Goal: Communication & Community: Answer question/provide support

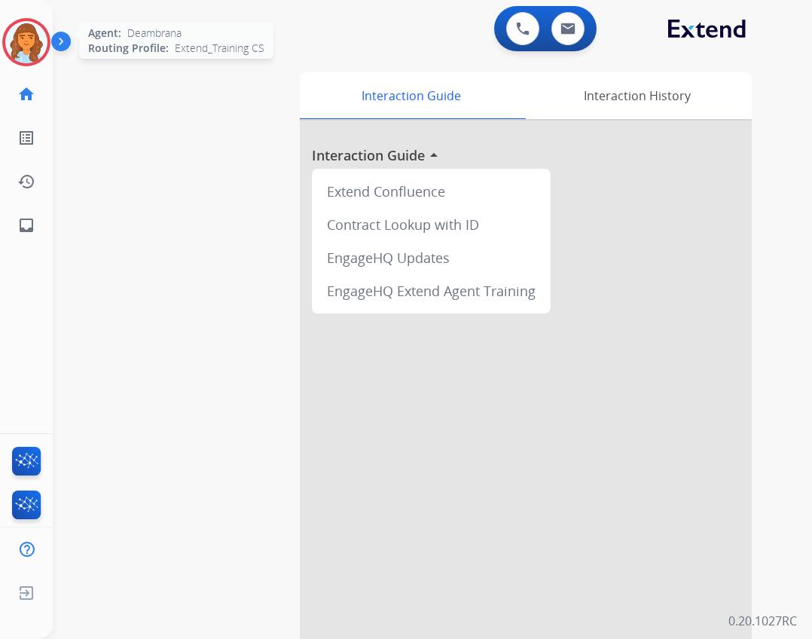
click at [18, 37] on img at bounding box center [26, 42] width 42 height 42
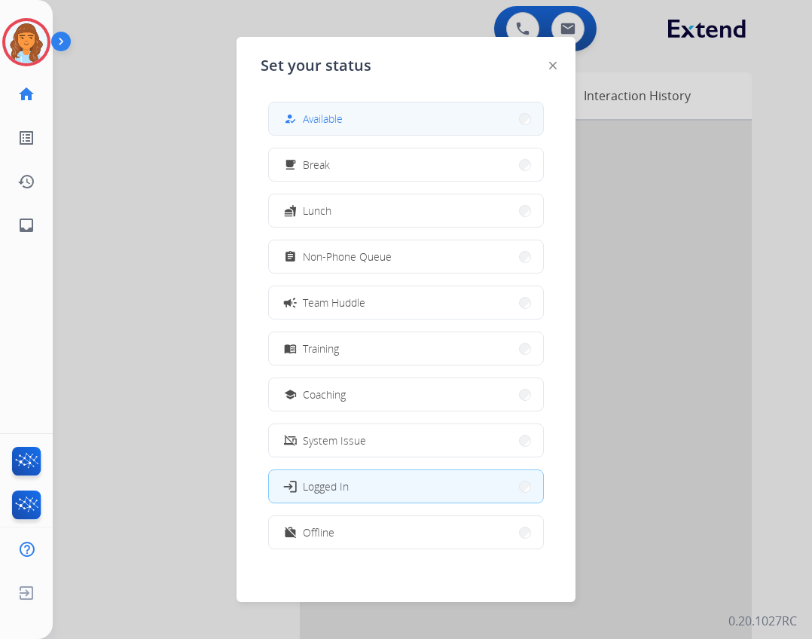
click at [328, 117] on span "Available" at bounding box center [323, 119] width 40 height 16
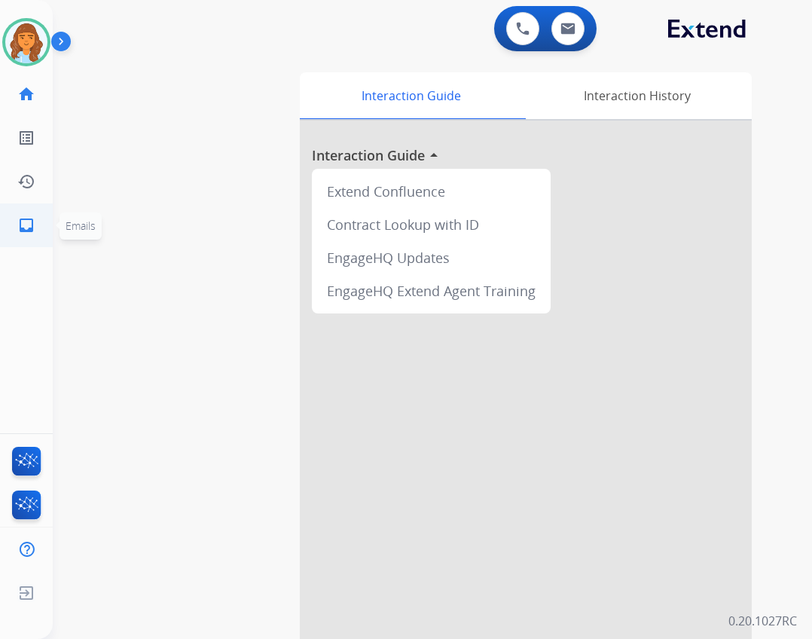
click at [29, 223] on mat-icon "inbox" at bounding box center [26, 225] width 18 height 18
select select "**********"
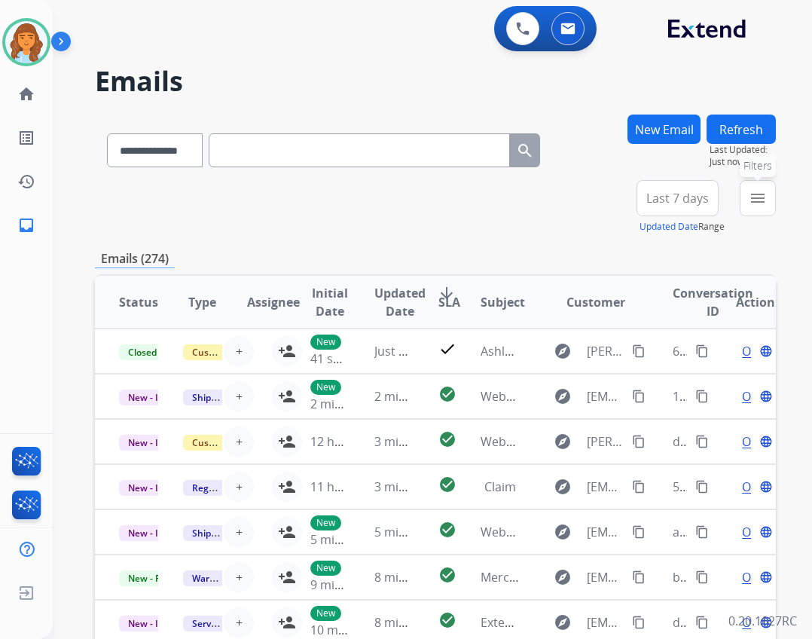
click at [755, 209] on button "menu Filters" at bounding box center [758, 198] width 36 height 36
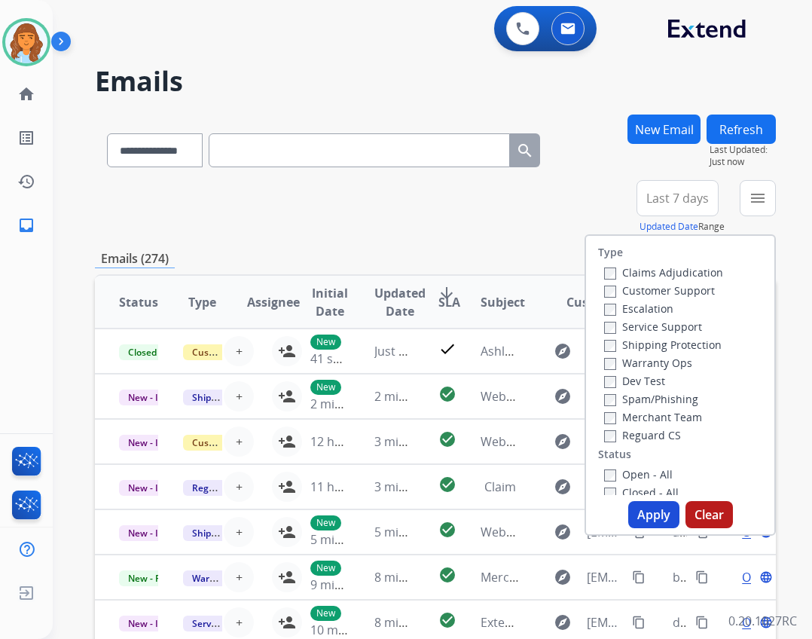
click at [620, 433] on label "Reguard CS" at bounding box center [642, 435] width 77 height 14
click at [619, 471] on label "Open - All" at bounding box center [638, 474] width 69 height 14
click at [633, 348] on label "Shipping Protection" at bounding box center [663, 345] width 118 height 14
click at [641, 290] on label "Customer Support" at bounding box center [659, 290] width 111 height 14
click at [628, 511] on button "Apply" at bounding box center [653, 514] width 51 height 27
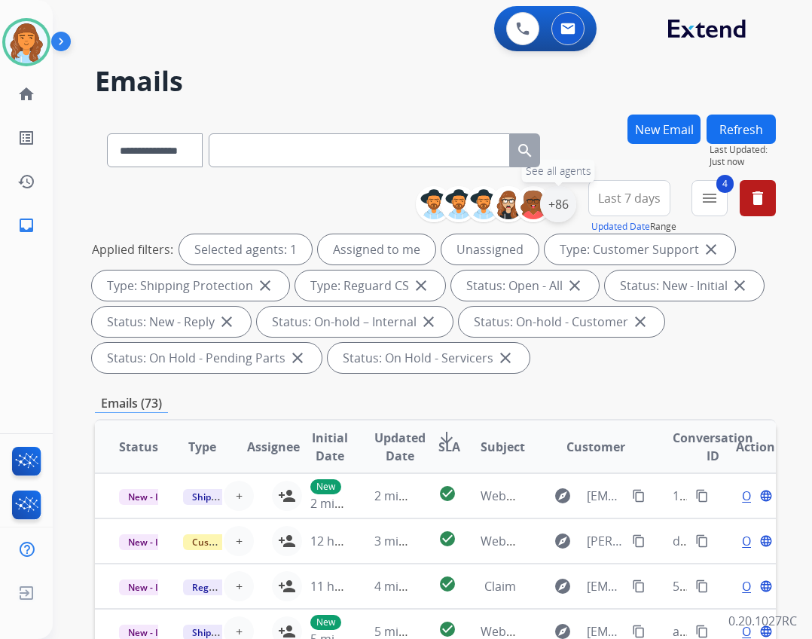
click at [556, 211] on div "+86" at bounding box center [558, 204] width 36 height 36
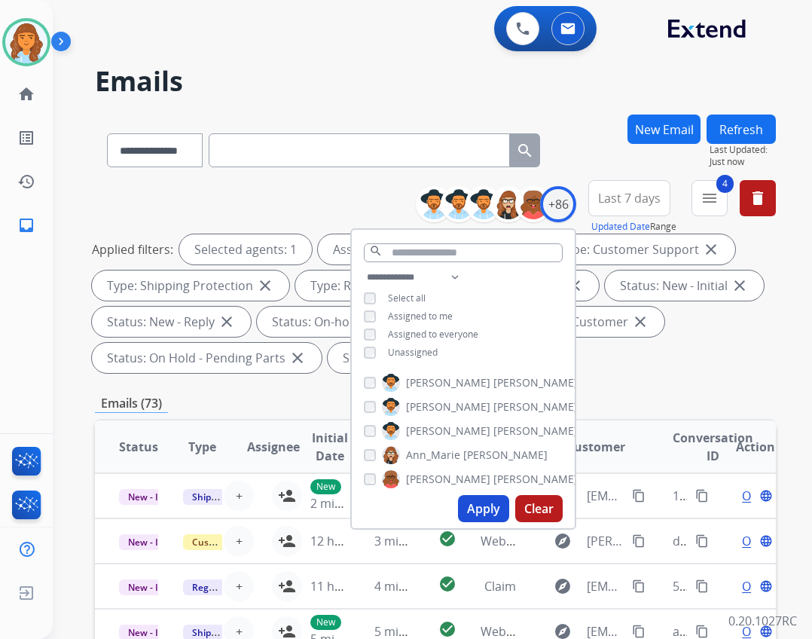
click at [441, 353] on div "**********" at bounding box center [463, 316] width 223 height 96
click at [418, 350] on span "Unassigned" at bounding box center [413, 352] width 50 height 13
click at [475, 515] on button "Apply" at bounding box center [483, 508] width 51 height 27
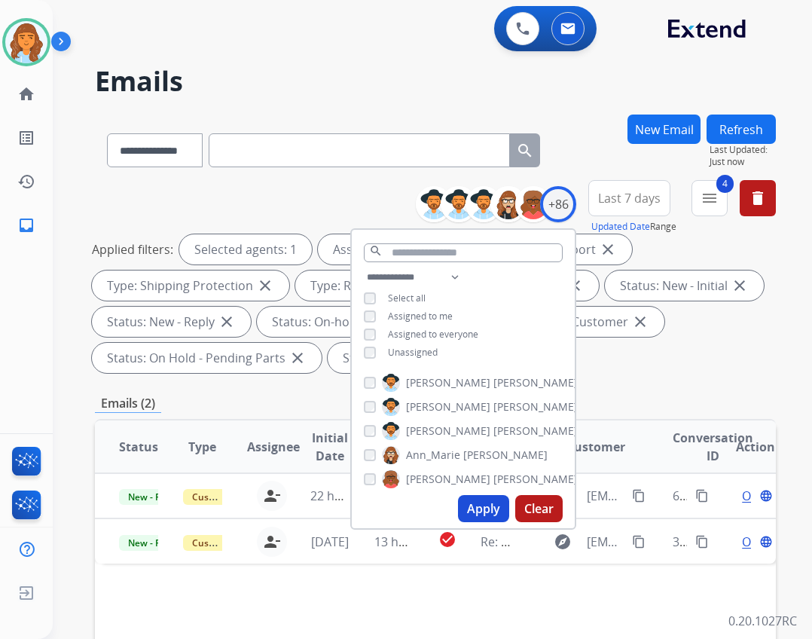
click at [615, 381] on div "**********" at bounding box center [435, 559] width 681 height 888
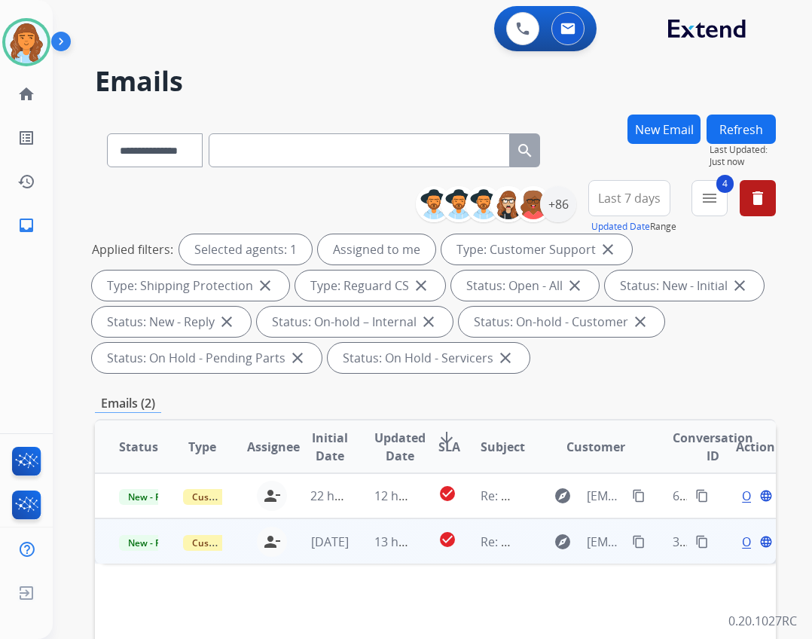
click at [521, 533] on td "explore kadijahsidibe@gmail.com content_copy" at bounding box center [585, 540] width 128 height 45
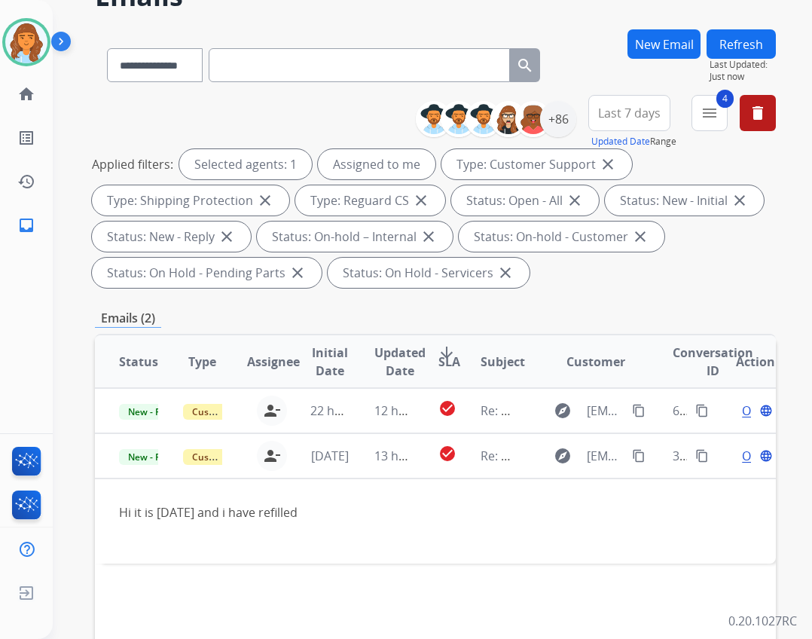
scroll to position [226, 0]
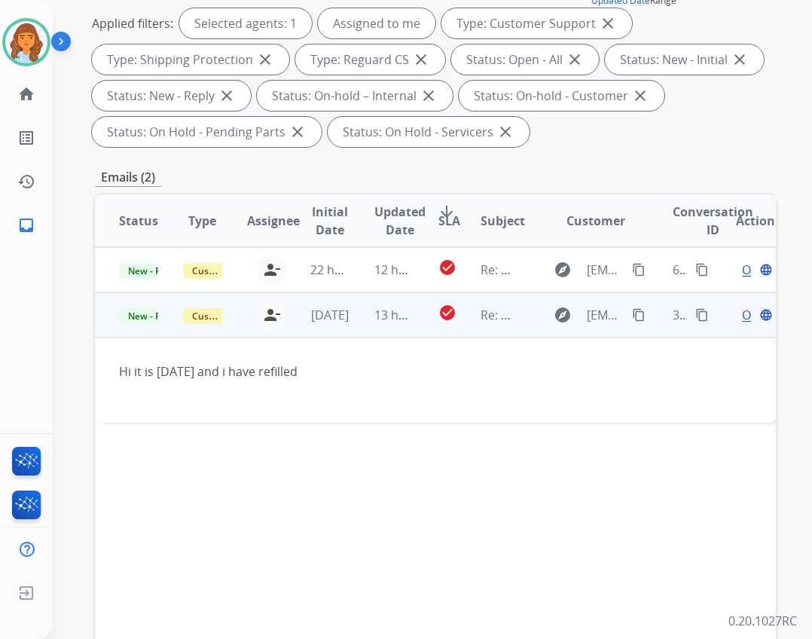
click at [742, 320] on span "Open" at bounding box center [757, 315] width 31 height 18
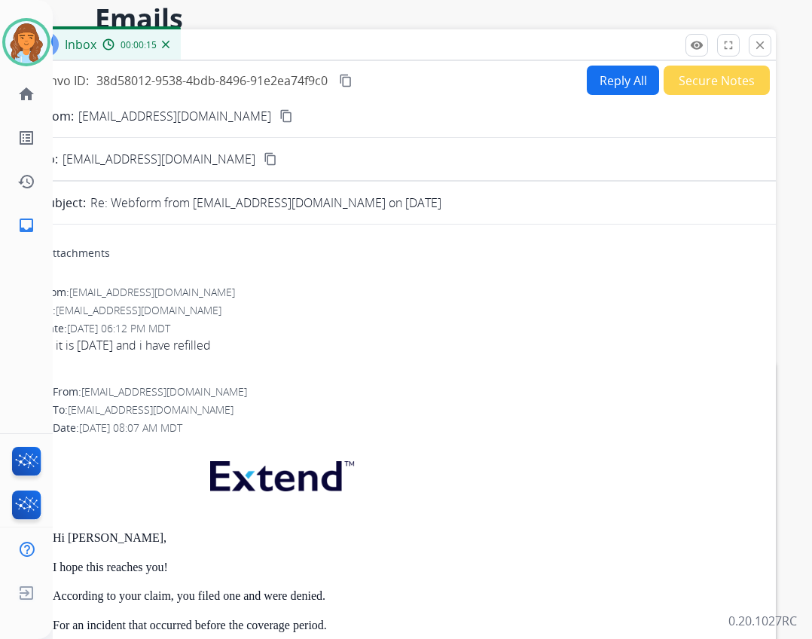
scroll to position [0, 0]
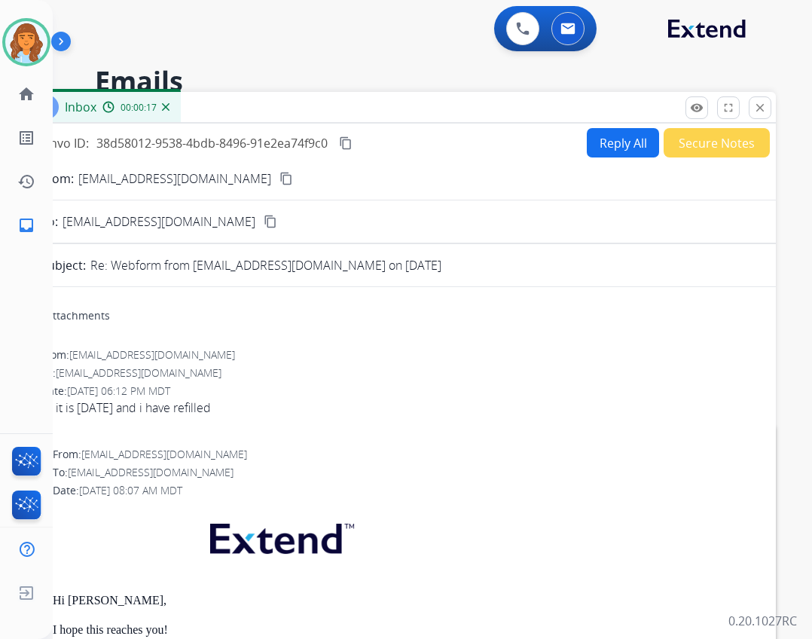
click at [280, 182] on mat-icon "content_copy" at bounding box center [287, 179] width 14 height 14
click at [621, 148] on button "Reply All" at bounding box center [623, 142] width 72 height 29
select select "**********"
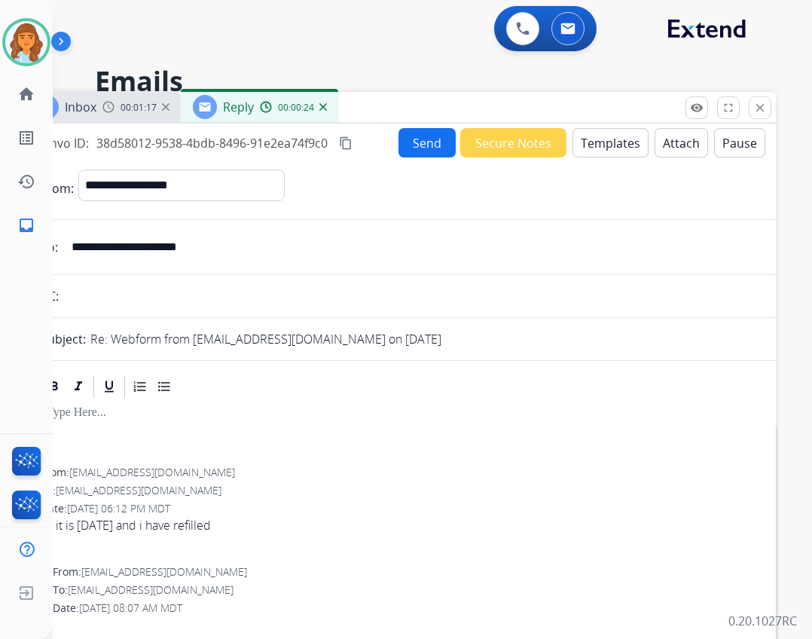
click at [583, 142] on button "Templates" at bounding box center [611, 142] width 76 height 29
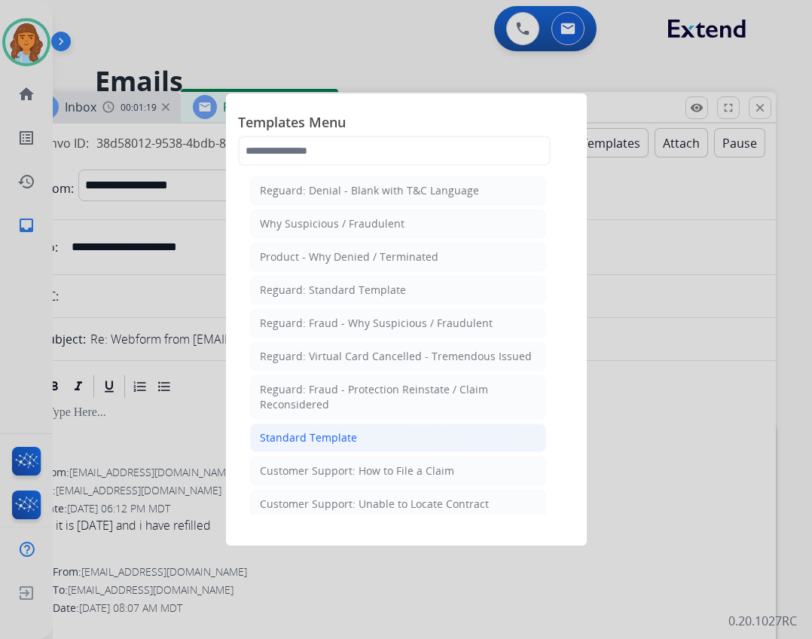
click at [390, 438] on li "Standard Template" at bounding box center [398, 437] width 296 height 29
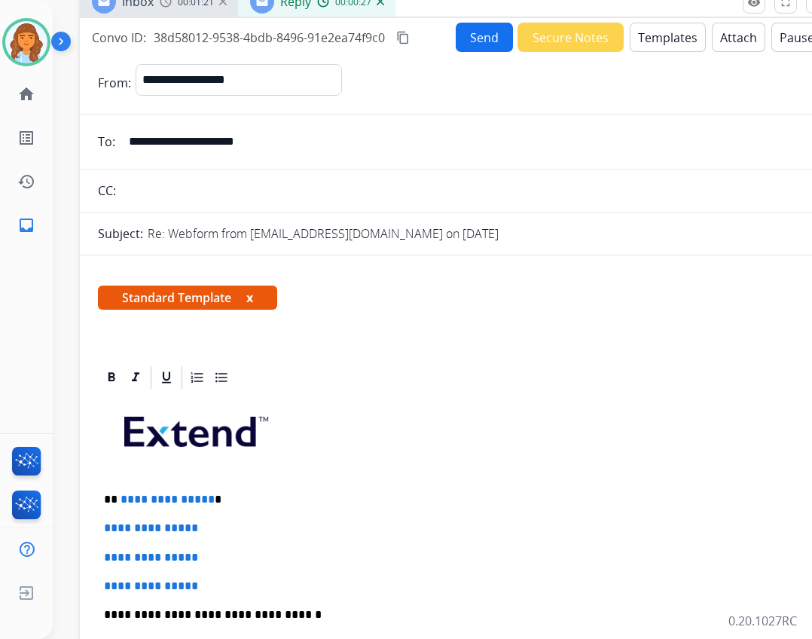
drag, startPoint x: 358, startPoint y: 114, endPoint x: 415, endPoint y: 8, distance: 120.0
click at [415, 8] on div "Inbox 00:01:21 Reply 00:00:27" at bounding box center [457, 2] width 754 height 32
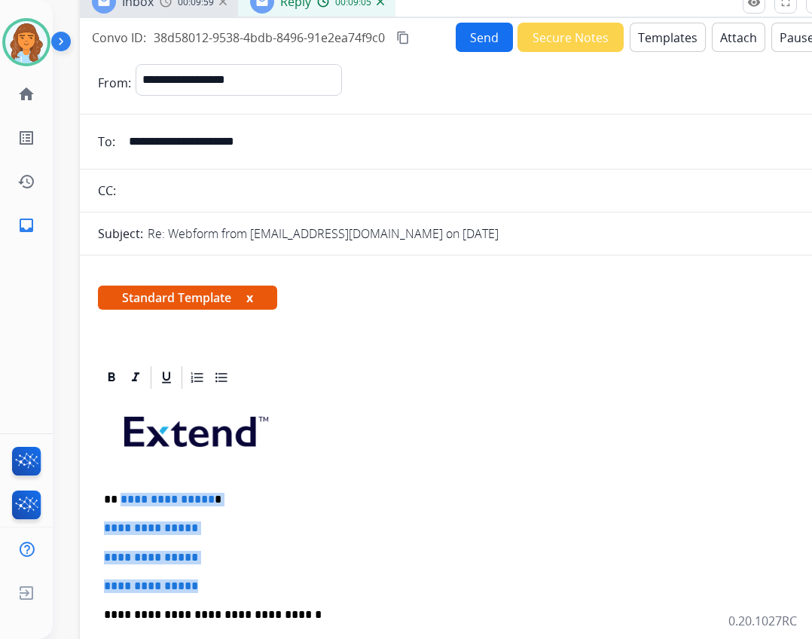
drag, startPoint x: 118, startPoint y: 500, endPoint x: 207, endPoint y: 573, distance: 115.1
click at [207, 573] on div "**********" at bounding box center [456, 650] width 717 height 518
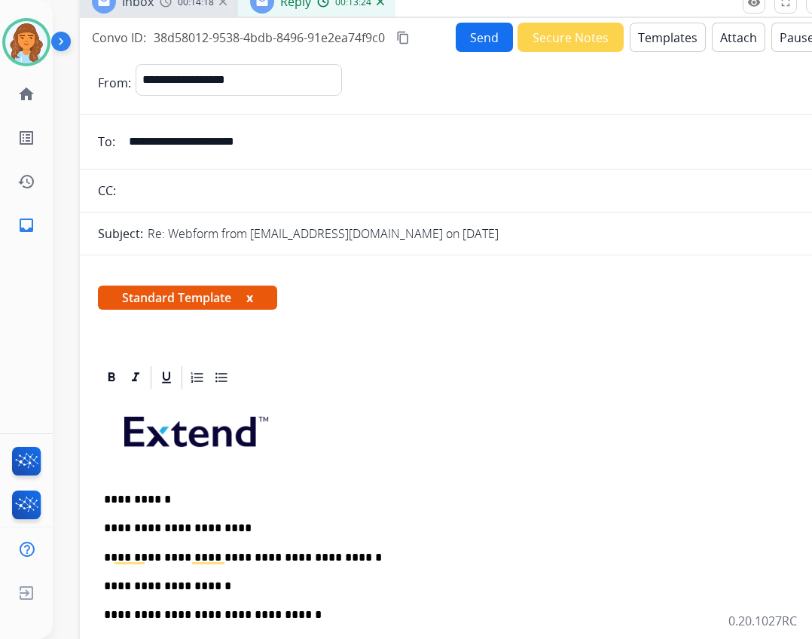
click at [225, 585] on p "**********" at bounding box center [450, 586] width 693 height 14
click at [234, 512] on div "**********" at bounding box center [456, 650] width 717 height 518
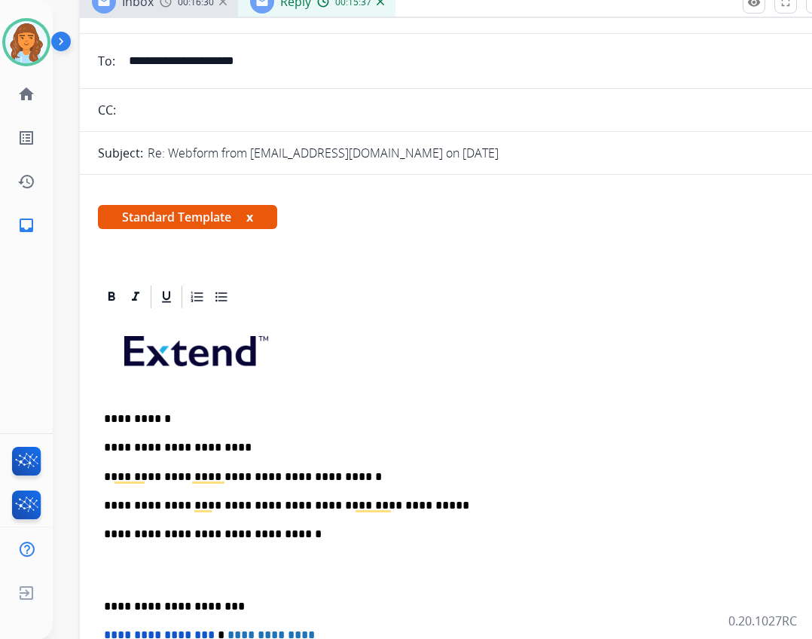
scroll to position [151, 0]
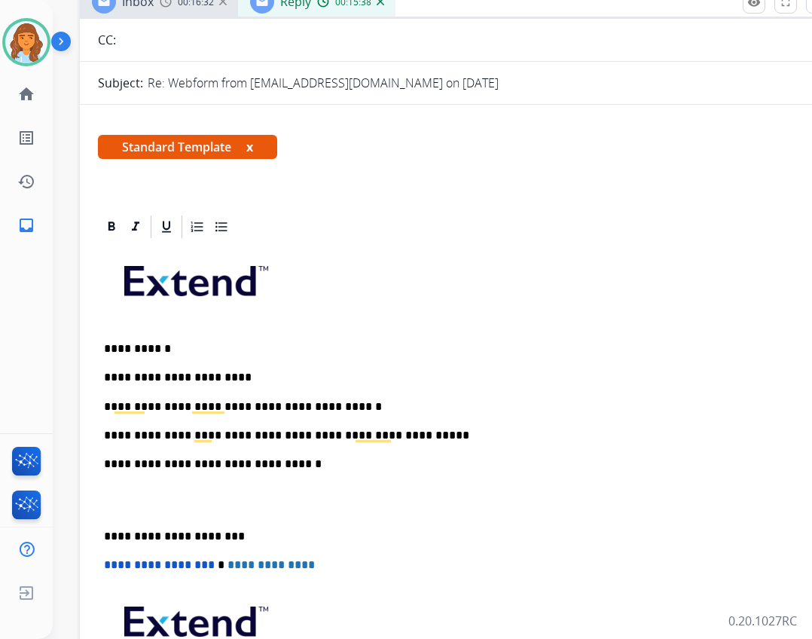
click at [102, 533] on div "**********" at bounding box center [456, 499] width 717 height 518
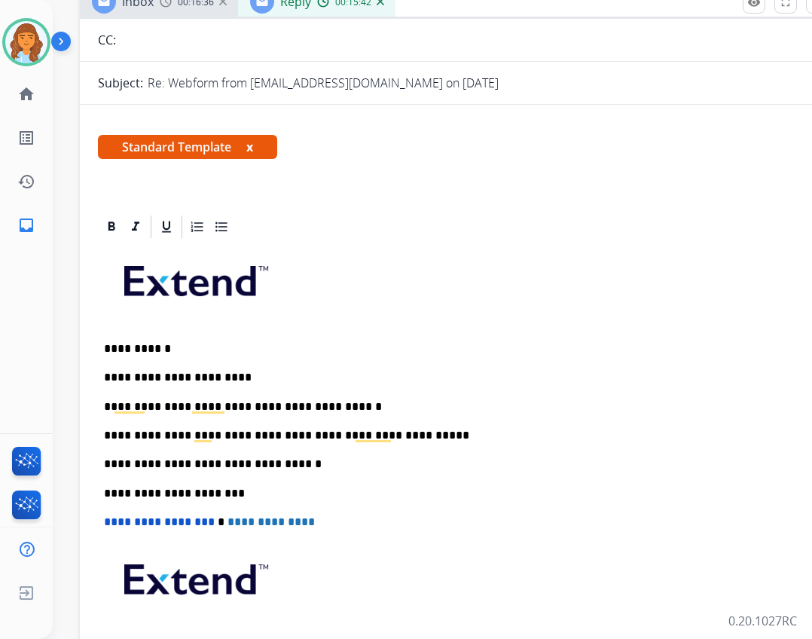
scroll to position [0, 0]
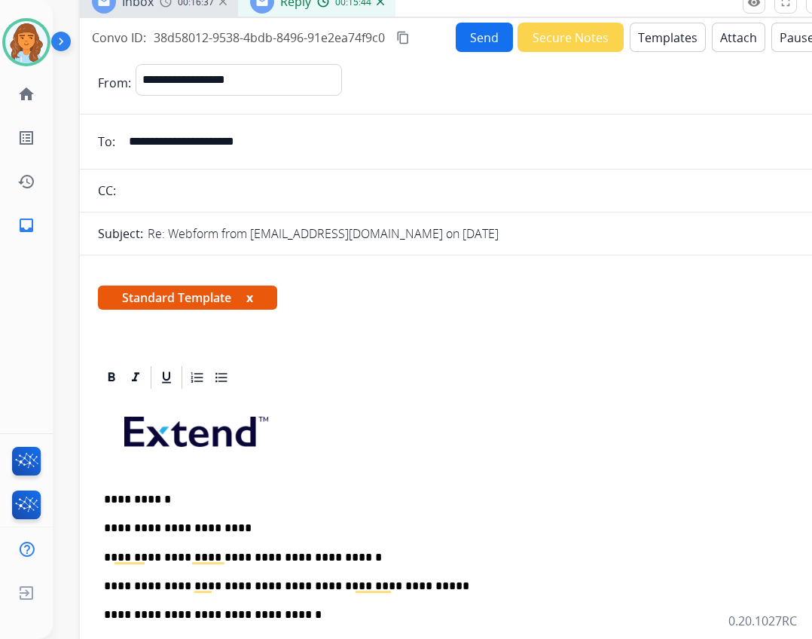
click at [494, 29] on button "Send" at bounding box center [484, 37] width 57 height 29
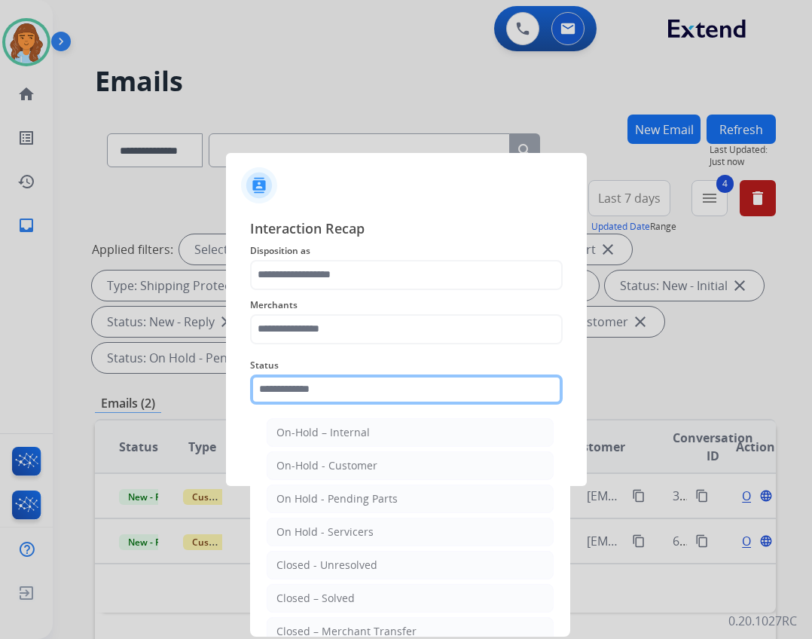
drag, startPoint x: 411, startPoint y: 378, endPoint x: 409, endPoint y: 385, distance: 7.7
click at [409, 385] on input "text" at bounding box center [406, 389] width 313 height 30
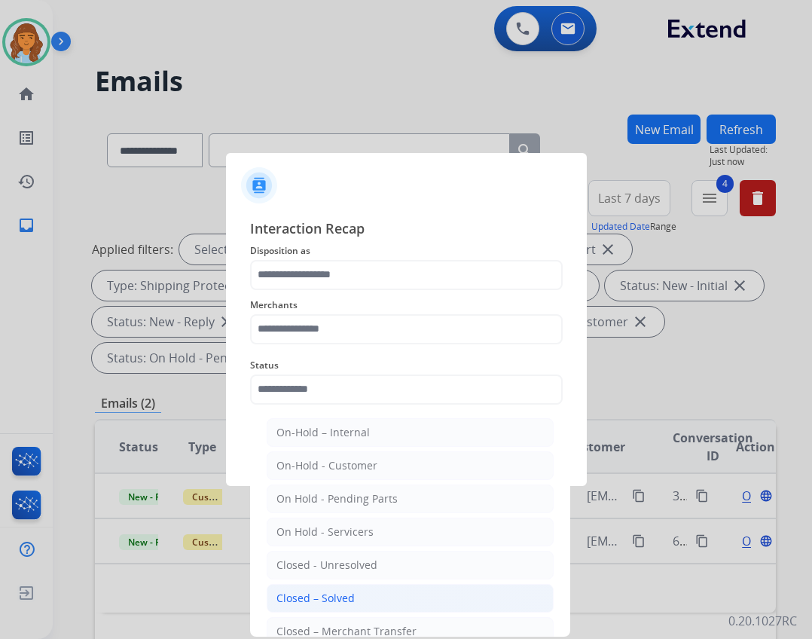
click at [362, 607] on li "Closed – Solved" at bounding box center [410, 598] width 287 height 29
type input "**********"
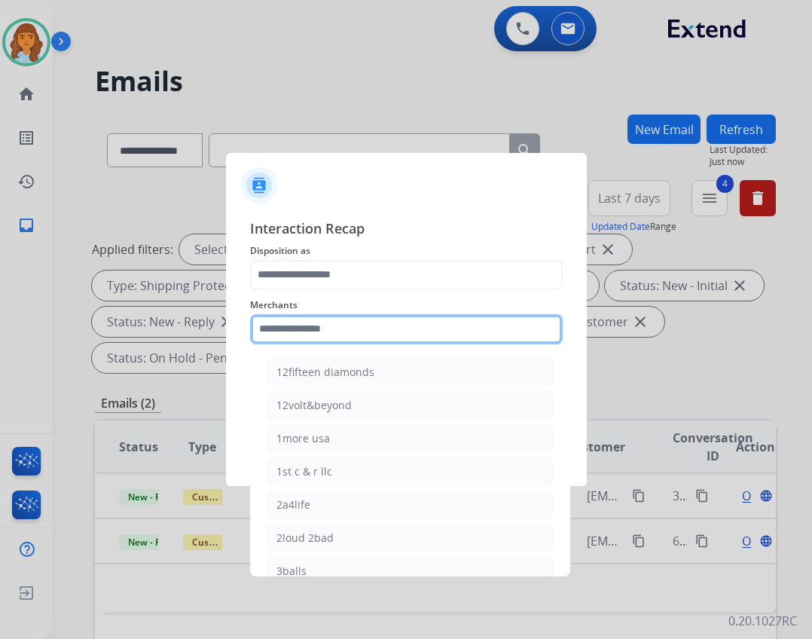
click at [335, 326] on input "text" at bounding box center [406, 329] width 313 height 30
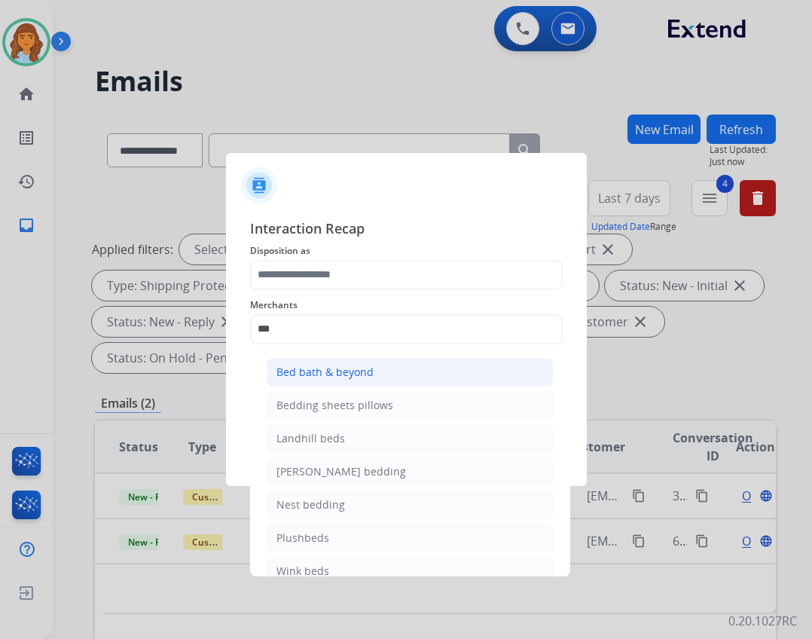
click at [441, 375] on li "Bed bath & beyond" at bounding box center [410, 372] width 287 height 29
type input "**********"
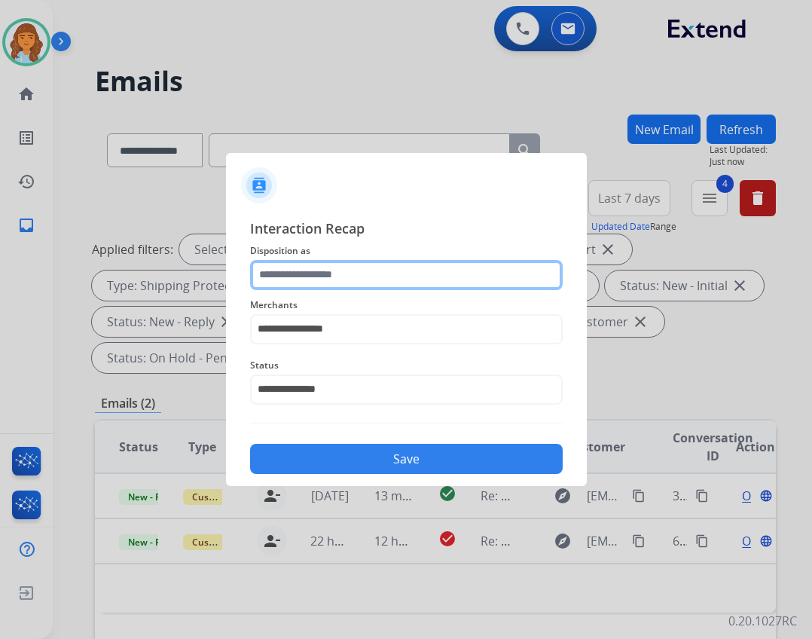
click at [399, 285] on input "text" at bounding box center [406, 275] width 313 height 30
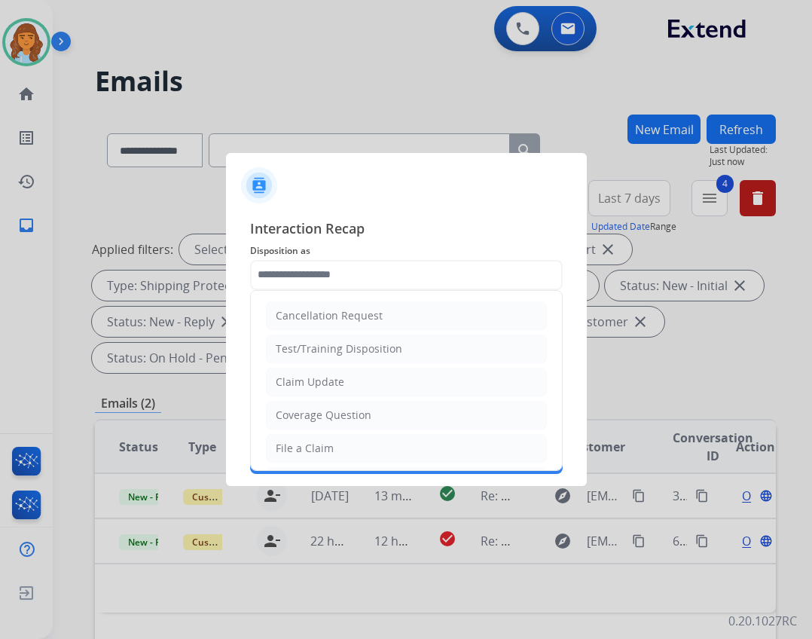
click at [378, 446] on li "File a Claim" at bounding box center [406, 448] width 281 height 29
type input "**********"
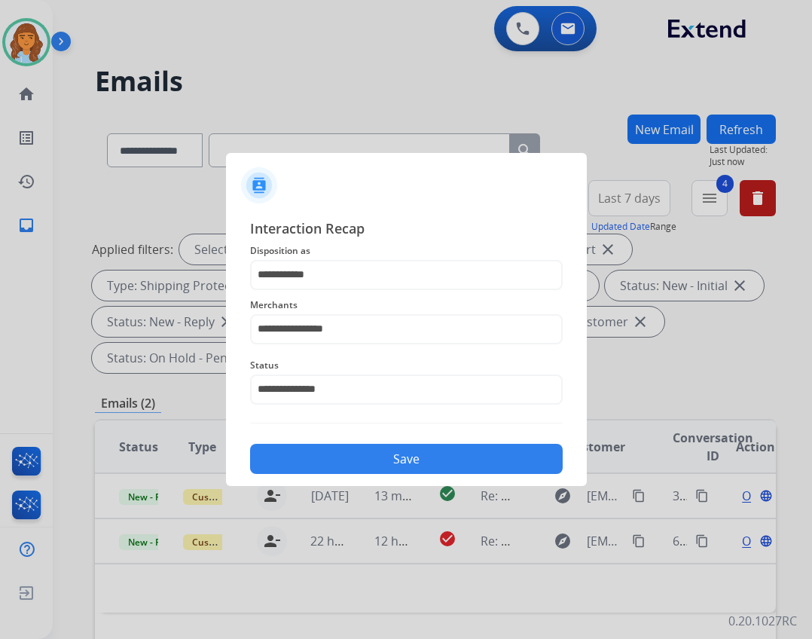
click at [360, 454] on button "Save" at bounding box center [406, 459] width 313 height 30
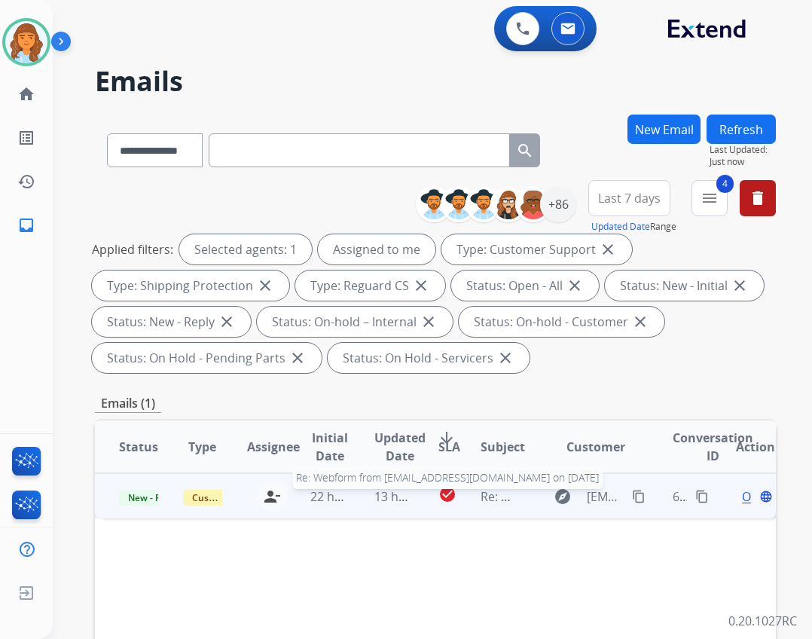
click at [491, 496] on span "Re: Webform from [EMAIL_ADDRESS][DOMAIN_NAME] on [DATE]" at bounding box center [662, 496] width 362 height 17
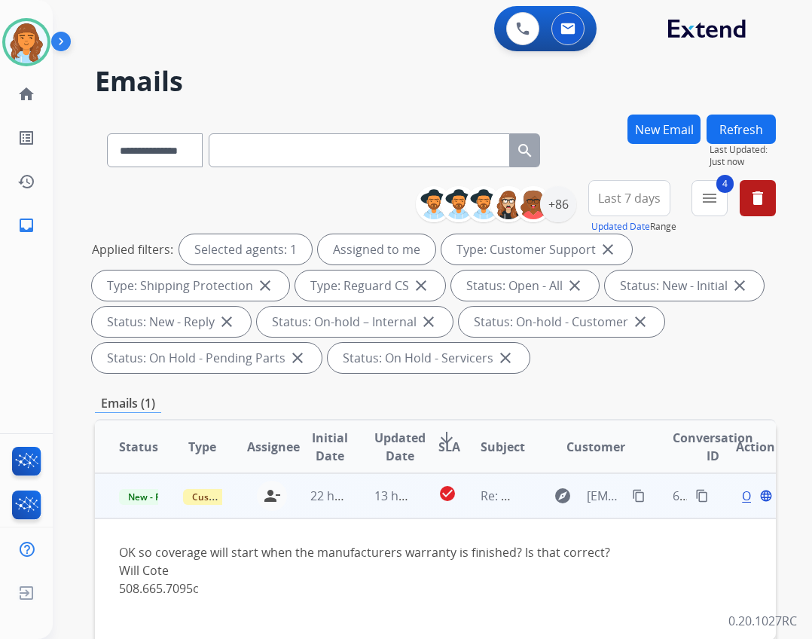
click at [742, 500] on span "Open" at bounding box center [757, 496] width 31 height 18
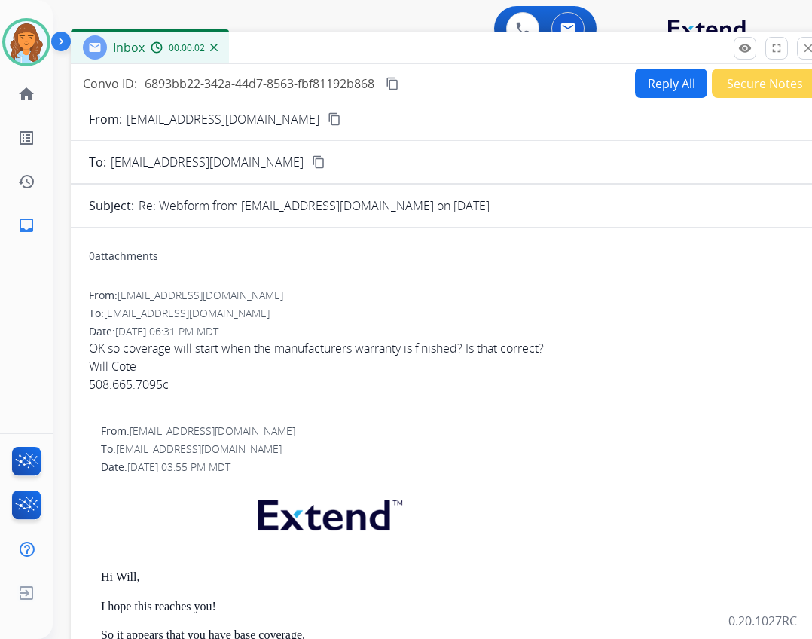
drag, startPoint x: 392, startPoint y: 116, endPoint x: 440, endPoint y: 57, distance: 76.0
click at [440, 57] on div "Inbox 00:00:02" at bounding box center [448, 48] width 754 height 32
click at [645, 77] on button "Reply All" at bounding box center [671, 83] width 72 height 29
select select "**********"
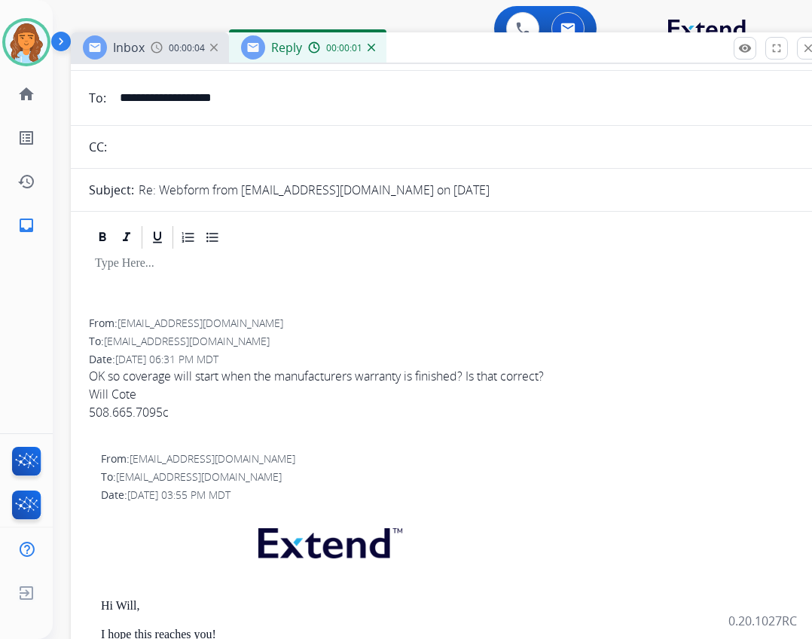
scroll to position [377, 0]
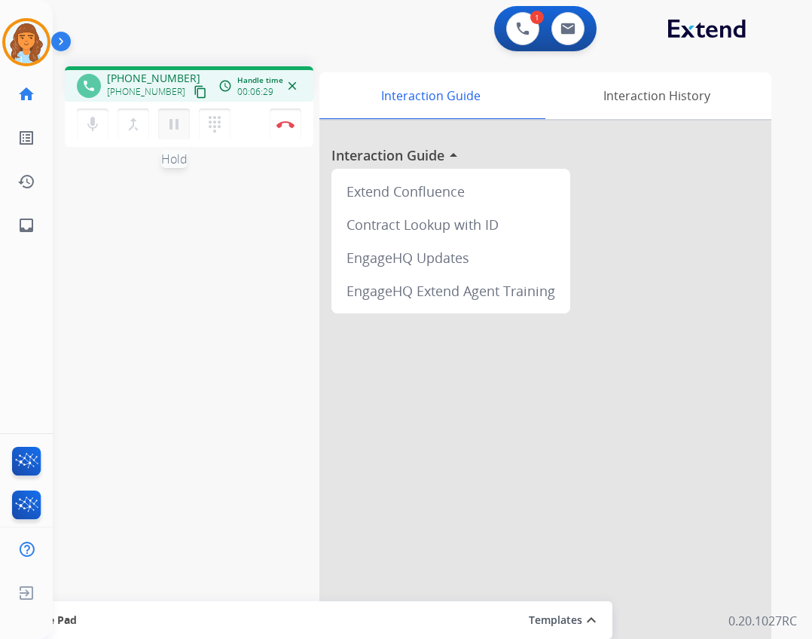
click at [170, 129] on mat-icon "pause" at bounding box center [174, 124] width 18 height 18
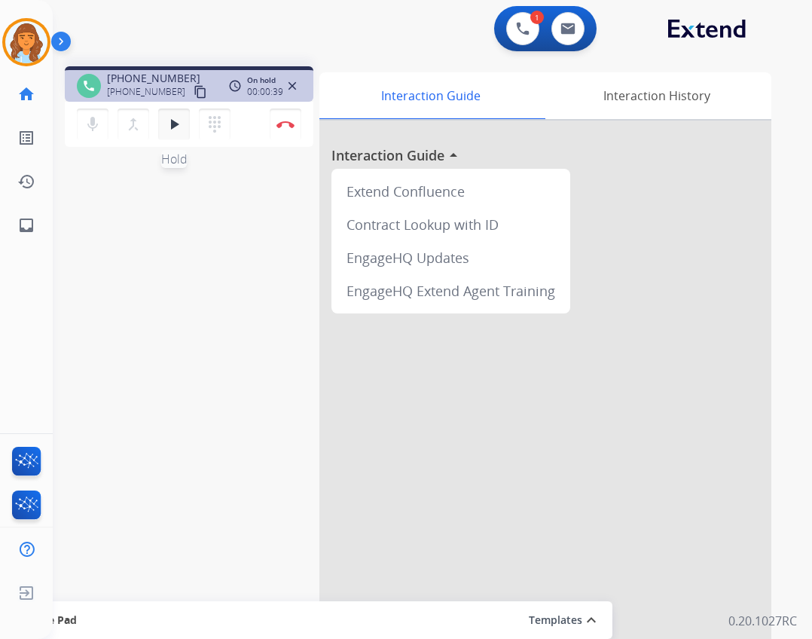
click at [164, 121] on button "play_arrow Hold" at bounding box center [174, 125] width 32 height 32
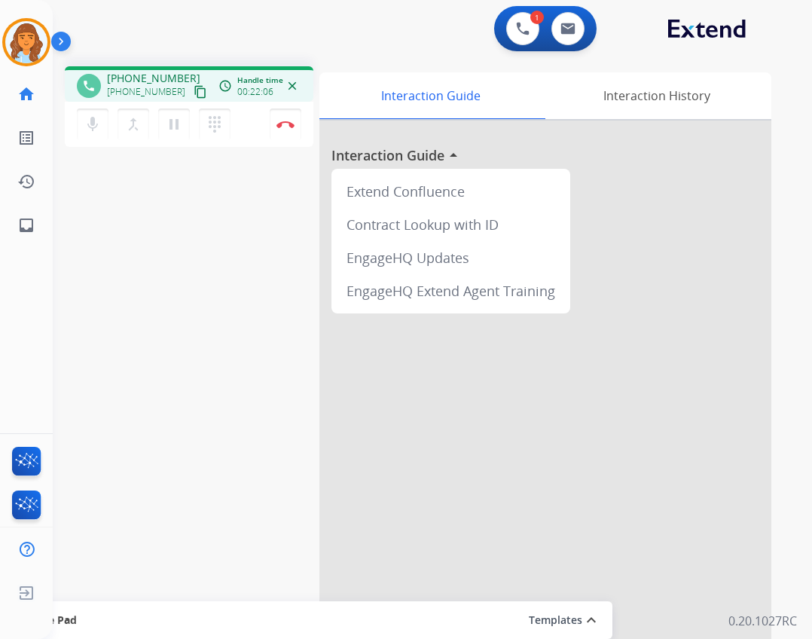
click at [194, 87] on mat-icon "content_copy" at bounding box center [201, 92] width 14 height 14
click at [214, 127] on mat-icon "dialpad" at bounding box center [215, 124] width 18 height 18
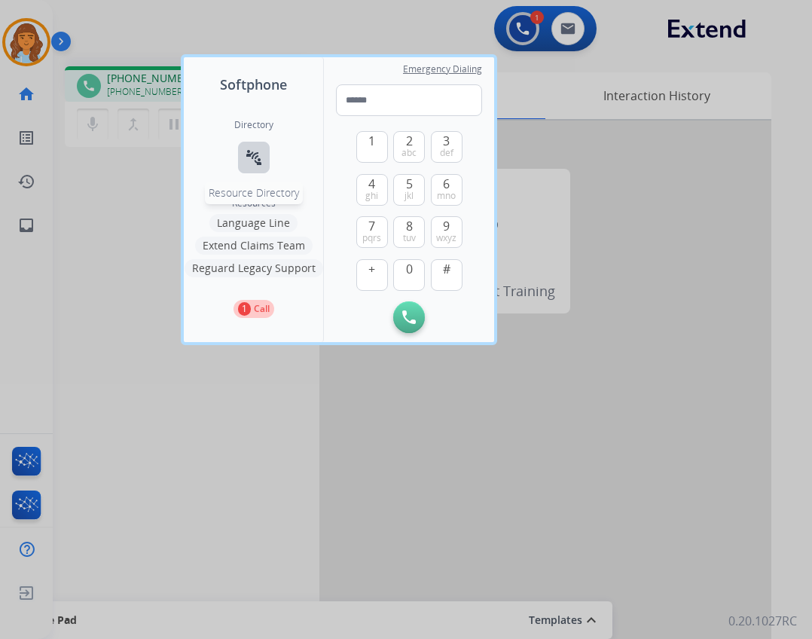
click at [255, 169] on button "connect_without_contact Resource Directory" at bounding box center [254, 158] width 32 height 32
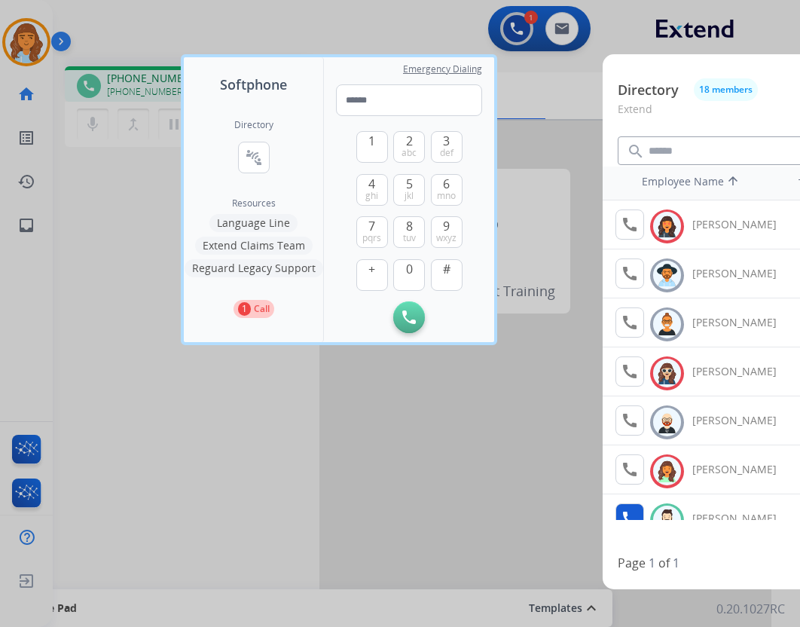
click at [634, 507] on button "call Agent Available." at bounding box center [630, 518] width 29 height 30
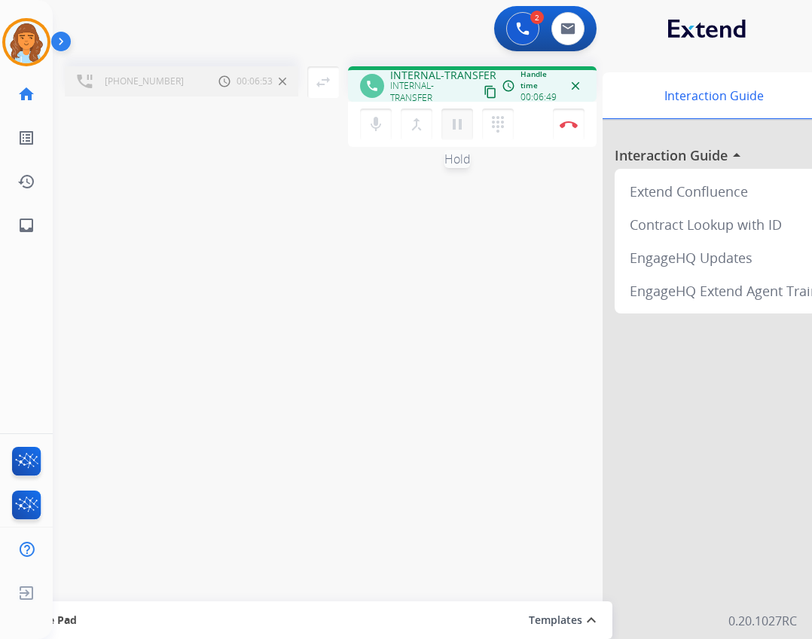
click at [448, 121] on mat-icon "pause" at bounding box center [457, 124] width 18 height 18
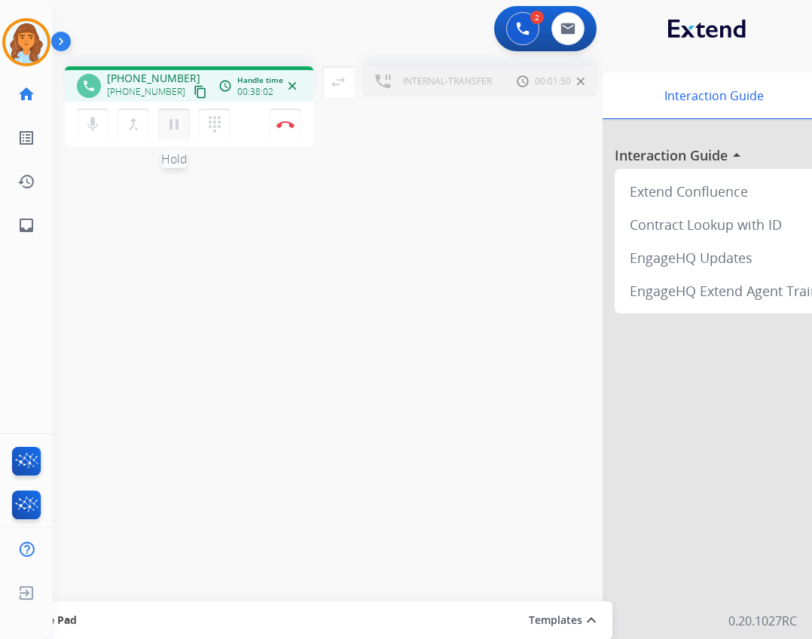
click at [167, 124] on mat-icon "pause" at bounding box center [174, 124] width 18 height 18
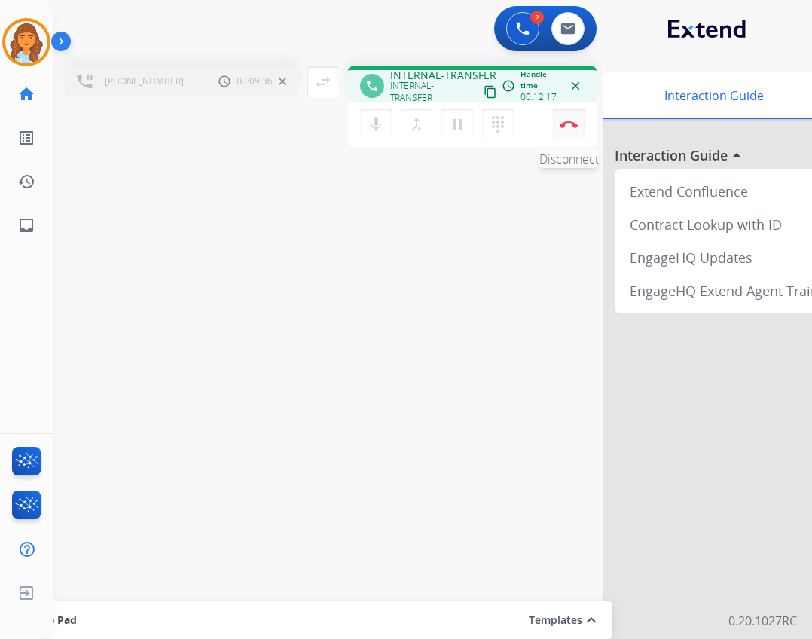
click at [564, 123] on img at bounding box center [569, 125] width 18 height 8
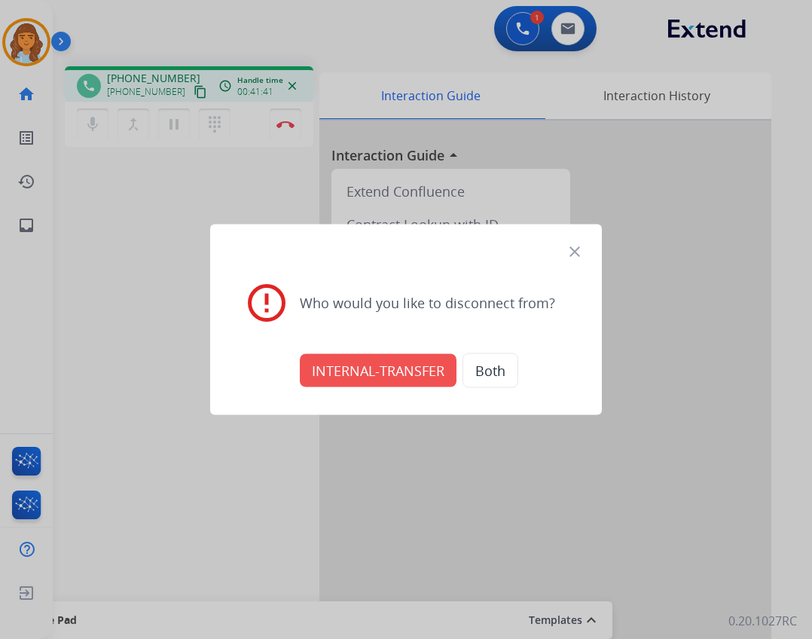
click at [585, 249] on div "close error_outline Who would you like to disconnect from? INTERNAL-TRANSFER Bo…" at bounding box center [406, 320] width 392 height 191
click at [578, 249] on mat-icon "close" at bounding box center [575, 252] width 18 height 18
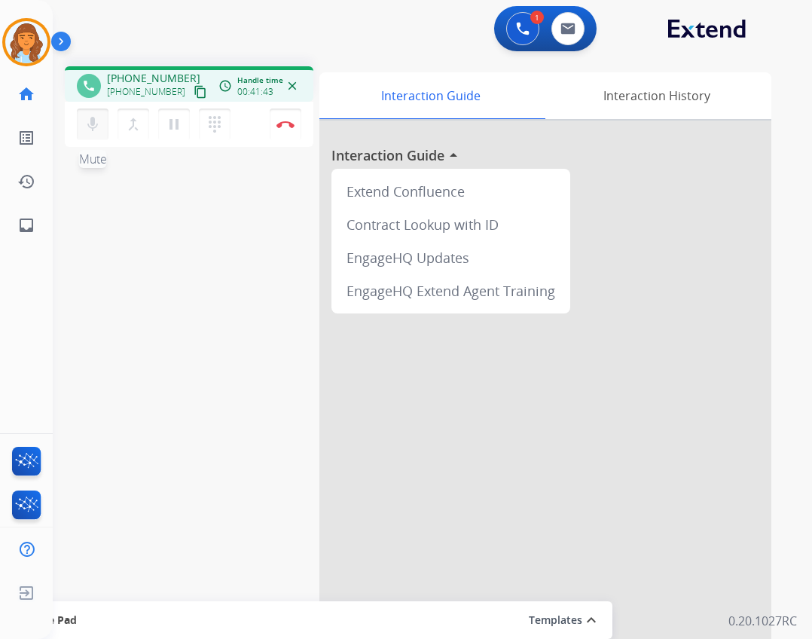
click at [84, 121] on mat-icon "mic" at bounding box center [93, 124] width 18 height 18
click at [88, 125] on mat-icon "mic_off" at bounding box center [93, 124] width 18 height 18
click at [92, 125] on mat-icon "mic" at bounding box center [93, 124] width 18 height 18
click at [98, 131] on mat-icon "mic_off" at bounding box center [93, 124] width 18 height 18
click at [298, 127] on button "Disconnect" at bounding box center [286, 125] width 32 height 32
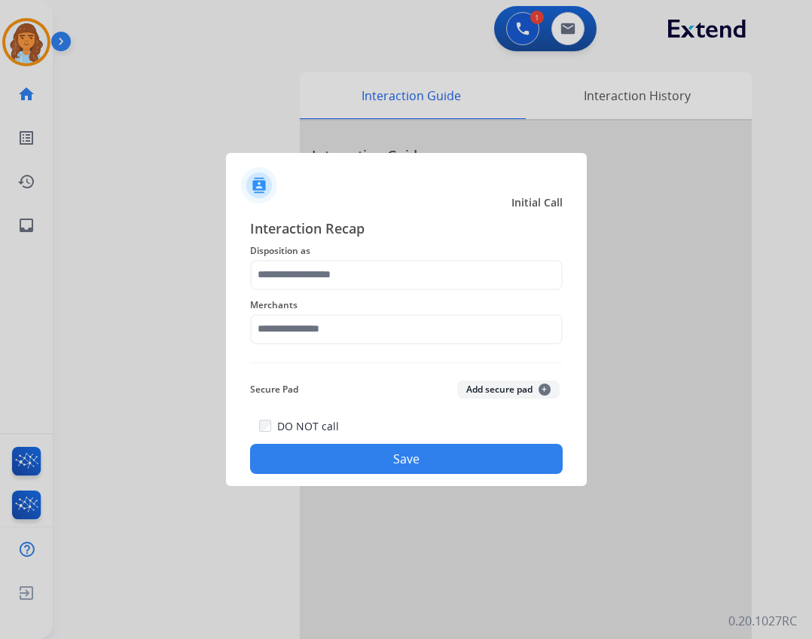
drag, startPoint x: 330, startPoint y: 353, endPoint x: 321, endPoint y: 321, distance: 32.9
click at [325, 338] on div "Interaction Recap Disposition as Merchants Secure Pad Add secure pad + DO NOT c…" at bounding box center [406, 346] width 313 height 257
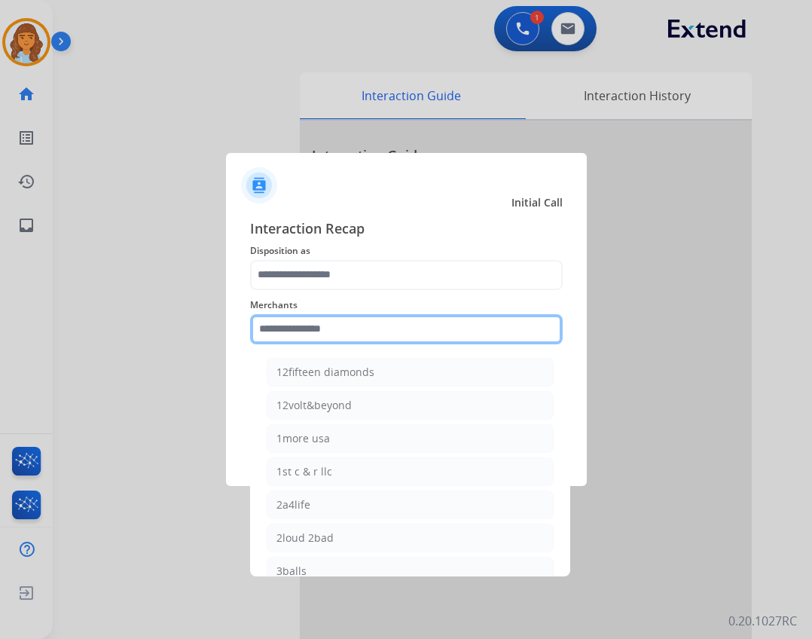
click at [324, 326] on input "text" at bounding box center [406, 329] width 313 height 30
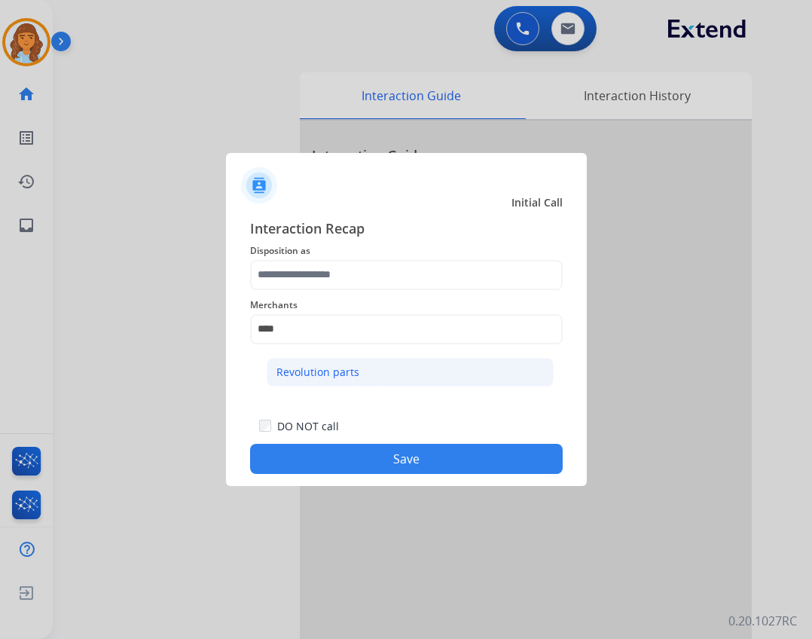
click at [304, 365] on div "Revolution parts" at bounding box center [318, 372] width 83 height 15
type input "**********"
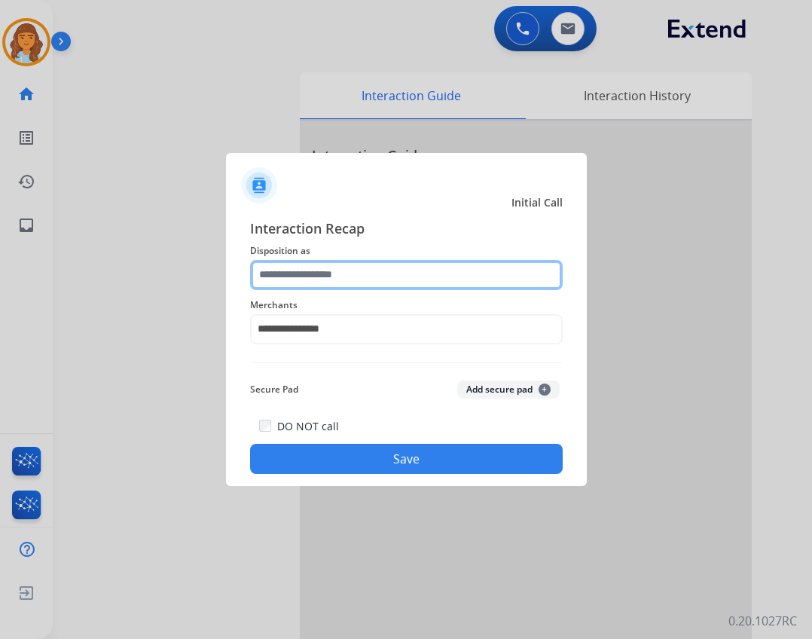
click at [326, 271] on input "text" at bounding box center [406, 275] width 313 height 30
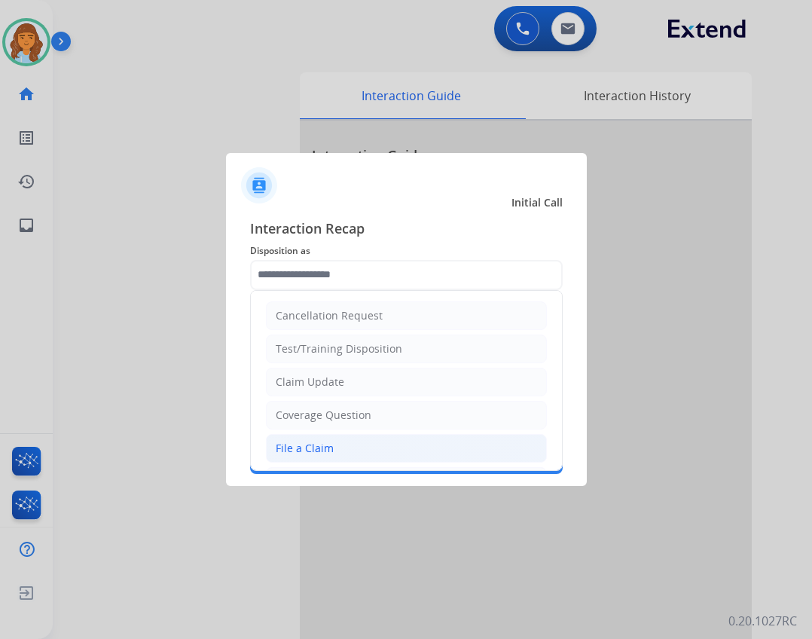
click at [325, 445] on div "File a Claim" at bounding box center [305, 448] width 58 height 15
type input "**********"
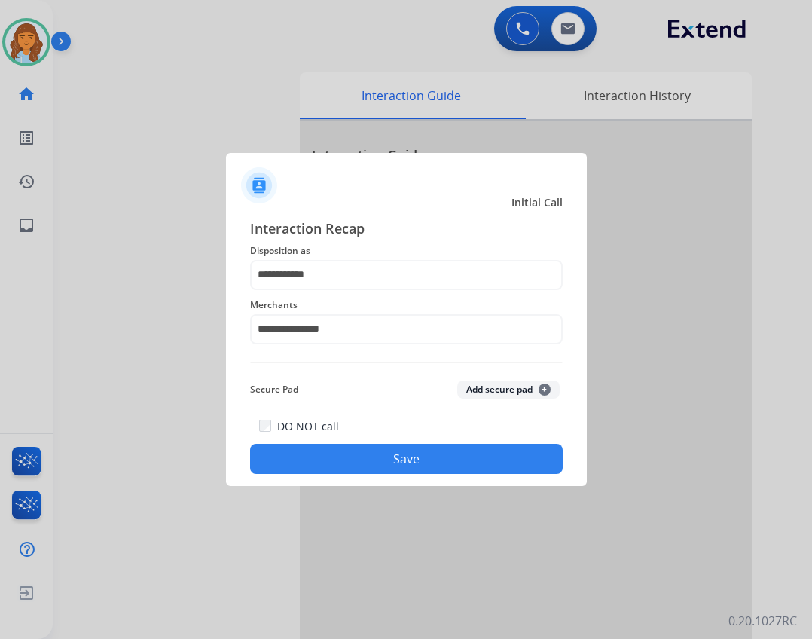
click at [433, 462] on button "Save" at bounding box center [406, 459] width 313 height 30
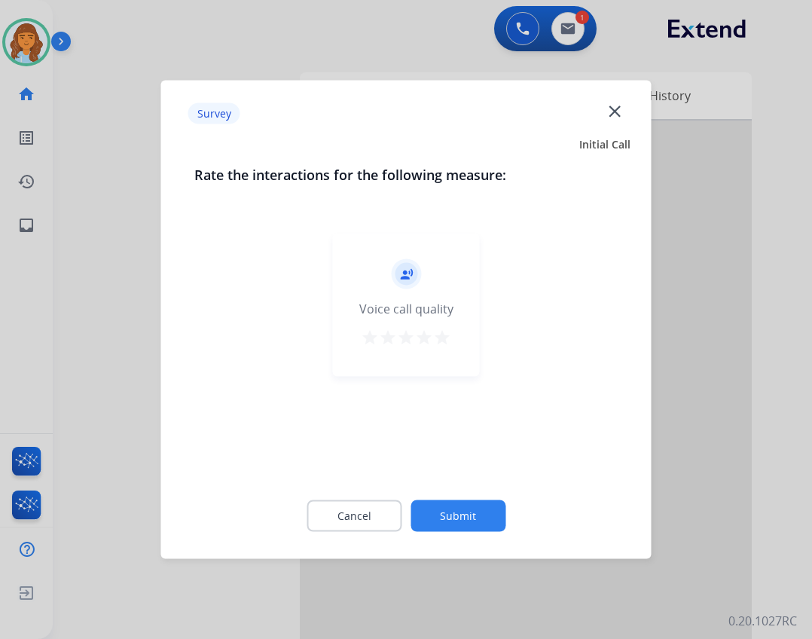
click at [459, 527] on button "Submit" at bounding box center [458, 516] width 95 height 32
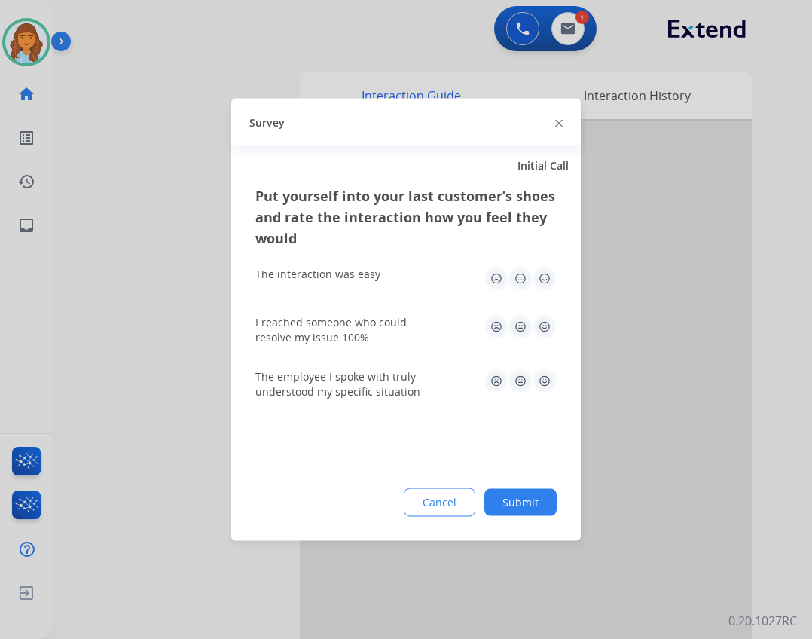
click at [500, 509] on button "Submit" at bounding box center [521, 502] width 72 height 27
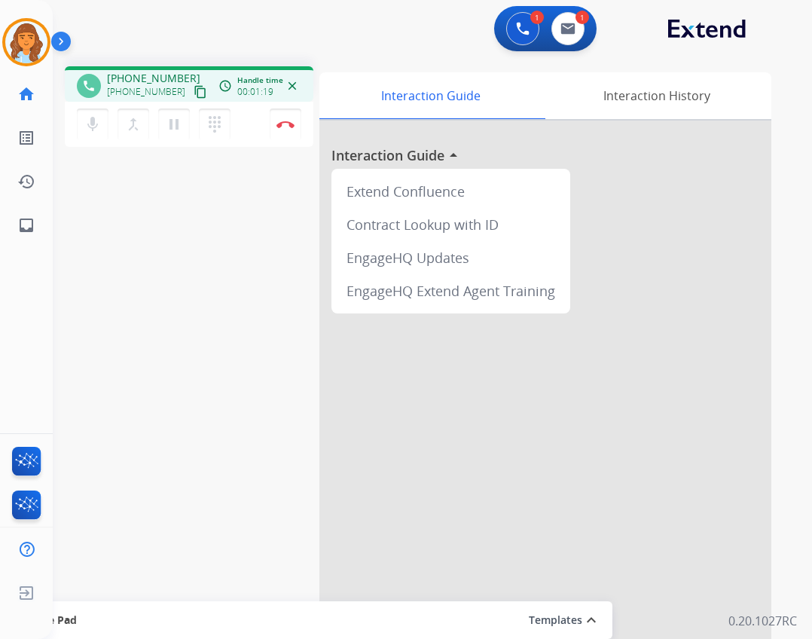
click at [194, 91] on mat-icon "content_copy" at bounding box center [201, 92] width 14 height 14
click at [25, 234] on mat-icon "inbox" at bounding box center [26, 225] width 18 height 18
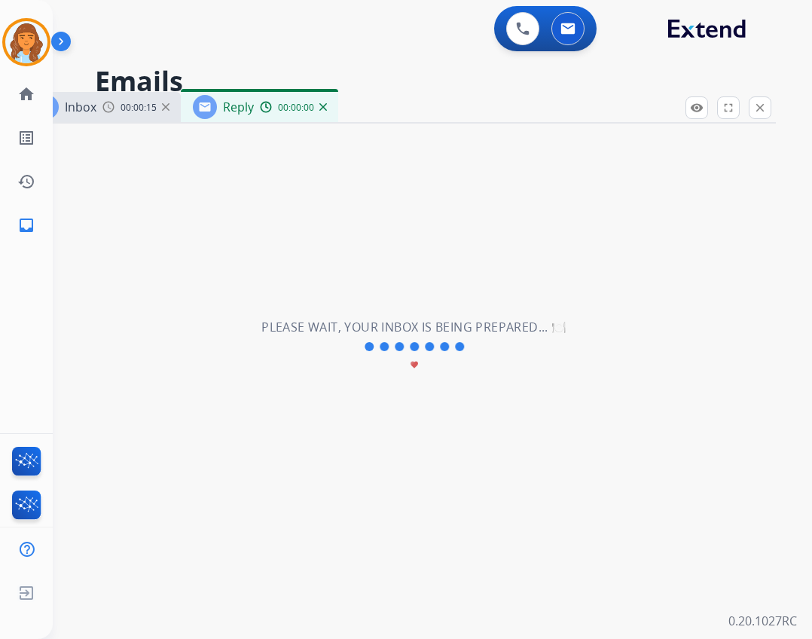
select select "**********"
click at [761, 108] on mat-icon "close" at bounding box center [761, 108] width 14 height 14
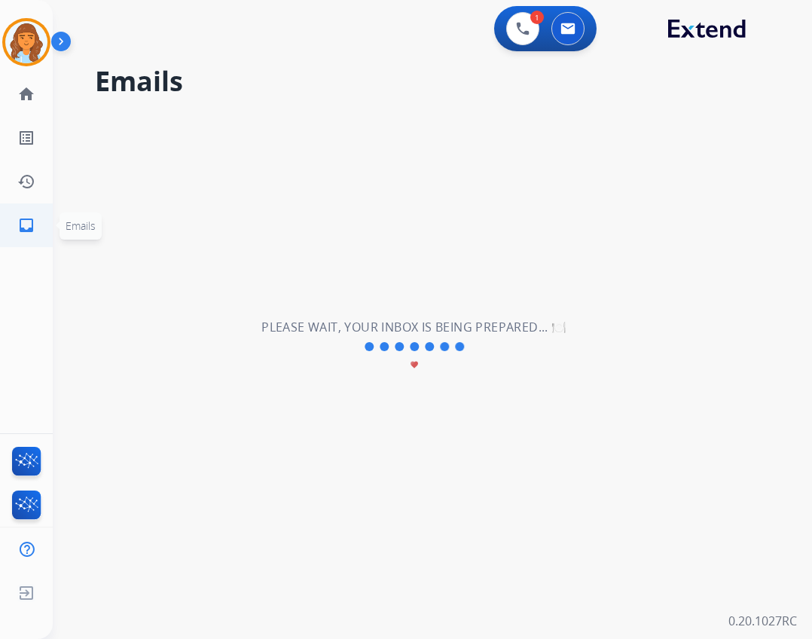
drag, startPoint x: 40, startPoint y: 231, endPoint x: 41, endPoint y: 224, distance: 7.6
click at [39, 231] on link "inbox Emails" at bounding box center [26, 225] width 42 height 42
click at [35, 99] on mat-icon "home" at bounding box center [26, 94] width 18 height 18
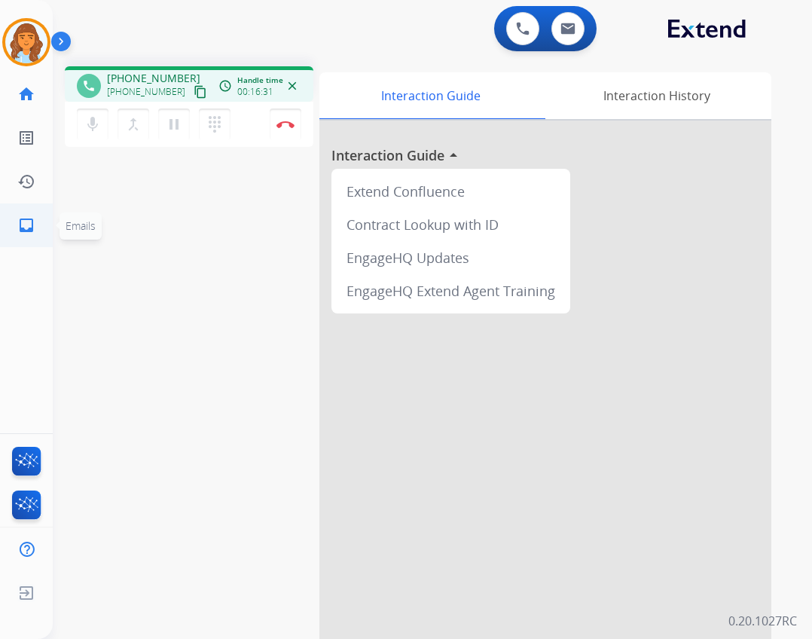
click at [34, 224] on mat-icon "inbox" at bounding box center [26, 225] width 18 height 18
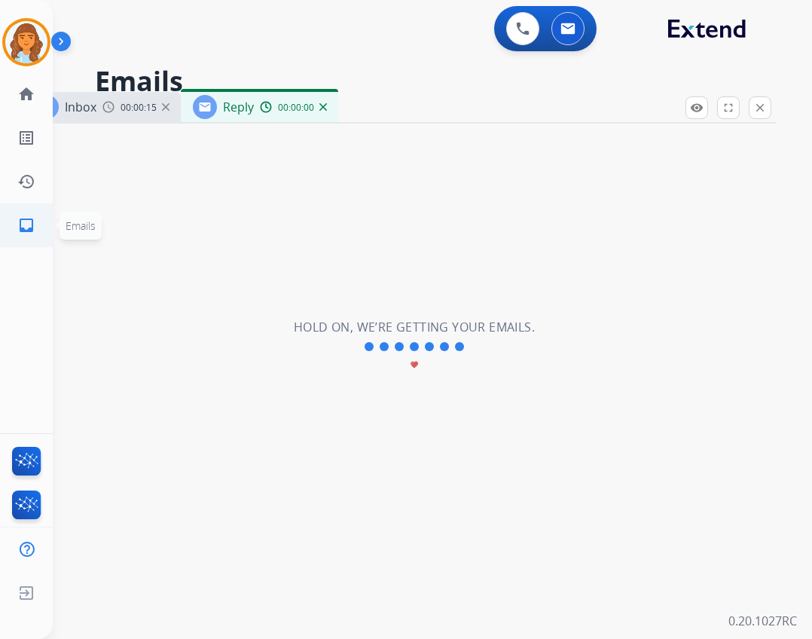
select select "**********"
click at [534, 32] on button at bounding box center [522, 28] width 33 height 33
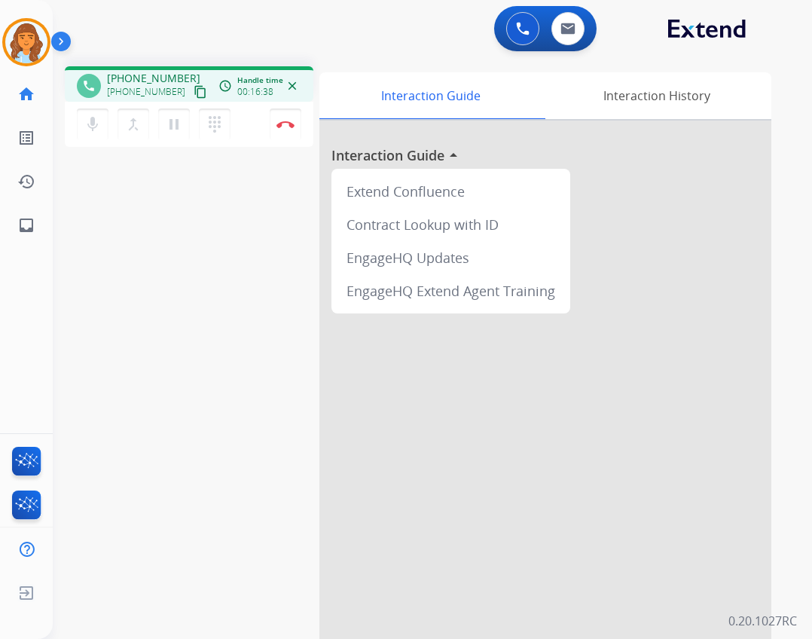
drag, startPoint x: 57, startPoint y: 206, endPoint x: 49, endPoint y: 222, distance: 16.8
click at [55, 206] on div "phone +17086748670 +17086748670 content_copy access_time Call metrics Queue 16:…" at bounding box center [414, 368] width 723 height 628
click at [49, 222] on ul "inbox Emails Emails" at bounding box center [26, 225] width 53 height 44
click at [30, 80] on link "home Home" at bounding box center [26, 94] width 42 height 42
click at [32, 242] on link "inbox Emails" at bounding box center [26, 225] width 42 height 42
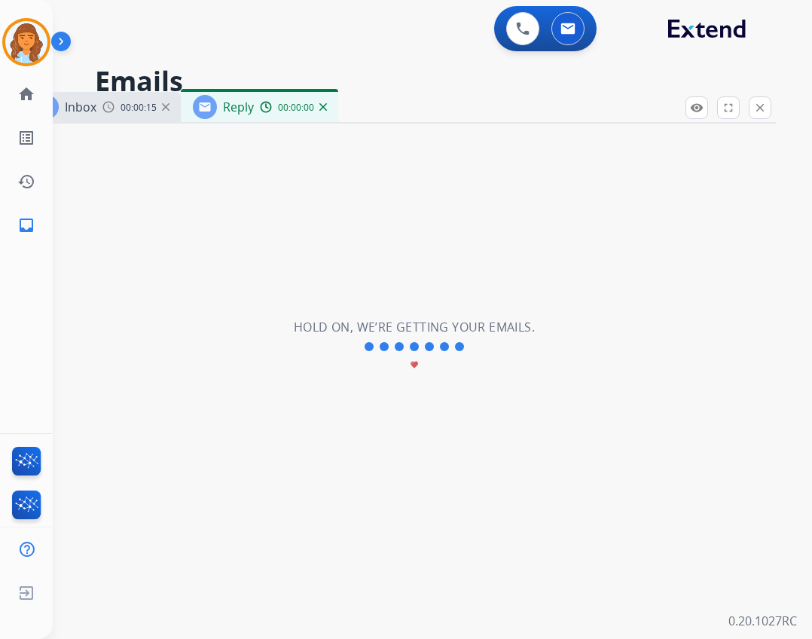
select select "**********"
click at [359, 367] on div "Hold on, we’re getting your emails. favorite" at bounding box center [414, 346] width 241 height 57
click at [351, 337] on div "**********" at bounding box center [414, 346] width 723 height 585
click at [307, 343] on div "Hold on, we’re getting your emails. favorite" at bounding box center [414, 346] width 241 height 57
click at [422, 112] on div "Inbox 00:00:15 Reply 00:00:30" at bounding box center [400, 108] width 754 height 32
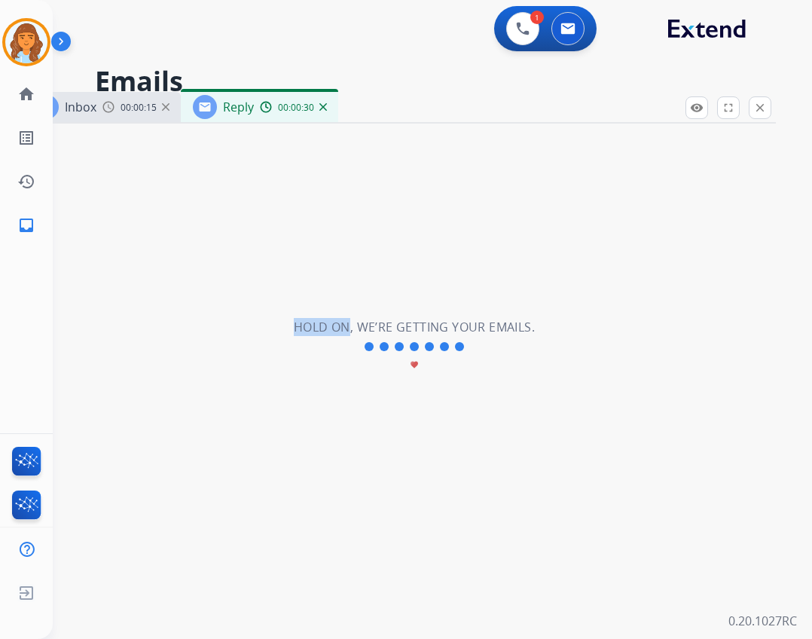
click at [437, 65] on div "**********" at bounding box center [414, 346] width 723 height 585
click at [458, 342] on div at bounding box center [414, 345] width 105 height 18
click at [36, 90] on link "home Home" at bounding box center [26, 94] width 42 height 42
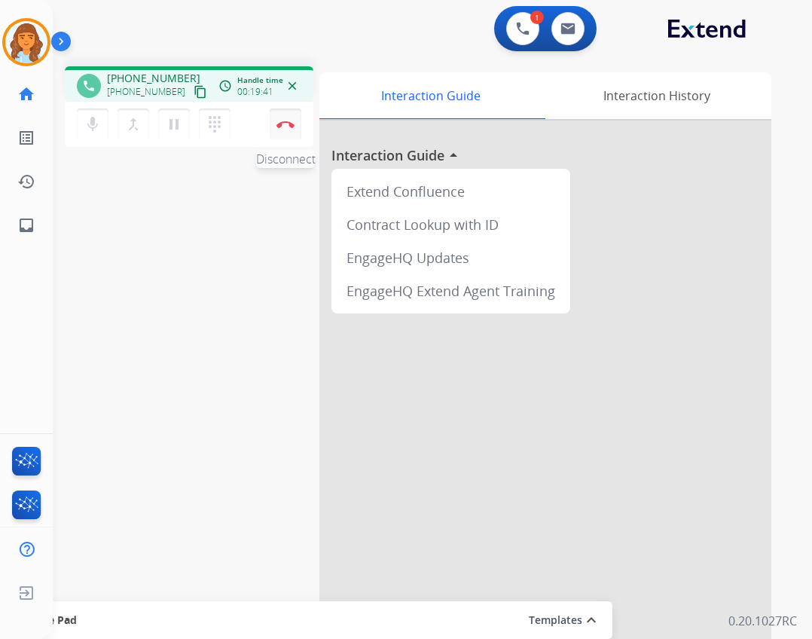
click at [296, 129] on button "Disconnect" at bounding box center [286, 125] width 32 height 32
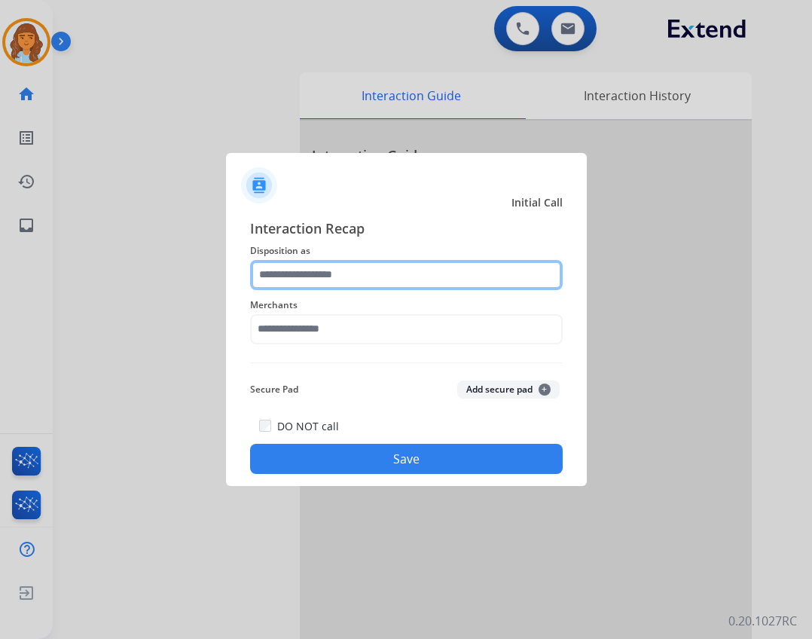
click at [344, 267] on input "text" at bounding box center [406, 275] width 313 height 30
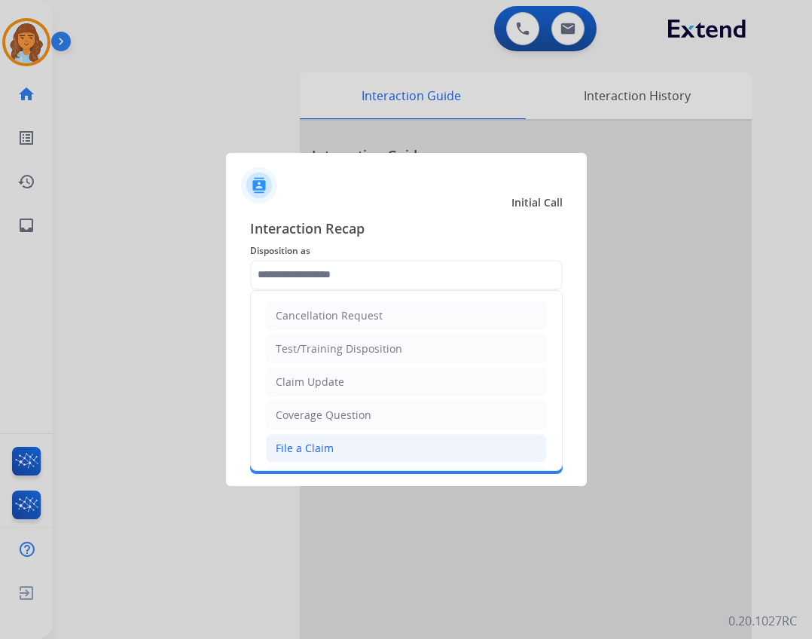
click at [445, 449] on li "File a Claim" at bounding box center [406, 448] width 281 height 29
type input "**********"
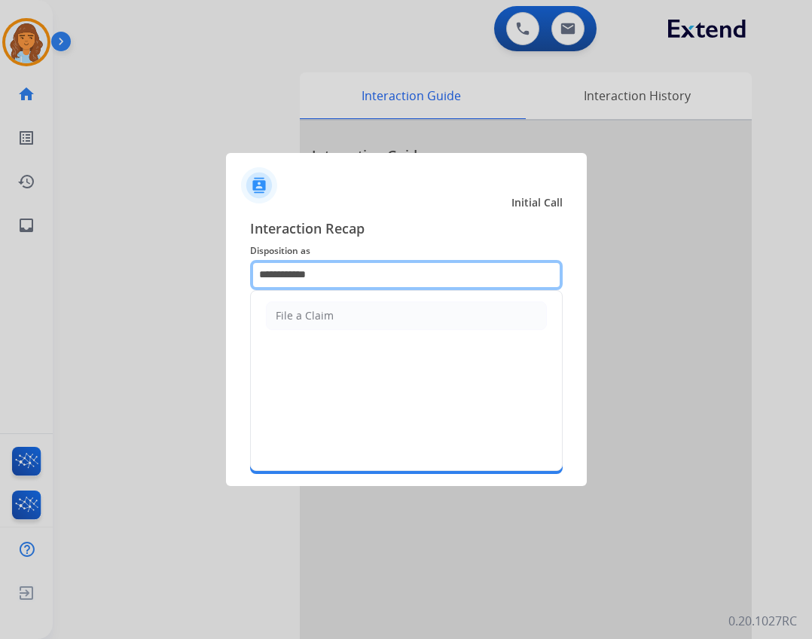
click at [334, 274] on input "**********" at bounding box center [406, 275] width 313 height 30
drag, startPoint x: 334, startPoint y: 274, endPoint x: 155, endPoint y: 264, distance: 178.9
click at [0, 264] on app-contact-recap-modal "**********" at bounding box center [0, 319] width 0 height 639
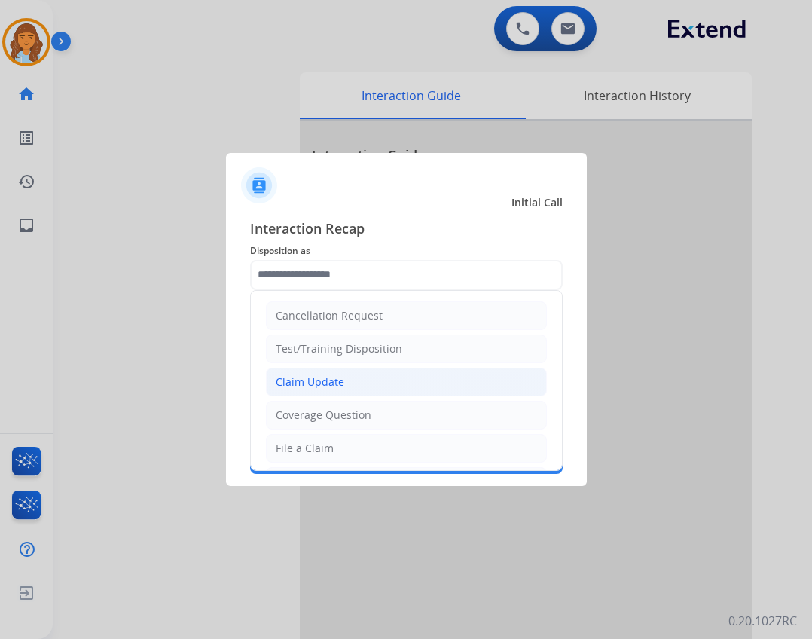
click at [361, 368] on li "Claim Update" at bounding box center [406, 382] width 281 height 29
type input "**********"
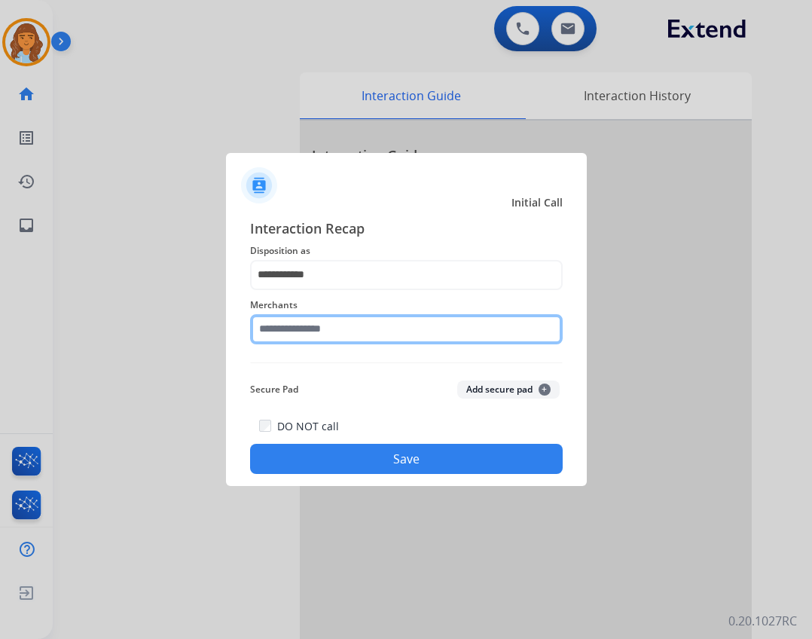
click at [363, 338] on input "text" at bounding box center [406, 329] width 313 height 30
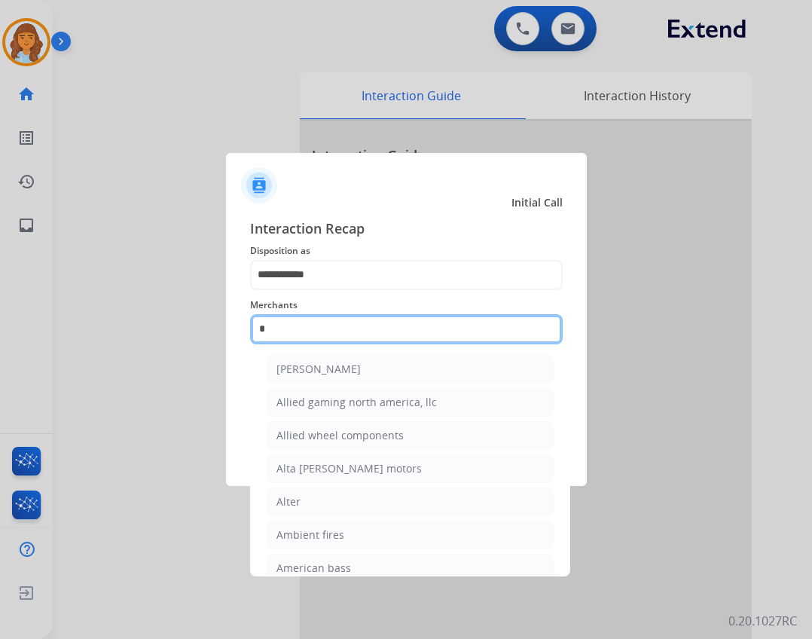
scroll to position [124, 0]
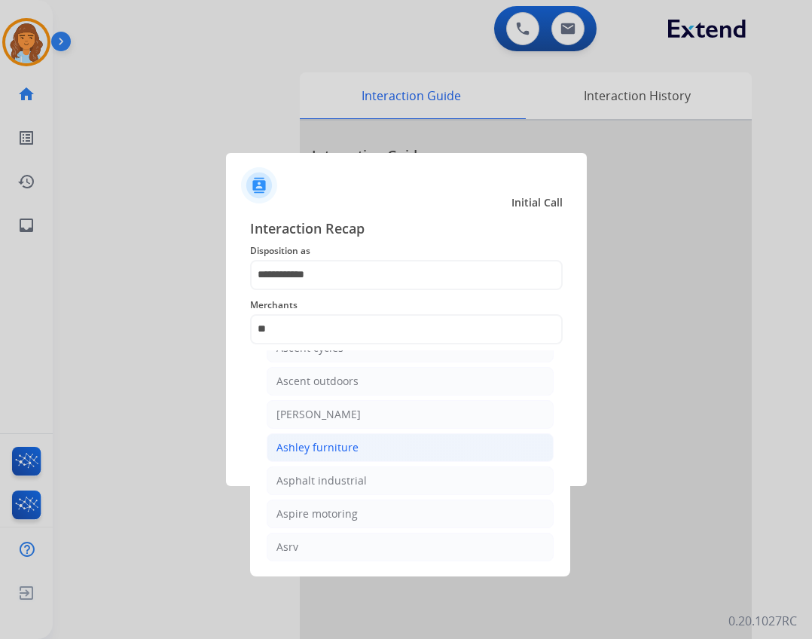
click at [327, 457] on li "Ashley furniture" at bounding box center [410, 447] width 287 height 29
type input "**********"
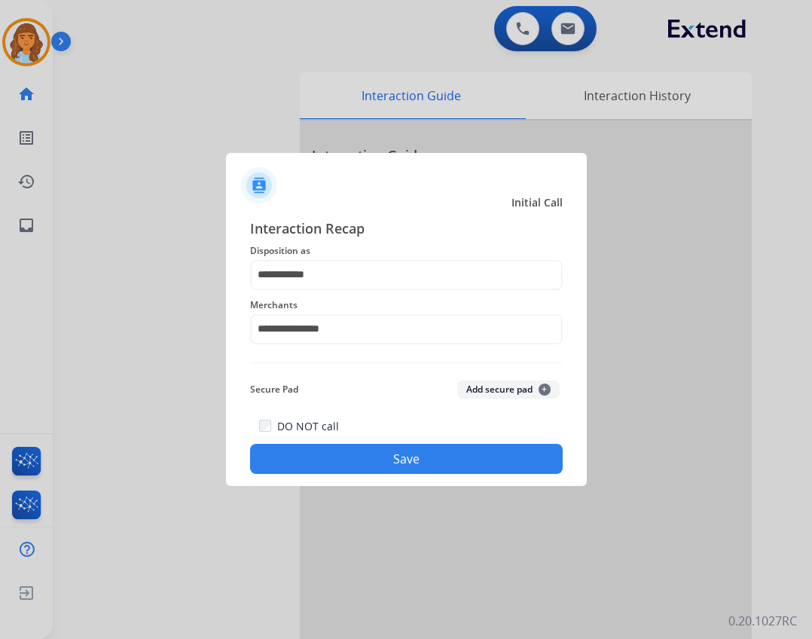
click at [329, 448] on button "Save" at bounding box center [406, 459] width 313 height 30
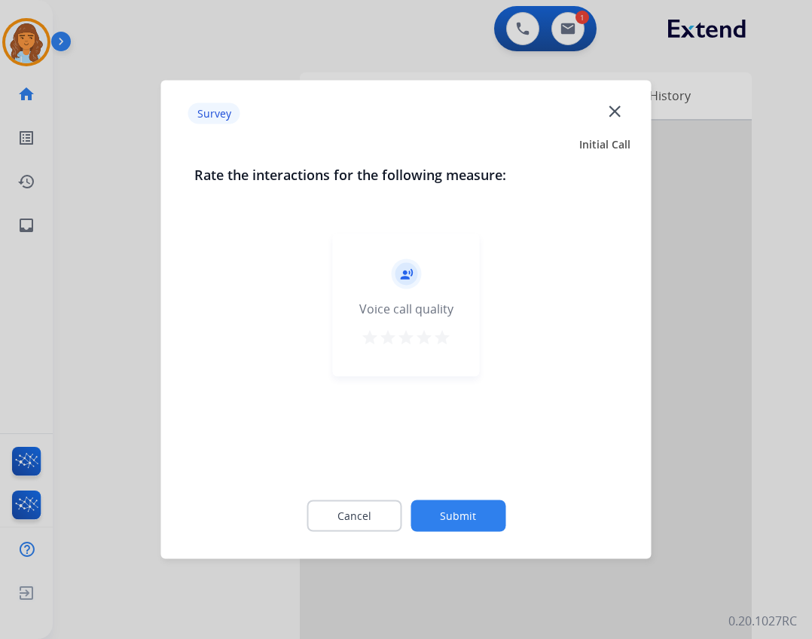
drag, startPoint x: 464, startPoint y: 502, endPoint x: 457, endPoint y: 507, distance: 8.6
click at [457, 507] on button "Submit" at bounding box center [458, 516] width 95 height 32
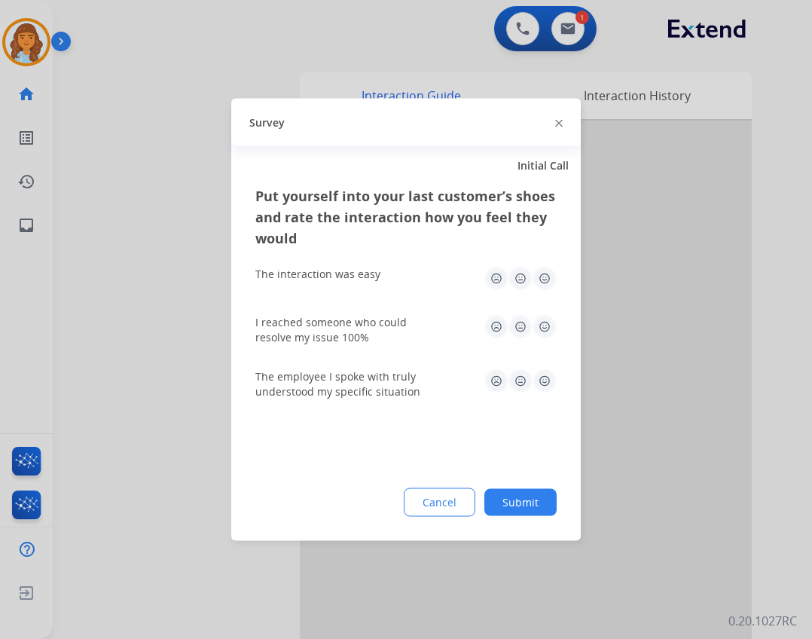
drag, startPoint x: 544, startPoint y: 495, endPoint x: 533, endPoint y: 495, distance: 10.5
click at [539, 495] on button "Submit" at bounding box center [521, 502] width 72 height 27
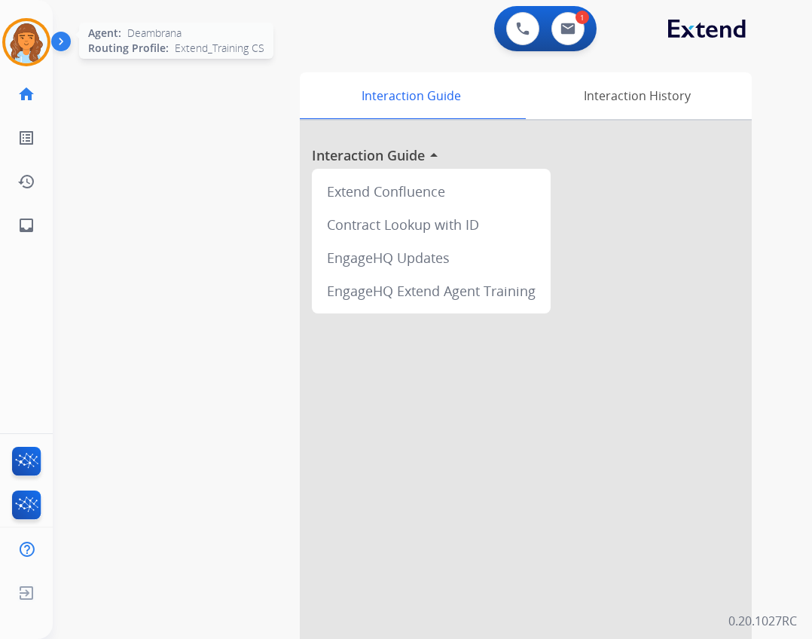
click at [34, 34] on img at bounding box center [26, 42] width 42 height 42
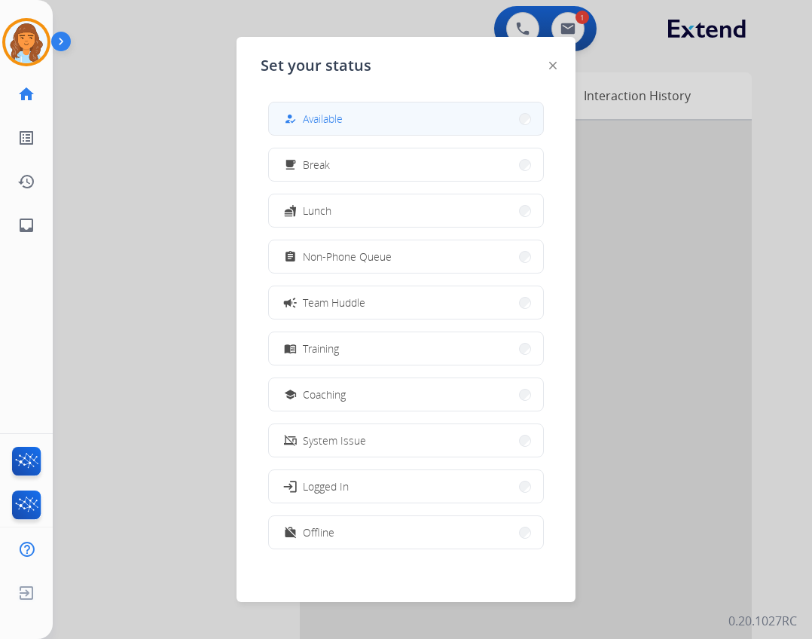
click at [399, 127] on button "how_to_reg Available" at bounding box center [406, 118] width 274 height 32
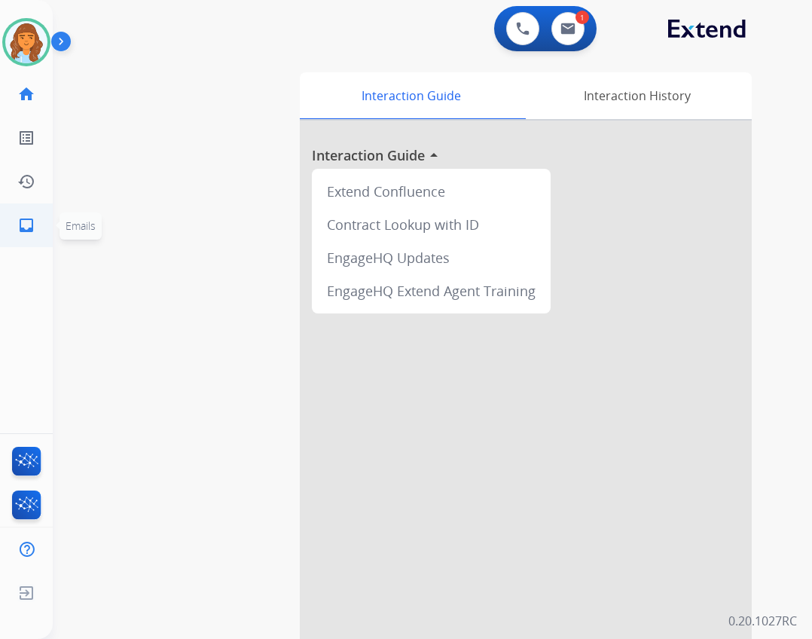
click at [23, 241] on link "inbox Emails" at bounding box center [26, 225] width 42 height 42
select select "**********"
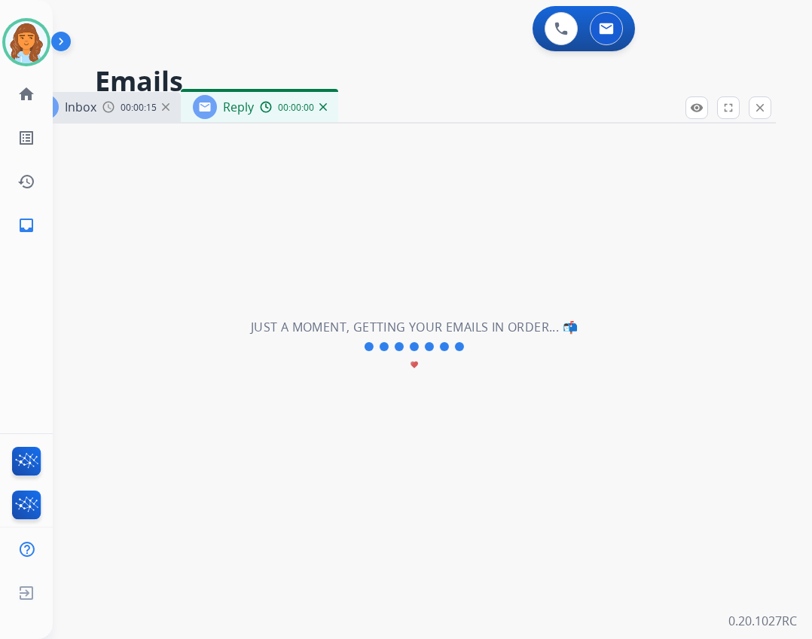
select select "**********"
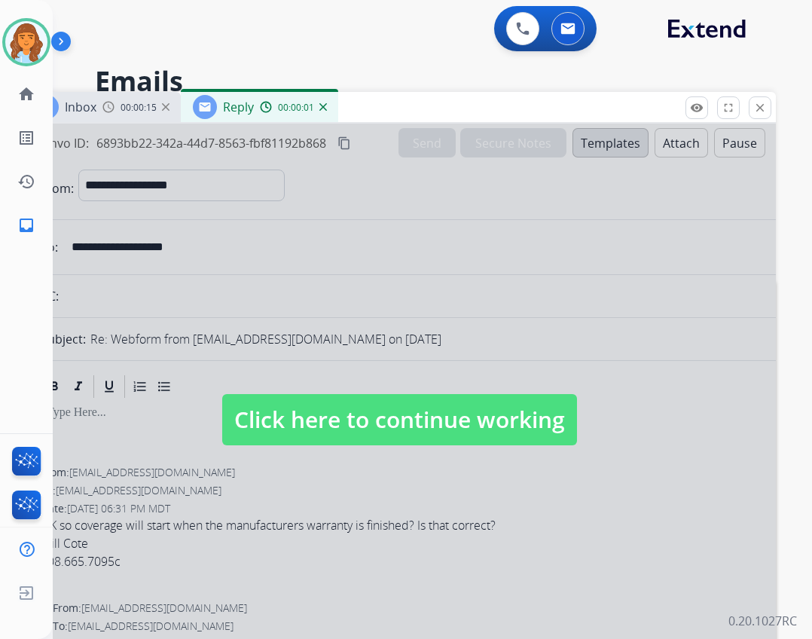
click at [747, 101] on div "remove_red_eye Logs fullscreen Expand close Close" at bounding box center [729, 107] width 86 height 23
click at [747, 109] on div "remove_red_eye Logs fullscreen Expand close Close" at bounding box center [729, 107] width 86 height 23
click at [757, 112] on mat-icon "close" at bounding box center [761, 108] width 14 height 14
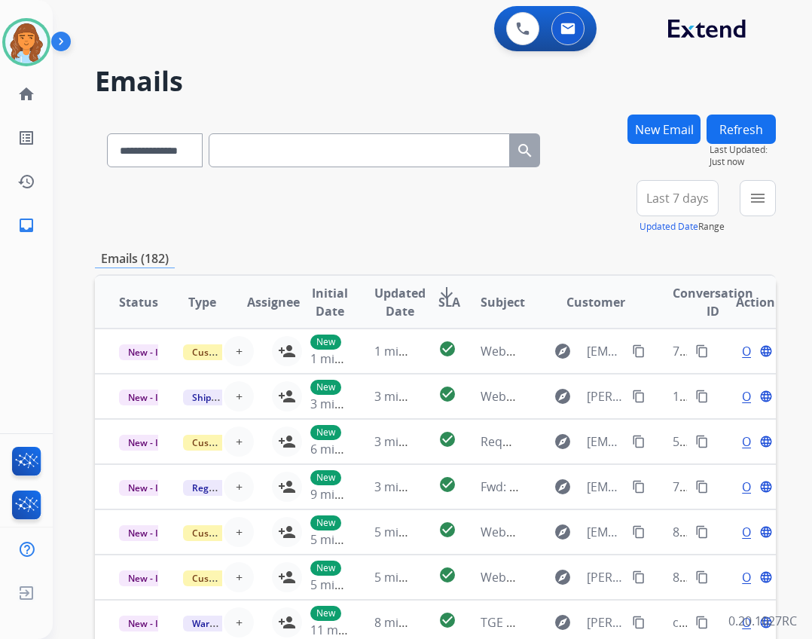
click at [353, 160] on input "text" at bounding box center [359, 150] width 301 height 34
click at [646, 121] on button "New Email" at bounding box center [664, 129] width 73 height 29
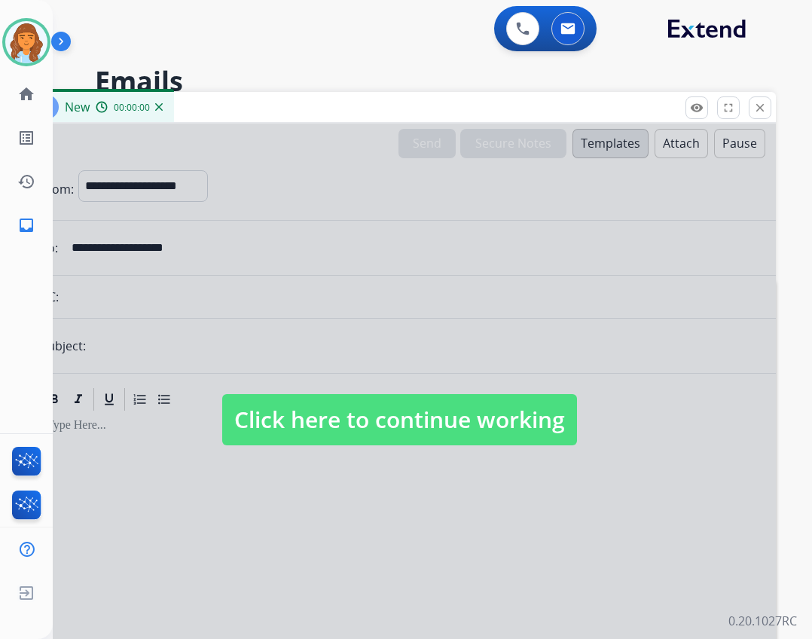
select select "**********"
drag, startPoint x: 422, startPoint y: 408, endPoint x: 425, endPoint y: 417, distance: 8.8
click at [423, 415] on span "Click here to continue working" at bounding box center [399, 419] width 355 height 51
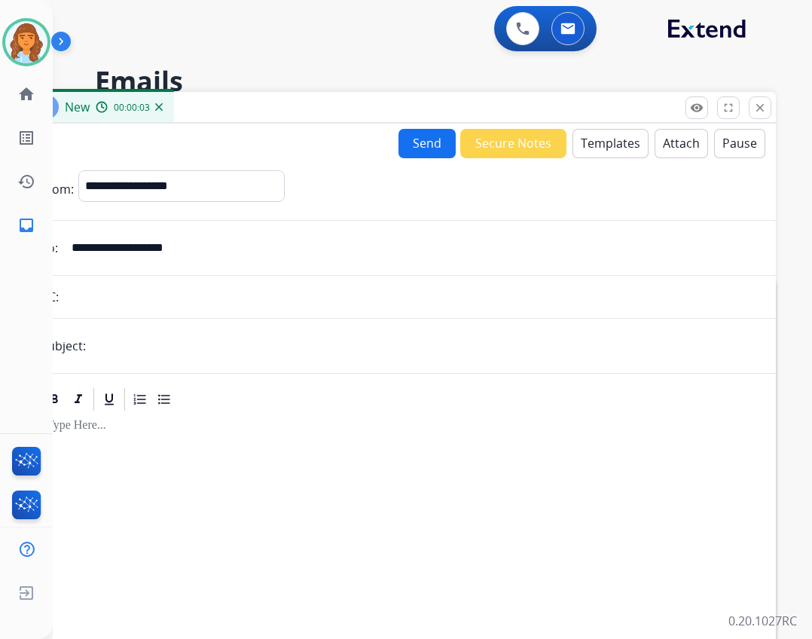
click at [755, 108] on mat-icon "close" at bounding box center [761, 108] width 14 height 14
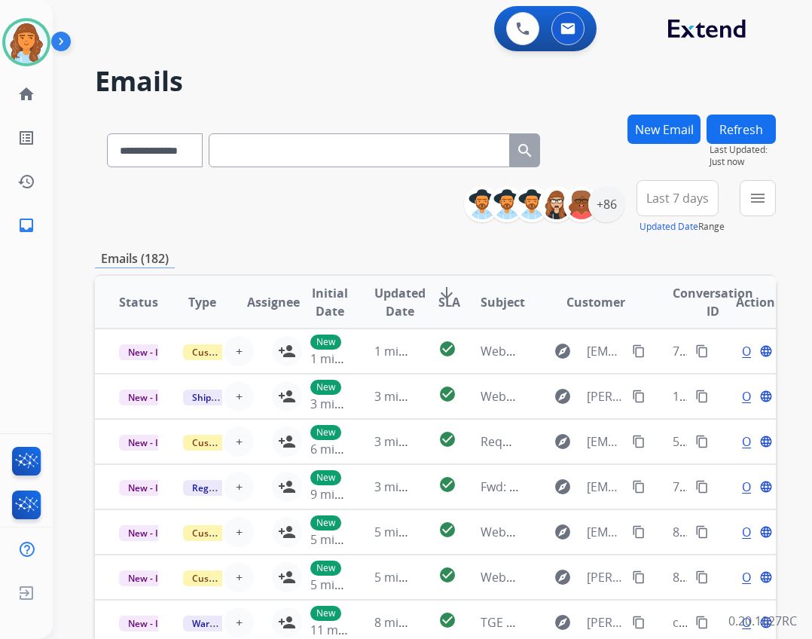
click at [661, 133] on button "New Email" at bounding box center [664, 129] width 73 height 29
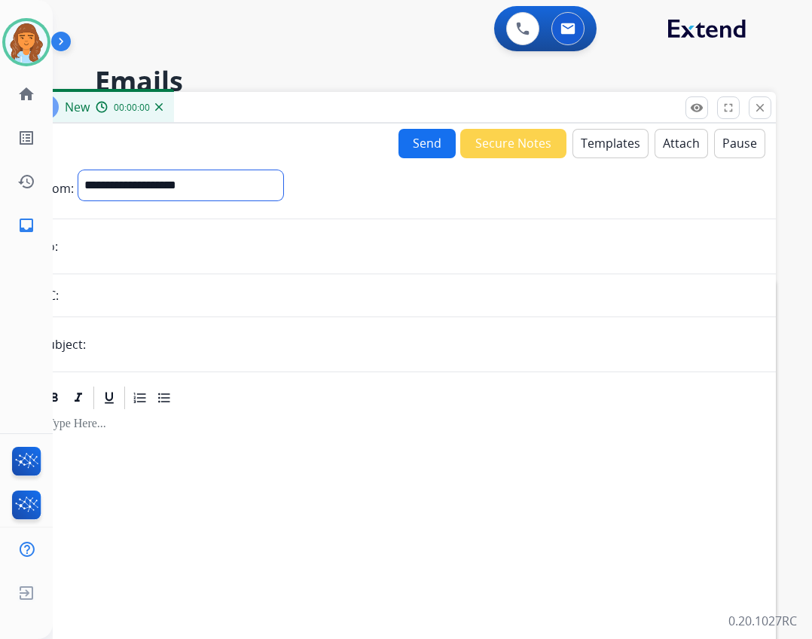
click at [240, 174] on select "**********" at bounding box center [180, 185] width 205 height 30
select select "**********"
click at [78, 170] on select "**********" at bounding box center [180, 185] width 205 height 30
click at [118, 255] on input "email" at bounding box center [410, 248] width 695 height 30
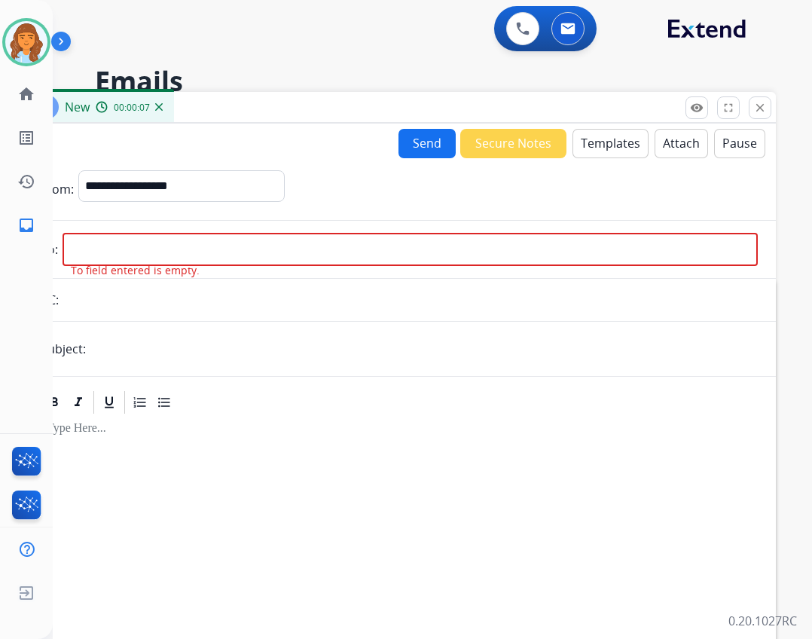
click at [159, 252] on input "email" at bounding box center [410, 249] width 695 height 33
paste input "**********"
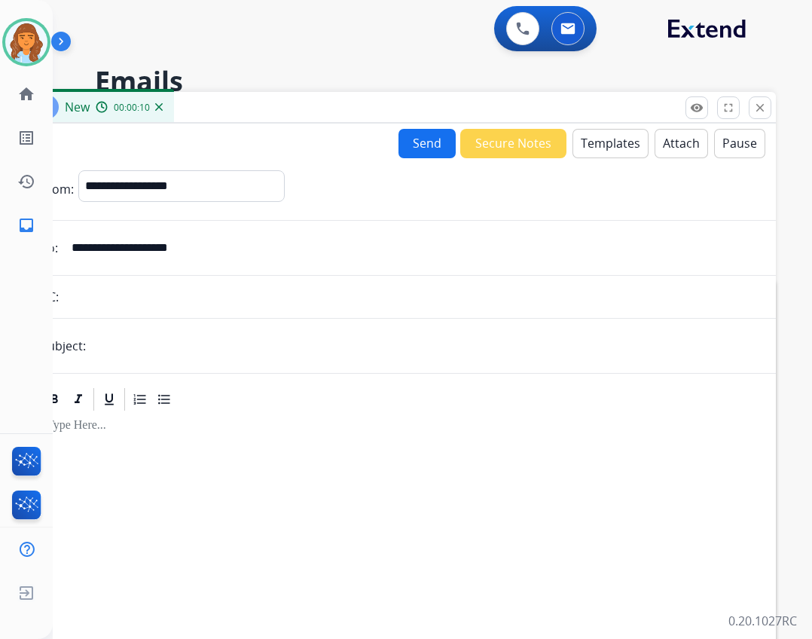
type input "**********"
click at [319, 347] on input "text" at bounding box center [424, 346] width 668 height 30
click at [388, 350] on input "text" at bounding box center [424, 346] width 668 height 30
type input "*"
type input "**********"
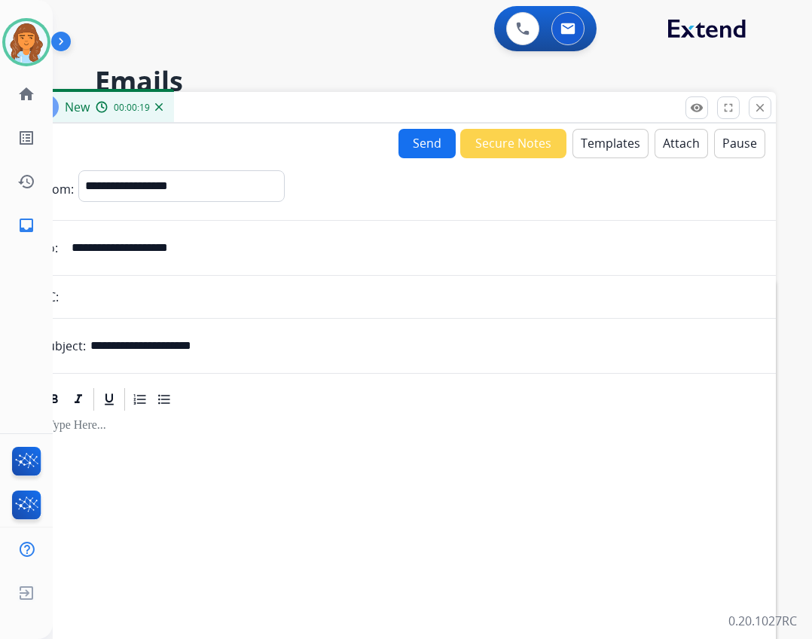
click at [605, 151] on button "Templates" at bounding box center [611, 143] width 76 height 29
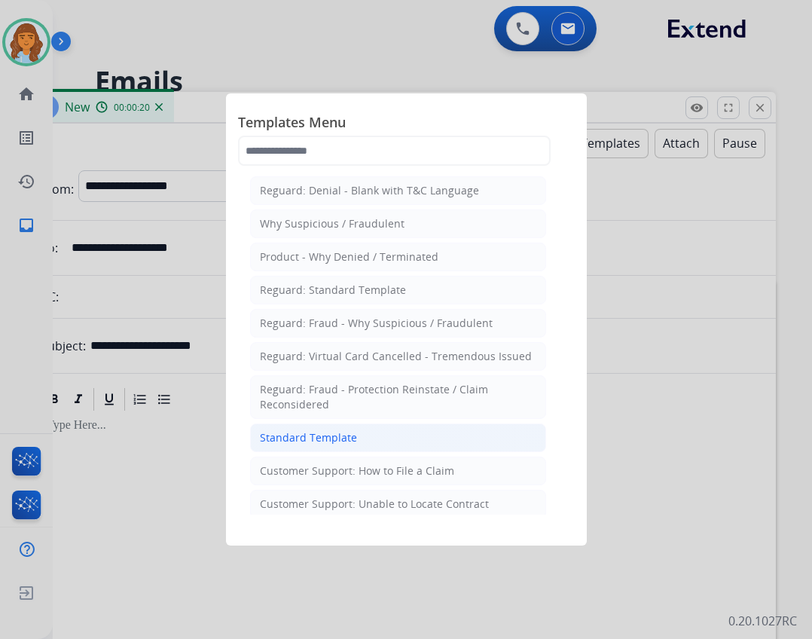
click at [321, 429] on li "Standard Template" at bounding box center [398, 437] width 296 height 29
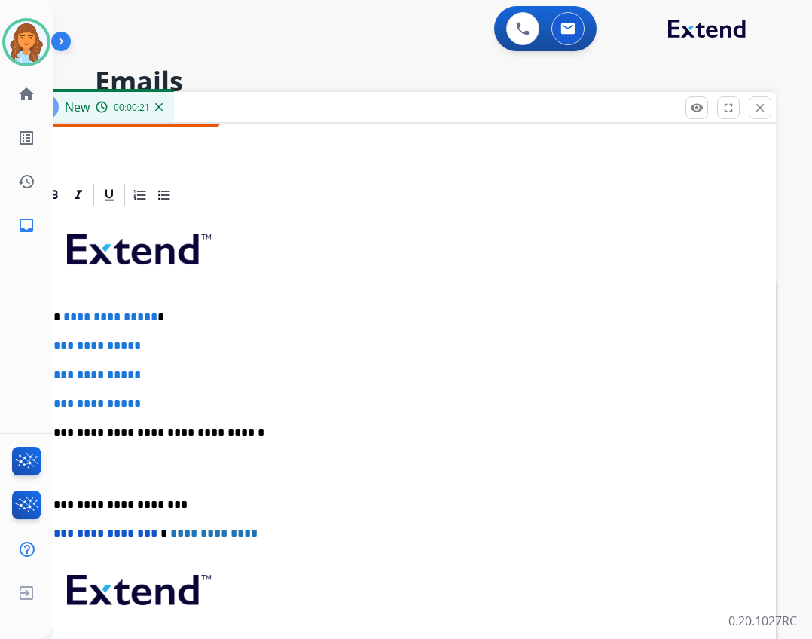
scroll to position [301, 0]
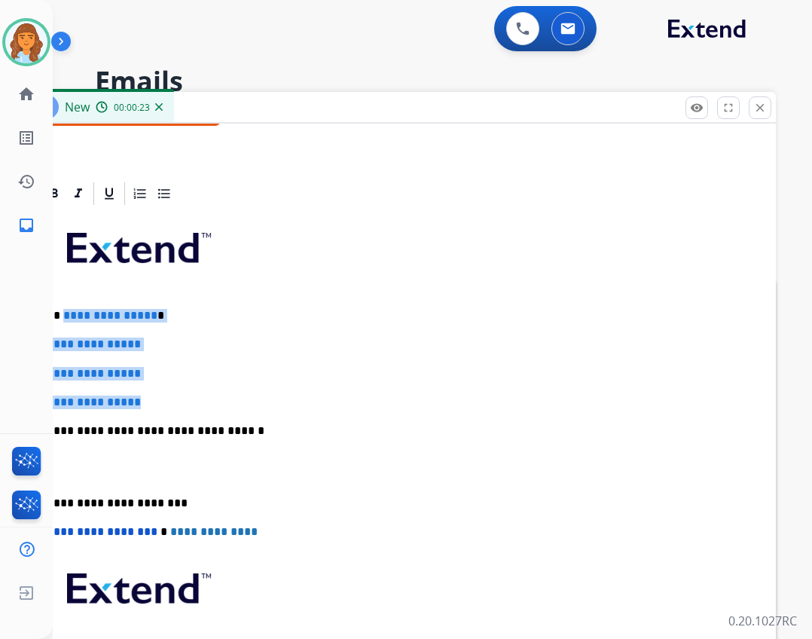
drag, startPoint x: 63, startPoint y: 309, endPoint x: 154, endPoint y: 397, distance: 126.8
click at [154, 397] on div "**********" at bounding box center [399, 466] width 717 height 518
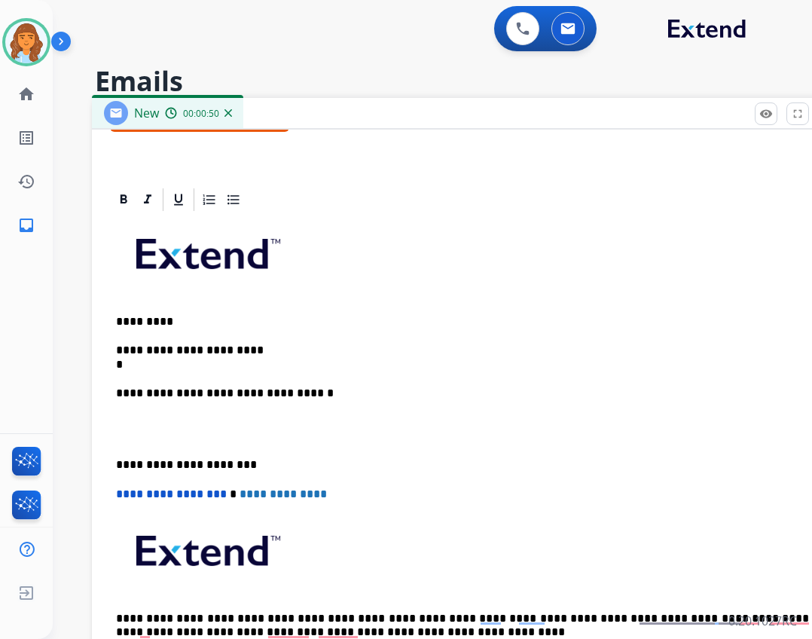
drag, startPoint x: 249, startPoint y: 101, endPoint x: 311, endPoint y: 99, distance: 61.8
click at [311, 99] on div "New 00:00:50" at bounding box center [469, 114] width 754 height 32
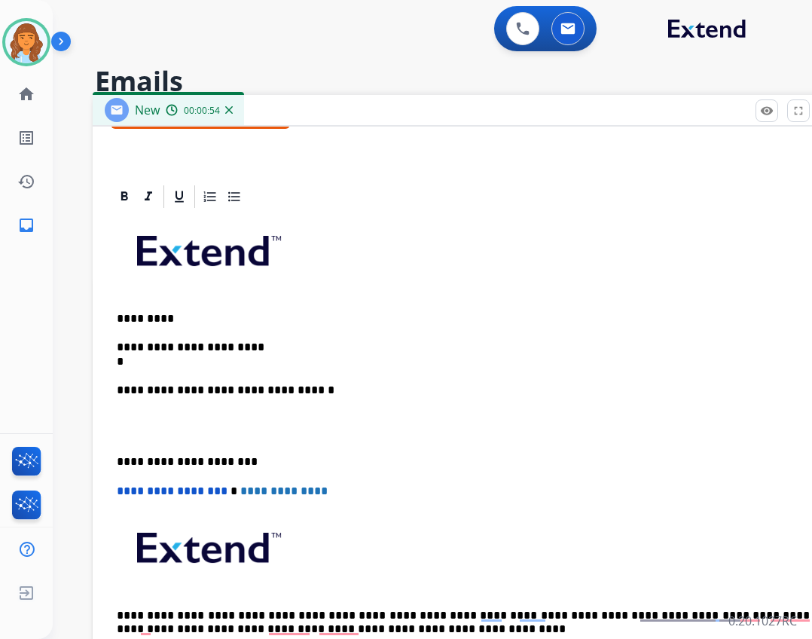
click at [139, 360] on p "**********" at bounding box center [463, 355] width 693 height 28
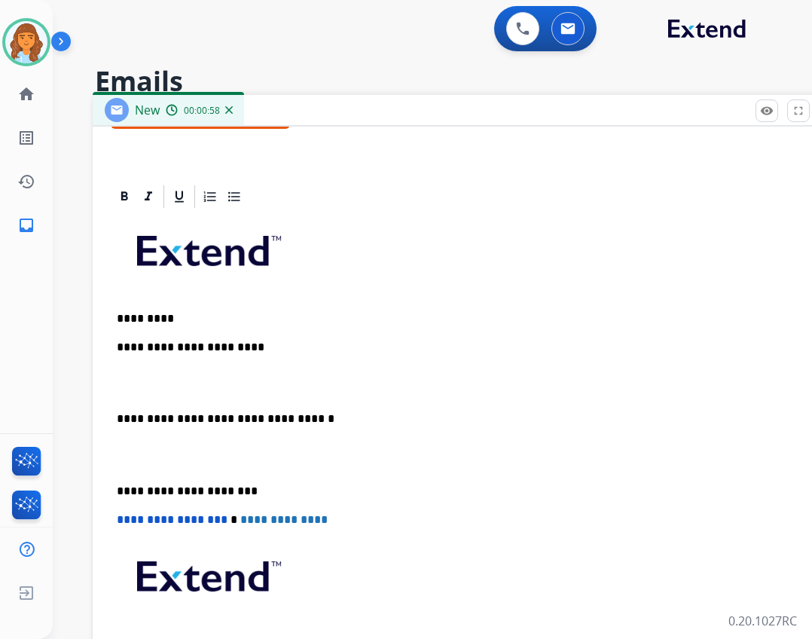
click at [256, 345] on p "**********" at bounding box center [463, 355] width 693 height 28
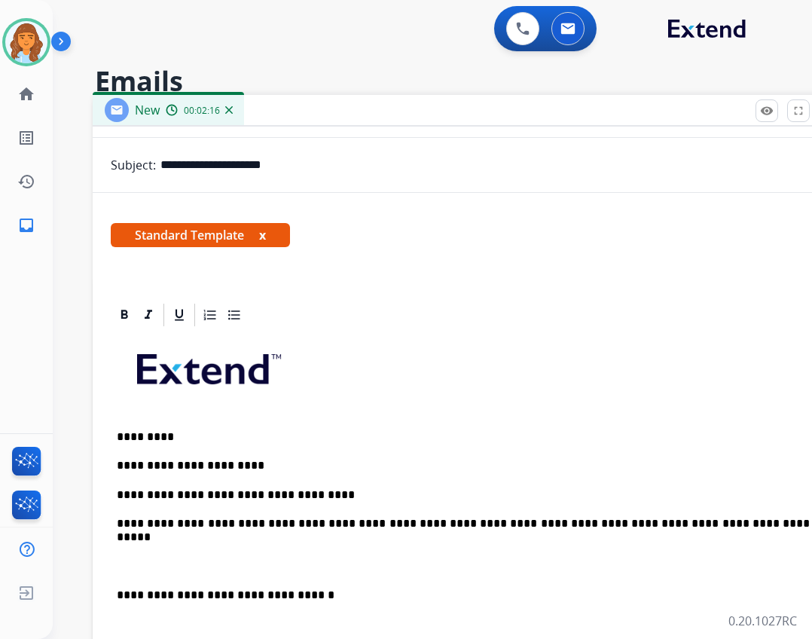
scroll to position [0, 0]
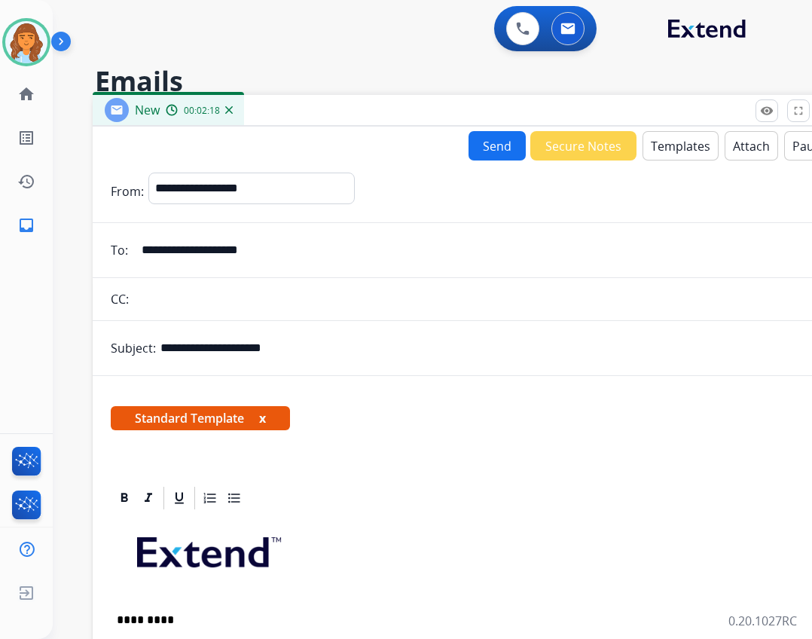
click at [753, 155] on button "Attach" at bounding box center [751, 145] width 53 height 29
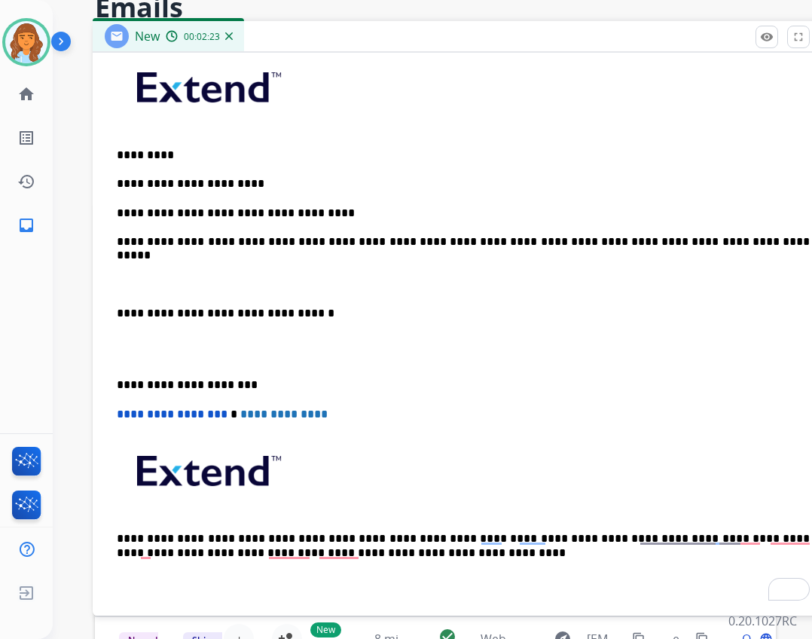
scroll to position [151, 0]
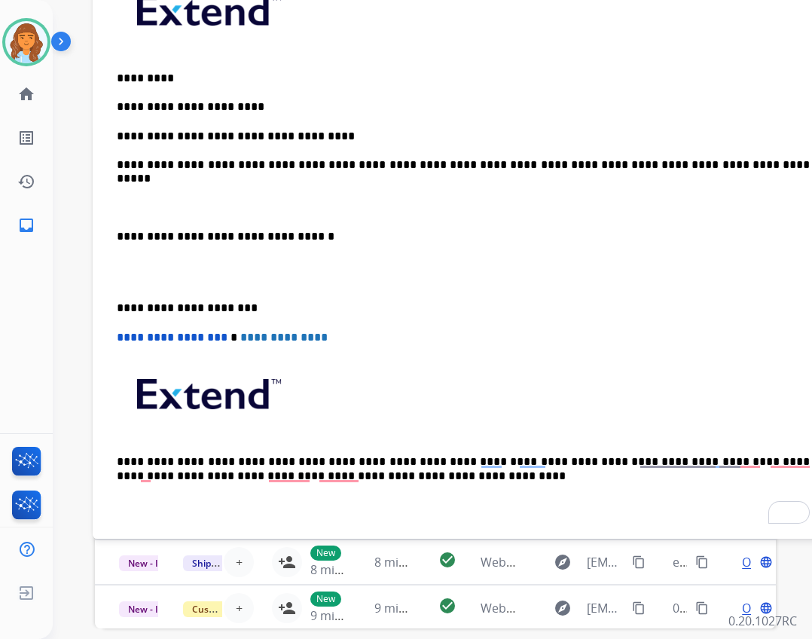
click at [115, 235] on div "**********" at bounding box center [469, 250] width 717 height 561
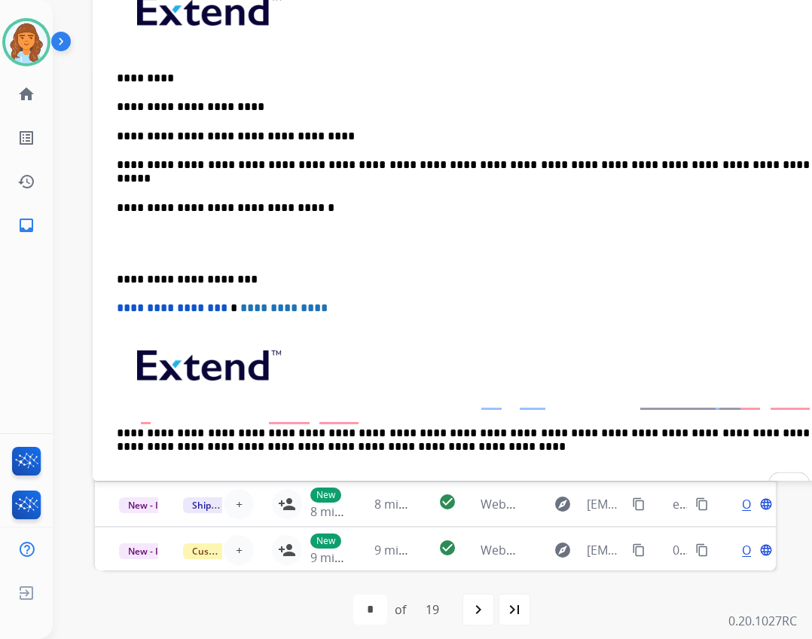
scroll to position [179, 0]
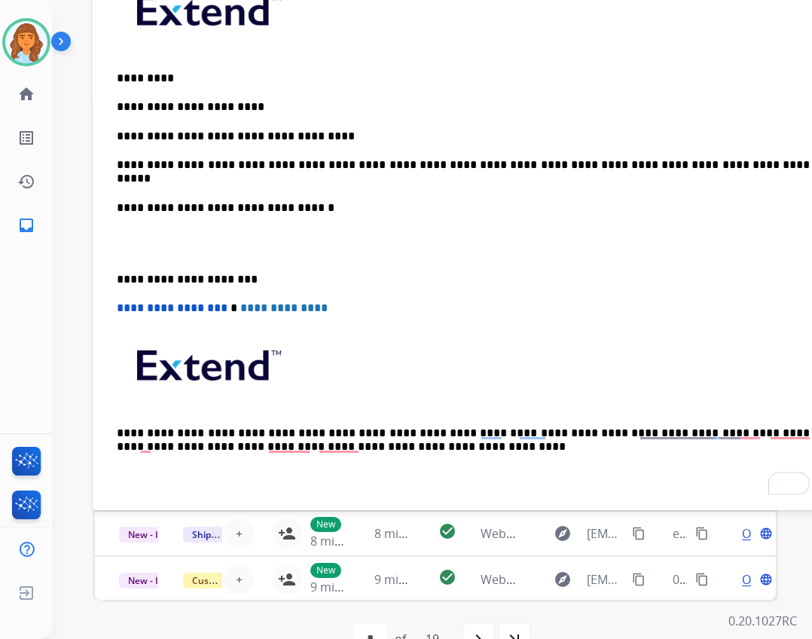
click at [114, 277] on div "**********" at bounding box center [469, 236] width 717 height 533
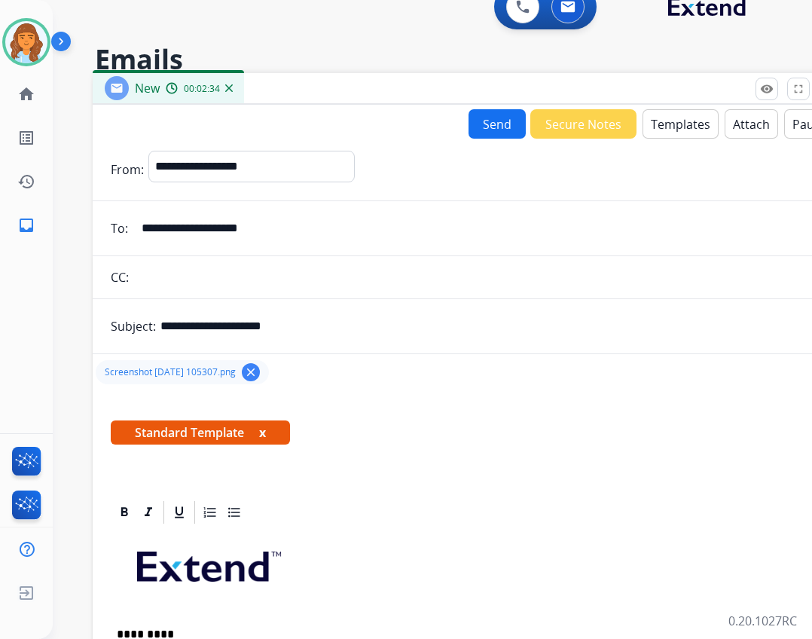
scroll to position [0, 0]
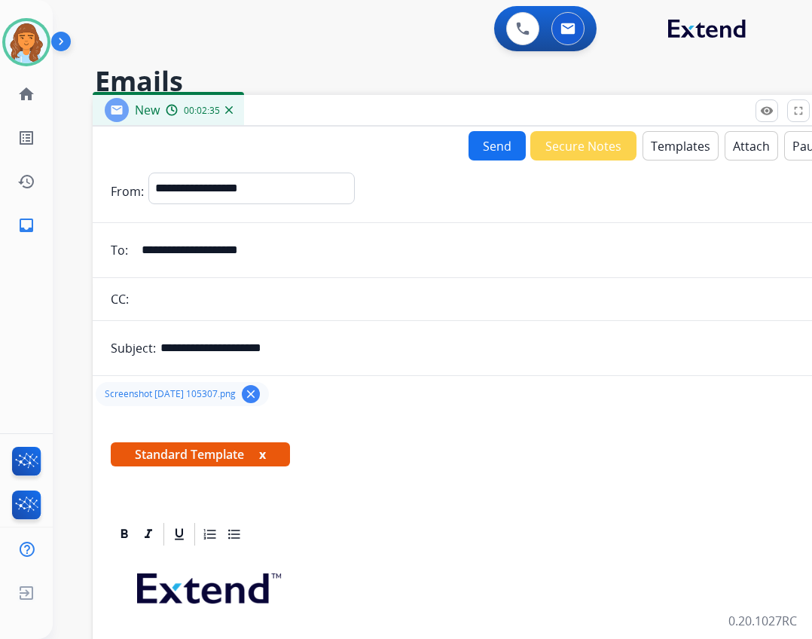
click at [486, 143] on button "Send" at bounding box center [497, 145] width 57 height 29
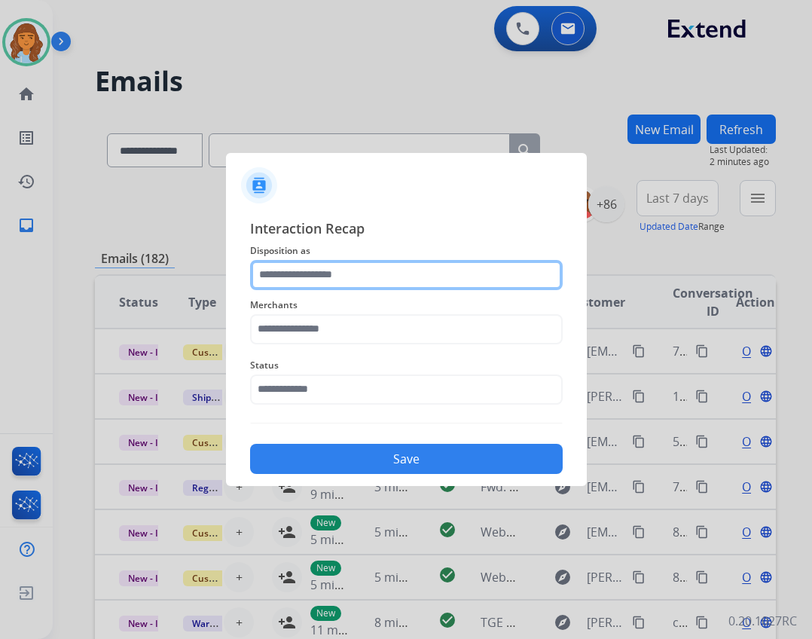
click at [387, 263] on input "text" at bounding box center [406, 275] width 313 height 30
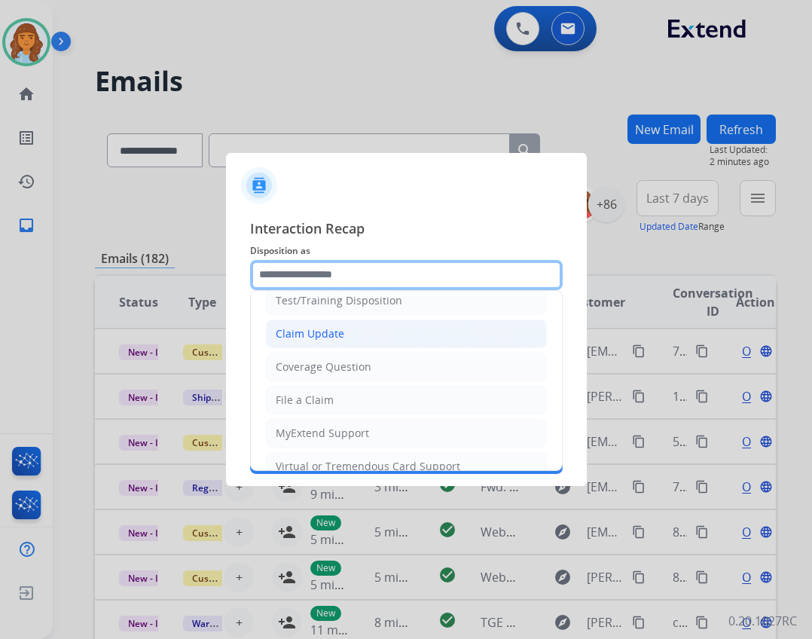
scroll to position [75, 0]
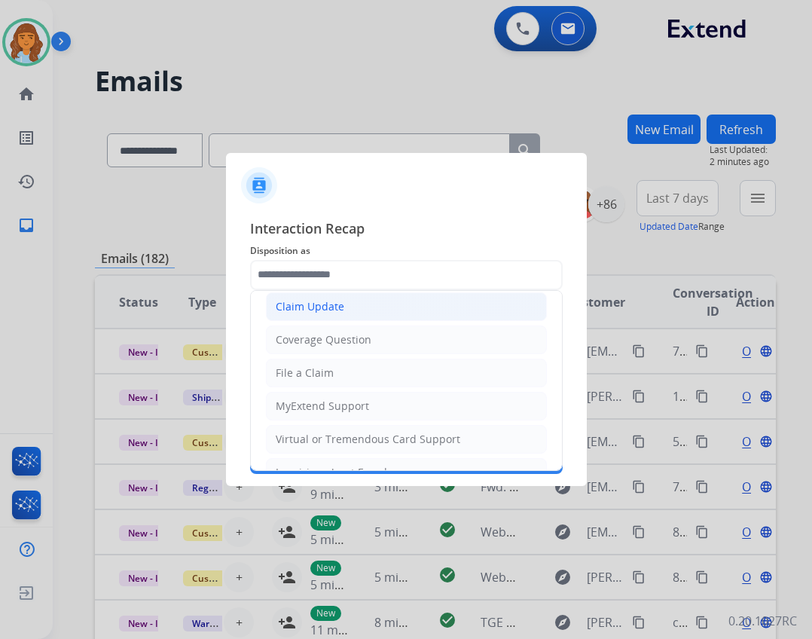
click at [327, 307] on div "Claim Update" at bounding box center [310, 306] width 69 height 15
type input "**********"
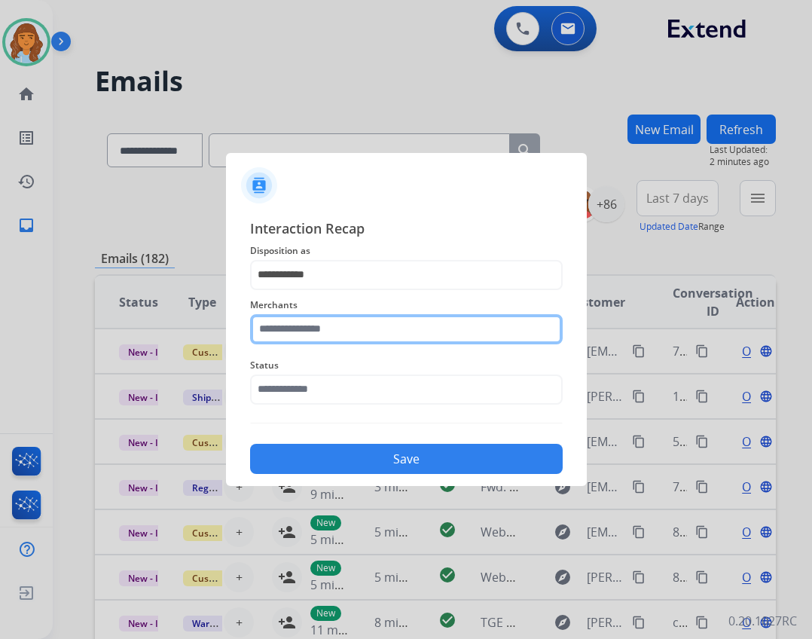
click at [335, 333] on input "text" at bounding box center [406, 329] width 313 height 30
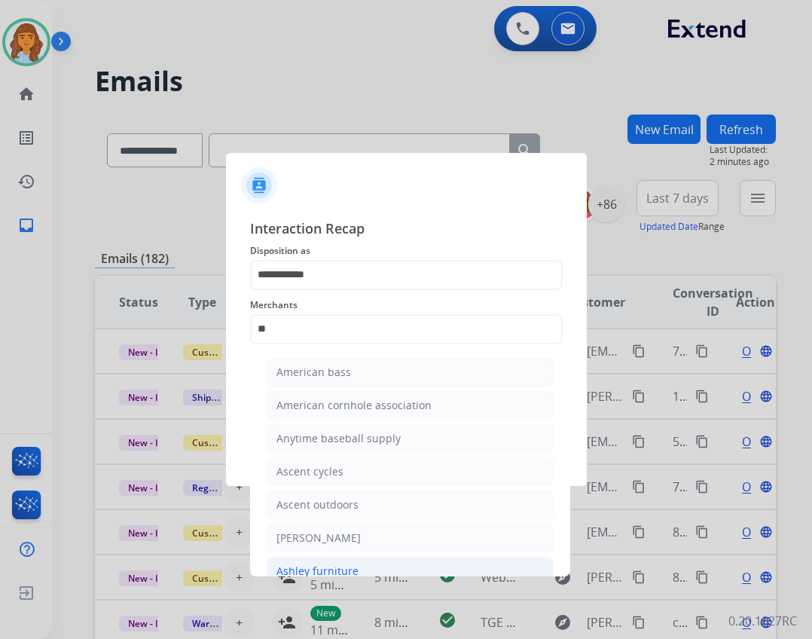
drag, startPoint x: 325, startPoint y: 568, endPoint x: 319, endPoint y: 531, distance: 37.4
click at [325, 567] on div "Ashley furniture" at bounding box center [318, 571] width 82 height 15
type input "**********"
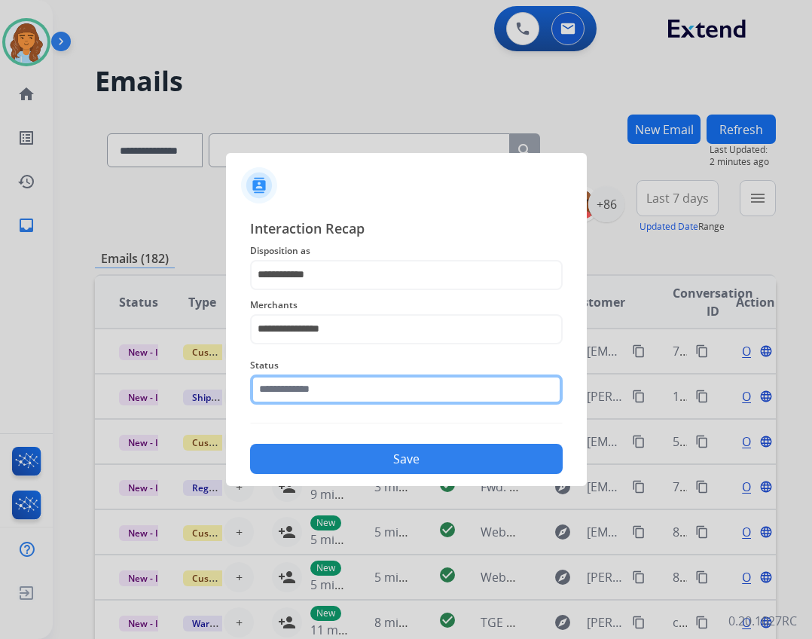
click at [327, 404] on input "text" at bounding box center [406, 389] width 313 height 30
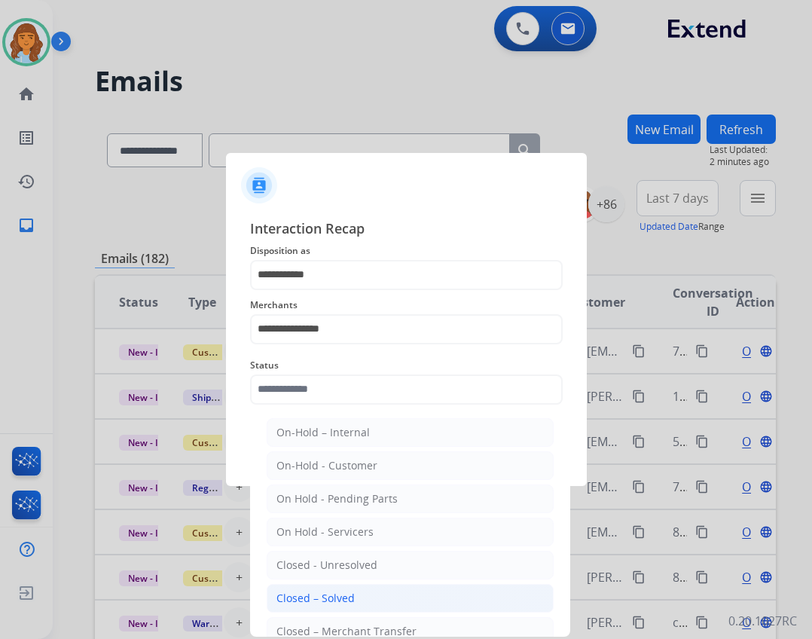
click at [286, 604] on div "Closed – Solved" at bounding box center [316, 598] width 78 height 15
type input "**********"
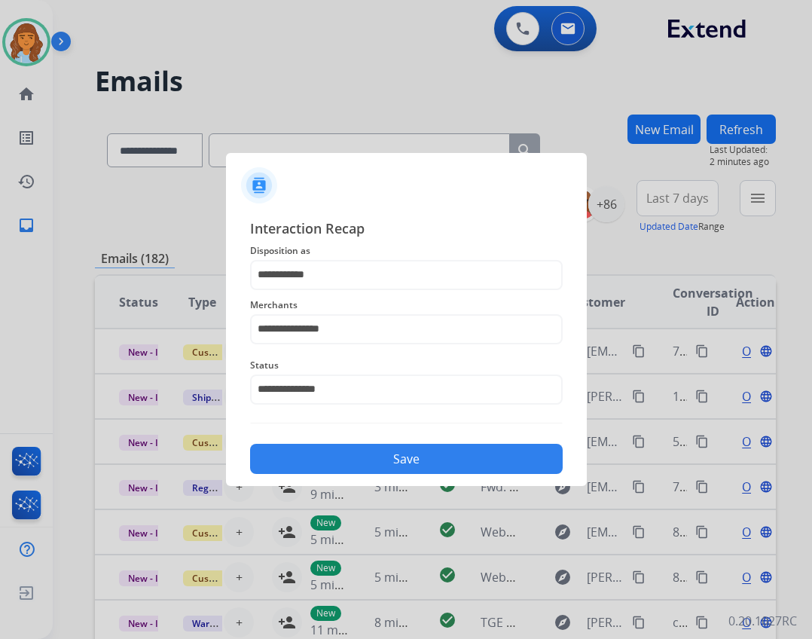
click at [353, 466] on button "Save" at bounding box center [406, 459] width 313 height 30
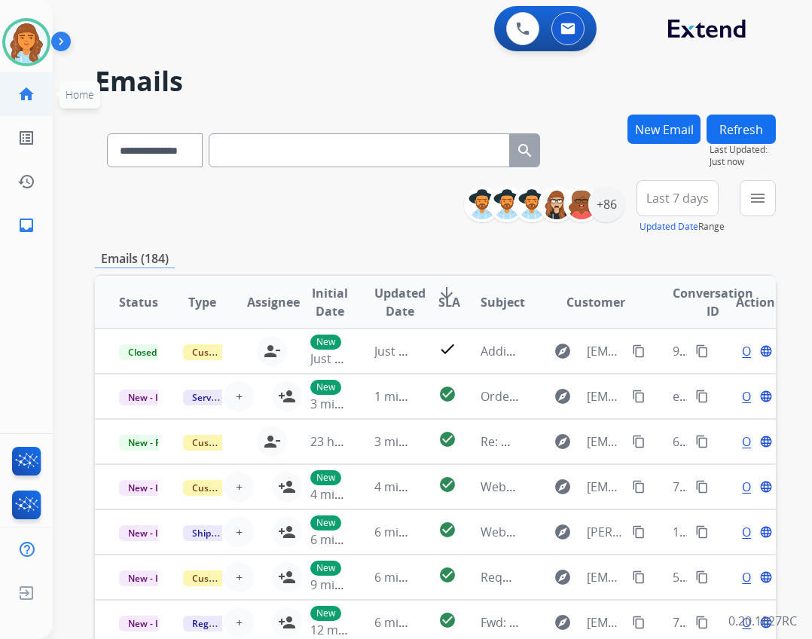
click at [18, 94] on mat-icon "home" at bounding box center [26, 94] width 18 height 18
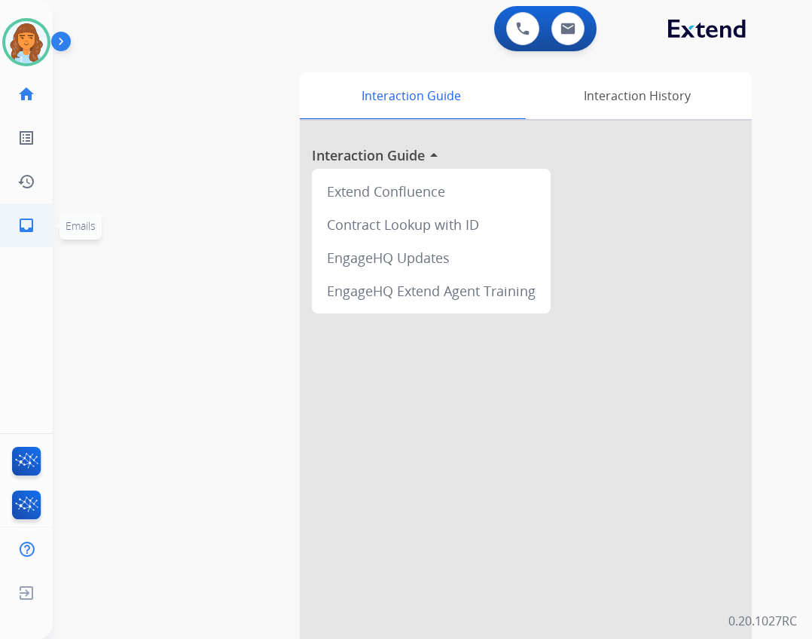
drag, startPoint x: 16, startPoint y: 241, endPoint x: 14, endPoint y: 234, distance: 7.7
click at [14, 234] on link "inbox Emails" at bounding box center [26, 225] width 42 height 42
select select "**********"
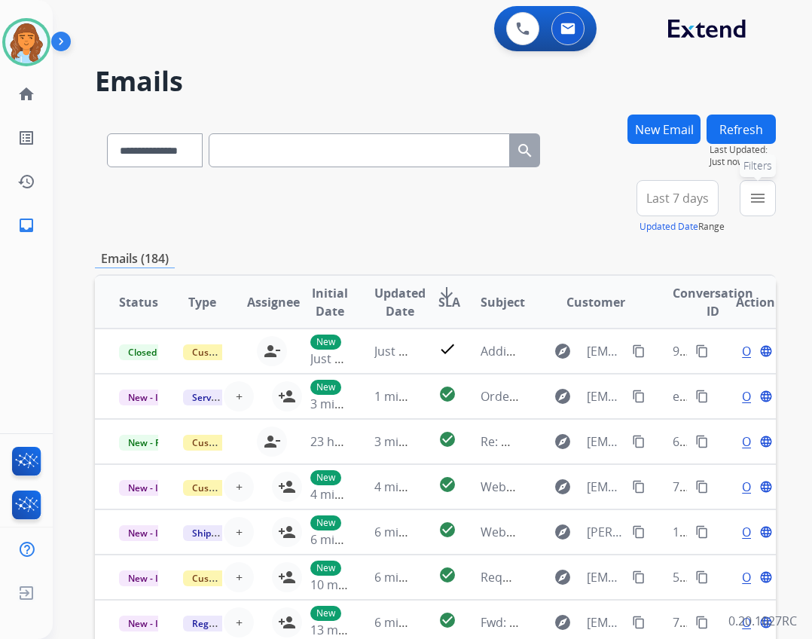
click at [750, 198] on mat-icon "menu" at bounding box center [758, 198] width 18 height 18
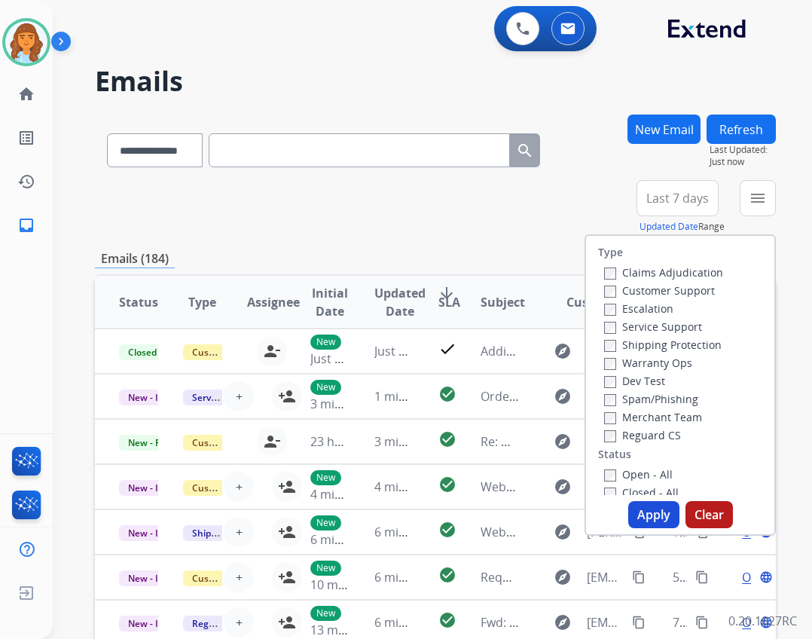
click at [634, 474] on label "Open - All" at bounding box center [638, 474] width 69 height 14
click at [637, 431] on label "Reguard CS" at bounding box center [642, 435] width 77 height 14
click at [651, 342] on label "Shipping Protection" at bounding box center [663, 345] width 118 height 14
click at [653, 293] on label "Customer Support" at bounding box center [659, 290] width 111 height 14
click at [643, 512] on button "Apply" at bounding box center [653, 514] width 51 height 27
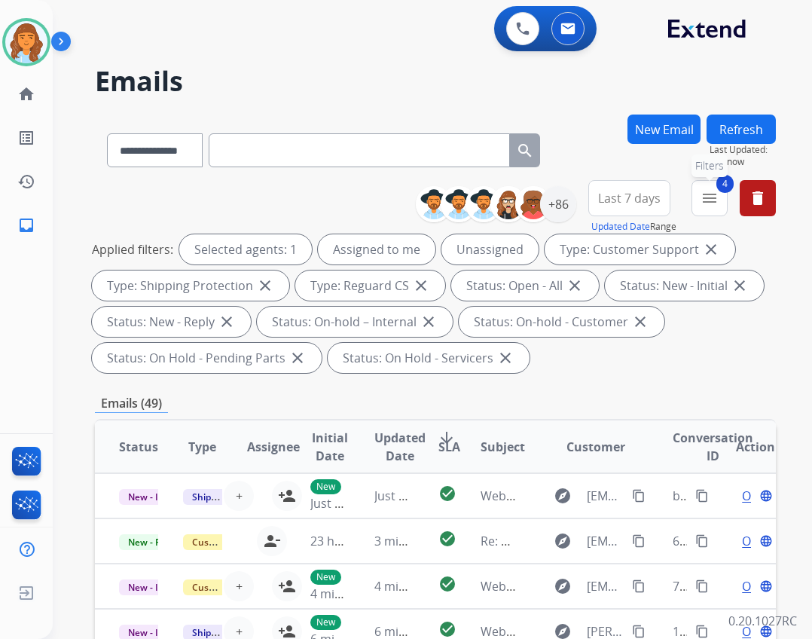
click at [704, 208] on button "4 menu Filters" at bounding box center [710, 198] width 36 height 36
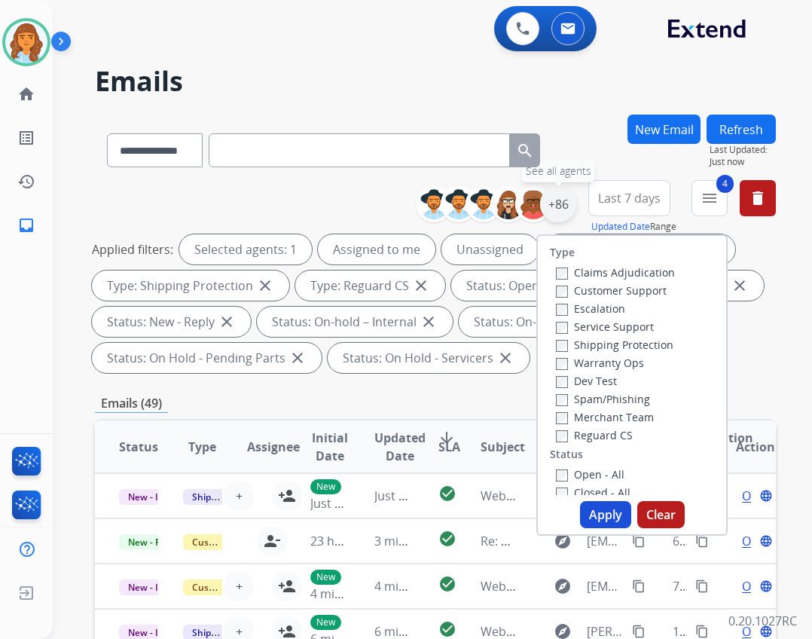
click at [561, 207] on div "+86" at bounding box center [558, 204] width 36 height 36
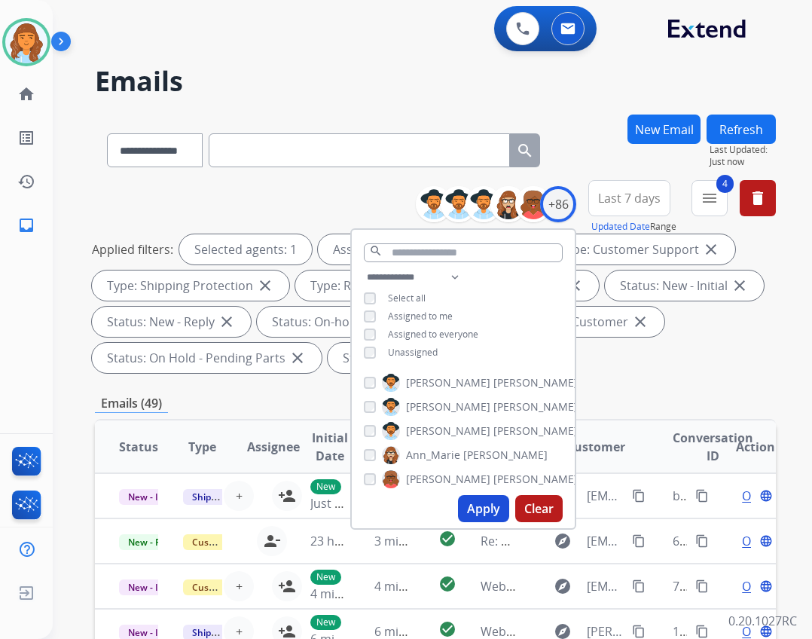
click at [425, 347] on span "Unassigned" at bounding box center [413, 352] width 50 height 13
click at [478, 509] on button "Apply" at bounding box center [483, 508] width 51 height 27
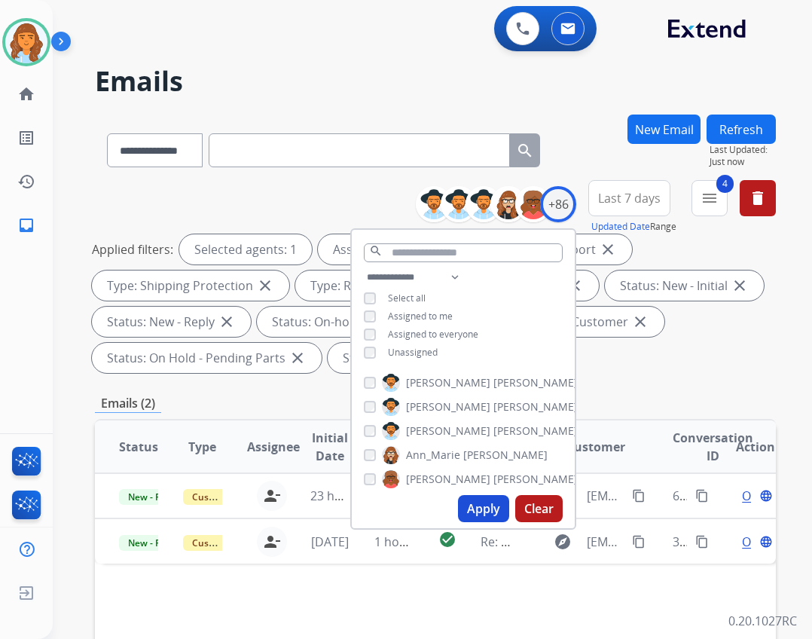
click at [672, 426] on th "Conversation ID" at bounding box center [681, 446] width 64 height 53
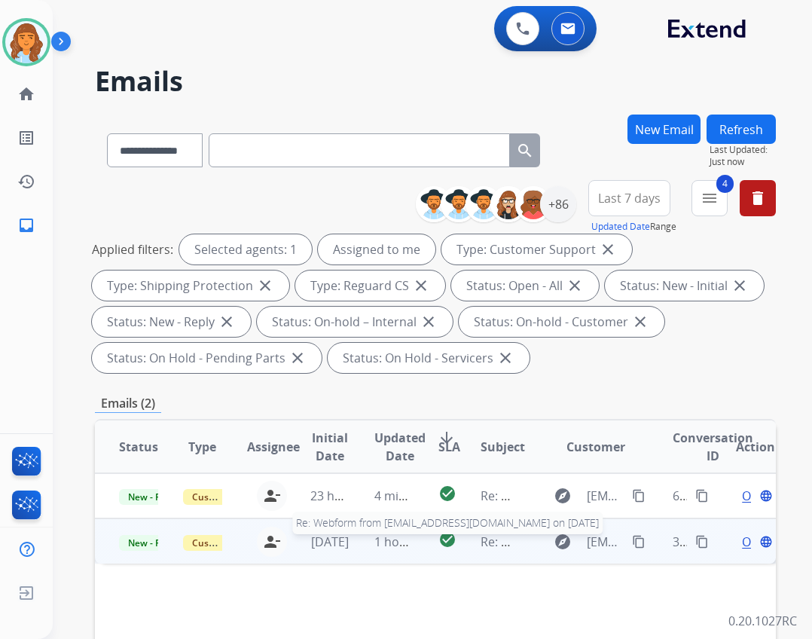
click at [484, 543] on span "Re: Webform from kadijahsidibe@gmail.com on 08/15/2025" at bounding box center [662, 541] width 362 height 17
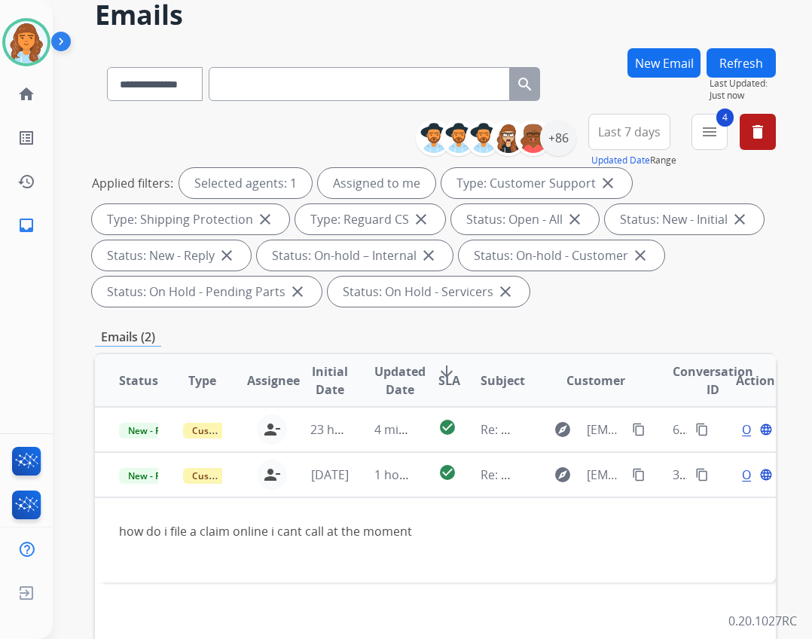
scroll to position [75, 0]
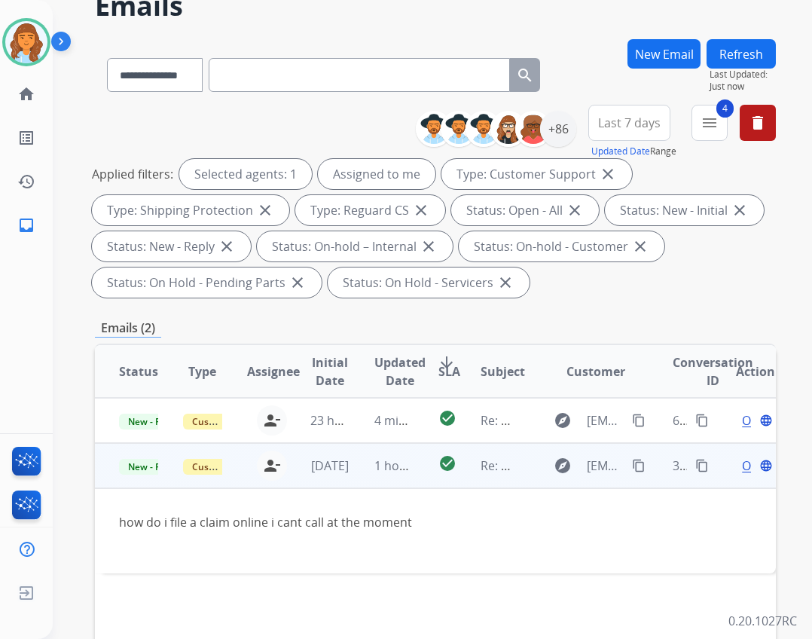
click at [742, 469] on span "Open" at bounding box center [757, 466] width 31 height 18
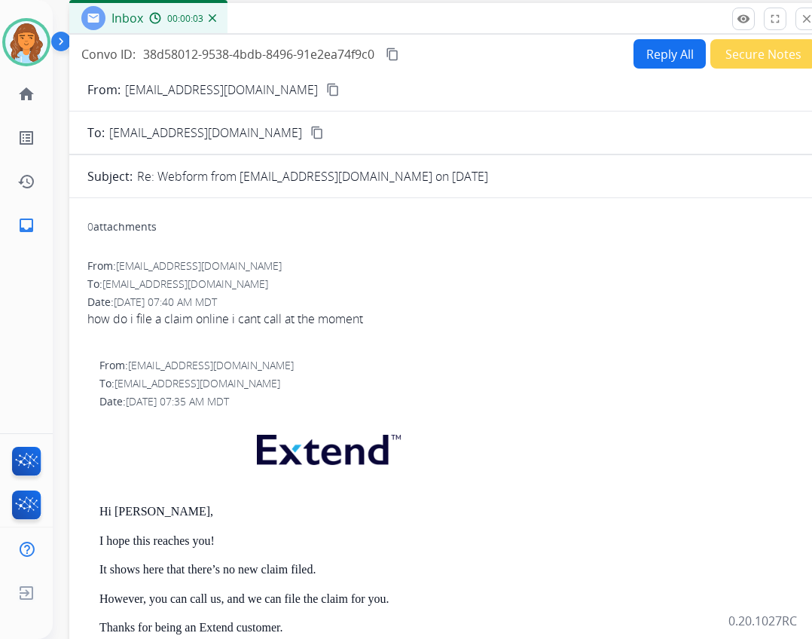
drag, startPoint x: 326, startPoint y: 37, endPoint x: 373, endPoint y: 23, distance: 48.6
click at [373, 23] on div "Inbox 00:00:03" at bounding box center [446, 19] width 754 height 32
click at [660, 51] on button "Reply All" at bounding box center [670, 53] width 72 height 29
select select "**********"
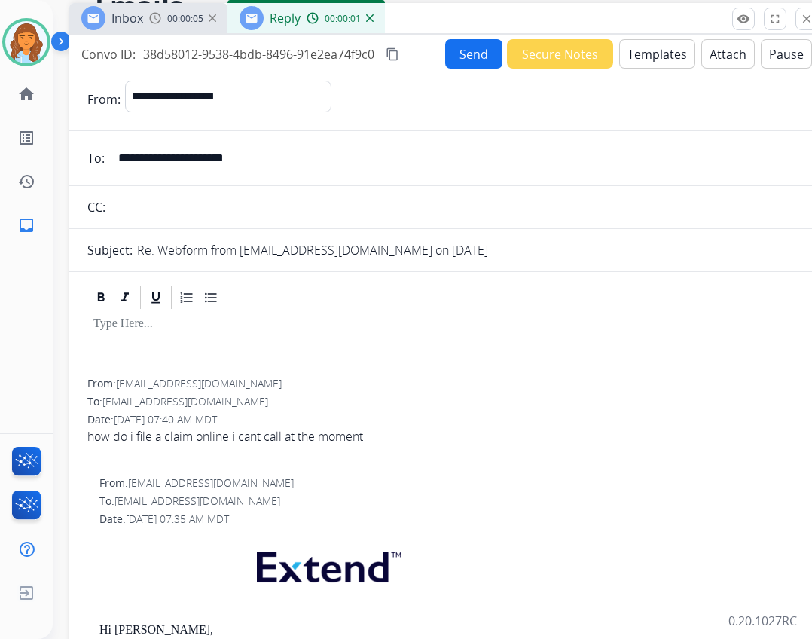
click at [631, 51] on button "Templates" at bounding box center [657, 53] width 76 height 29
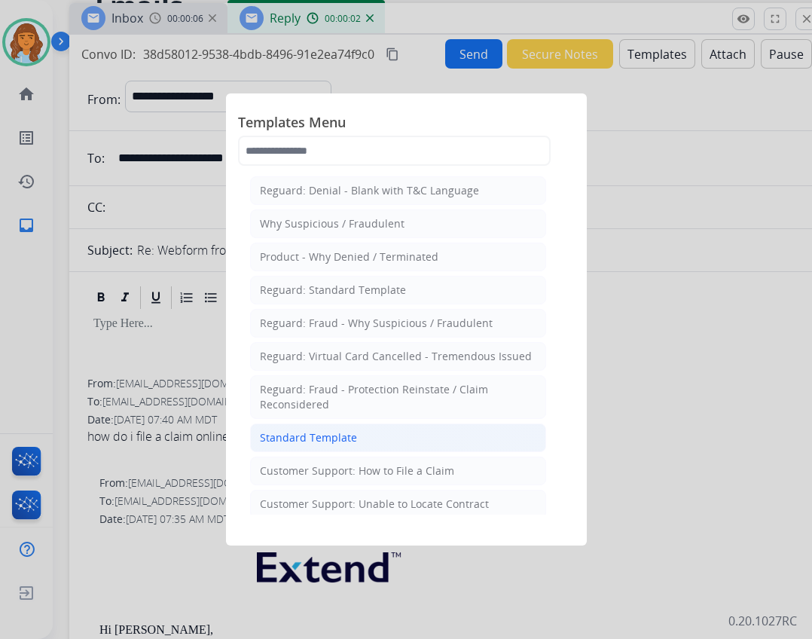
click at [269, 439] on div "Standard Template" at bounding box center [308, 437] width 97 height 15
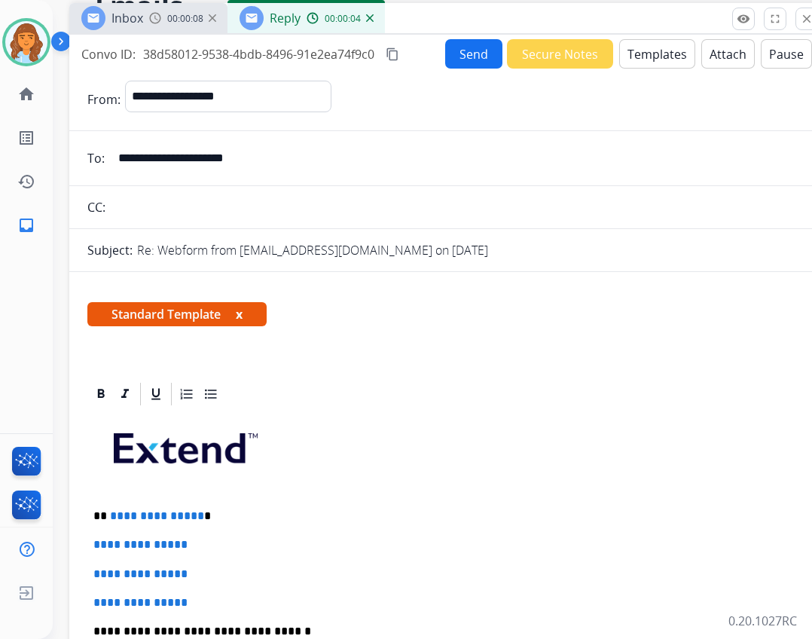
click at [628, 45] on button "Templates" at bounding box center [657, 53] width 76 height 29
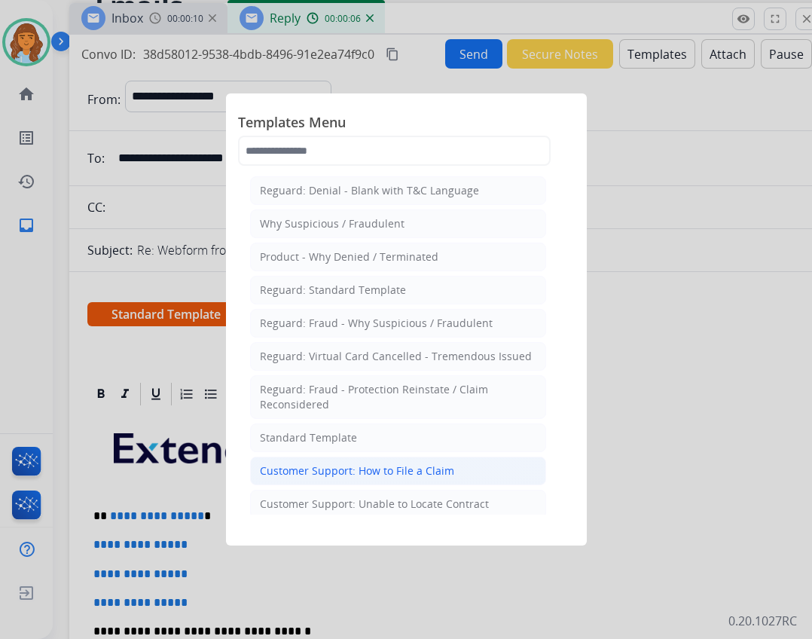
click at [449, 472] on div "Customer Support: How to File a Claim" at bounding box center [357, 470] width 194 height 15
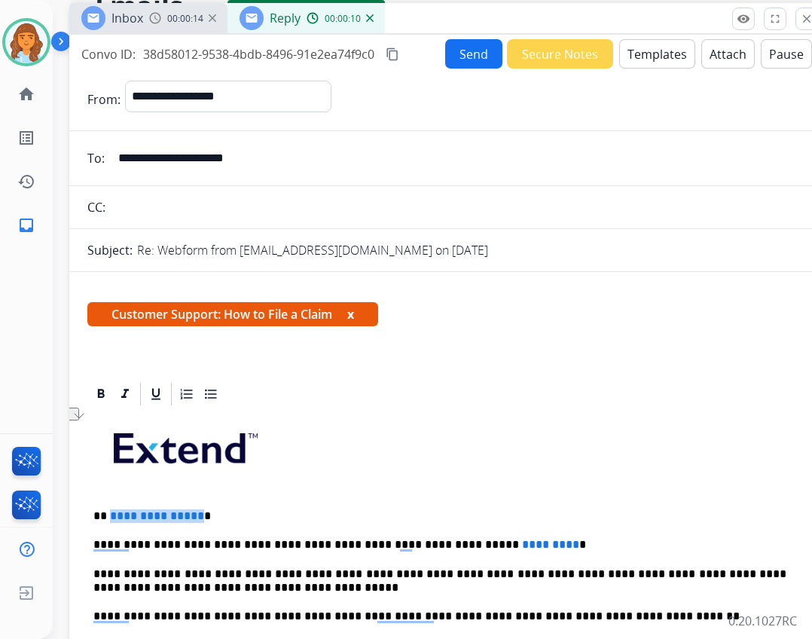
drag, startPoint x: 195, startPoint y: 513, endPoint x: 110, endPoint y: 494, distance: 87.2
click at [110, 494] on div "**********" at bounding box center [445, 638] width 717 height 460
drag, startPoint x: 503, startPoint y: 541, endPoint x: 441, endPoint y: 533, distance: 63.0
click at [441, 533] on div "**********" at bounding box center [445, 638] width 717 height 460
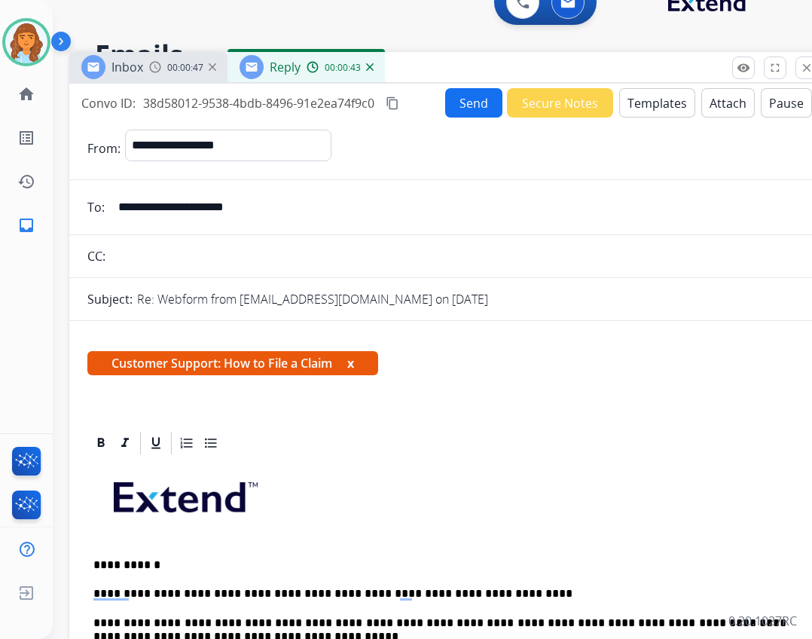
scroll to position [0, 0]
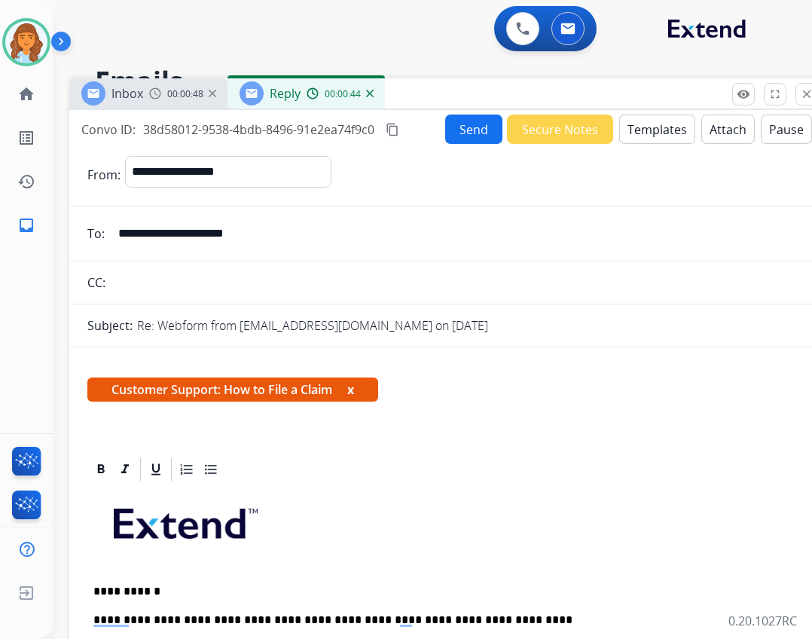
click at [455, 140] on button "Send" at bounding box center [473, 129] width 57 height 29
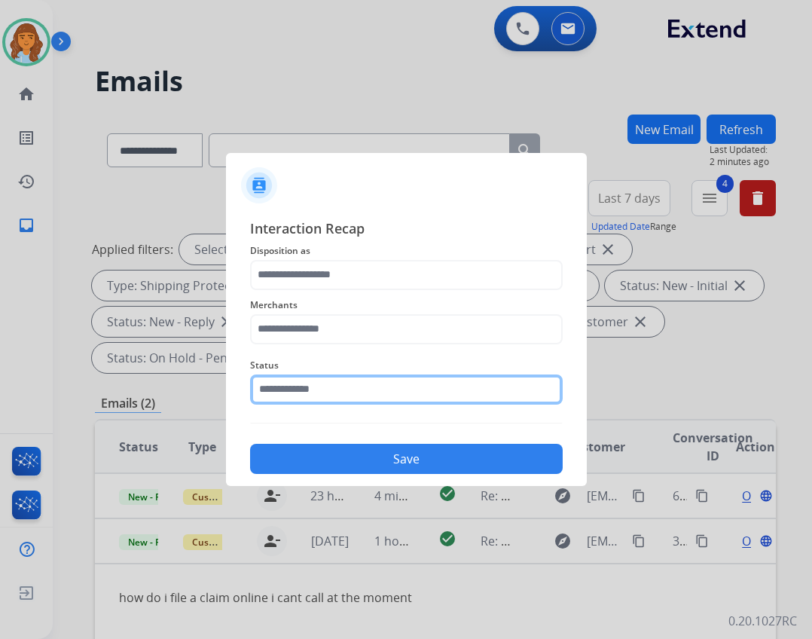
click at [292, 401] on input "text" at bounding box center [406, 389] width 313 height 30
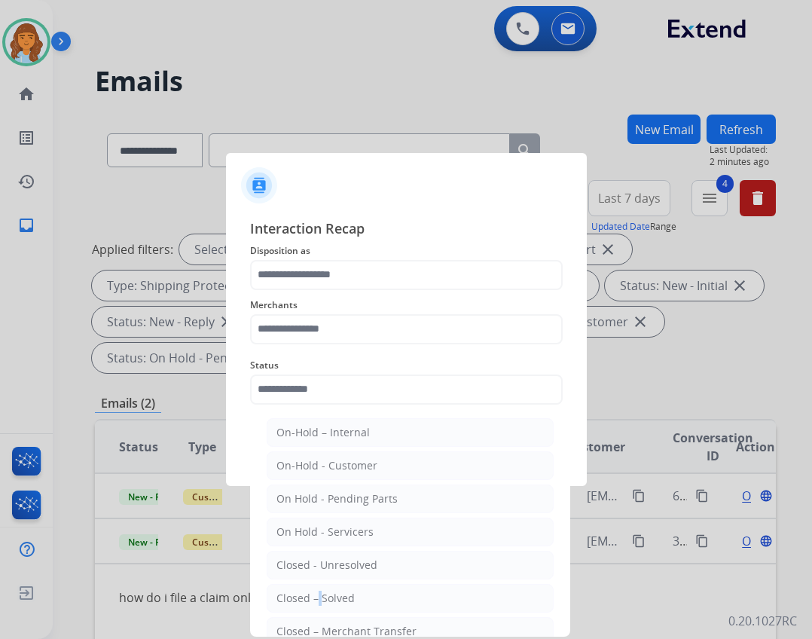
click at [314, 607] on li "Closed – Solved" at bounding box center [410, 598] width 287 height 29
type input "**********"
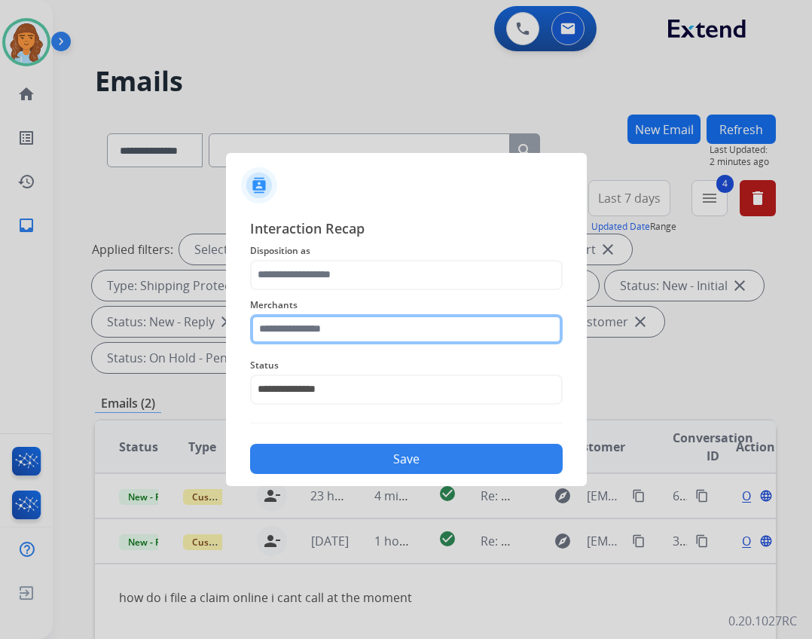
click at [312, 335] on input "text" at bounding box center [406, 329] width 313 height 30
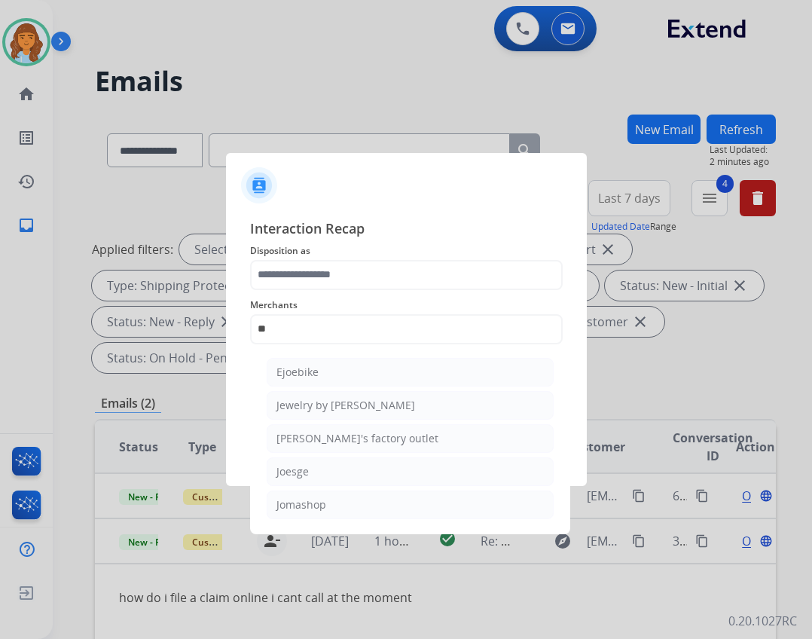
drag, startPoint x: 305, startPoint y: 512, endPoint x: 301, endPoint y: 487, distance: 25.3
click at [302, 509] on div "Jomashop" at bounding box center [302, 504] width 50 height 15
type input "********"
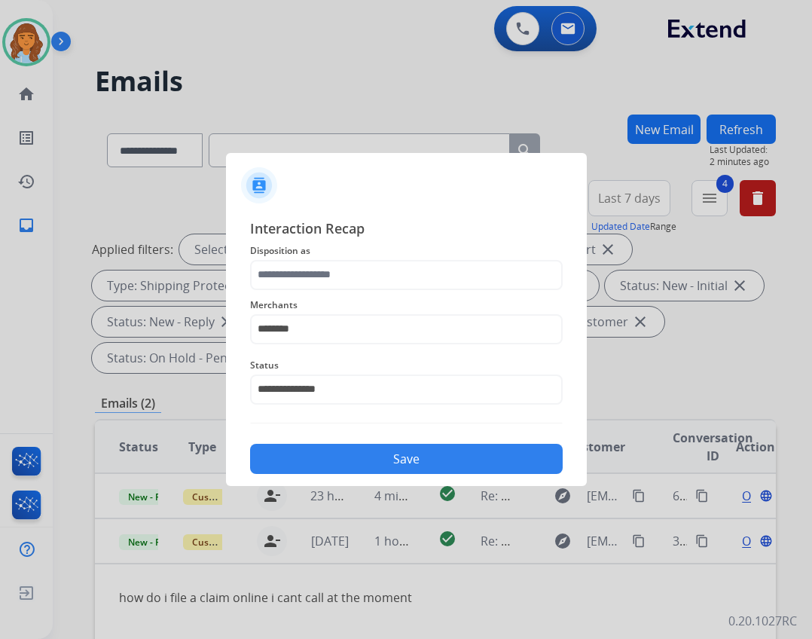
click at [319, 301] on span "Merchants" at bounding box center [406, 305] width 313 height 18
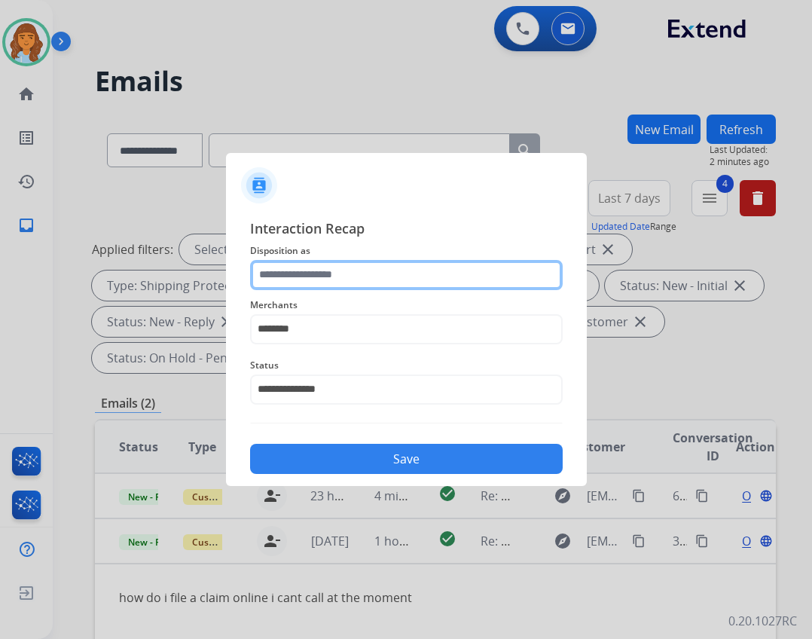
click at [319, 280] on input "text" at bounding box center [406, 275] width 313 height 30
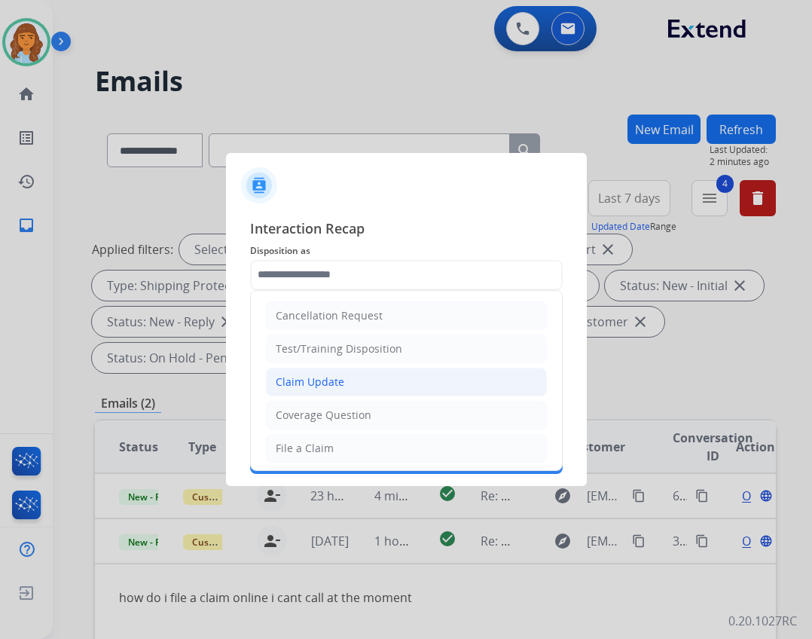
click at [344, 389] on li "Claim Update" at bounding box center [406, 382] width 281 height 29
type input "**********"
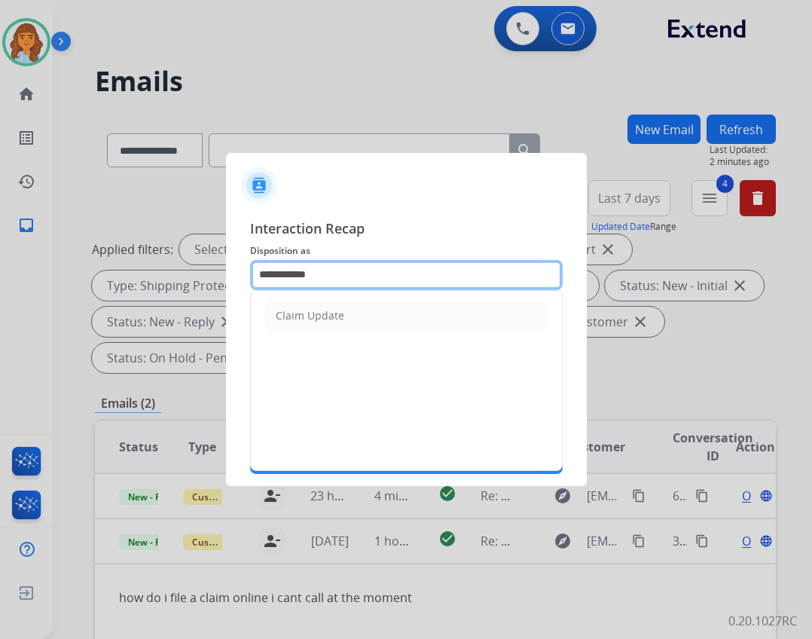
drag, startPoint x: 361, startPoint y: 277, endPoint x: 256, endPoint y: 268, distance: 105.1
click at [256, 268] on input "**********" at bounding box center [406, 275] width 313 height 30
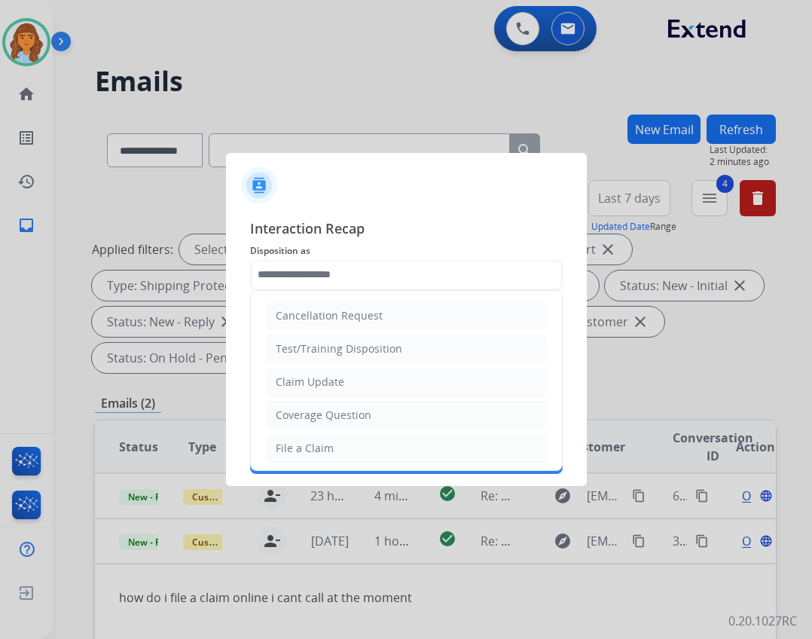
click at [311, 442] on div "File a Claim" at bounding box center [305, 448] width 58 height 15
type input "**********"
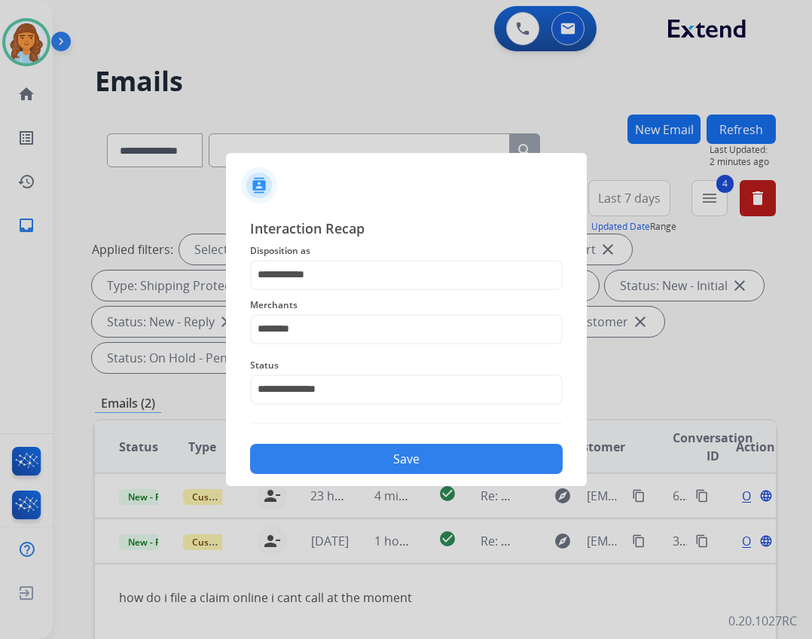
click at [346, 469] on button "Save" at bounding box center [406, 459] width 313 height 30
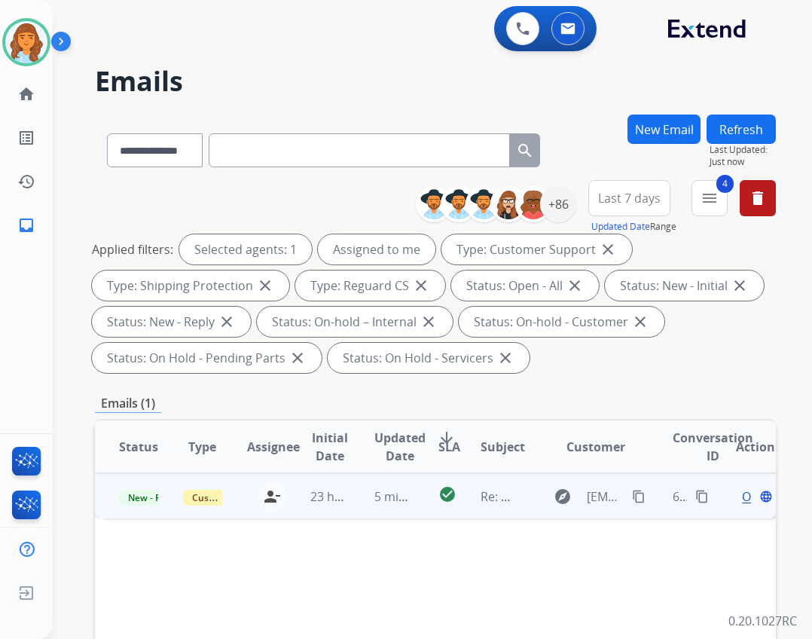
click at [521, 492] on td "explore williamtcote@mac.com content_copy" at bounding box center [585, 495] width 128 height 45
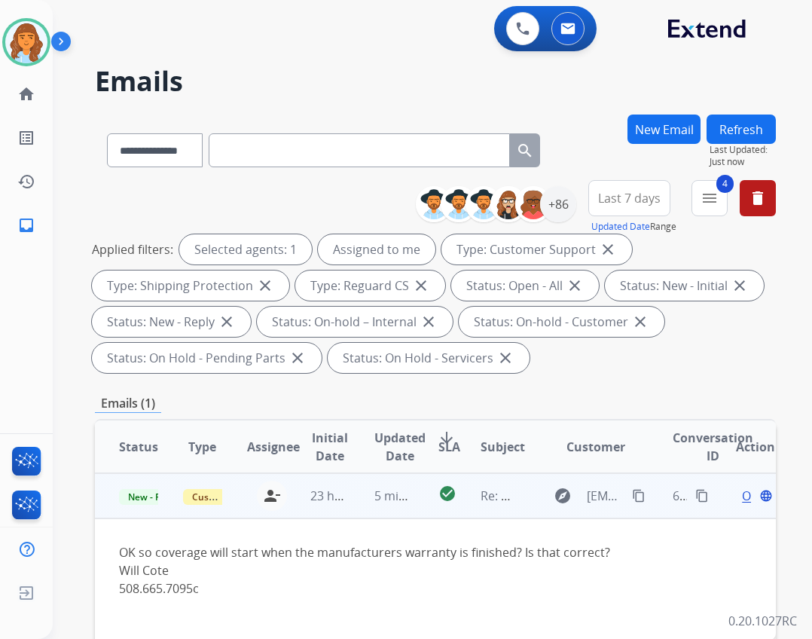
click at [736, 497] on div "Open language" at bounding box center [755, 496] width 39 height 18
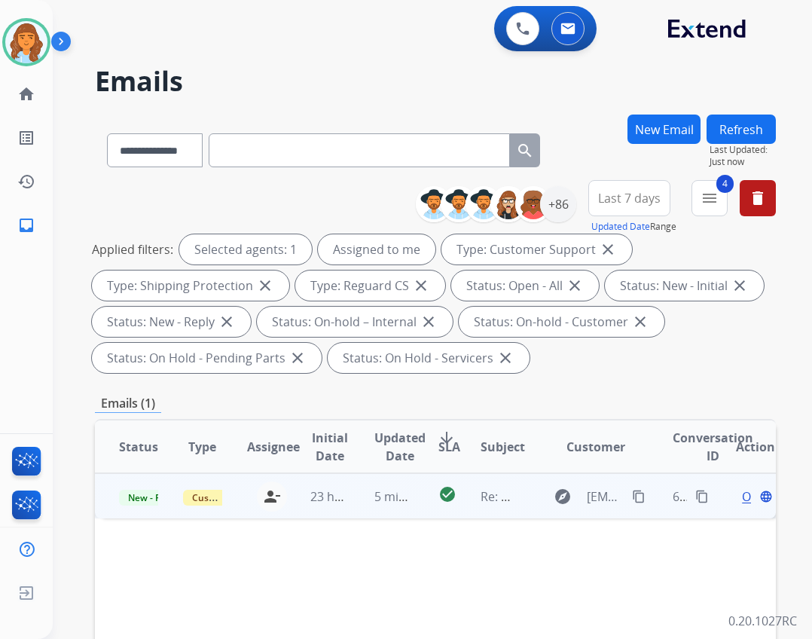
click at [736, 490] on div "Open language" at bounding box center [755, 497] width 39 height 18
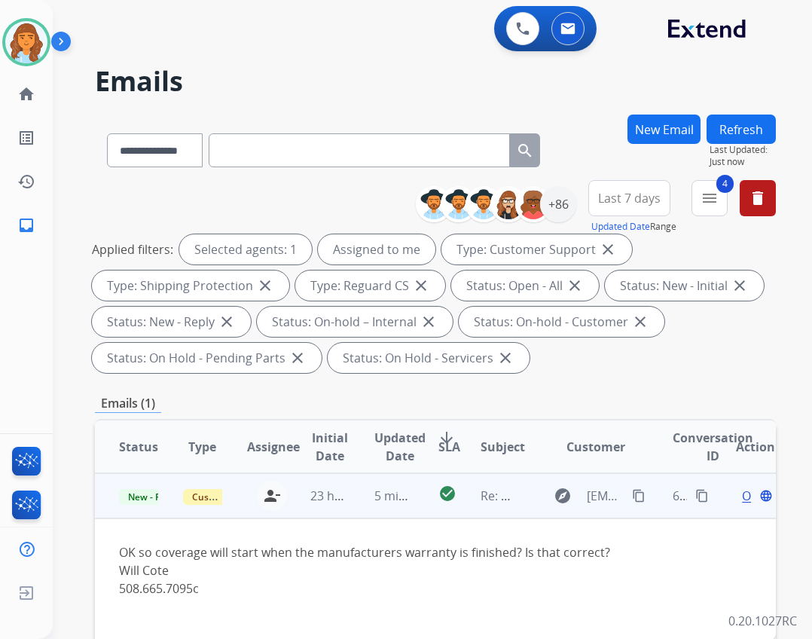
click at [742, 497] on span "Open" at bounding box center [757, 496] width 31 height 18
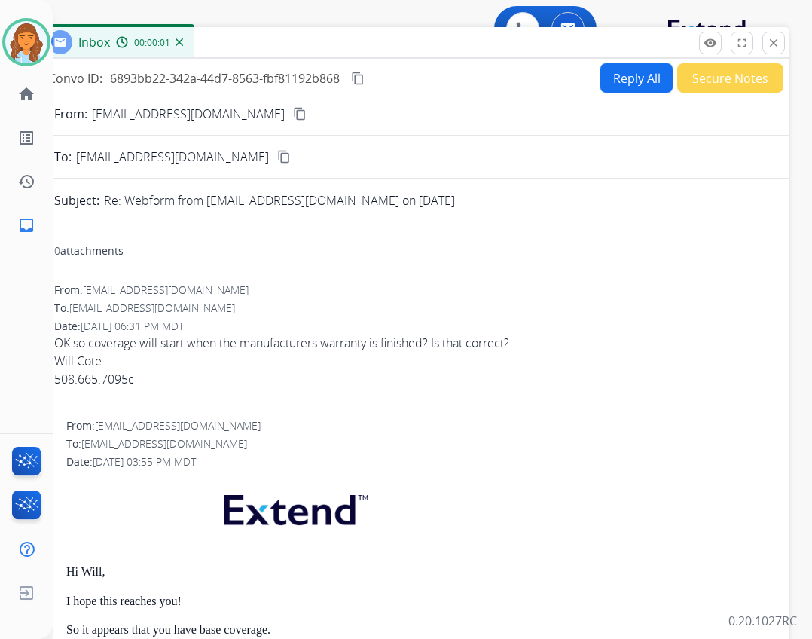
drag, startPoint x: 359, startPoint y: 109, endPoint x: 381, endPoint y: 31, distance: 80.6
click at [381, 31] on div "Inbox 00:00:01" at bounding box center [413, 43] width 754 height 32
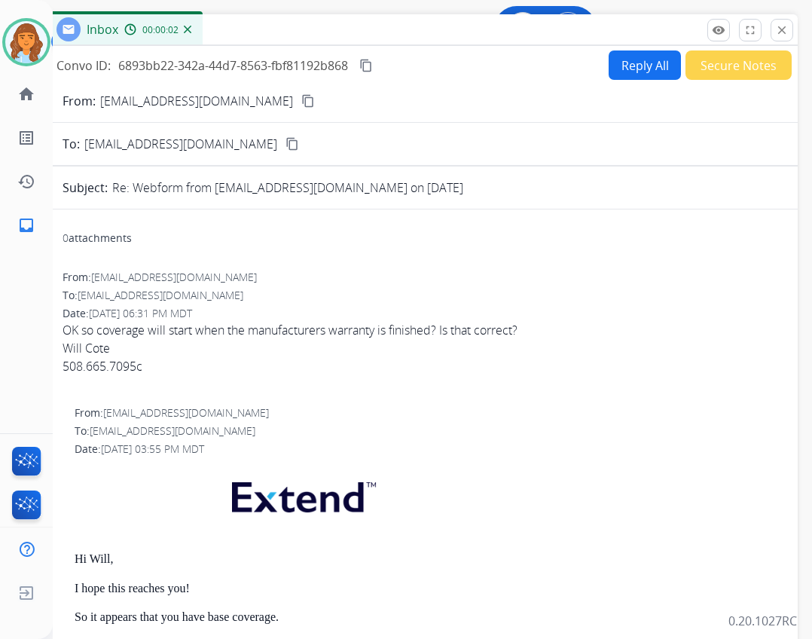
click at [609, 66] on button "Reply All" at bounding box center [645, 64] width 72 height 29
select select "**********"
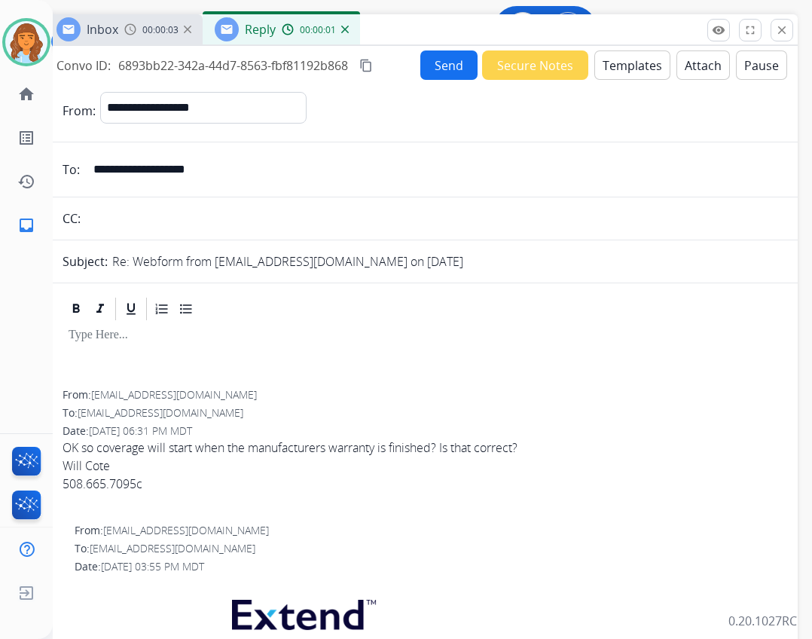
click at [614, 63] on button "Templates" at bounding box center [633, 64] width 76 height 29
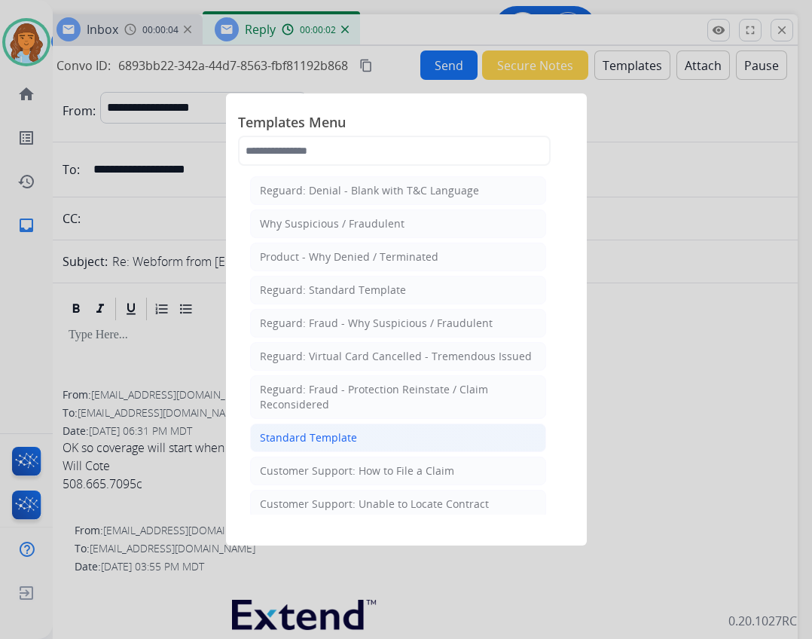
click at [392, 435] on li "Standard Template" at bounding box center [398, 437] width 296 height 29
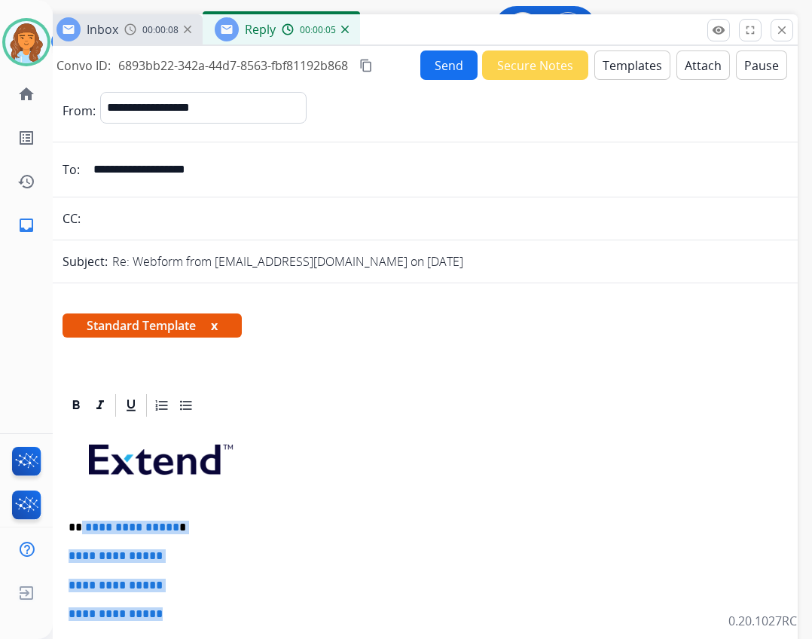
drag, startPoint x: 85, startPoint y: 525, endPoint x: 184, endPoint y: 619, distance: 135.9
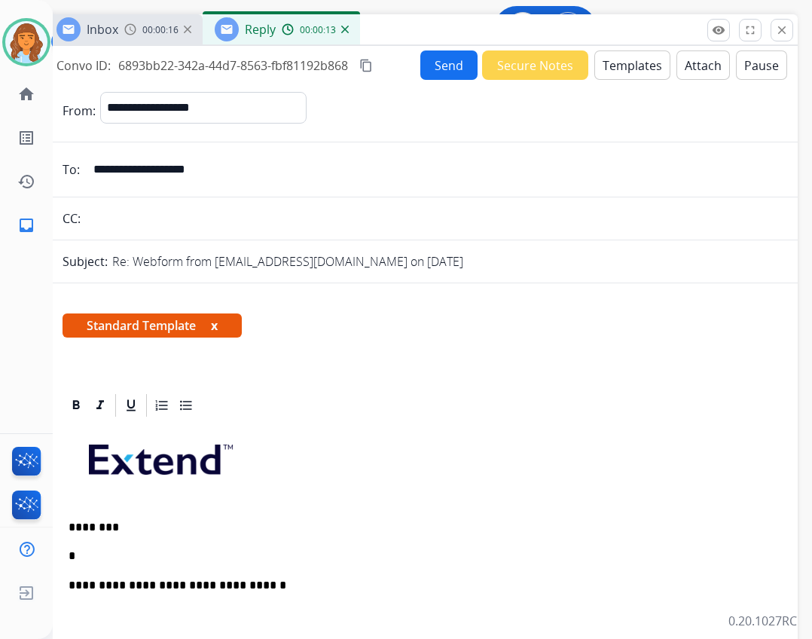
select select "**********"
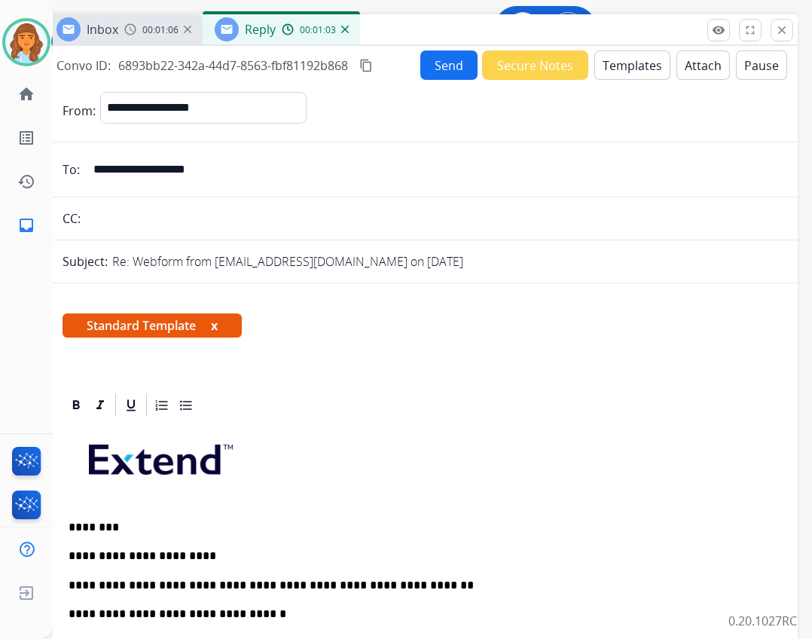
scroll to position [301, 0]
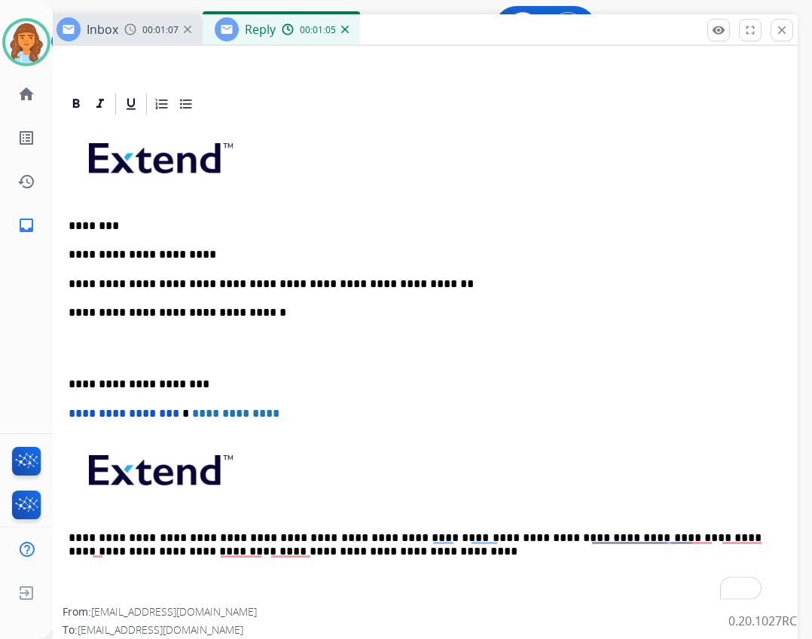
click at [63, 384] on div "**********" at bounding box center [421, 363] width 717 height 490
click at [72, 383] on p "**********" at bounding box center [415, 385] width 693 height 14
drag, startPoint x: 67, startPoint y: 384, endPoint x: 81, endPoint y: 385, distance: 14.3
click at [66, 384] on div "**********" at bounding box center [421, 363] width 717 height 490
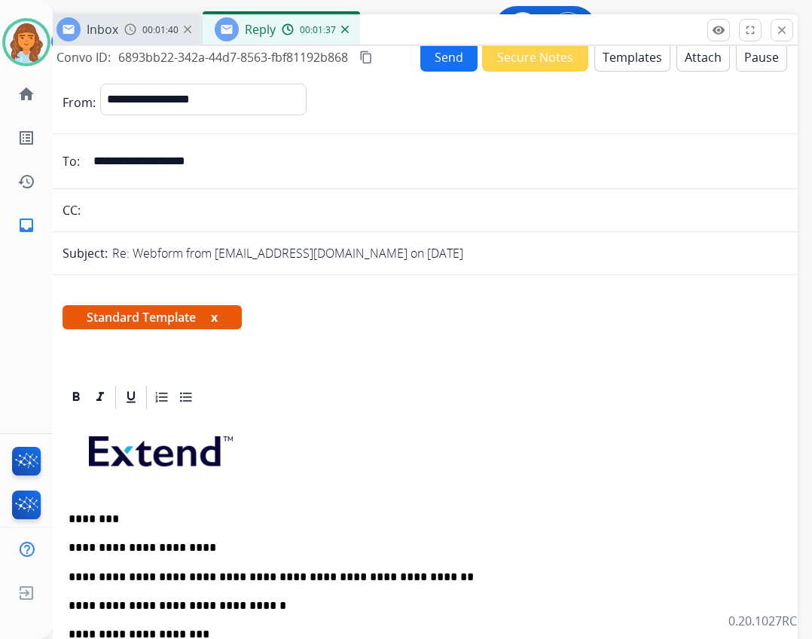
scroll to position [0, 0]
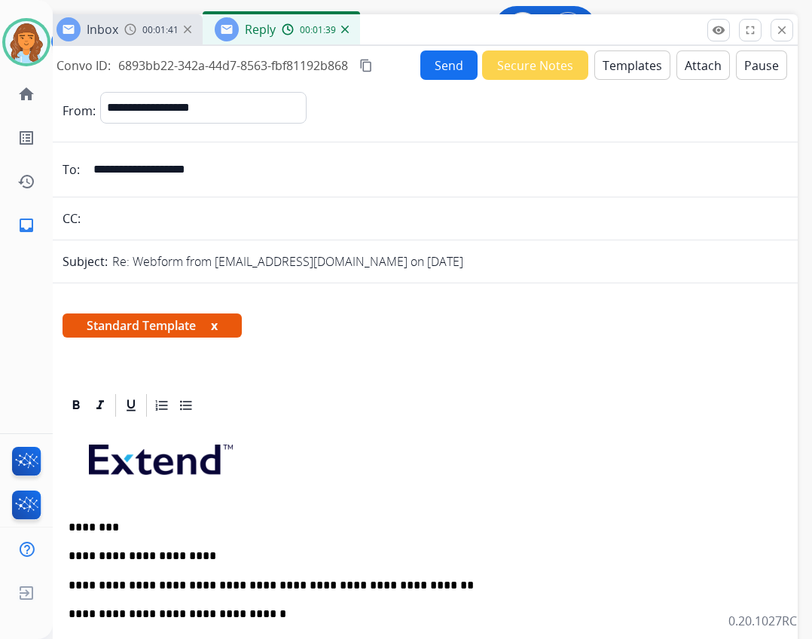
click at [427, 63] on button "Send" at bounding box center [448, 64] width 57 height 29
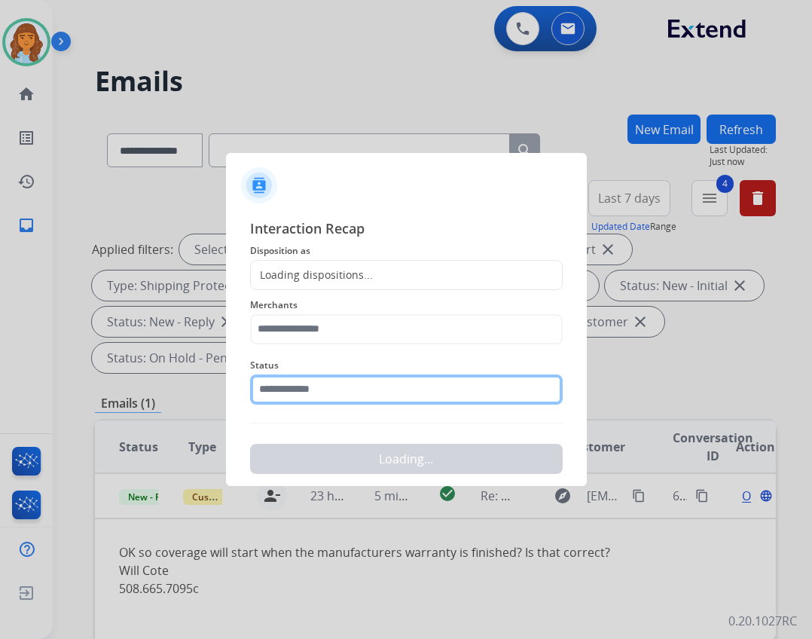
click at [353, 396] on input "text" at bounding box center [406, 389] width 313 height 30
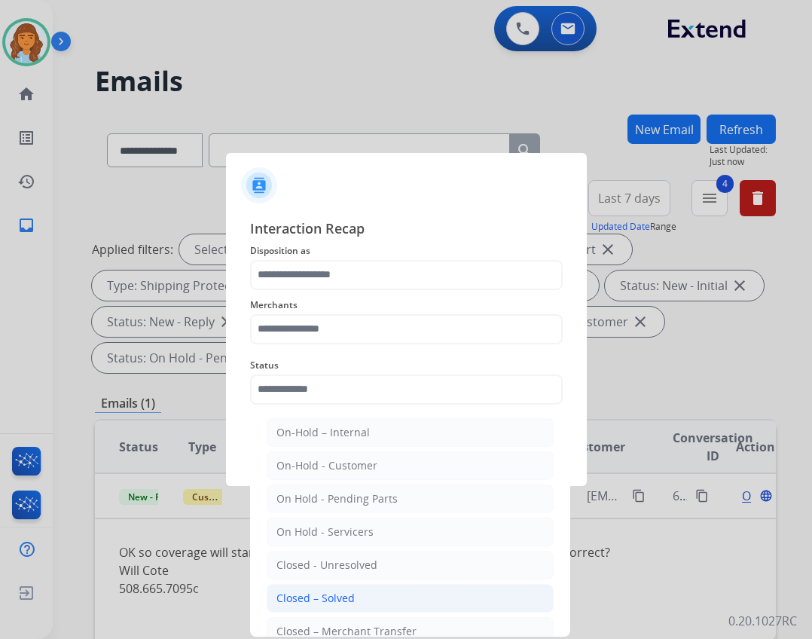
click at [327, 601] on div "Closed – Solved" at bounding box center [316, 598] width 78 height 15
type input "**********"
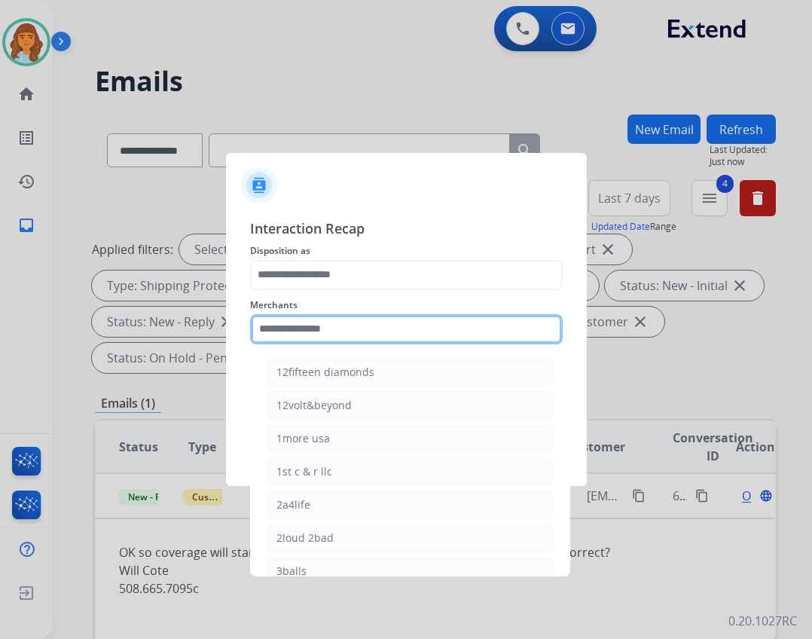
click at [329, 319] on input "text" at bounding box center [406, 329] width 313 height 30
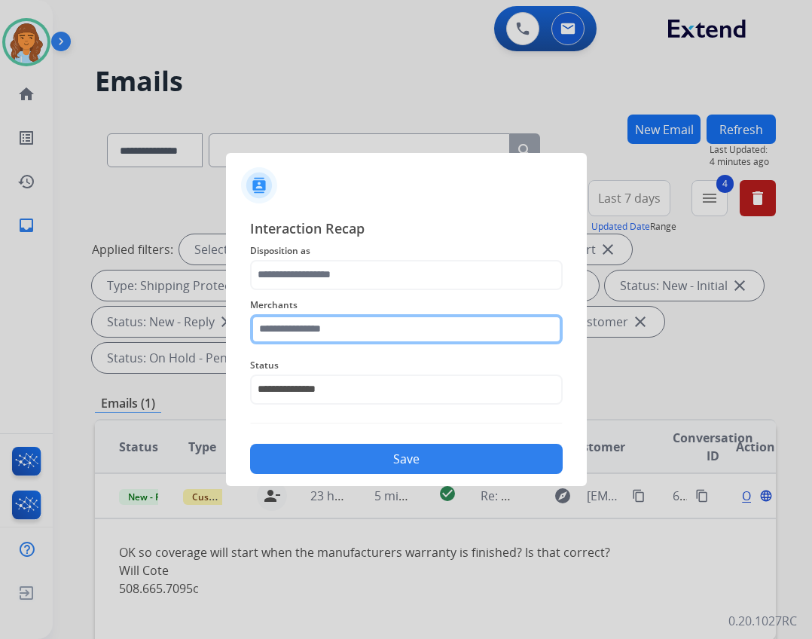
click at [387, 337] on input "text" at bounding box center [406, 329] width 313 height 30
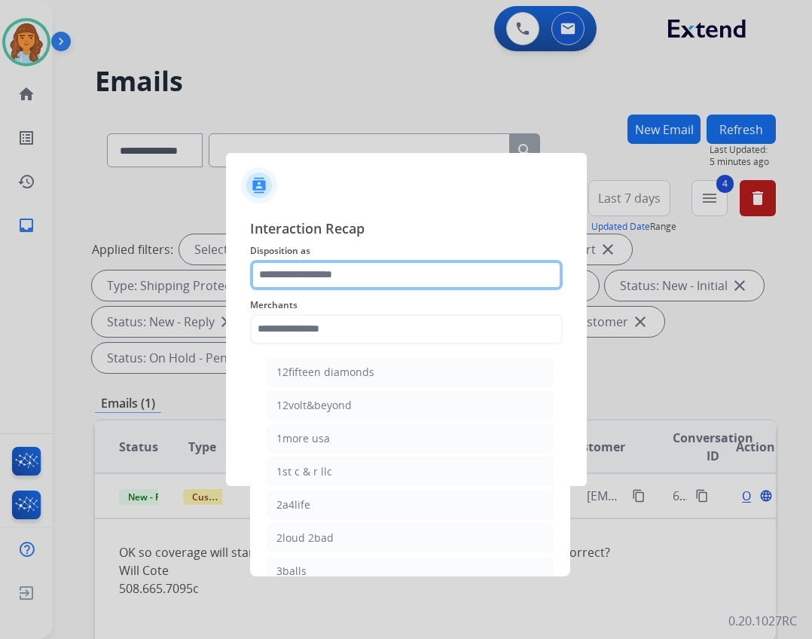
click at [405, 264] on input "text" at bounding box center [406, 275] width 313 height 30
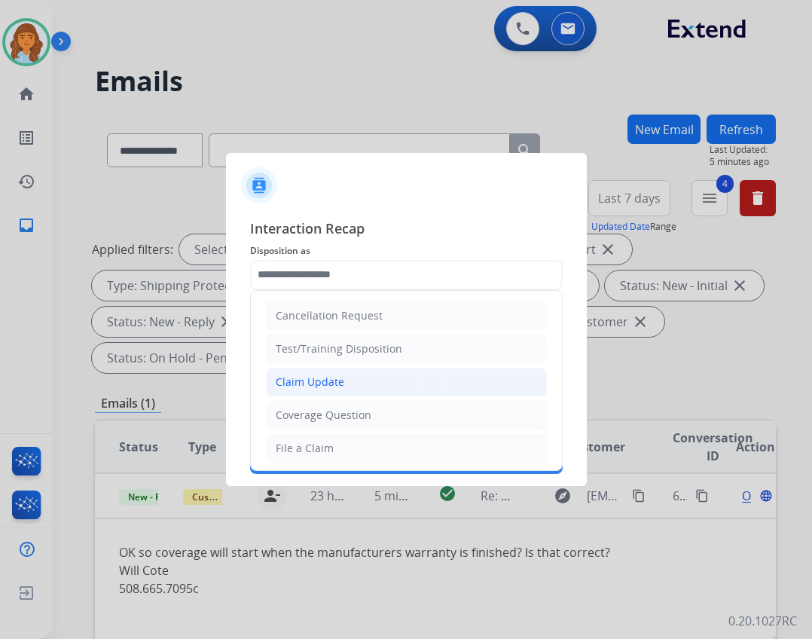
click at [351, 390] on li "Claim Update" at bounding box center [406, 382] width 281 height 29
type input "**********"
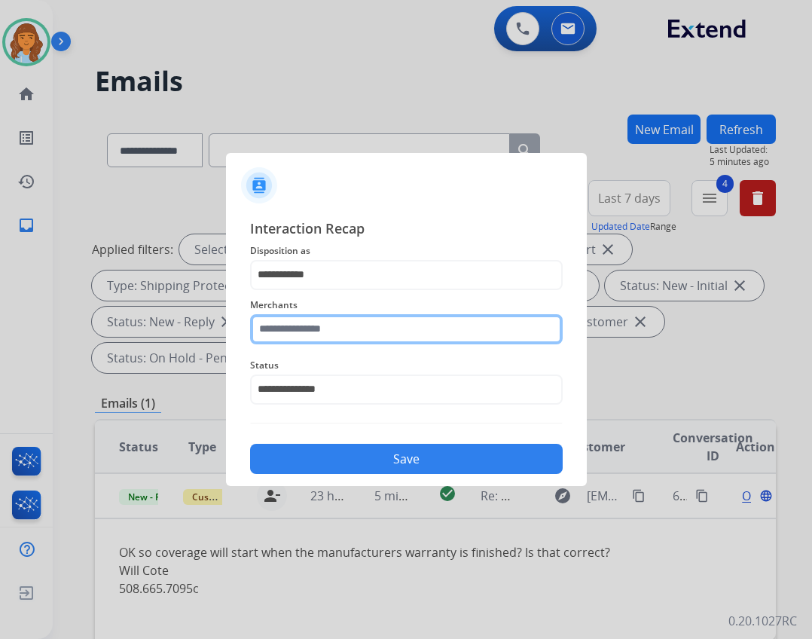
click at [338, 331] on input "text" at bounding box center [406, 329] width 313 height 30
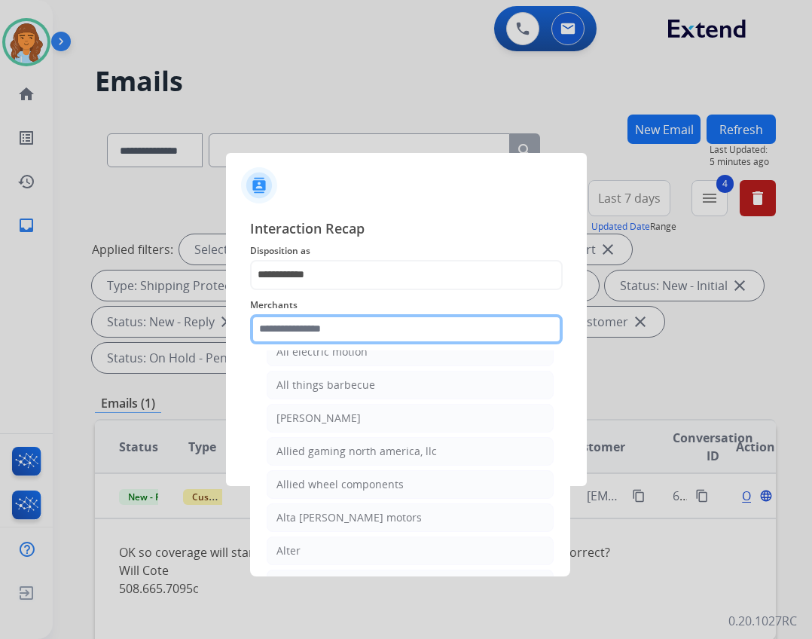
scroll to position [1055, 0]
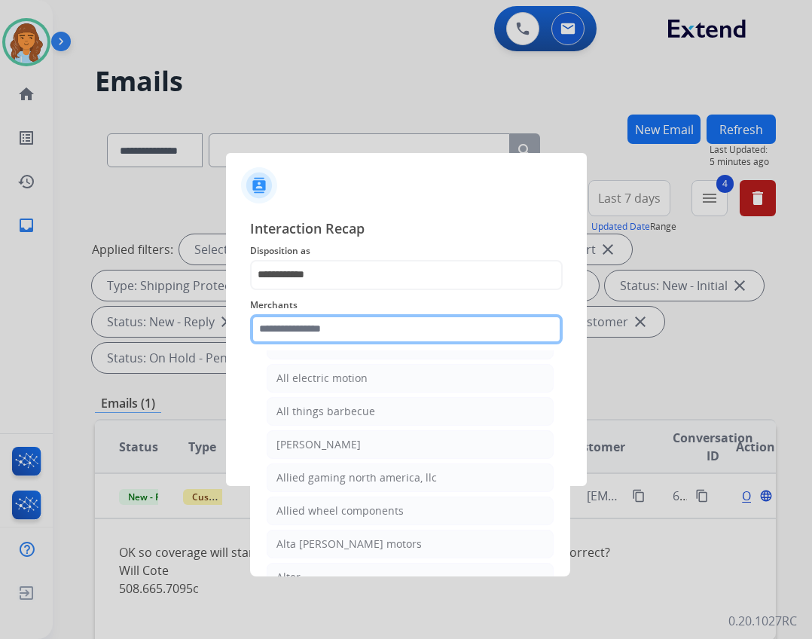
click at [329, 333] on input "text" at bounding box center [406, 329] width 313 height 30
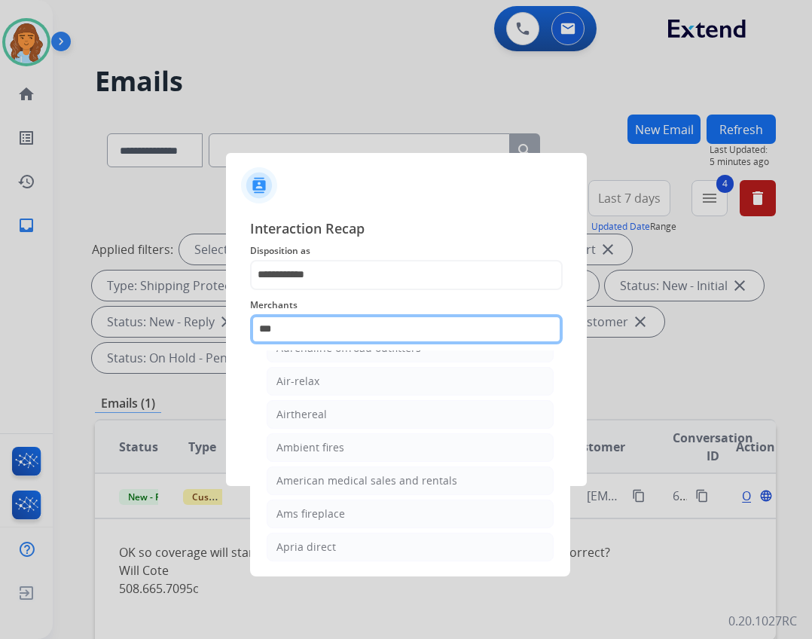
scroll to position [0, 0]
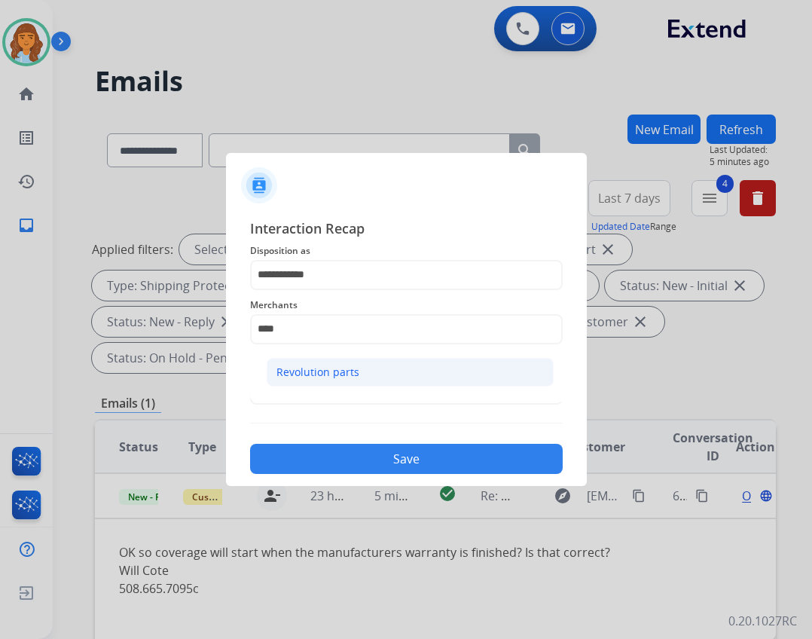
click at [488, 368] on li "Revolution parts" at bounding box center [410, 372] width 287 height 29
type input "**********"
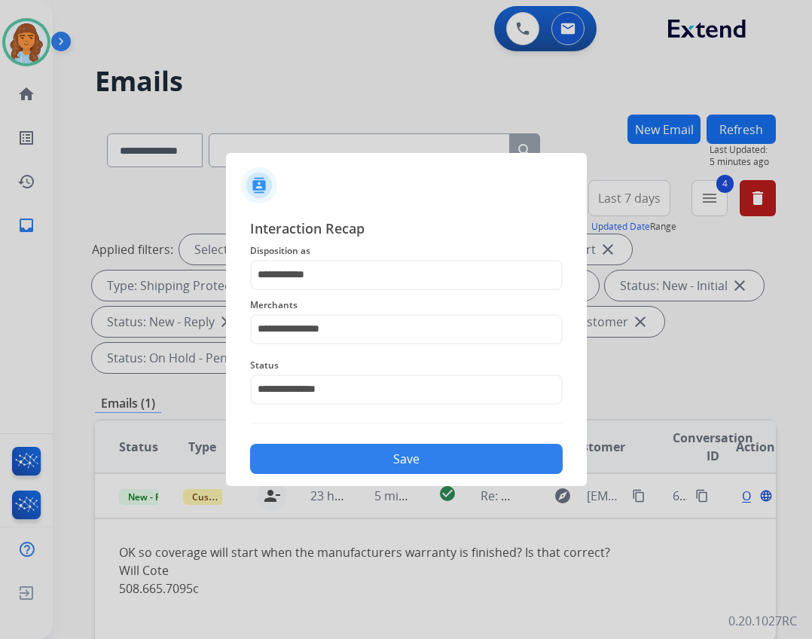
click at [466, 452] on button "Save" at bounding box center [406, 459] width 313 height 30
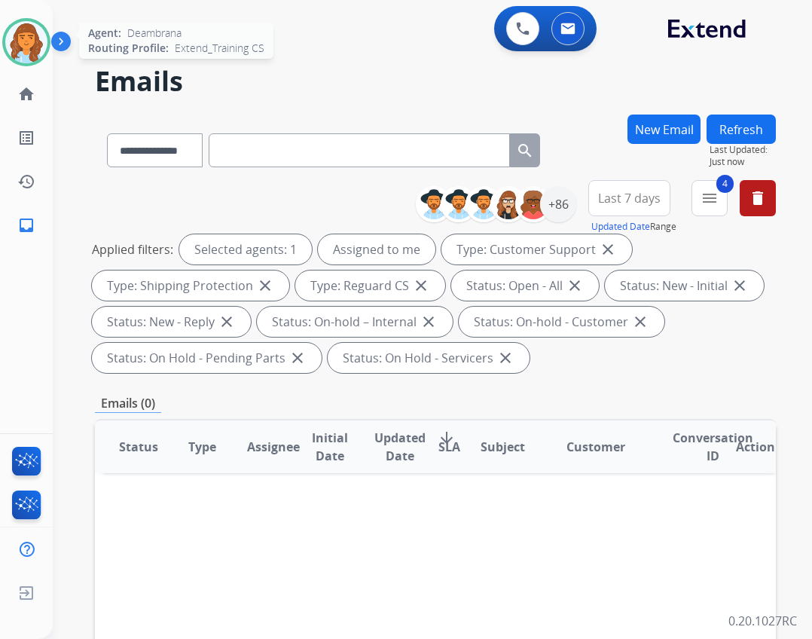
click at [43, 47] on img at bounding box center [26, 42] width 42 height 42
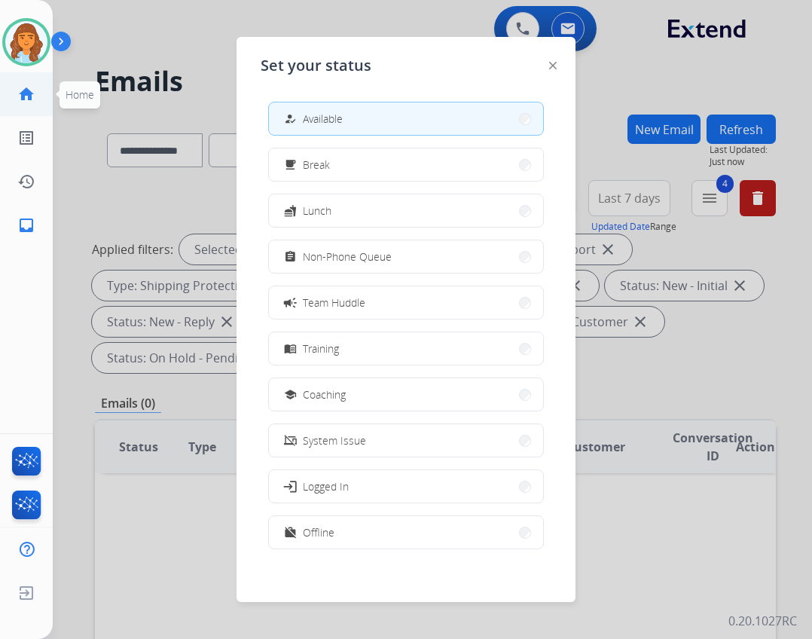
click at [29, 91] on mat-icon "home" at bounding box center [26, 94] width 18 height 18
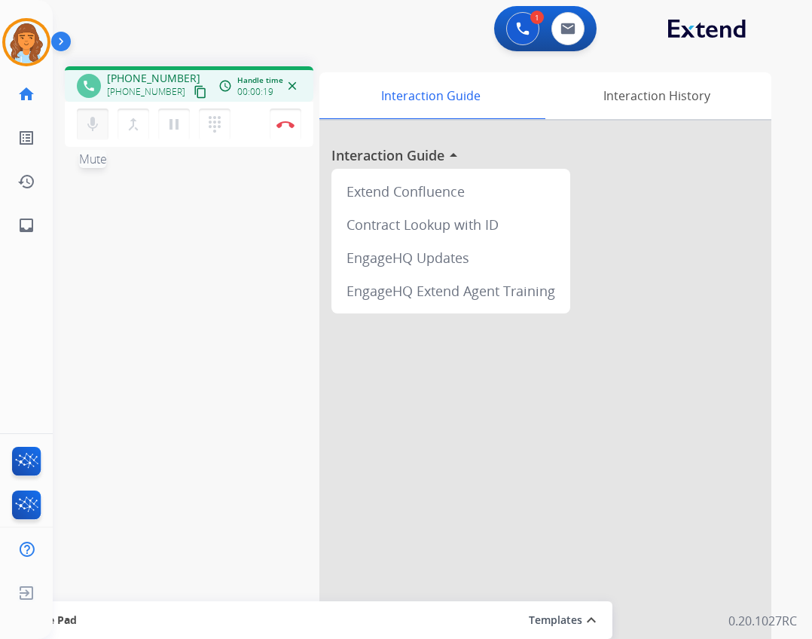
drag, startPoint x: 101, startPoint y: 125, endPoint x: 90, endPoint y: 152, distance: 29.1
click at [102, 127] on button "mic Mute" at bounding box center [93, 125] width 32 height 32
click at [26, 224] on mat-icon "inbox" at bounding box center [26, 225] width 18 height 18
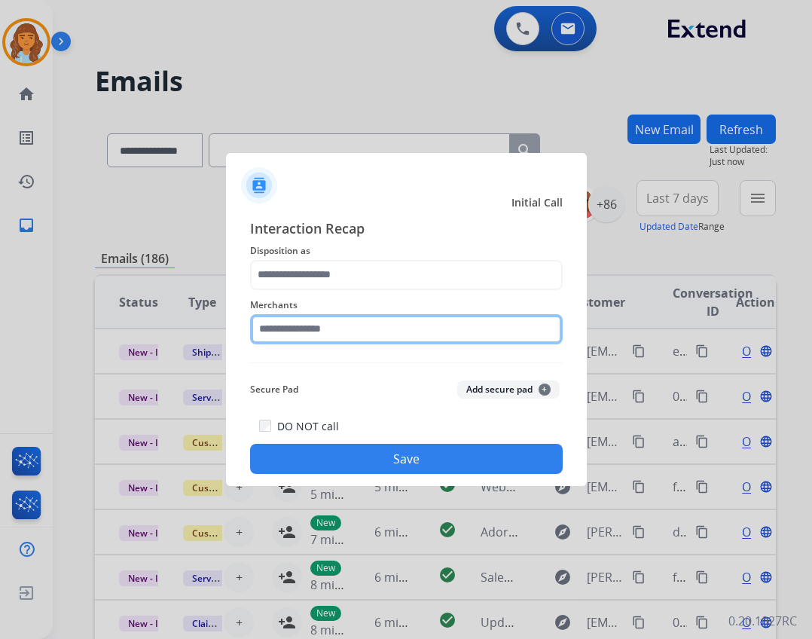
click at [349, 343] on input "text" at bounding box center [406, 329] width 313 height 30
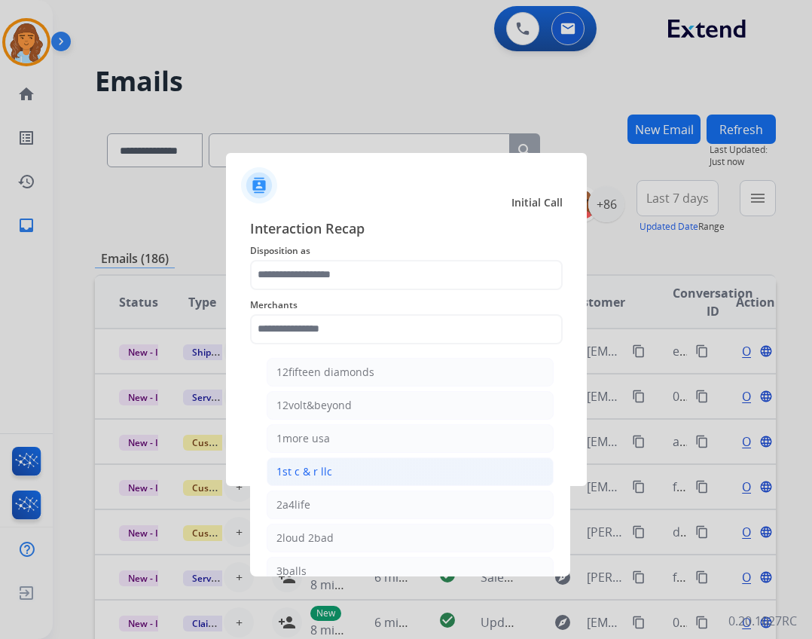
click at [331, 481] on li "1st c & r llc" at bounding box center [410, 471] width 287 height 29
type input "**********"
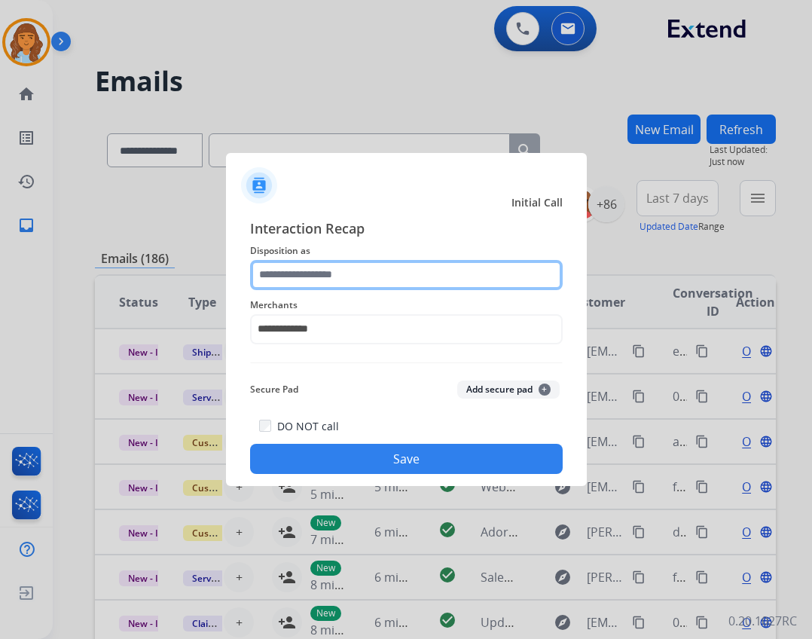
click at [311, 284] on input "text" at bounding box center [406, 275] width 313 height 30
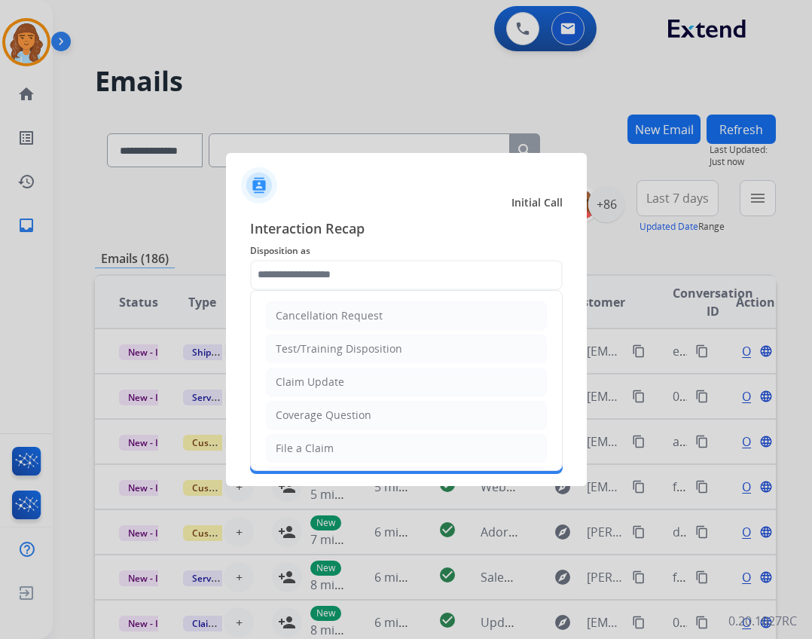
click at [336, 450] on li "File a Claim" at bounding box center [406, 448] width 281 height 29
type input "**********"
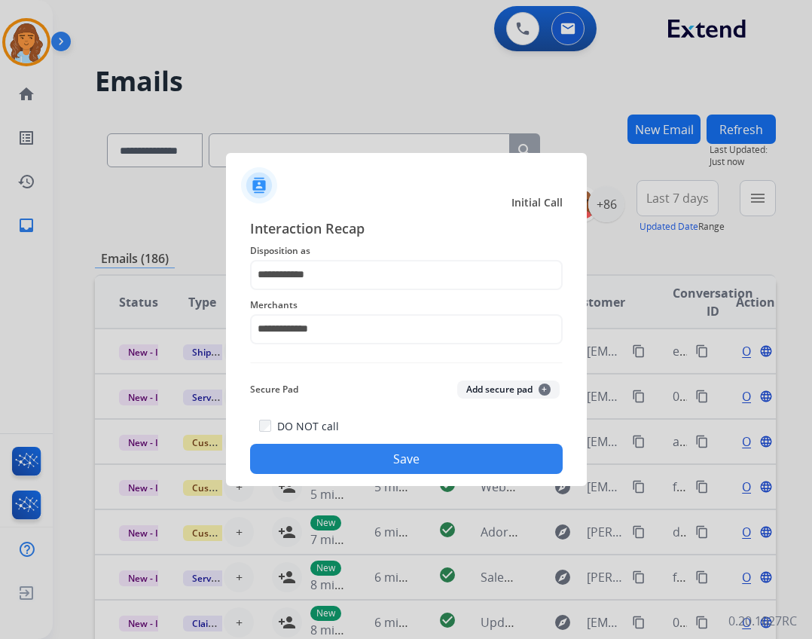
click at [335, 450] on button "Save" at bounding box center [406, 459] width 313 height 30
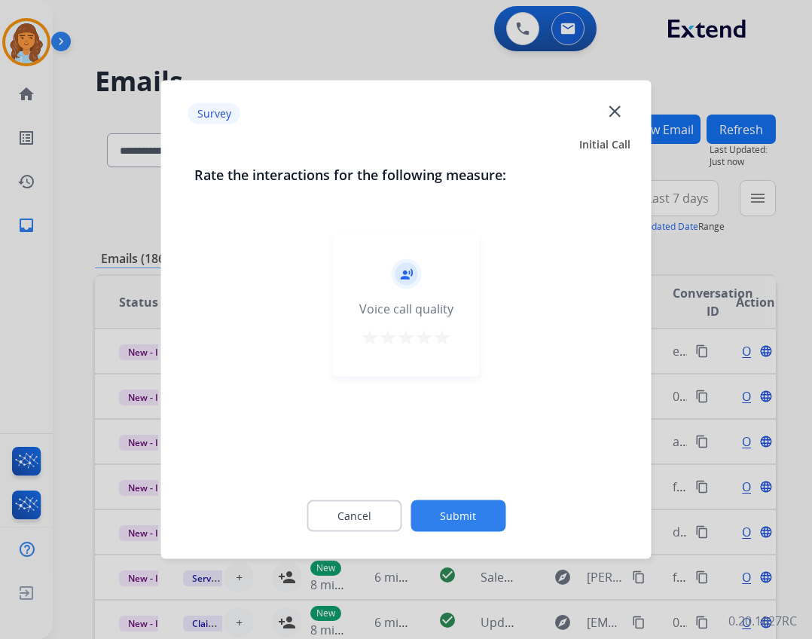
click at [463, 518] on button "Submit" at bounding box center [458, 516] width 95 height 32
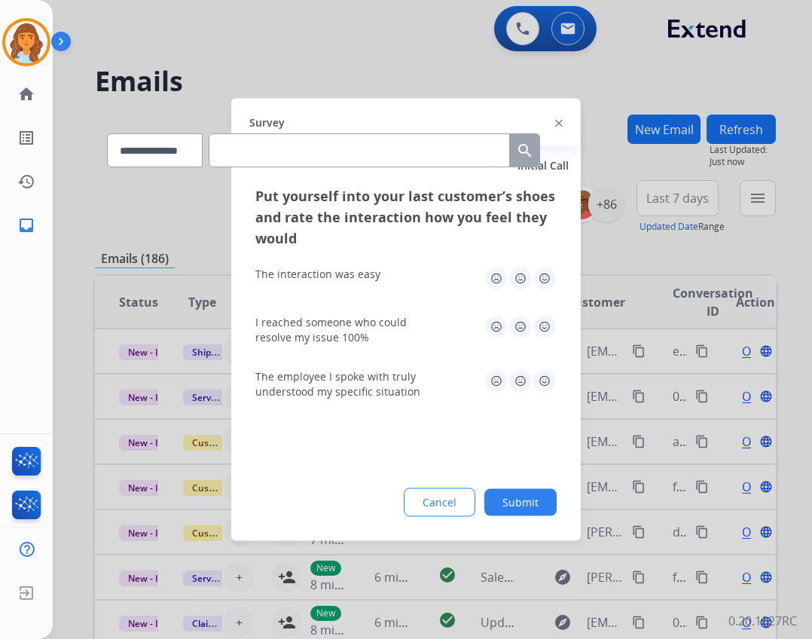
click at [497, 515] on div "Cancel Submit" at bounding box center [405, 502] width 301 height 29
click at [501, 503] on button "Submit" at bounding box center [521, 502] width 72 height 27
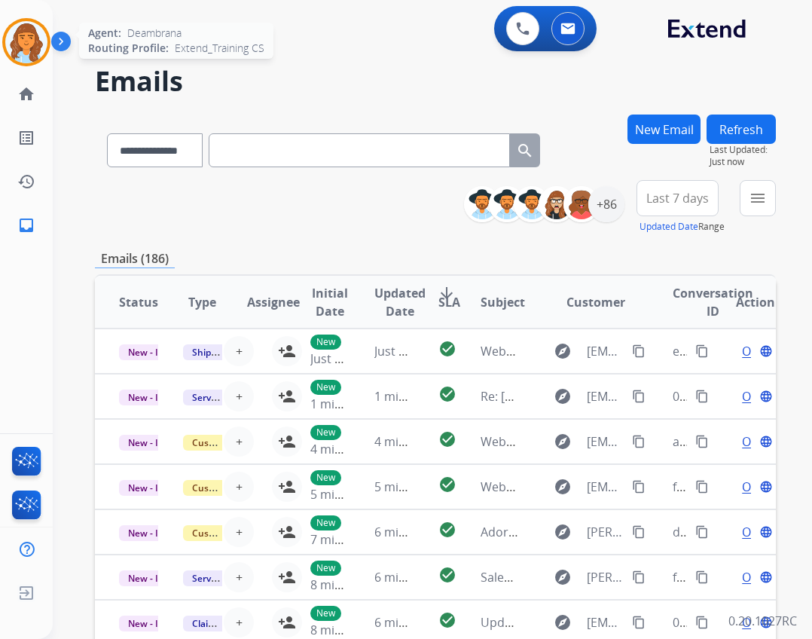
click at [29, 35] on img at bounding box center [26, 42] width 42 height 42
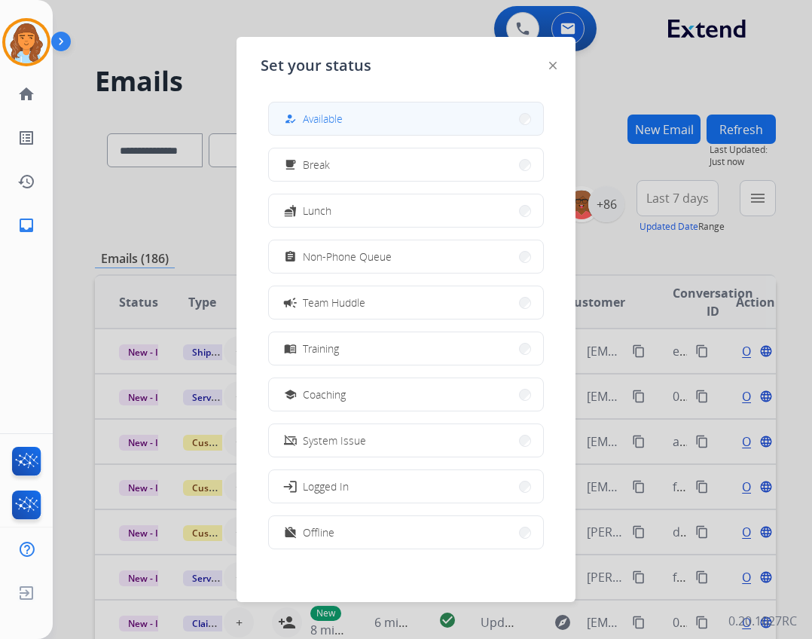
click at [373, 124] on button "how_to_reg Available" at bounding box center [406, 118] width 274 height 32
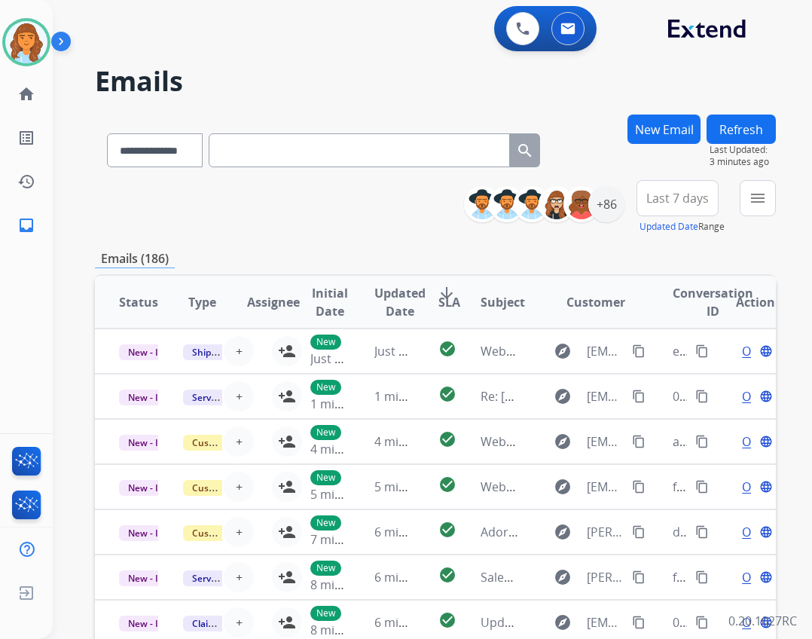
click at [637, 123] on button "New Email" at bounding box center [664, 129] width 73 height 29
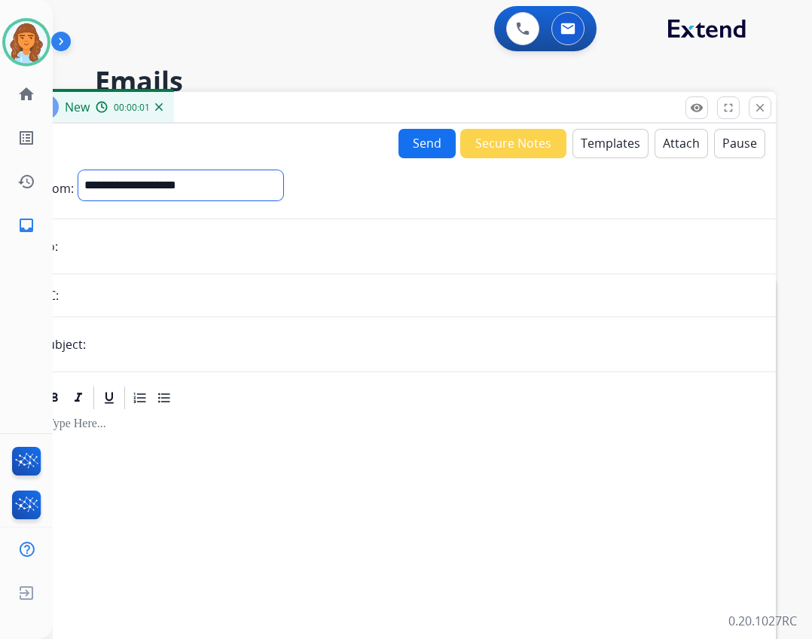
click at [249, 197] on select "**********" at bounding box center [180, 185] width 205 height 30
select select "**********"
click at [78, 170] on select "**********" at bounding box center [180, 185] width 205 height 30
click at [595, 145] on button "Templates" at bounding box center [611, 143] width 76 height 29
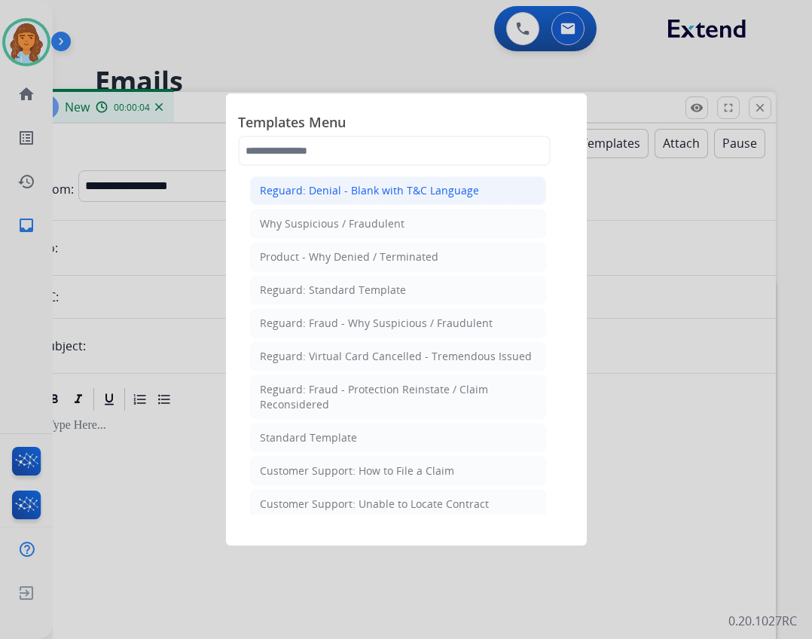
click at [454, 196] on div "Reguard: Denial - Blank with T&C Language" at bounding box center [369, 190] width 219 height 15
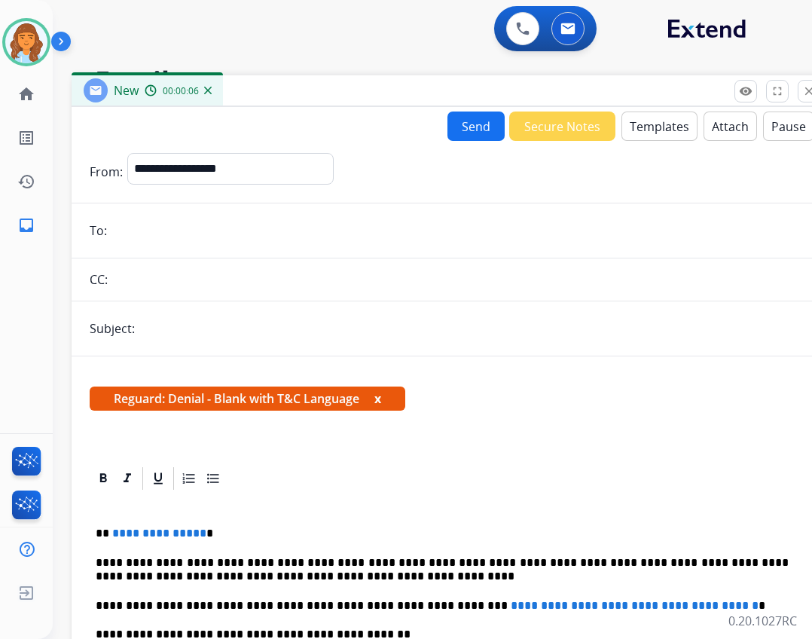
drag, startPoint x: 350, startPoint y: 116, endPoint x: 399, endPoint y: 99, distance: 51.7
click at [399, 99] on div "New 00:00:06" at bounding box center [449, 91] width 754 height 32
drag, startPoint x: 197, startPoint y: 533, endPoint x: 113, endPoint y: 529, distance: 83.8
click at [113, 529] on span "**********" at bounding box center [159, 532] width 94 height 11
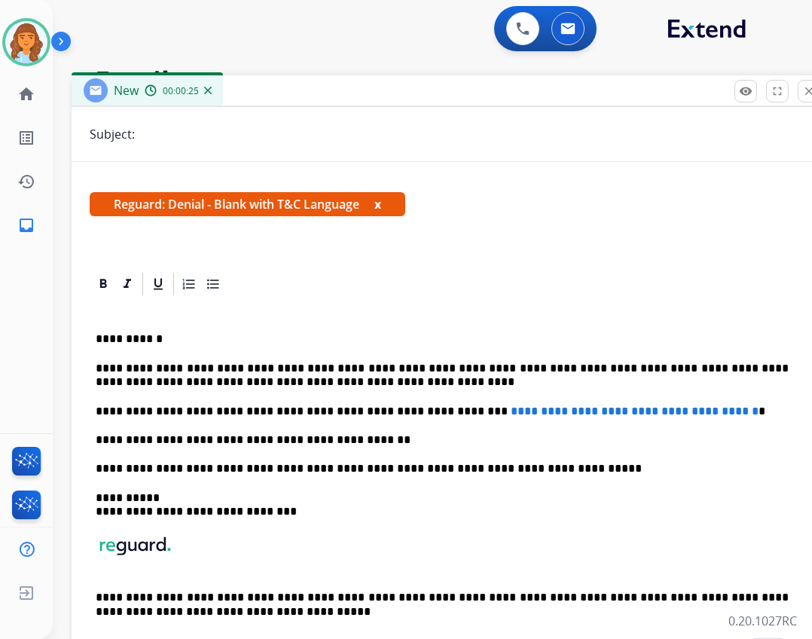
scroll to position [200, 0]
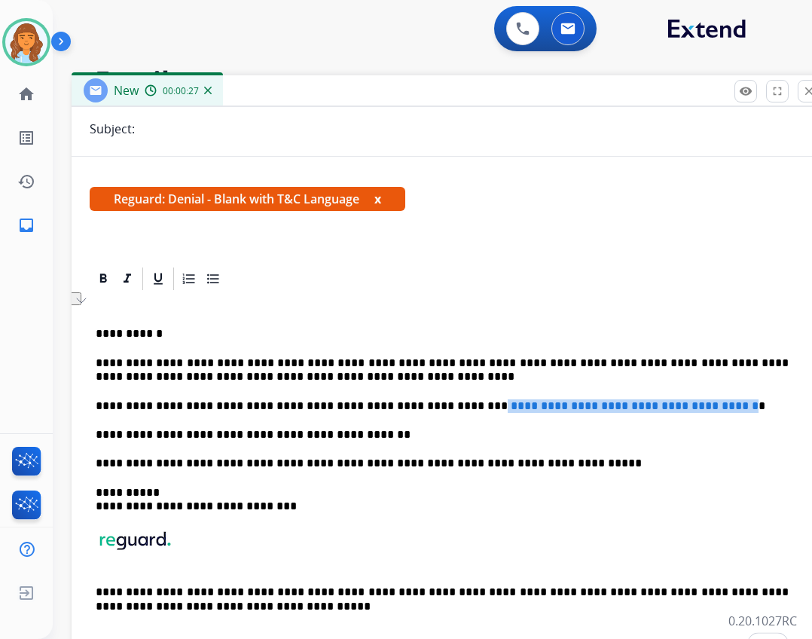
drag, startPoint x: 423, startPoint y: 405, endPoint x: 721, endPoint y: 410, distance: 297.7
click at [721, 410] on p "**********" at bounding box center [442, 406] width 693 height 14
click at [430, 404] on p "**********" at bounding box center [442, 406] width 693 height 14
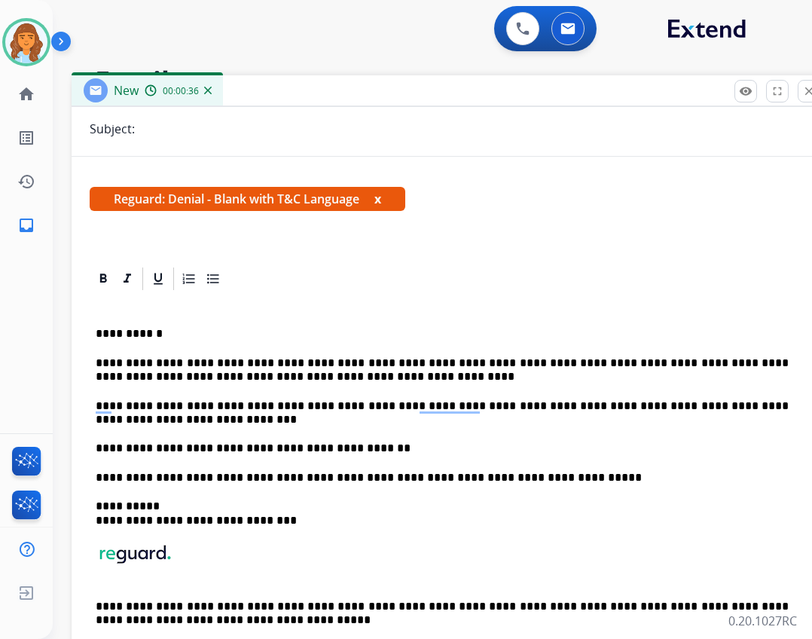
click at [213, 426] on p "**********" at bounding box center [442, 413] width 693 height 28
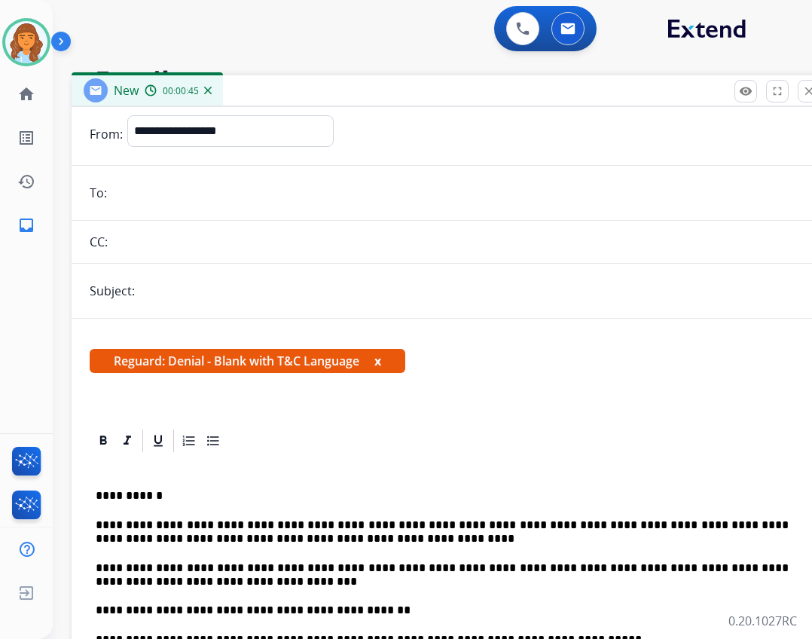
scroll to position [0, 0]
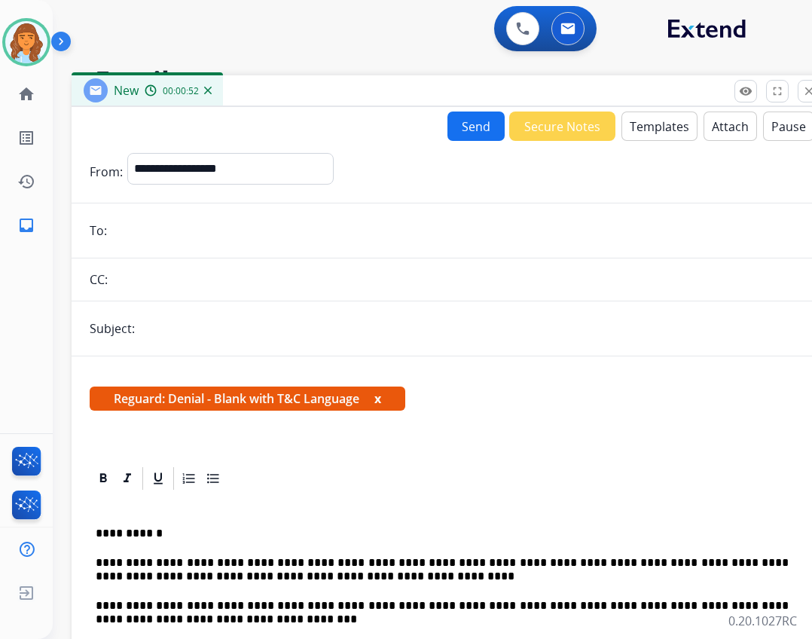
click at [704, 121] on button "Attach" at bounding box center [730, 126] width 53 height 29
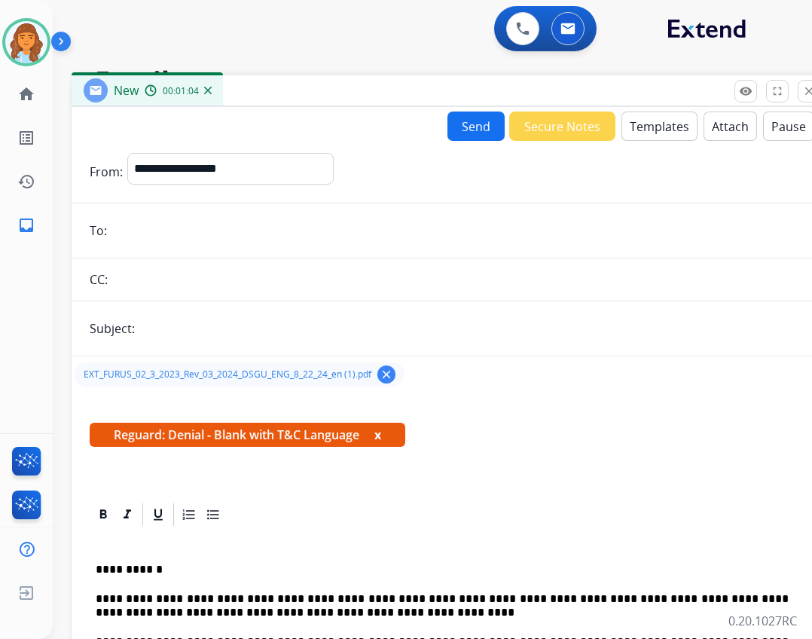
click at [156, 240] on input "email" at bounding box center [459, 231] width 695 height 30
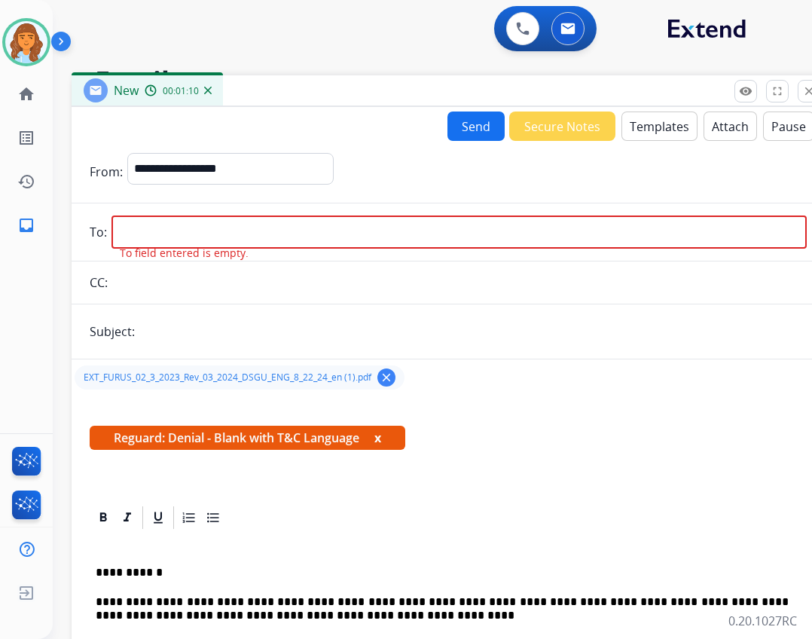
click at [121, 237] on input "email" at bounding box center [459, 232] width 695 height 33
paste input "**********"
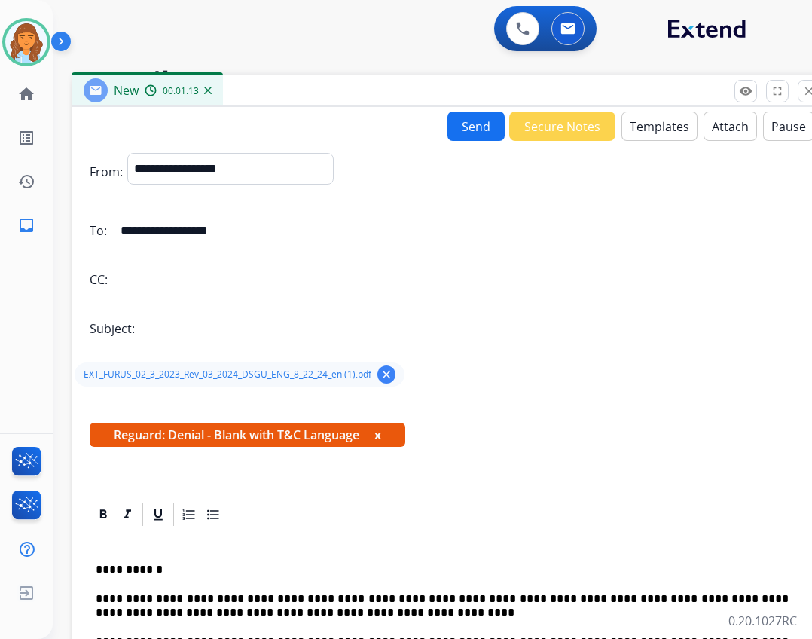
type input "**********"
click at [216, 323] on input "text" at bounding box center [473, 328] width 668 height 30
click at [198, 333] on input "text" at bounding box center [473, 328] width 668 height 30
type input "*"
type input "**********"
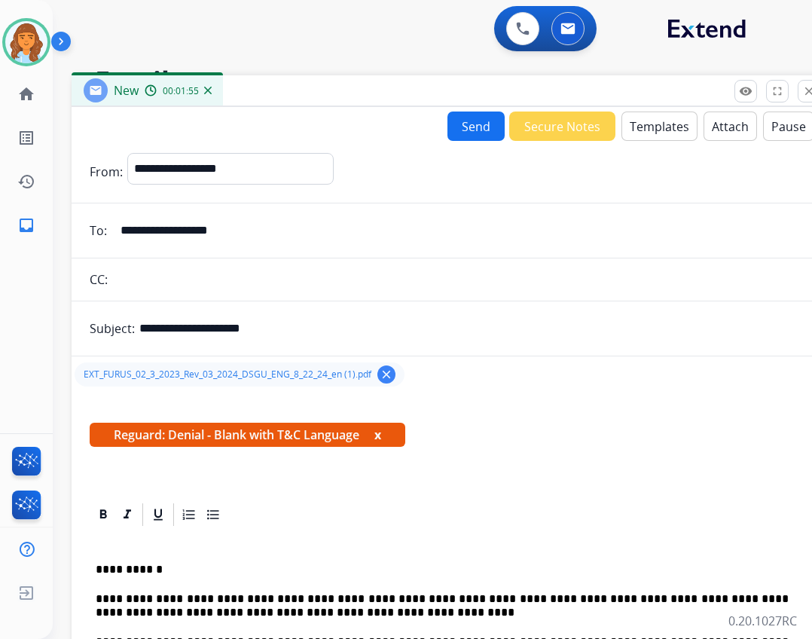
click at [472, 122] on button "Send" at bounding box center [476, 126] width 57 height 29
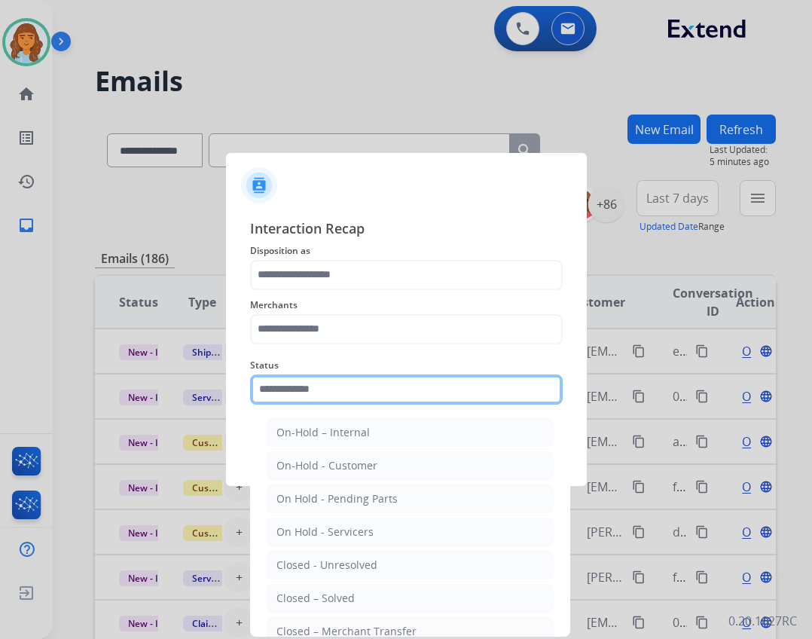
click at [265, 390] on input "text" at bounding box center [406, 389] width 313 height 30
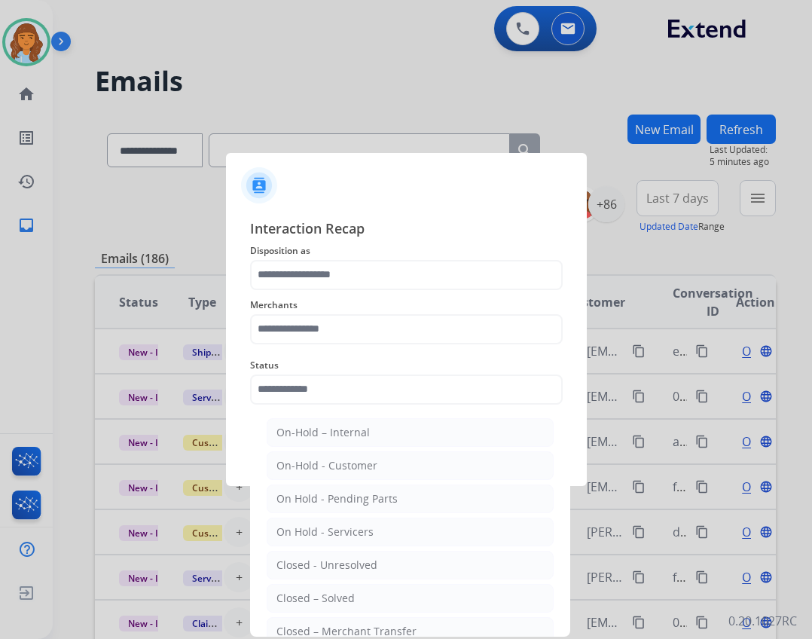
drag, startPoint x: 316, startPoint y: 606, endPoint x: 298, endPoint y: 543, distance: 65.1
click at [314, 603] on li "Closed – Solved" at bounding box center [410, 598] width 287 height 29
type input "**********"
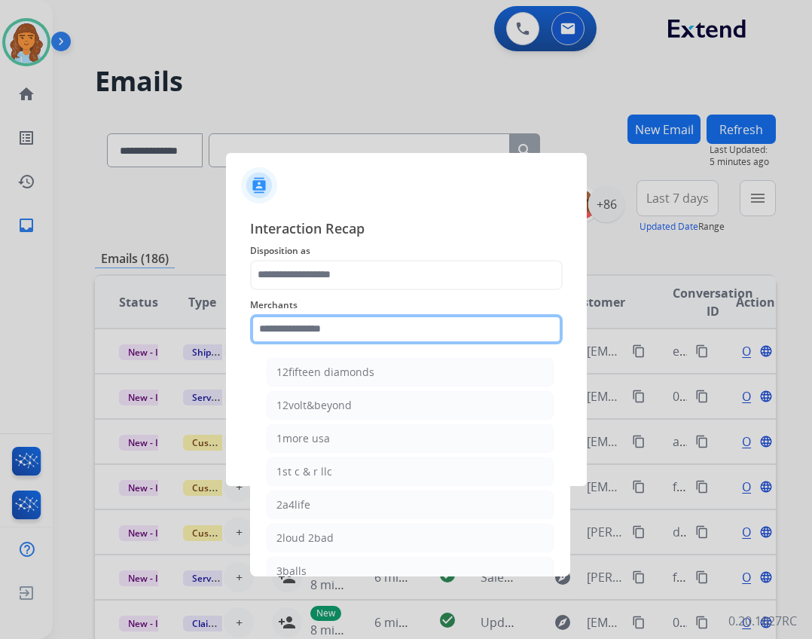
click at [299, 339] on input "text" at bounding box center [406, 329] width 313 height 30
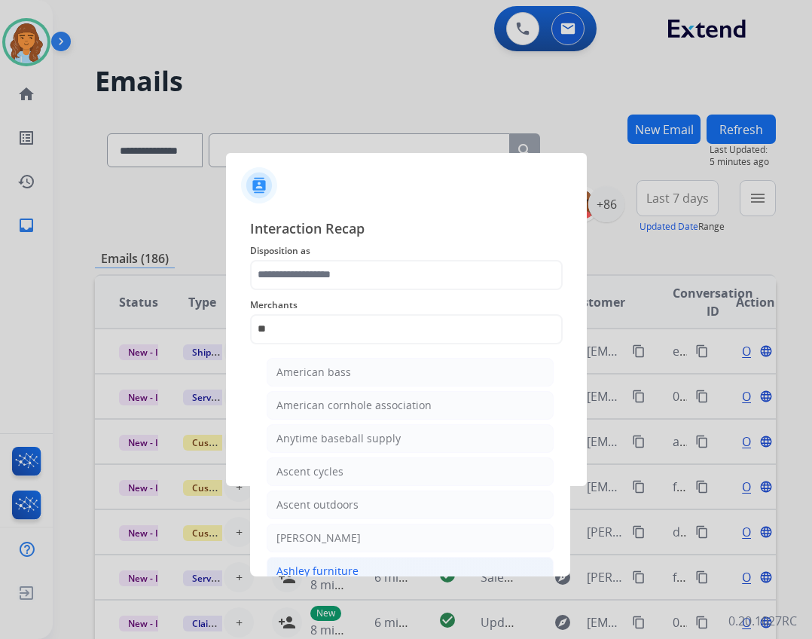
click at [344, 562] on li "Ashley furniture" at bounding box center [410, 571] width 287 height 29
type input "**********"
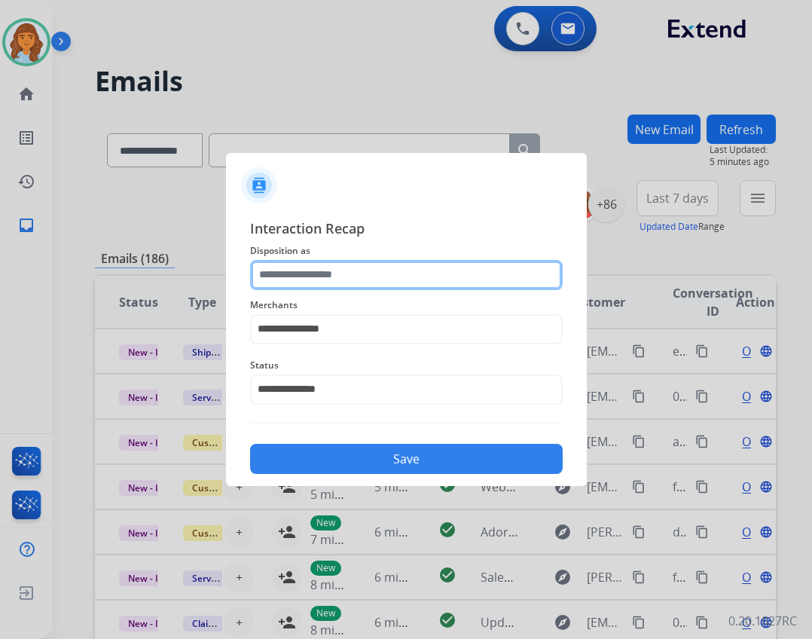
click at [338, 282] on input "text" at bounding box center [406, 275] width 313 height 30
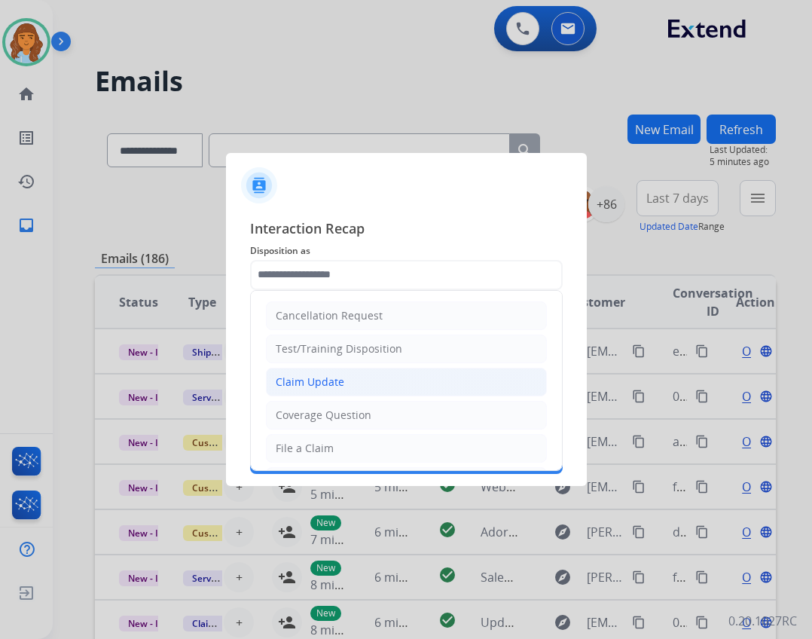
click at [301, 377] on div "Claim Update" at bounding box center [310, 381] width 69 height 15
type input "**********"
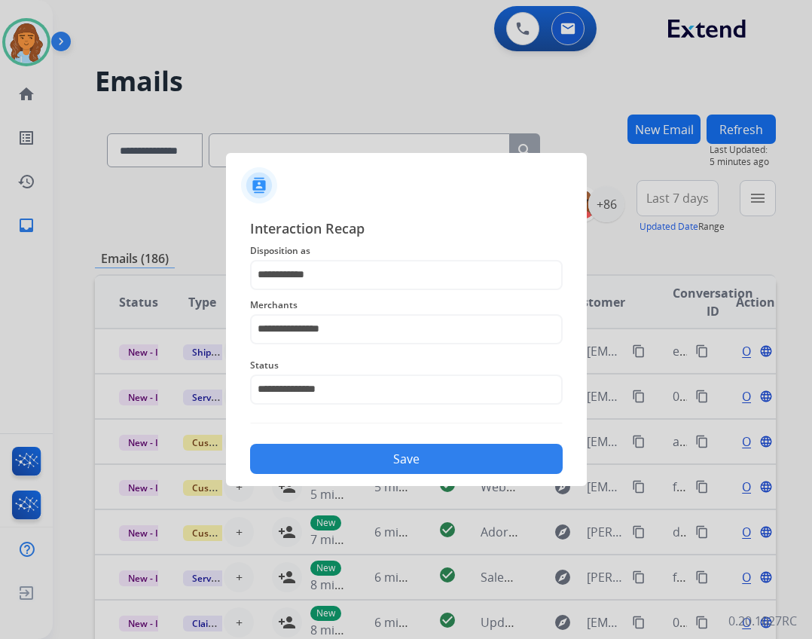
click at [337, 449] on button "Save" at bounding box center [406, 459] width 313 height 30
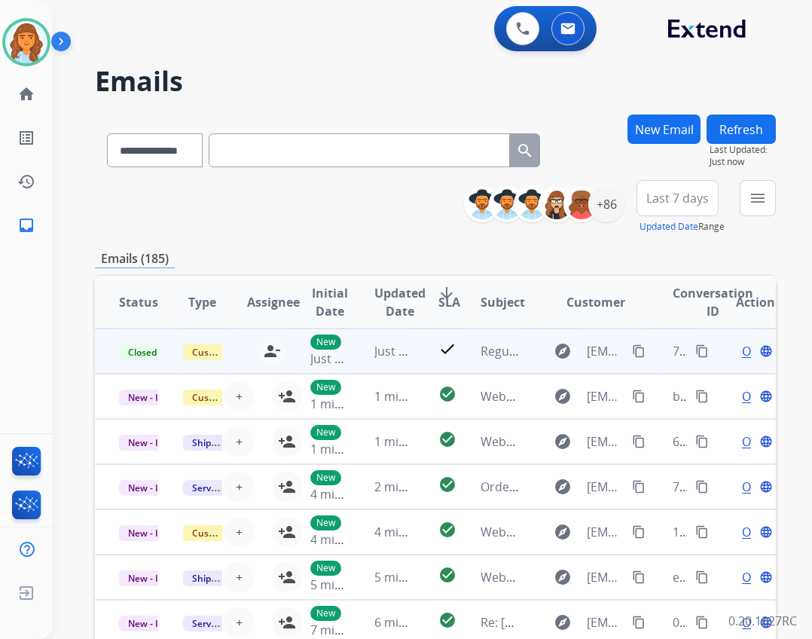
click at [695, 350] on mat-icon "content_copy" at bounding box center [702, 351] width 14 height 14
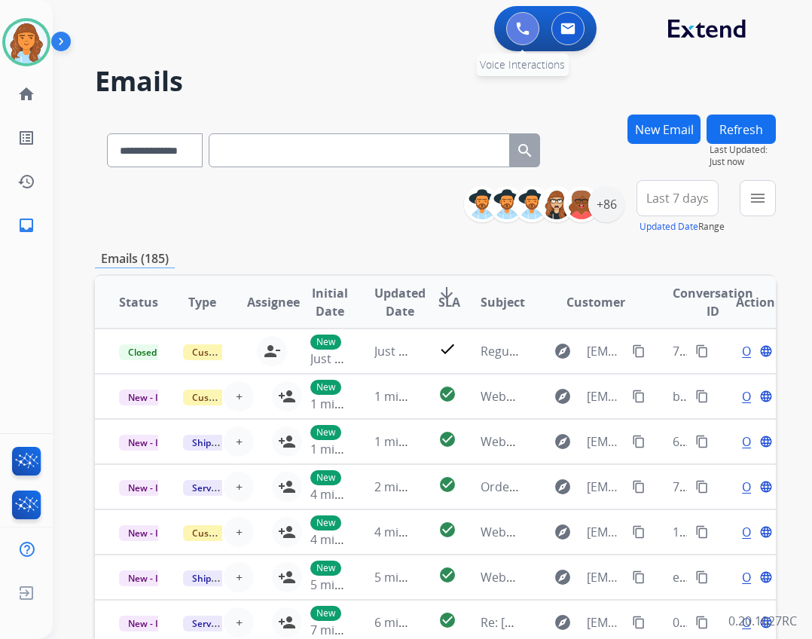
click at [514, 30] on button at bounding box center [522, 28] width 33 height 33
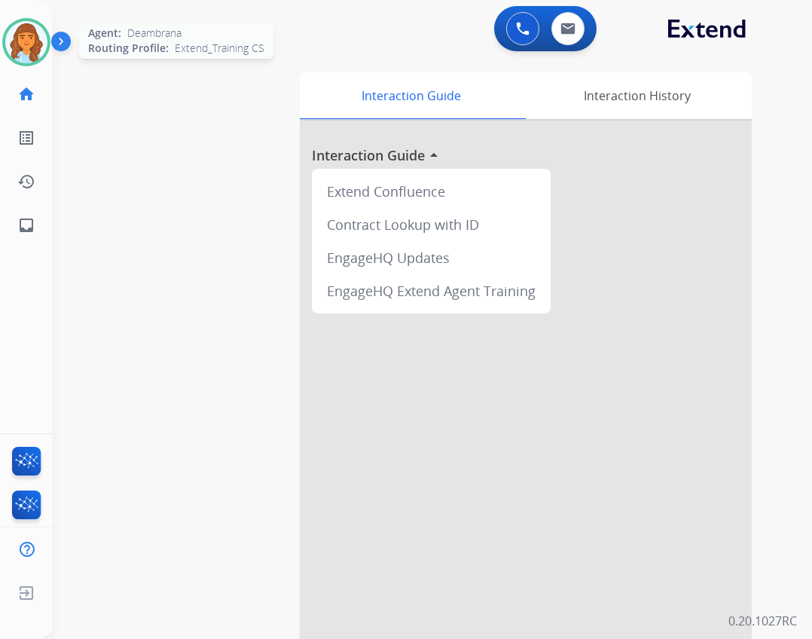
click at [32, 41] on img at bounding box center [26, 42] width 42 height 42
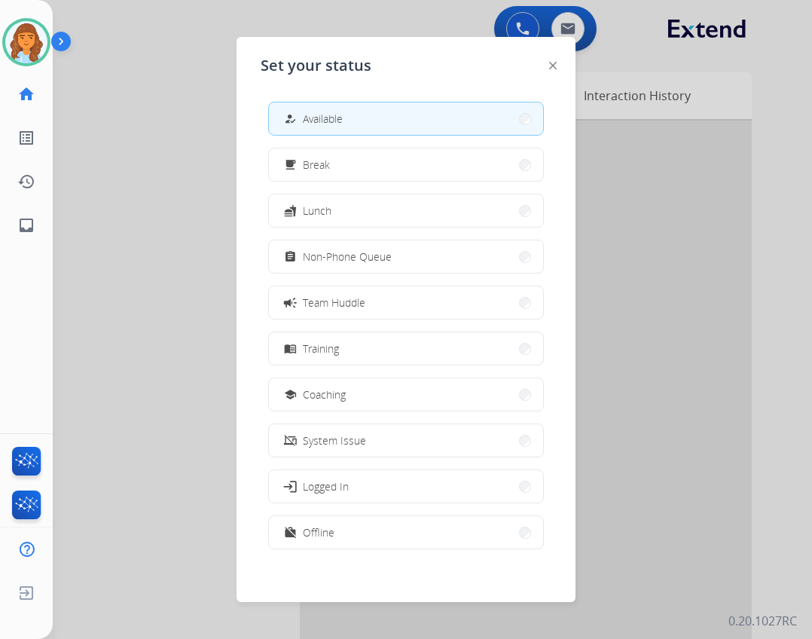
click at [187, 136] on div at bounding box center [406, 319] width 812 height 639
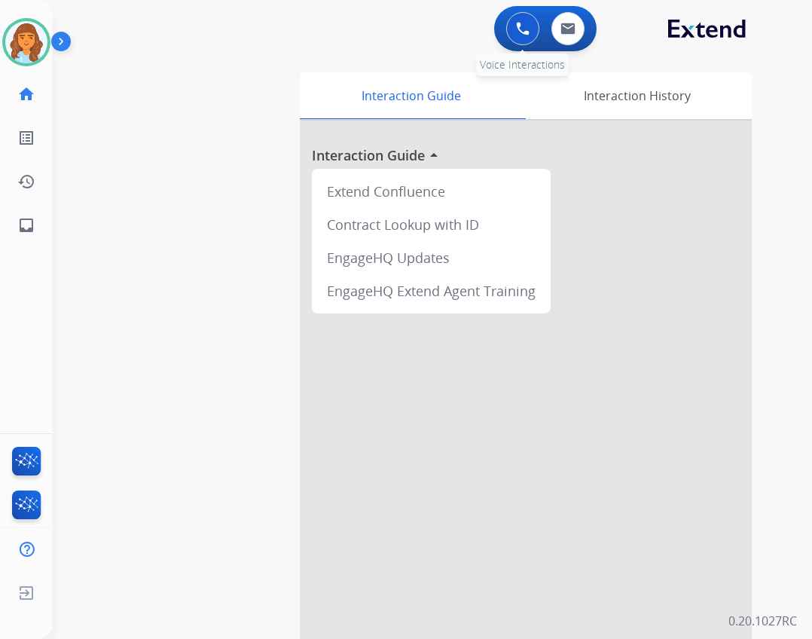
click at [514, 18] on button at bounding box center [522, 28] width 33 height 33
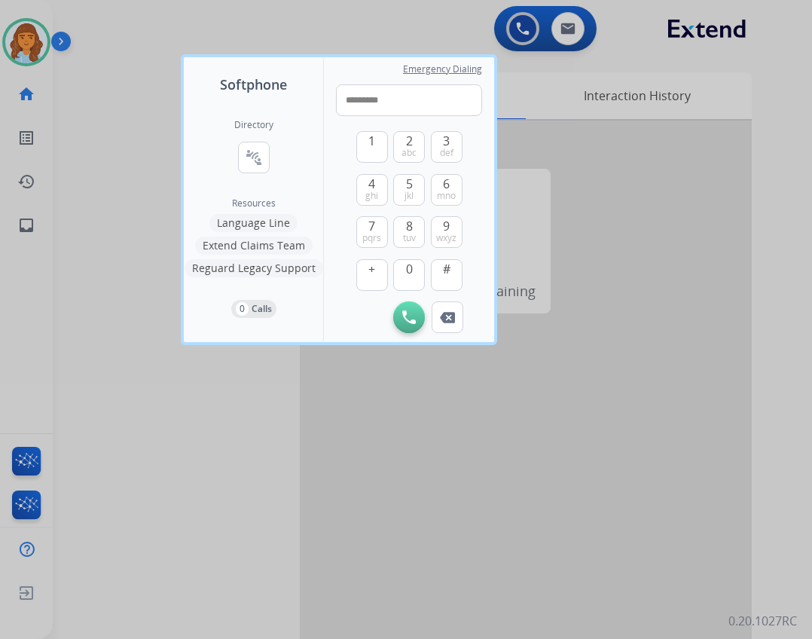
type input "**********"
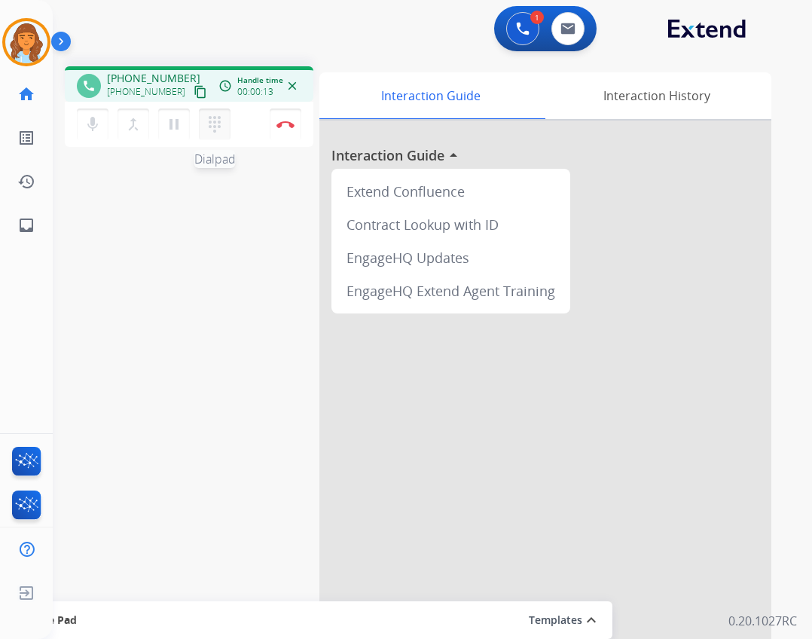
click at [221, 133] on mat-icon "dialpad" at bounding box center [215, 124] width 18 height 18
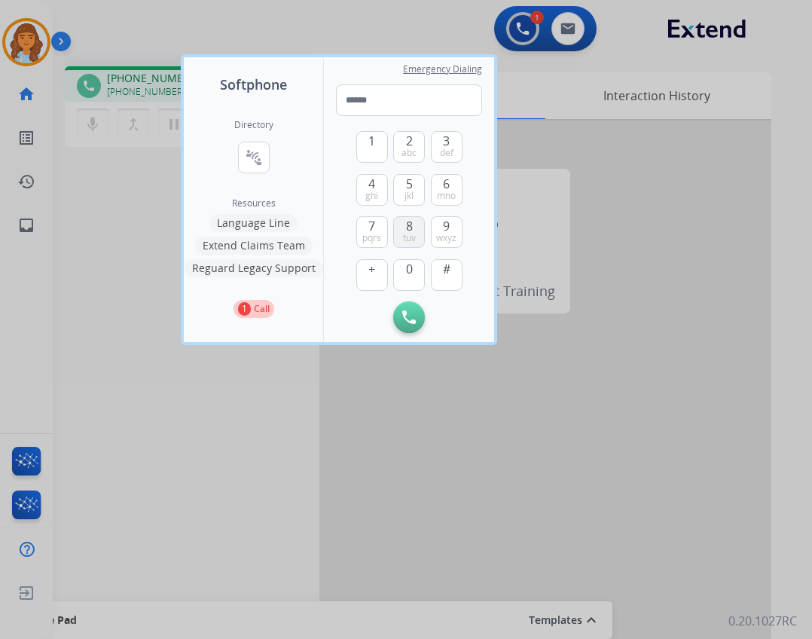
click at [396, 228] on button "8 tuv" at bounding box center [409, 232] width 32 height 32
click at [451, 267] on button "#" at bounding box center [447, 275] width 32 height 32
click at [383, 149] on button "1" at bounding box center [372, 147] width 32 height 32
click at [402, 149] on button "2 abc" at bounding box center [409, 147] width 32 height 32
click at [441, 267] on button "#" at bounding box center [447, 275] width 32 height 32
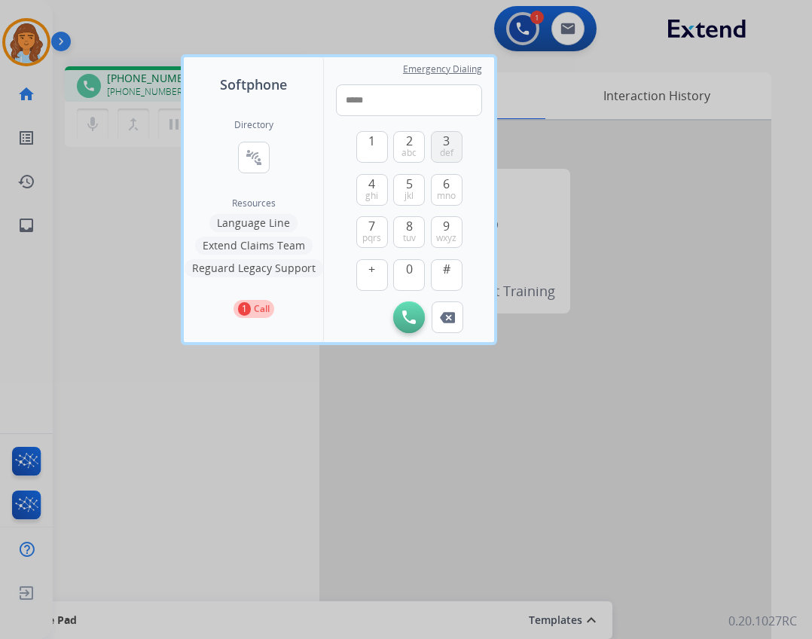
click at [434, 139] on button "3 def" at bounding box center [447, 147] width 32 height 32
click at [452, 316] on img at bounding box center [447, 317] width 15 height 11
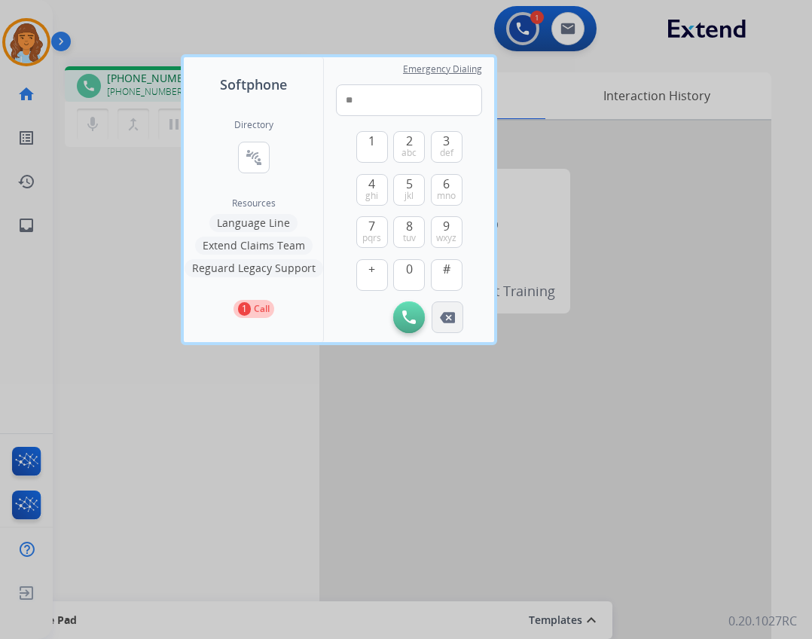
click at [452, 316] on img at bounding box center [447, 317] width 15 height 11
type input "*"
click at [451, 316] on img at bounding box center [447, 317] width 15 height 11
click at [436, 301] on div "Initiate Call" at bounding box center [409, 317] width 146 height 32
click at [448, 147] on span "def" at bounding box center [447, 153] width 14 height 12
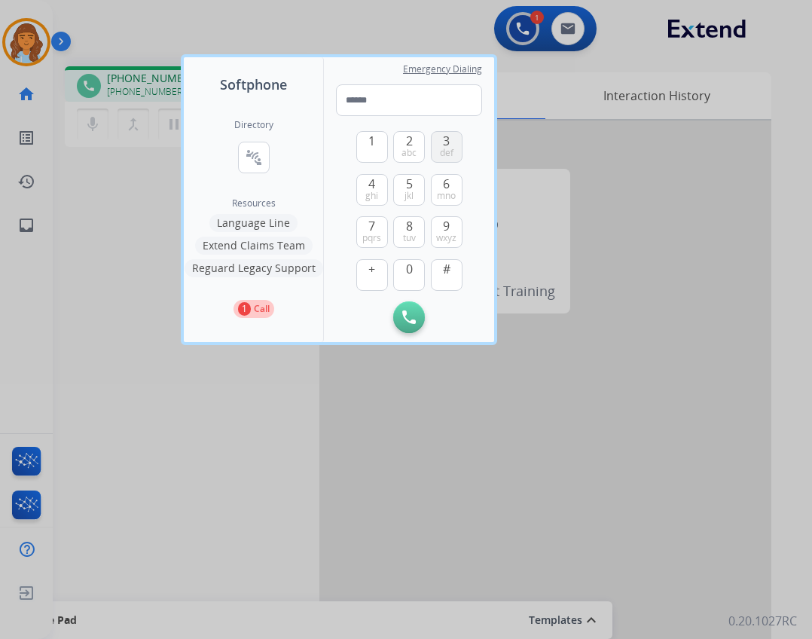
type input "*"
drag, startPoint x: 515, startPoint y: 407, endPoint x: 508, endPoint y: 417, distance: 12.4
click at [509, 416] on div at bounding box center [406, 319] width 812 height 639
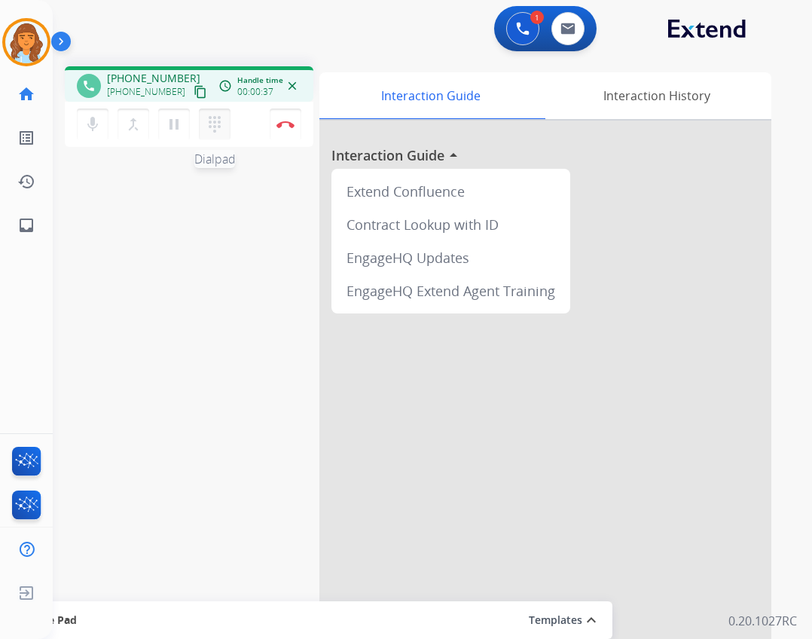
click at [220, 118] on mat-icon "dialpad" at bounding box center [215, 124] width 18 height 18
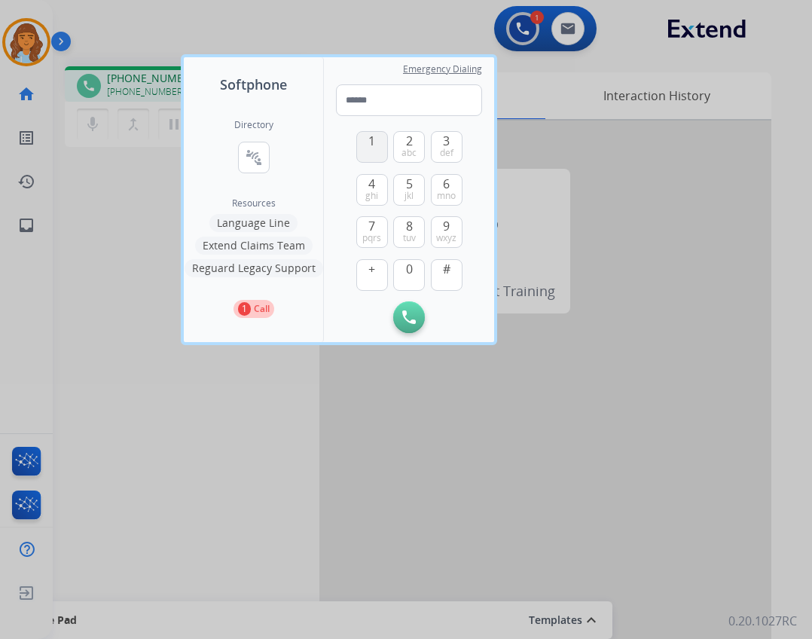
click at [381, 149] on button "1" at bounding box center [372, 147] width 32 height 32
type input "*"
click at [414, 311] on img at bounding box center [409, 317] width 14 height 14
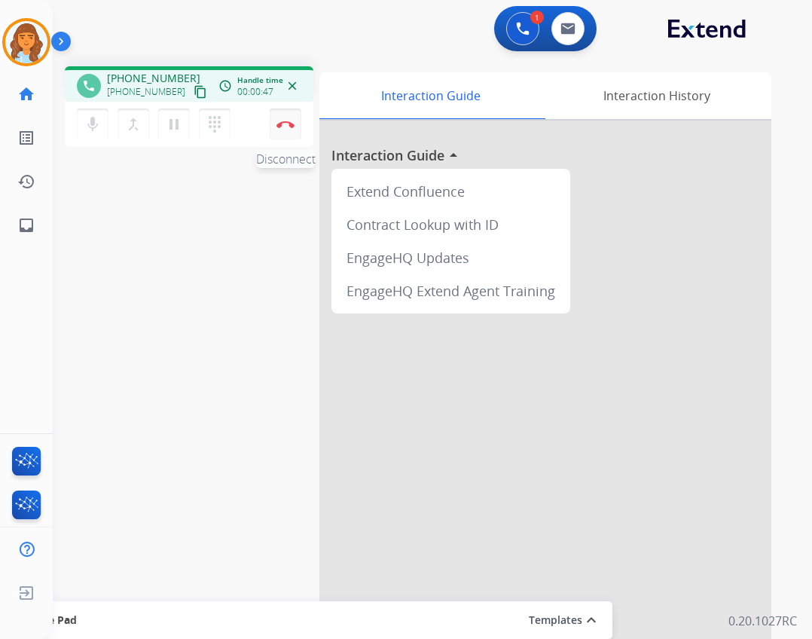
click at [277, 132] on button "Disconnect" at bounding box center [286, 125] width 32 height 32
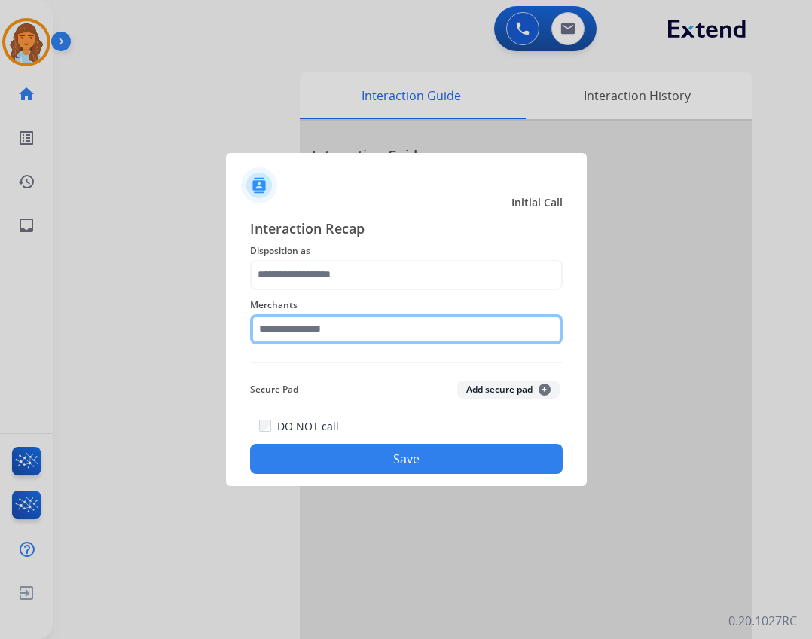
click at [351, 314] on input "text" at bounding box center [406, 329] width 313 height 30
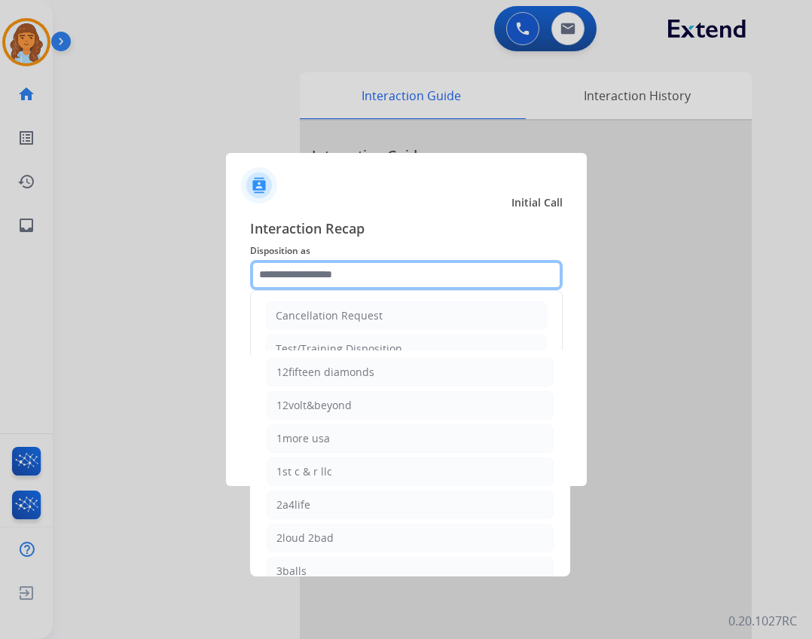
click at [334, 263] on input "text" at bounding box center [406, 275] width 313 height 30
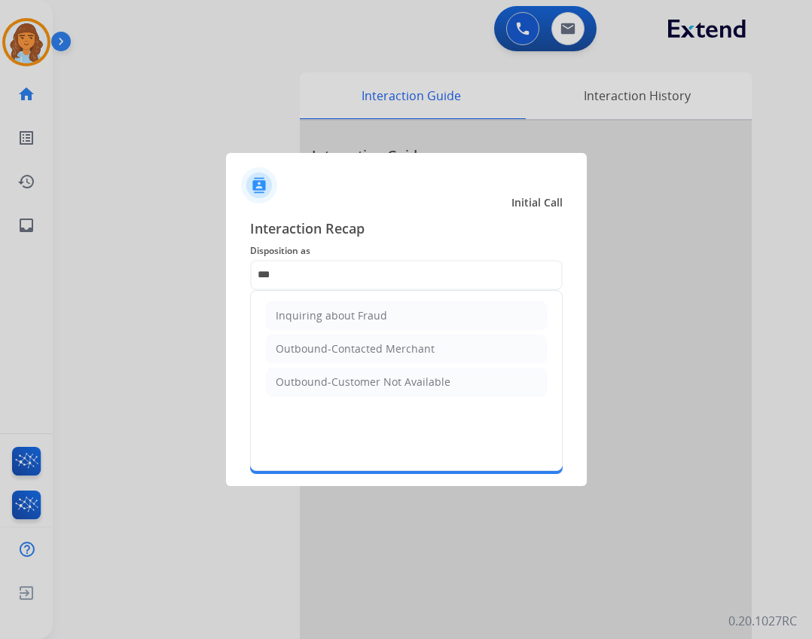
drag, startPoint x: 436, startPoint y: 378, endPoint x: 436, endPoint y: 389, distance: 11.3
click at [436, 380] on div "Outbound-Customer Not Available" at bounding box center [363, 381] width 175 height 15
type input "**********"
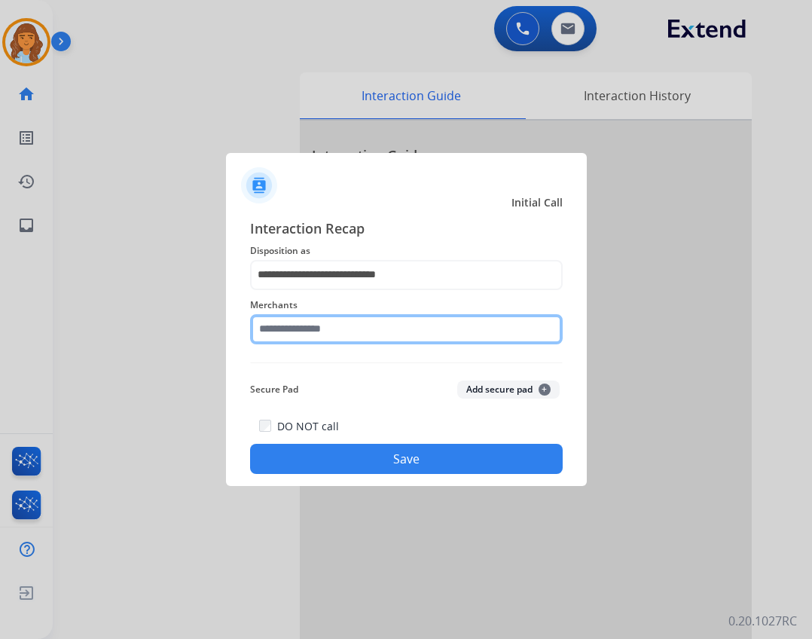
click at [372, 341] on input "text" at bounding box center [406, 329] width 313 height 30
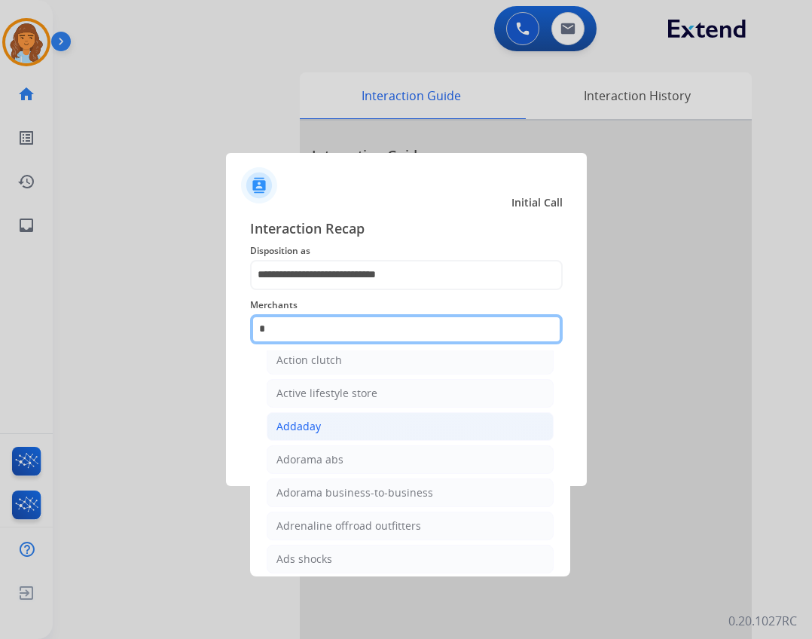
scroll to position [124, 0]
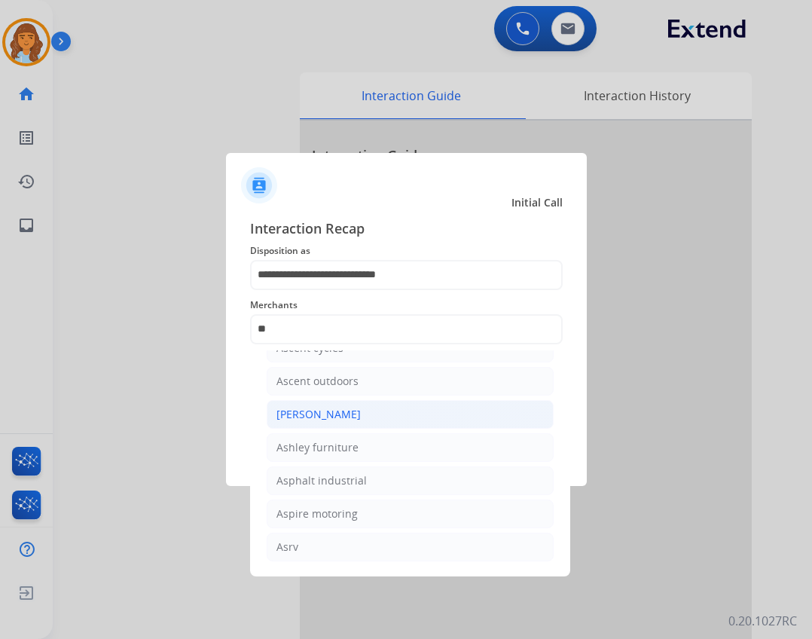
click at [408, 417] on li "[PERSON_NAME]" at bounding box center [410, 414] width 287 height 29
type input "**********"
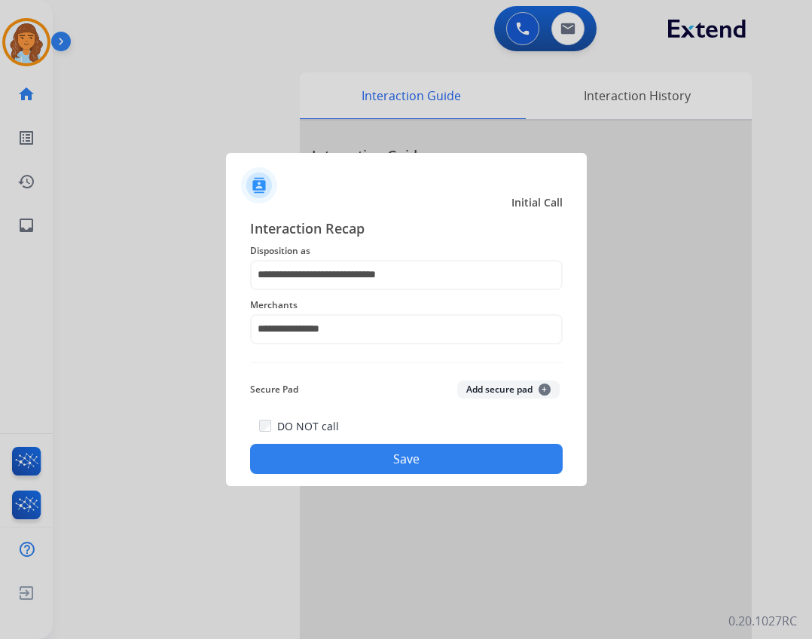
click at [406, 449] on button "Save" at bounding box center [406, 459] width 313 height 30
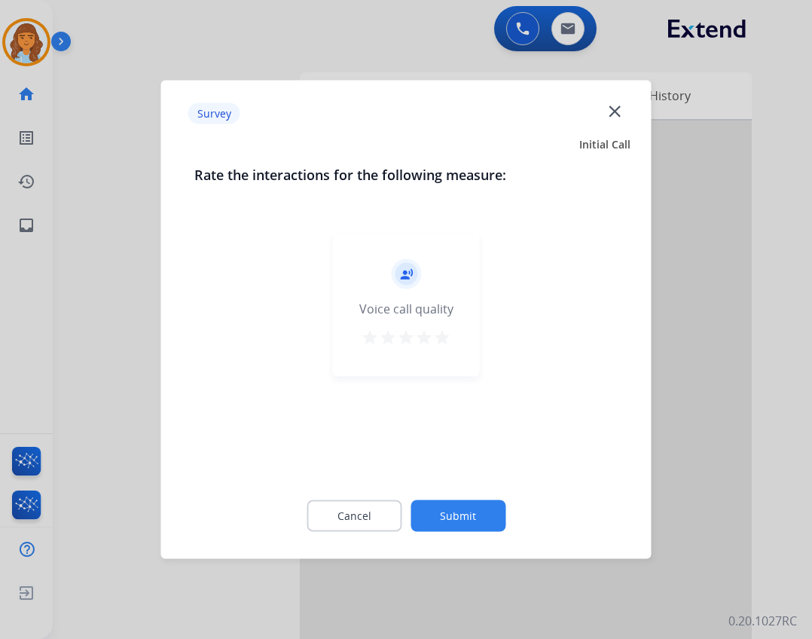
click at [445, 500] on div "Cancel Submit" at bounding box center [406, 516] width 424 height 68
click at [445, 501] on button "Submit" at bounding box center [458, 516] width 95 height 32
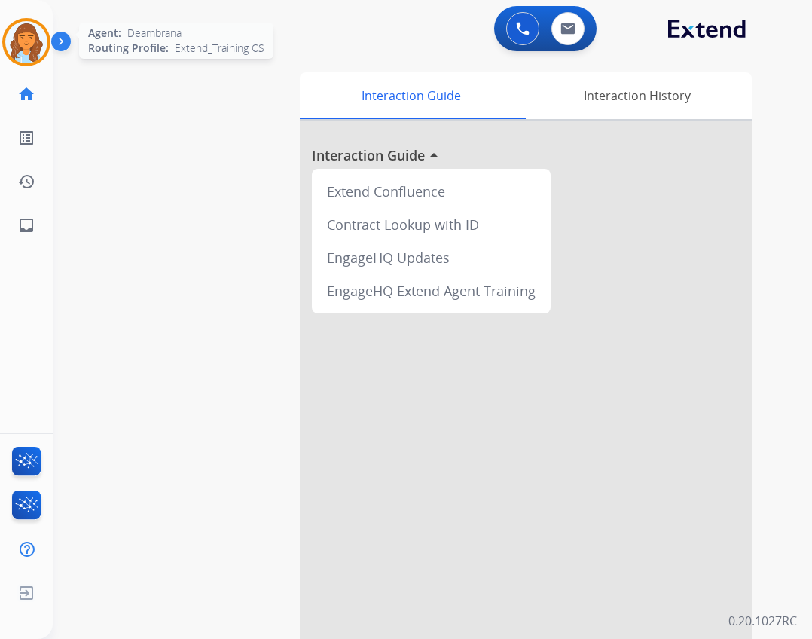
click at [38, 30] on img at bounding box center [26, 42] width 42 height 42
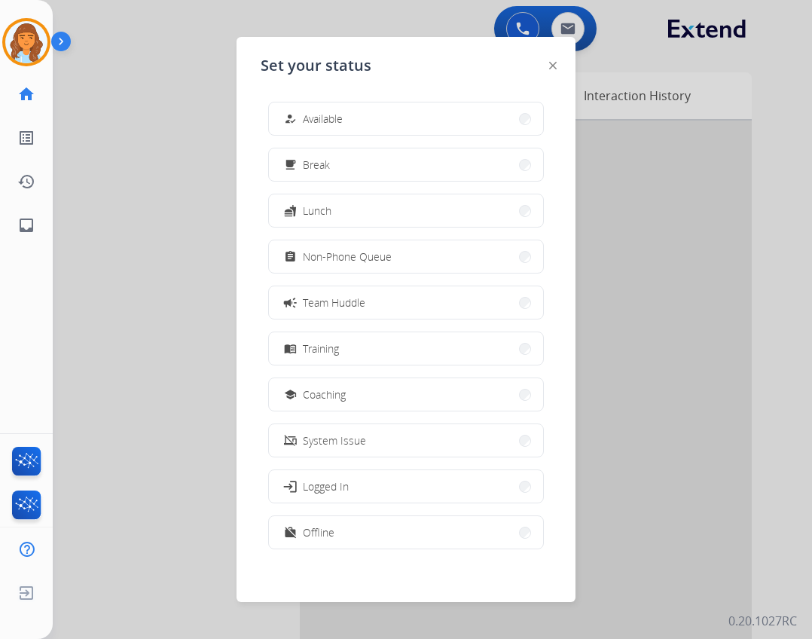
click at [377, 138] on div "how_to_reg Available free_breakfast Break fastfood Lunch assignment Non-Phone Q…" at bounding box center [406, 327] width 291 height 475
click at [375, 122] on button "how_to_reg Available" at bounding box center [406, 118] width 274 height 32
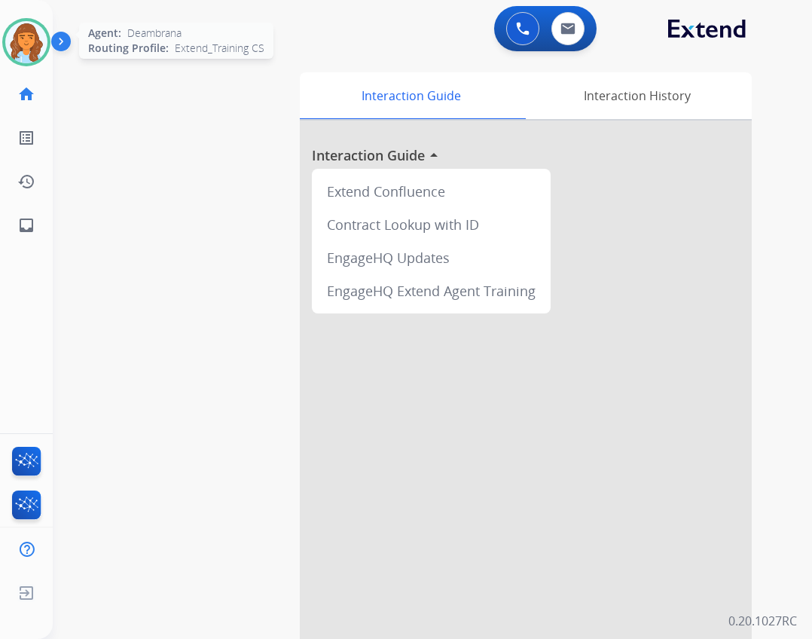
click at [20, 42] on img at bounding box center [26, 42] width 42 height 42
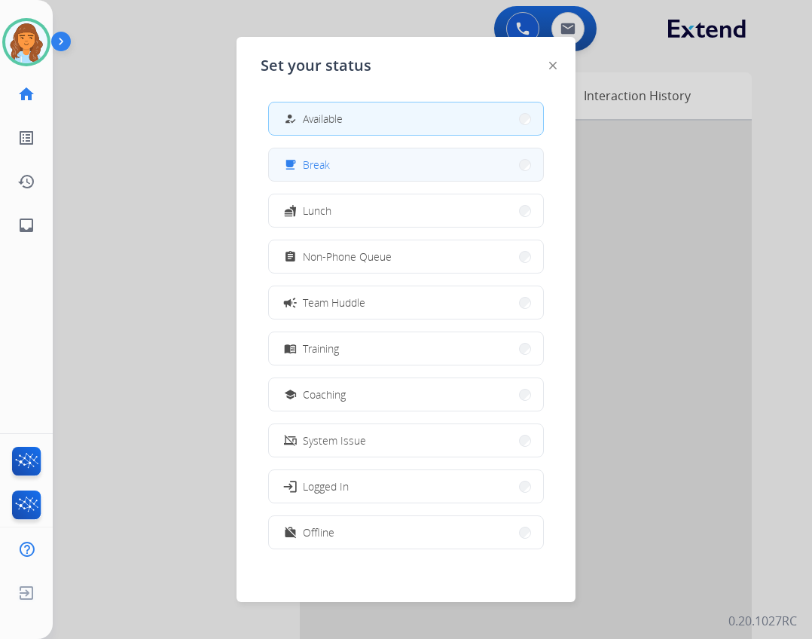
click at [319, 156] on div "free_breakfast Break" at bounding box center [305, 165] width 49 height 18
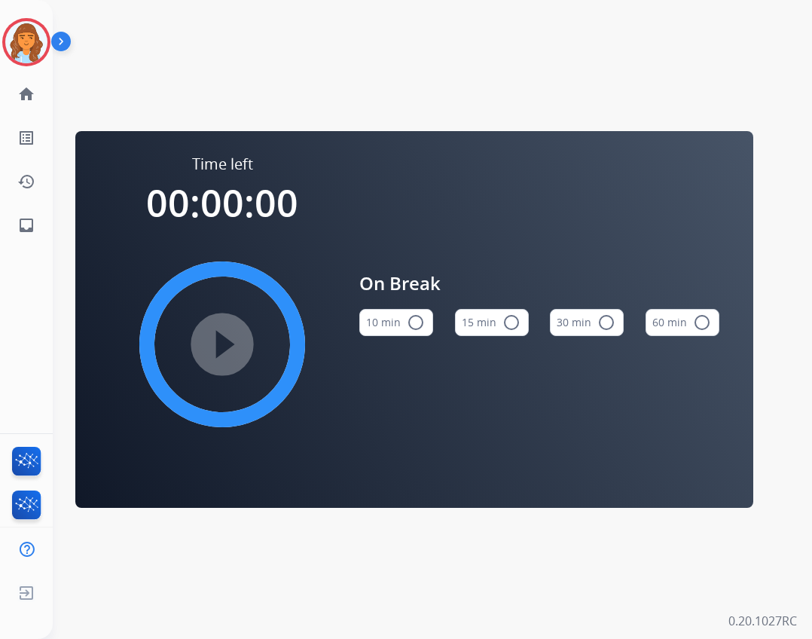
click at [399, 326] on button "10 min radio_button_unchecked" at bounding box center [396, 322] width 74 height 27
click at [213, 353] on mat-icon "play_circle_filled" at bounding box center [222, 344] width 18 height 18
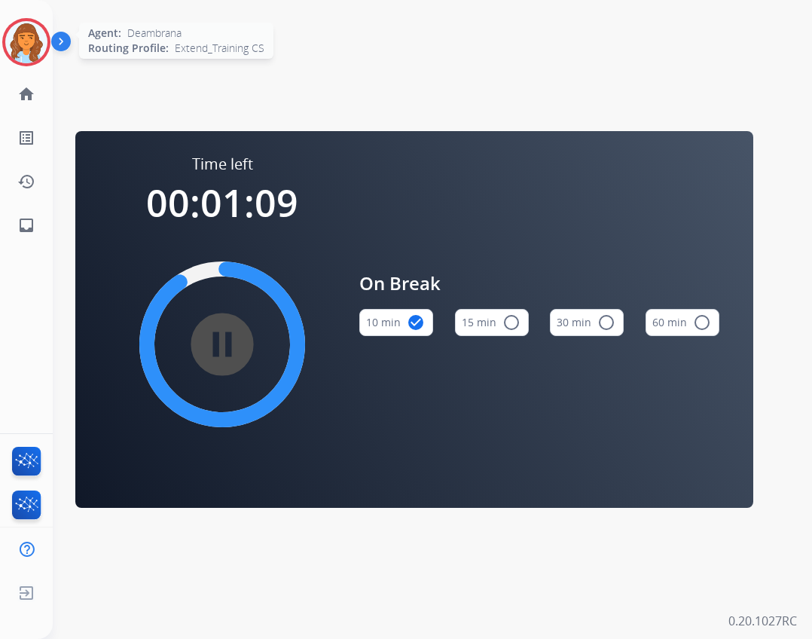
click at [33, 31] on img at bounding box center [26, 42] width 42 height 42
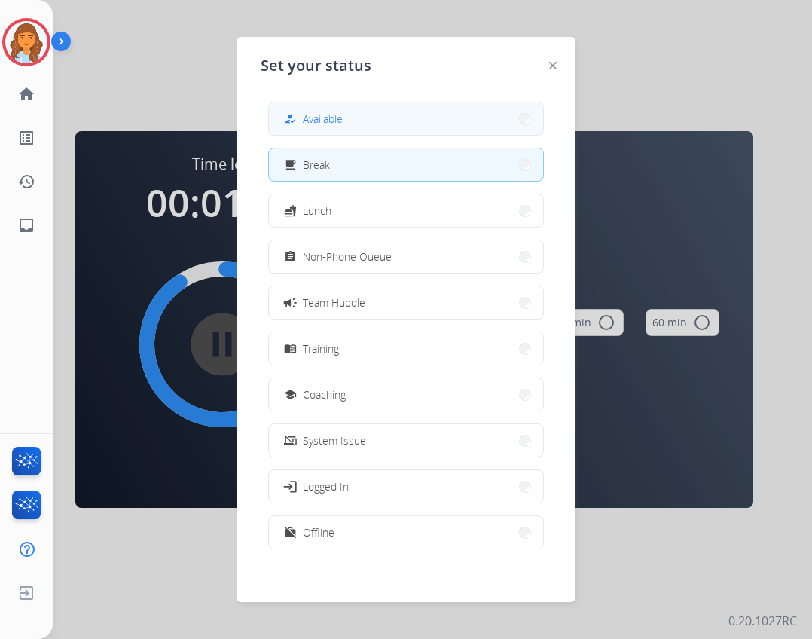
click at [379, 129] on button "how_to_reg Available" at bounding box center [406, 118] width 274 height 32
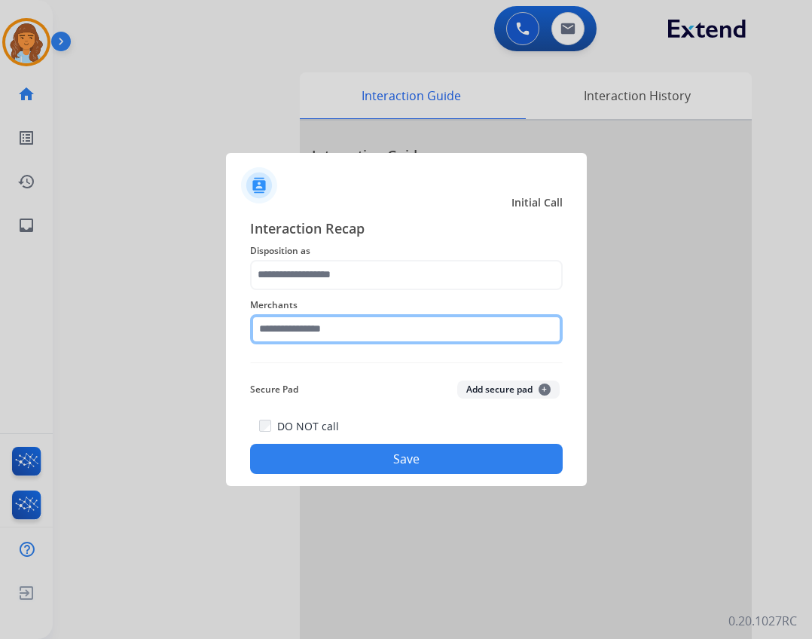
click at [343, 322] on input "text" at bounding box center [406, 329] width 313 height 30
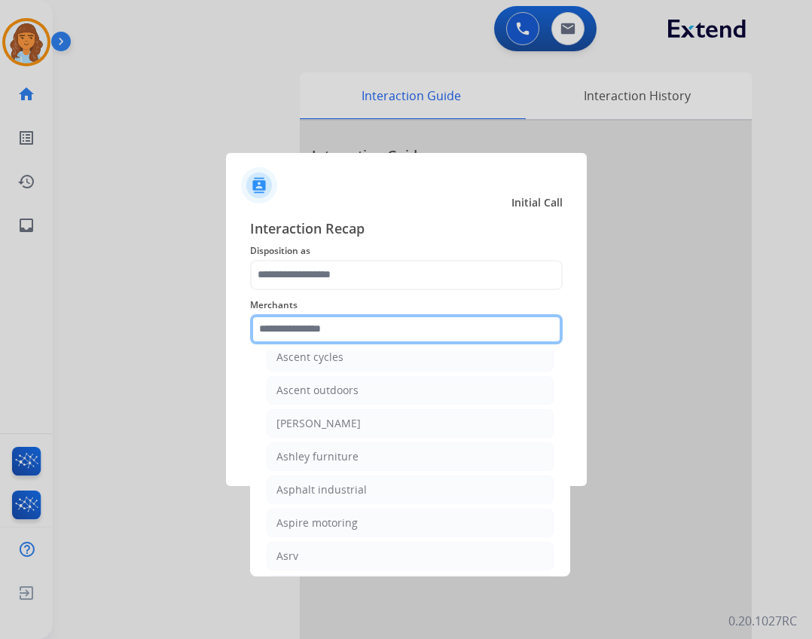
scroll to position [2110, 0]
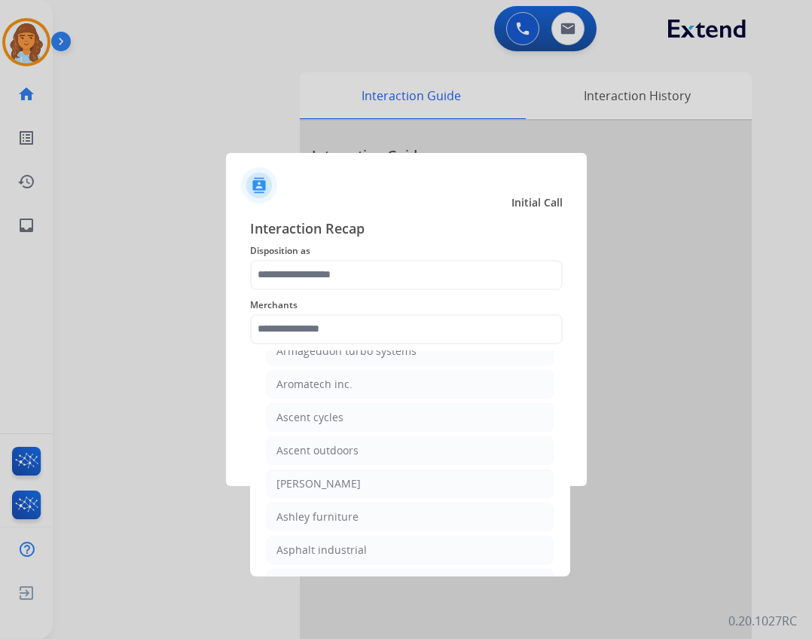
drag, startPoint x: 421, startPoint y: 522, endPoint x: 373, endPoint y: 454, distance: 83.2
click at [420, 522] on li "Ashley furniture" at bounding box center [410, 517] width 287 height 29
type input "**********"
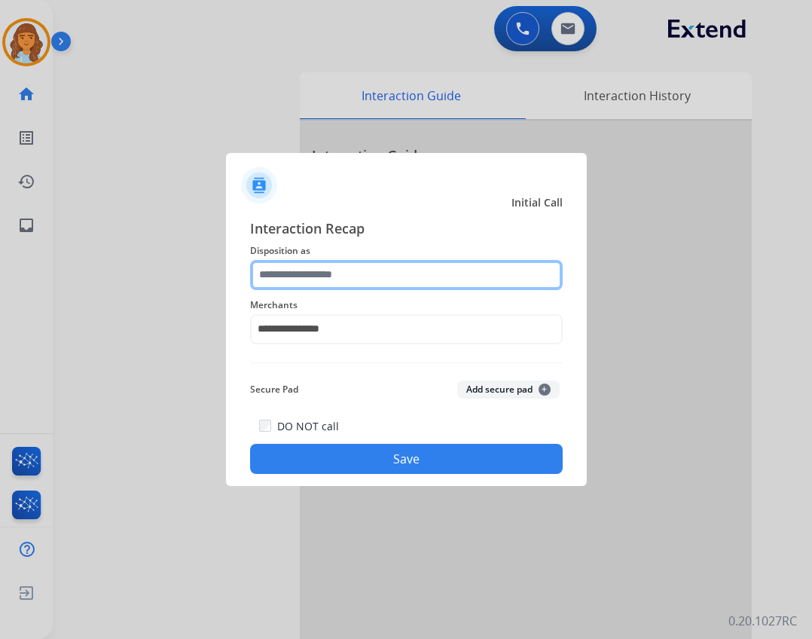
click at [321, 283] on input "text" at bounding box center [406, 275] width 313 height 30
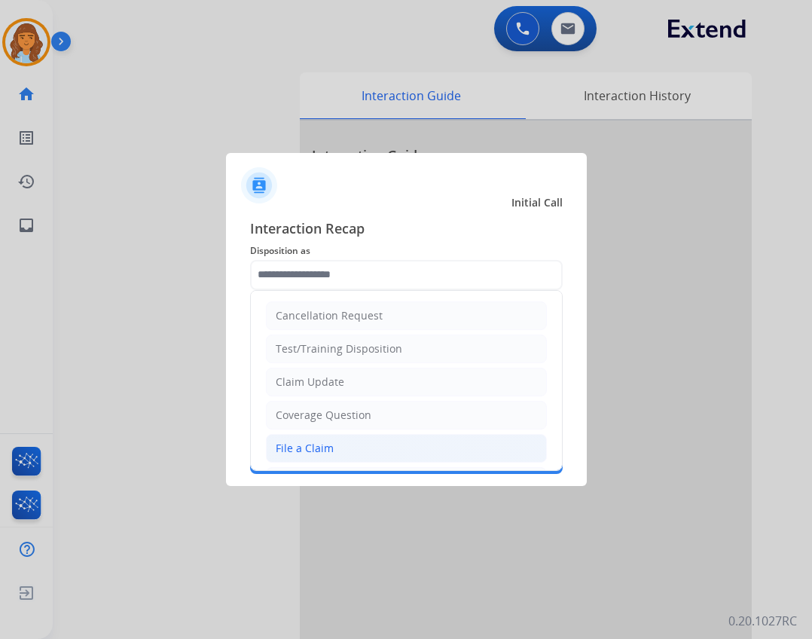
click at [368, 449] on li "File a Claim" at bounding box center [406, 448] width 281 height 29
type input "**********"
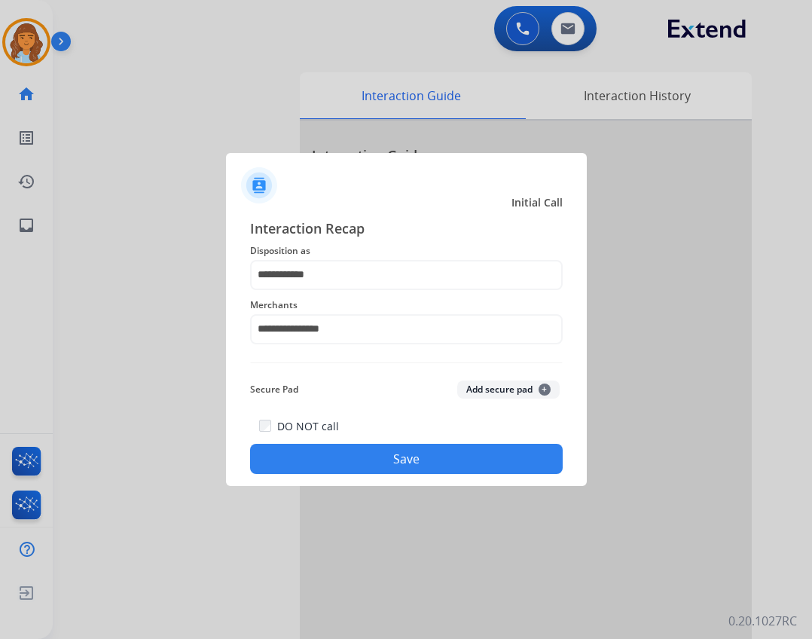
click at [368, 449] on button "Save" at bounding box center [406, 459] width 313 height 30
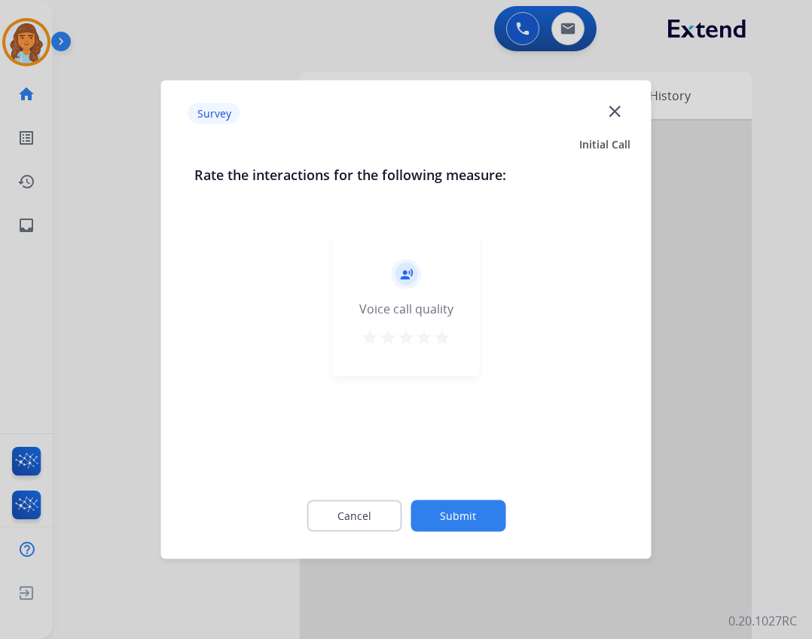
click at [439, 502] on button "Submit" at bounding box center [458, 516] width 95 height 32
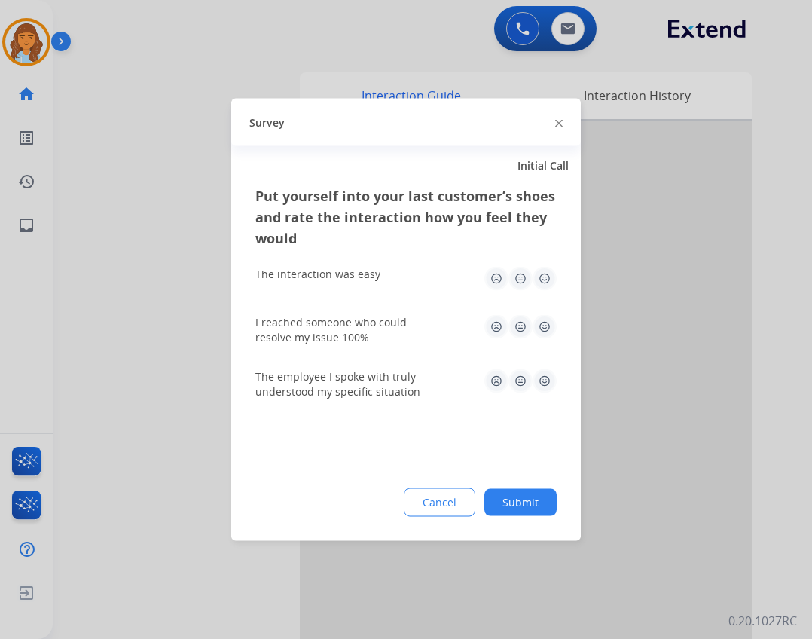
click at [552, 497] on button "Submit" at bounding box center [521, 502] width 72 height 27
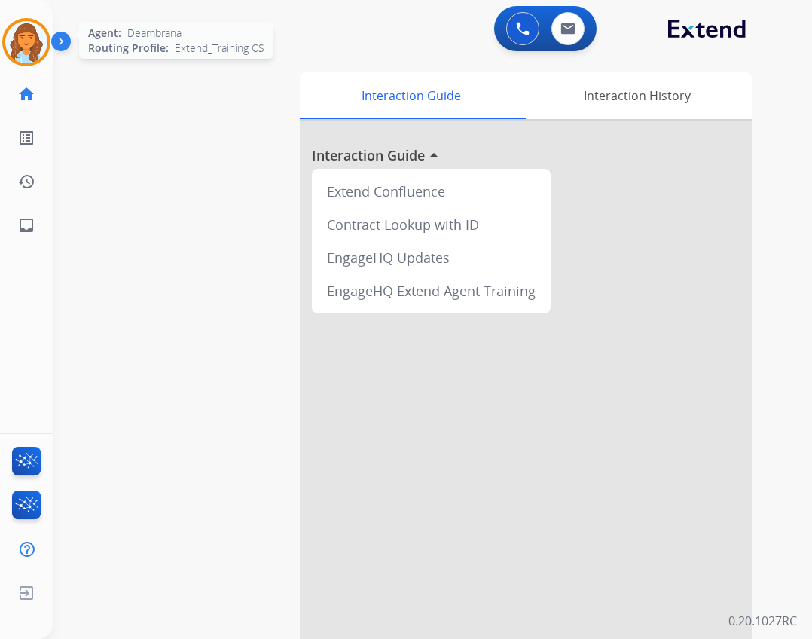
click at [45, 46] on img at bounding box center [26, 42] width 42 height 42
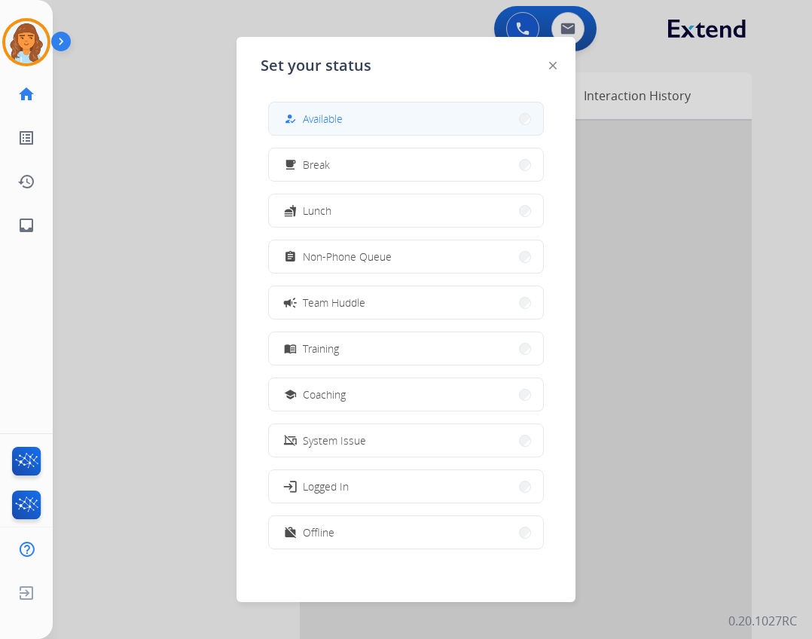
click at [352, 119] on button "how_to_reg Available" at bounding box center [406, 118] width 274 height 32
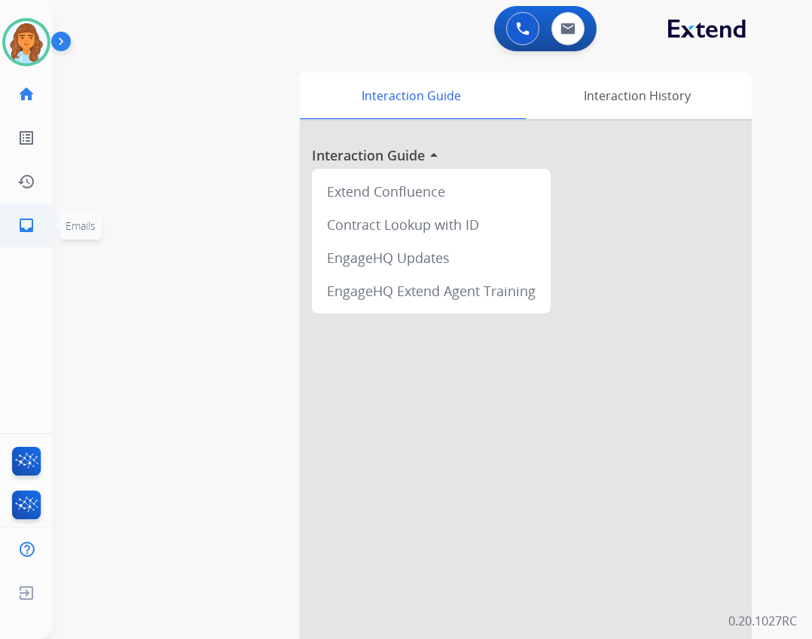
click at [41, 223] on link "inbox Emails" at bounding box center [26, 225] width 42 height 42
select select "**********"
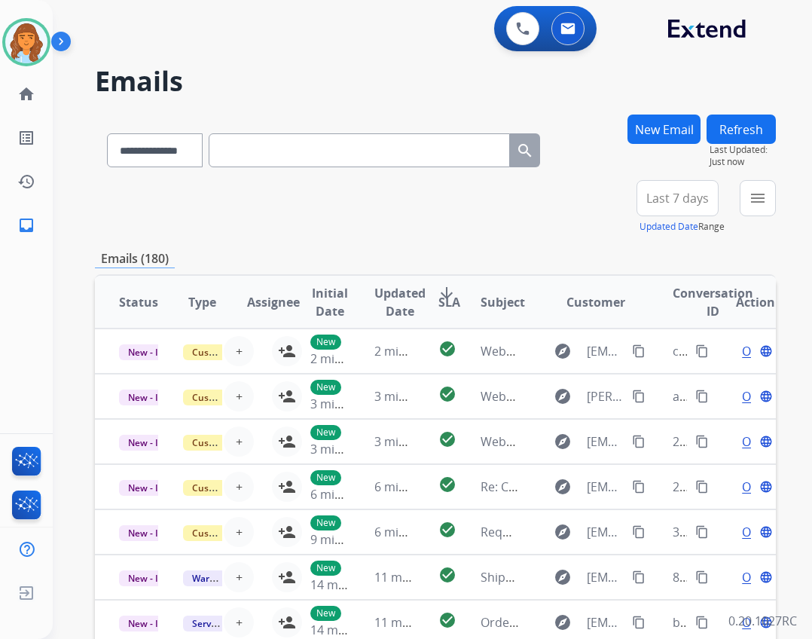
click at [653, 128] on button "New Email" at bounding box center [664, 129] width 73 height 29
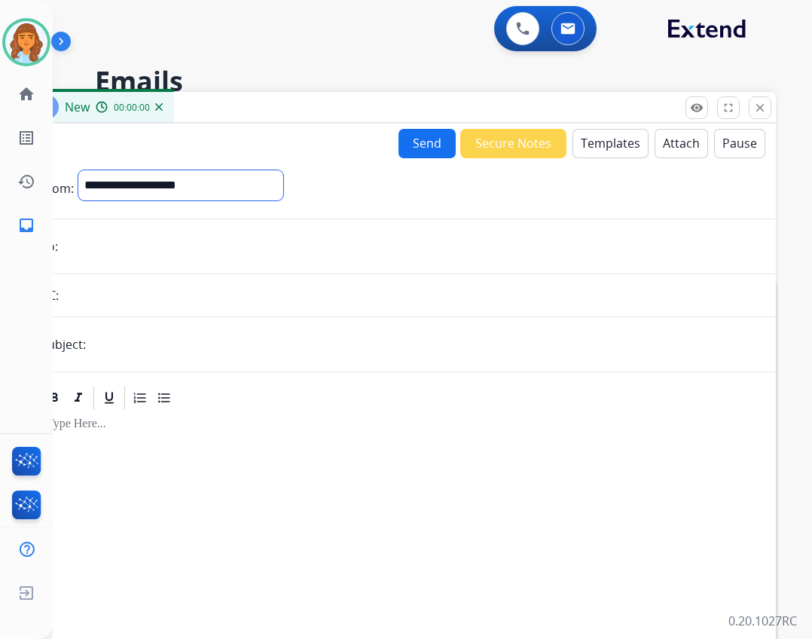
click at [256, 196] on select "**********" at bounding box center [180, 185] width 205 height 30
select select "**********"
click at [78, 170] on select "**********" at bounding box center [180, 185] width 205 height 30
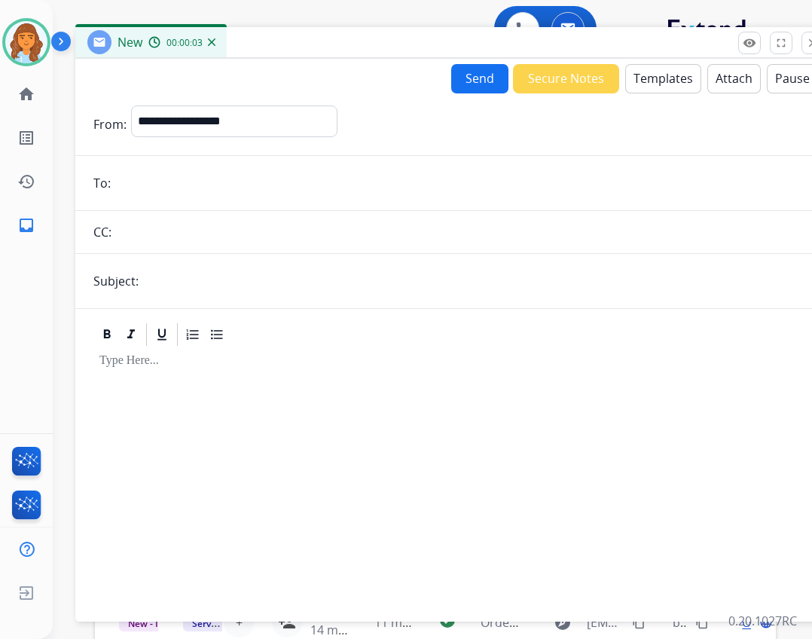
drag, startPoint x: 329, startPoint y: 109, endPoint x: 381, endPoint y: 44, distance: 83.0
click at [381, 44] on div "New 00:00:03" at bounding box center [452, 43] width 754 height 32
click at [194, 194] on input "email" at bounding box center [462, 183] width 695 height 30
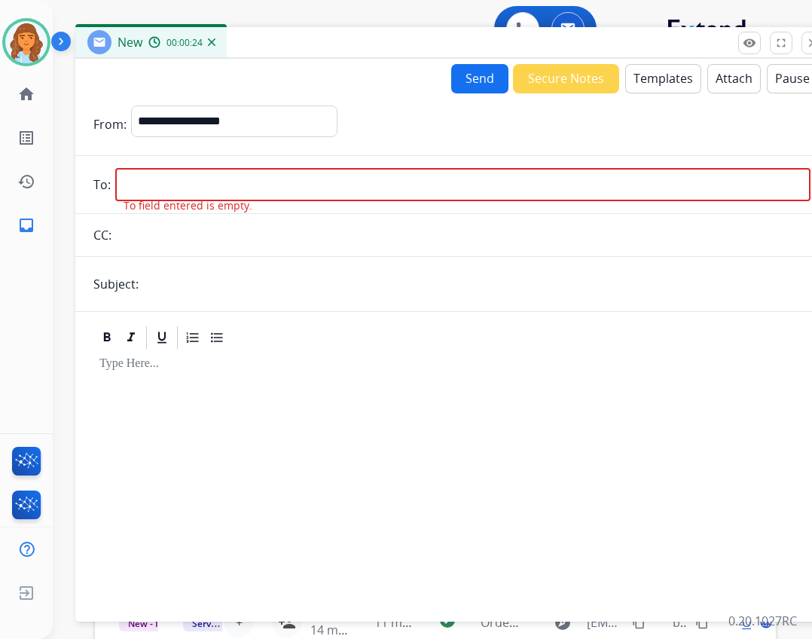
click at [154, 186] on input "email" at bounding box center [462, 184] width 695 height 33
paste input "**********"
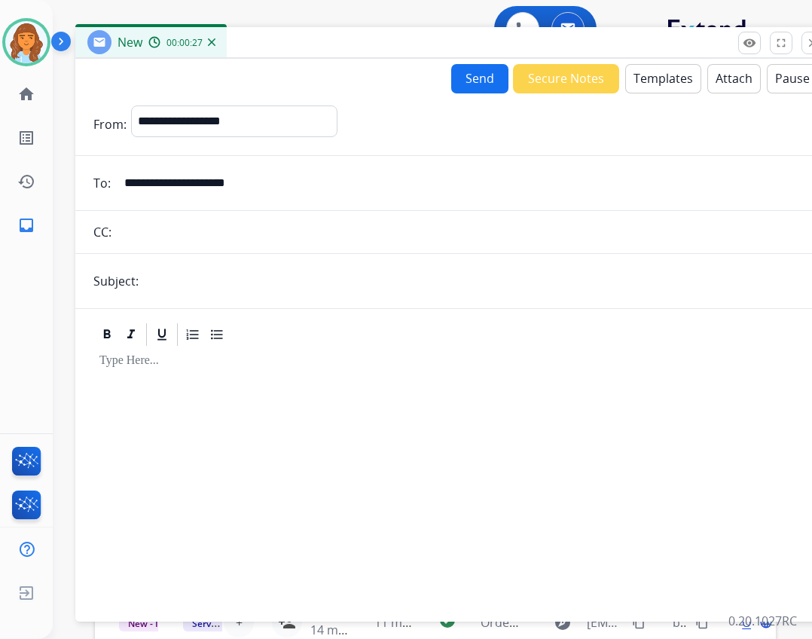
type input "**********"
drag, startPoint x: 227, startPoint y: 277, endPoint x: 218, endPoint y: 280, distance: 9.3
click at [227, 277] on input "text" at bounding box center [477, 281] width 668 height 30
type input "**********"
drag, startPoint x: 615, startPoint y: 72, endPoint x: 600, endPoint y: 58, distance: 20.3
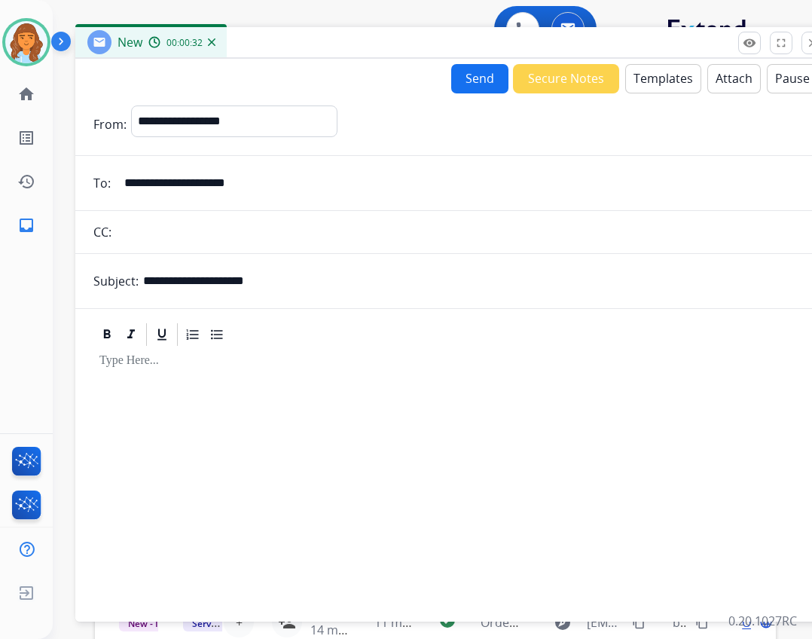
click at [600, 58] on div "**********" at bounding box center [452, 324] width 754 height 595
click at [628, 72] on button "Templates" at bounding box center [663, 78] width 76 height 29
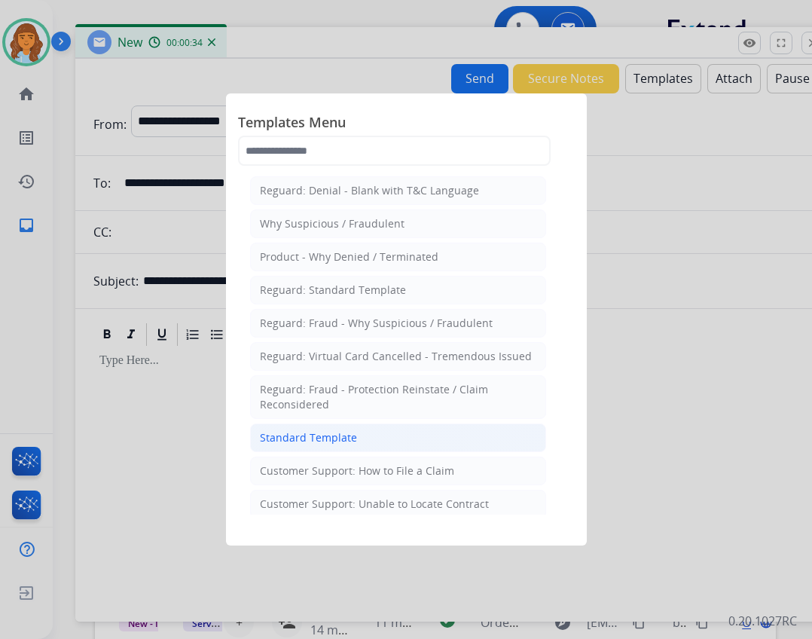
click at [372, 433] on li "Standard Template" at bounding box center [398, 437] width 296 height 29
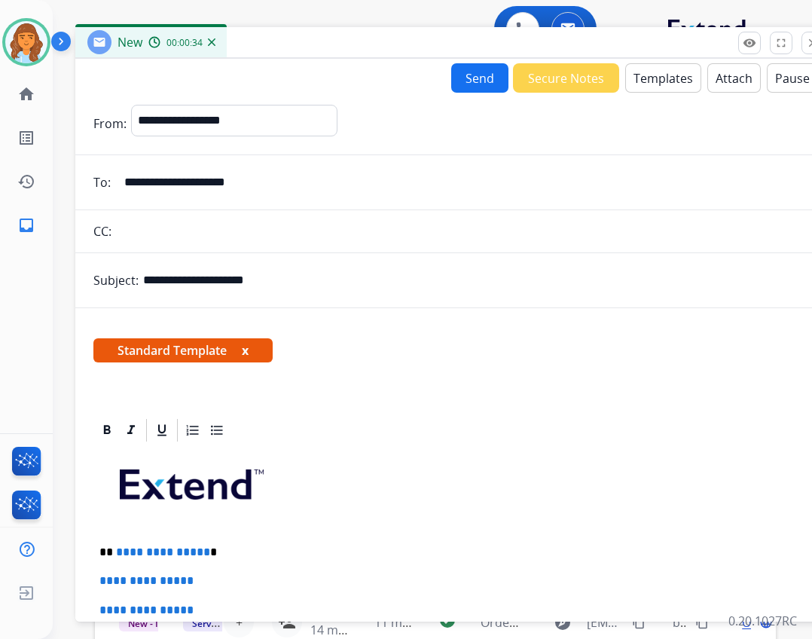
scroll to position [151, 0]
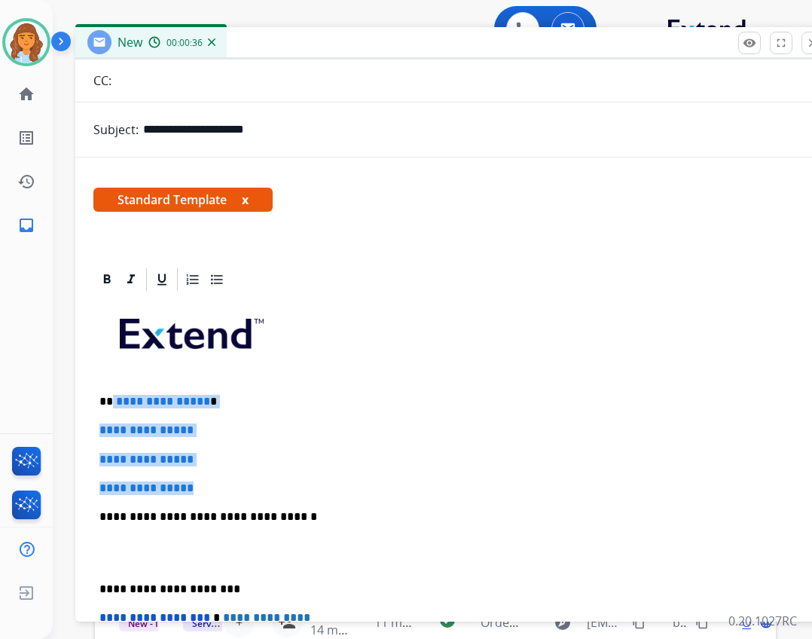
drag, startPoint x: 113, startPoint y: 399, endPoint x: 234, endPoint y: 493, distance: 153.1
click at [234, 493] on div "**********" at bounding box center [451, 552] width 717 height 518
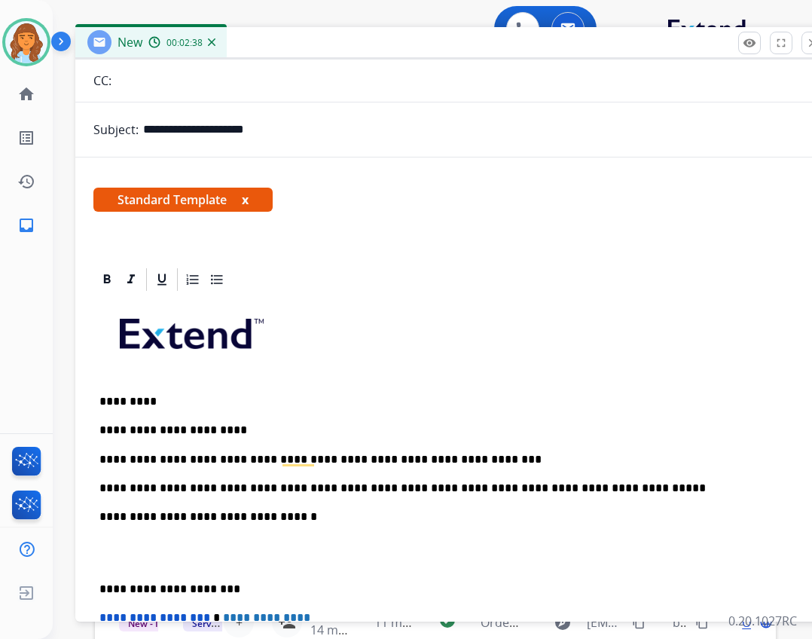
click at [97, 588] on div "**********" at bounding box center [451, 552] width 717 height 518
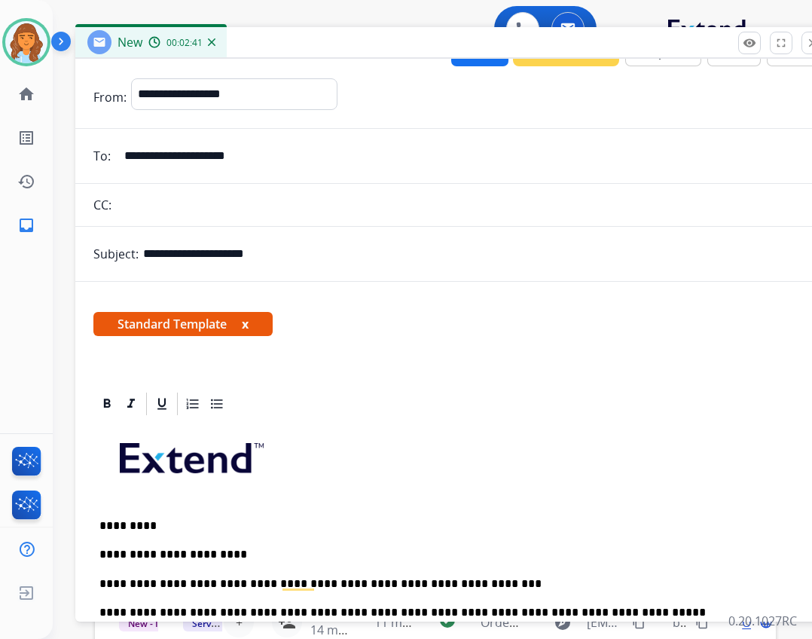
scroll to position [0, 0]
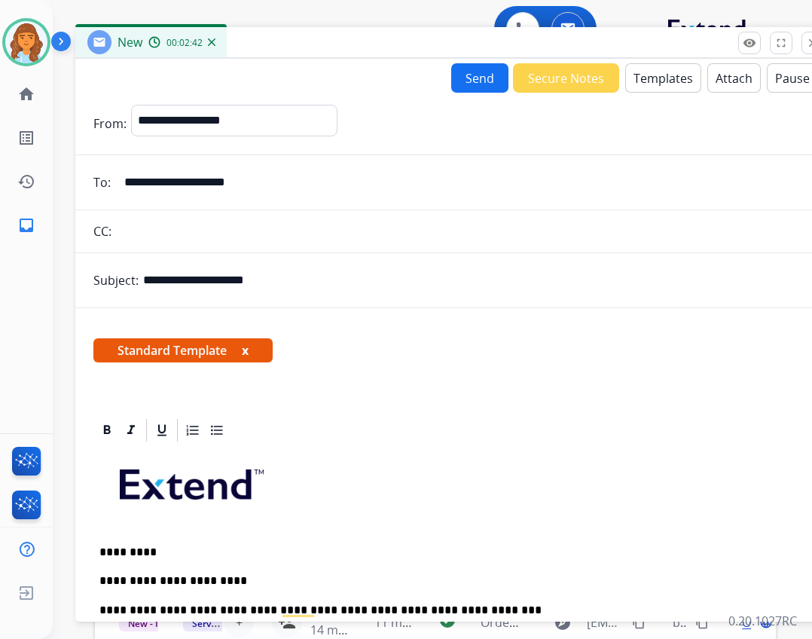
click at [487, 87] on button "Send" at bounding box center [479, 77] width 57 height 29
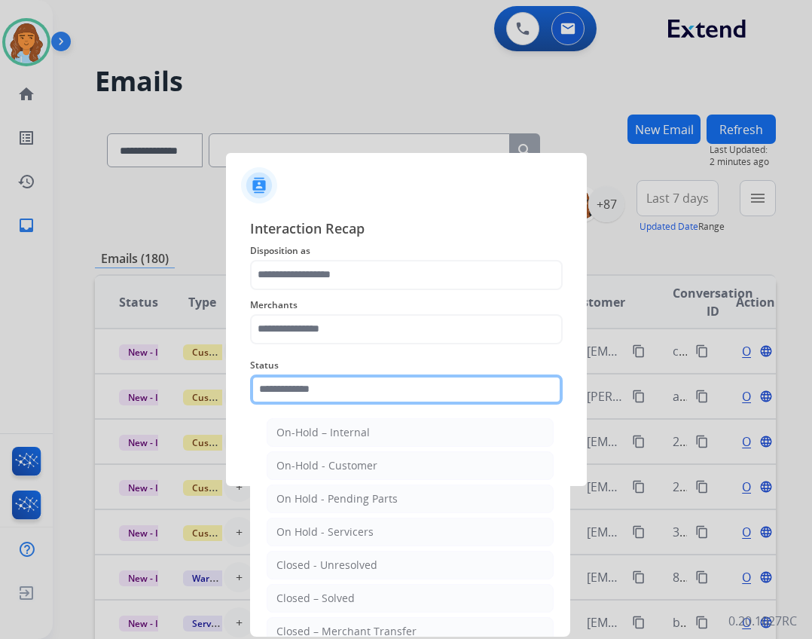
click at [358, 393] on input "text" at bounding box center [406, 389] width 313 height 30
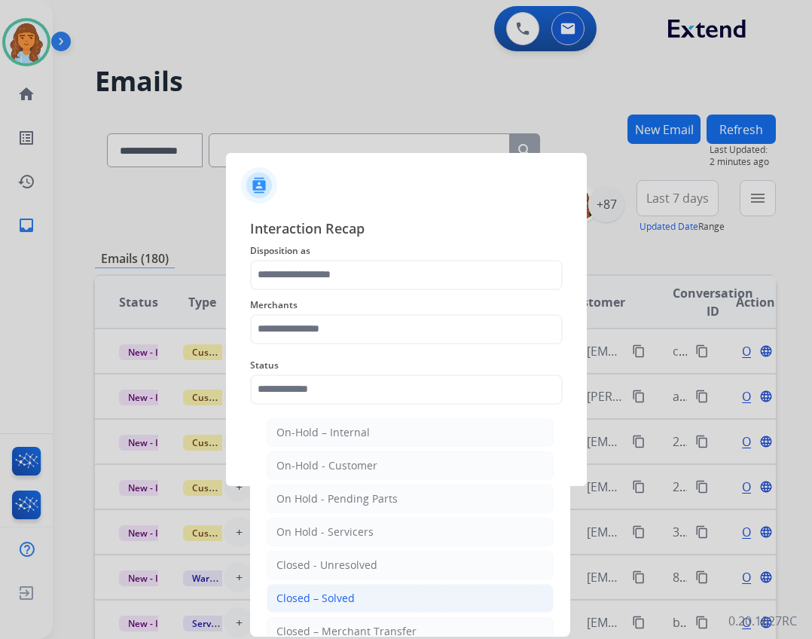
click at [332, 592] on div "Closed – Solved" at bounding box center [316, 598] width 78 height 15
type input "**********"
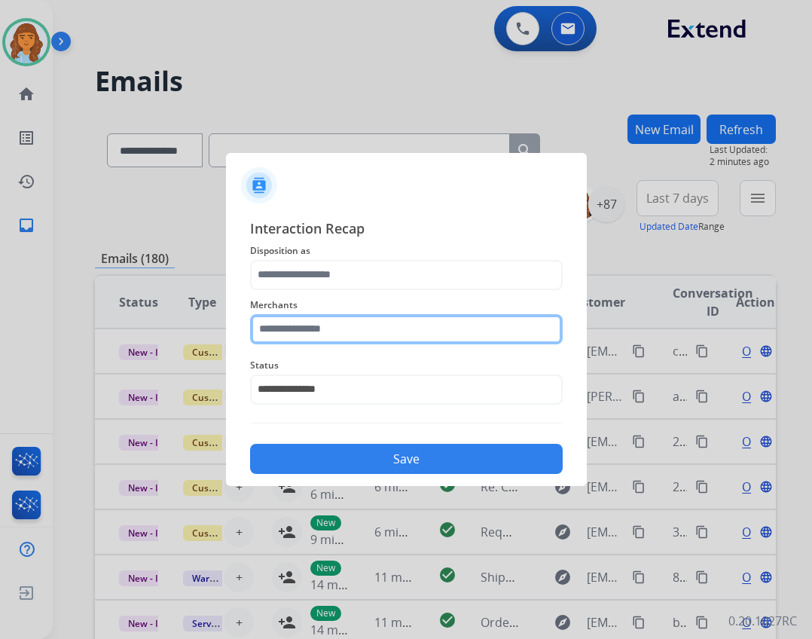
click at [331, 333] on input "text" at bounding box center [406, 329] width 313 height 30
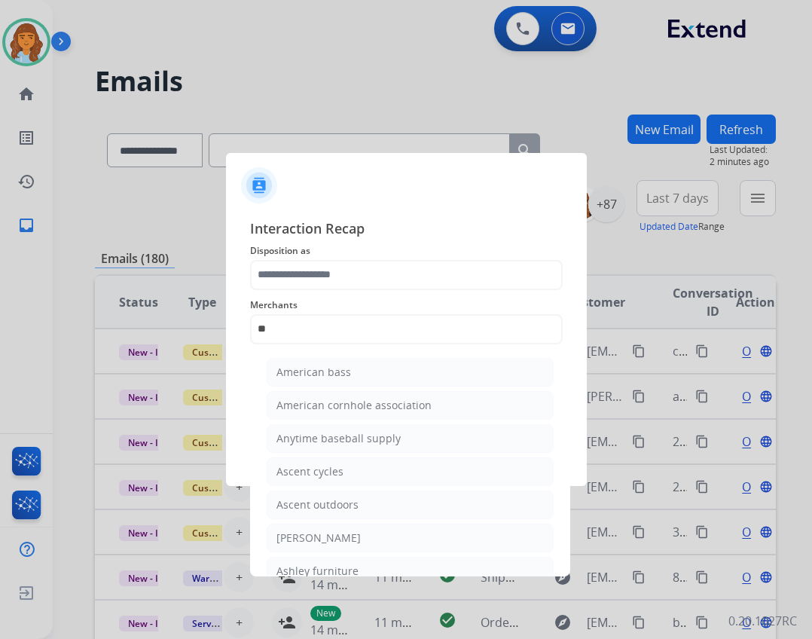
drag, startPoint x: 323, startPoint y: 545, endPoint x: 301, endPoint y: 423, distance: 123.3
click at [323, 544] on div "[PERSON_NAME]" at bounding box center [319, 537] width 84 height 15
type input "**********"
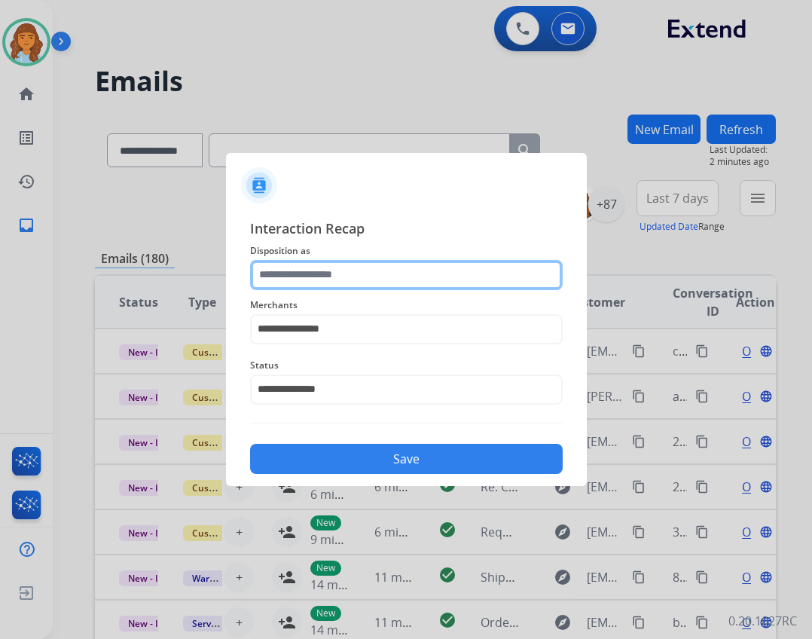
click at [286, 268] on input "text" at bounding box center [406, 275] width 313 height 30
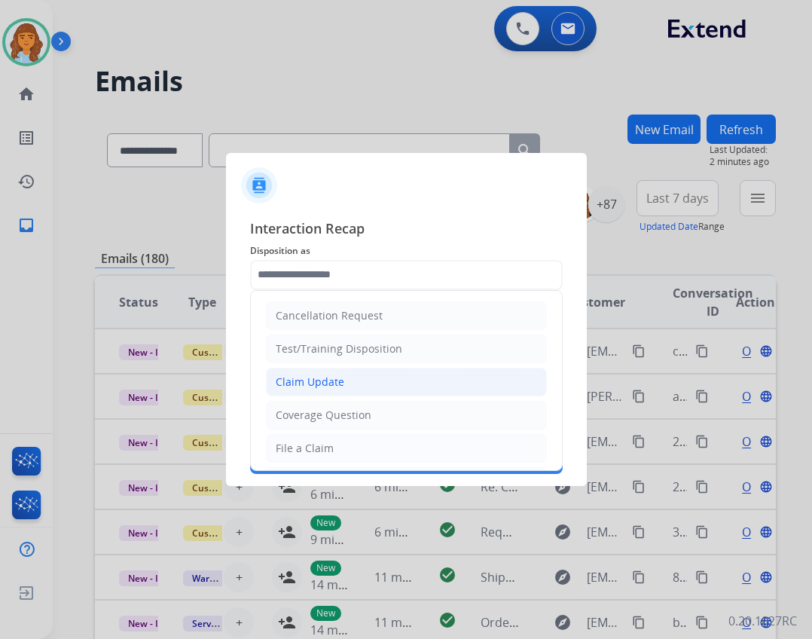
click at [344, 385] on li "Claim Update" at bounding box center [406, 382] width 281 height 29
type input "**********"
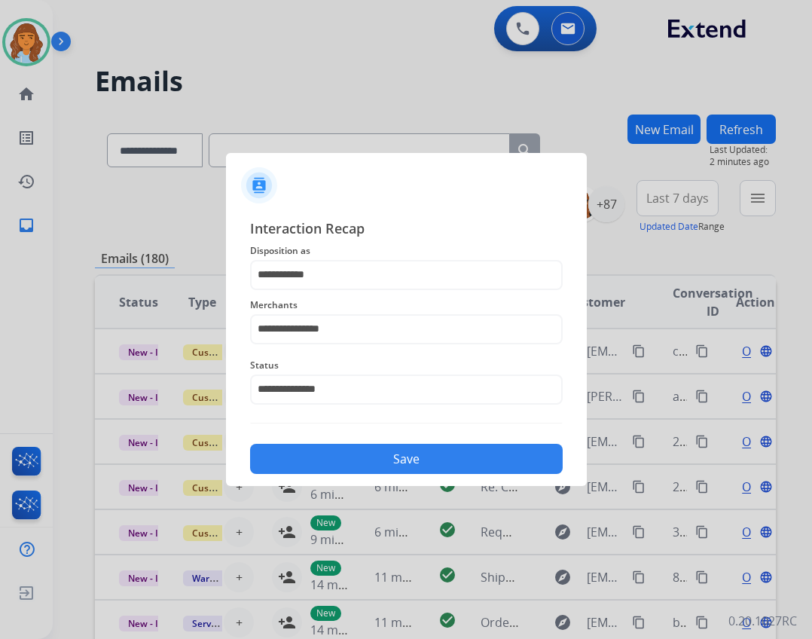
click at [384, 452] on button "Save" at bounding box center [406, 459] width 313 height 30
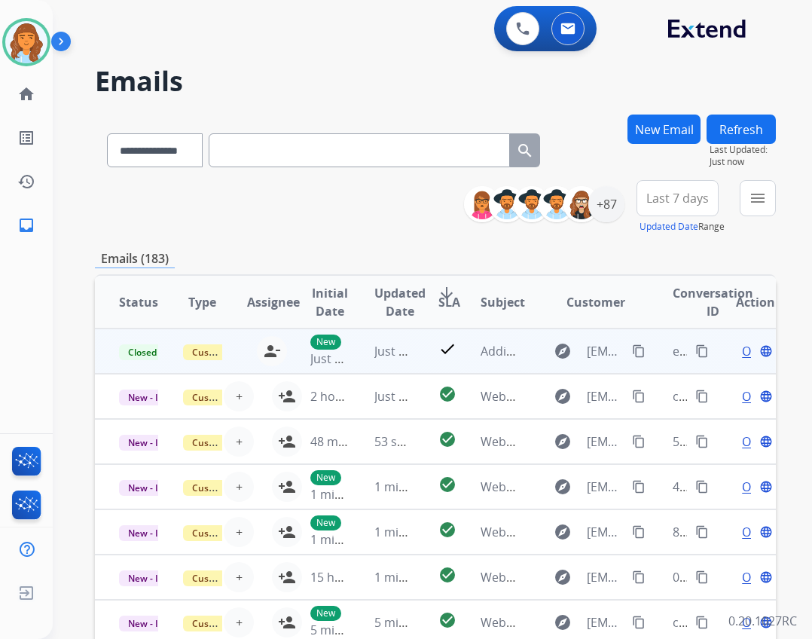
click at [695, 345] on mat-icon "content_copy" at bounding box center [702, 351] width 14 height 14
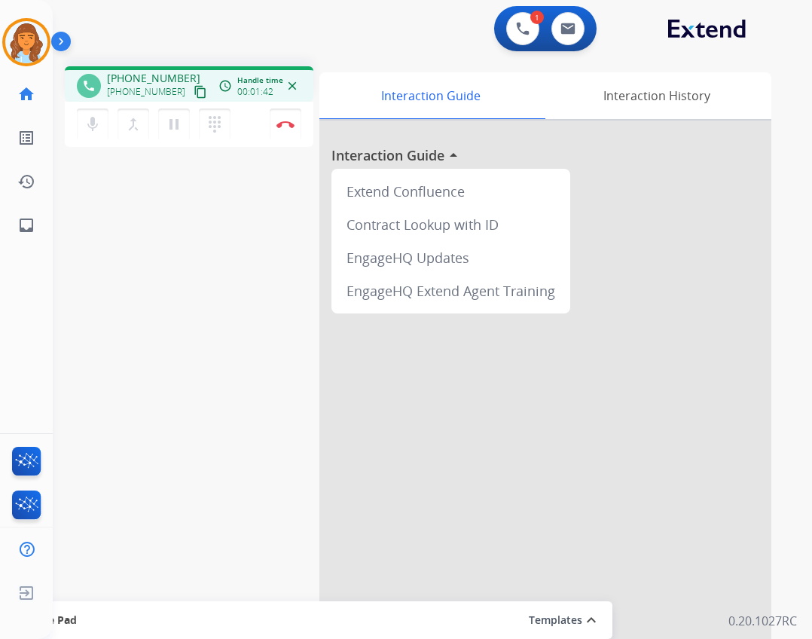
click at [194, 89] on mat-icon "content_copy" at bounding box center [201, 92] width 14 height 14
click at [191, 84] on button "content_copy" at bounding box center [200, 92] width 18 height 18
click at [164, 115] on button "pause Hold" at bounding box center [174, 125] width 32 height 32
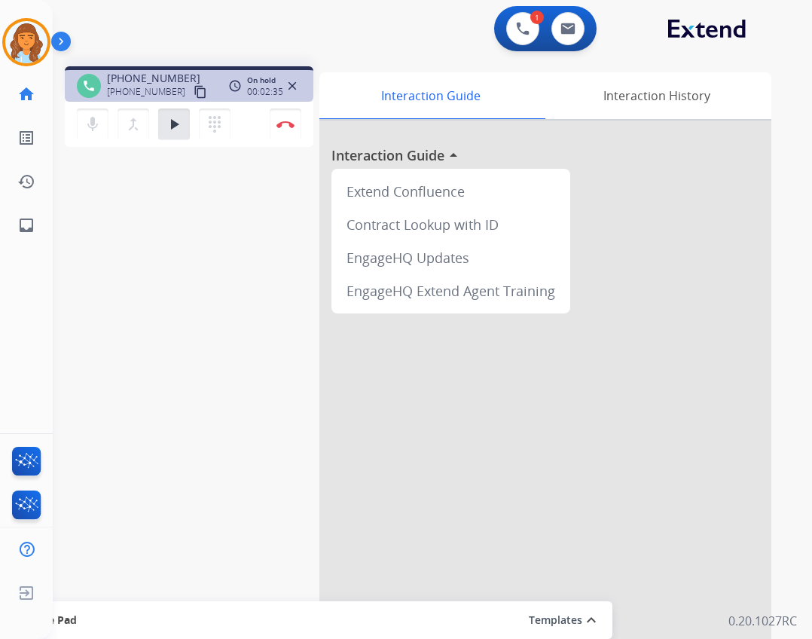
click at [196, 126] on div "mic Mute merge_type Bridge play_arrow Hold dialpad Dialpad" at bounding box center [158, 125] width 163 height 32
click at [173, 128] on mat-icon "play_arrow" at bounding box center [174, 124] width 18 height 18
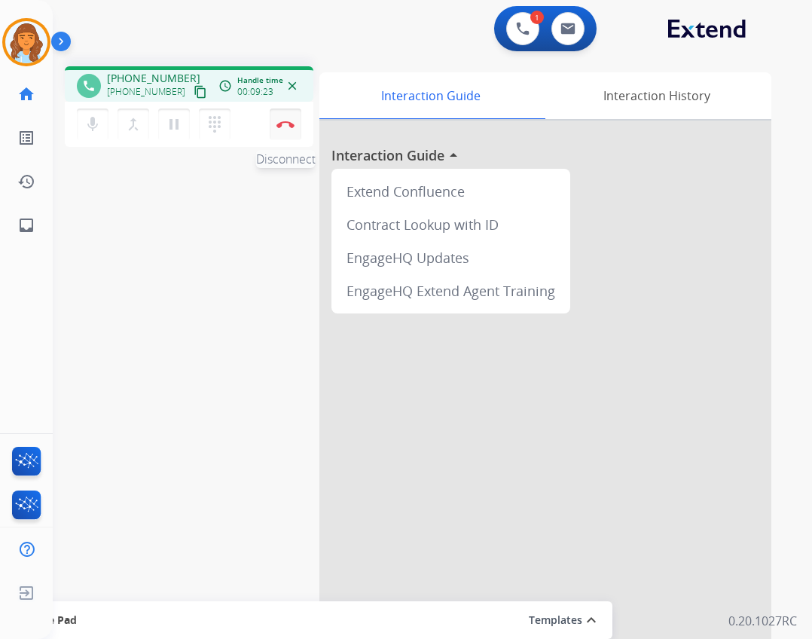
click at [272, 118] on button "Disconnect" at bounding box center [286, 125] width 32 height 32
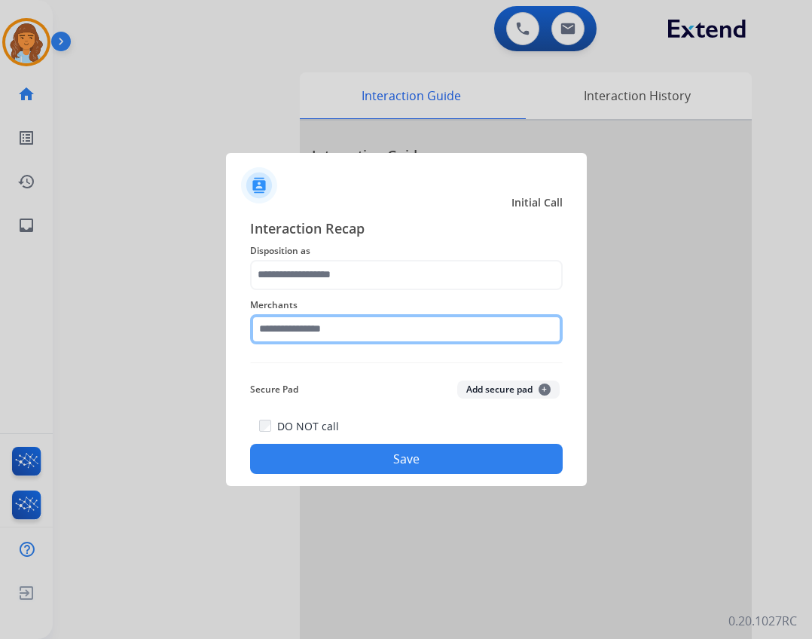
click at [307, 321] on input "text" at bounding box center [406, 329] width 313 height 30
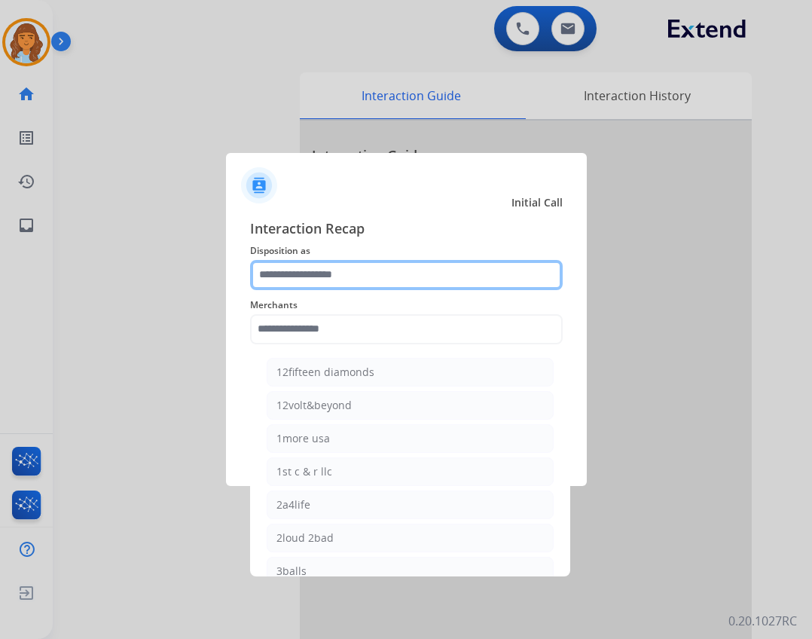
click at [358, 261] on input "text" at bounding box center [406, 275] width 313 height 30
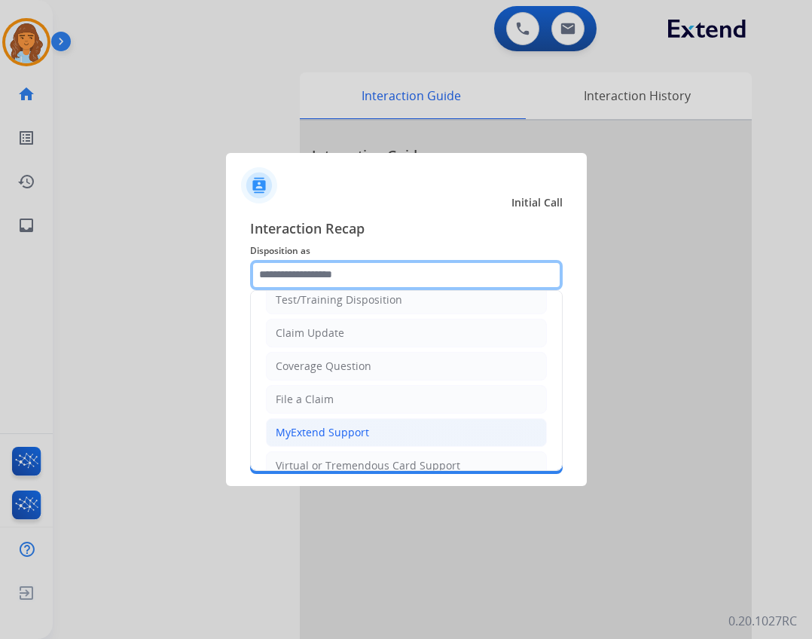
scroll to position [75, 0]
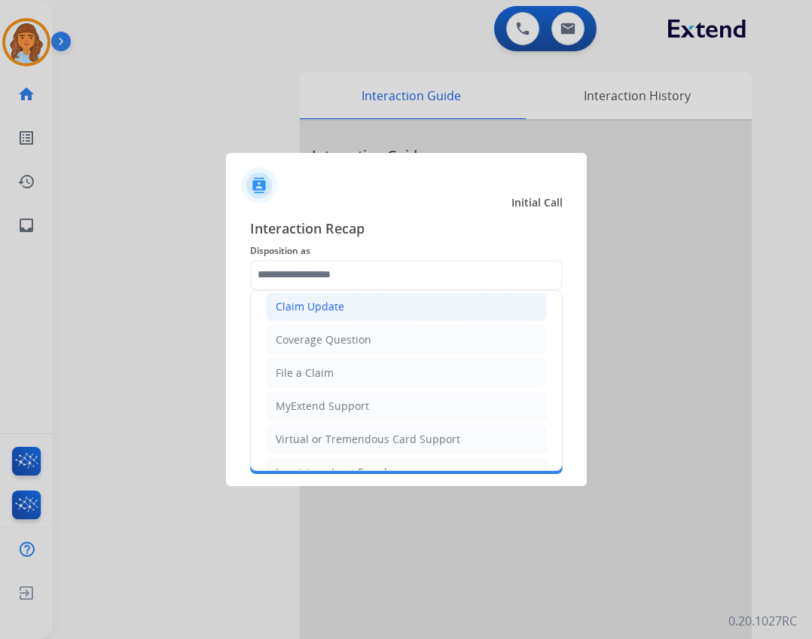
click at [330, 307] on div "Claim Update" at bounding box center [310, 306] width 69 height 15
type input "**********"
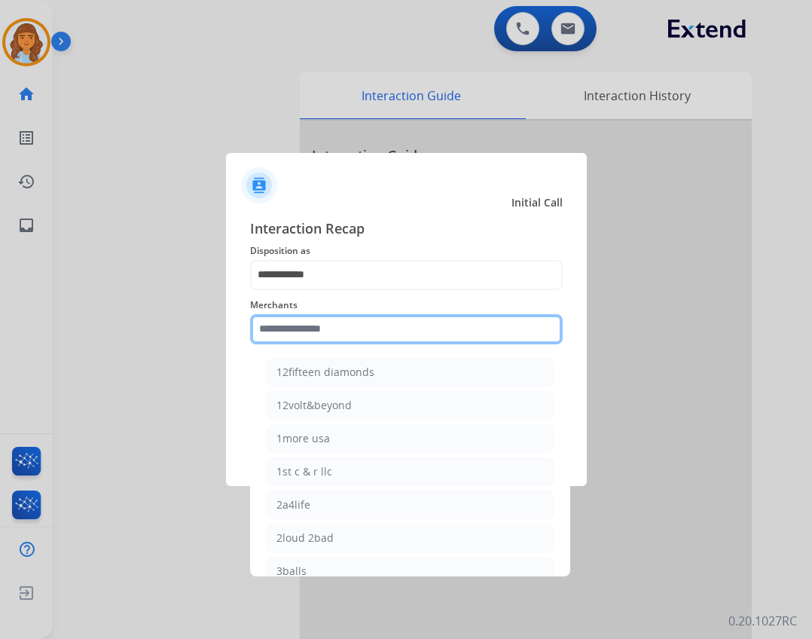
click at [336, 334] on input "text" at bounding box center [406, 329] width 313 height 30
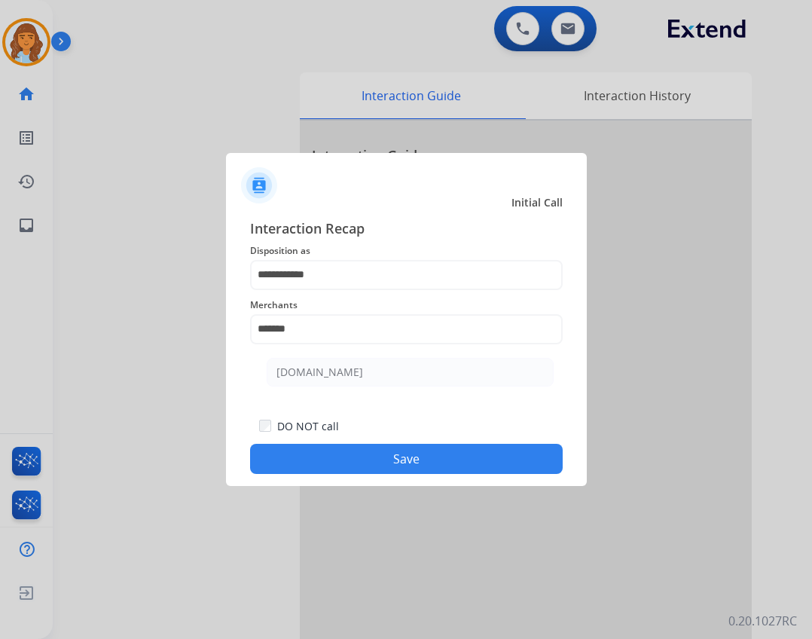
click at [349, 362] on li "[DOMAIN_NAME]" at bounding box center [410, 372] width 287 height 29
type input "**********"
click at [354, 456] on button "Save" at bounding box center [406, 459] width 313 height 30
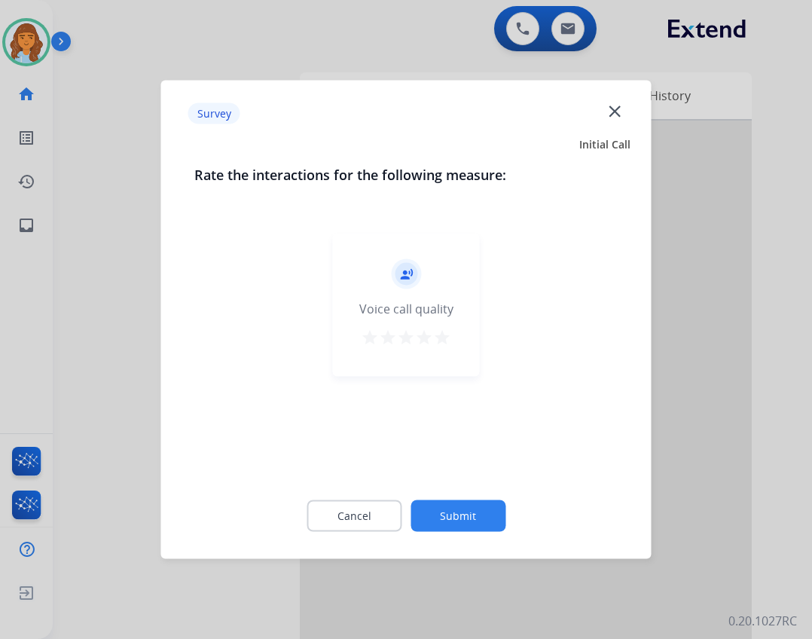
click at [431, 519] on button "Submit" at bounding box center [458, 516] width 95 height 32
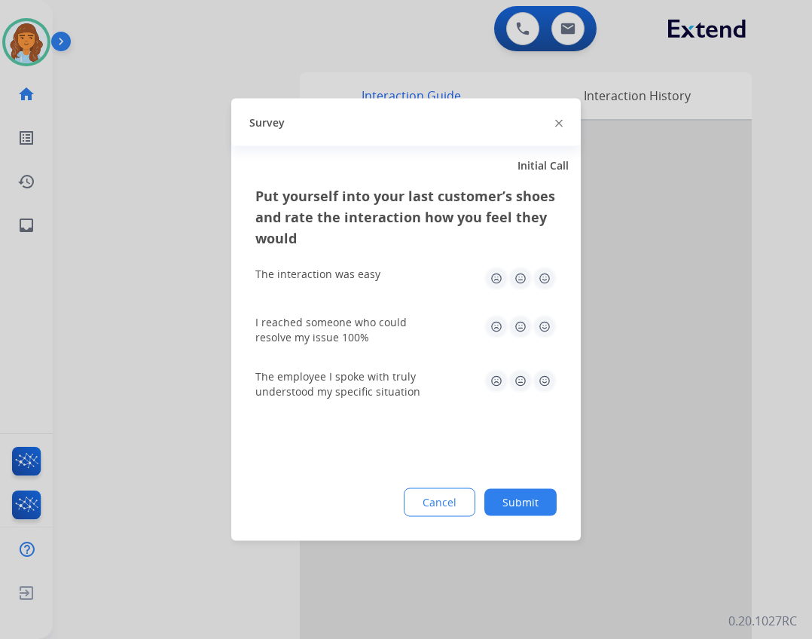
click at [522, 512] on button "Submit" at bounding box center [521, 502] width 72 height 27
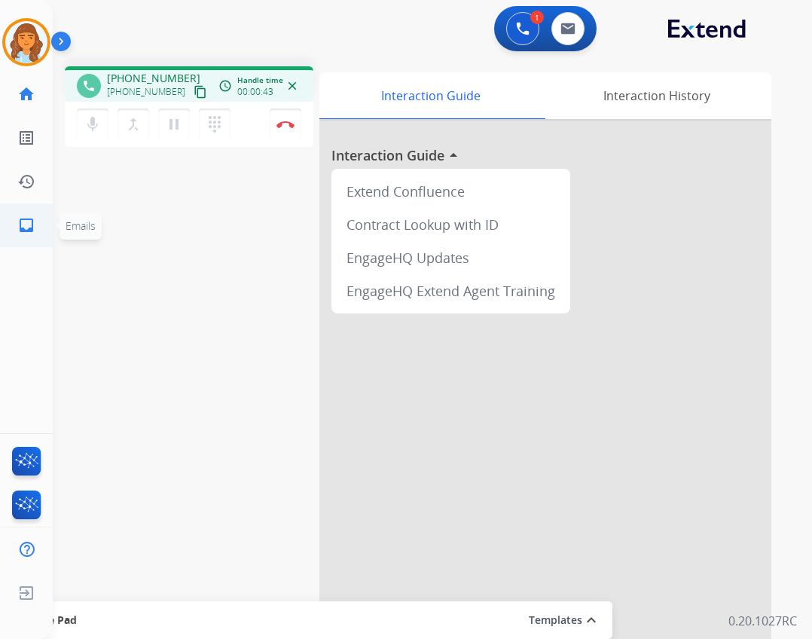
drag, startPoint x: 31, startPoint y: 219, endPoint x: 35, endPoint y: 209, distance: 10.8
click at [35, 209] on link "inbox Emails" at bounding box center [26, 225] width 42 height 42
select select "**********"
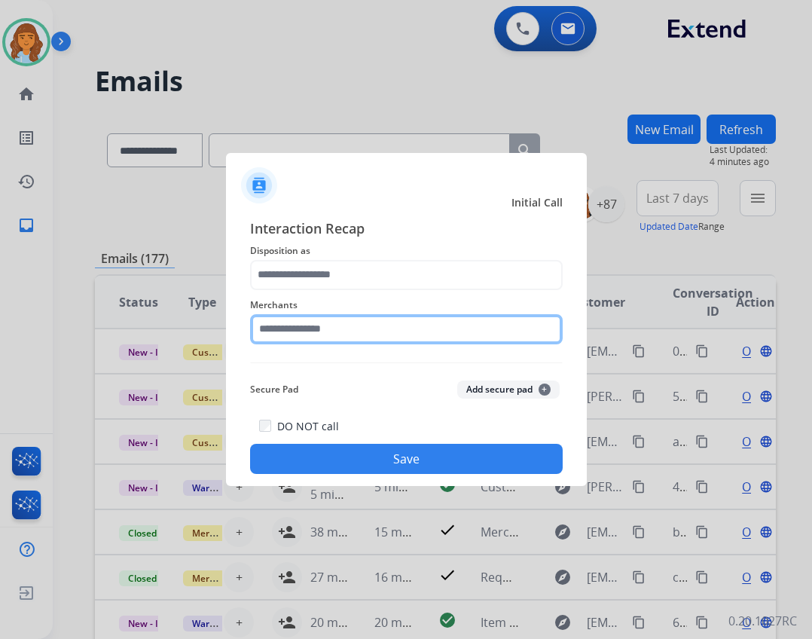
click at [344, 342] on input "text" at bounding box center [406, 329] width 313 height 30
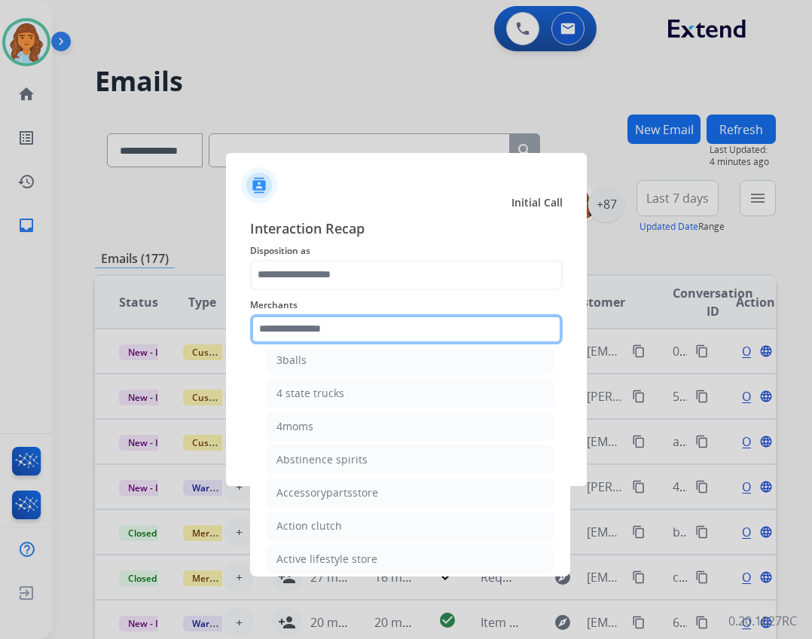
scroll to position [452, 0]
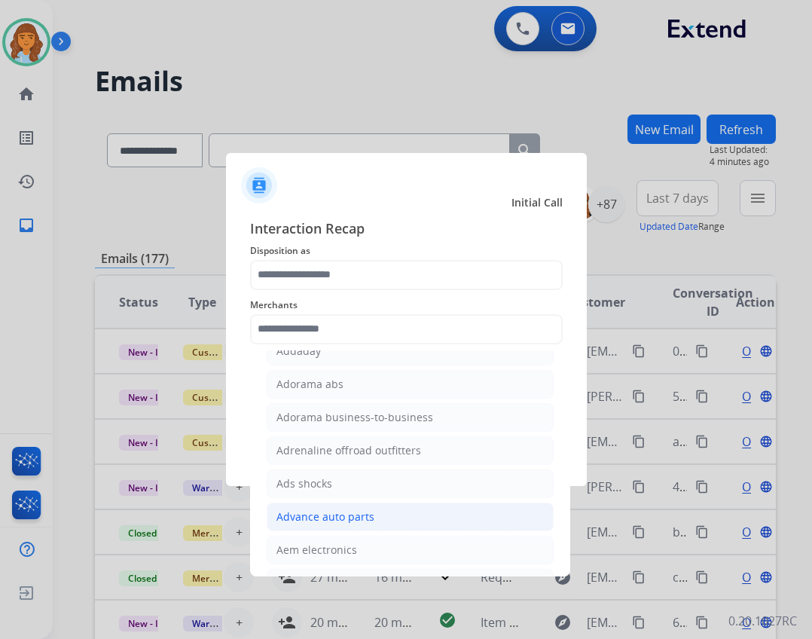
click at [332, 515] on div "Advance auto parts" at bounding box center [326, 516] width 98 height 15
type input "**********"
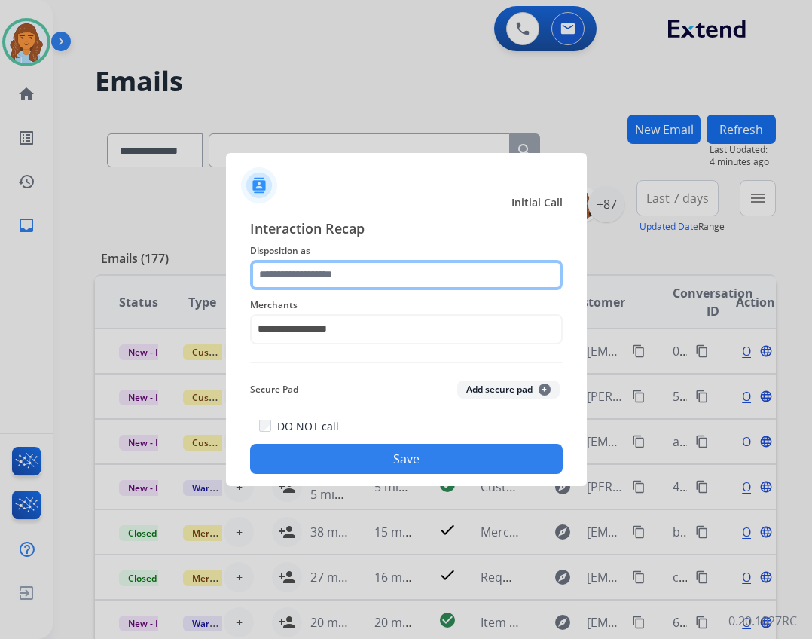
click at [300, 278] on input "text" at bounding box center [406, 275] width 313 height 30
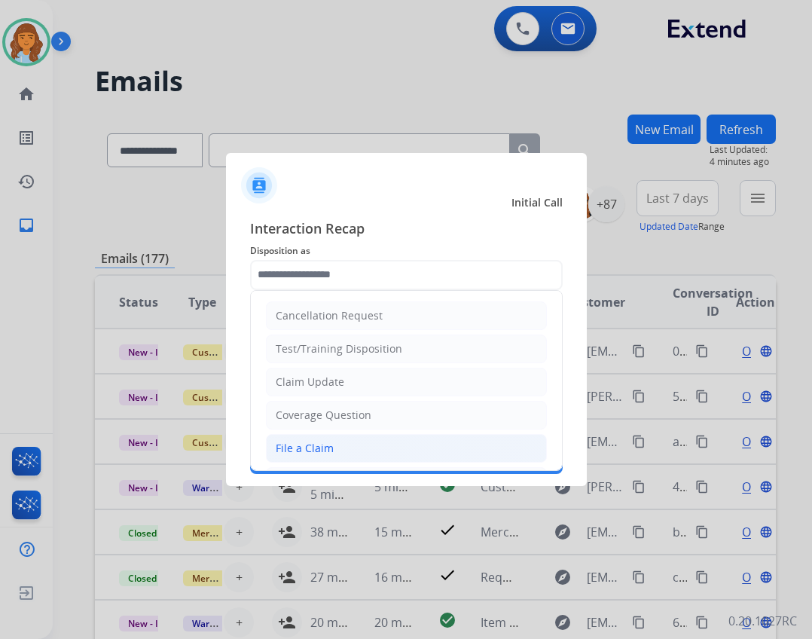
click at [324, 451] on div "File a Claim" at bounding box center [305, 448] width 58 height 15
type input "**********"
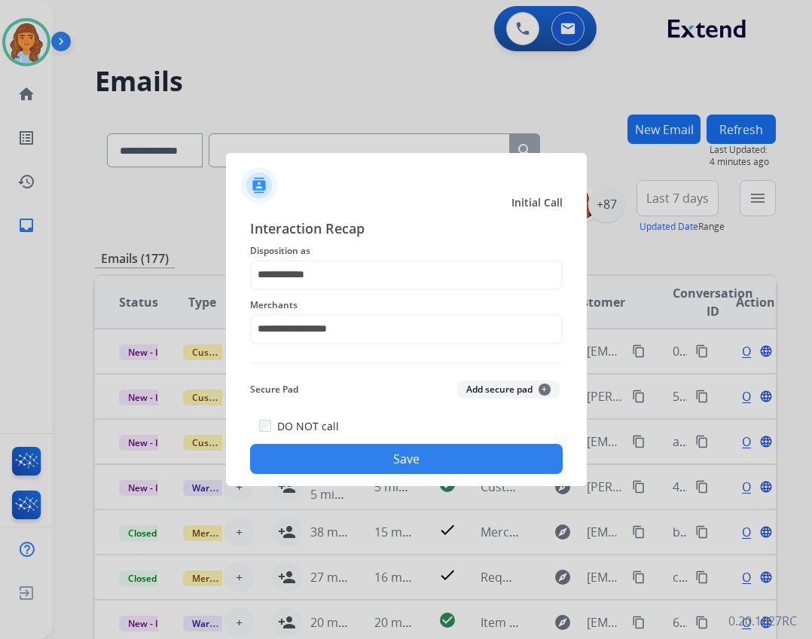
click at [334, 447] on button "Save" at bounding box center [406, 459] width 313 height 30
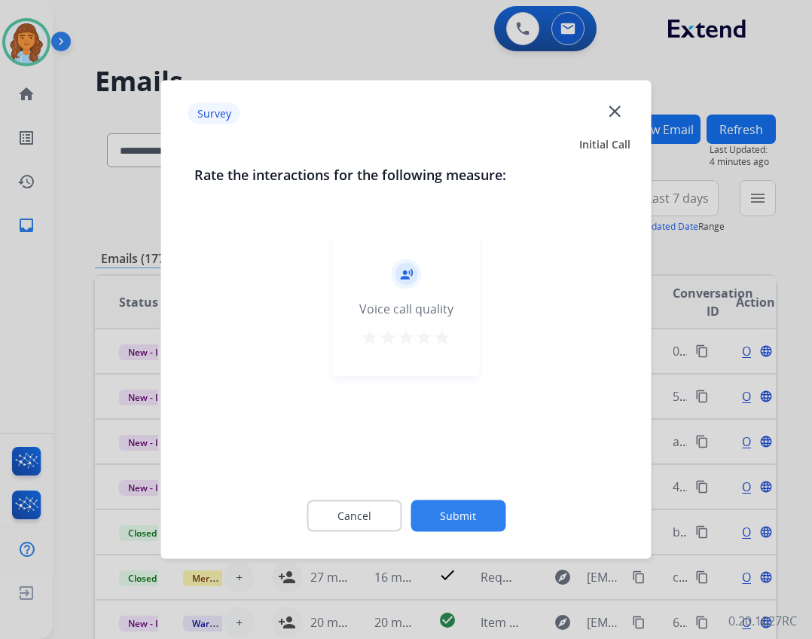
click at [425, 518] on button "Submit" at bounding box center [458, 516] width 95 height 32
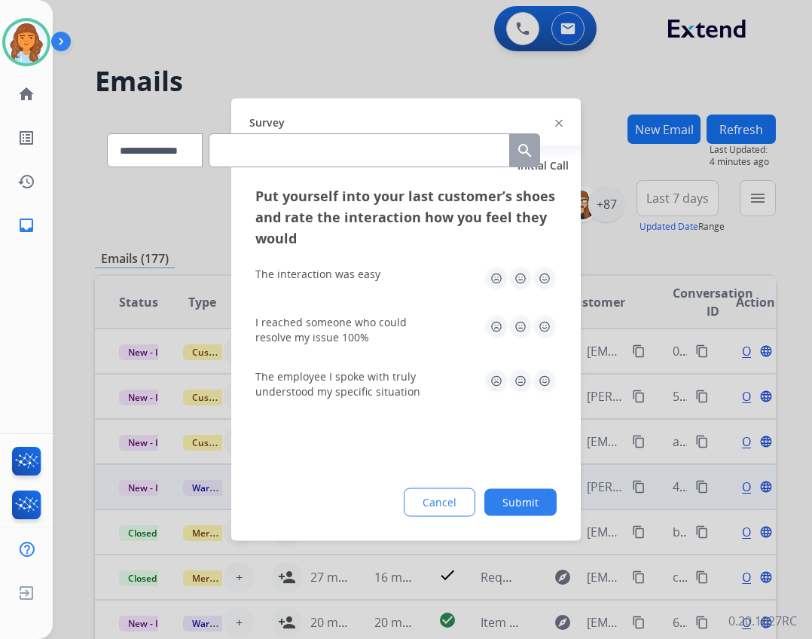
click at [509, 493] on button "Submit" at bounding box center [521, 502] width 72 height 27
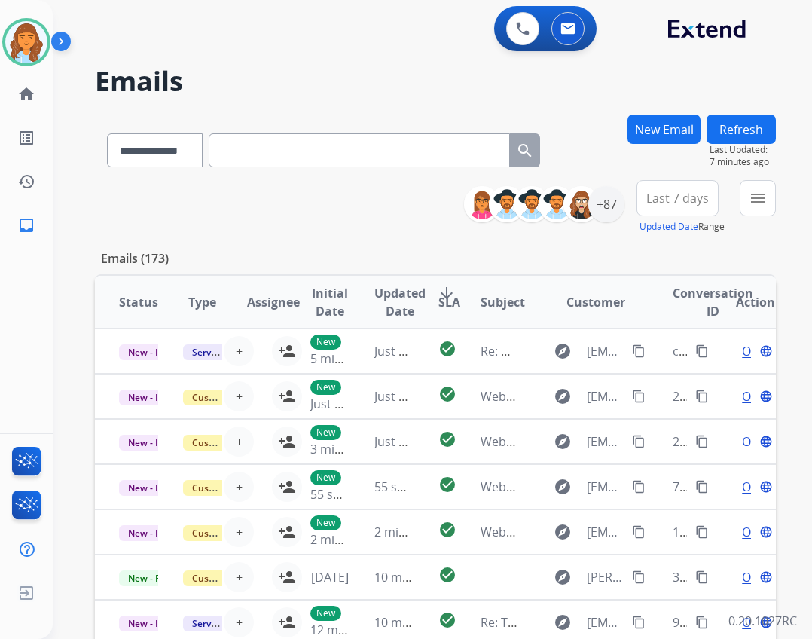
click at [31, 70] on div "Deambrana Available Edit Avatar Agent: Deambrana Routing Profile: Extend_Traini…" at bounding box center [26, 123] width 53 height 247
click at [31, 89] on mat-icon "home" at bounding box center [26, 94] width 18 height 18
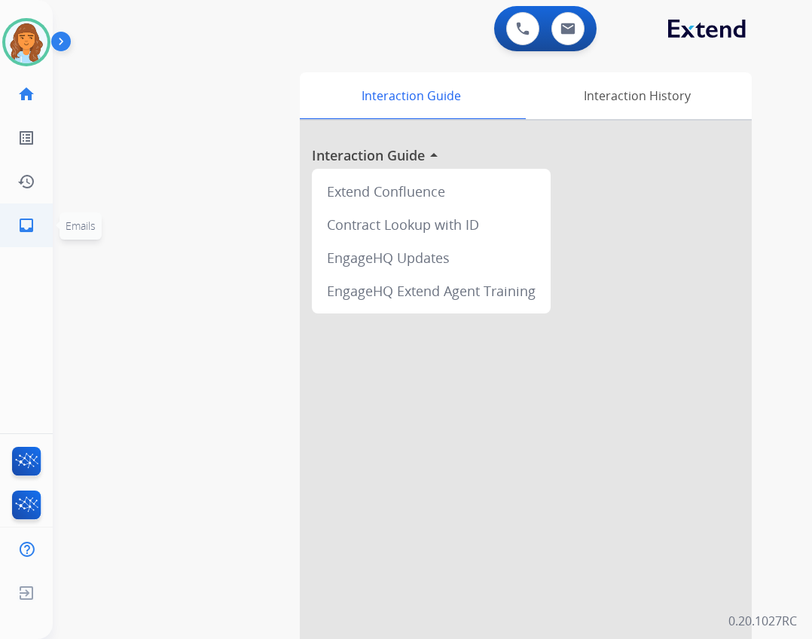
click at [29, 242] on link "inbox Emails" at bounding box center [26, 225] width 42 height 42
select select "**********"
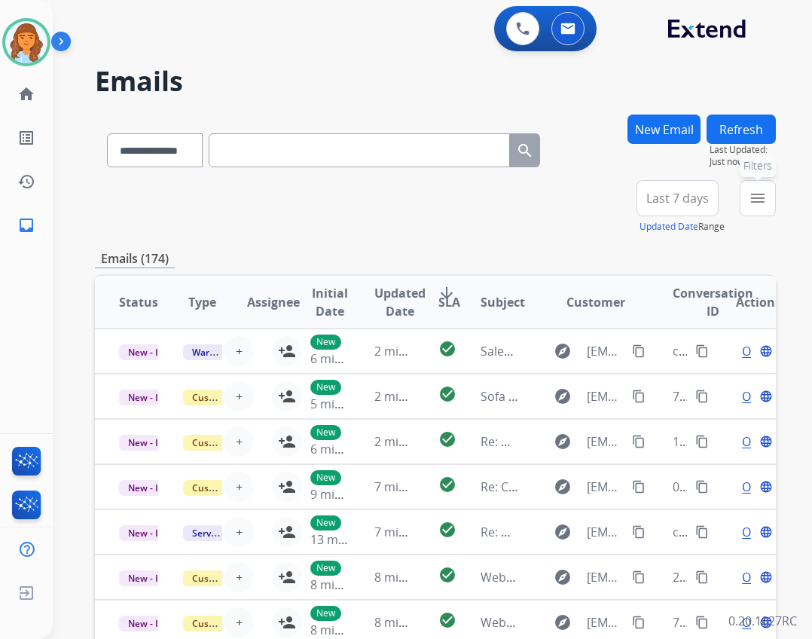
click at [741, 213] on button "menu Filters" at bounding box center [758, 198] width 36 height 36
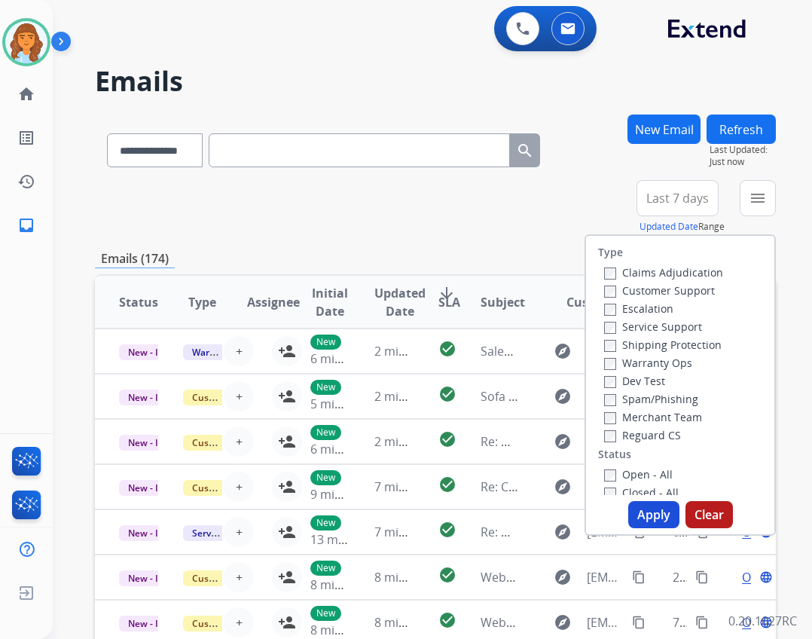
click at [642, 437] on label "Reguard CS" at bounding box center [642, 435] width 77 height 14
click at [639, 476] on label "Open - All" at bounding box center [638, 474] width 69 height 14
click at [649, 348] on label "Shipping Protection" at bounding box center [663, 345] width 118 height 14
click at [652, 295] on label "Customer Support" at bounding box center [659, 290] width 111 height 14
click at [646, 513] on button "Apply" at bounding box center [653, 514] width 51 height 27
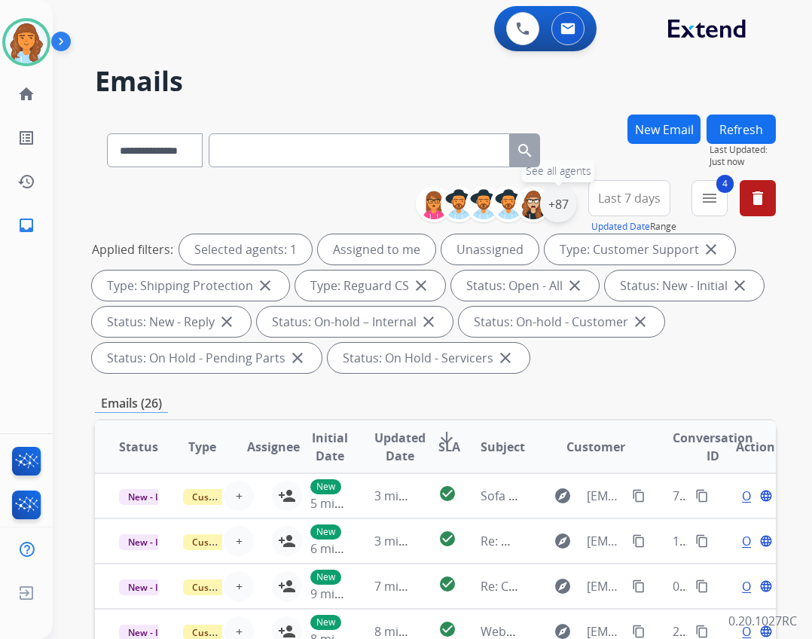
click at [552, 211] on div "+87" at bounding box center [558, 204] width 36 height 36
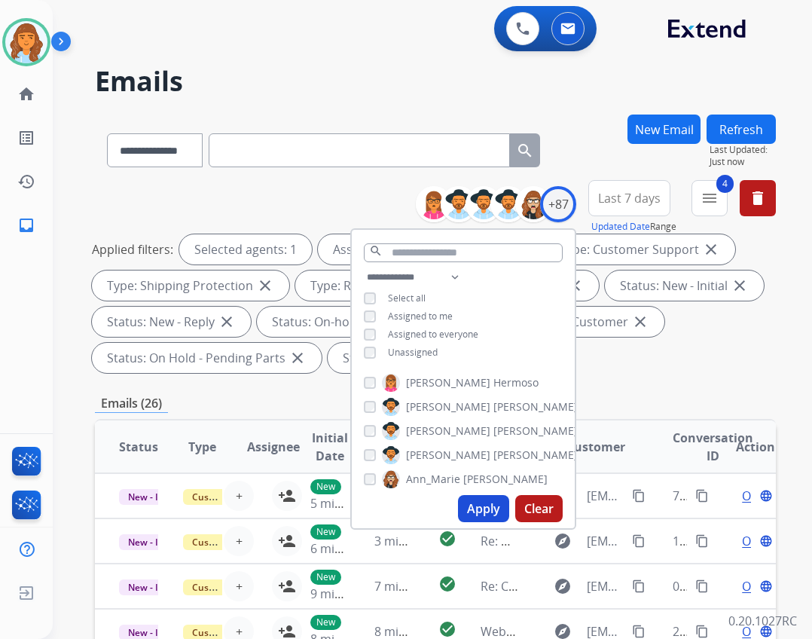
click at [378, 352] on div "Unassigned" at bounding box center [401, 353] width 74 height 12
click at [388, 350] on span "Unassigned" at bounding box center [413, 352] width 50 height 13
click at [487, 518] on button "Apply" at bounding box center [483, 508] width 51 height 27
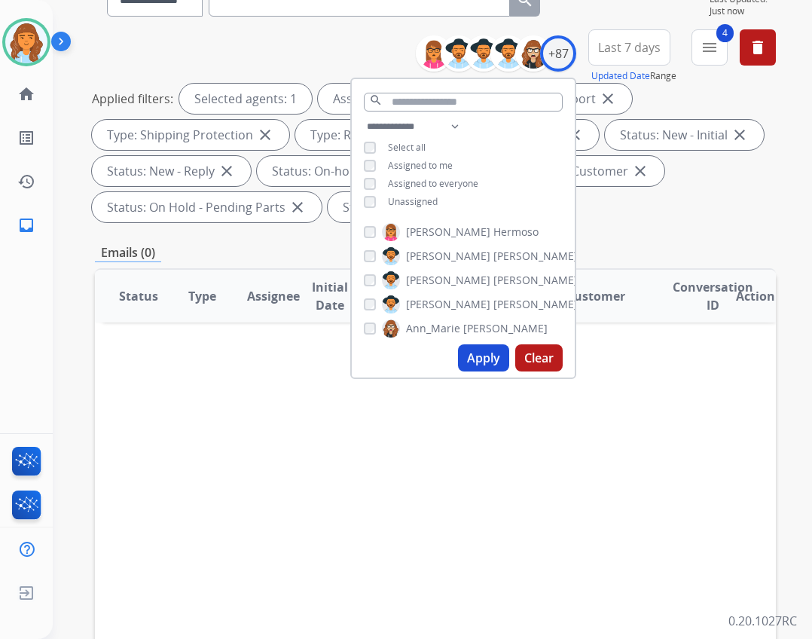
scroll to position [75, 0]
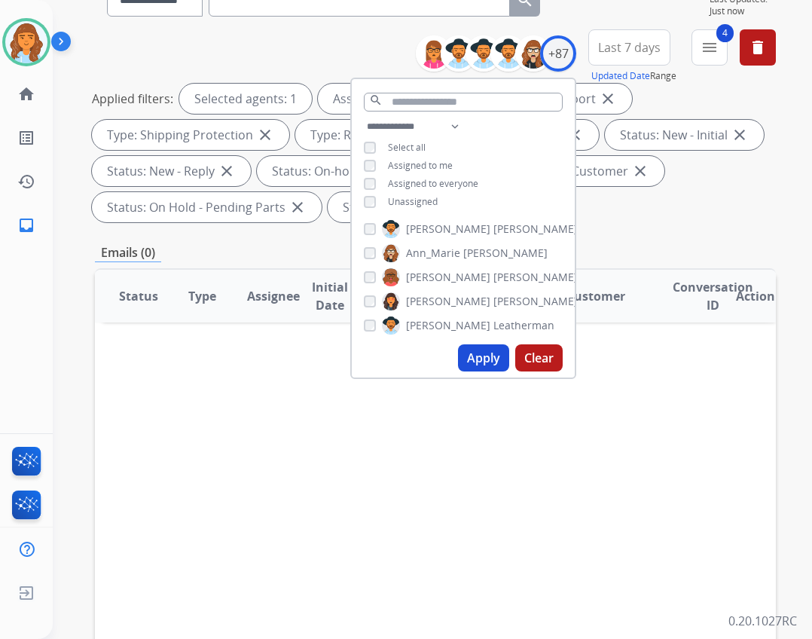
click at [60, 182] on div "**********" at bounding box center [414, 223] width 723 height 639
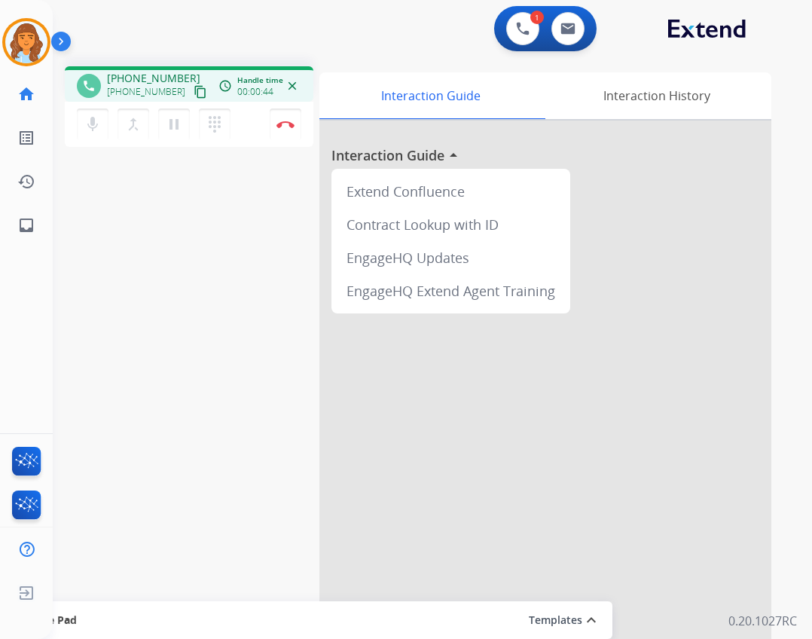
click at [194, 93] on mat-icon "content_copy" at bounding box center [201, 92] width 14 height 14
click at [188, 120] on button "pause Hold" at bounding box center [174, 125] width 32 height 32
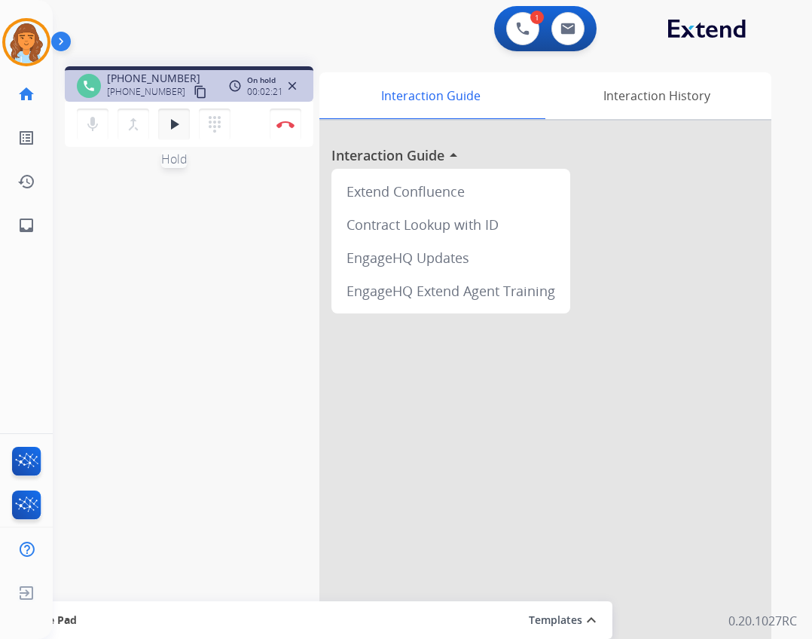
click at [164, 131] on button "play_arrow Hold" at bounding box center [174, 125] width 32 height 32
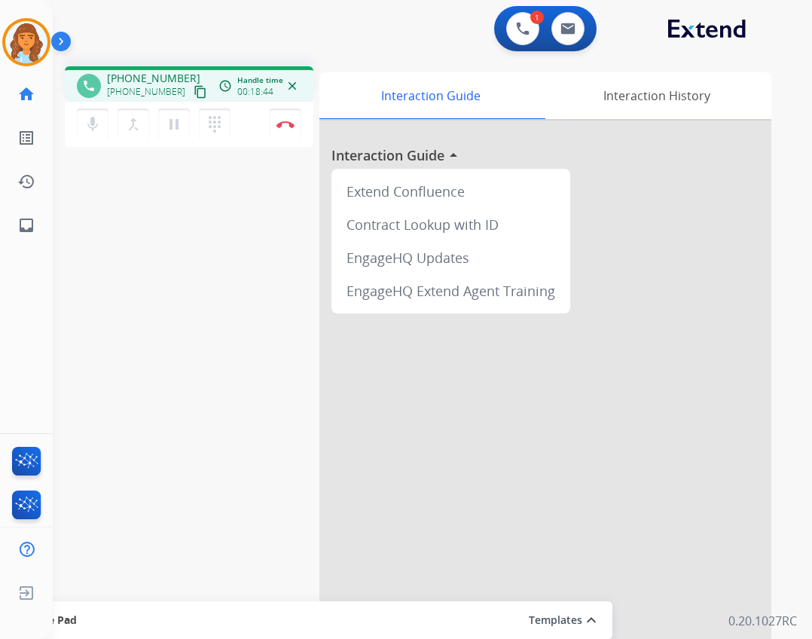
click at [194, 93] on mat-icon "content_copy" at bounding box center [201, 92] width 14 height 14
click at [16, 223] on link "inbox Emails" at bounding box center [26, 225] width 42 height 42
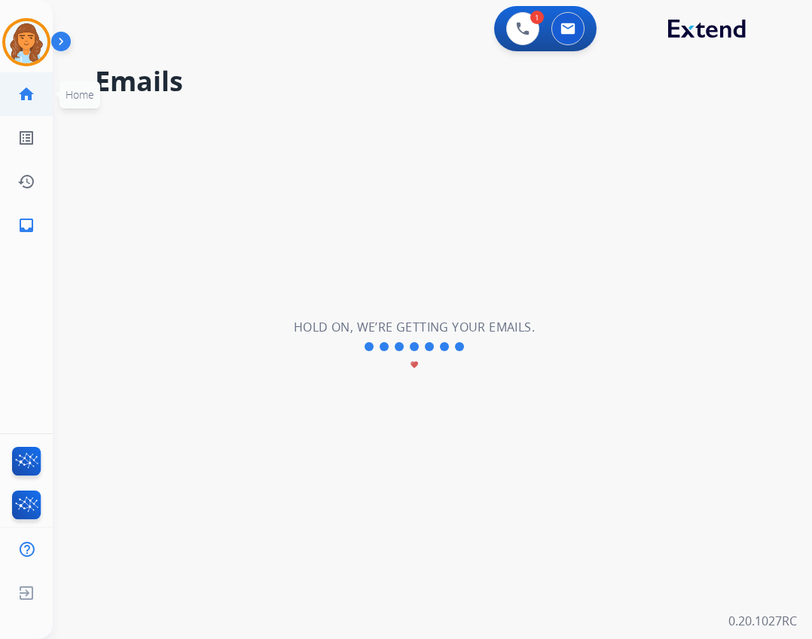
click at [32, 92] on mat-icon "home" at bounding box center [26, 94] width 18 height 18
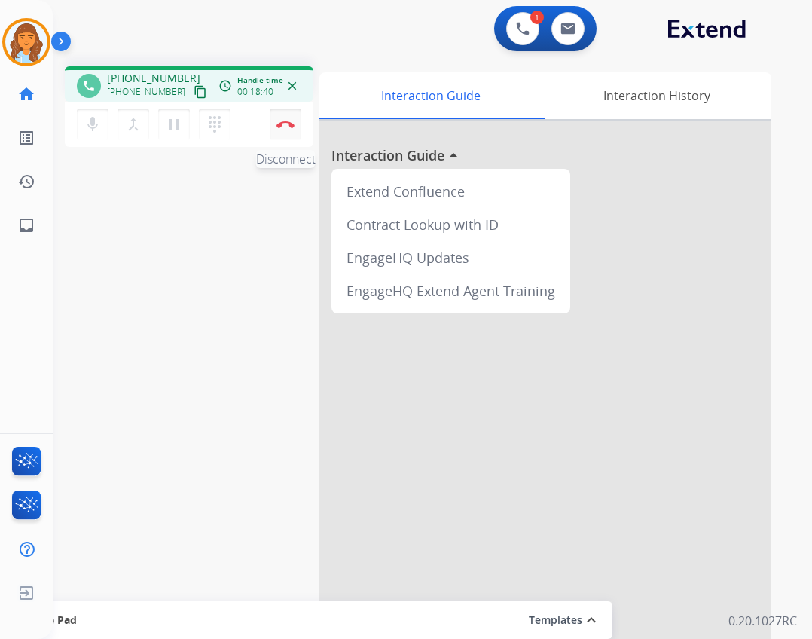
click at [272, 126] on button "Disconnect" at bounding box center [286, 125] width 32 height 32
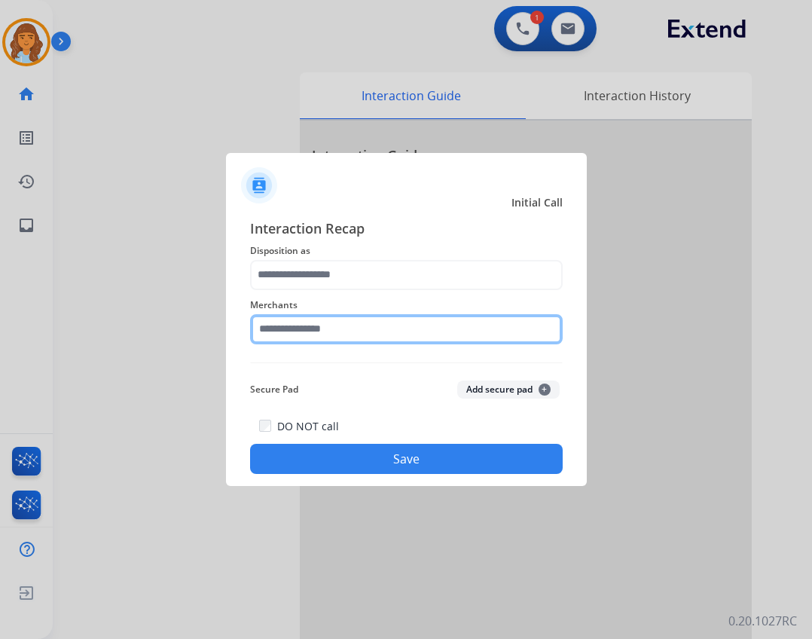
click at [334, 341] on input "text" at bounding box center [406, 329] width 313 height 30
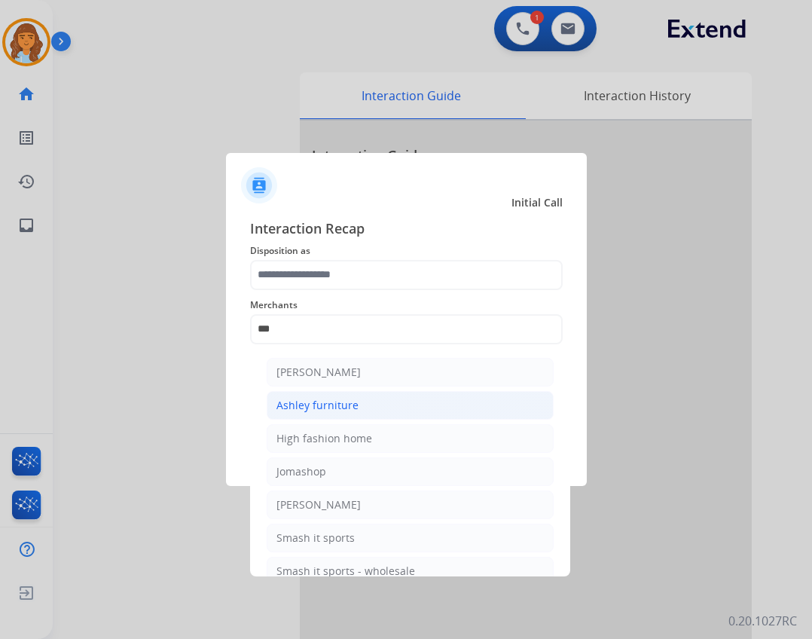
click at [360, 393] on li "Ashley furniture" at bounding box center [410, 405] width 287 height 29
type input "**********"
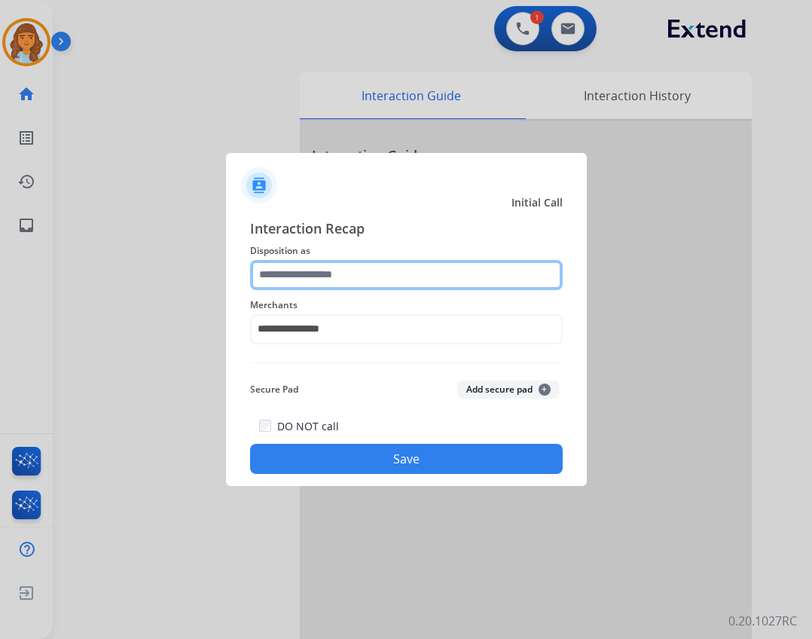
click at [313, 268] on input "text" at bounding box center [406, 275] width 313 height 30
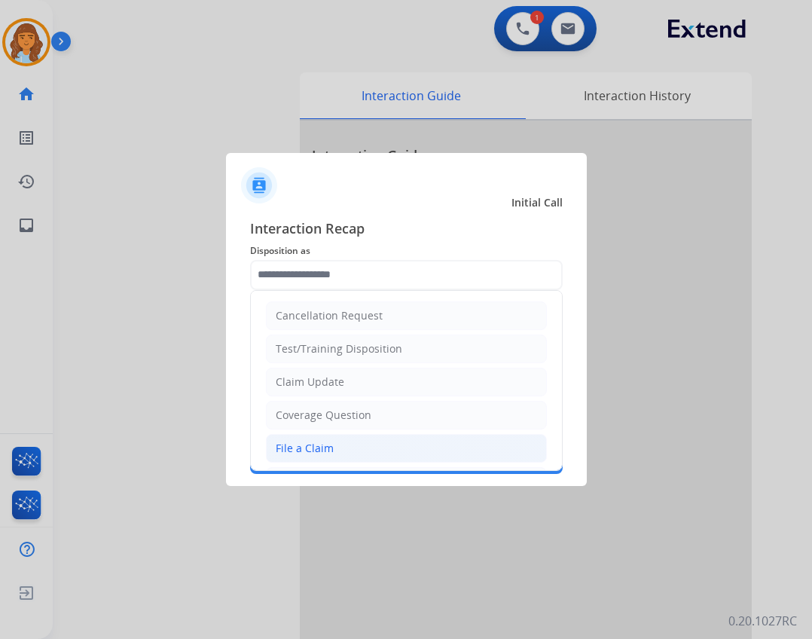
click at [295, 449] on div "File a Claim" at bounding box center [305, 448] width 58 height 15
type input "**********"
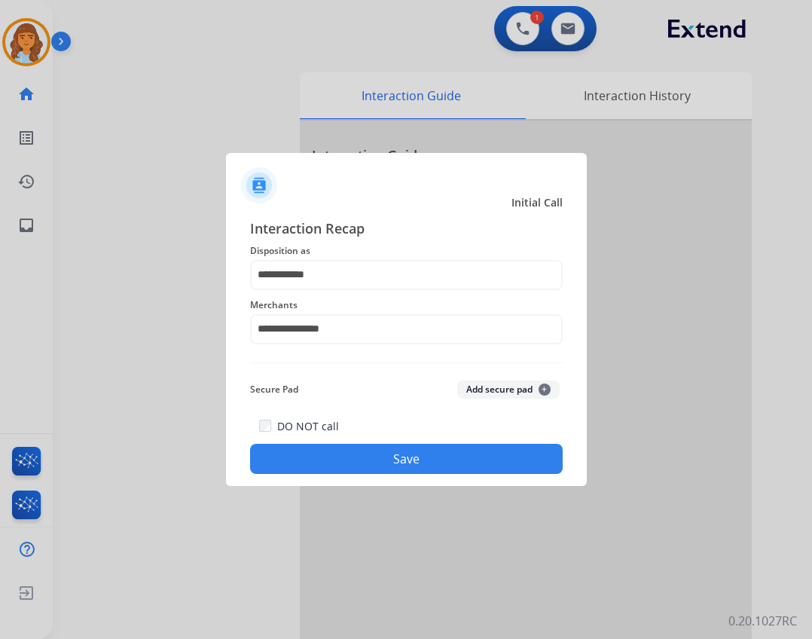
click at [356, 448] on button "Save" at bounding box center [406, 459] width 313 height 30
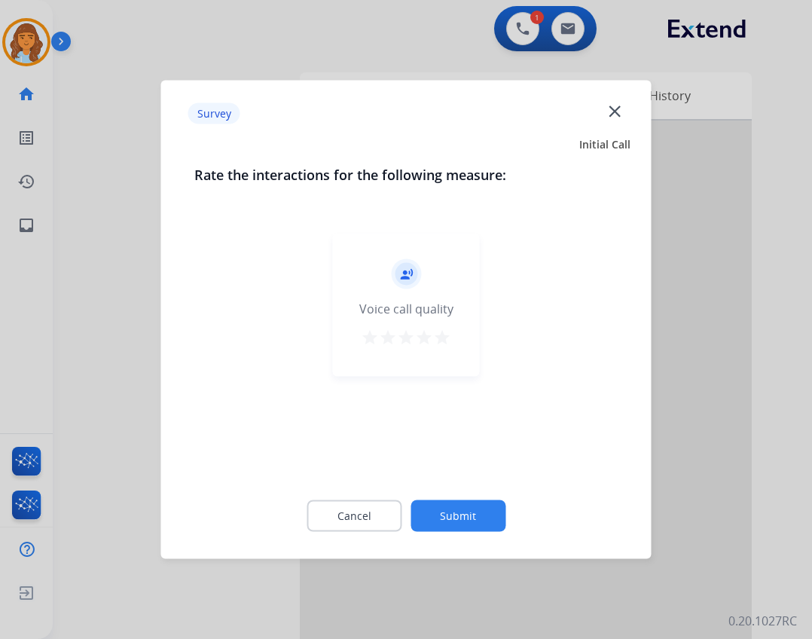
drag, startPoint x: 453, startPoint y: 497, endPoint x: 453, endPoint y: 512, distance: 15.1
click at [453, 498] on div "Cancel Submit" at bounding box center [406, 516] width 424 height 68
click at [451, 521] on button "Submit" at bounding box center [458, 516] width 95 height 32
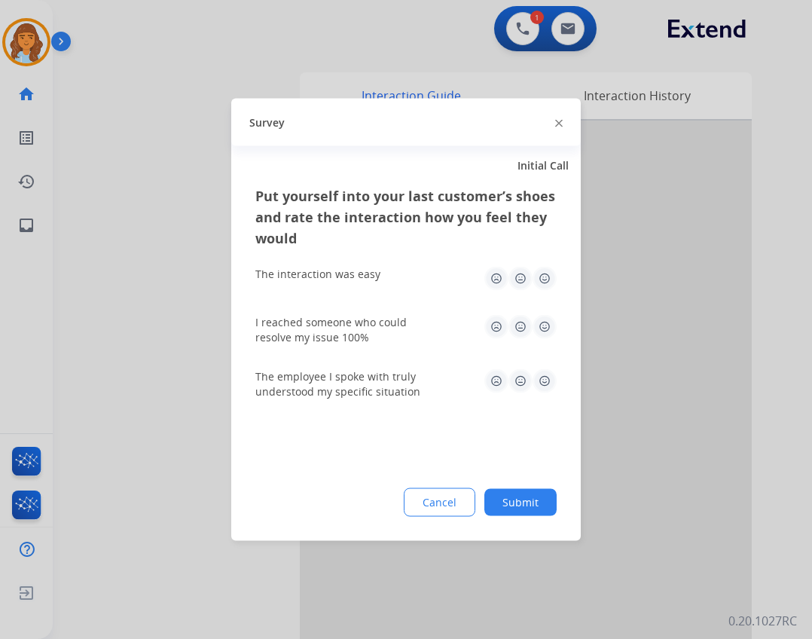
drag, startPoint x: 504, startPoint y: 512, endPoint x: 502, endPoint y: 501, distance: 11.5
click at [504, 512] on button "Submit" at bounding box center [521, 502] width 72 height 27
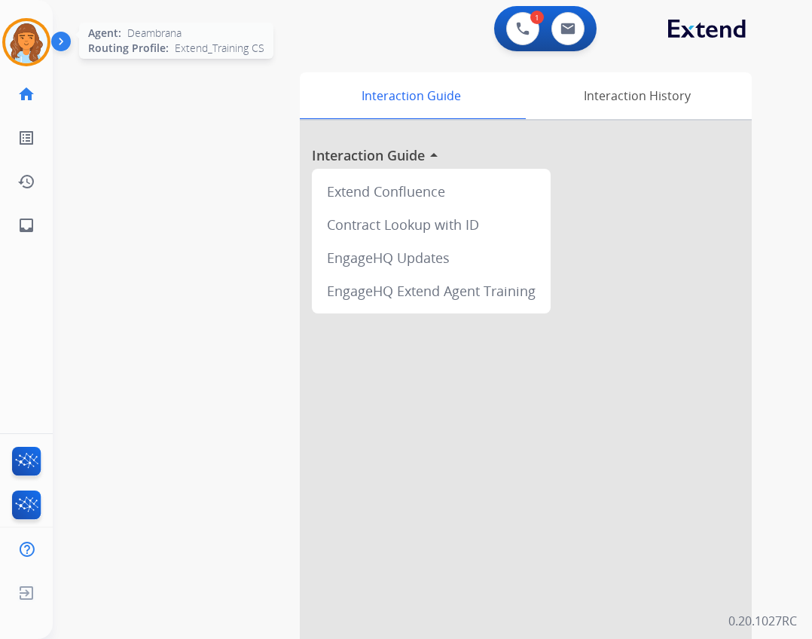
click at [41, 55] on img at bounding box center [26, 42] width 42 height 42
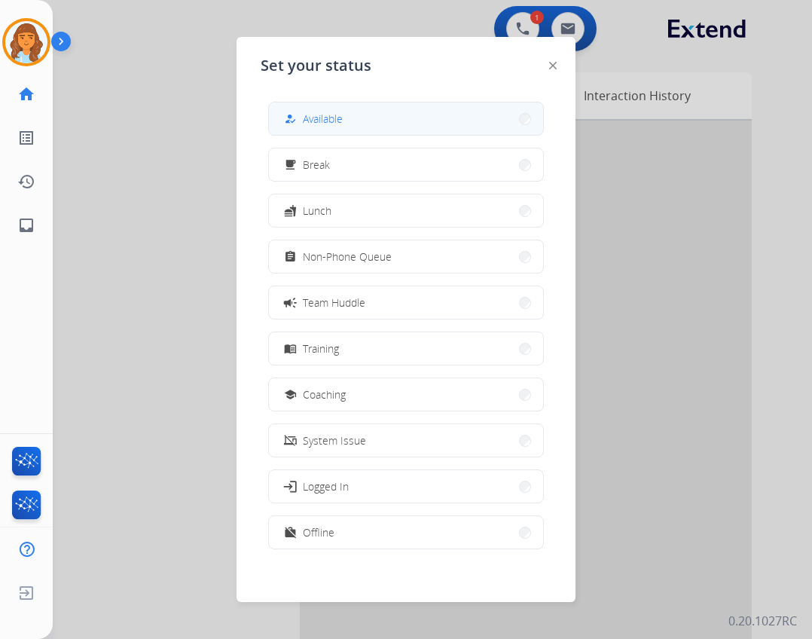
drag, startPoint x: 286, startPoint y: 115, endPoint x: 285, endPoint y: 149, distance: 34.7
click at [286, 115] on button "how_to_reg Available" at bounding box center [406, 118] width 274 height 32
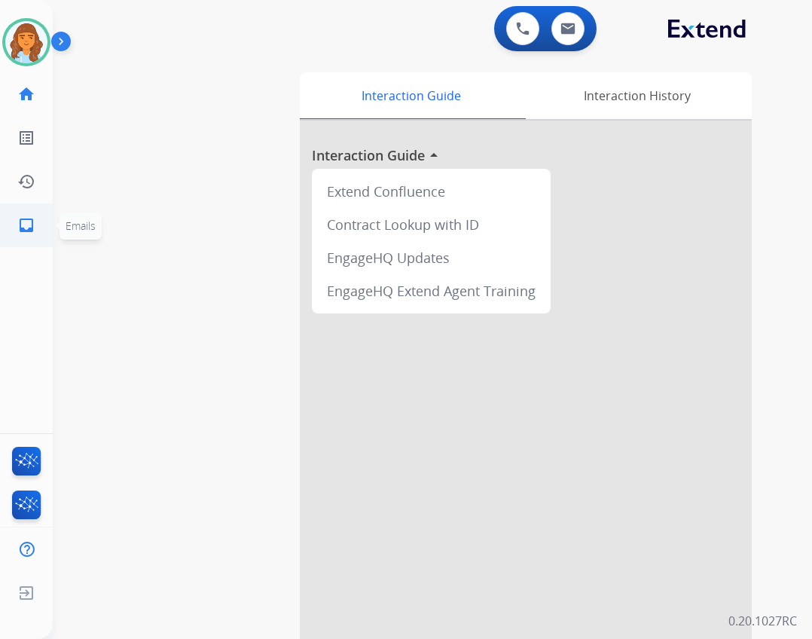
click at [12, 228] on link "inbox Emails" at bounding box center [26, 225] width 42 height 42
select select "**********"
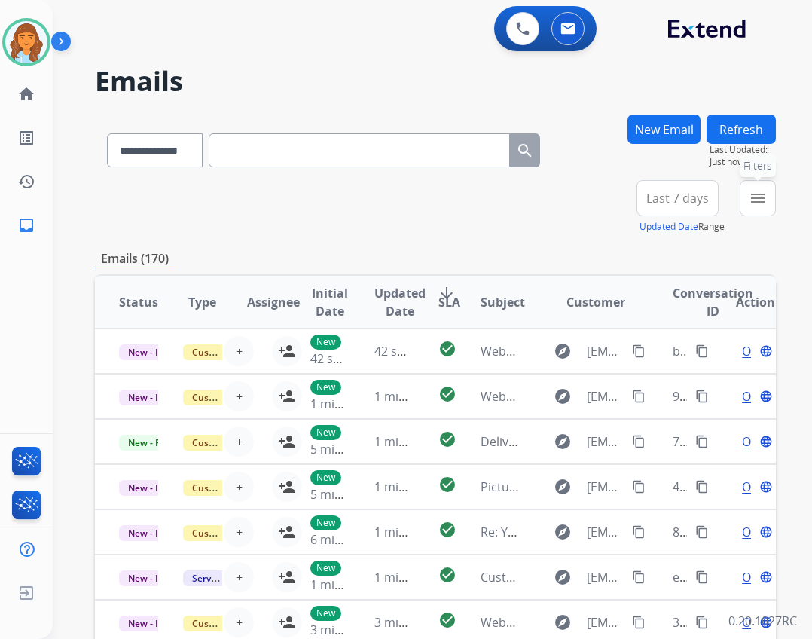
click at [761, 196] on mat-icon "menu" at bounding box center [758, 198] width 18 height 18
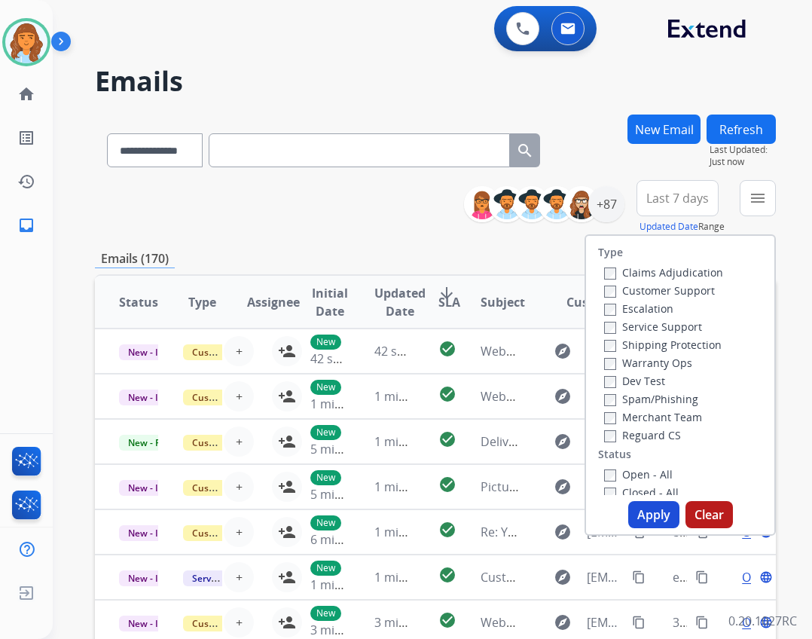
click at [631, 478] on label "Open - All" at bounding box center [638, 474] width 69 height 14
click at [634, 439] on label "Reguard CS" at bounding box center [642, 435] width 77 height 14
click at [639, 344] on label "Shipping Protection" at bounding box center [663, 345] width 118 height 14
click at [640, 292] on label "Customer Support" at bounding box center [659, 290] width 111 height 14
click at [628, 518] on button "Apply" at bounding box center [653, 514] width 51 height 27
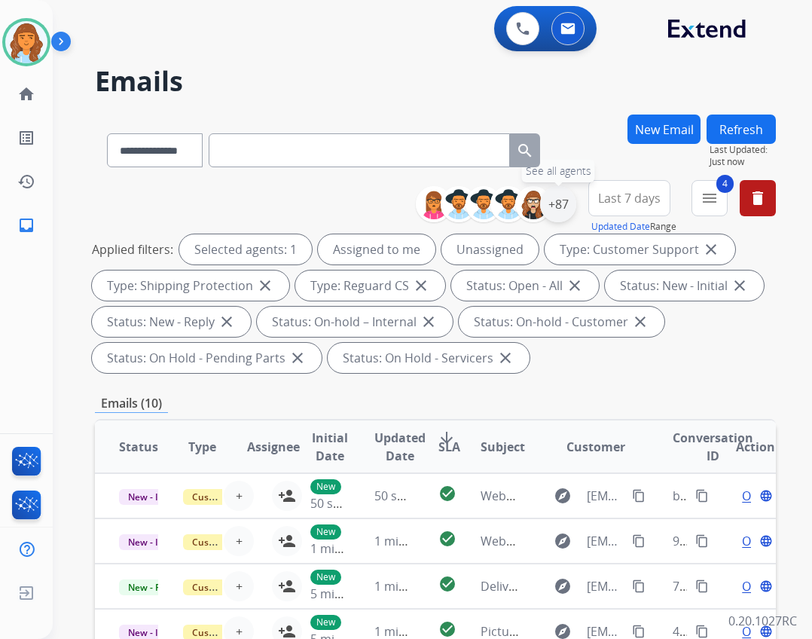
click at [555, 206] on div "+87" at bounding box center [558, 204] width 36 height 36
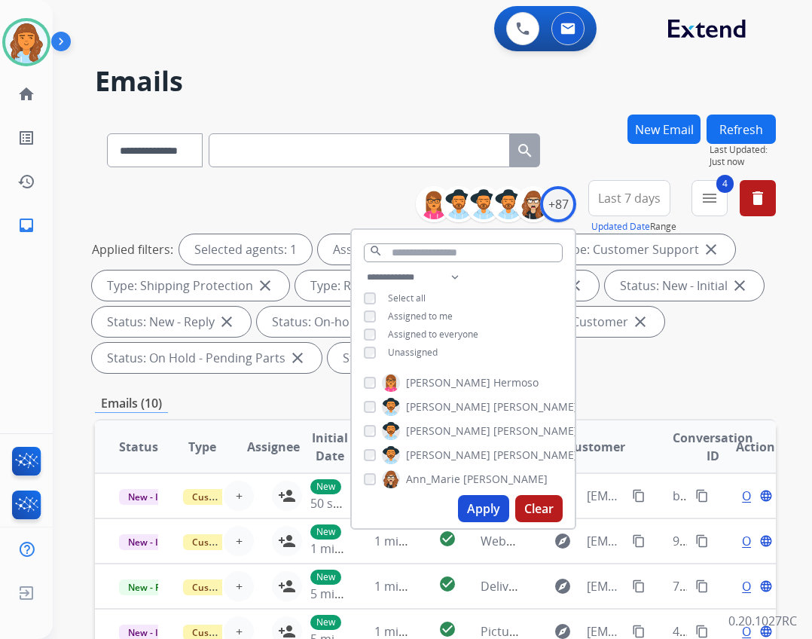
click at [419, 353] on span "Unassigned" at bounding box center [413, 352] width 50 height 13
click at [478, 506] on button "Apply" at bounding box center [483, 508] width 51 height 27
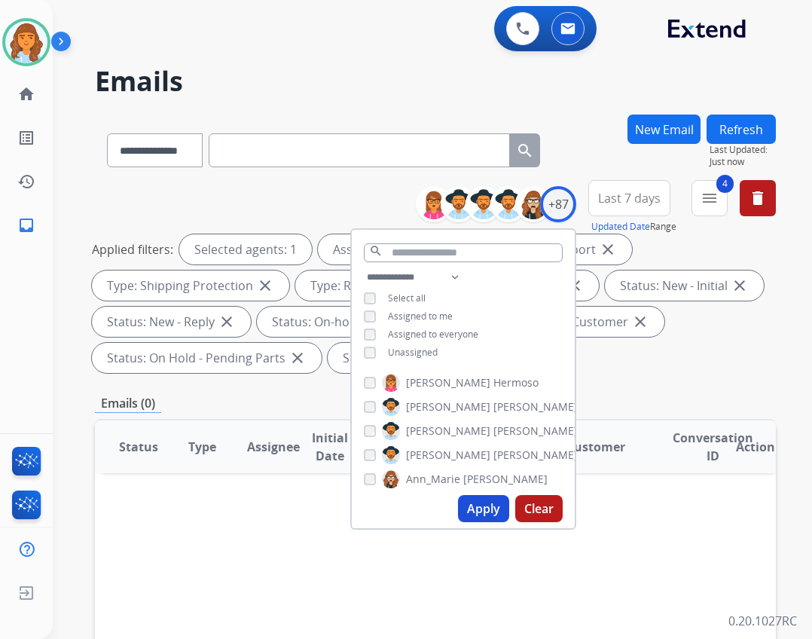
click at [627, 378] on div "**********" at bounding box center [435, 279] width 681 height 199
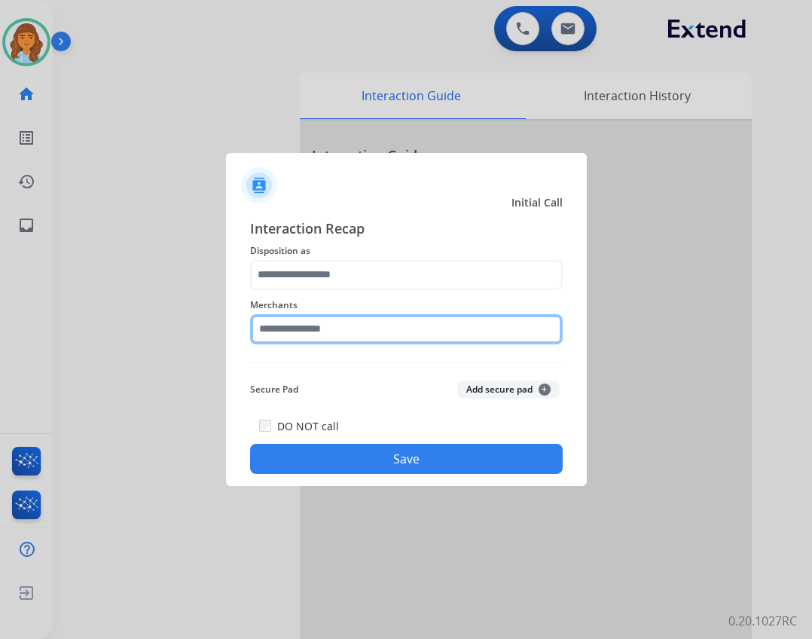
drag, startPoint x: 461, startPoint y: 326, endPoint x: 453, endPoint y: 331, distance: 9.8
click at [460, 326] on input "text" at bounding box center [406, 329] width 313 height 30
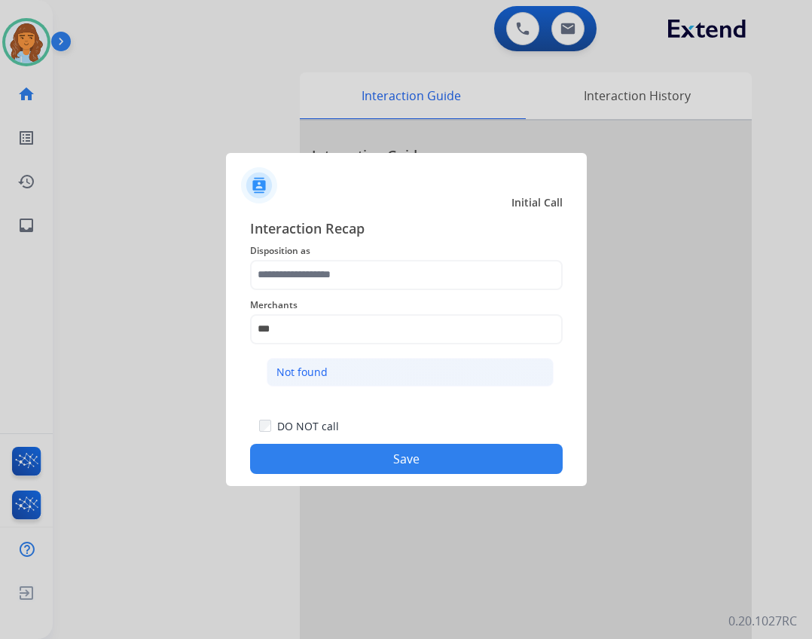
drag, startPoint x: 310, startPoint y: 356, endPoint x: 309, endPoint y: 370, distance: 14.4
click at [309, 365] on ul "Not found" at bounding box center [410, 375] width 296 height 51
click at [309, 370] on div "Not found" at bounding box center [302, 372] width 51 height 15
type input "*********"
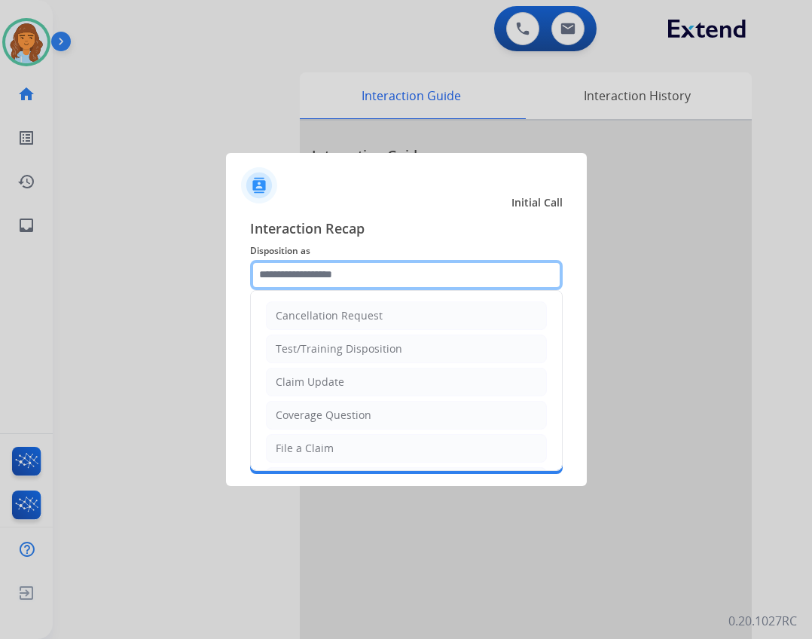
click at [334, 268] on input "text" at bounding box center [406, 275] width 313 height 30
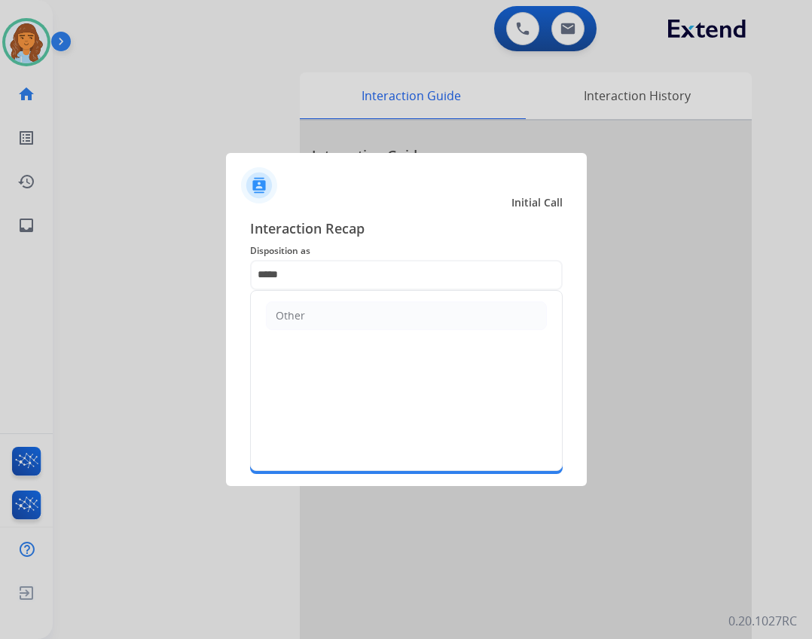
click at [391, 308] on li "Other" at bounding box center [406, 315] width 281 height 29
type input "*****"
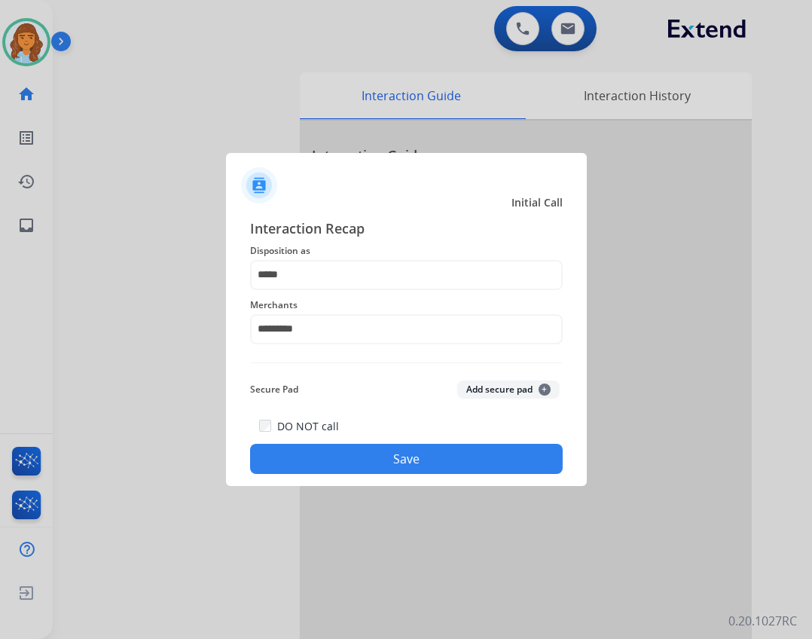
click at [397, 450] on button "Save" at bounding box center [406, 459] width 313 height 30
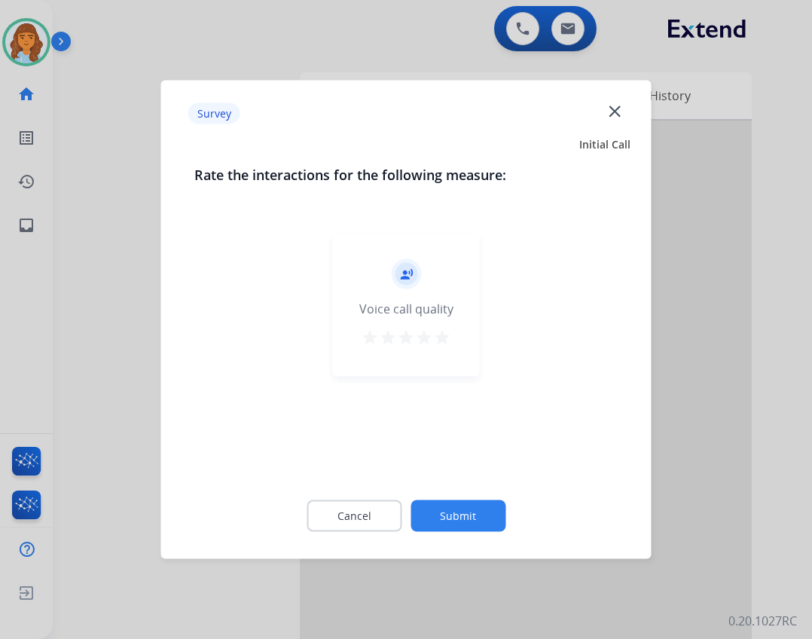
click at [466, 518] on button "Submit" at bounding box center [458, 516] width 95 height 32
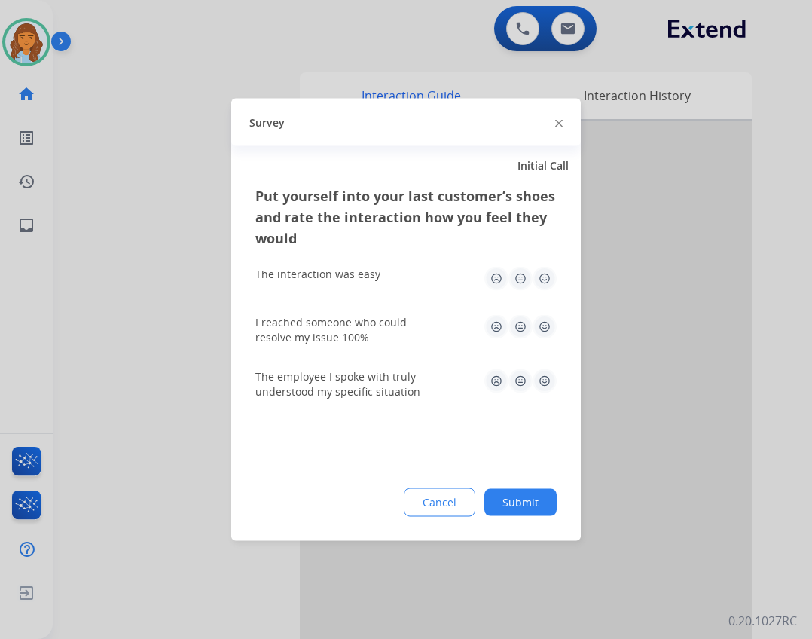
click at [530, 511] on button "Submit" at bounding box center [521, 502] width 72 height 27
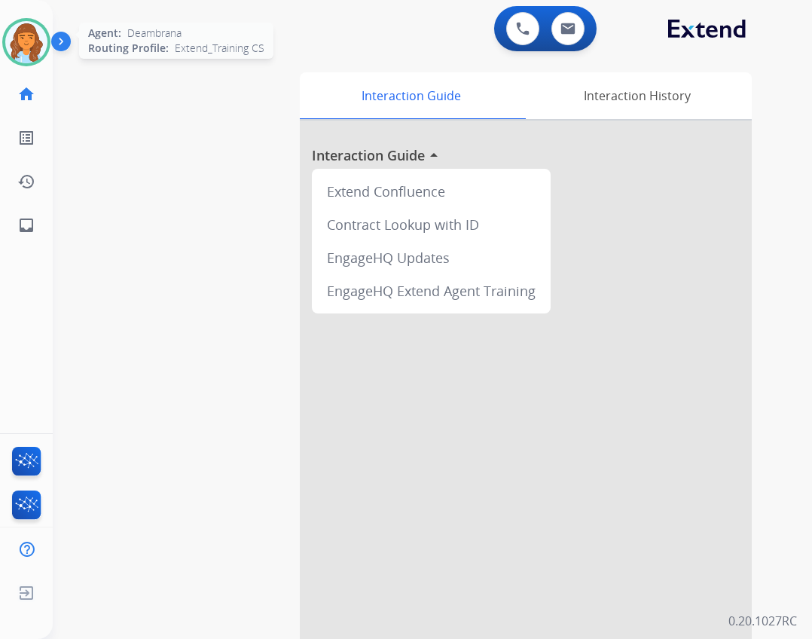
click at [48, 49] on div "Agent: Deambrana Routing Profile: Extend_Training CS" at bounding box center [26, 42] width 48 height 48
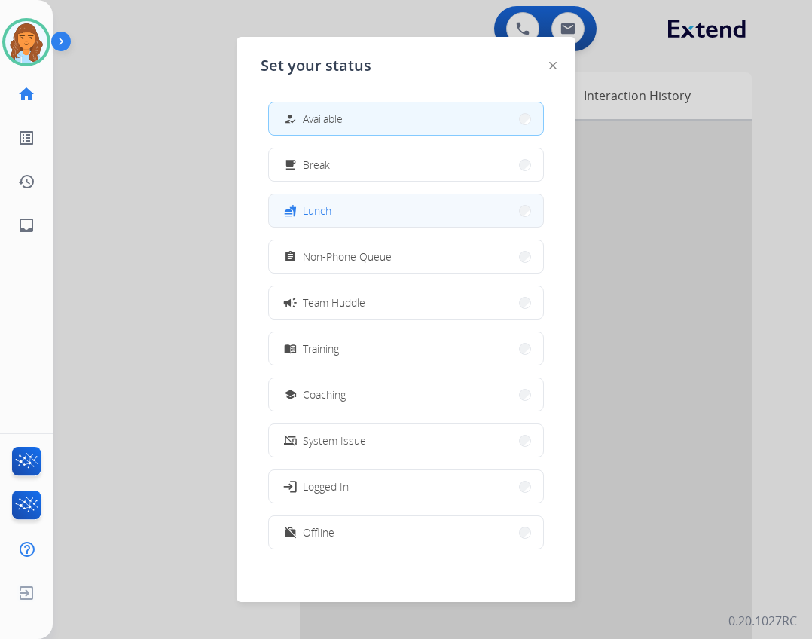
click at [410, 209] on button "fastfood Lunch" at bounding box center [406, 210] width 274 height 32
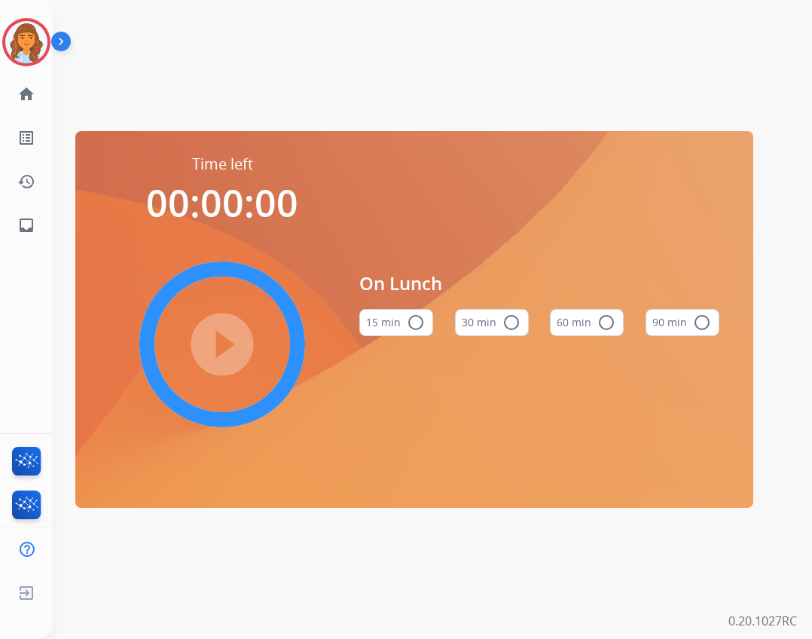
click at [420, 322] on mat-icon "radio_button_unchecked" at bounding box center [416, 322] width 18 height 18
click at [420, 322] on mat-icon "check_circle" at bounding box center [416, 322] width 18 height 18
click at [384, 320] on button "15 min check_circle" at bounding box center [396, 322] width 74 height 27
click at [225, 353] on mat-icon "play_circle_filled" at bounding box center [222, 344] width 18 height 18
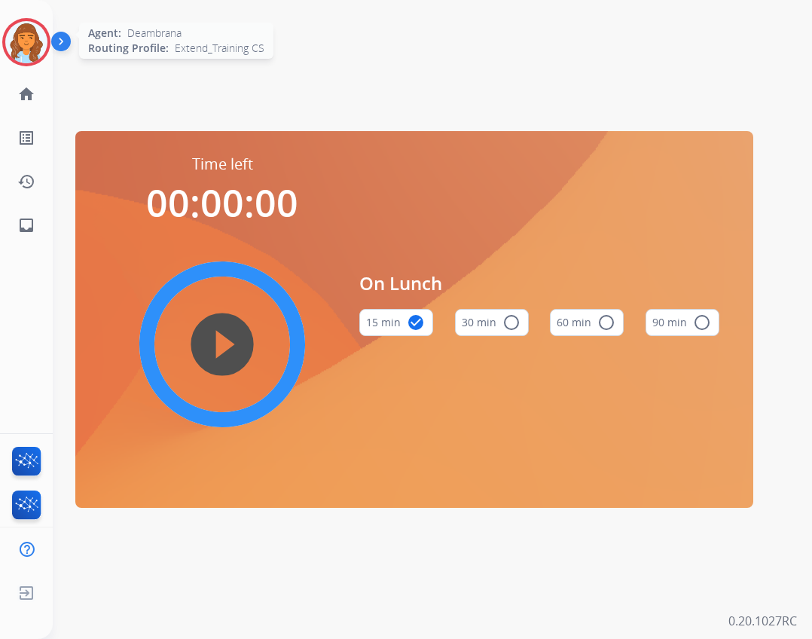
click at [45, 47] on img at bounding box center [26, 42] width 42 height 42
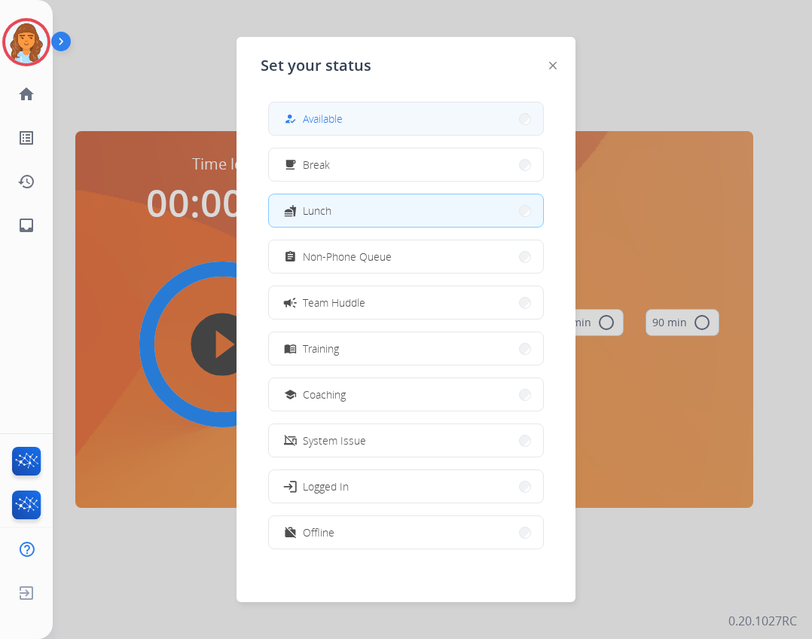
click at [312, 105] on button "how_to_reg Available" at bounding box center [406, 118] width 274 height 32
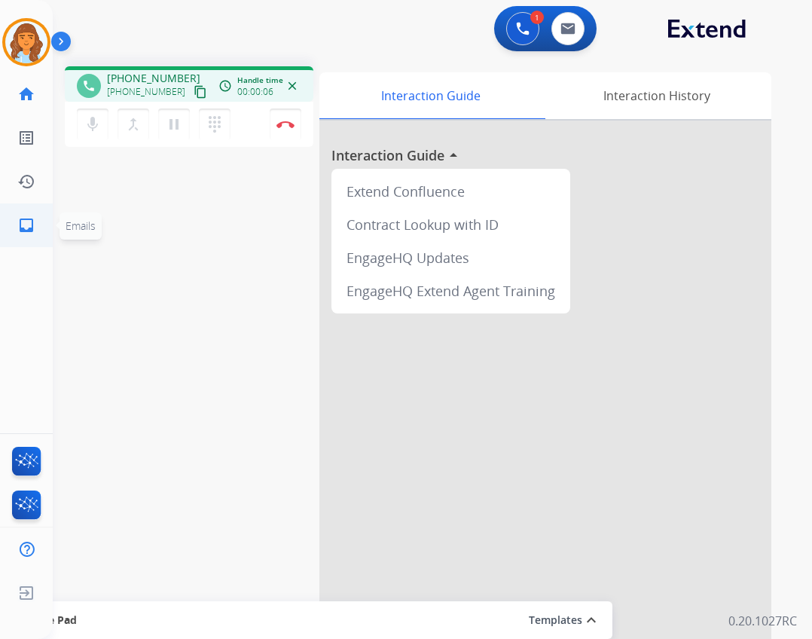
click at [38, 235] on link "inbox Emails" at bounding box center [26, 225] width 42 height 42
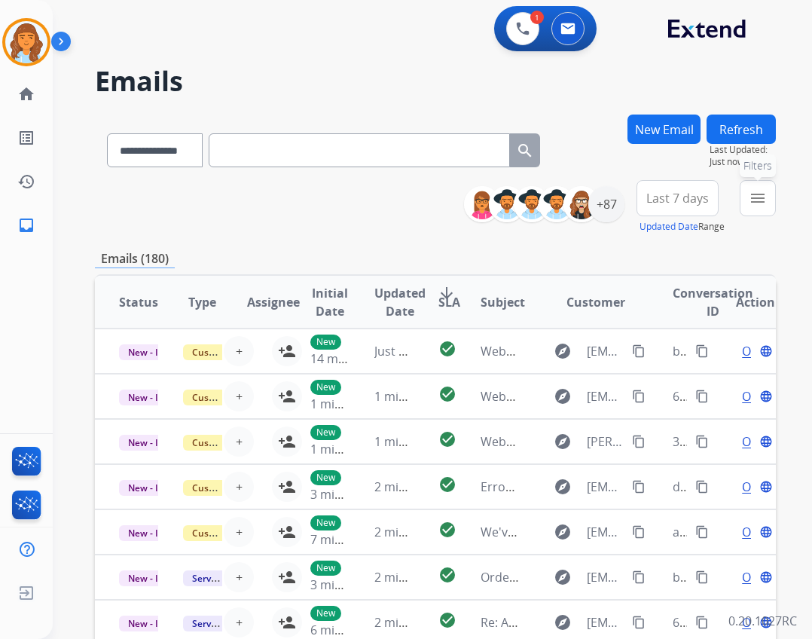
click at [751, 202] on mat-icon "menu" at bounding box center [758, 198] width 18 height 18
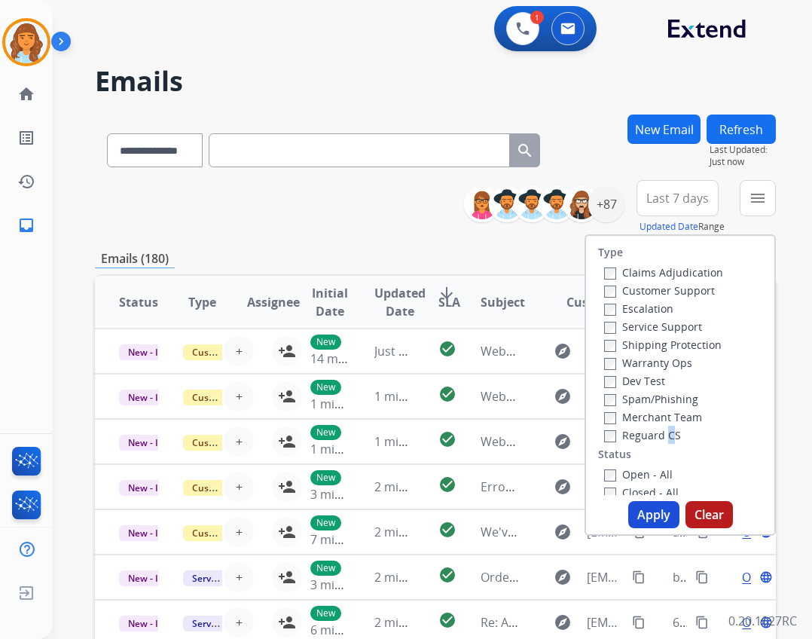
click at [658, 433] on label "Reguard CS" at bounding box center [642, 435] width 77 height 14
click at [617, 436] on label "Reguard CS" at bounding box center [642, 435] width 77 height 14
click at [647, 344] on label "Shipping Protection" at bounding box center [663, 345] width 118 height 14
click at [671, 291] on label "Customer Support" at bounding box center [659, 290] width 111 height 14
click at [640, 515] on button "Apply" at bounding box center [653, 514] width 51 height 27
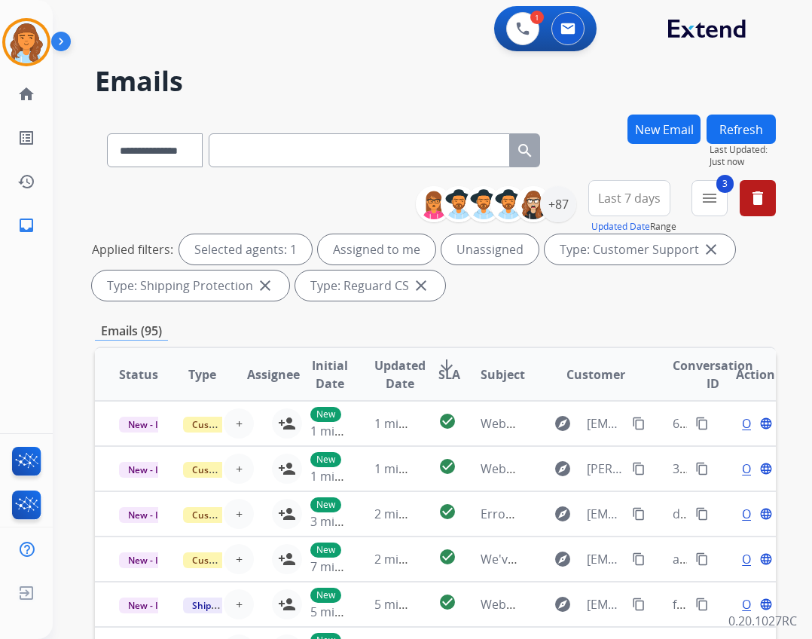
scroll to position [2, 0]
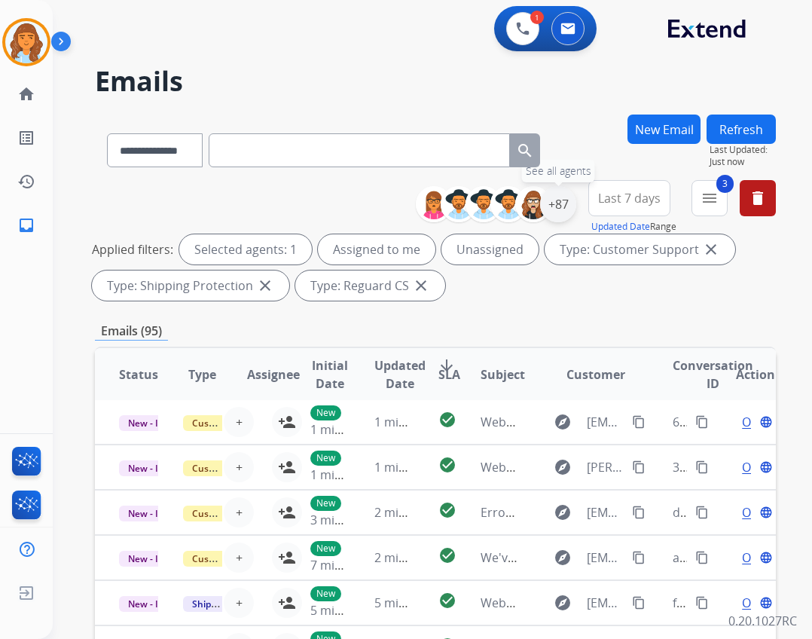
click at [559, 218] on div "+87" at bounding box center [558, 204] width 36 height 36
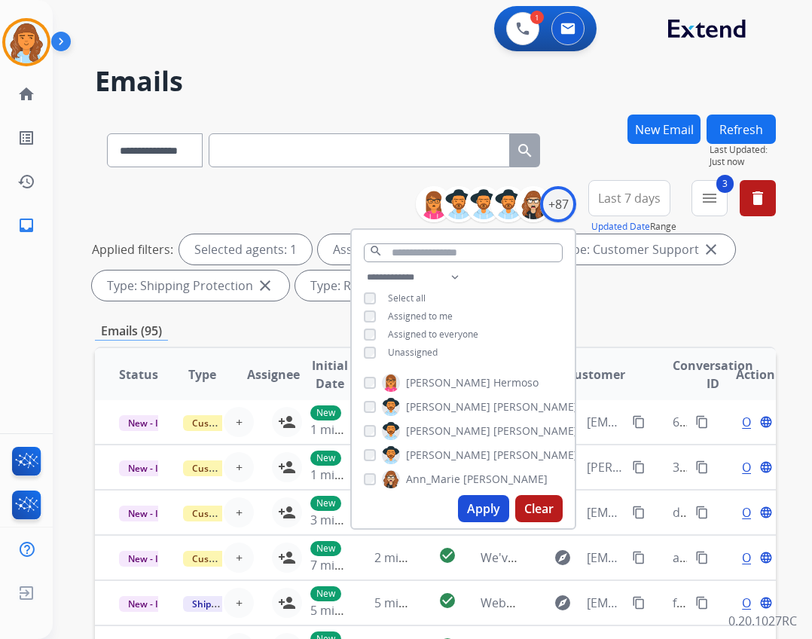
click at [402, 347] on span "Unassigned" at bounding box center [413, 352] width 50 height 13
click at [472, 500] on button "Apply" at bounding box center [483, 508] width 51 height 27
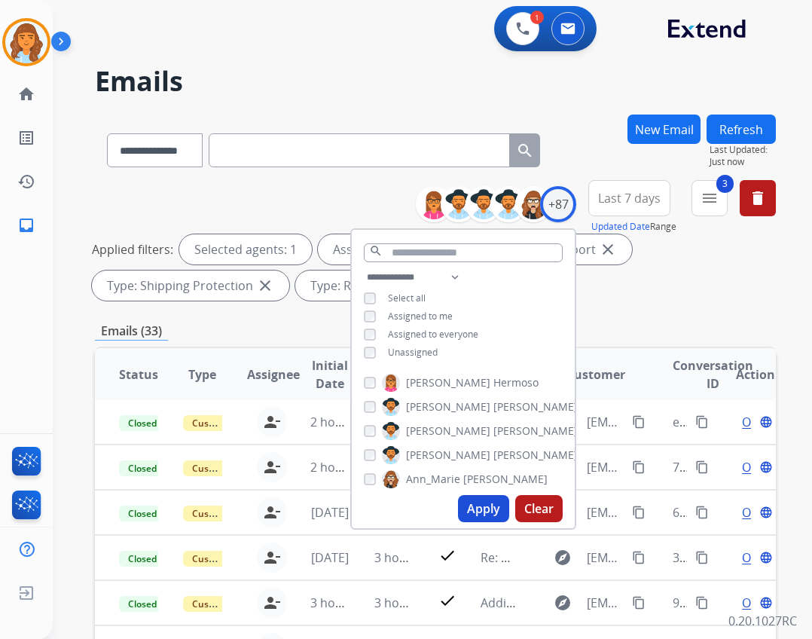
click at [503, 507] on button "Apply" at bounding box center [483, 508] width 51 height 27
click at [608, 307] on div "**********" at bounding box center [435, 522] width 681 height 815
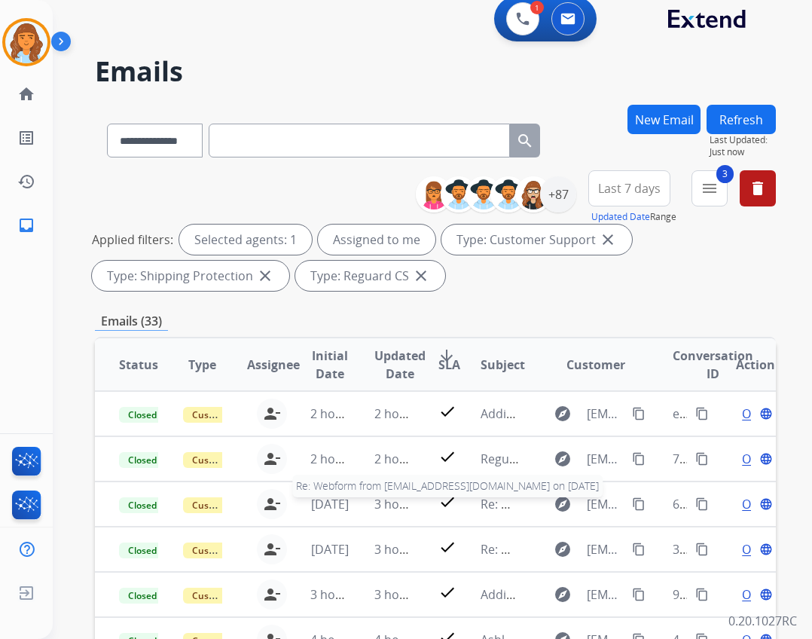
scroll to position [0, 0]
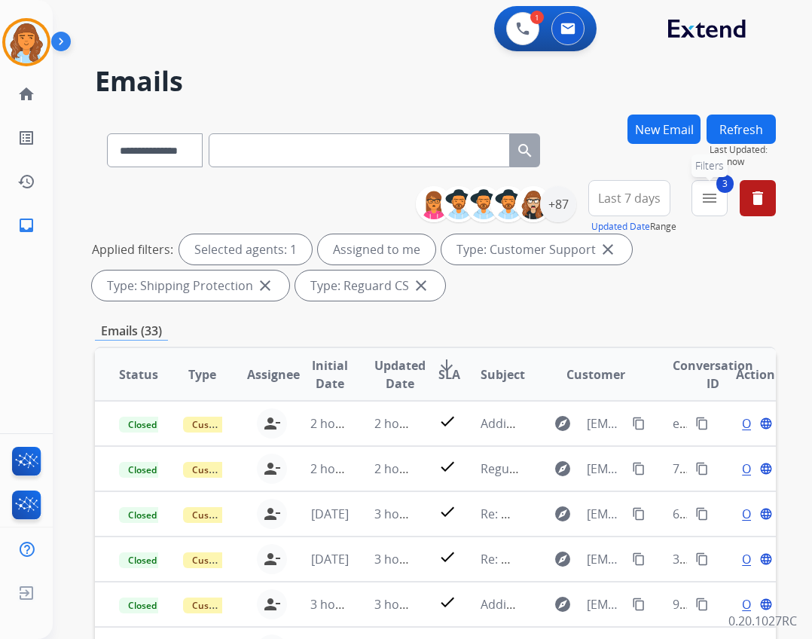
click at [700, 203] on button "3 menu Filters" at bounding box center [710, 198] width 36 height 36
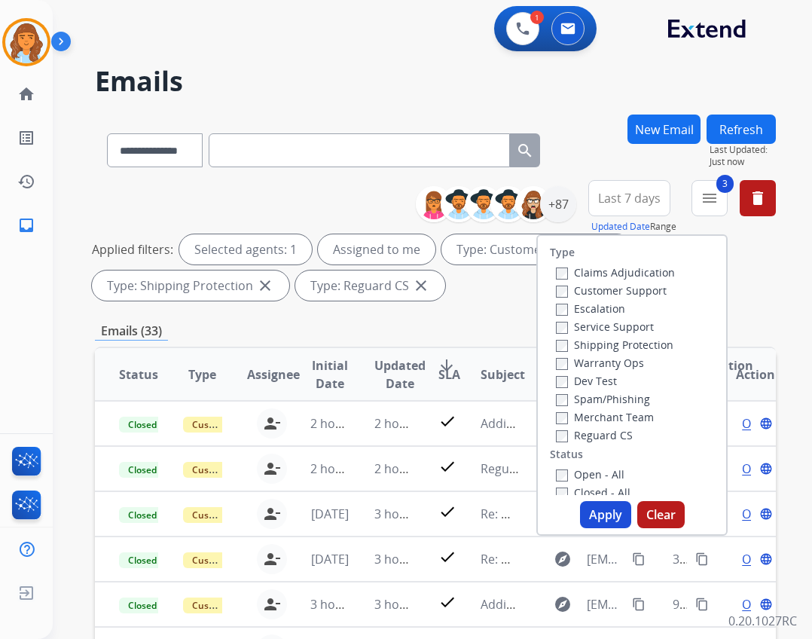
click at [583, 470] on label "Open - All" at bounding box center [590, 474] width 69 height 14
click at [585, 514] on button "Apply" at bounding box center [605, 514] width 51 height 27
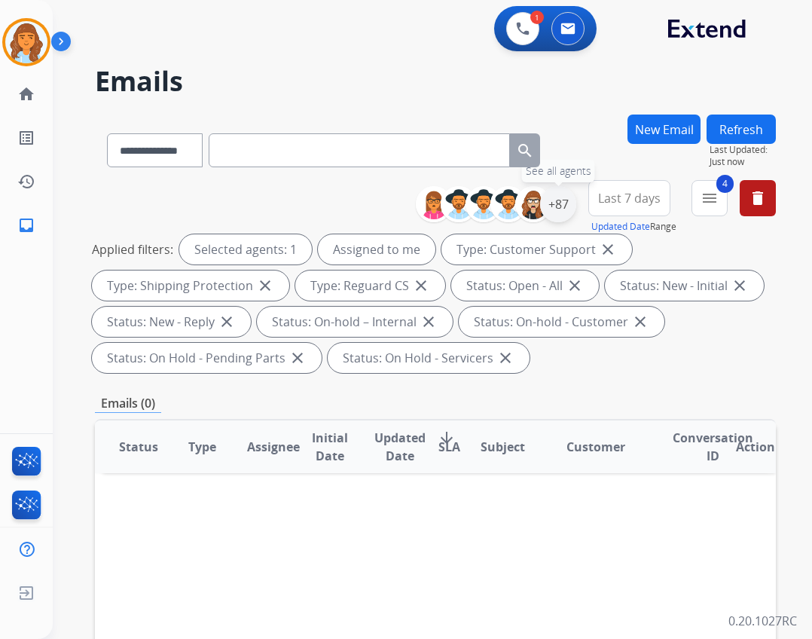
click at [549, 206] on div "+87" at bounding box center [558, 204] width 36 height 36
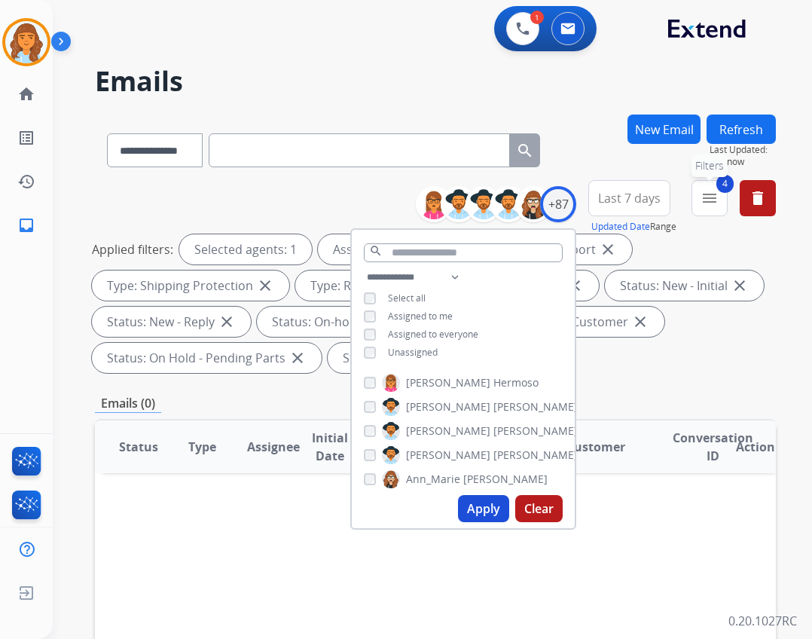
click at [709, 207] on button "4 menu Filters" at bounding box center [710, 198] width 36 height 36
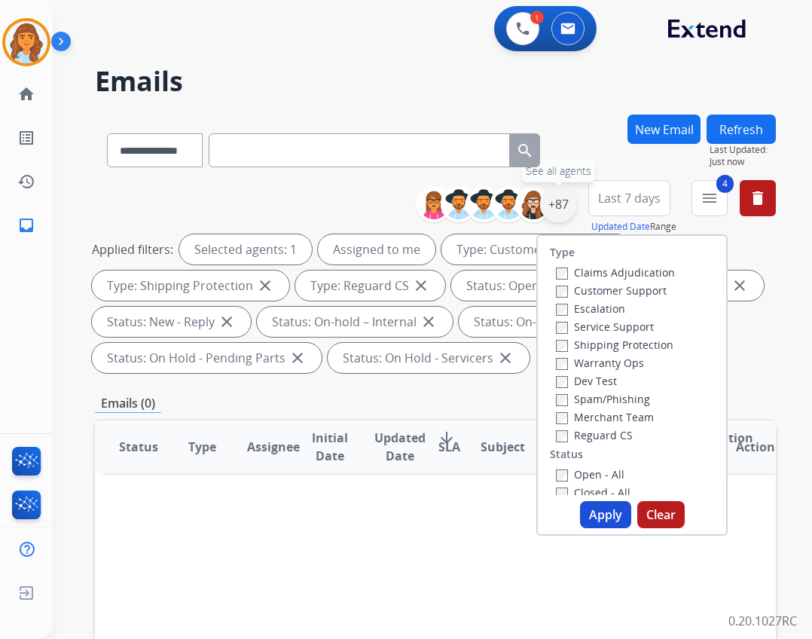
click at [549, 207] on div "+87" at bounding box center [558, 204] width 36 height 36
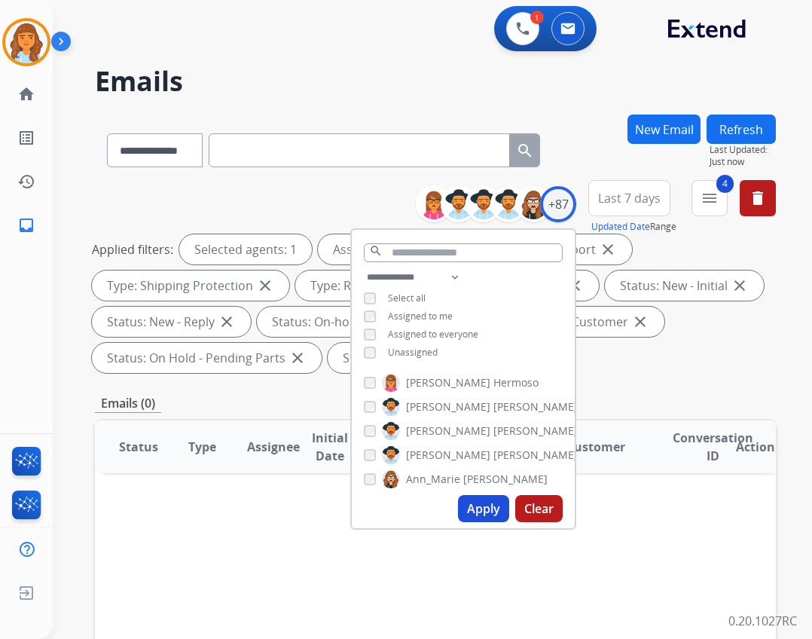
click at [424, 350] on span "Unassigned" at bounding box center [413, 352] width 50 height 13
click at [416, 310] on span "Assigned to me" at bounding box center [420, 316] width 65 height 13
click at [485, 509] on button "Apply" at bounding box center [483, 508] width 51 height 27
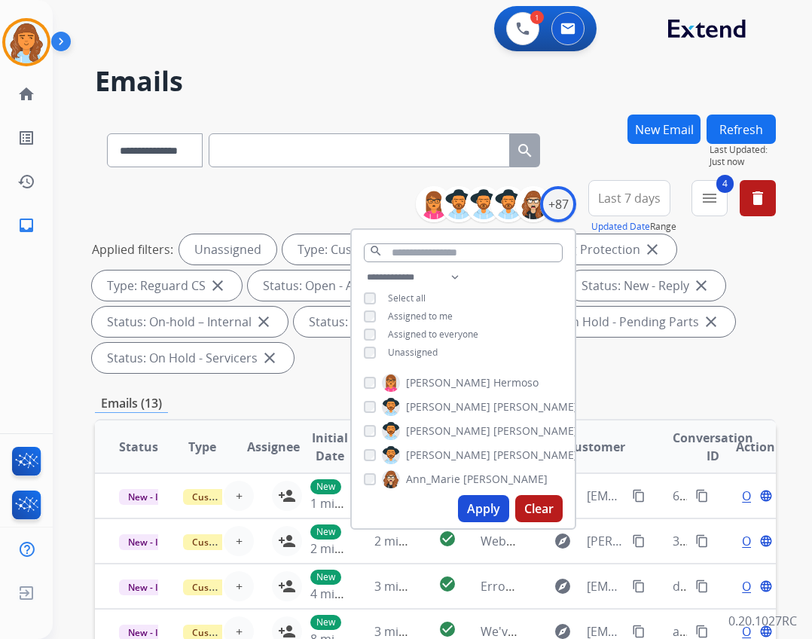
click at [654, 386] on div "**********" at bounding box center [435, 559] width 681 height 888
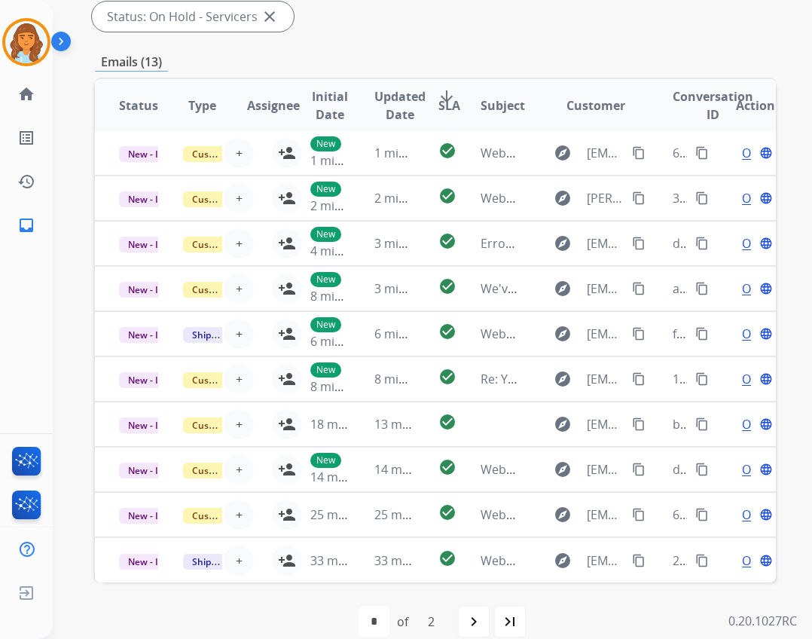
scroll to position [363, 0]
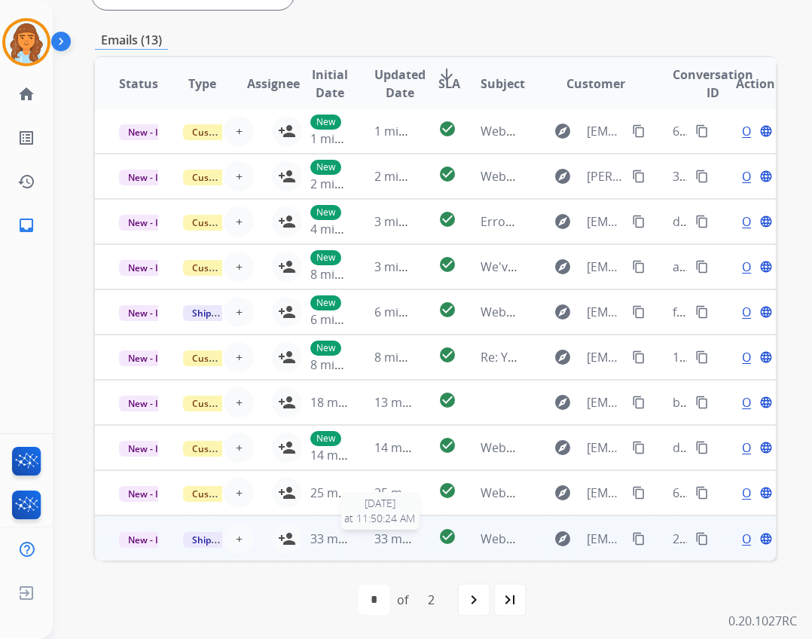
click at [378, 542] on span "33 minutes ago" at bounding box center [417, 538] width 87 height 17
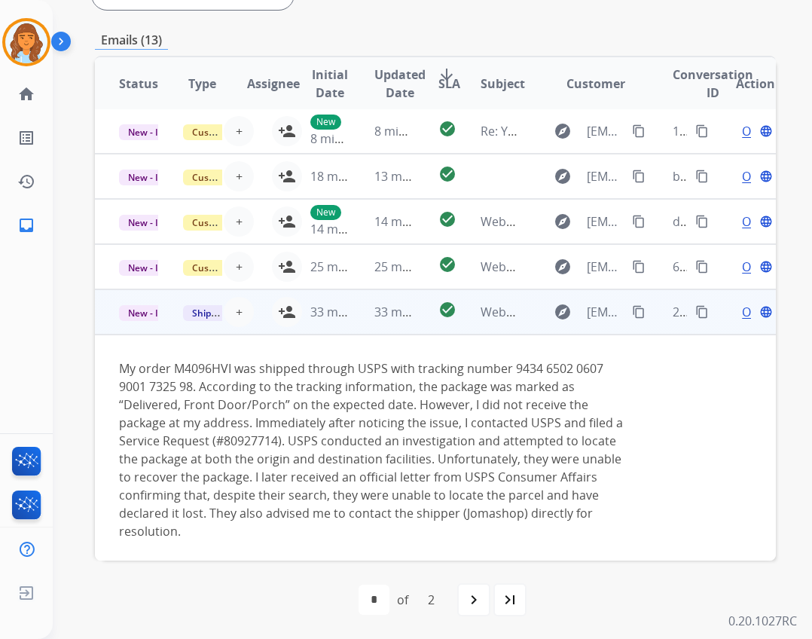
scroll to position [231, 0]
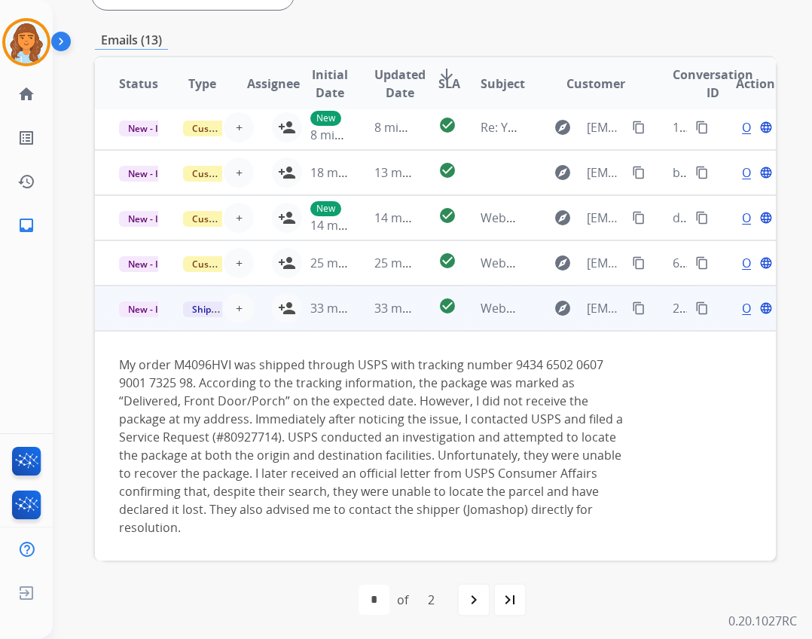
click at [632, 307] on mat-icon "content_copy" at bounding box center [639, 308] width 14 height 14
click at [630, 307] on button "content_copy Copied!" at bounding box center [639, 308] width 18 height 18
click at [632, 310] on mat-icon "content_copy" at bounding box center [639, 308] width 14 height 14
click at [742, 306] on span "Open" at bounding box center [757, 308] width 31 height 18
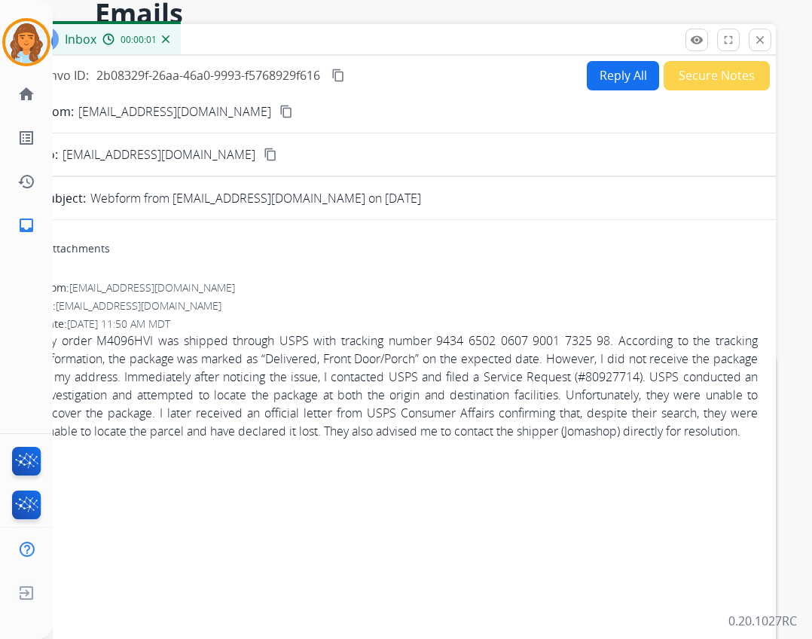
scroll to position [0, 0]
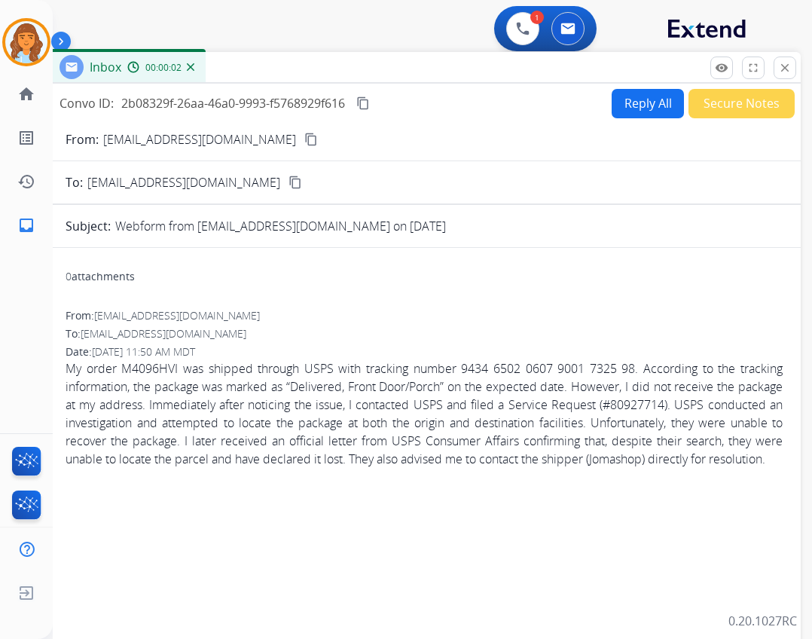
drag, startPoint x: 277, startPoint y: 112, endPoint x: 318, endPoint y: 74, distance: 56.0
click at [316, 72] on div "Inbox 00:00:02" at bounding box center [424, 68] width 754 height 32
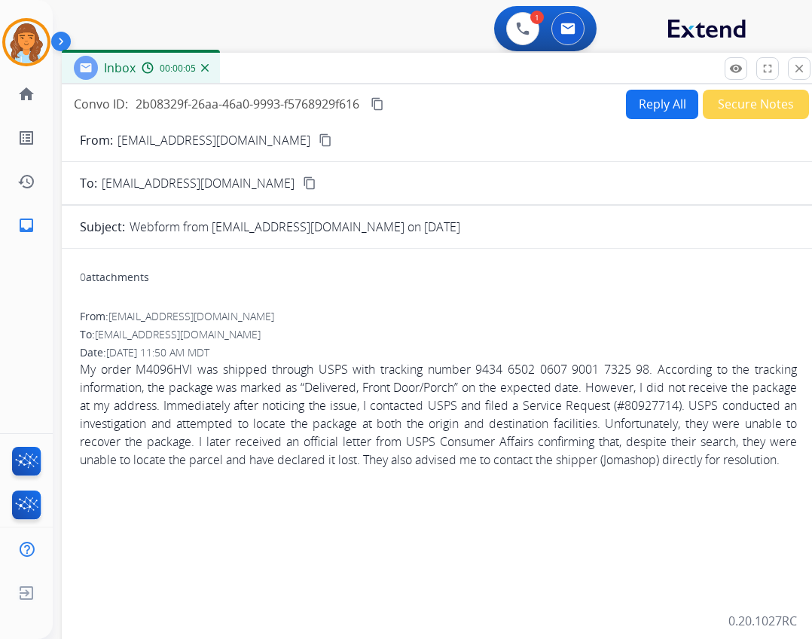
click at [651, 105] on button "Reply All" at bounding box center [662, 104] width 72 height 29
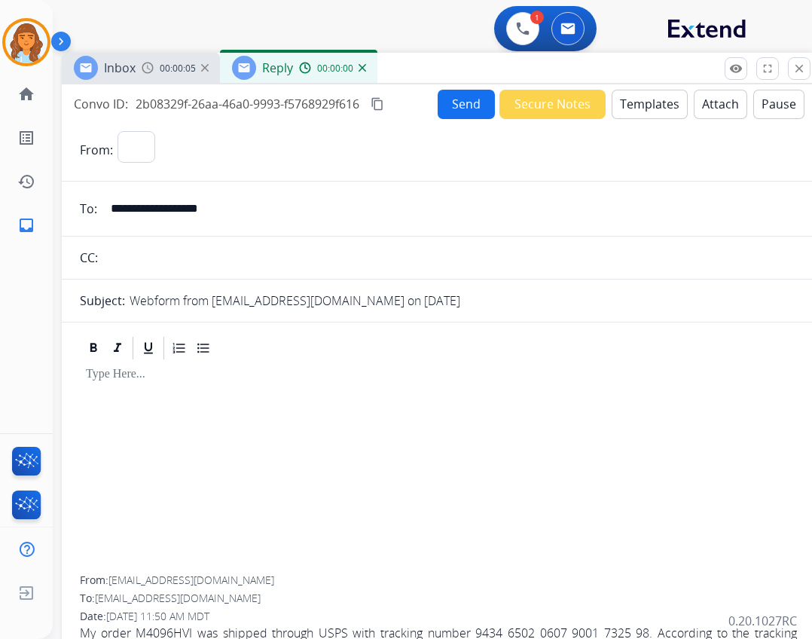
select select "**********"
click at [662, 104] on button "Templates" at bounding box center [650, 104] width 76 height 29
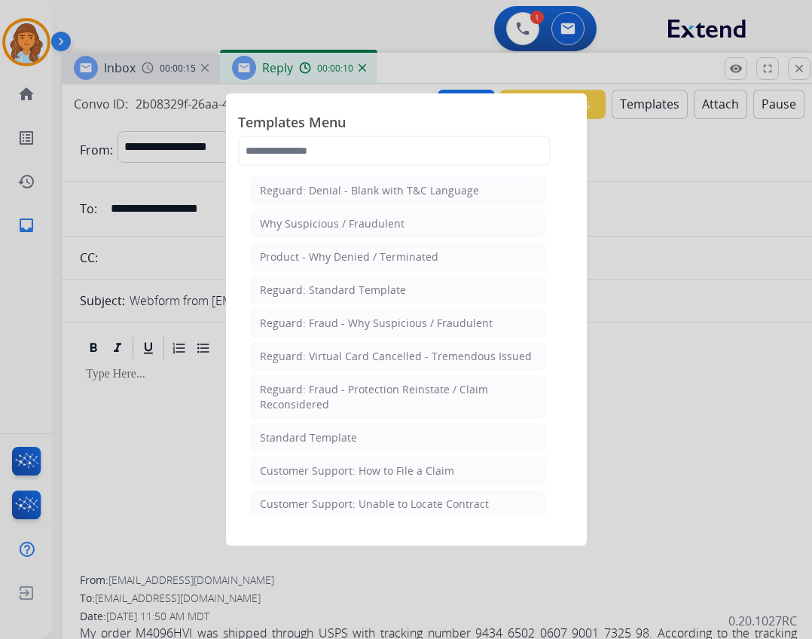
click at [365, 442] on li "Standard Template" at bounding box center [398, 437] width 296 height 29
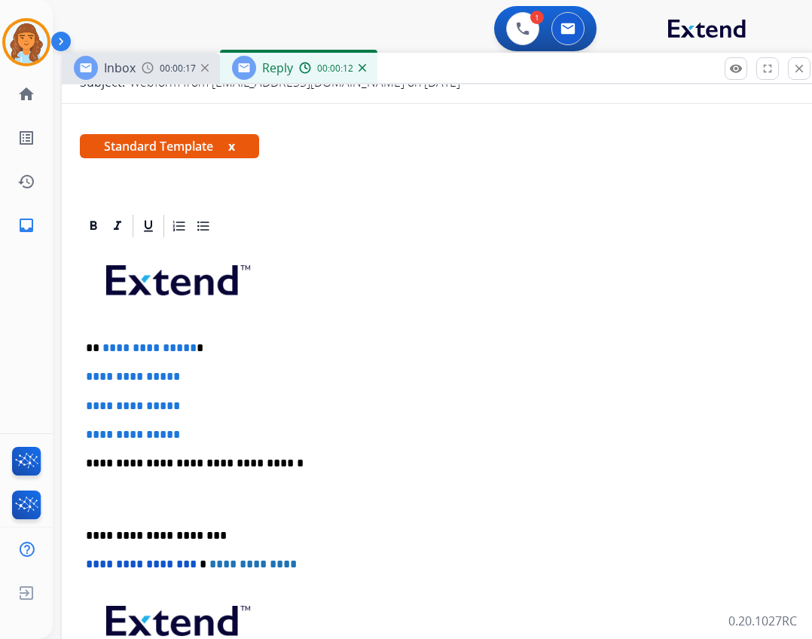
scroll to position [226, 0]
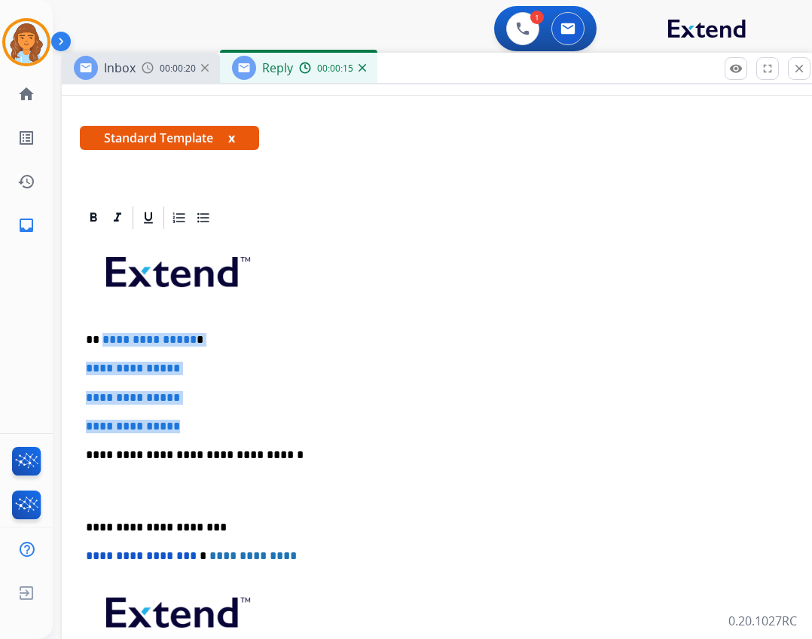
drag, startPoint x: 102, startPoint y: 339, endPoint x: 188, endPoint y: 426, distance: 122.0
click at [188, 426] on div "**********" at bounding box center [438, 490] width 717 height 518
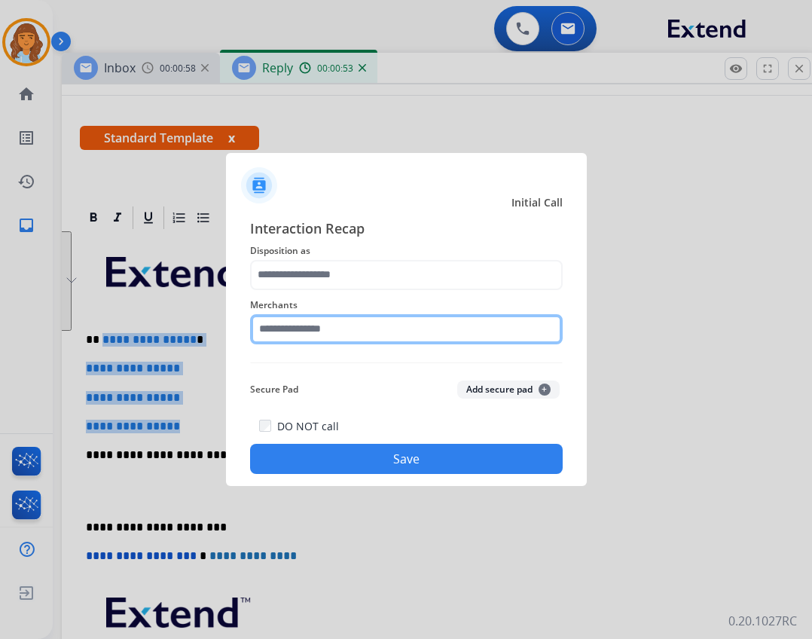
click at [288, 341] on input "text" at bounding box center [406, 329] width 313 height 30
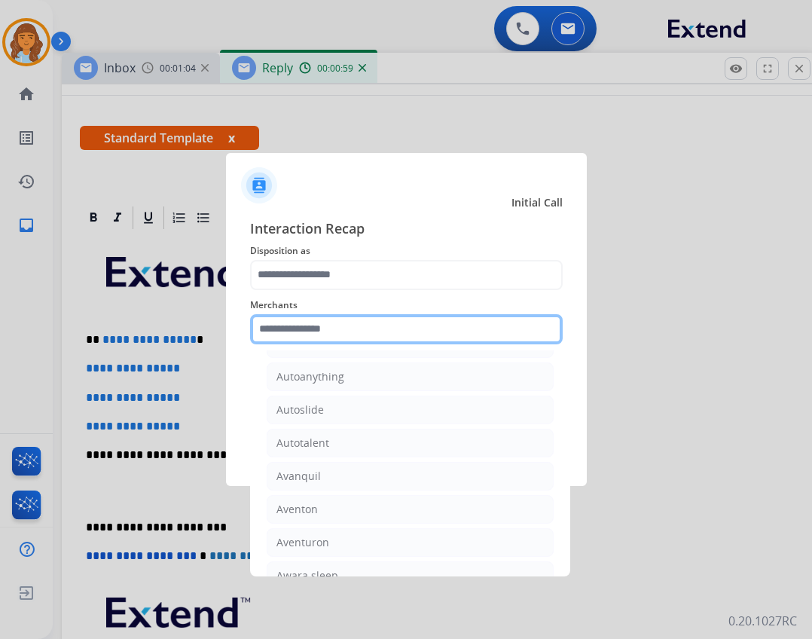
scroll to position [2713, 0]
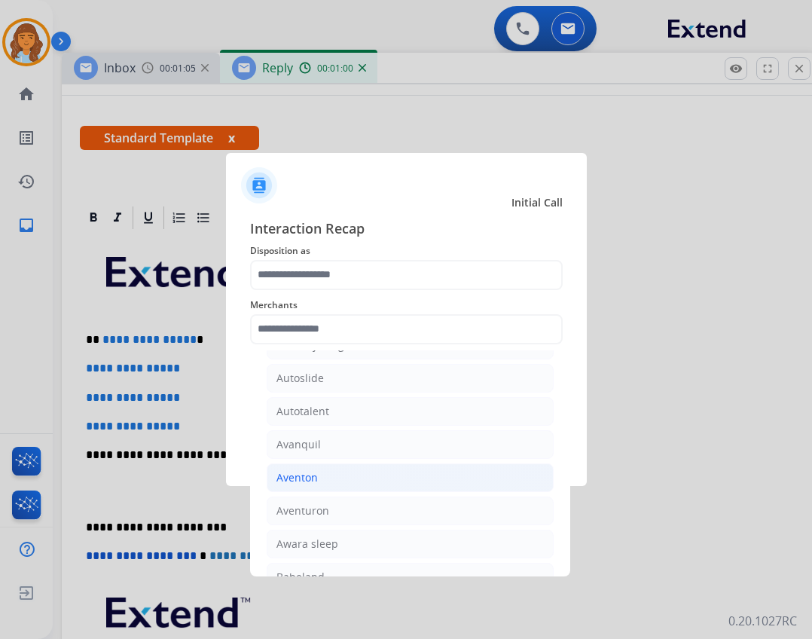
click at [374, 471] on li "Aventon" at bounding box center [410, 477] width 287 height 29
type input "*******"
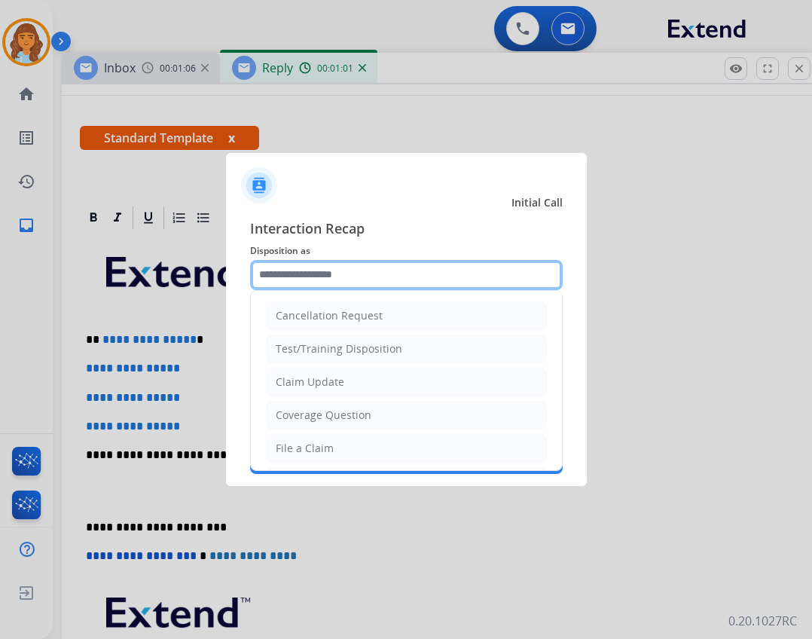
click at [345, 280] on input "text" at bounding box center [406, 275] width 313 height 30
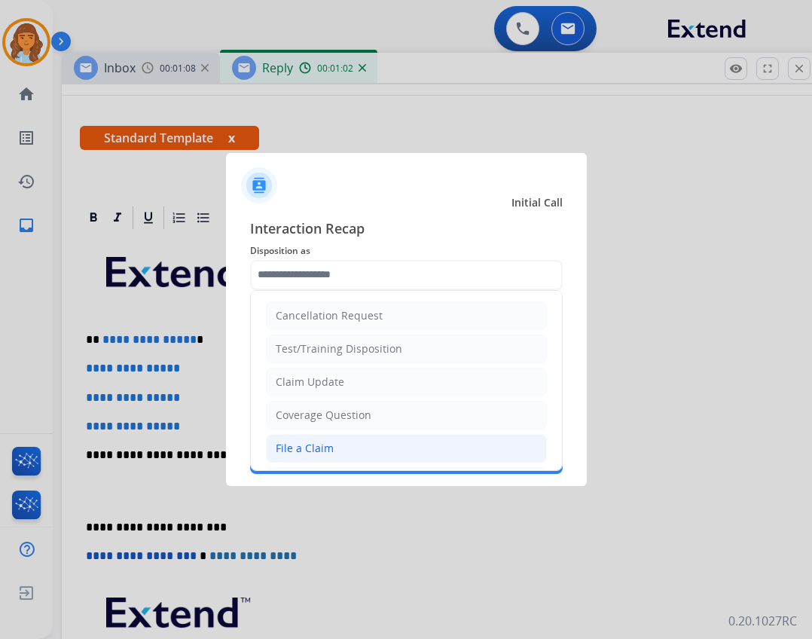
click at [344, 443] on li "File a Claim" at bounding box center [406, 448] width 281 height 29
type input "**********"
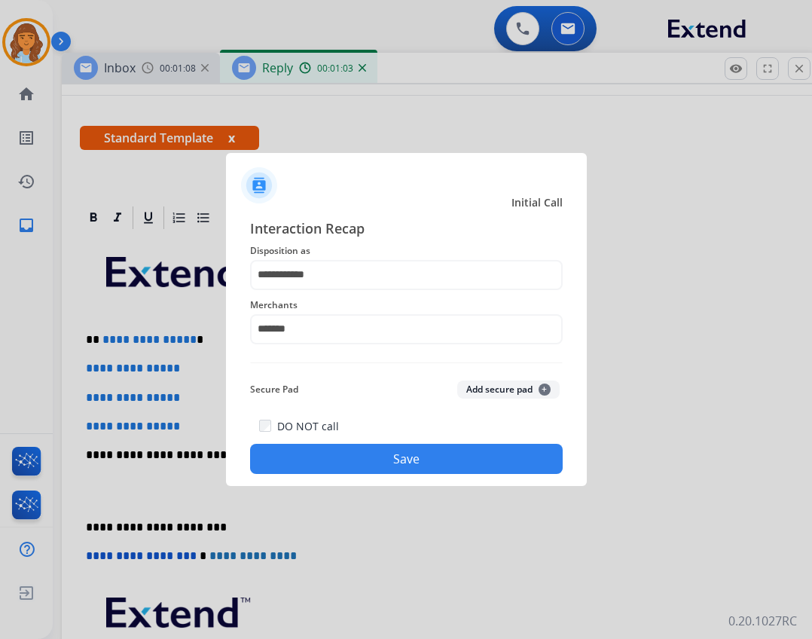
click at [352, 446] on div "DO NOT call Save" at bounding box center [406, 445] width 313 height 57
click at [352, 451] on button "Save" at bounding box center [406, 459] width 313 height 30
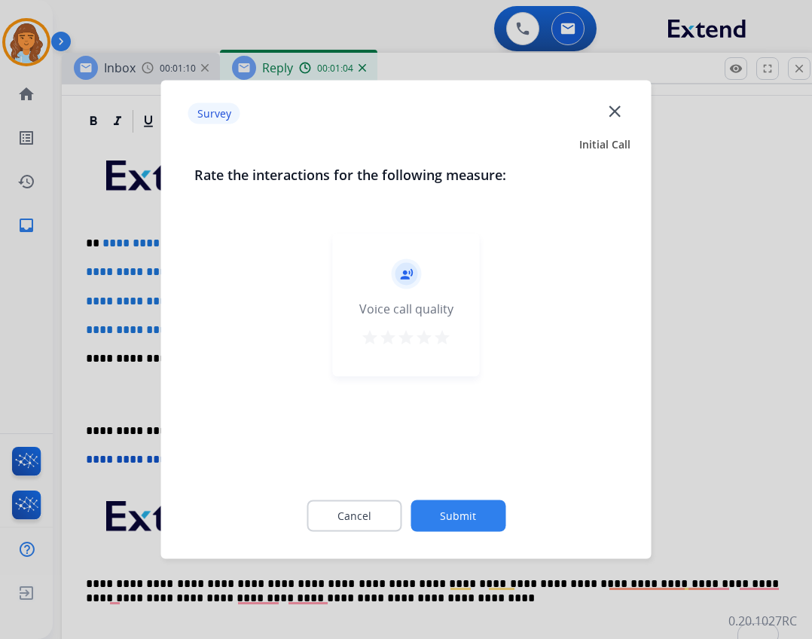
click at [472, 527] on button "Submit" at bounding box center [458, 516] width 95 height 32
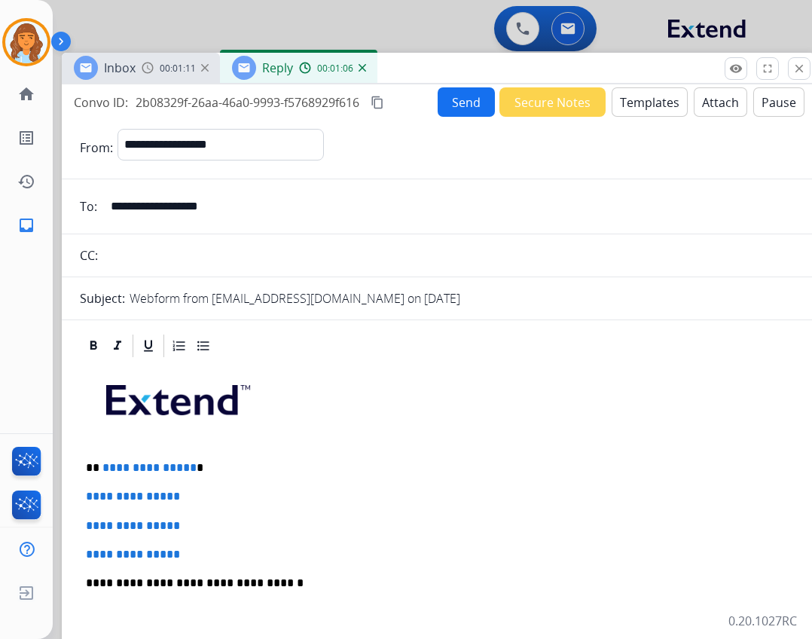
scroll to position [0, 0]
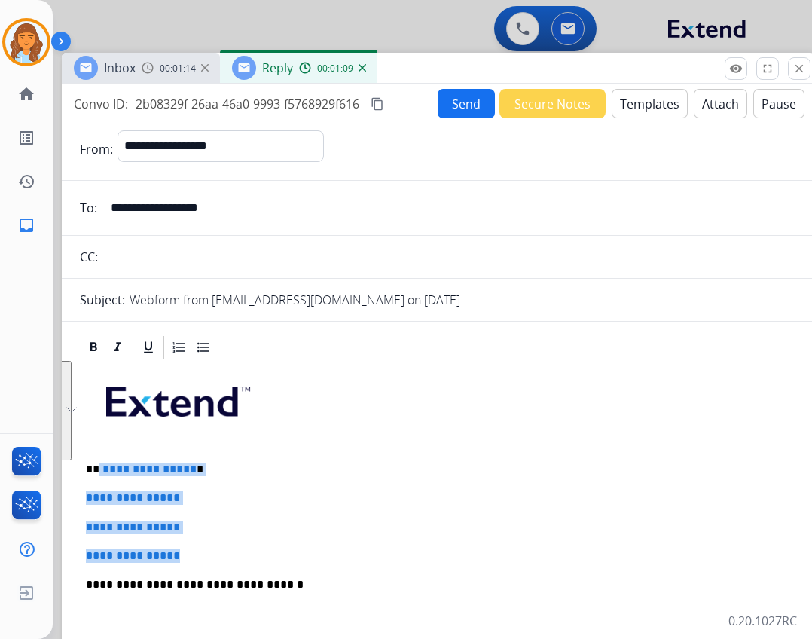
drag, startPoint x: 99, startPoint y: 468, endPoint x: 197, endPoint y: 543, distance: 123.7
click at [196, 546] on div "**********" at bounding box center [438, 620] width 717 height 518
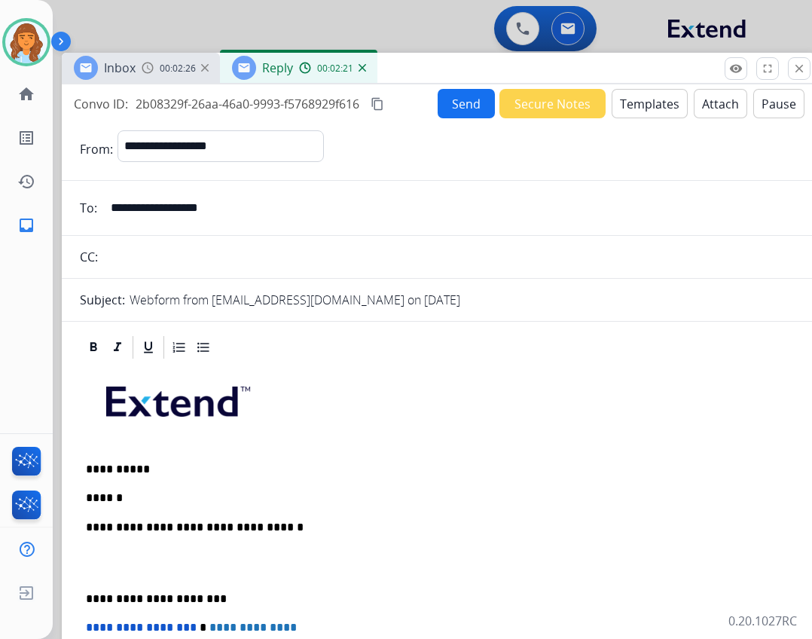
click at [131, 500] on p "******" at bounding box center [432, 498] width 693 height 14
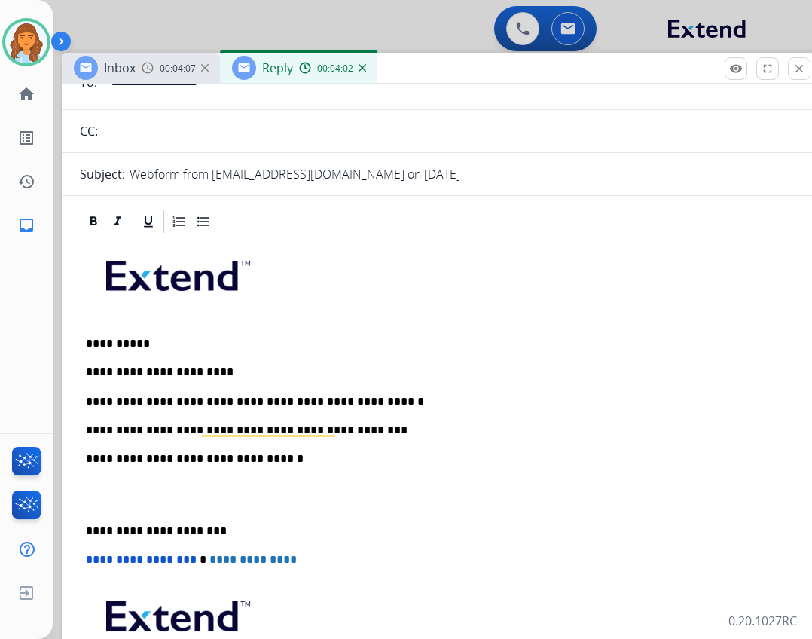
scroll to position [151, 0]
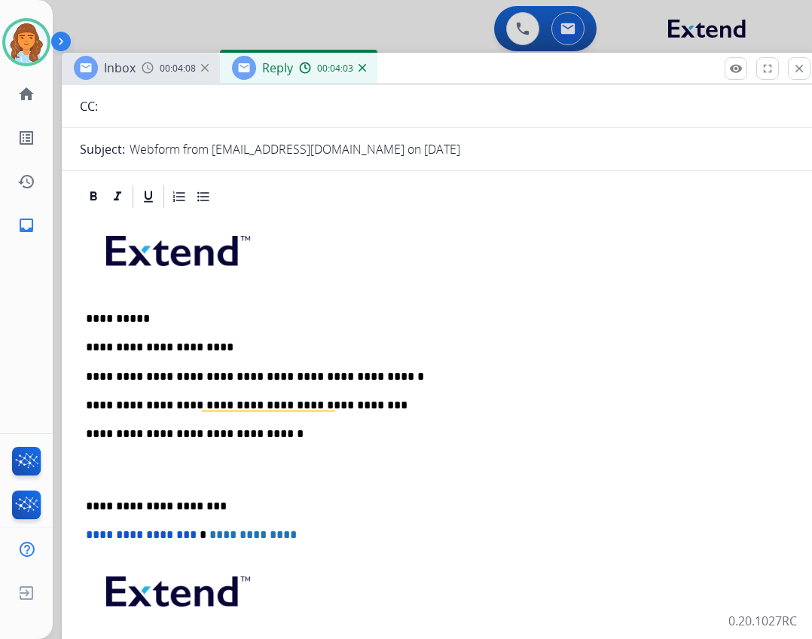
click at [81, 504] on div "**********" at bounding box center [438, 469] width 717 height 518
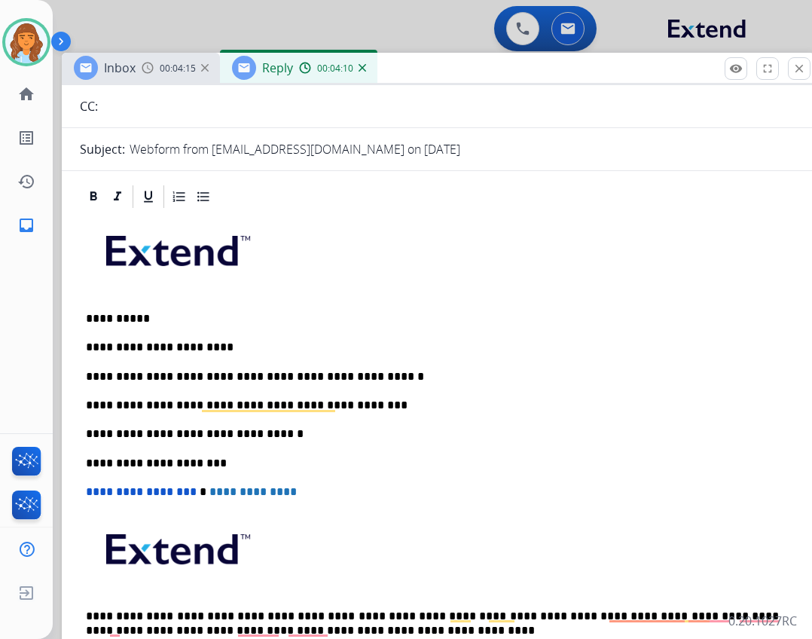
scroll to position [0, 0]
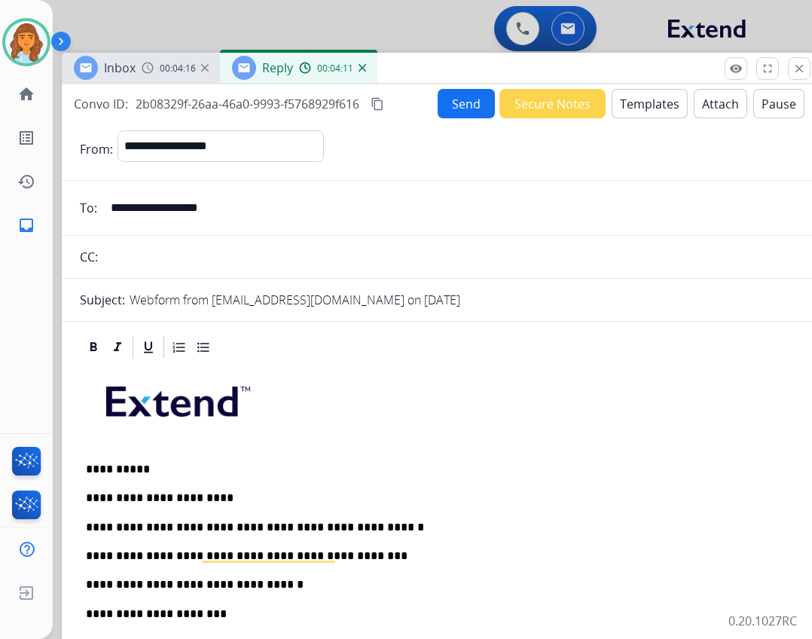
click at [439, 105] on button "Send" at bounding box center [466, 103] width 57 height 29
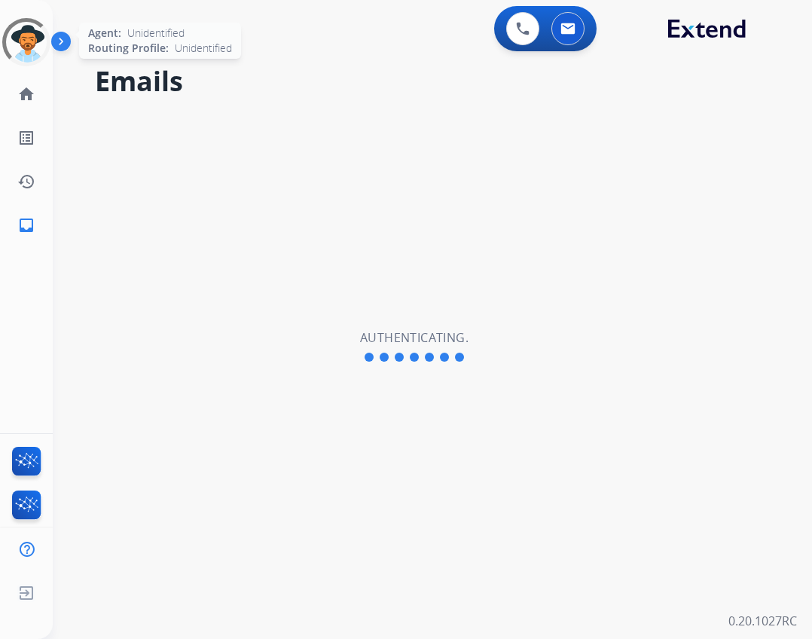
select select "**********"
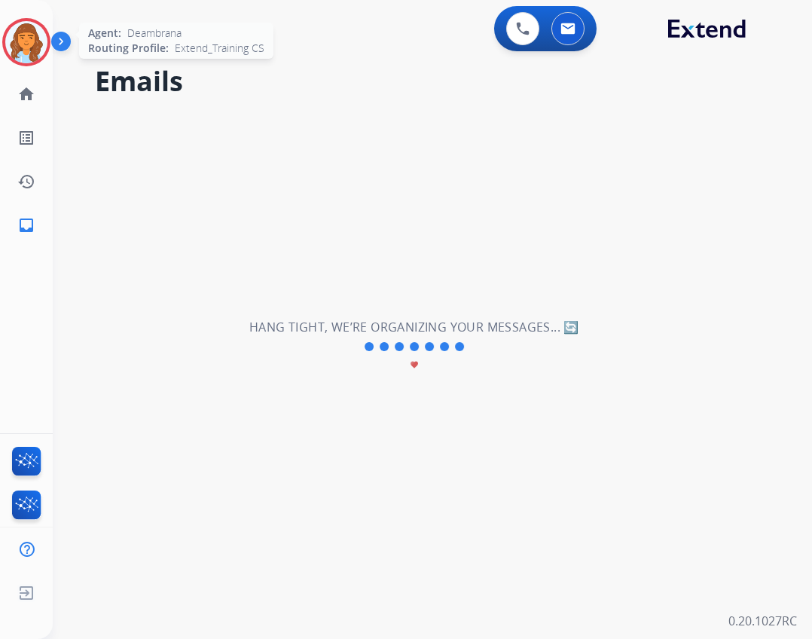
click at [44, 57] on div at bounding box center [26, 42] width 48 height 48
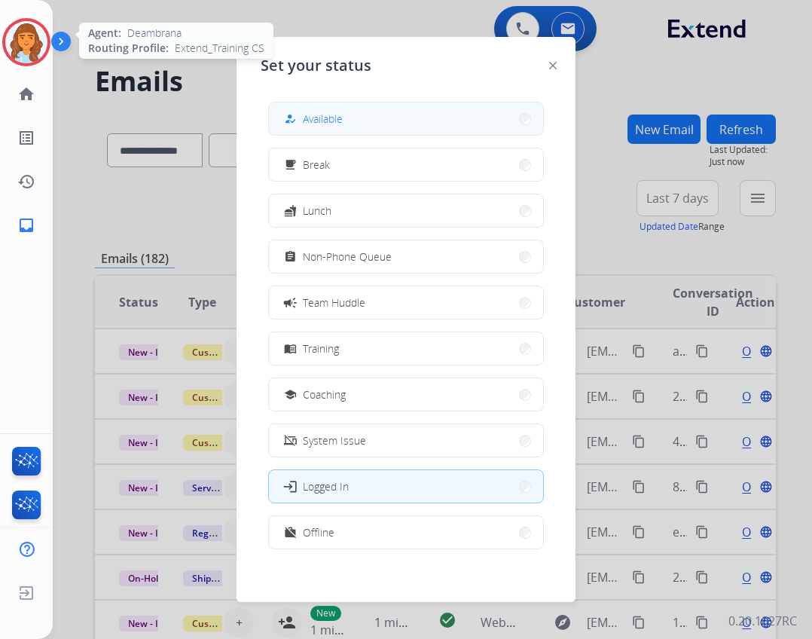
click at [310, 107] on button "how_to_reg Available" at bounding box center [406, 118] width 274 height 32
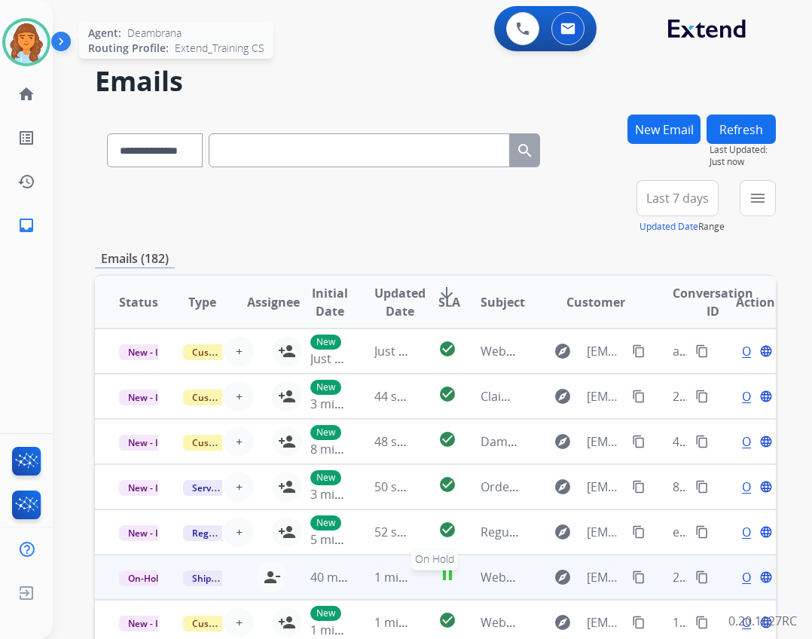
click at [447, 582] on mat-icon "pause" at bounding box center [448, 575] width 18 height 18
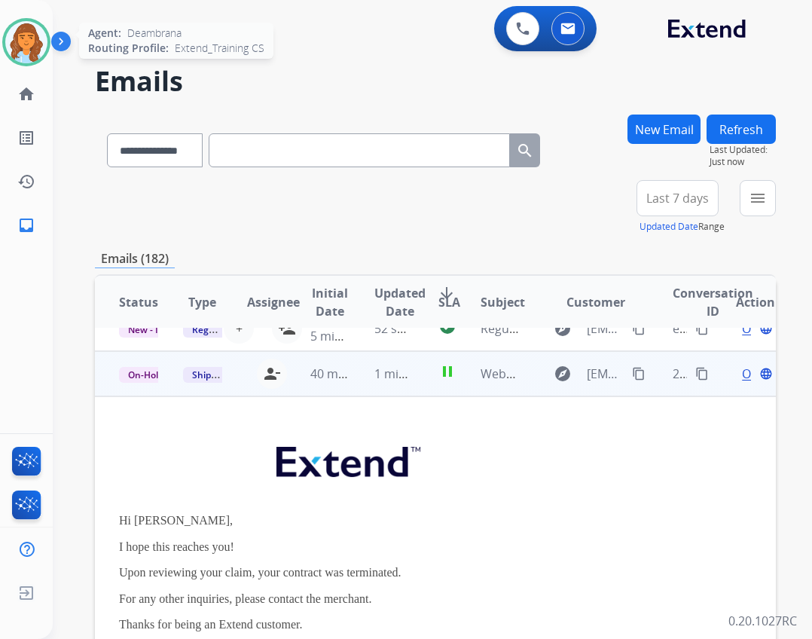
scroll to position [173, 0]
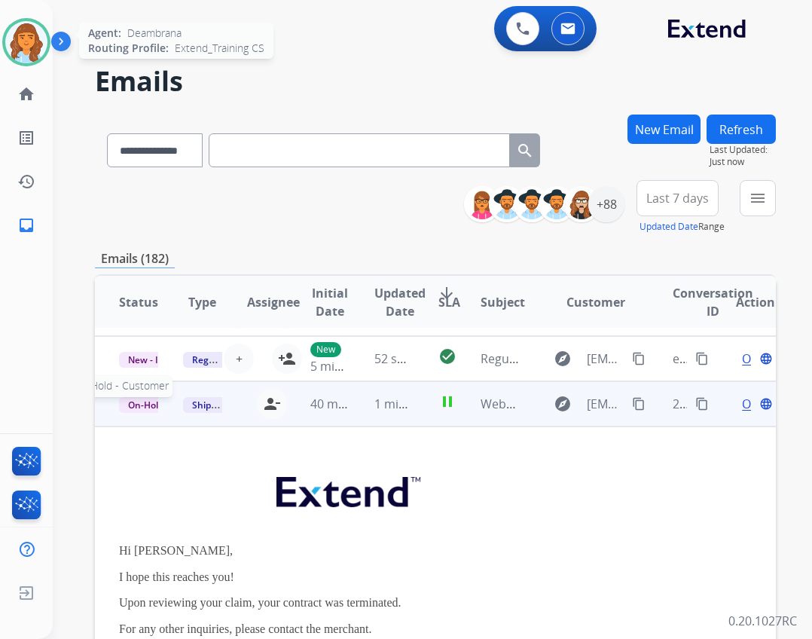
click at [144, 401] on span "On-Hold - Customer" at bounding box center [171, 405] width 104 height 16
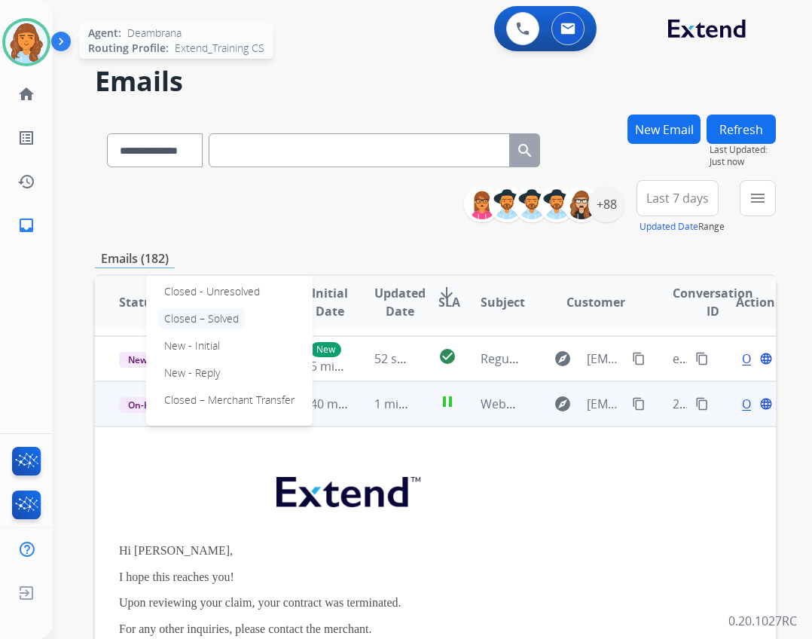
click at [209, 315] on p "Closed – Solved" at bounding box center [201, 318] width 87 height 21
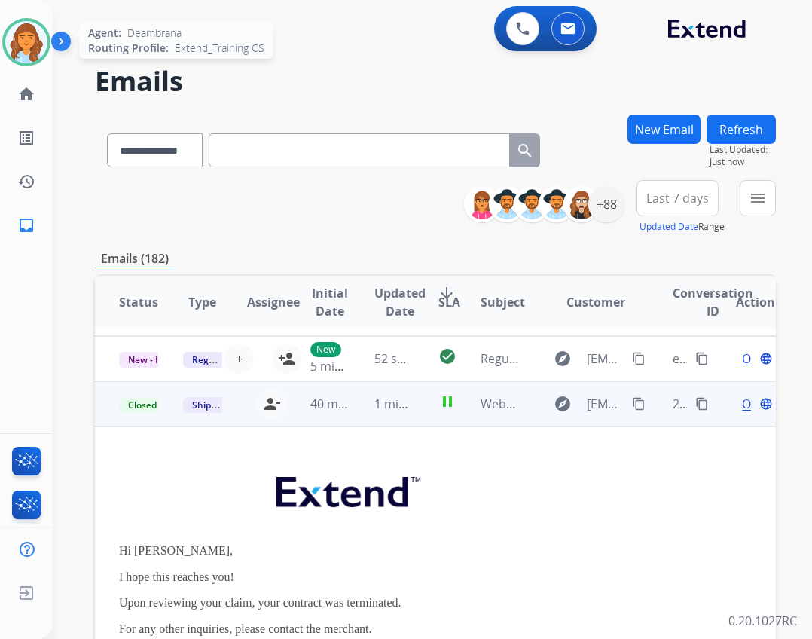
click at [742, 404] on span "Open" at bounding box center [757, 404] width 31 height 18
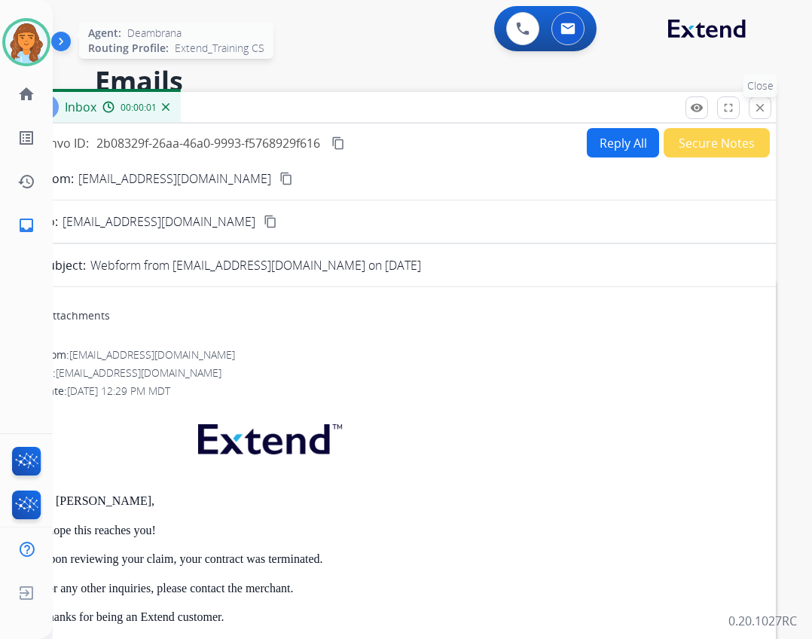
click at [751, 108] on button "close Close" at bounding box center [760, 107] width 23 height 23
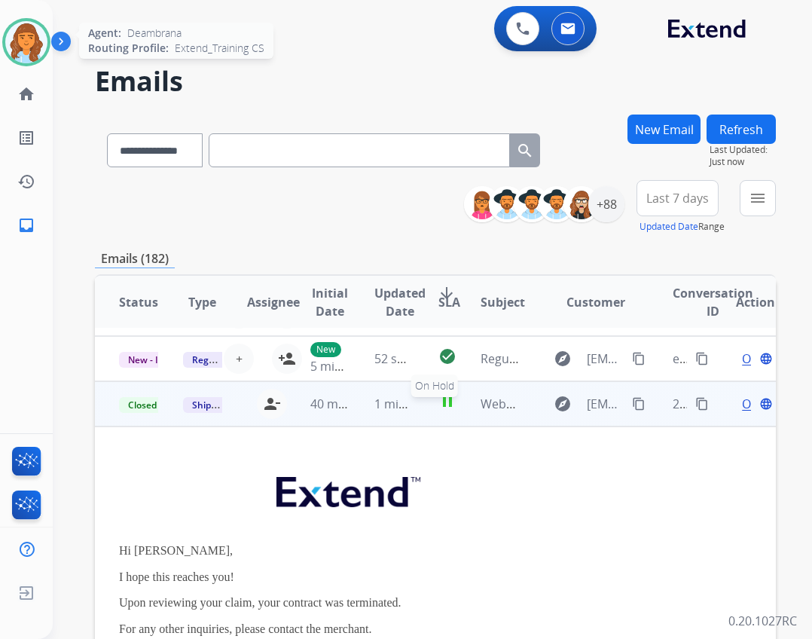
click at [447, 401] on mat-icon "pause" at bounding box center [448, 402] width 18 height 18
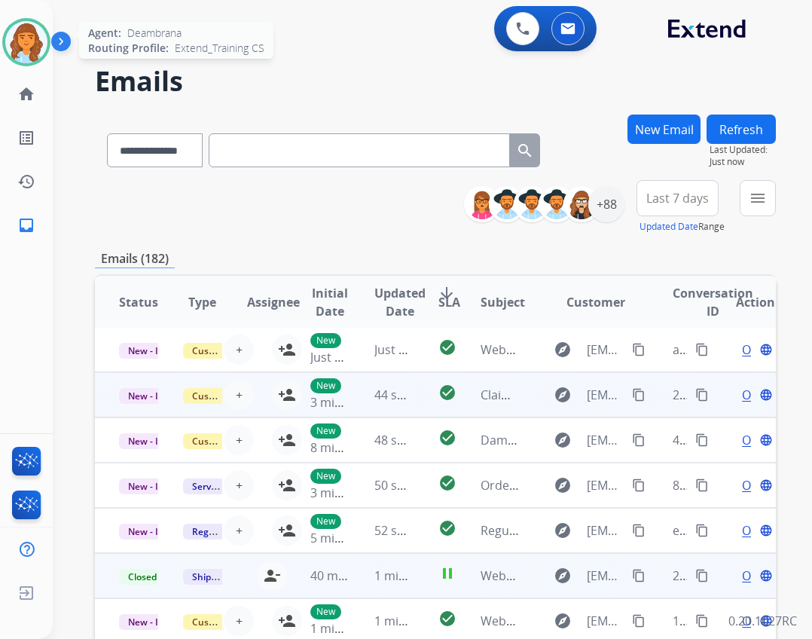
scroll to position [2, 0]
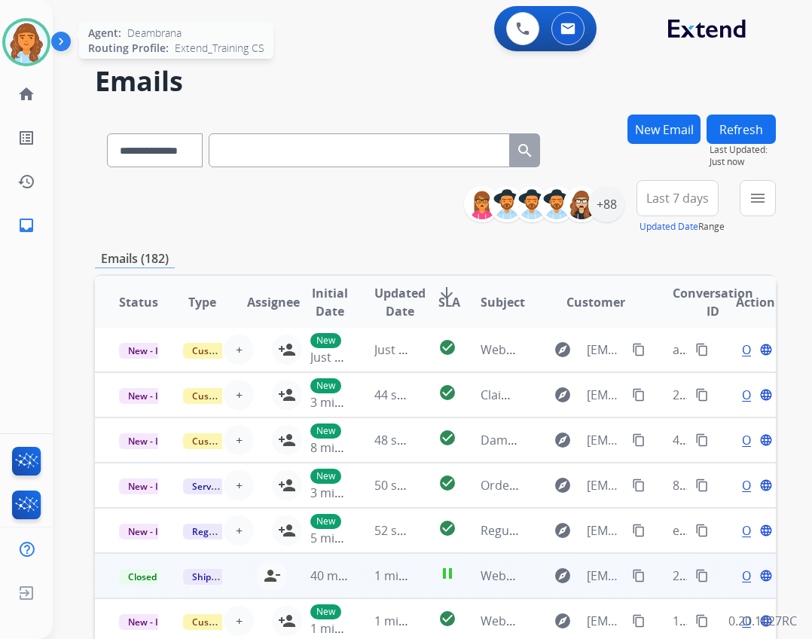
click at [737, 127] on button "Refresh" at bounding box center [741, 129] width 69 height 29
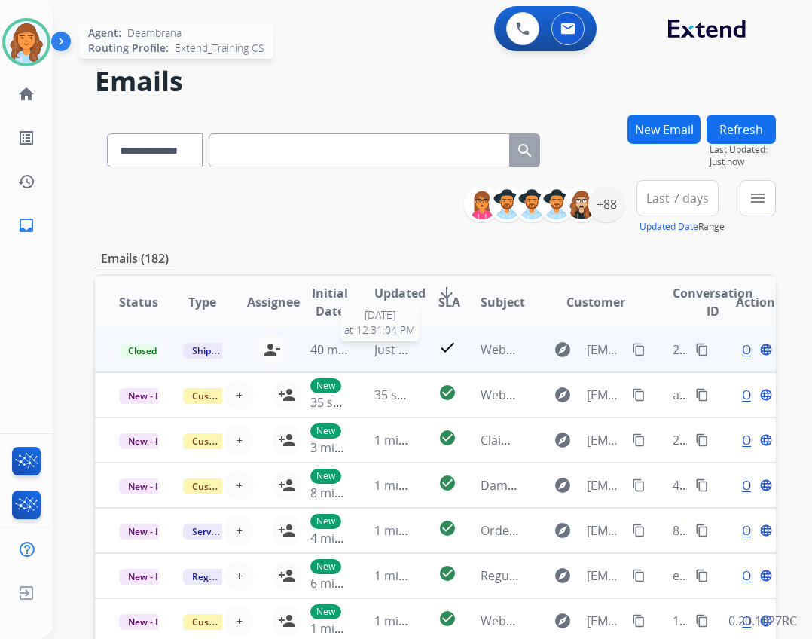
click at [388, 355] on span "Just now" at bounding box center [398, 349] width 48 height 17
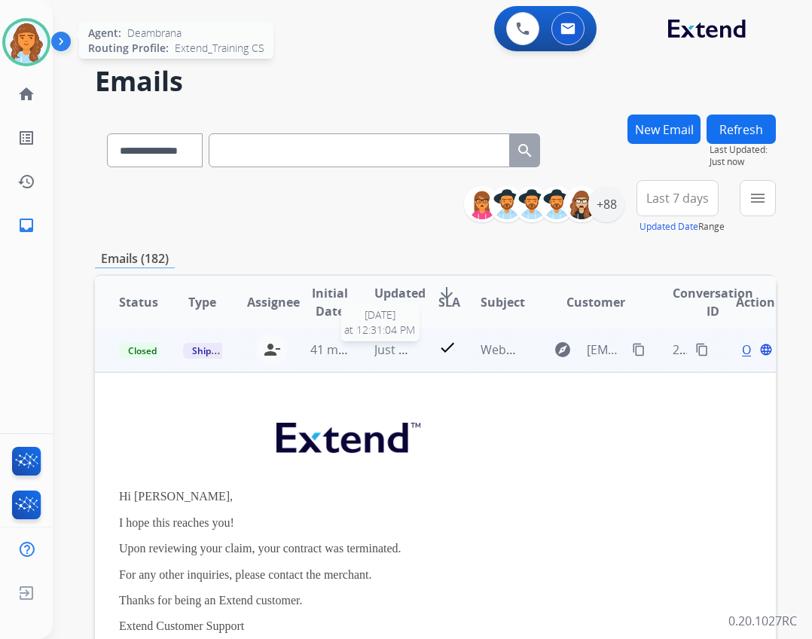
scroll to position [0, 0]
click at [552, 271] on div "**********" at bounding box center [435, 486] width 681 height 743
click at [423, 358] on td "check" at bounding box center [435, 351] width 43 height 45
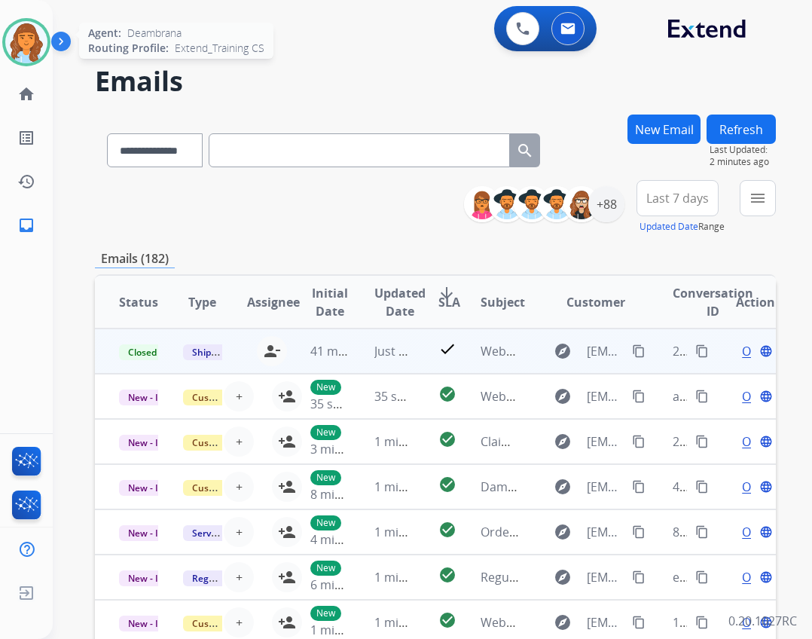
drag, startPoint x: 692, startPoint y: 350, endPoint x: 685, endPoint y: 348, distance: 7.9
click at [695, 350] on mat-icon "content_copy" at bounding box center [702, 351] width 14 height 14
click at [714, 125] on button "Refresh" at bounding box center [741, 129] width 69 height 29
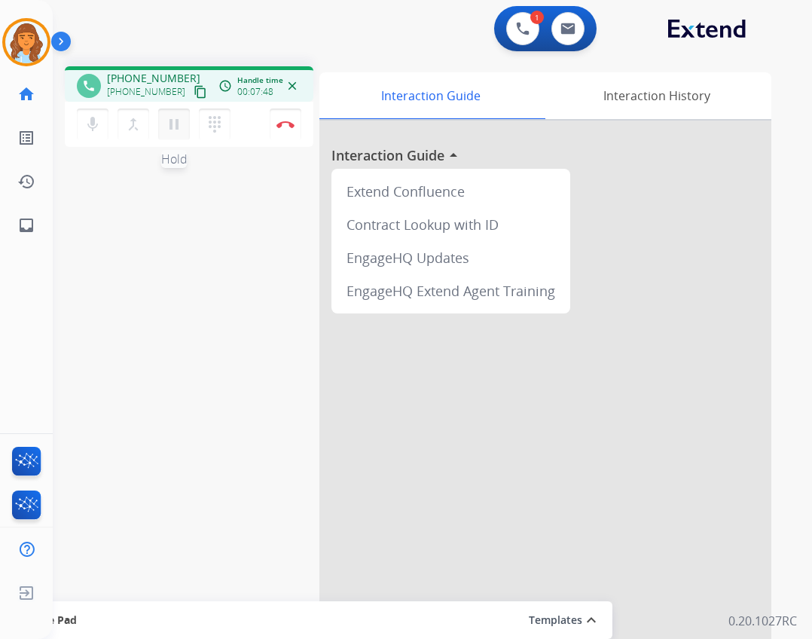
drag, startPoint x: 177, startPoint y: 130, endPoint x: 188, endPoint y: 126, distance: 11.2
click at [177, 130] on mat-icon "pause" at bounding box center [174, 124] width 18 height 18
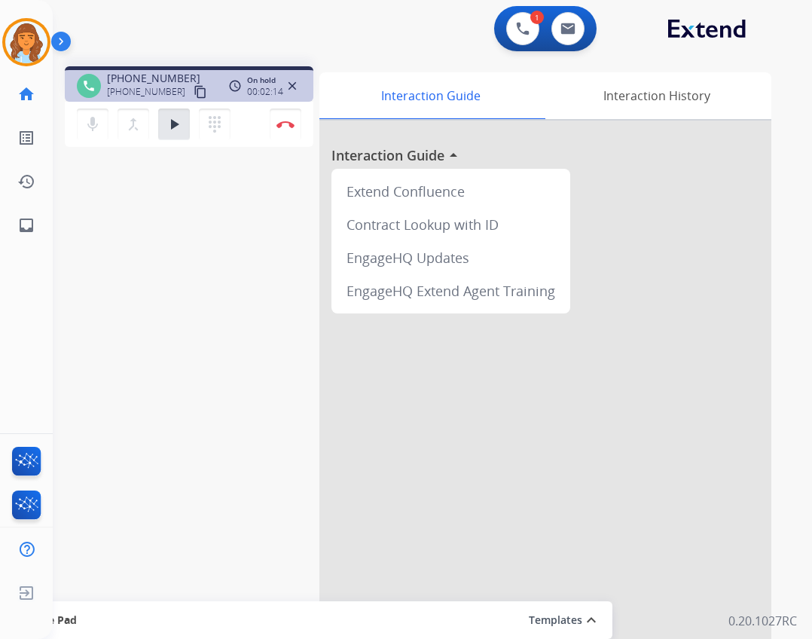
click at [154, 127] on div "merge_type Bridge" at bounding box center [138, 125] width 41 height 32
click at [160, 130] on button "play_arrow Hold" at bounding box center [174, 125] width 32 height 32
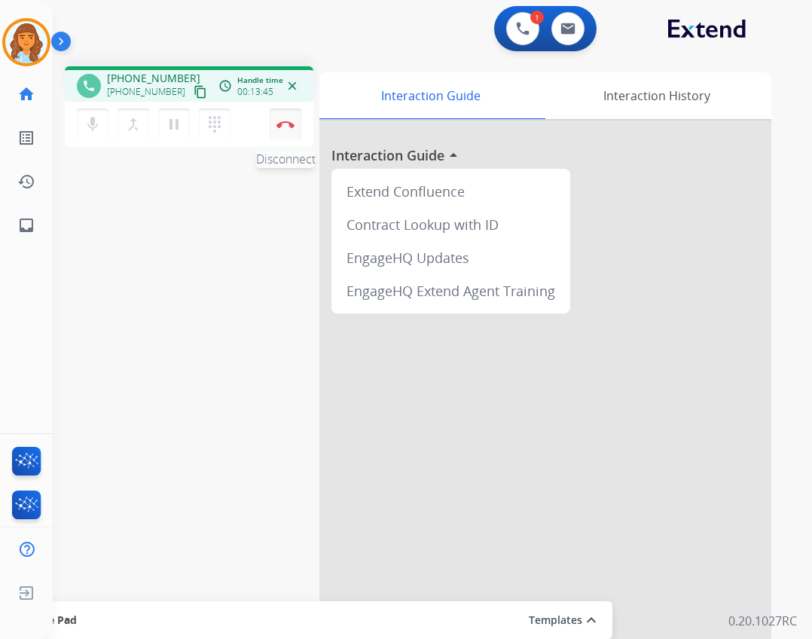
click at [283, 132] on button "Disconnect" at bounding box center [286, 125] width 32 height 32
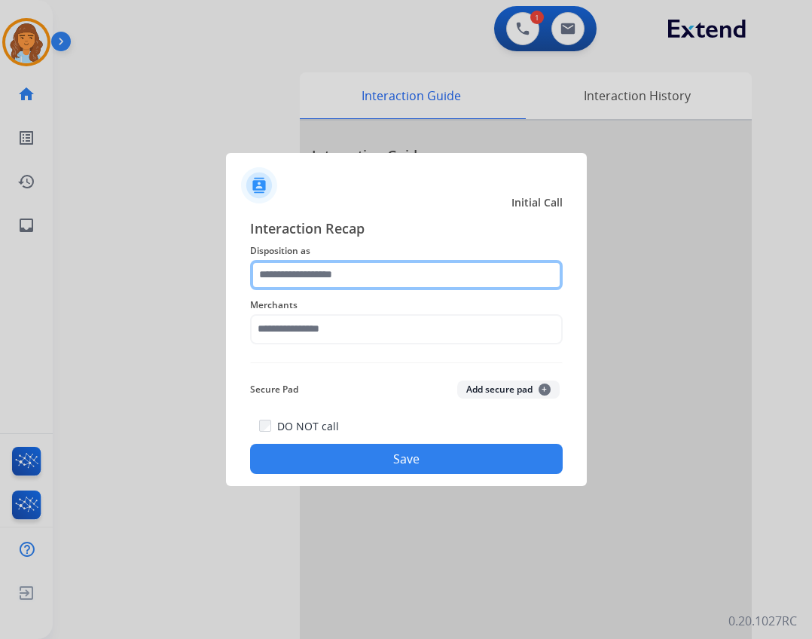
click at [303, 290] on div at bounding box center [406, 275] width 313 height 30
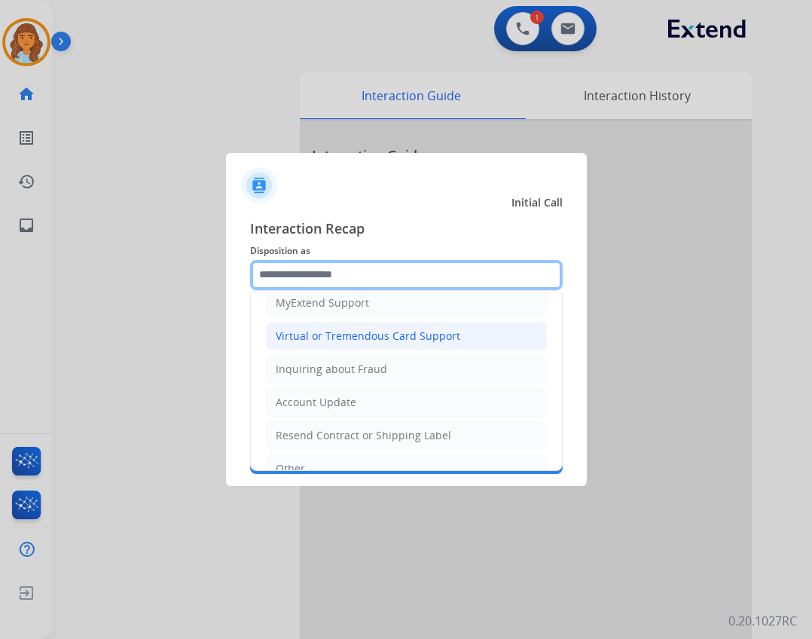
scroll to position [9, 0]
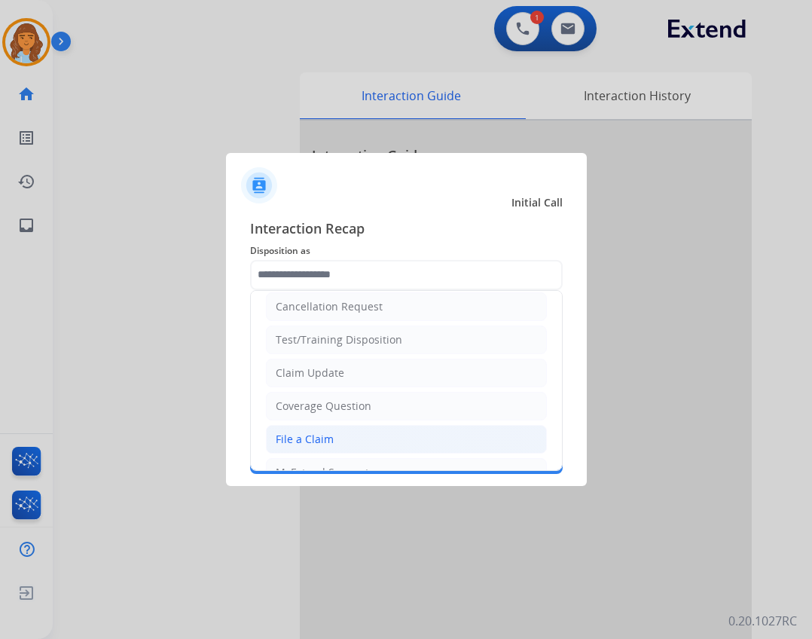
click at [321, 439] on div "File a Claim" at bounding box center [305, 439] width 58 height 15
type input "**********"
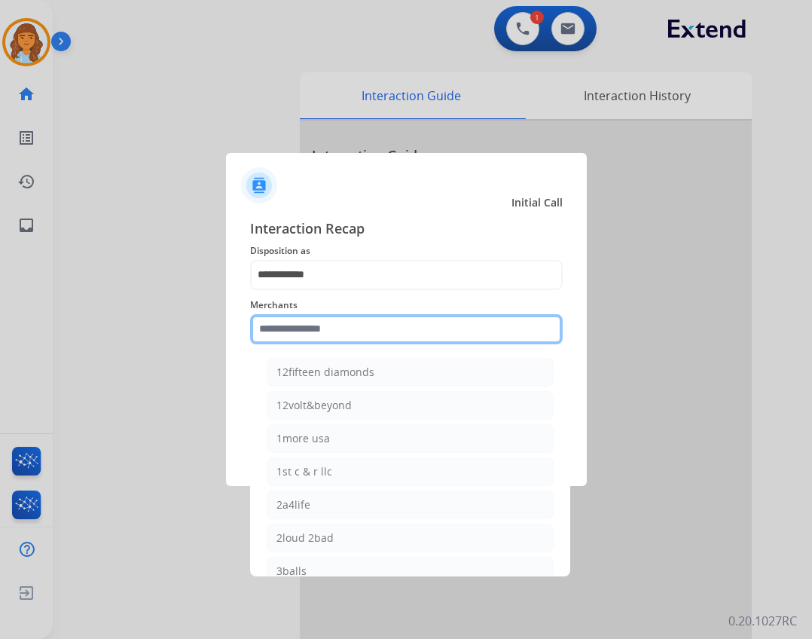
click at [333, 332] on input "text" at bounding box center [406, 329] width 313 height 30
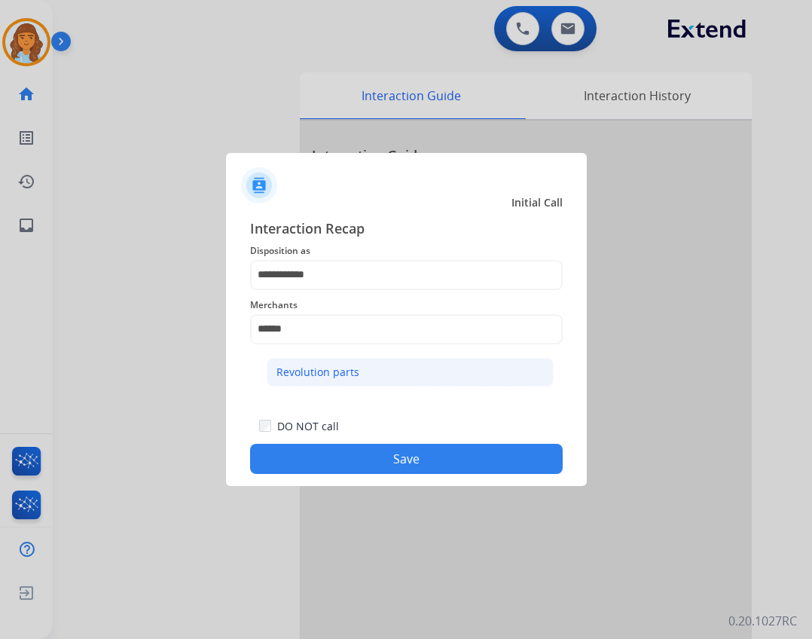
click at [385, 363] on li "Revolution parts" at bounding box center [410, 372] width 287 height 29
type input "**********"
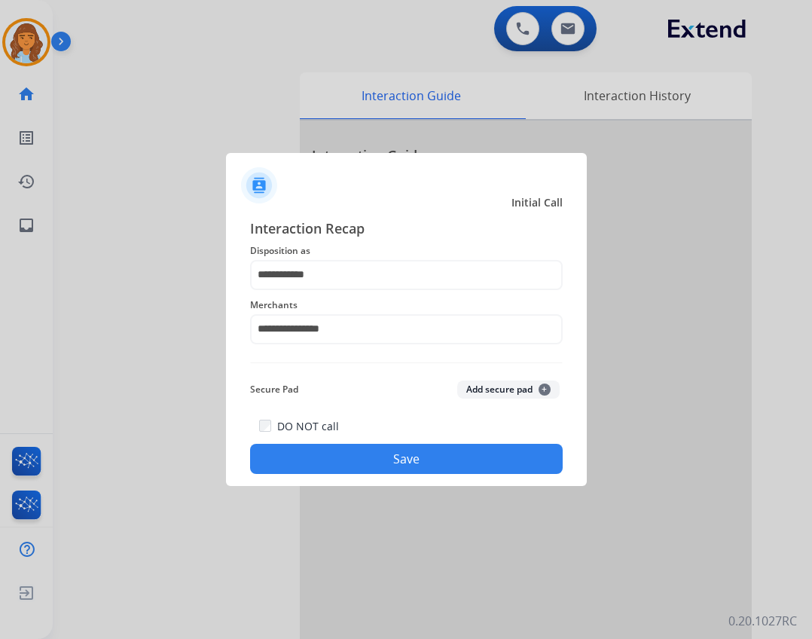
click at [443, 466] on button "Save" at bounding box center [406, 459] width 313 height 30
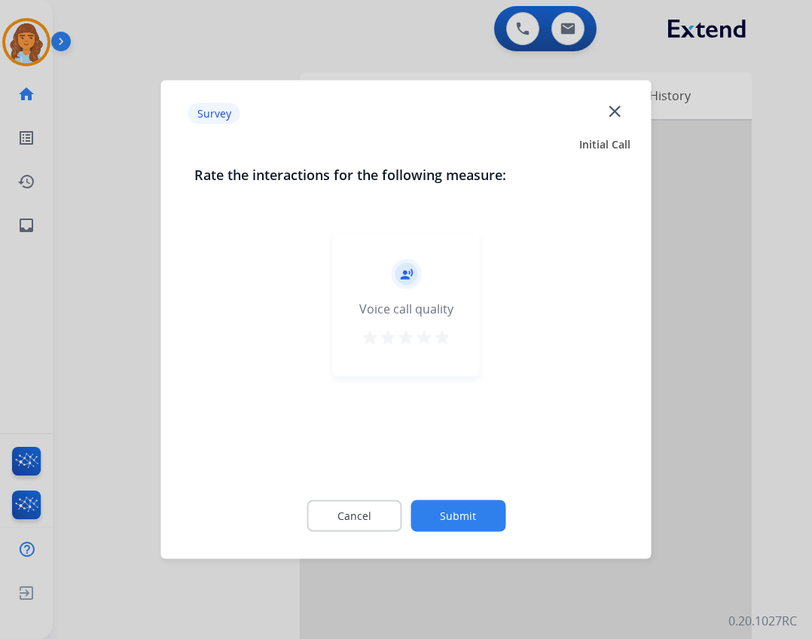
click at [453, 512] on button "Submit" at bounding box center [458, 516] width 95 height 32
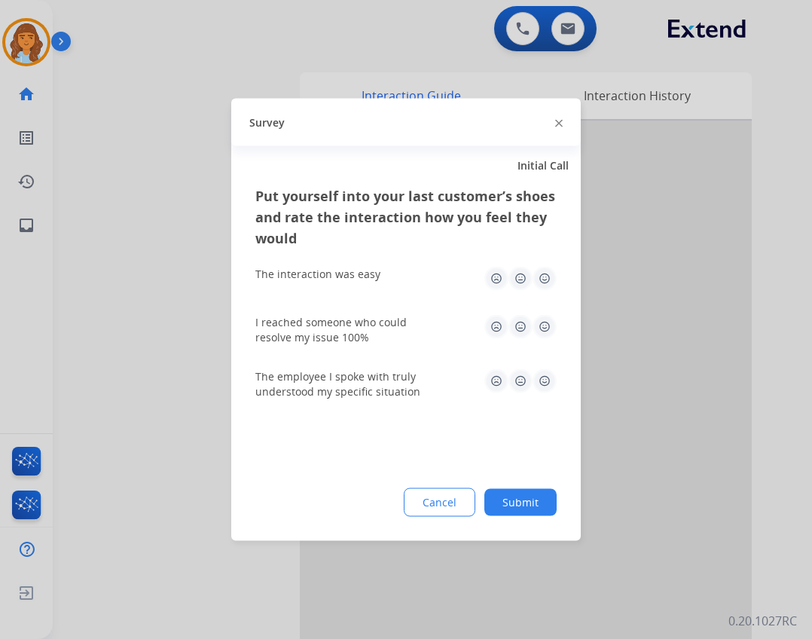
click at [506, 500] on button "Submit" at bounding box center [521, 502] width 72 height 27
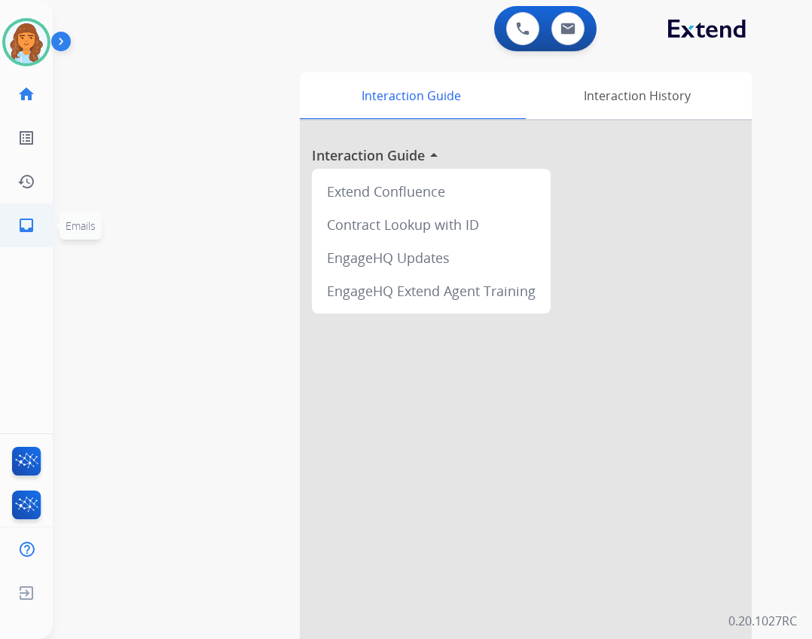
click at [37, 234] on link "inbox Emails" at bounding box center [26, 225] width 42 height 42
select select "**********"
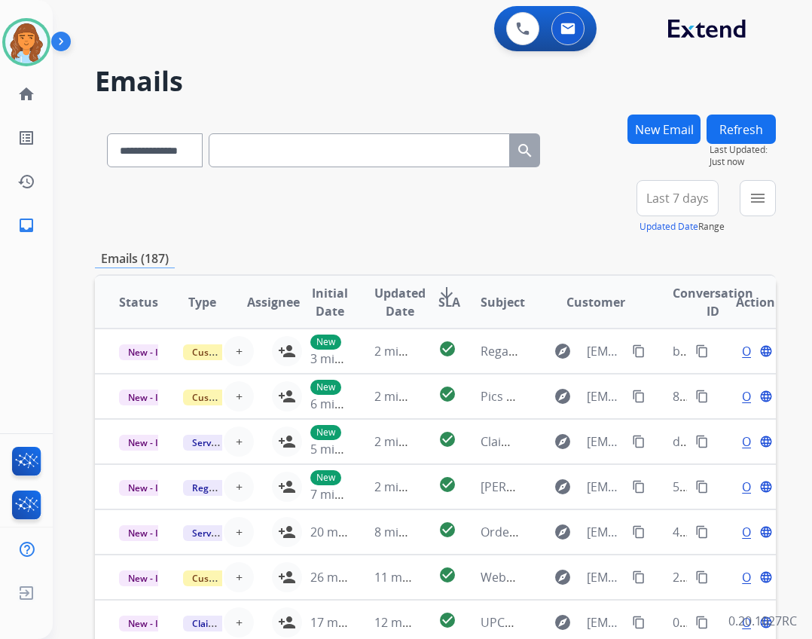
click at [764, 117] on button "Refresh" at bounding box center [741, 129] width 69 height 29
click at [20, 42] on img at bounding box center [26, 42] width 42 height 42
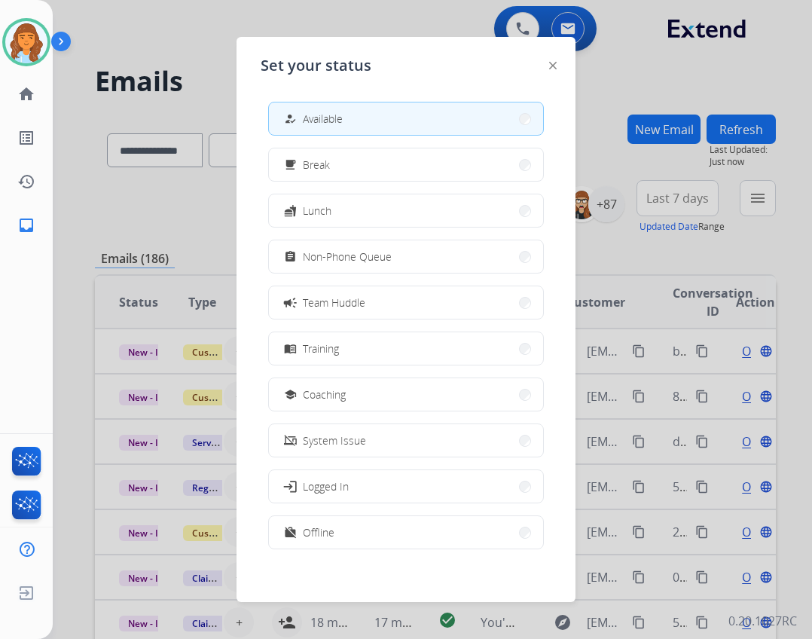
click at [320, 113] on span "Available" at bounding box center [323, 119] width 40 height 16
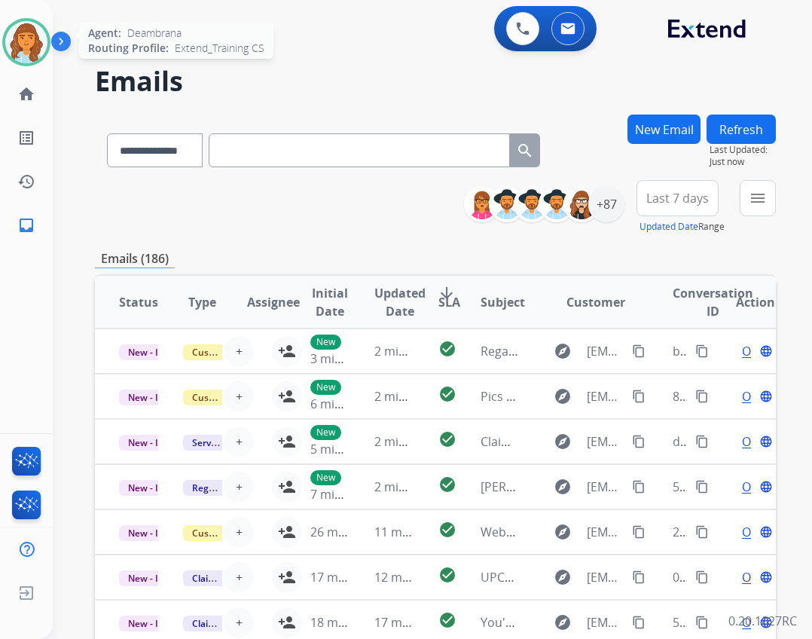
click at [15, 51] on img at bounding box center [26, 42] width 42 height 42
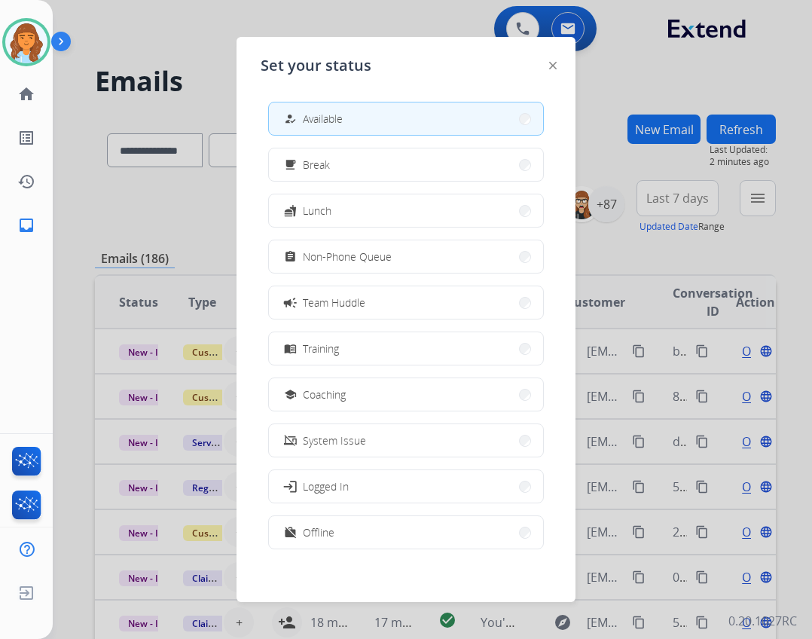
click at [166, 225] on div at bounding box center [406, 319] width 812 height 639
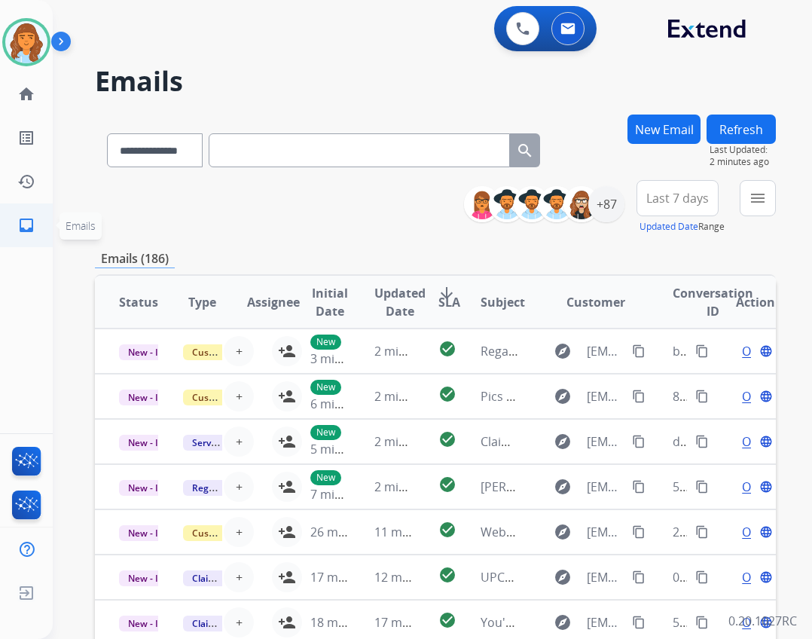
click at [29, 226] on mat-icon "inbox" at bounding box center [26, 225] width 18 height 18
click at [41, 88] on link "home Home" at bounding box center [26, 94] width 42 height 42
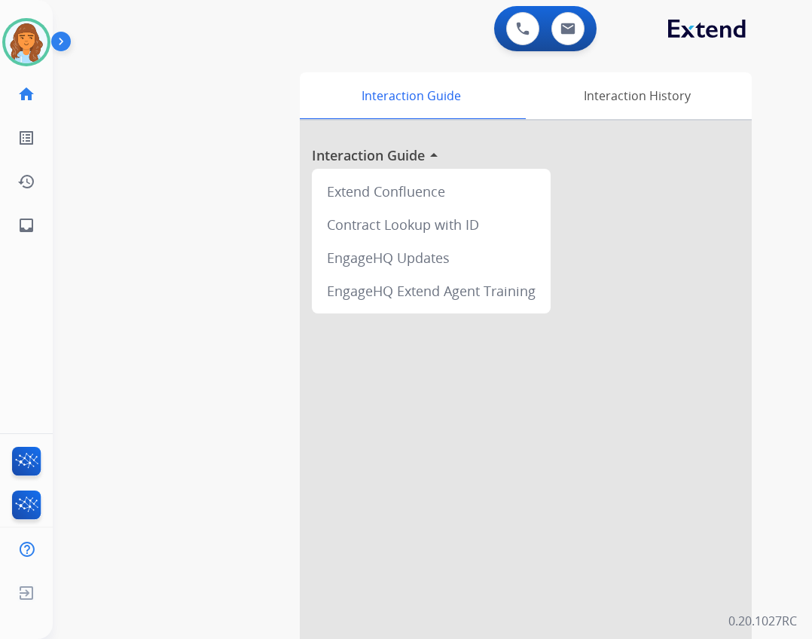
click at [55, 69] on div "swap_horiz Break voice bridge close_fullscreen Connect 3-Way Call merge_type Se…" at bounding box center [414, 368] width 723 height 628
click at [47, 62] on div "Agent: Deambrana Routing Profile: Extend_Training CS" at bounding box center [26, 42] width 48 height 48
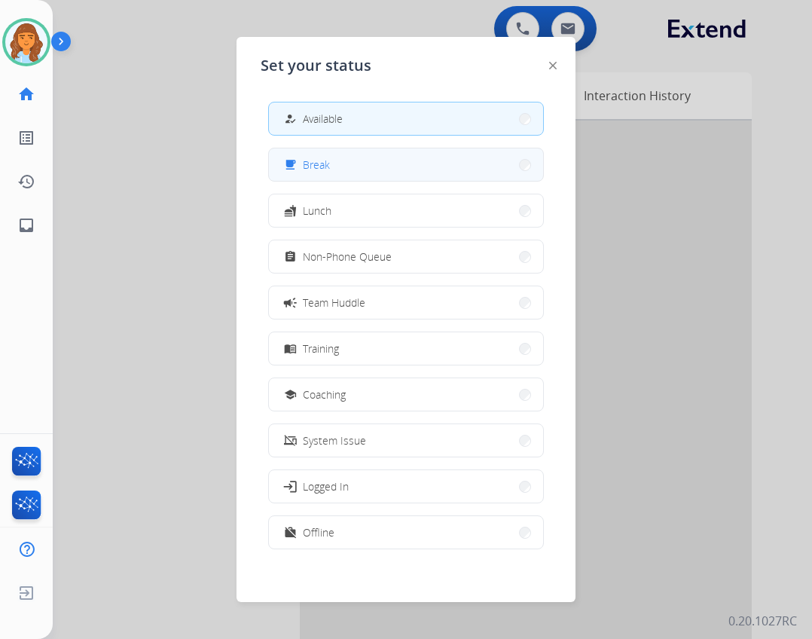
click at [327, 158] on span "Break" at bounding box center [316, 165] width 27 height 16
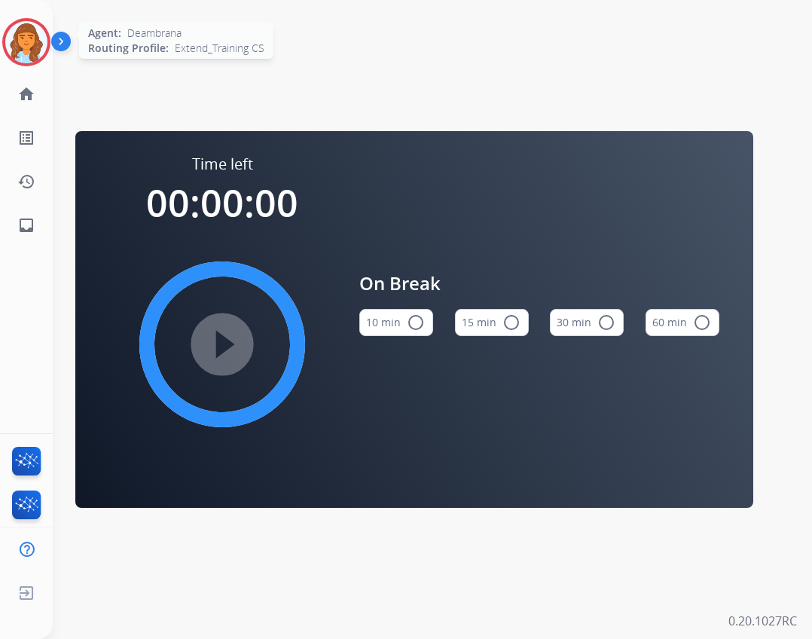
click at [29, 56] on img at bounding box center [26, 42] width 42 height 42
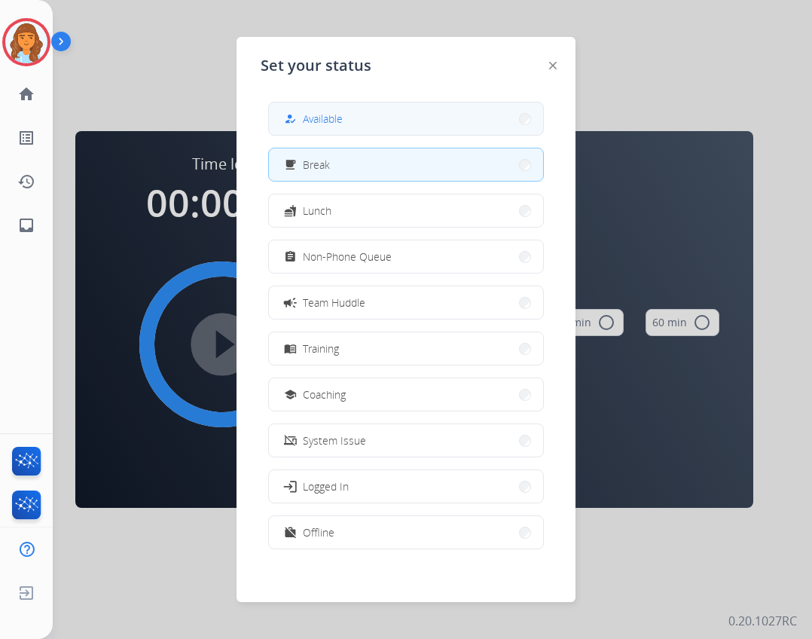
click at [313, 111] on span "Available" at bounding box center [323, 119] width 40 height 16
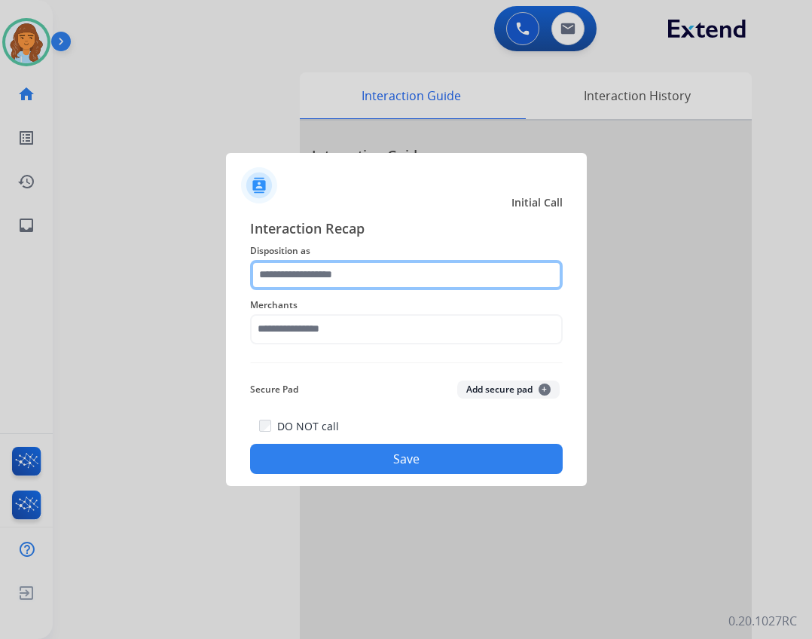
click at [320, 275] on input "text" at bounding box center [406, 275] width 313 height 30
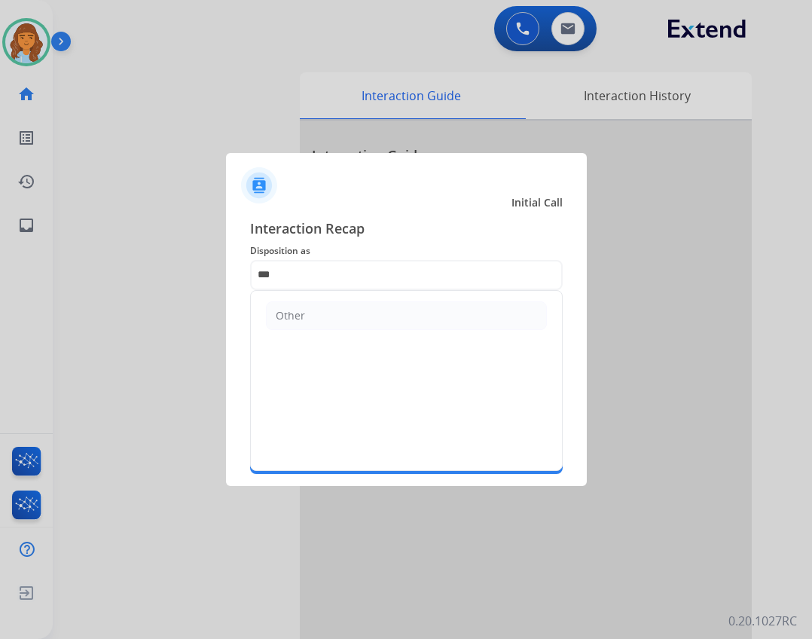
drag, startPoint x: 326, startPoint y: 313, endPoint x: 323, endPoint y: 326, distance: 13.0
click at [326, 315] on li "Other" at bounding box center [406, 315] width 281 height 29
type input "*****"
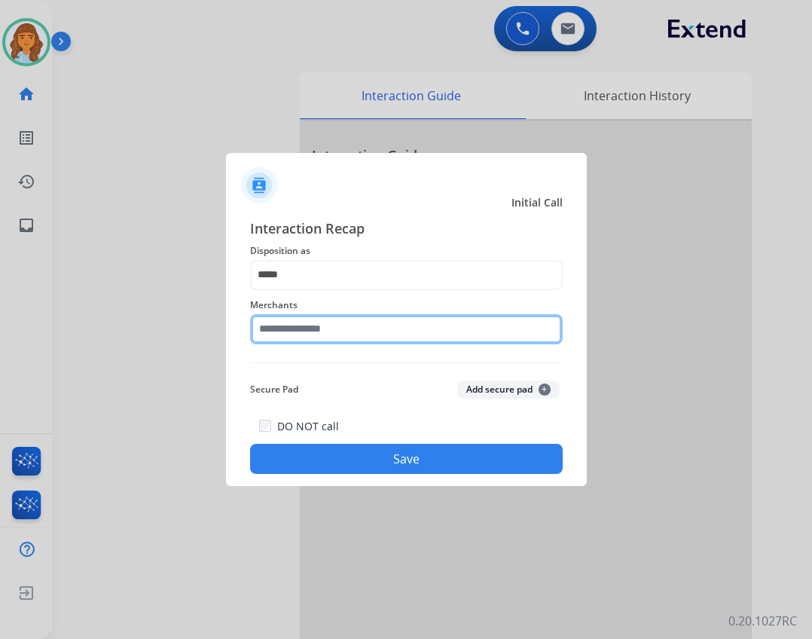
click at [323, 329] on input "text" at bounding box center [406, 329] width 313 height 30
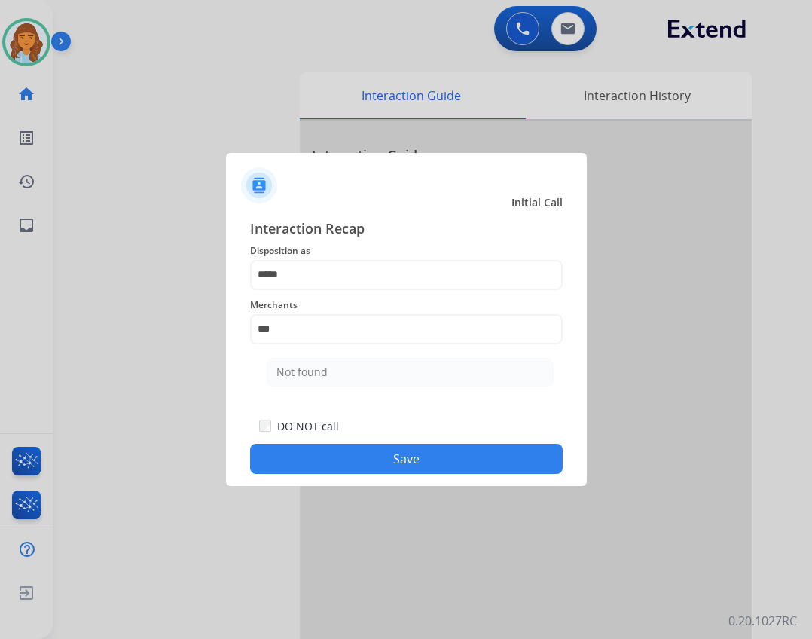
drag, startPoint x: 307, startPoint y: 379, endPoint x: 295, endPoint y: 384, distance: 12.9
click at [298, 383] on li "Not found" at bounding box center [410, 372] width 287 height 29
type input "*********"
click at [362, 468] on button "Save" at bounding box center [406, 459] width 313 height 30
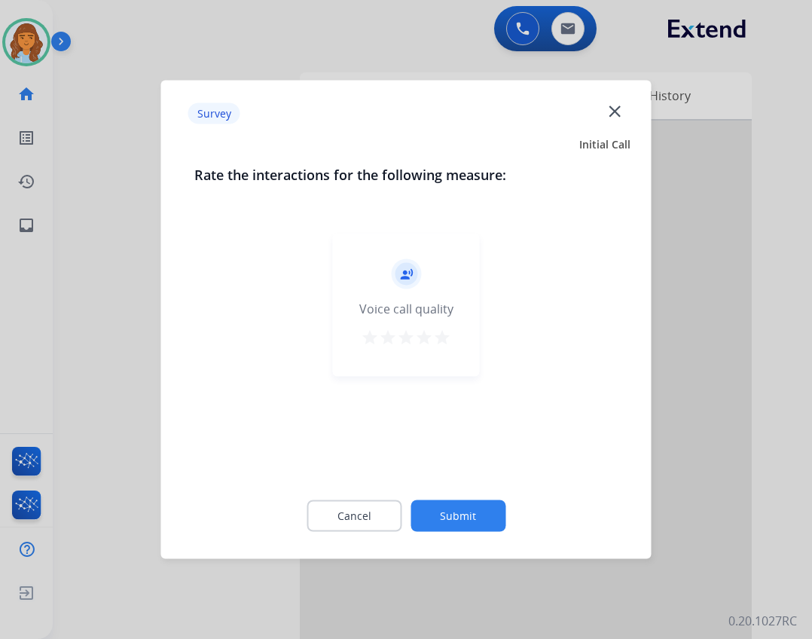
click at [491, 517] on button "Submit" at bounding box center [458, 516] width 95 height 32
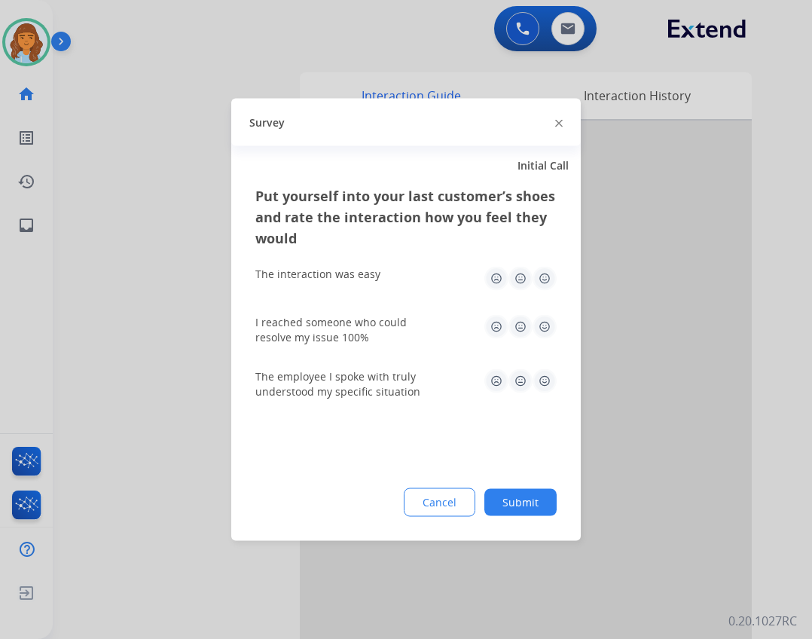
click at [498, 500] on button "Submit" at bounding box center [521, 502] width 72 height 27
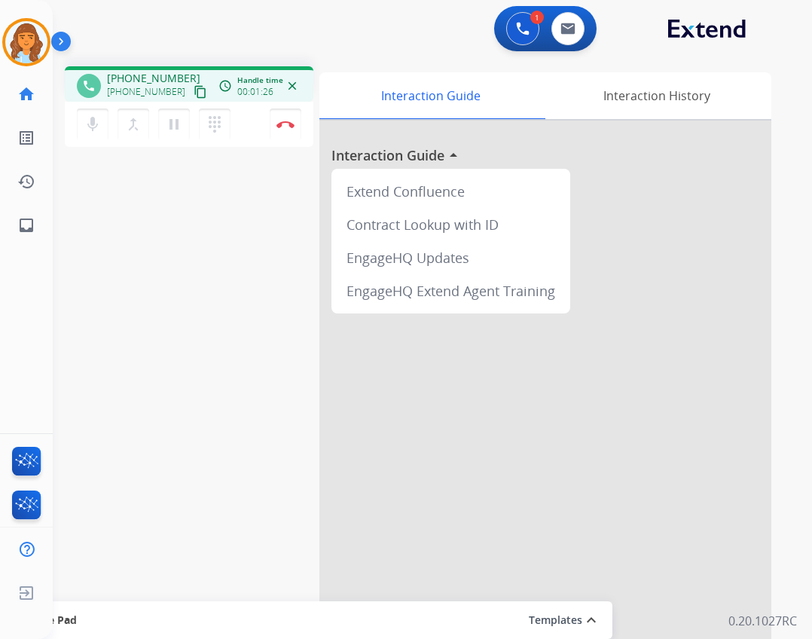
click at [194, 93] on mat-icon "content_copy" at bounding box center [201, 92] width 14 height 14
click at [30, 219] on mat-icon "inbox" at bounding box center [26, 225] width 18 height 18
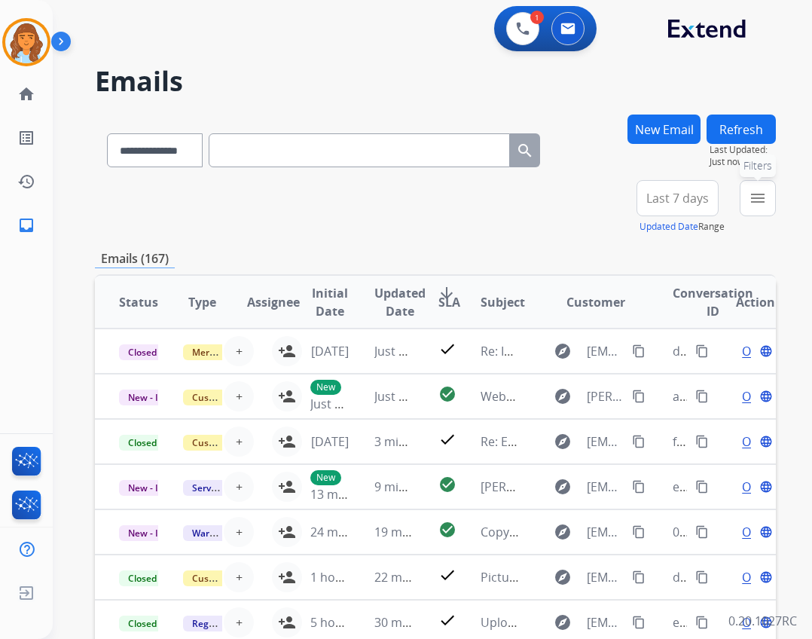
click at [745, 193] on button "menu Filters" at bounding box center [758, 198] width 36 height 36
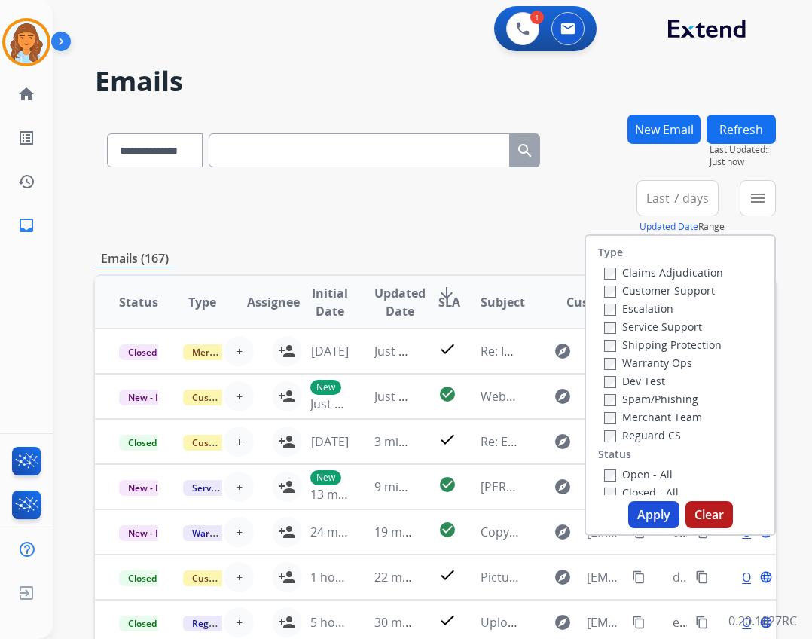
click at [454, 160] on input "text" at bounding box center [359, 150] width 301 height 34
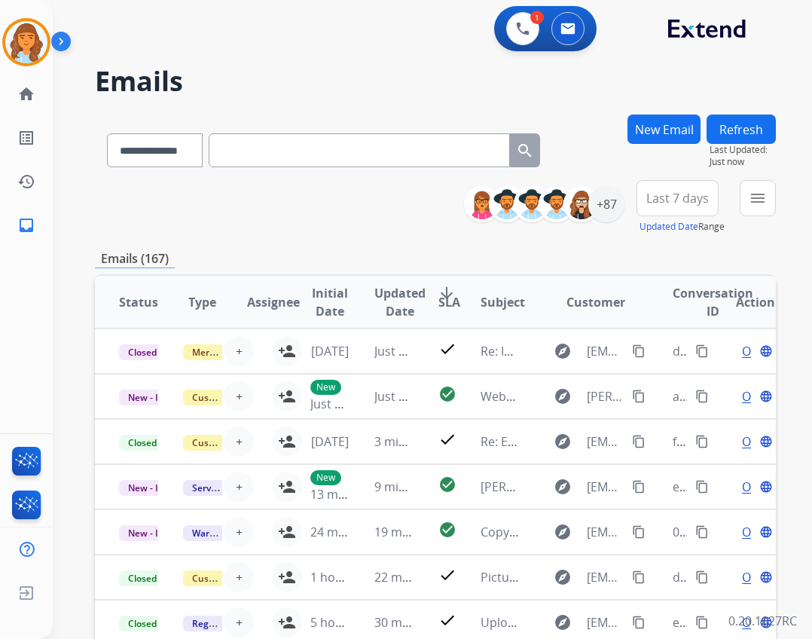
drag, startPoint x: 445, startPoint y: 168, endPoint x: 412, endPoint y: 150, distance: 37.8
click at [412, 150] on input "text" at bounding box center [359, 150] width 301 height 34
paste input "**********"
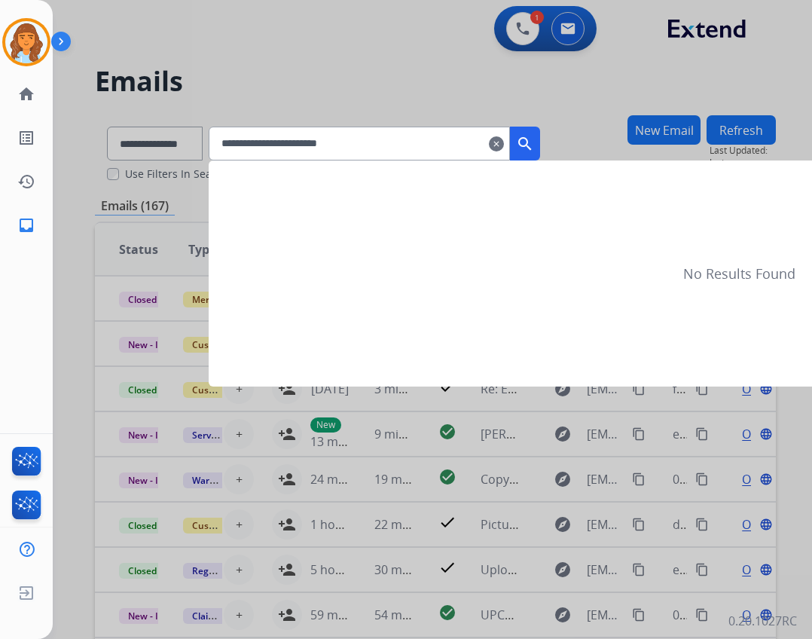
type input "**********"
click at [540, 156] on button "search" at bounding box center [525, 144] width 30 height 34
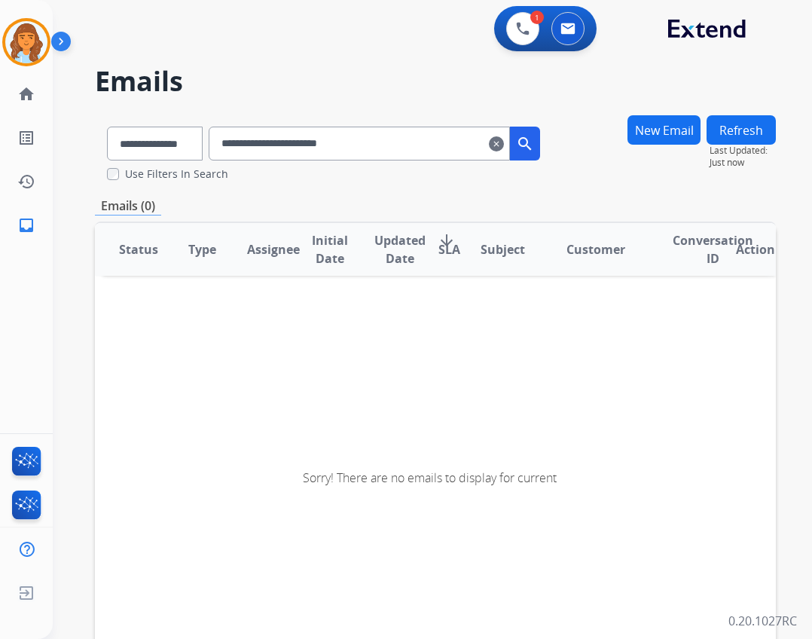
click at [504, 144] on mat-icon "clear" at bounding box center [496, 144] width 15 height 18
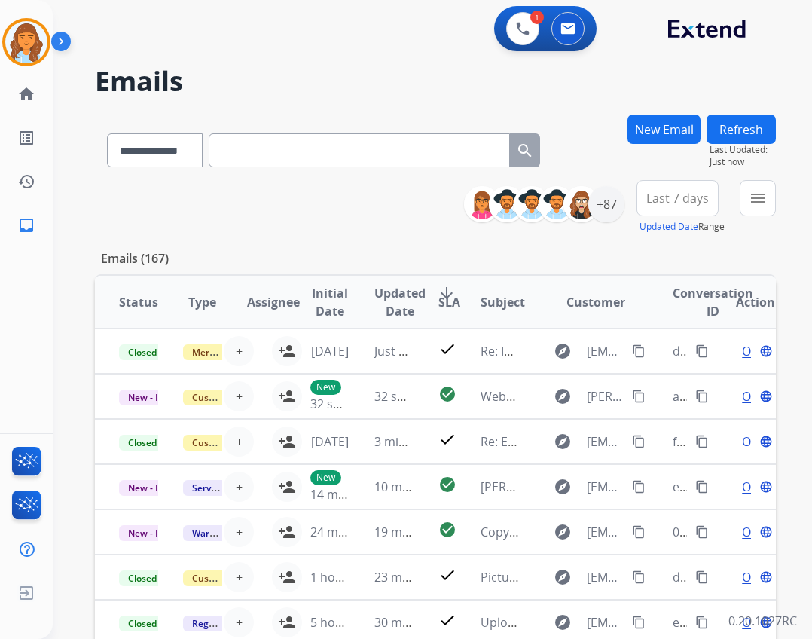
click at [247, 158] on input "text" at bounding box center [359, 150] width 301 height 34
paste input "**********"
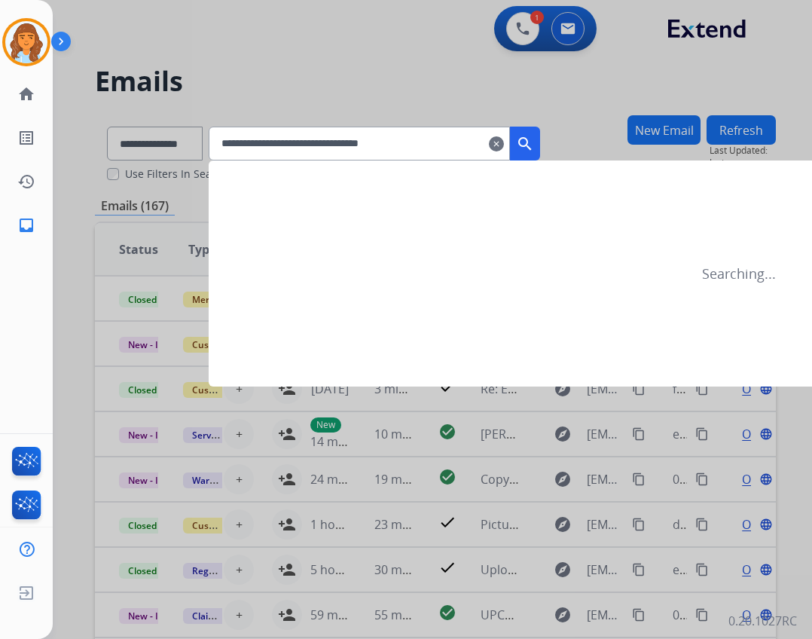
type input "**********"
click at [534, 144] on mat-icon "search" at bounding box center [525, 144] width 18 height 18
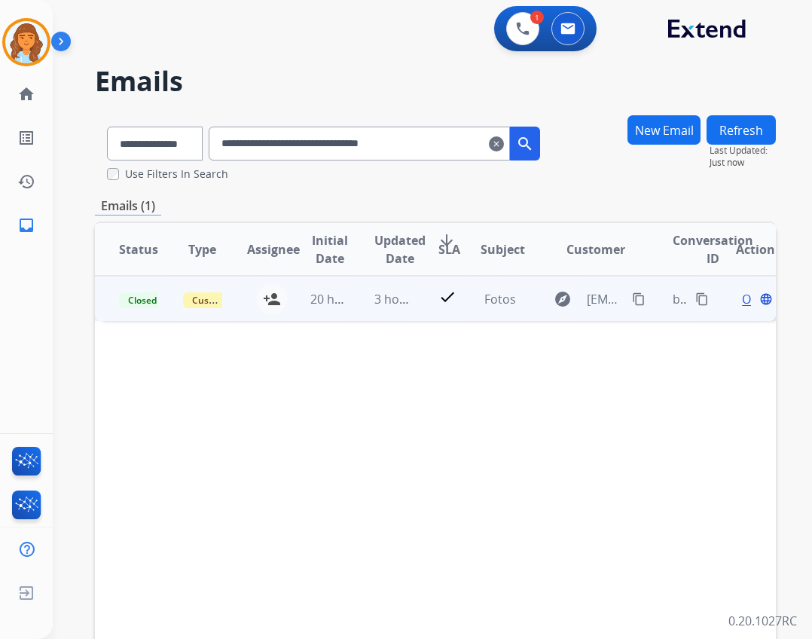
click at [522, 310] on td "explore herreramanny057@gmail.com content_copy" at bounding box center [585, 298] width 128 height 45
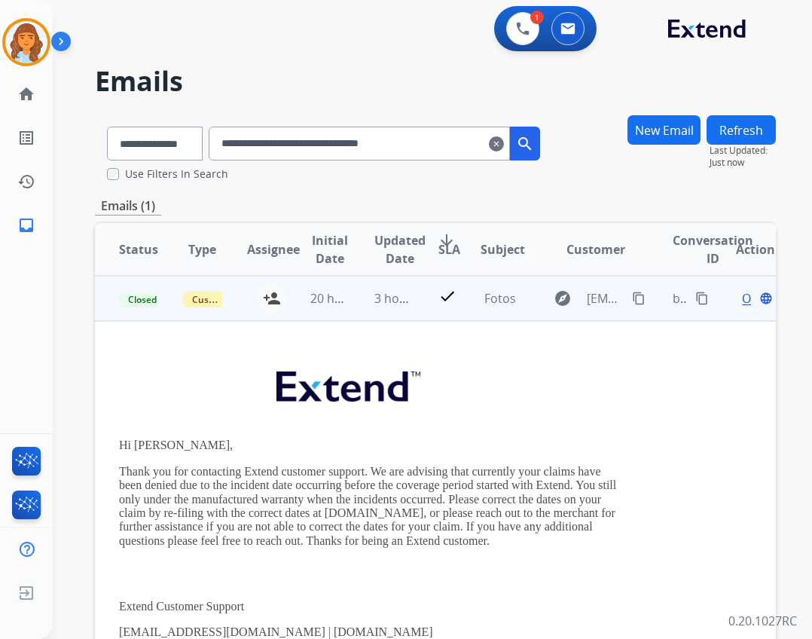
click at [739, 302] on div "Open language" at bounding box center [755, 298] width 39 height 18
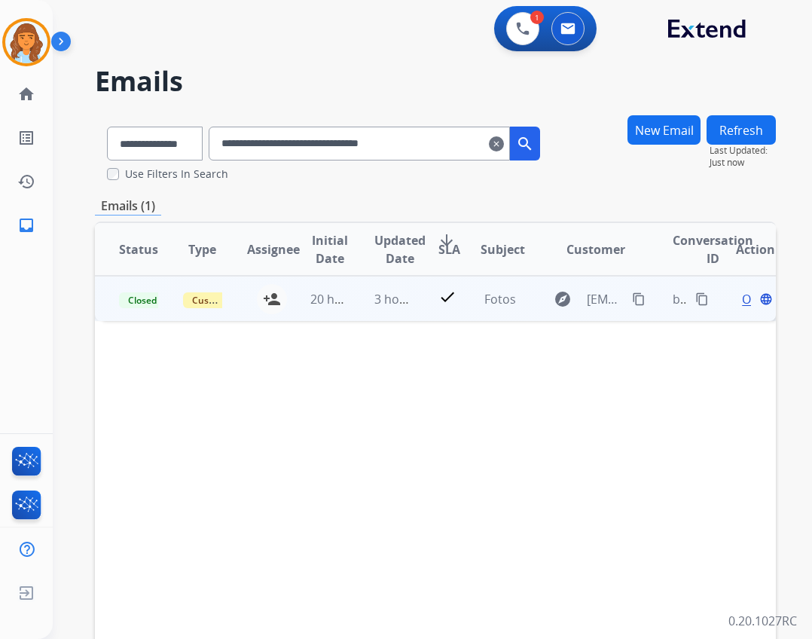
click at [736, 305] on div "Open language" at bounding box center [755, 299] width 39 height 18
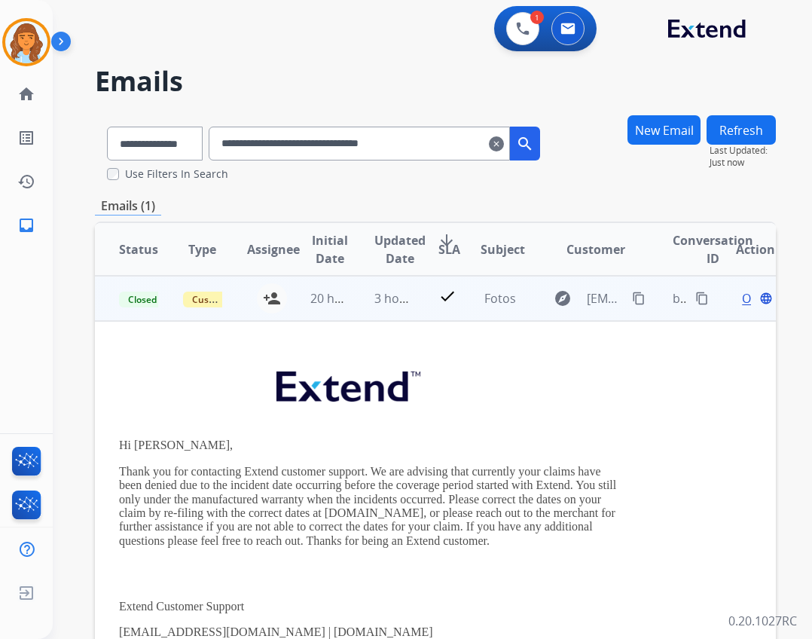
click at [742, 301] on span "Open" at bounding box center [757, 298] width 31 height 18
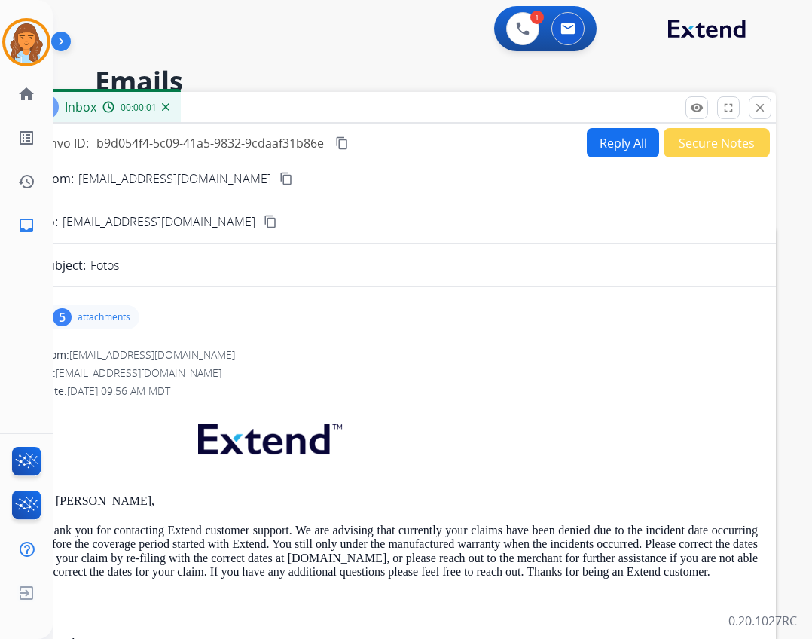
click at [116, 324] on div "5 attachments" at bounding box center [92, 317] width 96 height 24
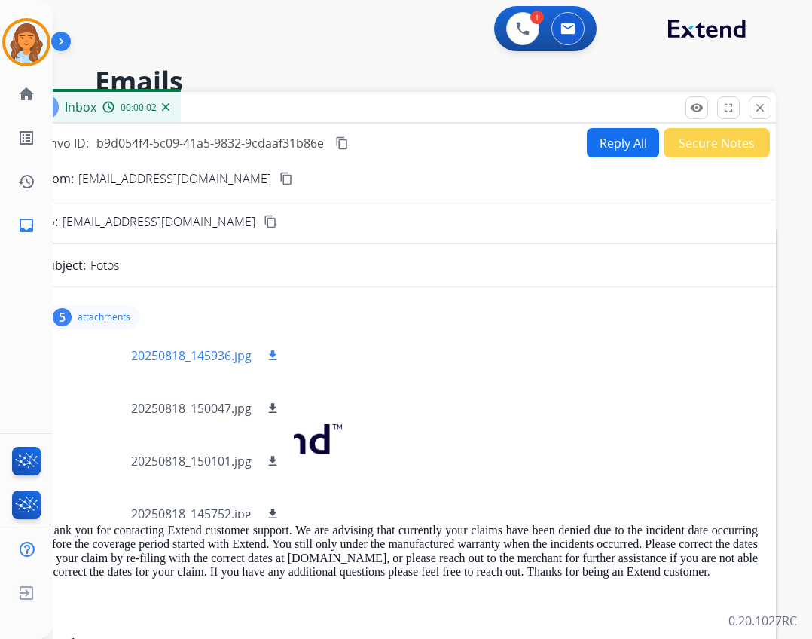
click at [109, 355] on div at bounding box center [93, 355] width 75 height 53
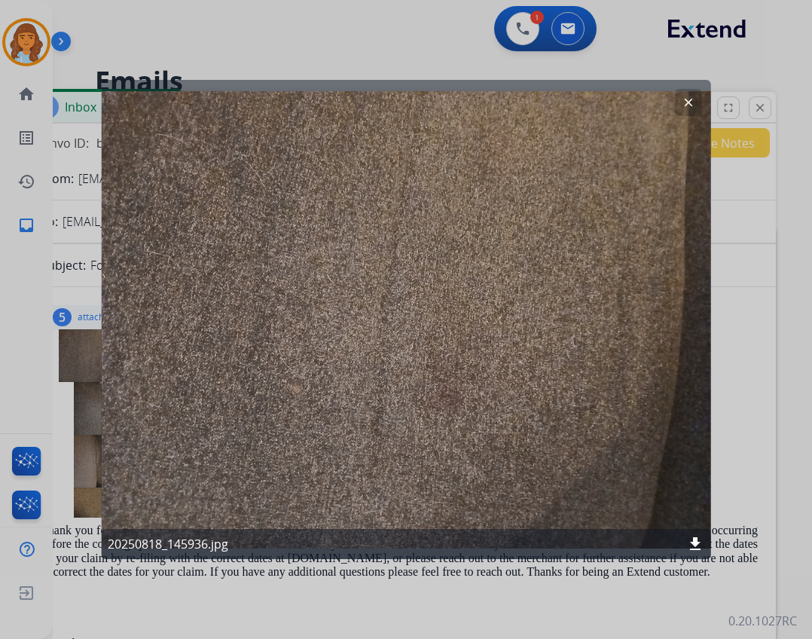
drag, startPoint x: 683, startPoint y: 105, endPoint x: 660, endPoint y: 112, distance: 24.3
click at [683, 106] on mat-icon "clear" at bounding box center [688, 103] width 14 height 14
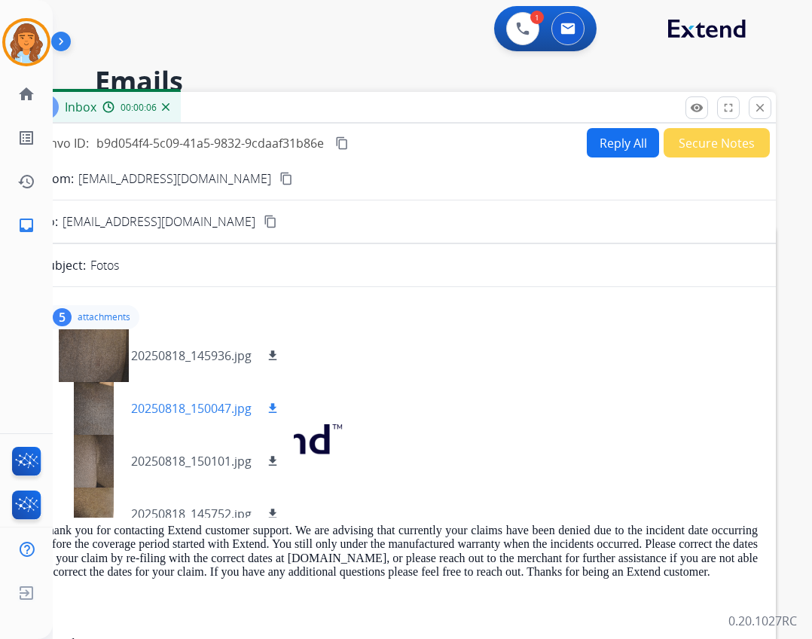
click at [99, 426] on div at bounding box center [93, 408] width 75 height 53
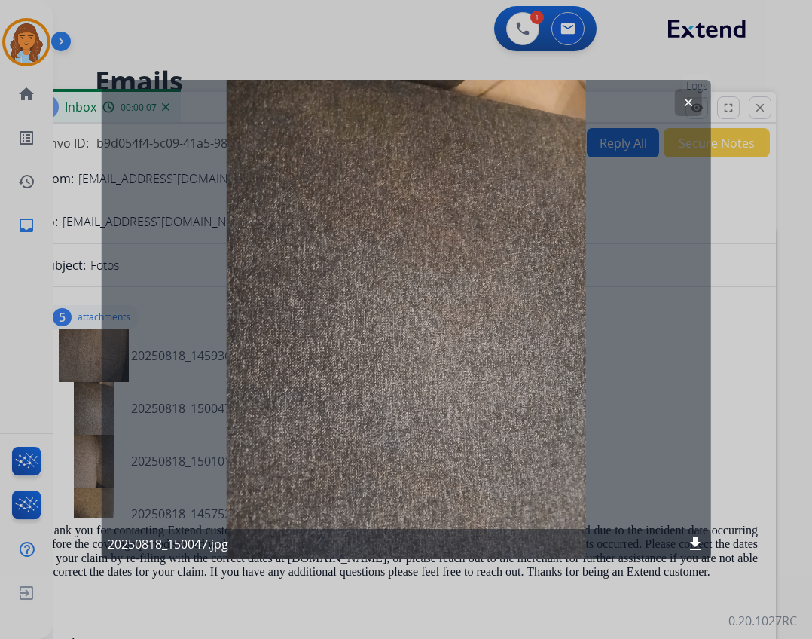
click at [689, 109] on button "clear" at bounding box center [687, 102] width 27 height 27
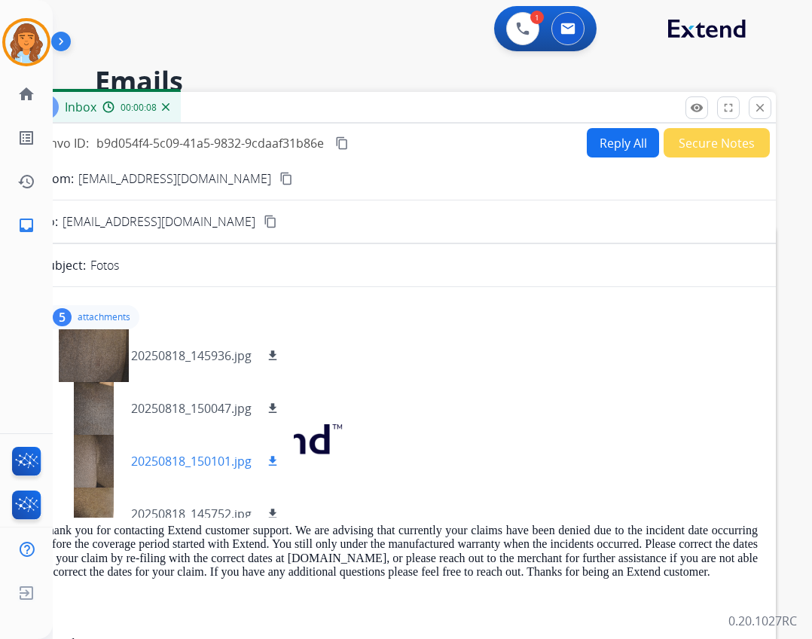
click at [87, 467] on div at bounding box center [93, 461] width 75 height 53
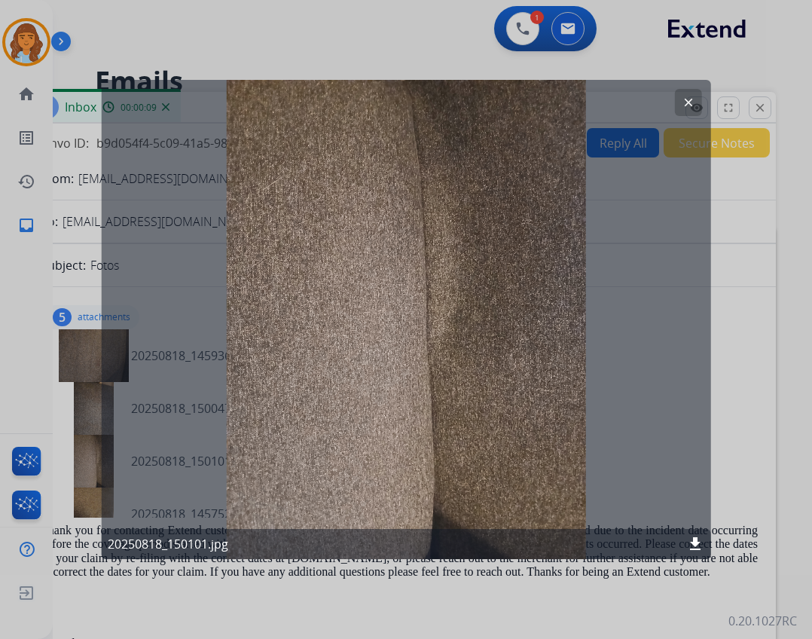
click at [685, 106] on mat-icon "clear" at bounding box center [688, 103] width 14 height 14
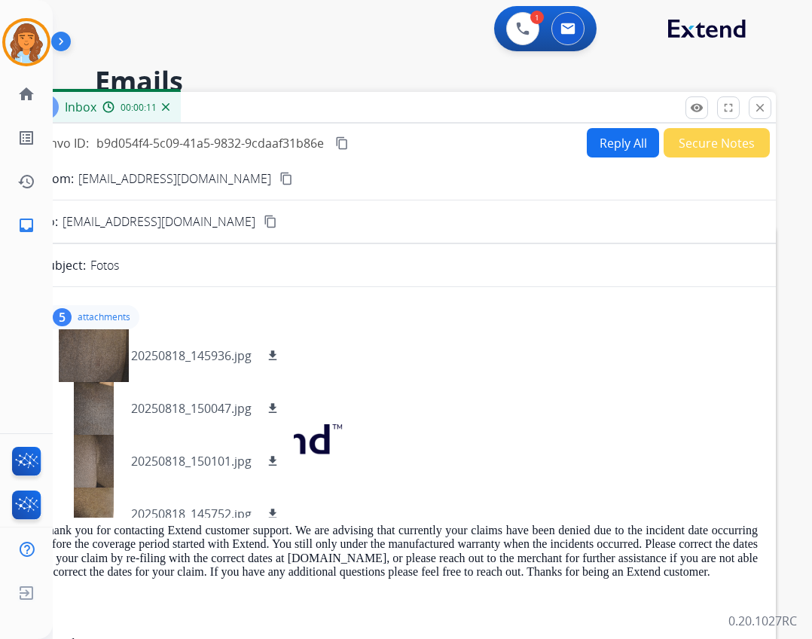
scroll to position [75, 0]
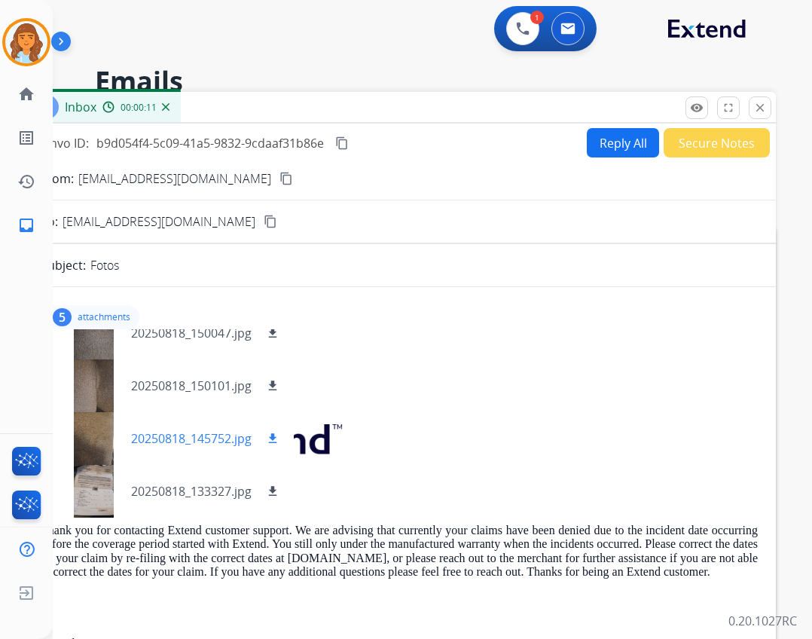
click at [100, 460] on div at bounding box center [93, 438] width 75 height 53
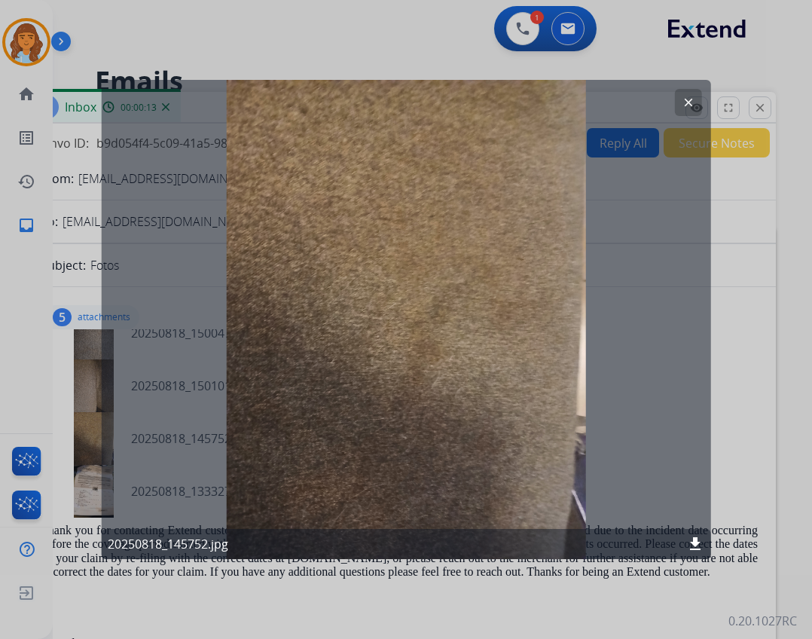
click at [680, 104] on button "clear" at bounding box center [687, 102] width 27 height 27
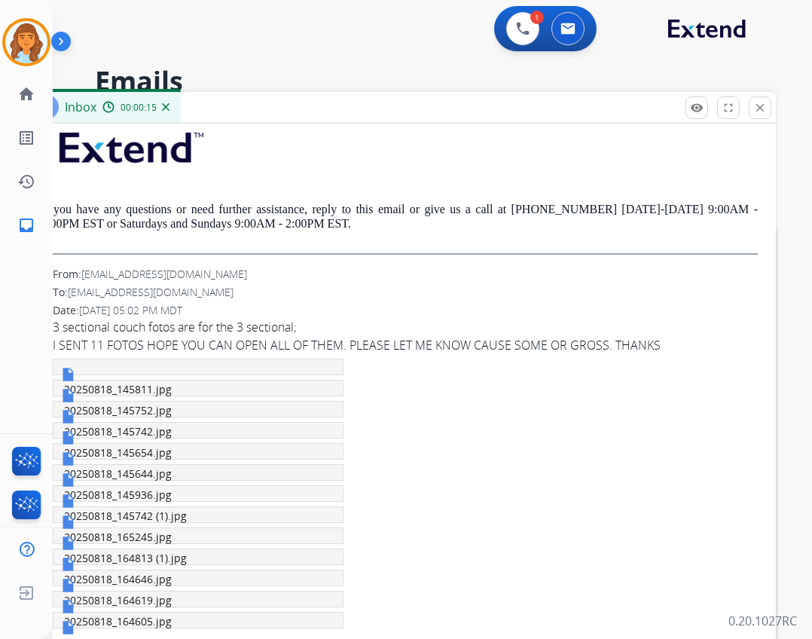
scroll to position [603, 0]
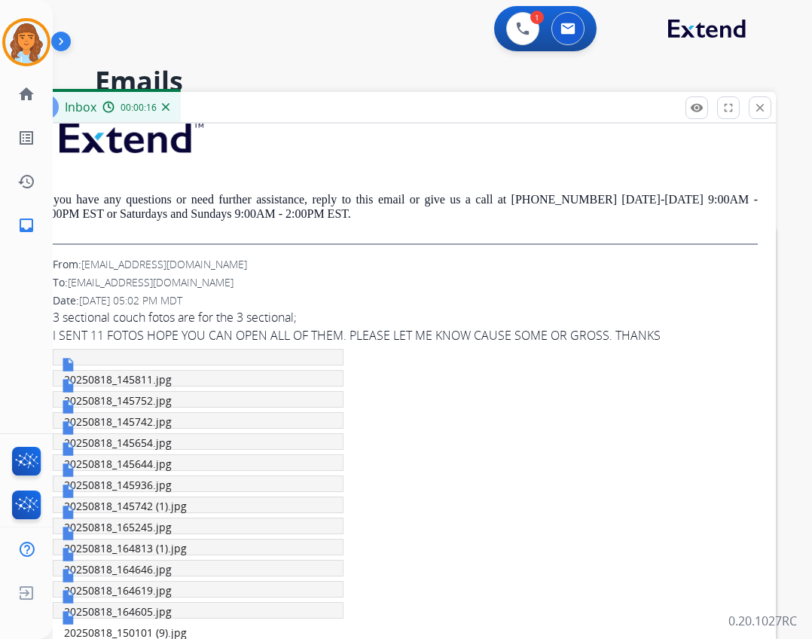
click at [80, 363] on img "20250818_145811.jpg" at bounding box center [72, 364] width 23 height 15
click at [96, 399] on span "20250818_145752.jpg" at bounding box center [118, 400] width 108 height 14
click at [154, 511] on link "20250818_165245.jpg" at bounding box center [116, 520] width 111 height 30
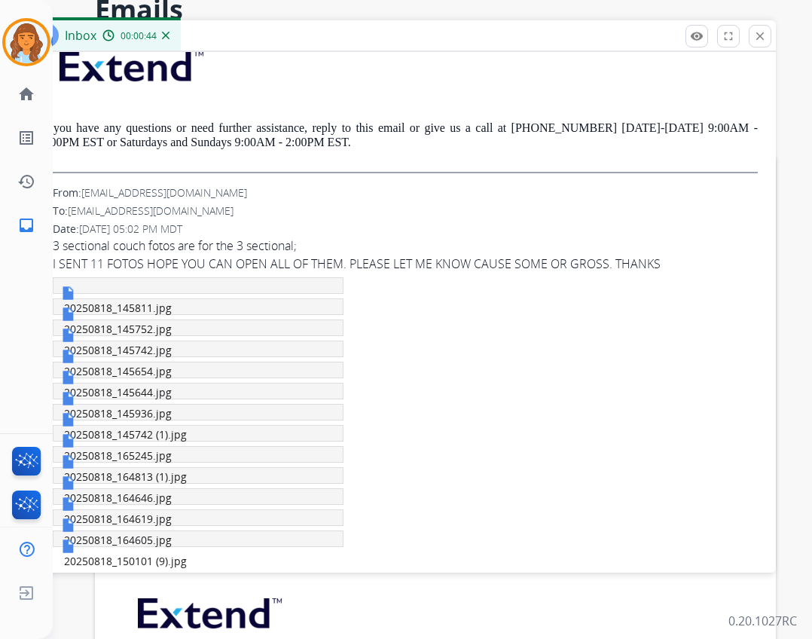
scroll to position [166, 0]
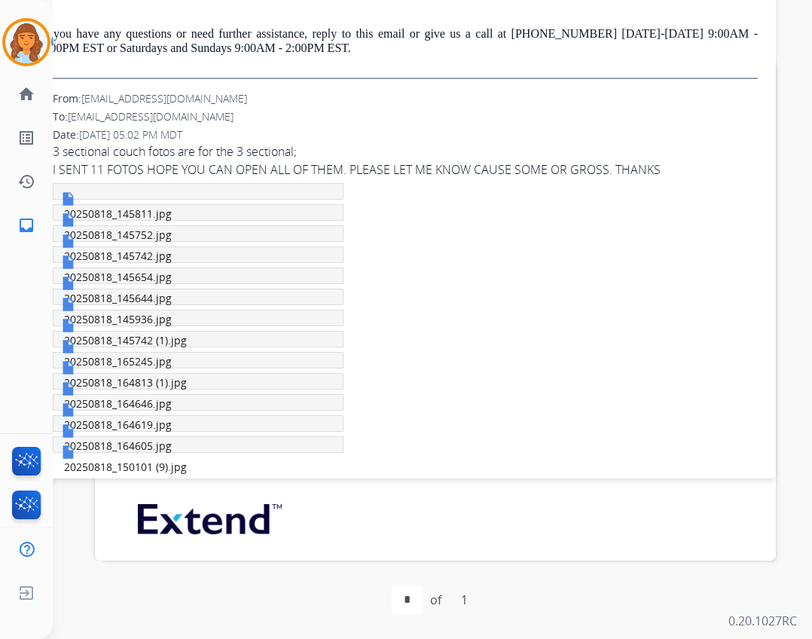
click at [121, 464] on span "20250818_150101 (9).jpg" at bounding box center [125, 467] width 123 height 14
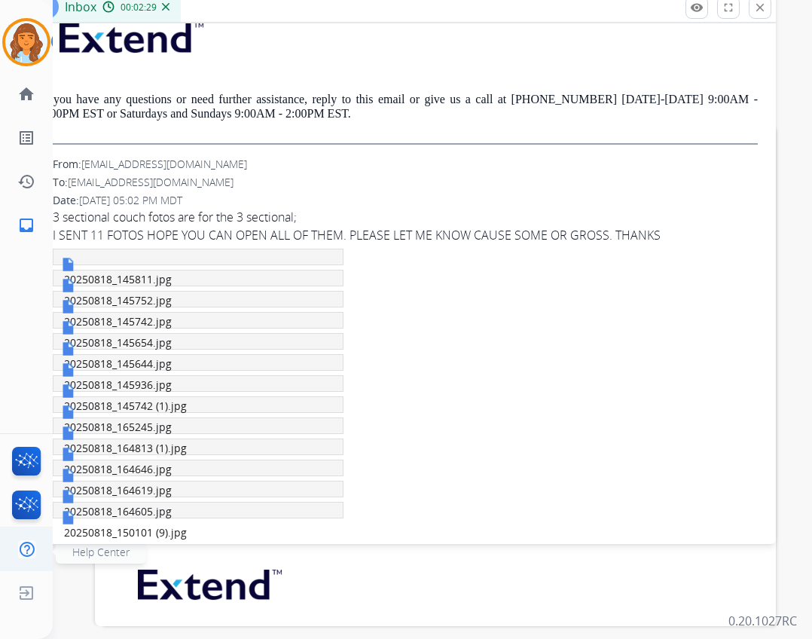
scroll to position [0, 0]
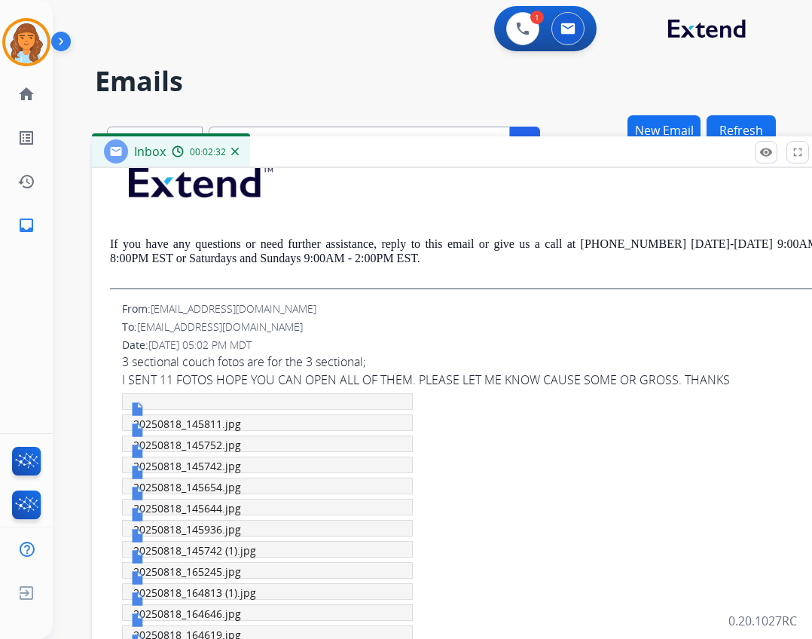
drag, startPoint x: 286, startPoint y: 105, endPoint x: 356, endPoint y: 149, distance: 82.4
click at [356, 149] on div "Inbox 00:02:32" at bounding box center [469, 152] width 754 height 32
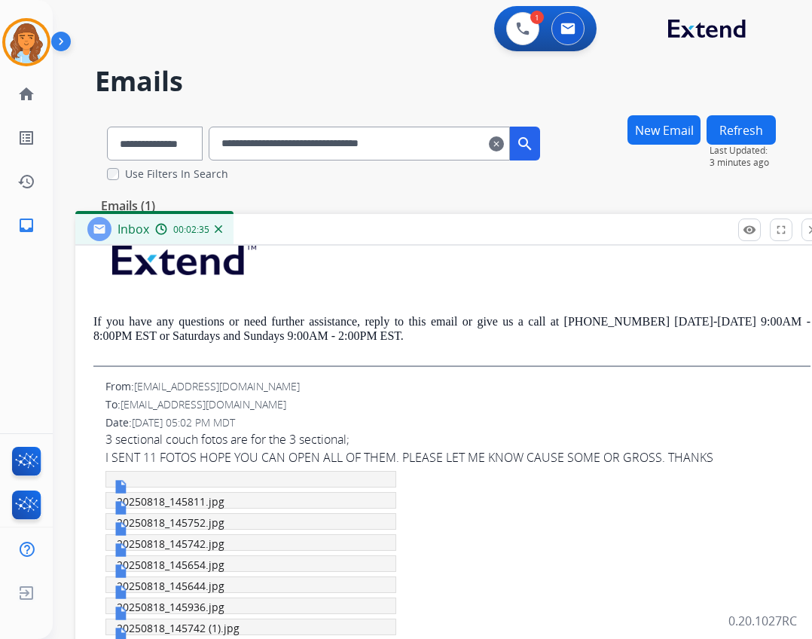
drag, startPoint x: 391, startPoint y: 156, endPoint x: 367, endPoint y: 224, distance: 72.0
click at [367, 224] on div "Inbox 00:02:35" at bounding box center [452, 230] width 754 height 32
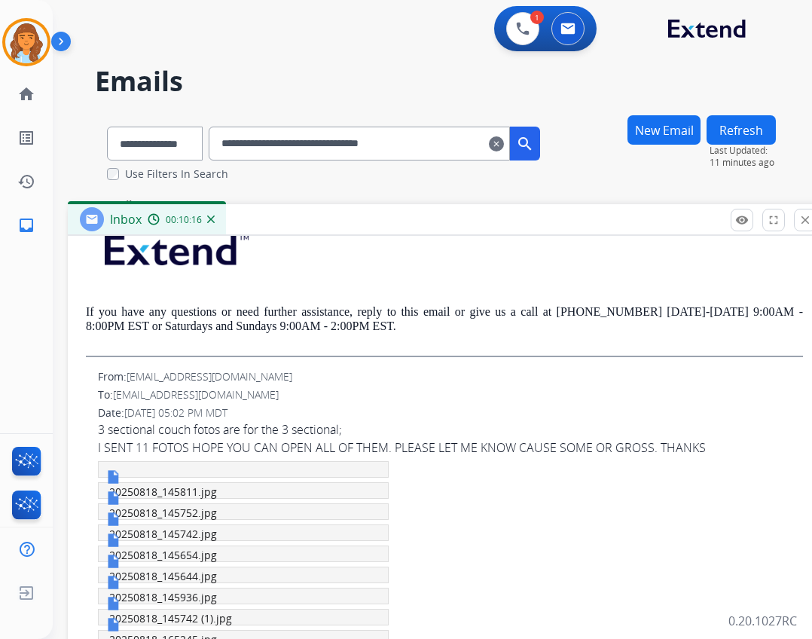
click at [164, 492] on link "20250818_145752.jpg" at bounding box center [161, 506] width 111 height 30
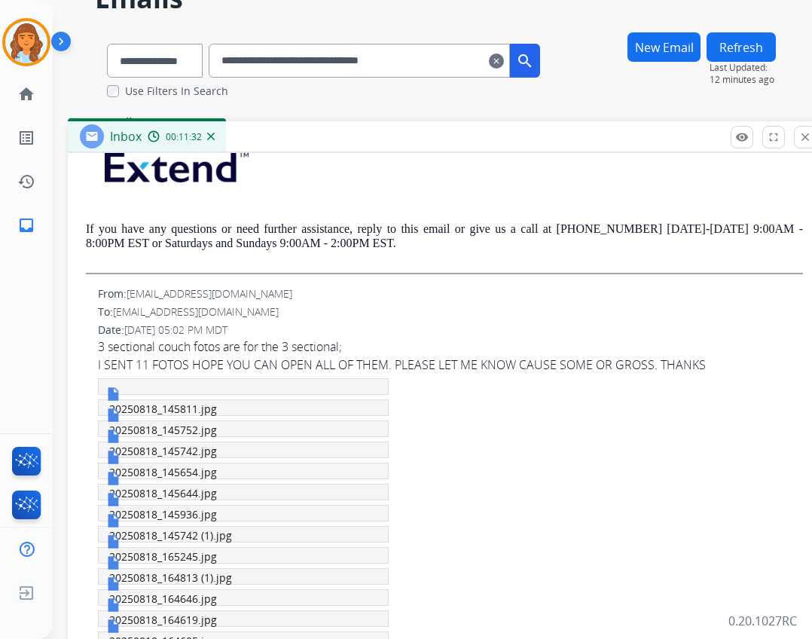
scroll to position [166, 0]
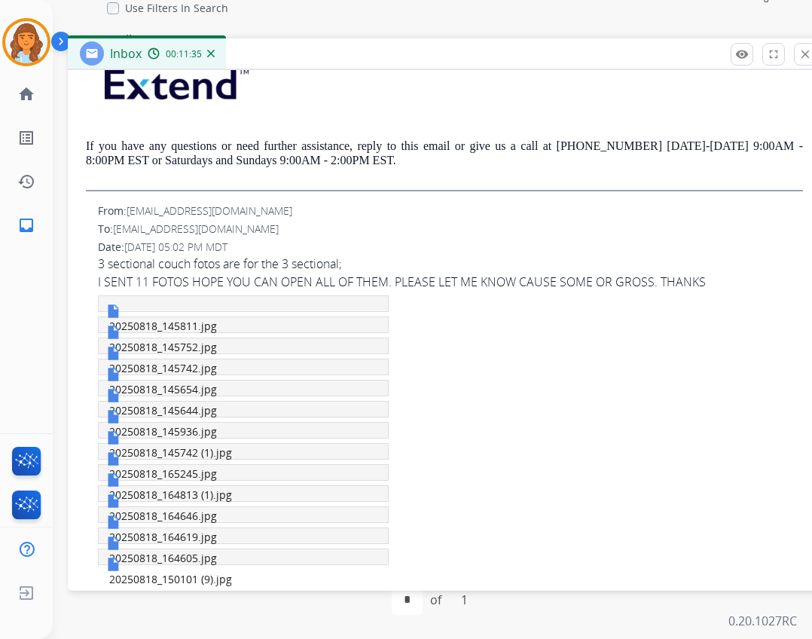
click at [131, 386] on span "20250818_145654.jpg" at bounding box center [163, 389] width 108 height 14
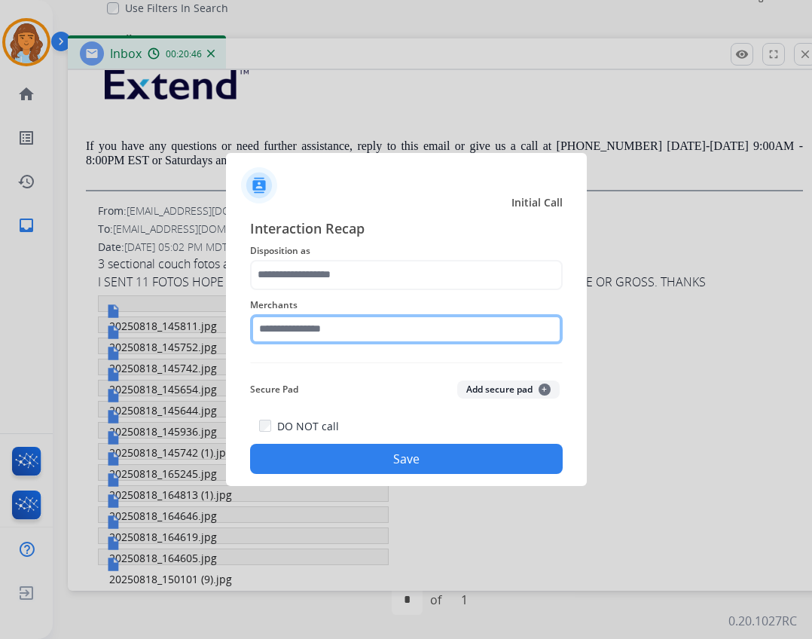
click at [403, 326] on input "text" at bounding box center [406, 329] width 313 height 30
click at [351, 320] on input "text" at bounding box center [406, 329] width 313 height 30
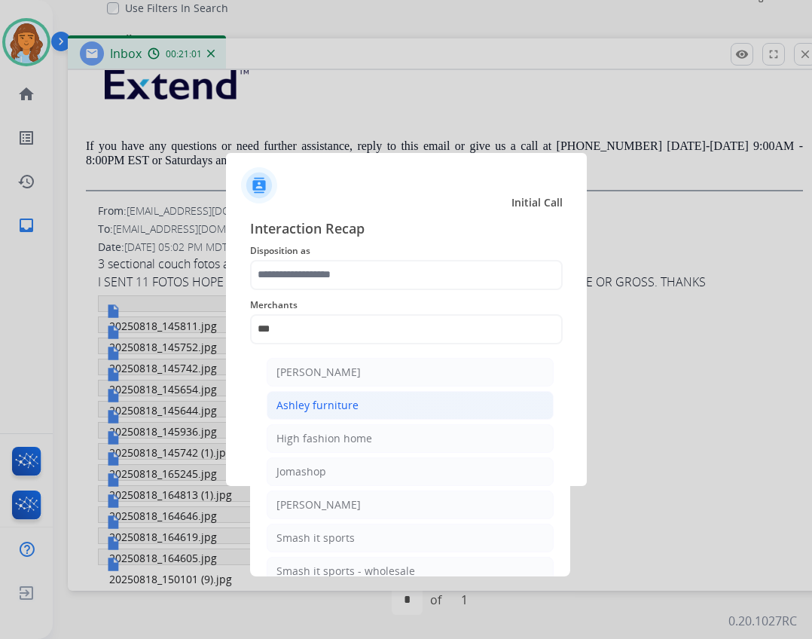
click at [280, 409] on div "Ashley furniture" at bounding box center [318, 405] width 82 height 15
type input "**********"
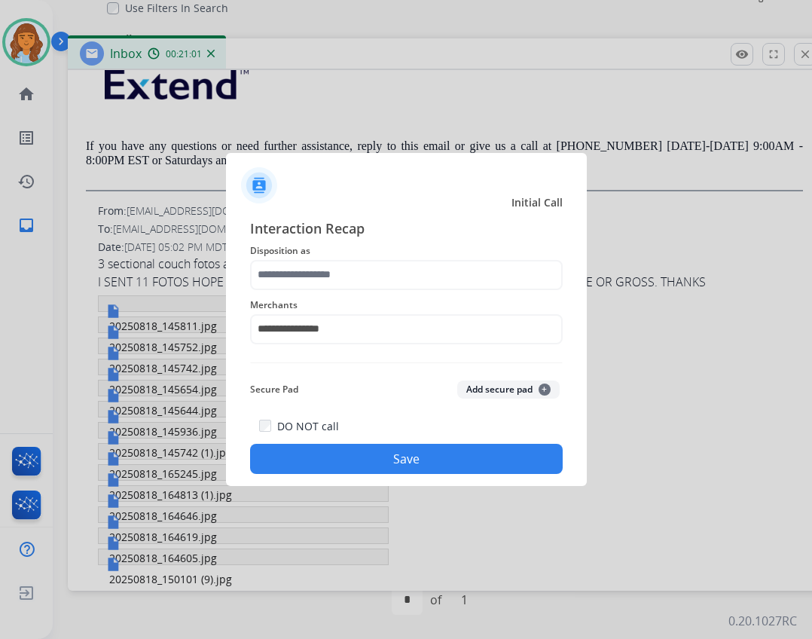
click at [274, 292] on div "**********" at bounding box center [406, 320] width 313 height 60
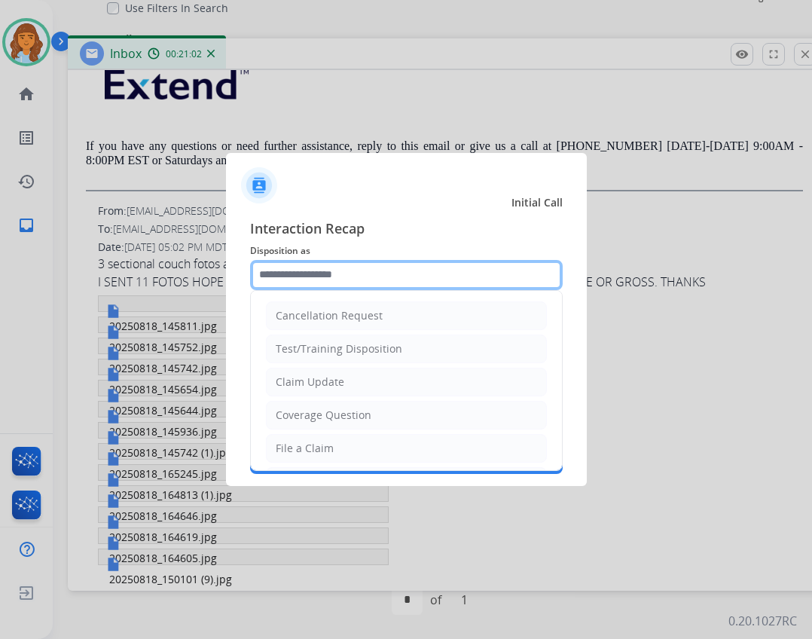
click at [277, 277] on input "text" at bounding box center [406, 275] width 313 height 30
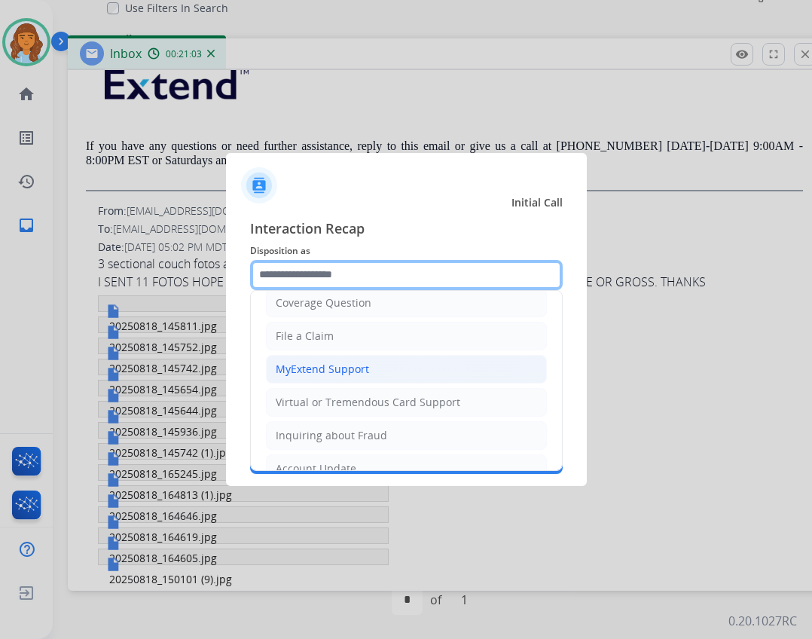
scroll to position [75, 0]
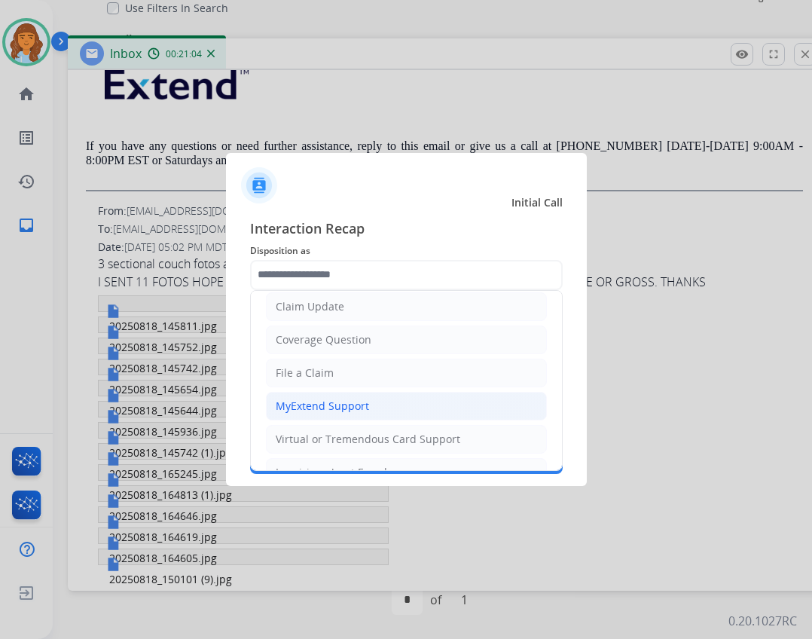
click at [332, 372] on li "File a Claim" at bounding box center [406, 373] width 281 height 29
type input "**********"
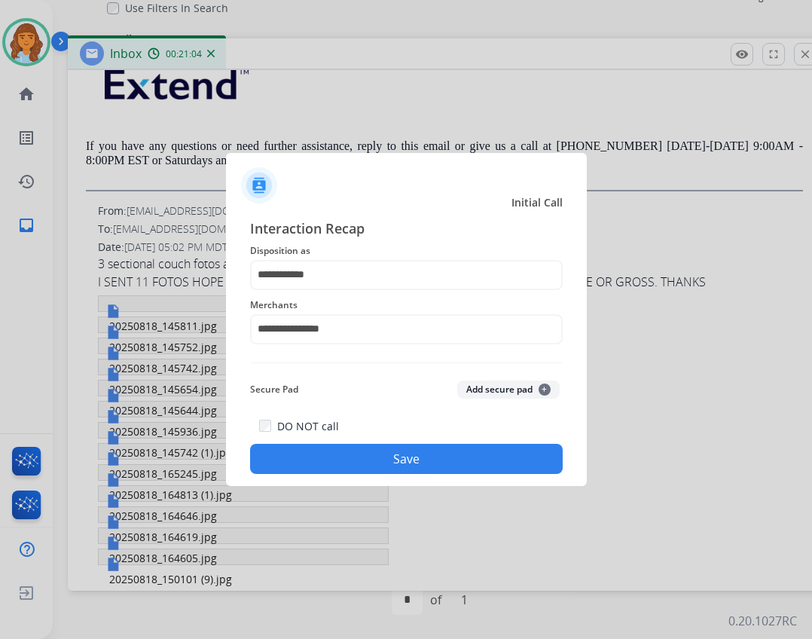
click at [356, 462] on button "Save" at bounding box center [406, 459] width 313 height 30
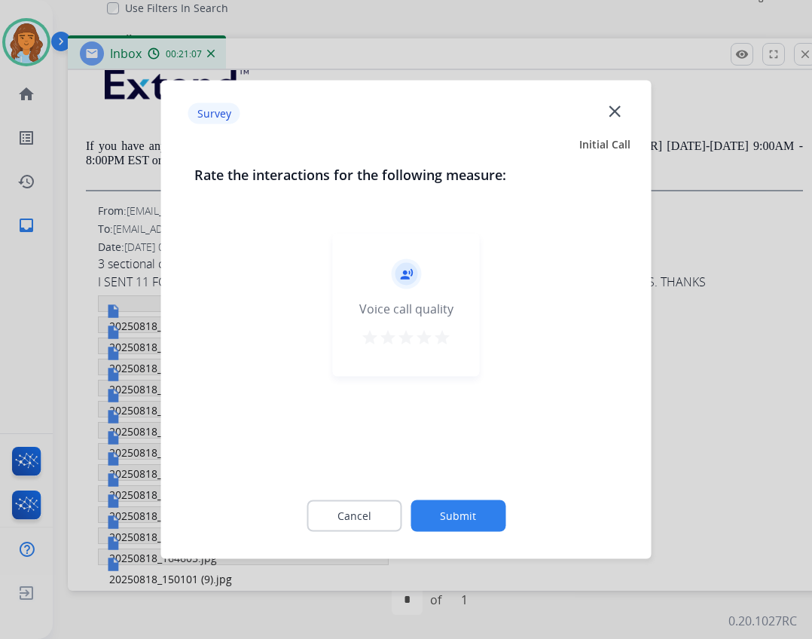
click at [487, 514] on button "Submit" at bounding box center [458, 516] width 95 height 32
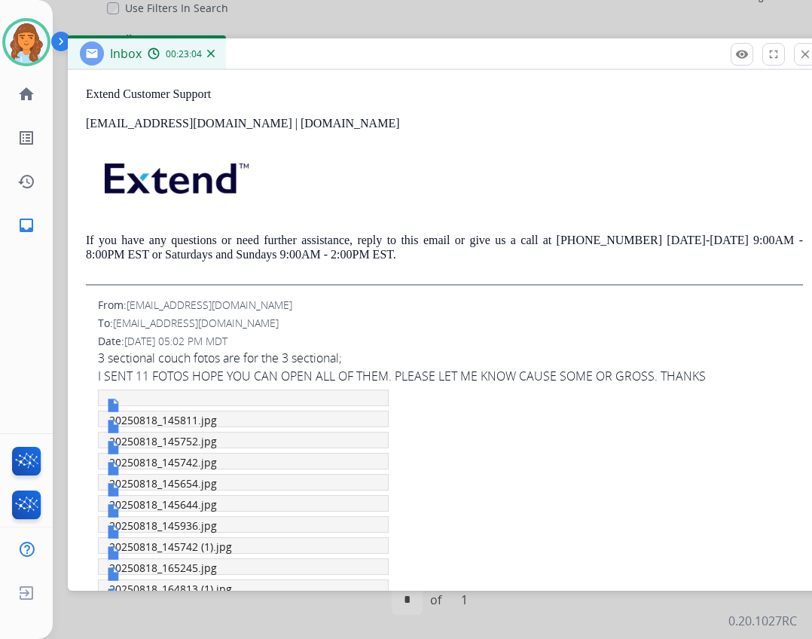
scroll to position [378, 0]
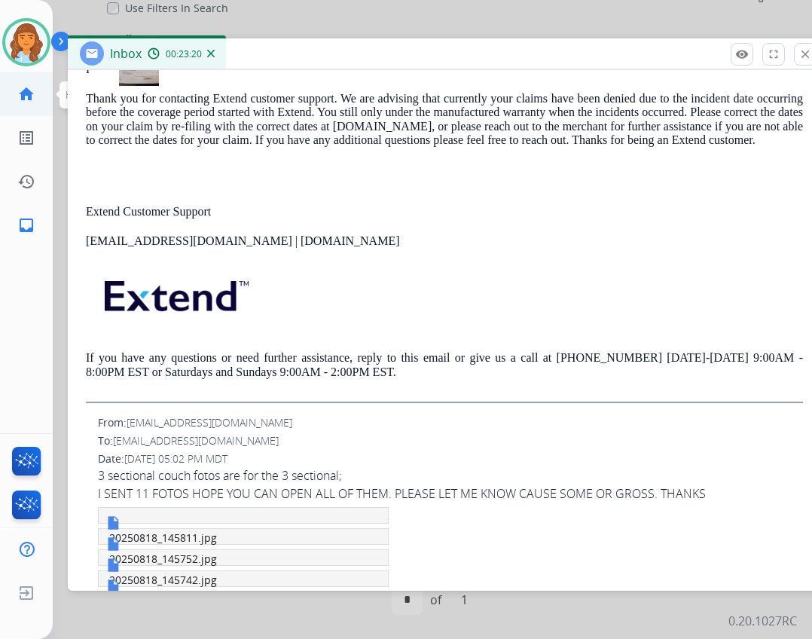
click at [35, 97] on mat-icon "home" at bounding box center [26, 94] width 18 height 18
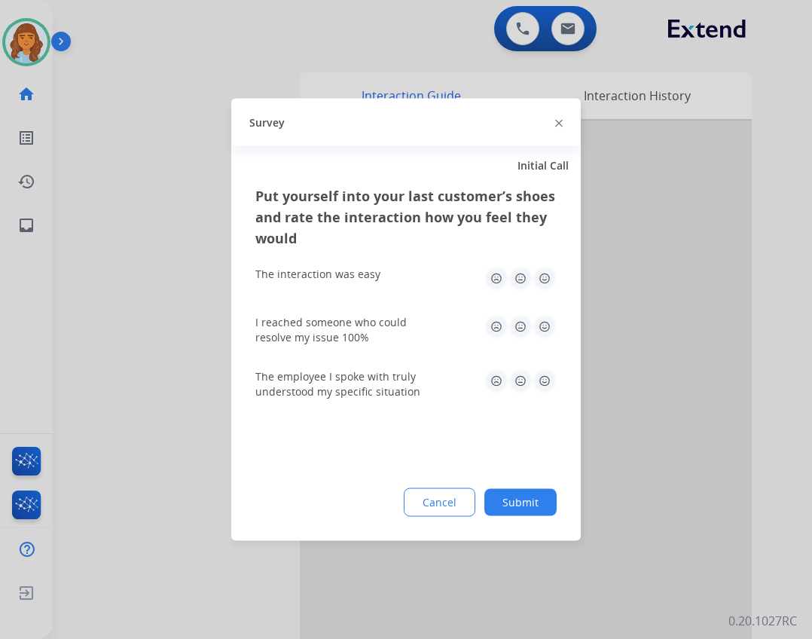
click at [561, 124] on div "Survey" at bounding box center [406, 122] width 350 height 47
click at [558, 124] on img at bounding box center [559, 123] width 8 height 8
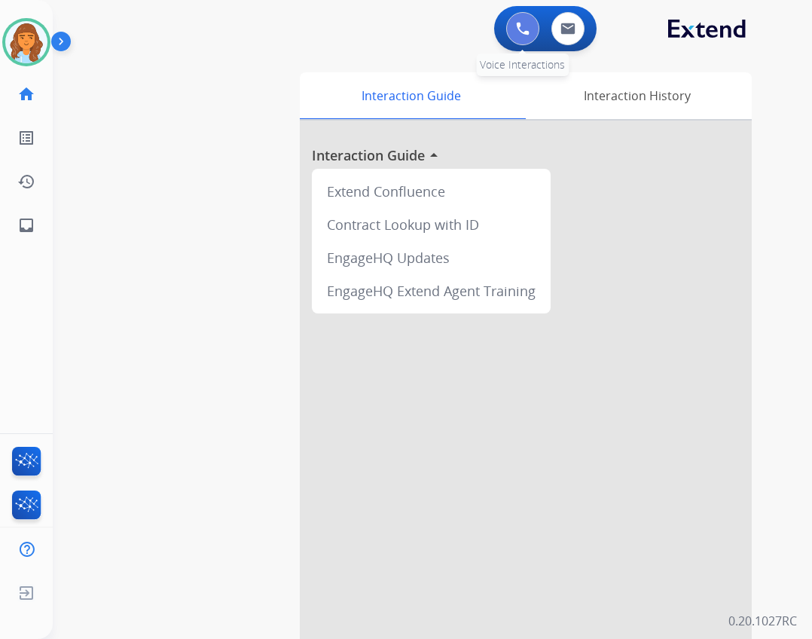
click at [509, 35] on button at bounding box center [522, 28] width 33 height 33
click at [524, 23] on img at bounding box center [523, 29] width 14 height 14
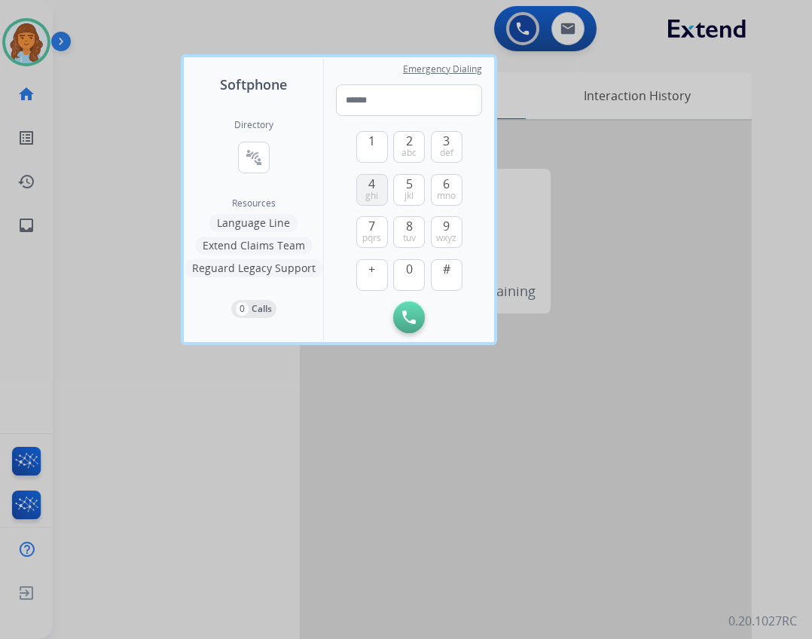
click at [369, 197] on span "ghi" at bounding box center [371, 196] width 13 height 12
click at [431, 144] on div "3 def" at bounding box center [447, 147] width 32 height 32
click at [418, 142] on button "2 abc" at bounding box center [409, 147] width 32 height 32
drag, startPoint x: 444, startPoint y: 323, endPoint x: 446, endPoint y: 234, distance: 88.9
click at [443, 321] on img at bounding box center [447, 317] width 15 height 11
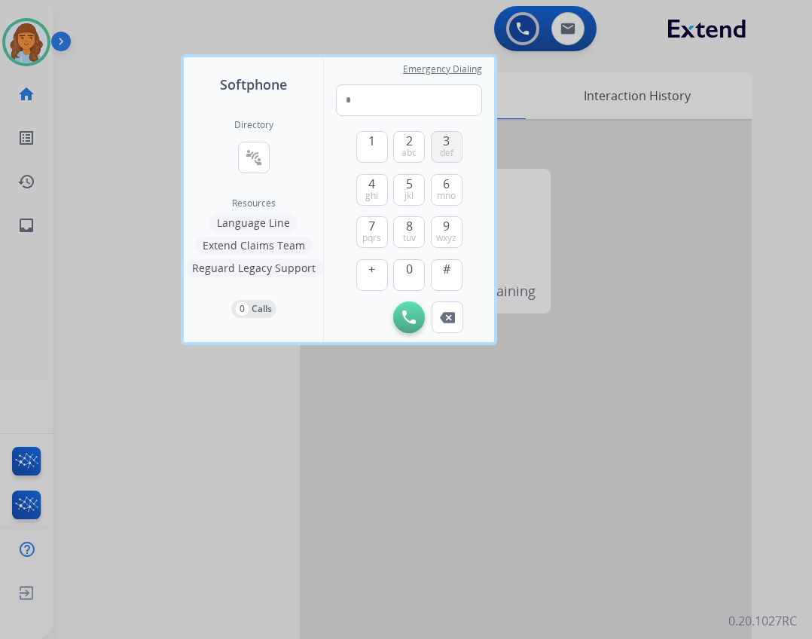
click at [448, 151] on span "def" at bounding box center [447, 153] width 14 height 12
click at [416, 142] on button "2 abc" at bounding box center [409, 147] width 32 height 32
click at [417, 226] on button "8 tuv" at bounding box center [409, 232] width 32 height 32
click at [411, 191] on span "jkl" at bounding box center [409, 196] width 9 height 12
click at [448, 147] on span "def" at bounding box center [447, 153] width 14 height 12
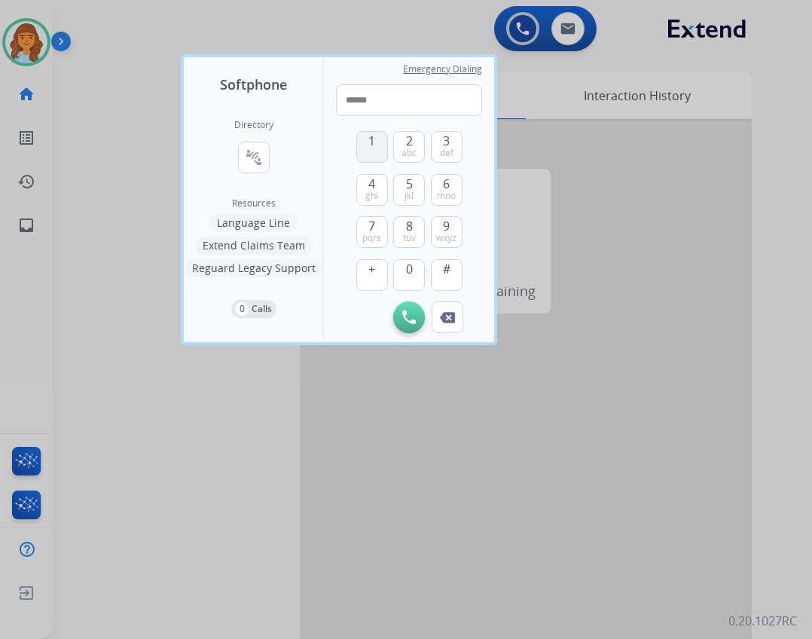
click at [381, 146] on button "1" at bounding box center [372, 147] width 32 height 32
drag, startPoint x: 378, startPoint y: 189, endPoint x: 417, endPoint y: 136, distance: 65.7
click at [377, 188] on button "4 ghi" at bounding box center [372, 190] width 32 height 32
drag, startPoint x: 423, startPoint y: 136, endPoint x: 420, endPoint y: 142, distance: 7.8
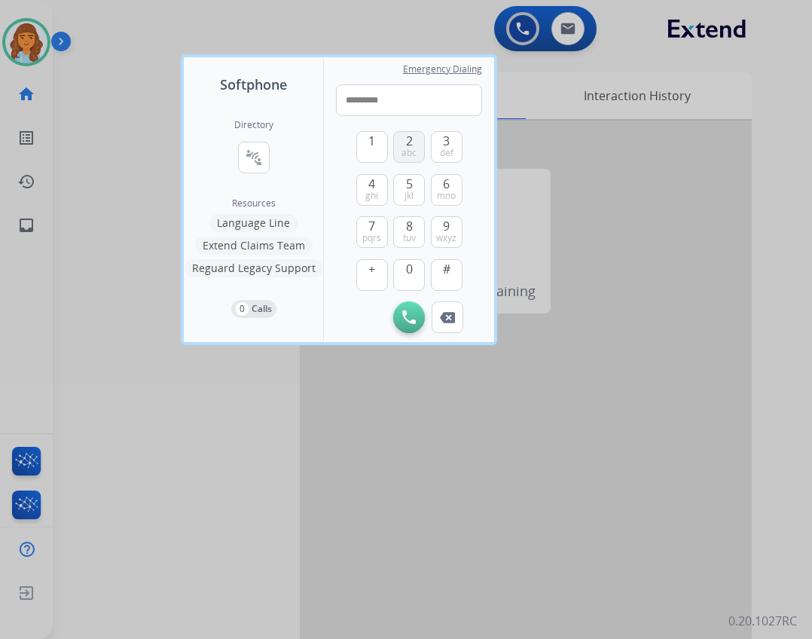
click at [423, 137] on button "2 abc" at bounding box center [409, 147] width 32 height 32
type input "**********"
click at [414, 320] on img at bounding box center [409, 317] width 14 height 14
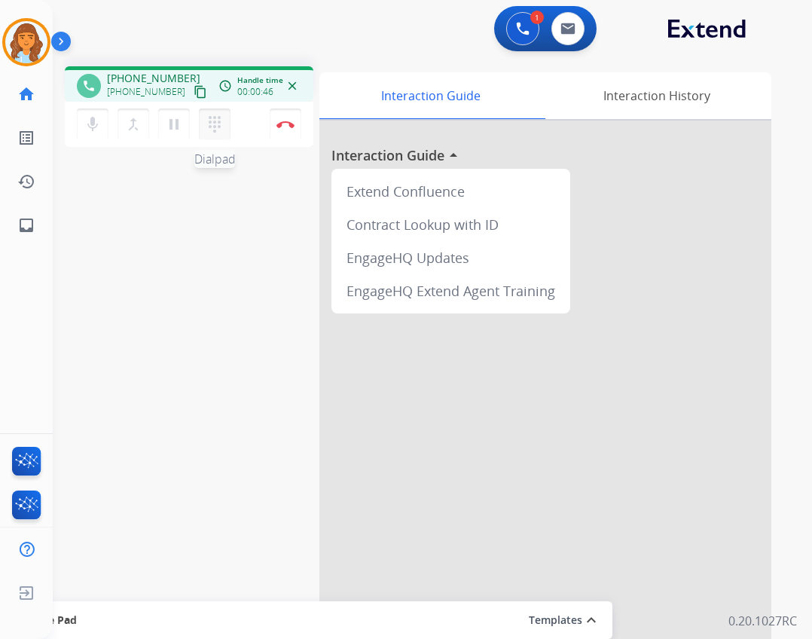
click at [219, 128] on mat-icon "dialpad" at bounding box center [215, 124] width 18 height 18
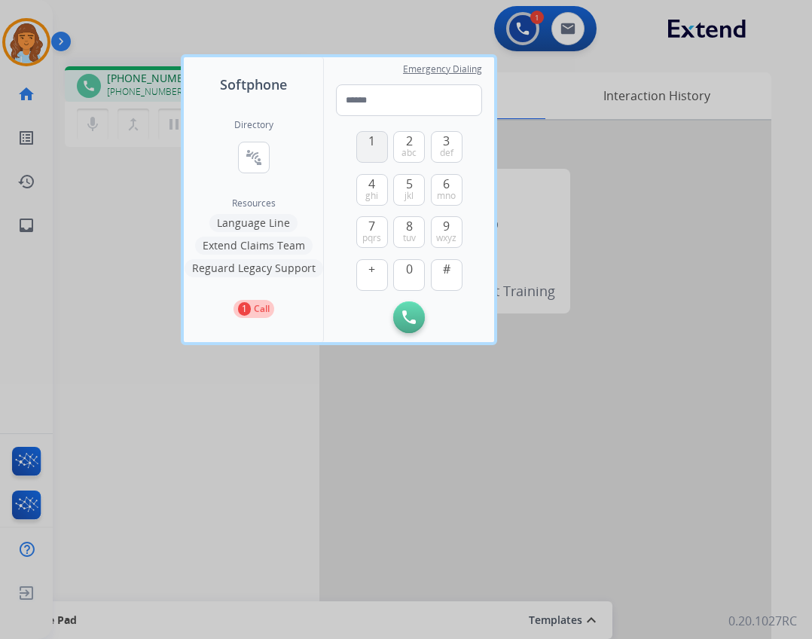
click at [385, 151] on button "1" at bounding box center [372, 147] width 32 height 32
click at [371, 151] on button "1" at bounding box center [372, 147] width 32 height 32
click at [380, 151] on button "1" at bounding box center [372, 147] width 32 height 32
type input "***"
click at [420, 310] on button "Initiate Call" at bounding box center [409, 317] width 32 height 32
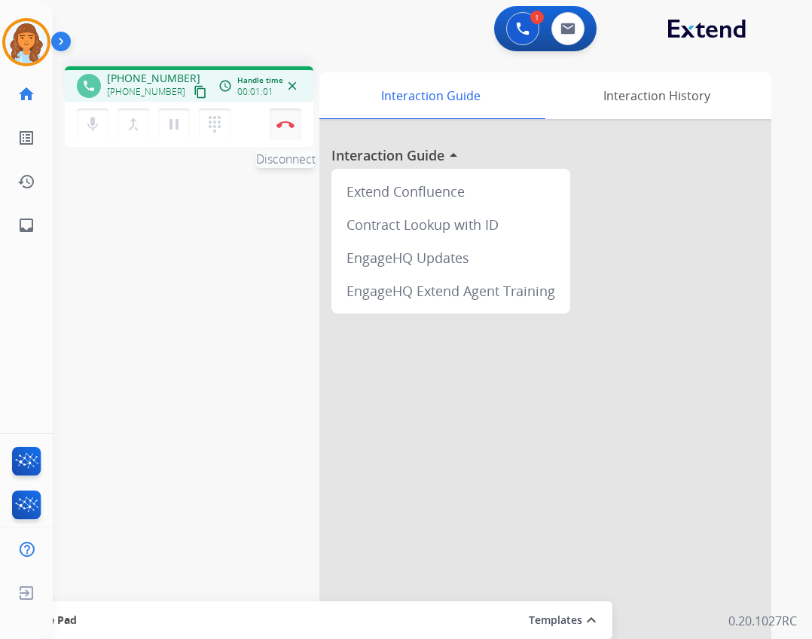
click at [293, 134] on button "Disconnect" at bounding box center [286, 125] width 32 height 32
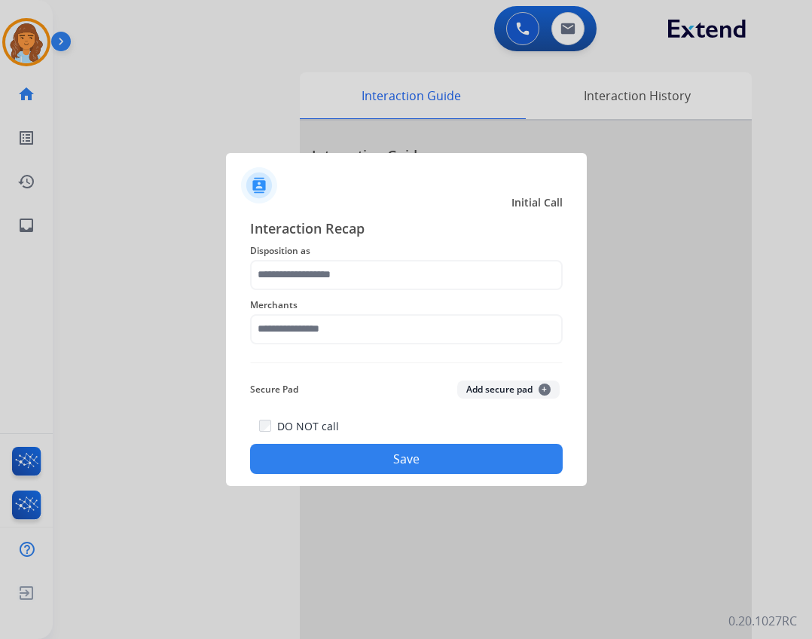
click at [347, 255] on span "Disposition as" at bounding box center [406, 251] width 313 height 18
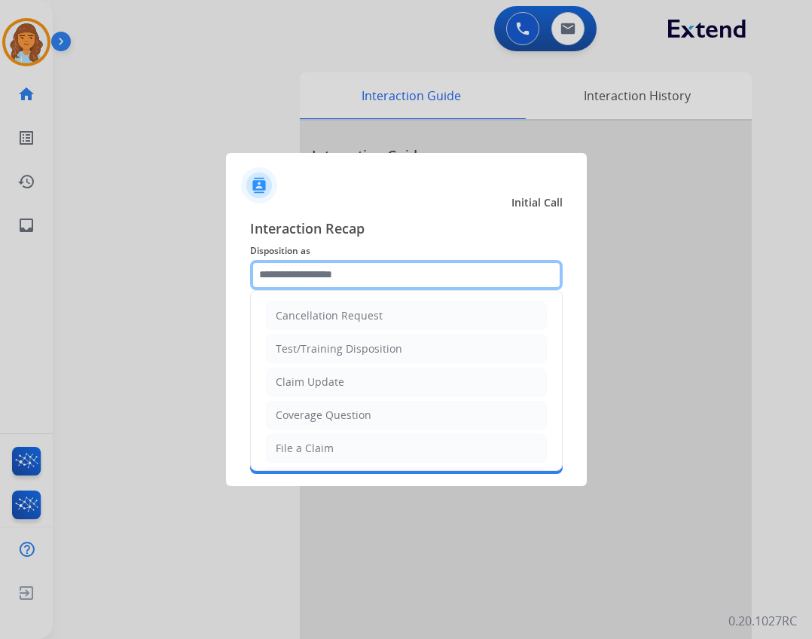
click at [347, 268] on input "text" at bounding box center [406, 275] width 313 height 30
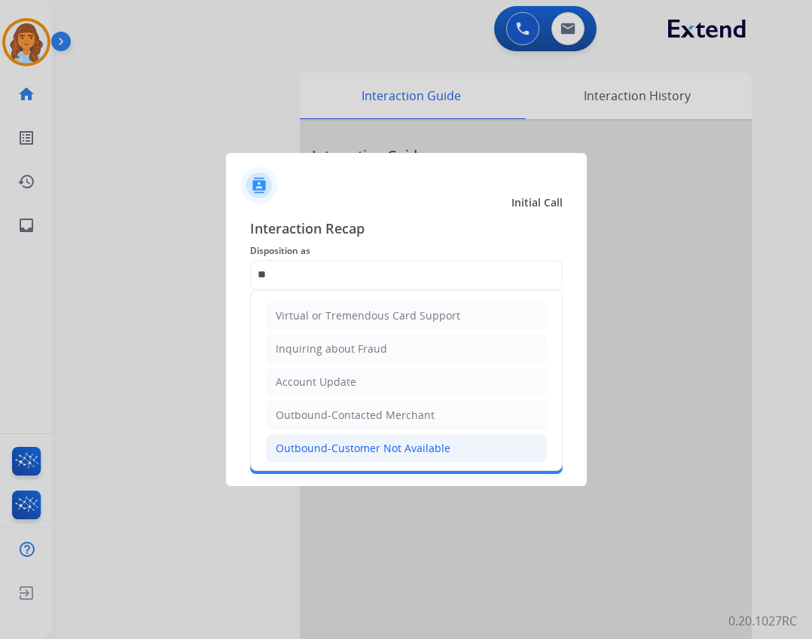
click at [409, 437] on li "Outbound-Customer Not Available" at bounding box center [406, 448] width 281 height 29
type input "**********"
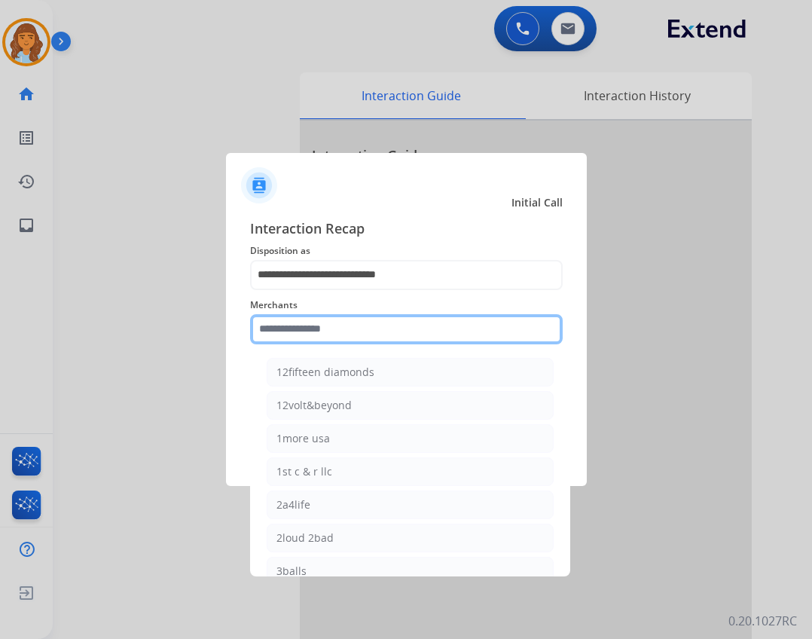
click at [376, 339] on input "text" at bounding box center [406, 329] width 313 height 30
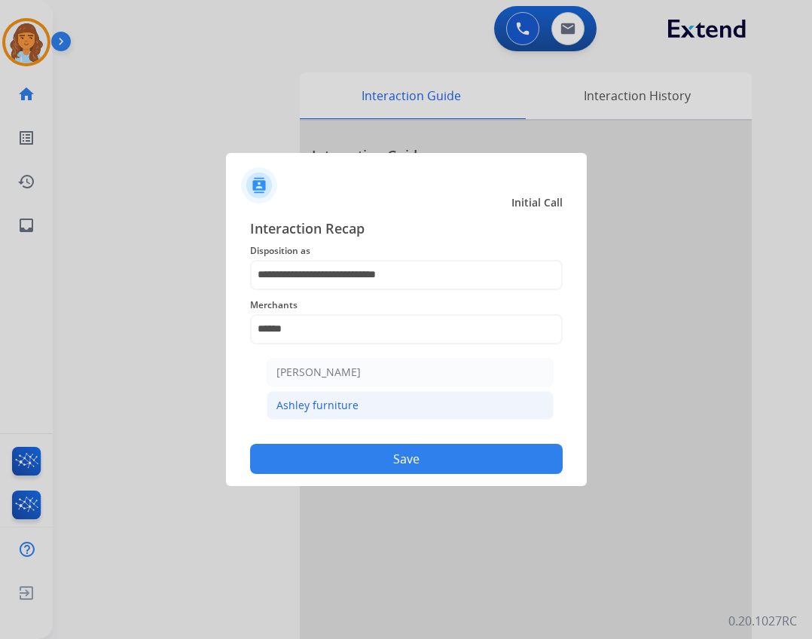
click at [387, 408] on li "Ashley furniture" at bounding box center [410, 405] width 287 height 29
type input "**********"
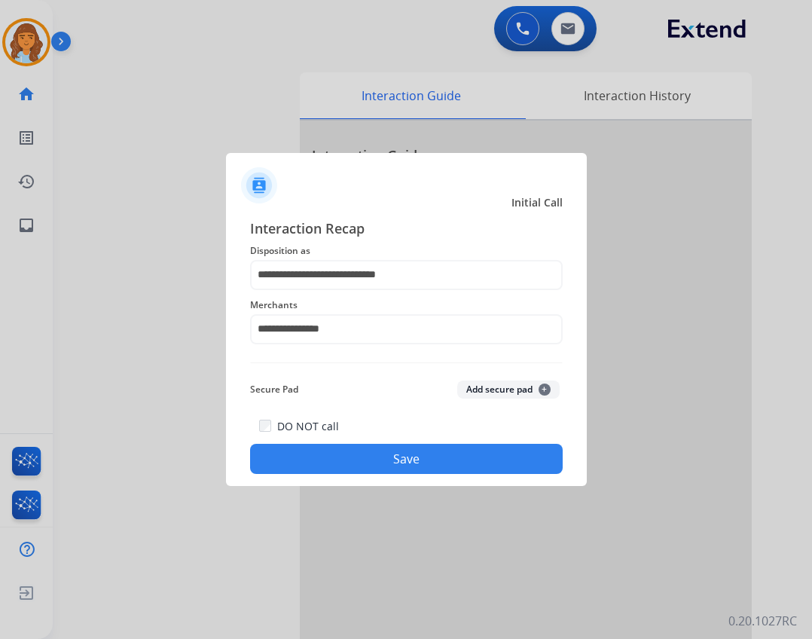
click at [387, 458] on button "Save" at bounding box center [406, 459] width 313 height 30
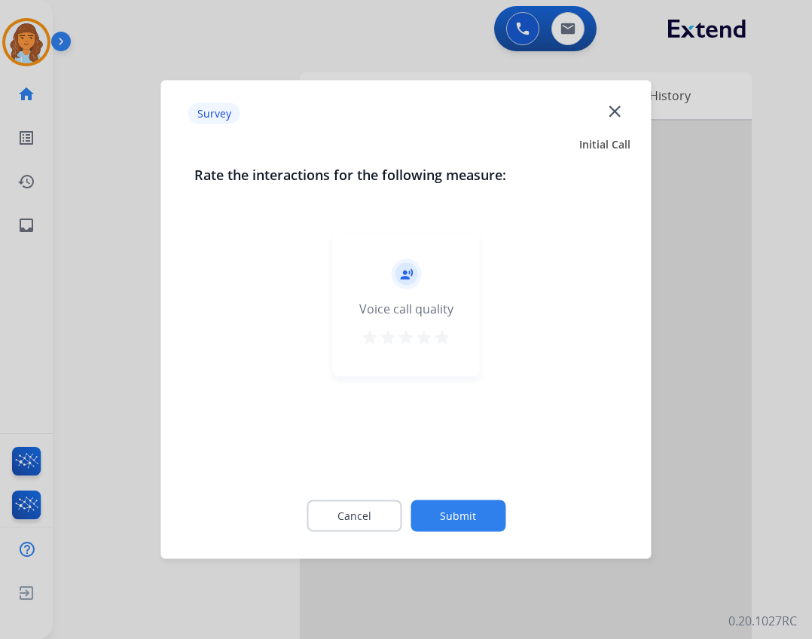
click at [487, 506] on button "Submit" at bounding box center [458, 516] width 95 height 32
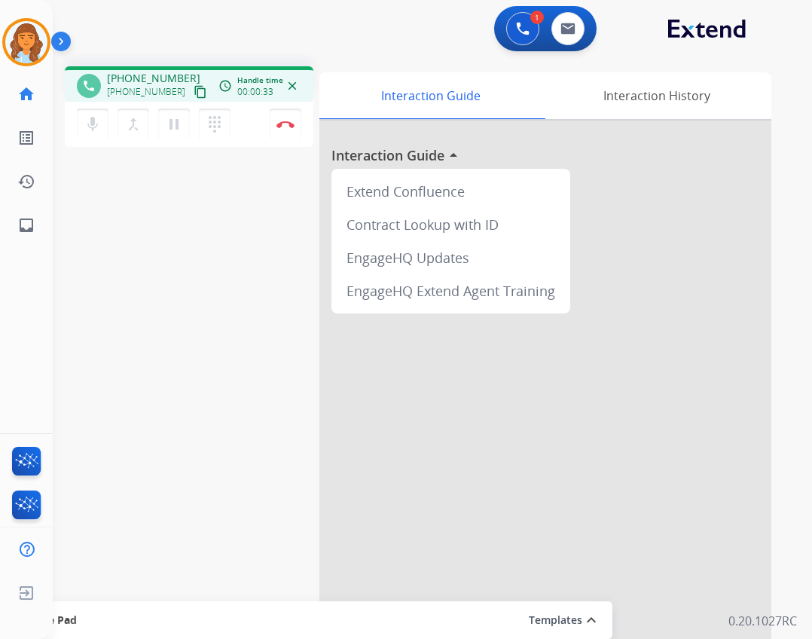
click at [194, 94] on mat-icon "content_copy" at bounding box center [201, 92] width 14 height 14
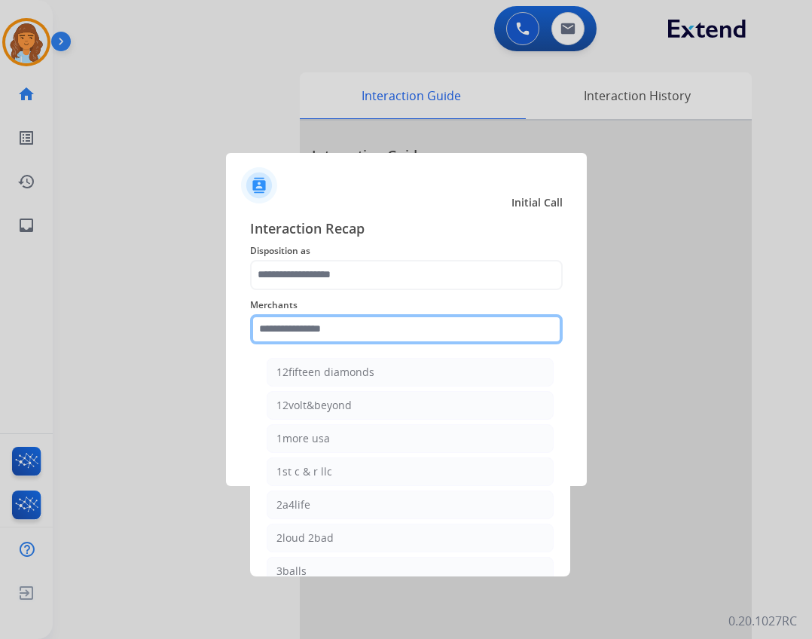
click at [383, 335] on input "text" at bounding box center [406, 329] width 313 height 30
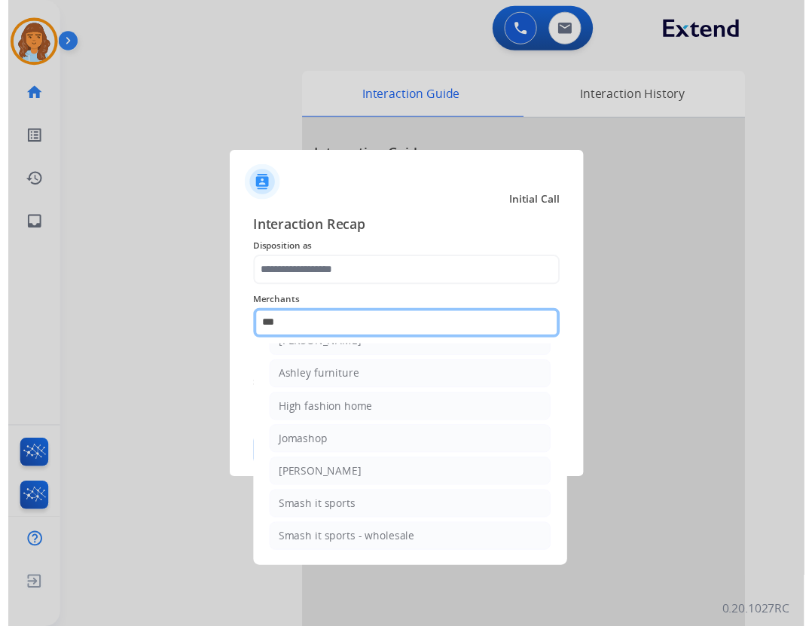
scroll to position [24, 0]
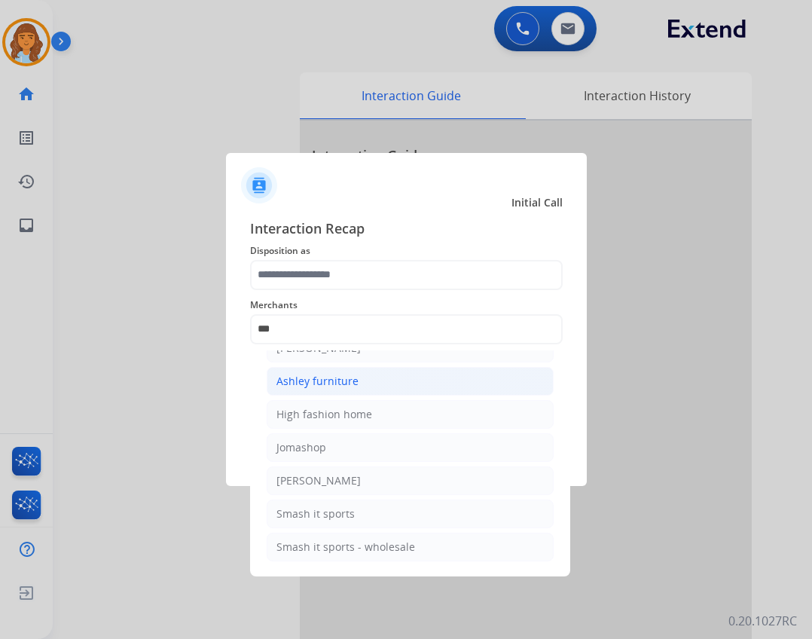
click at [378, 389] on li "Ashley furniture" at bounding box center [410, 381] width 287 height 29
type input "**********"
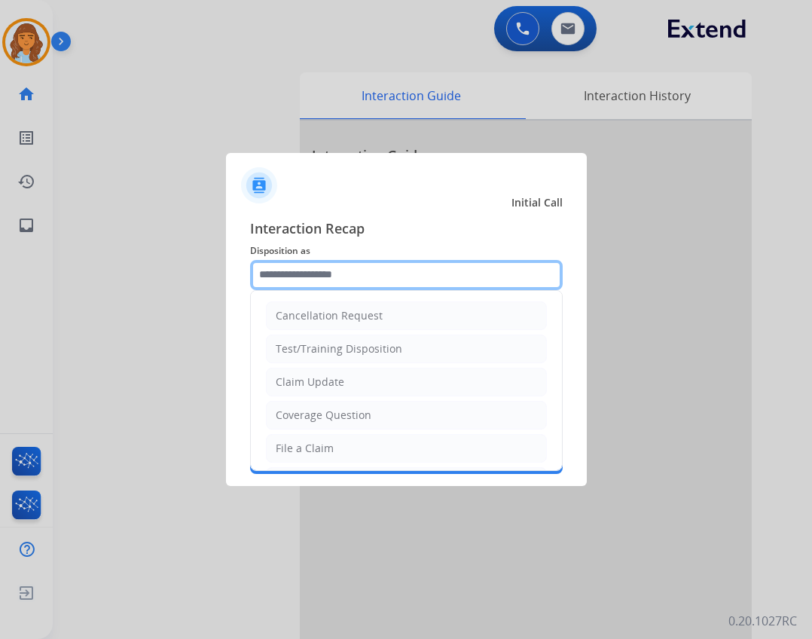
click at [348, 284] on input "text" at bounding box center [406, 275] width 313 height 30
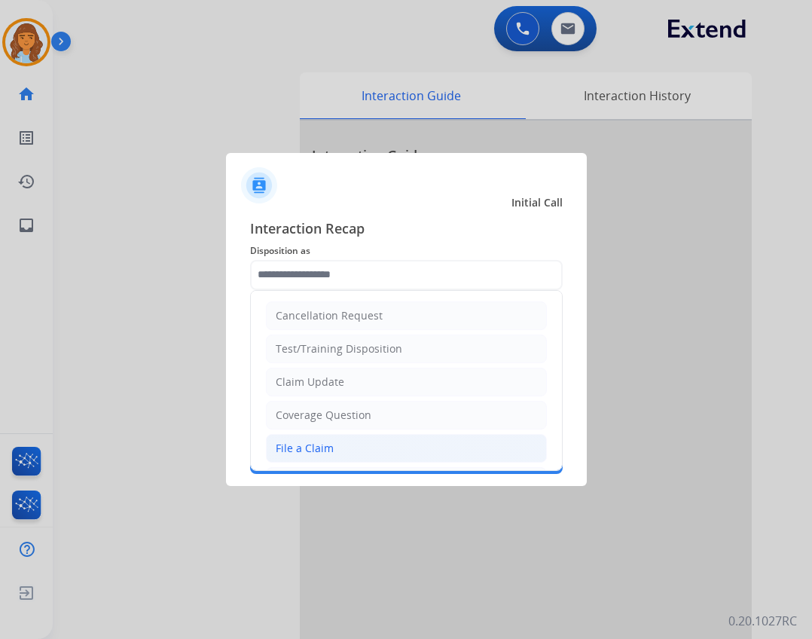
click at [374, 454] on li "File a Claim" at bounding box center [406, 448] width 281 height 29
type input "**********"
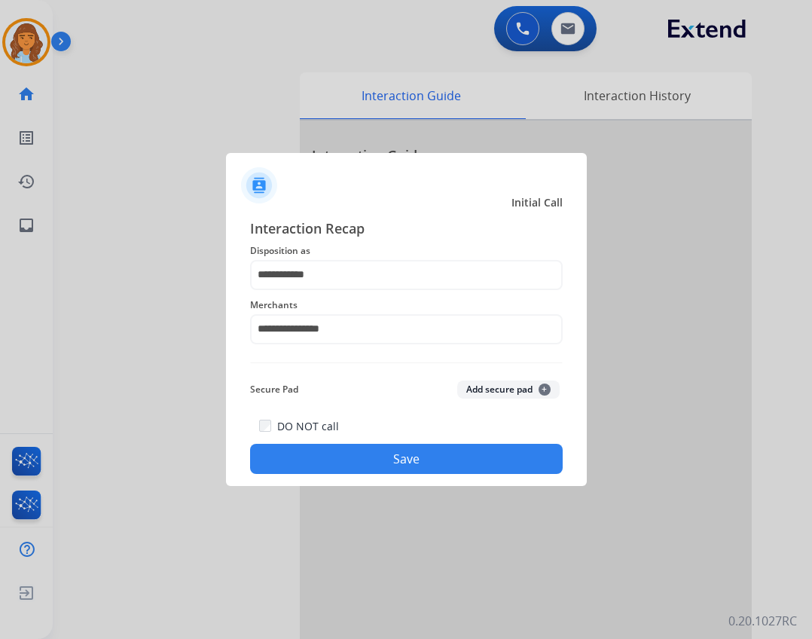
click at [379, 469] on button "Save" at bounding box center [406, 459] width 313 height 30
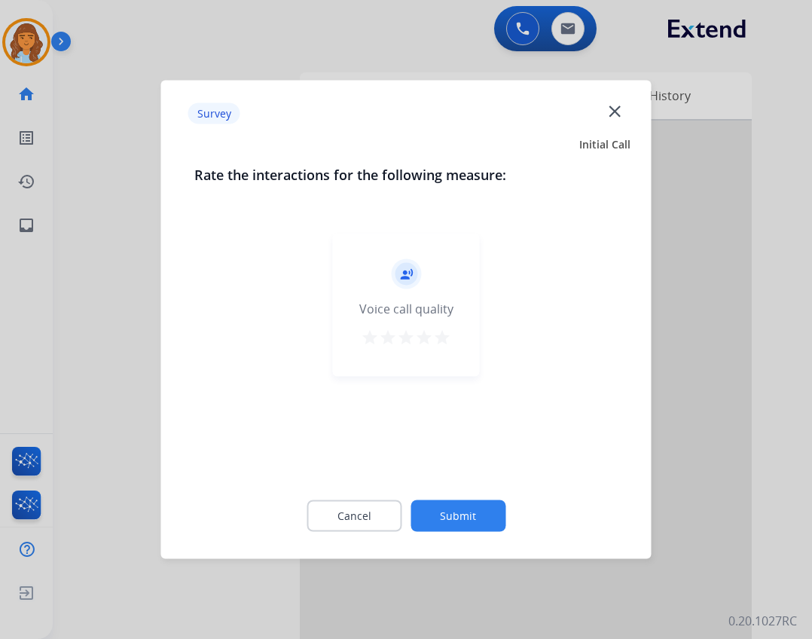
click at [470, 515] on button "Submit" at bounding box center [458, 516] width 95 height 32
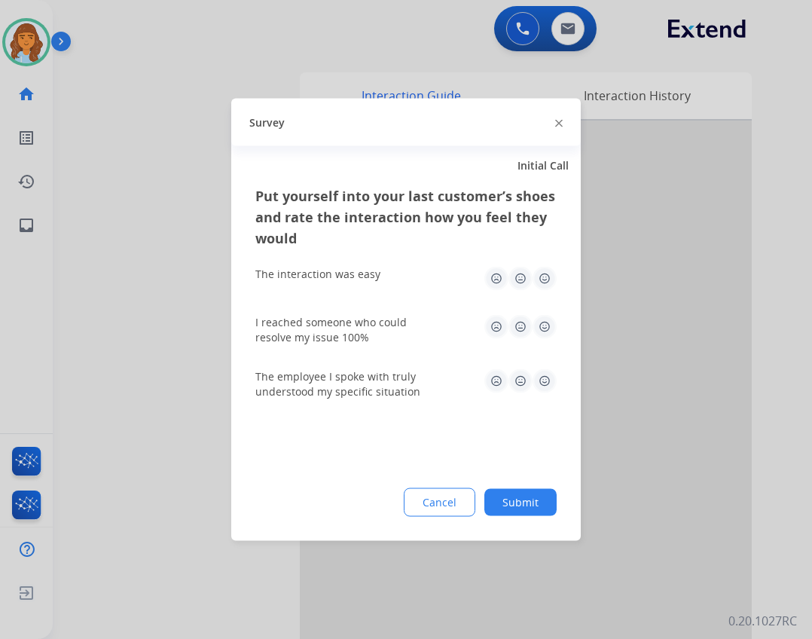
drag, startPoint x: 515, startPoint y: 503, endPoint x: 504, endPoint y: 481, distance: 23.9
click at [508, 497] on button "Submit" at bounding box center [521, 502] width 72 height 27
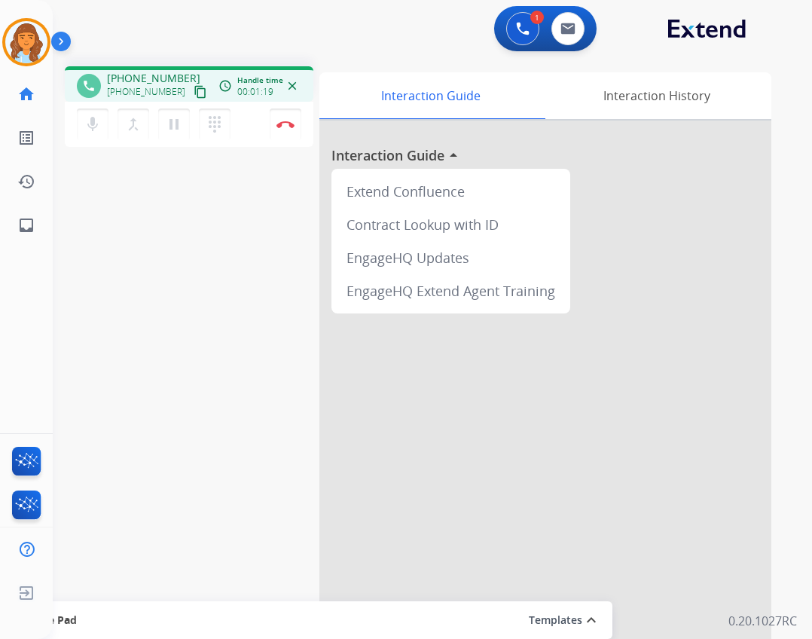
click at [194, 92] on mat-icon "content_copy" at bounding box center [201, 92] width 14 height 14
click at [175, 118] on mat-icon "pause" at bounding box center [174, 124] width 18 height 18
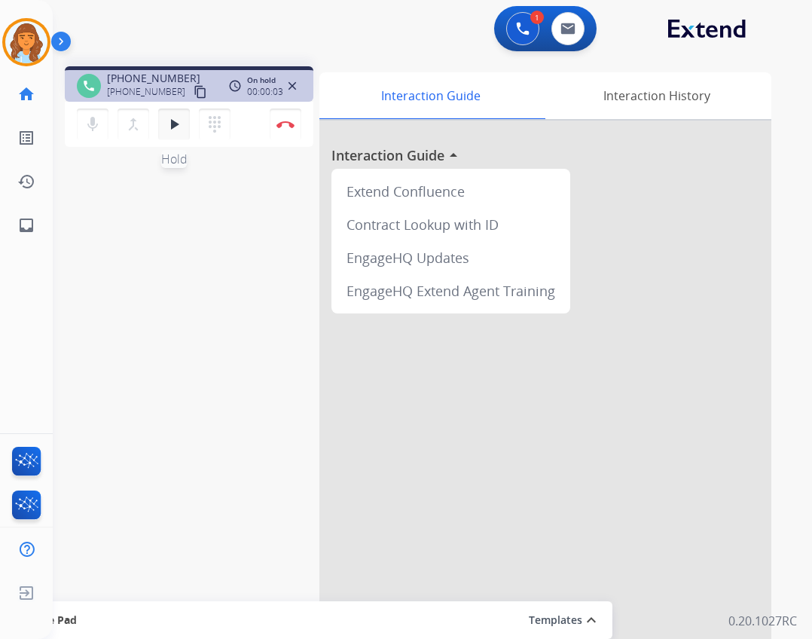
click at [177, 135] on button "play_arrow Hold" at bounding box center [174, 125] width 32 height 32
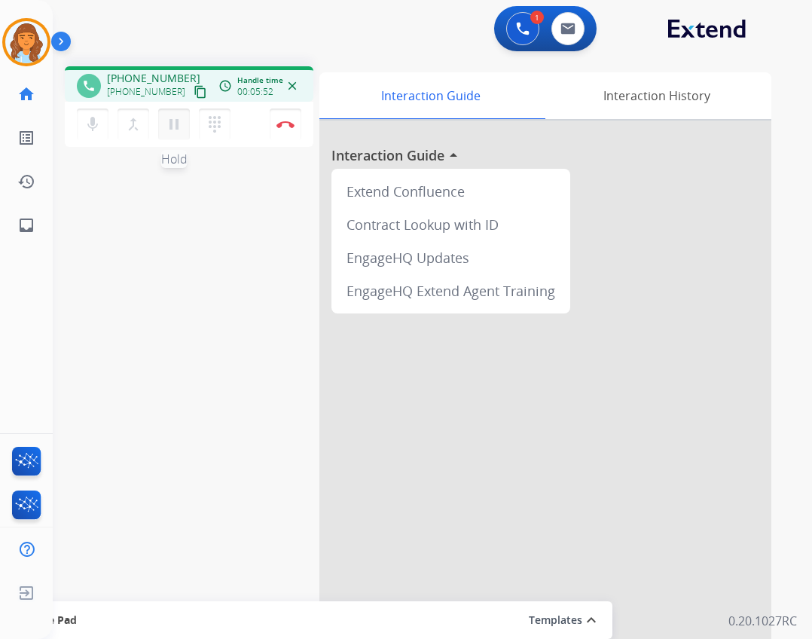
click at [166, 117] on mat-icon "pause" at bounding box center [174, 124] width 18 height 18
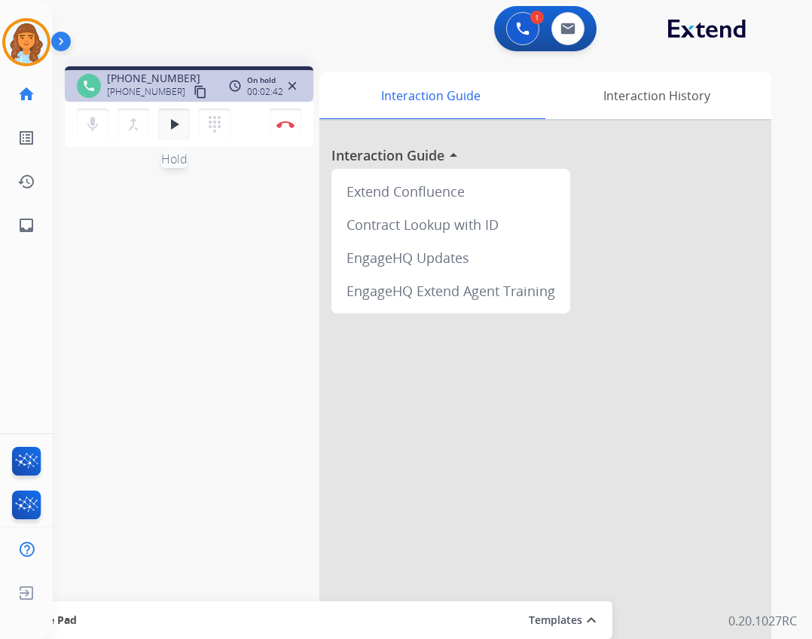
click at [172, 136] on button "play_arrow Hold" at bounding box center [174, 125] width 32 height 32
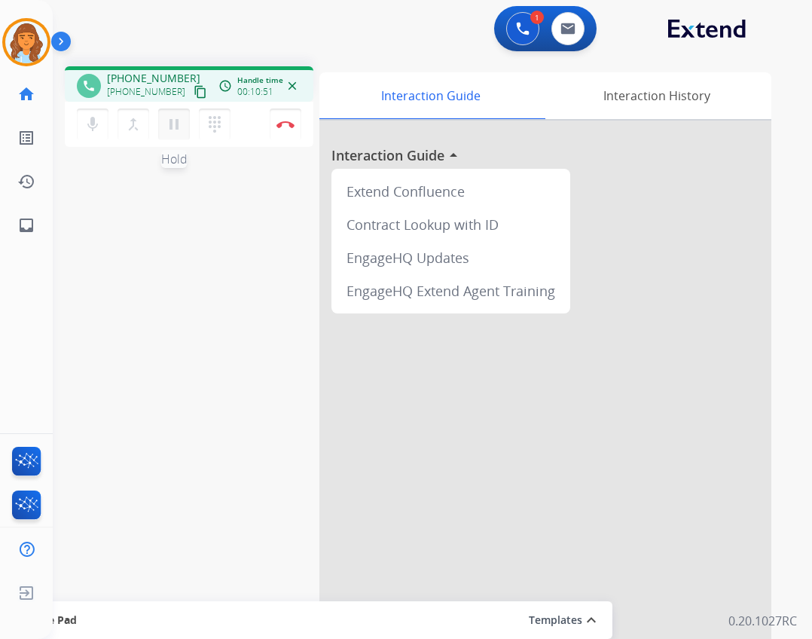
click at [173, 127] on mat-icon "pause" at bounding box center [174, 124] width 18 height 18
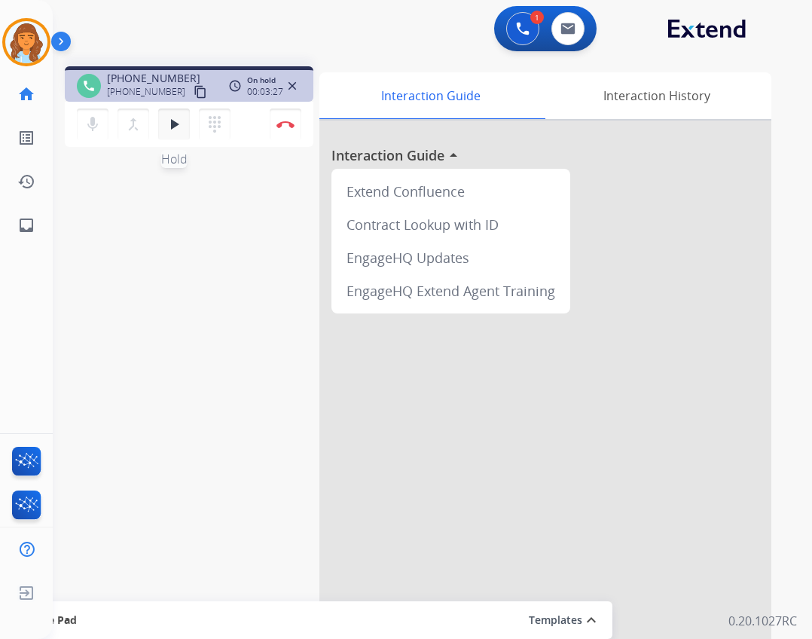
click at [161, 128] on button "play_arrow Hold" at bounding box center [174, 125] width 32 height 32
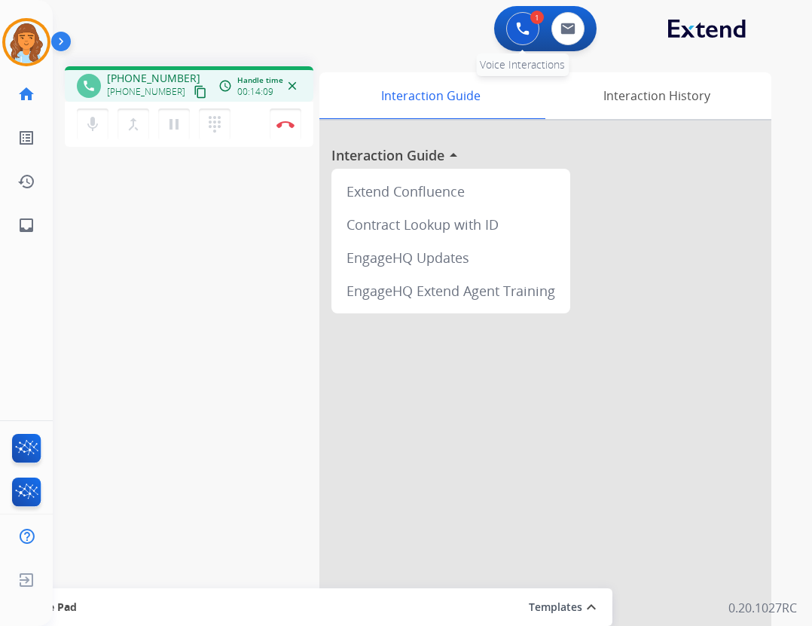
click at [515, 26] on button at bounding box center [522, 28] width 33 height 33
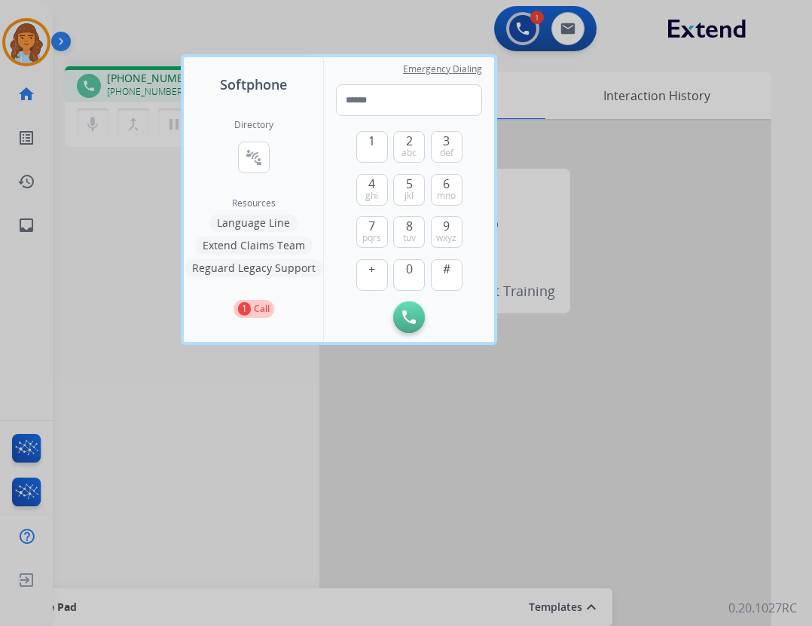
click at [353, 116] on div "1 2 abc 3 def 4 ghi 5 jkl 6 mno 7 pqrs 8 tuv 9 wxyz + 0 # Initiate Call" at bounding box center [409, 224] width 146 height 217
paste input "**********"
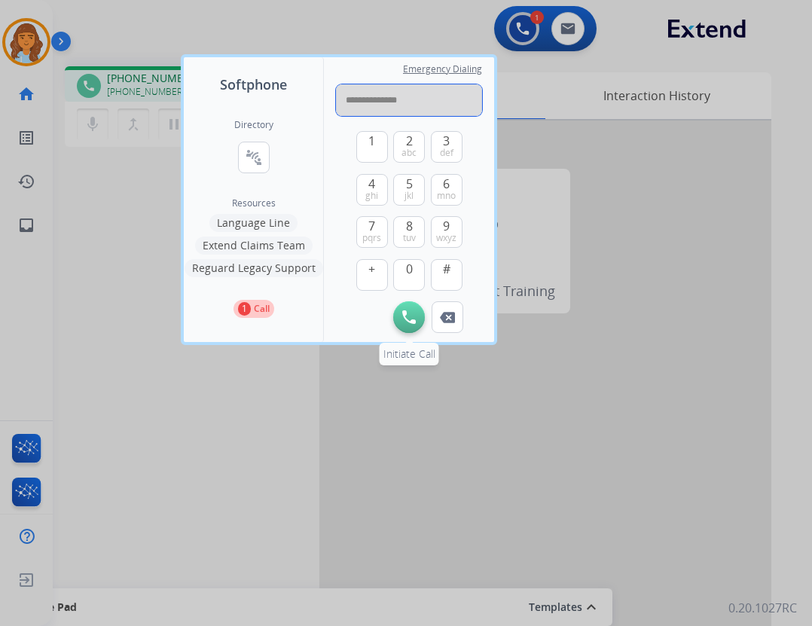
type input "**********"
click at [402, 322] on img at bounding box center [409, 317] width 14 height 14
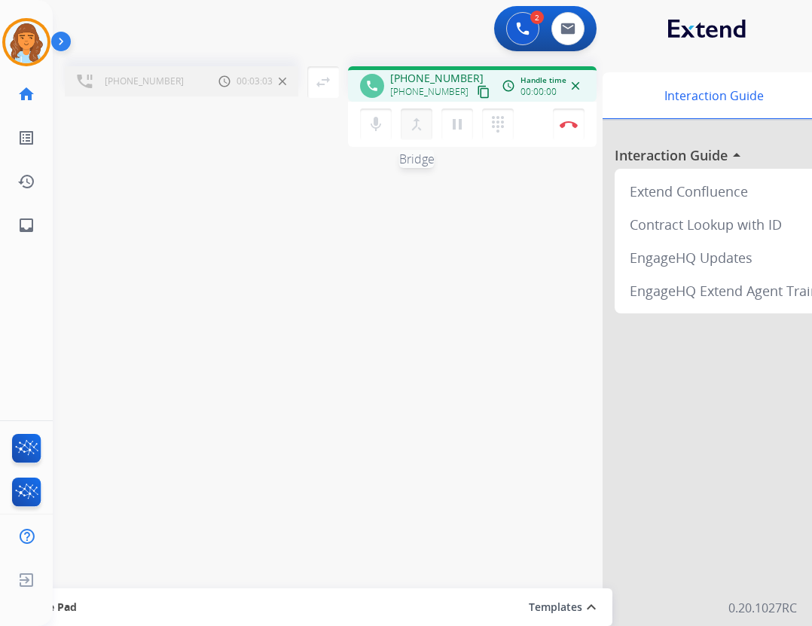
click at [405, 123] on button "merge_type Bridge" at bounding box center [417, 125] width 32 height 32
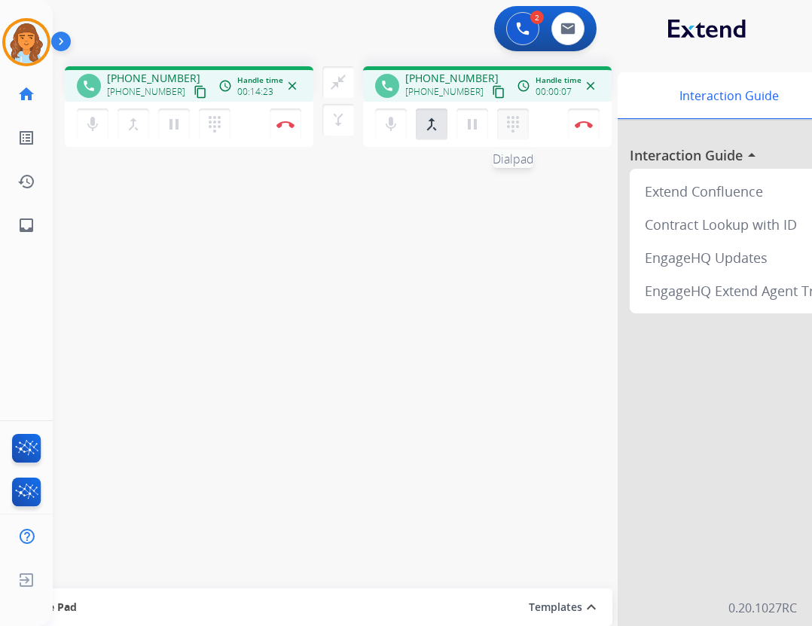
click at [224, 127] on mat-icon "dialpad" at bounding box center [215, 124] width 18 height 18
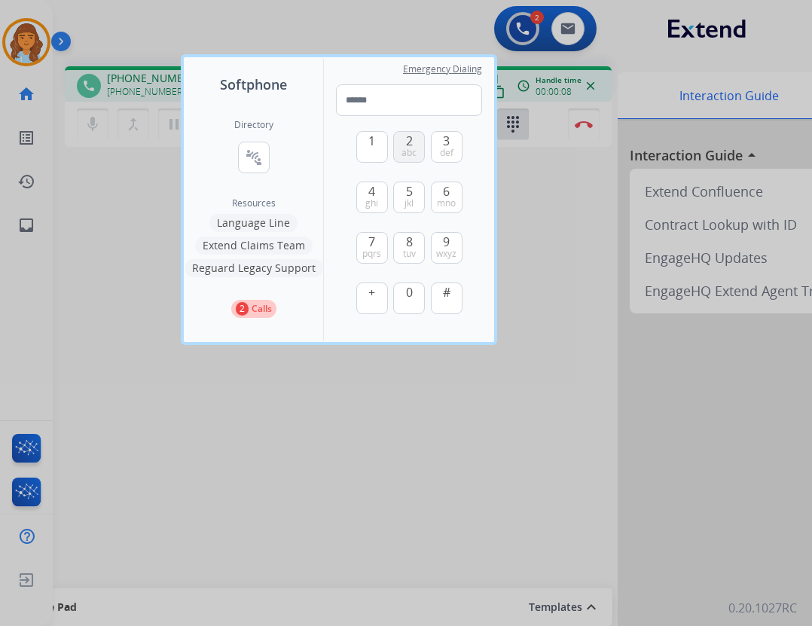
click at [402, 146] on button "2 abc" at bounding box center [409, 147] width 32 height 32
click at [362, 250] on button "7 pqrs" at bounding box center [372, 248] width 32 height 32
drag, startPoint x: 410, startPoint y: 202, endPoint x: 398, endPoint y: 238, distance: 38.1
click at [409, 202] on span "jkl" at bounding box center [409, 203] width 9 height 12
click at [403, 252] on span "tuv" at bounding box center [409, 254] width 13 height 12
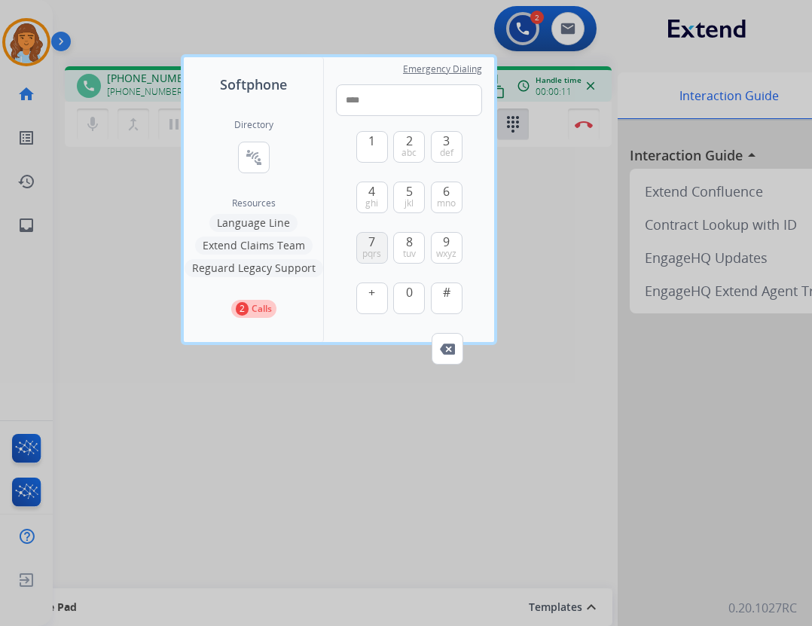
click at [371, 248] on span "pqrs" at bounding box center [371, 254] width 19 height 12
type input "*****"
click at [527, 334] on div at bounding box center [406, 313] width 812 height 626
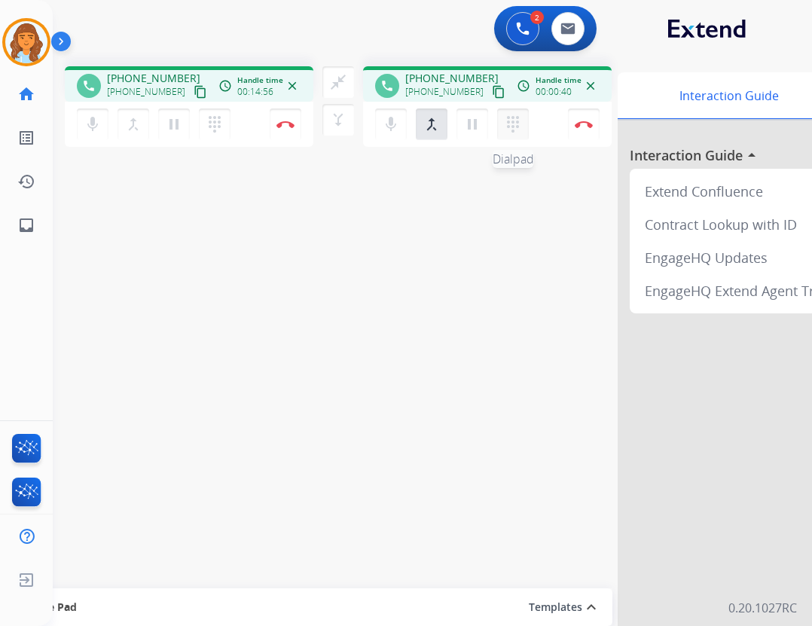
click at [224, 125] on mat-icon "dialpad" at bounding box center [215, 124] width 18 height 18
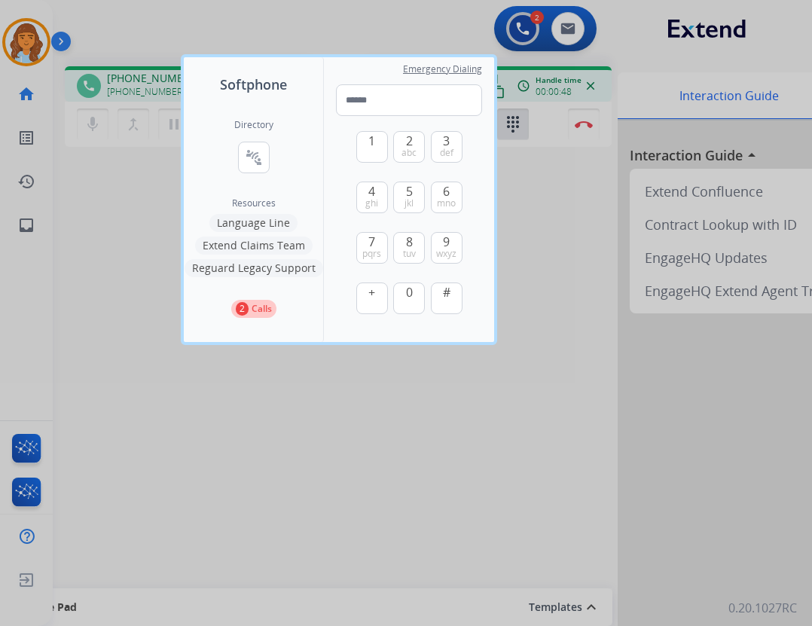
click at [141, 200] on div at bounding box center [406, 313] width 812 height 626
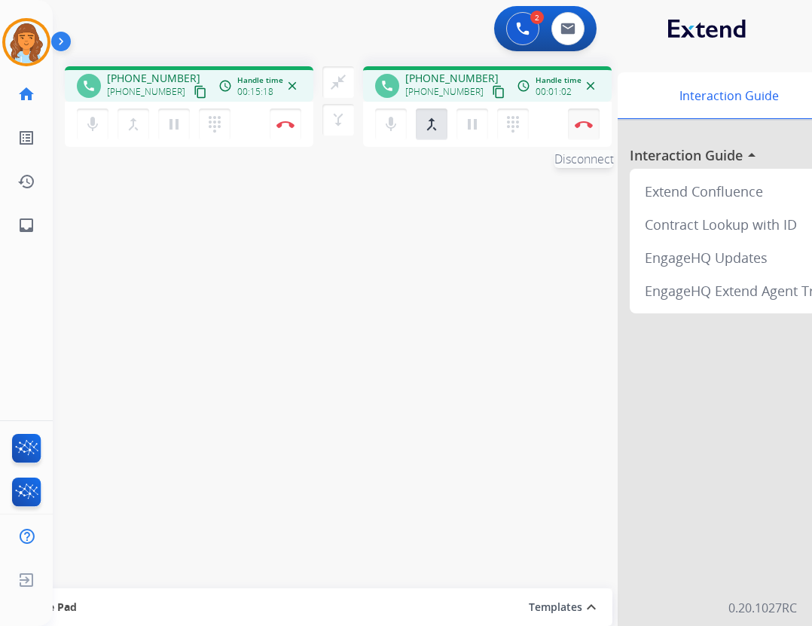
click at [301, 130] on button "Disconnect" at bounding box center [286, 125] width 32 height 32
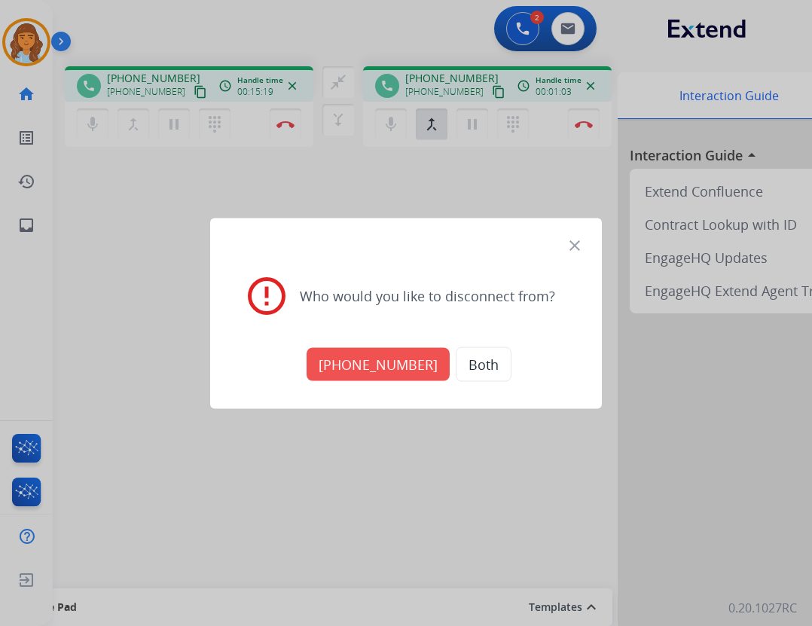
click at [390, 368] on button "+18664363393" at bounding box center [378, 363] width 143 height 33
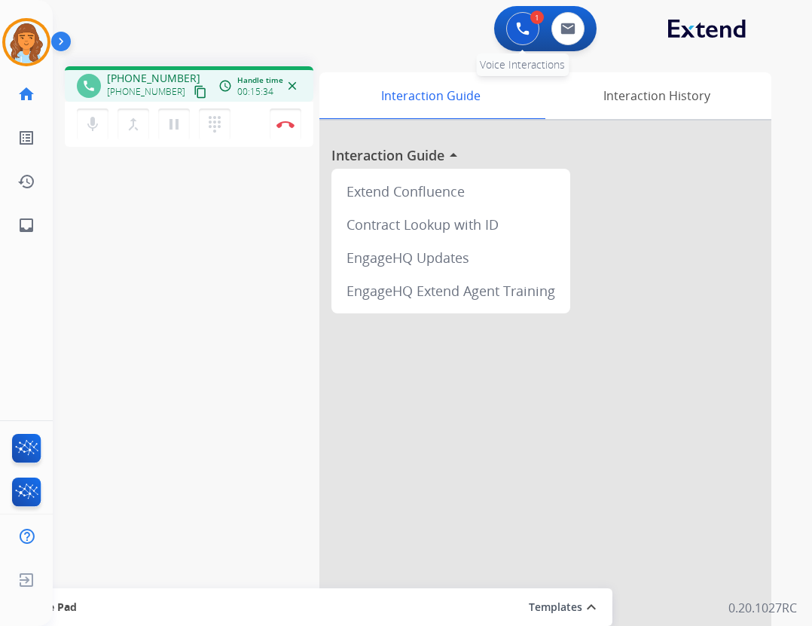
click at [508, 24] on button at bounding box center [522, 28] width 33 height 33
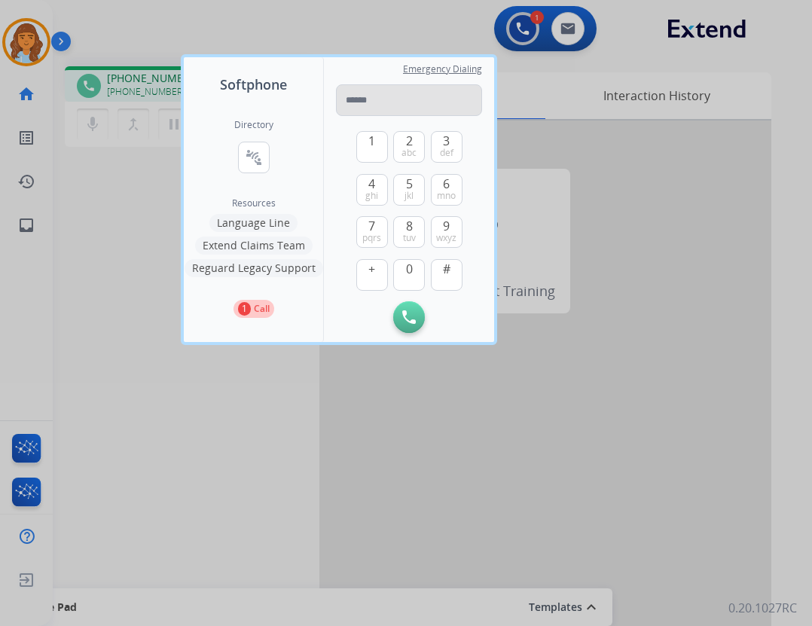
click at [374, 109] on input "tel" at bounding box center [409, 100] width 146 height 32
type input "**********"
click at [409, 324] on button "Initiate Call" at bounding box center [409, 317] width 32 height 32
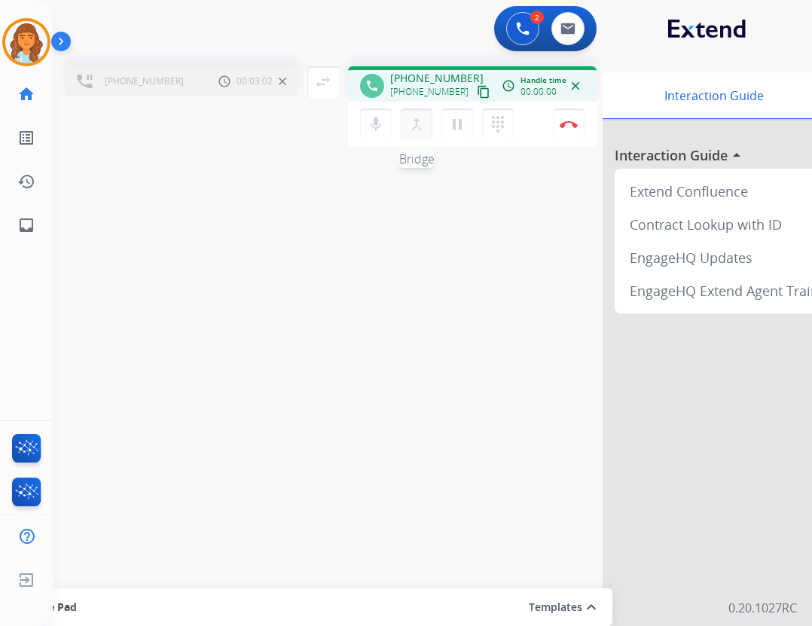
click at [423, 131] on mat-icon "merge_type" at bounding box center [417, 124] width 18 height 18
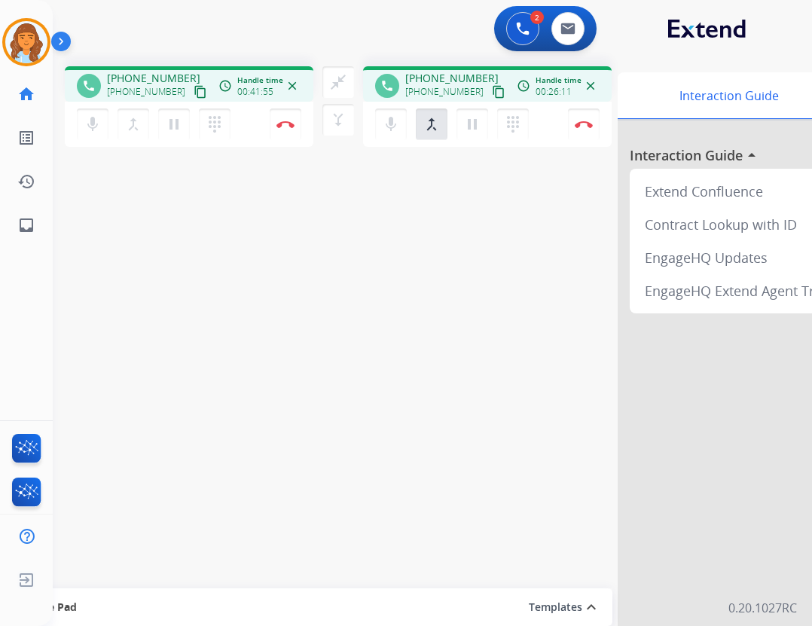
click at [313, 139] on div "mic Mute merge_type Bridge pause Hold dialpad Dialpad Disconnect" at bounding box center [189, 124] width 249 height 45
click at [295, 122] on img at bounding box center [286, 125] width 18 height 8
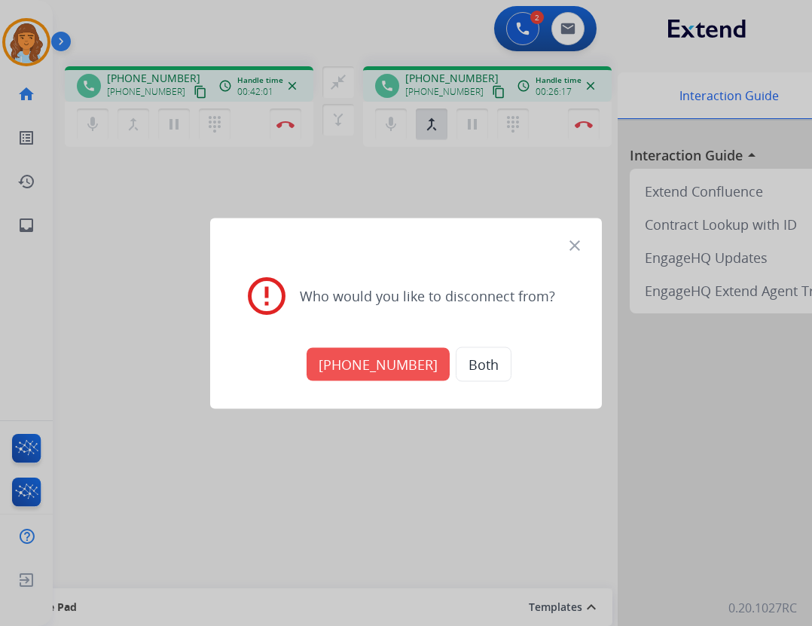
click at [375, 369] on button "+18664363393" at bounding box center [378, 363] width 143 height 33
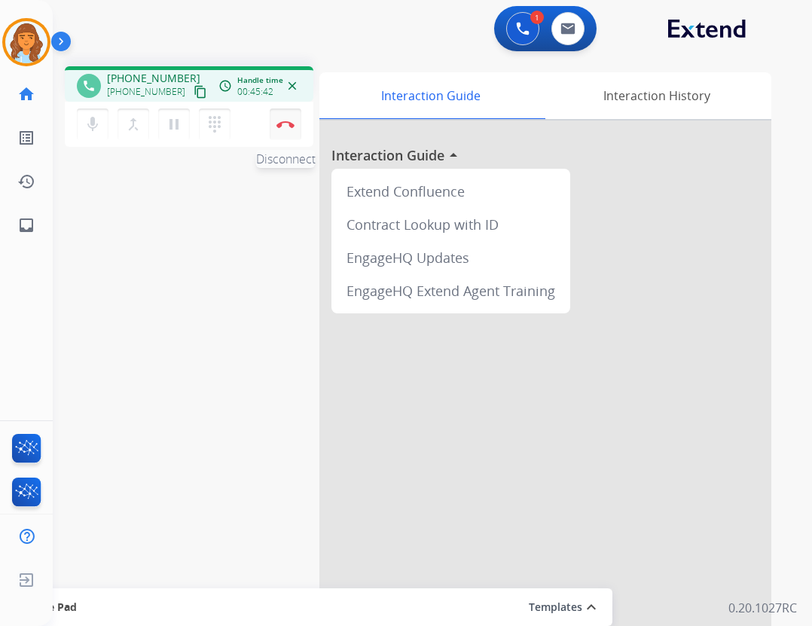
click at [290, 124] on img at bounding box center [286, 125] width 18 height 8
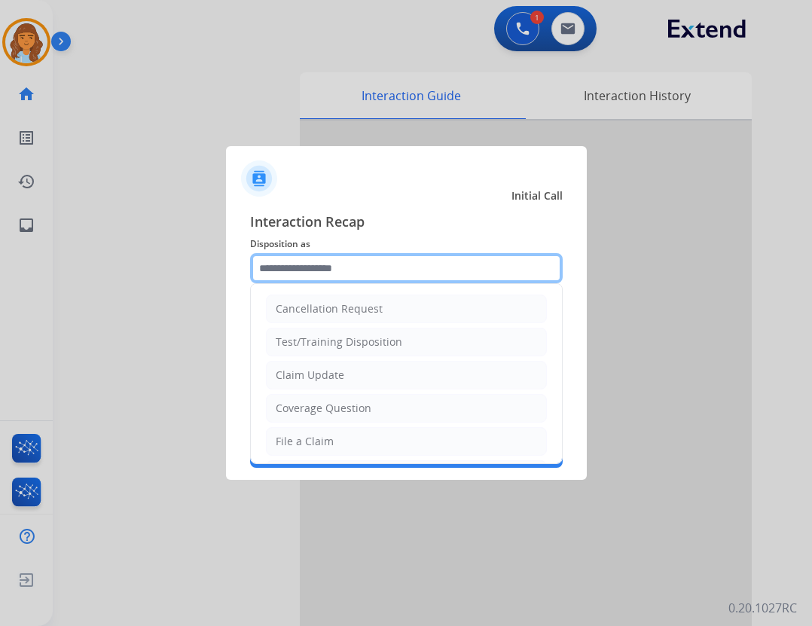
click at [368, 274] on input "text" at bounding box center [406, 268] width 313 height 30
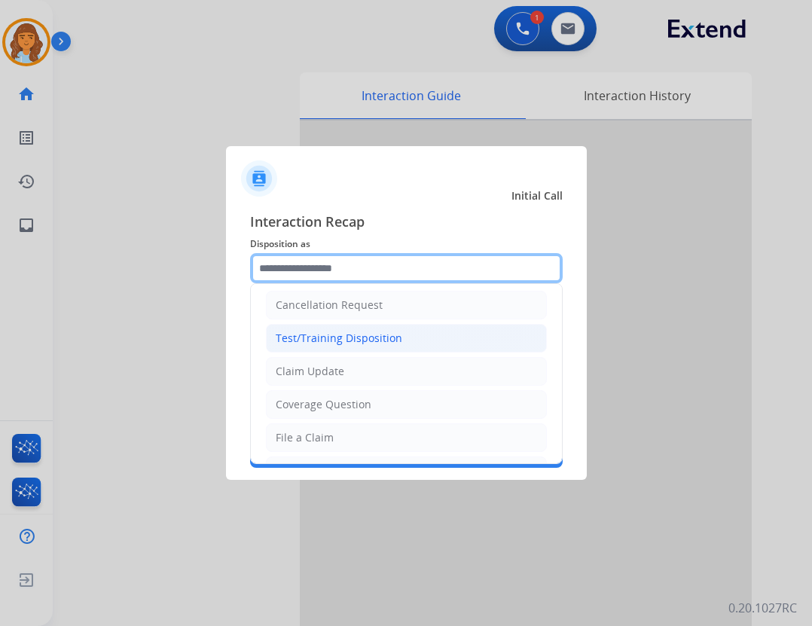
scroll to position [0, 0]
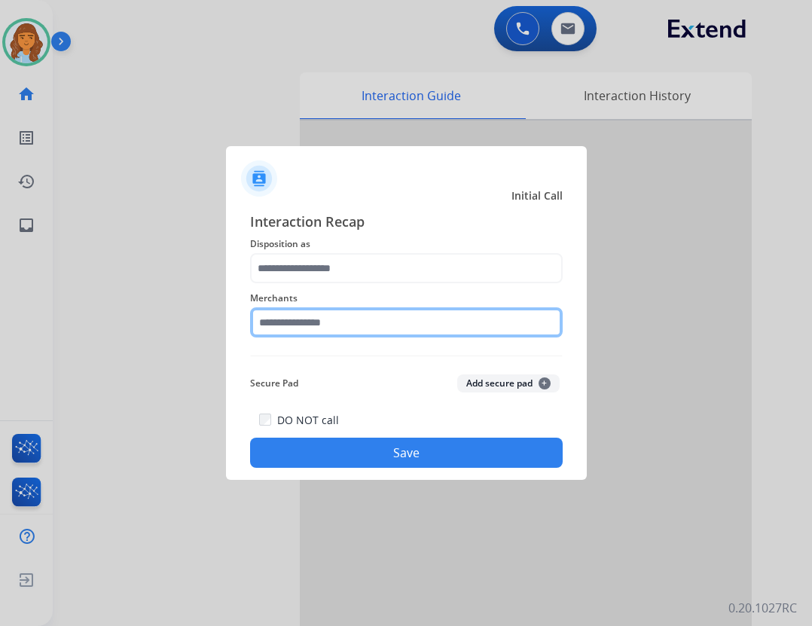
click at [355, 330] on input "text" at bounding box center [406, 322] width 313 height 30
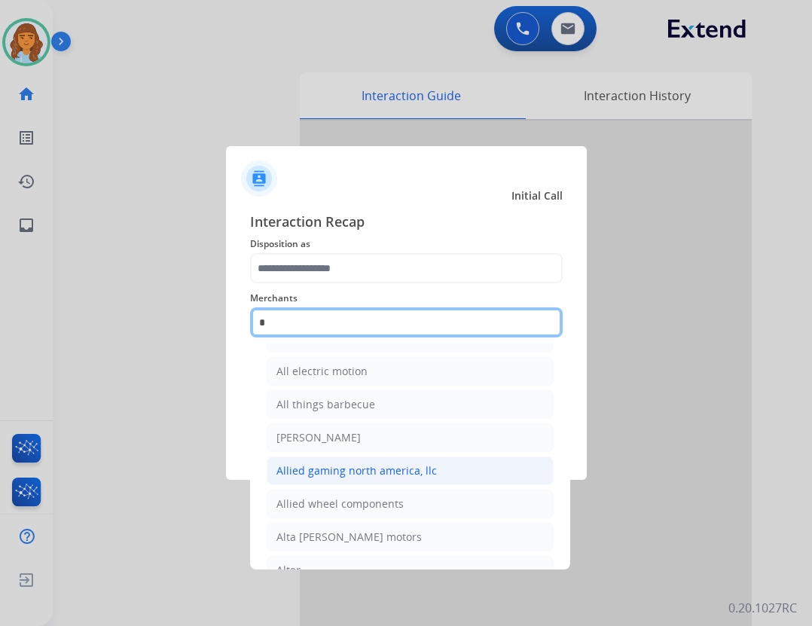
scroll to position [124, 0]
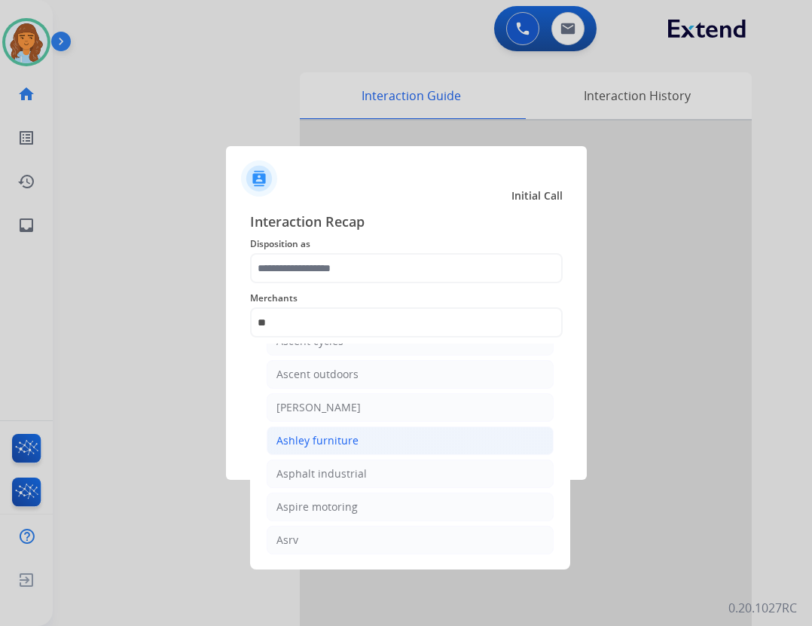
click at [429, 441] on li "Ashley furniture" at bounding box center [410, 440] width 287 height 29
type input "**********"
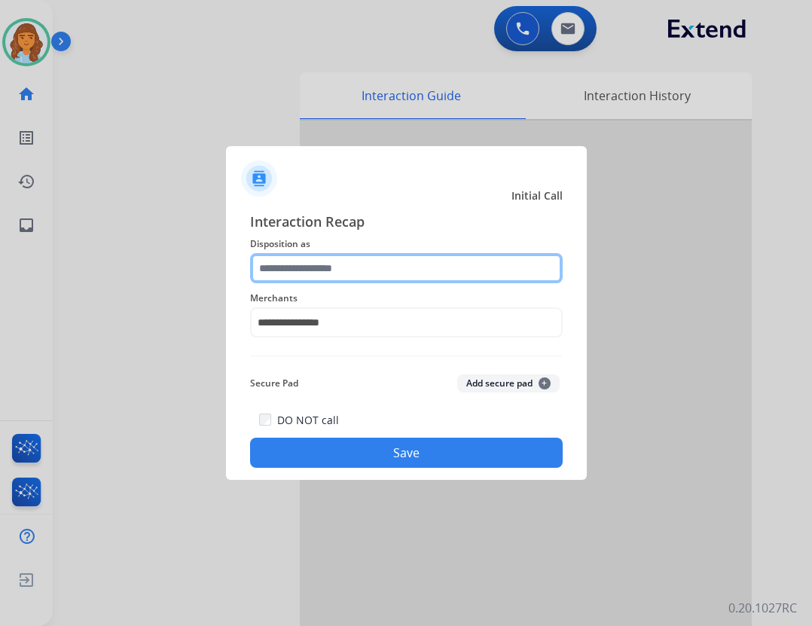
click at [346, 255] on input "text" at bounding box center [406, 268] width 313 height 30
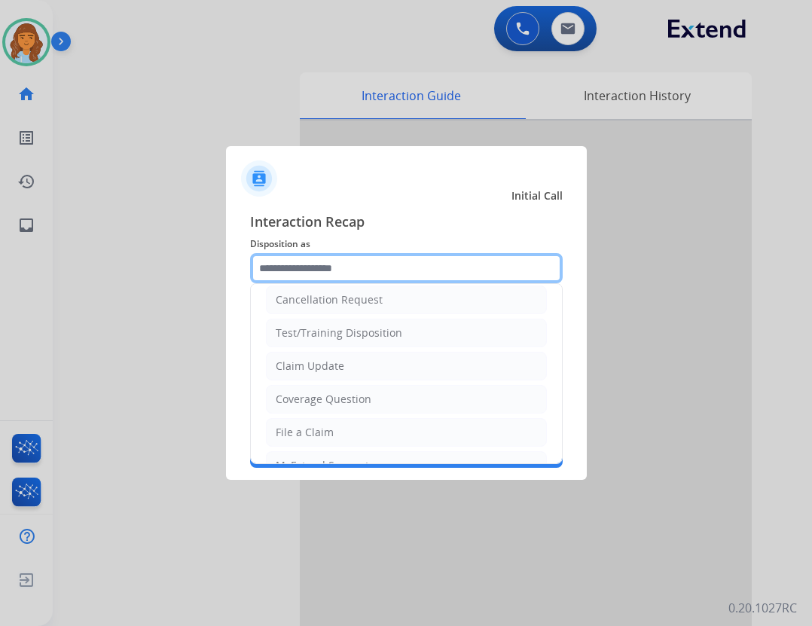
scroll to position [0, 0]
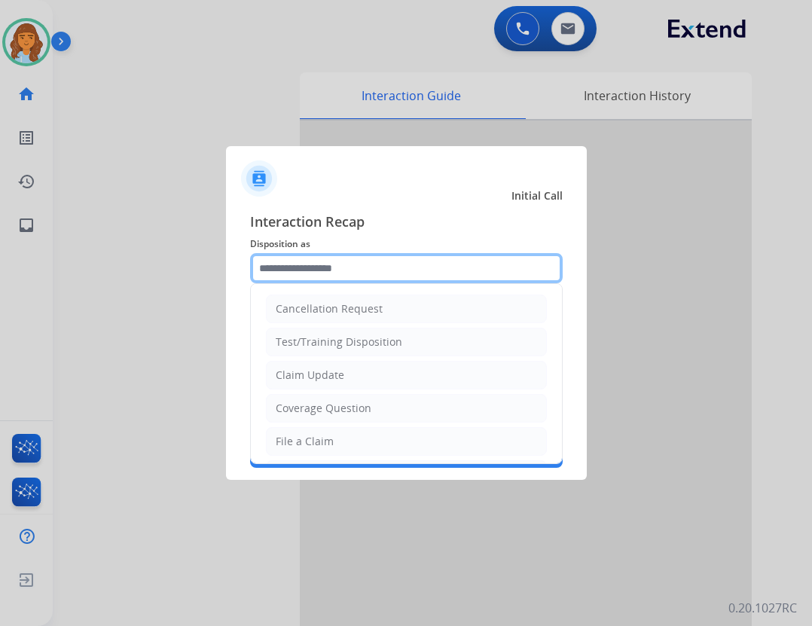
click at [328, 278] on input "text" at bounding box center [406, 268] width 313 height 30
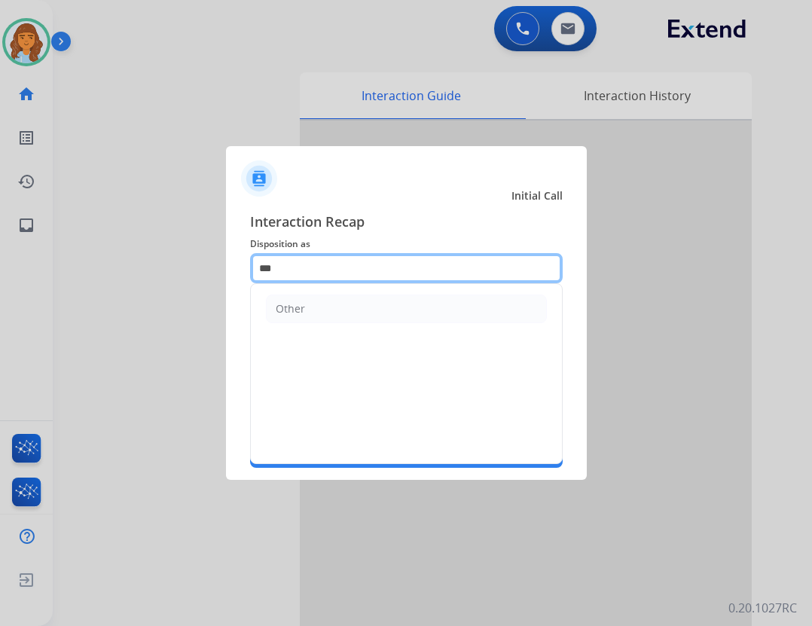
click at [376, 274] on input "***" at bounding box center [406, 268] width 313 height 30
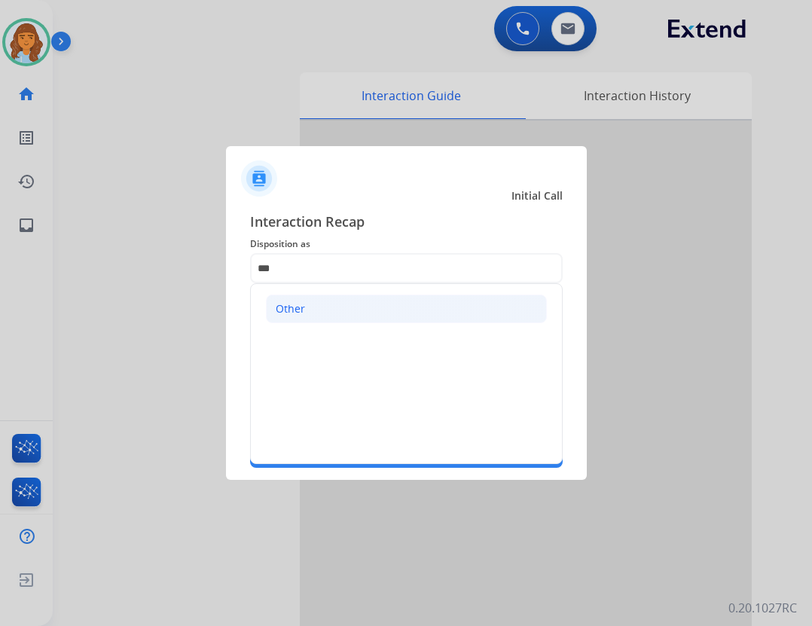
click at [374, 306] on li "Other" at bounding box center [406, 309] width 281 height 29
type input "*****"
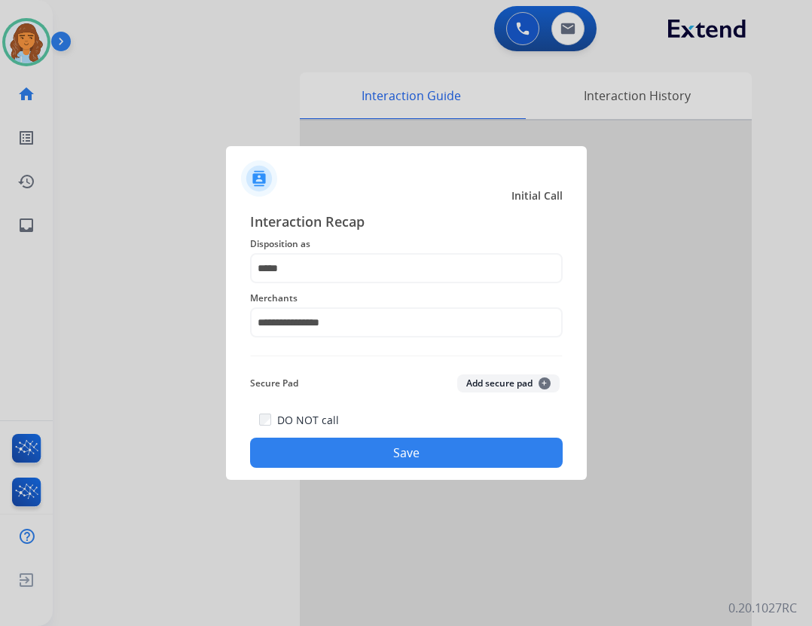
click at [402, 470] on div "**********" at bounding box center [406, 339] width 361 height 281
click at [494, 462] on button "Save" at bounding box center [406, 453] width 313 height 30
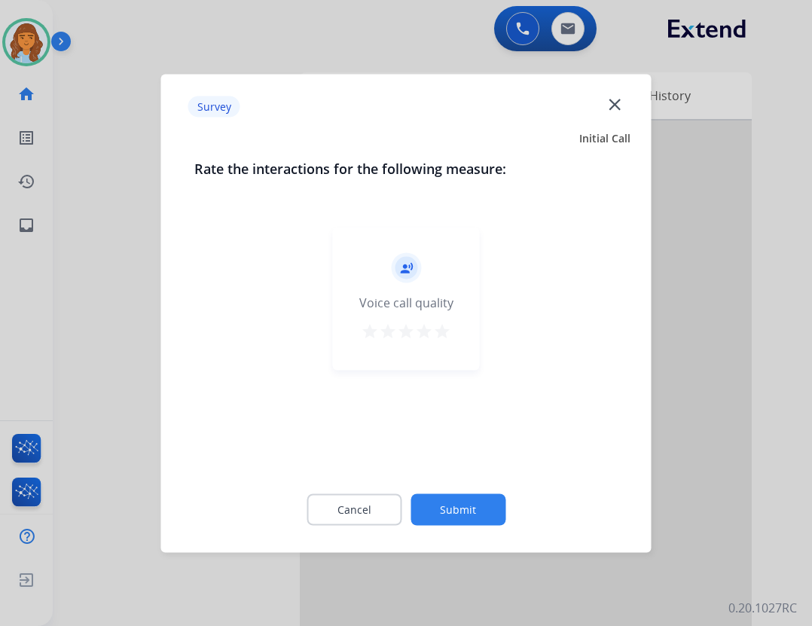
click at [454, 499] on button "Submit" at bounding box center [458, 510] width 95 height 32
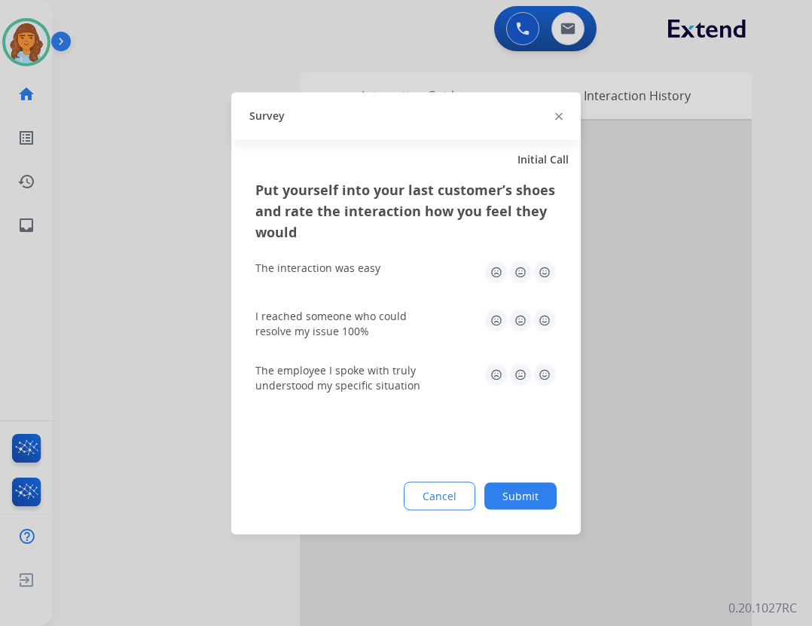
click at [527, 485] on button "Submit" at bounding box center [521, 495] width 72 height 27
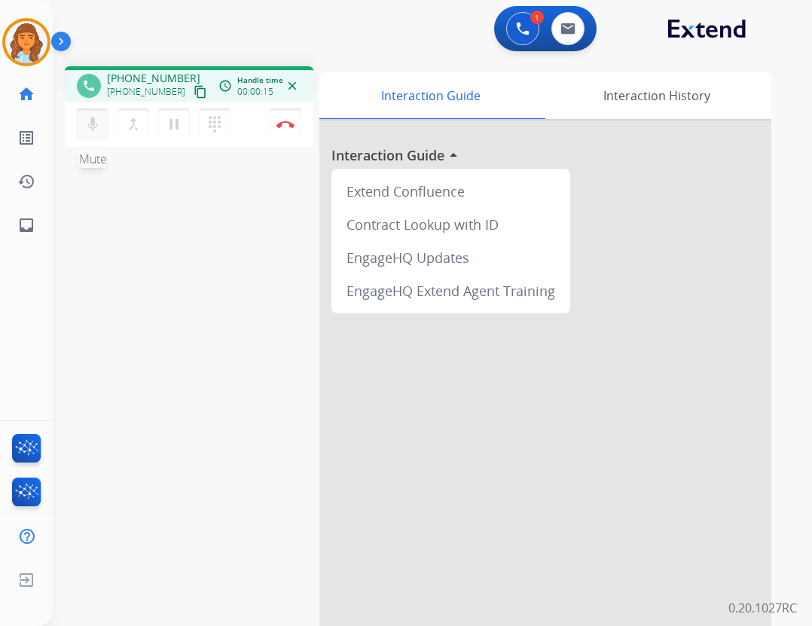
click at [78, 116] on button "mic Mute" at bounding box center [93, 125] width 32 height 32
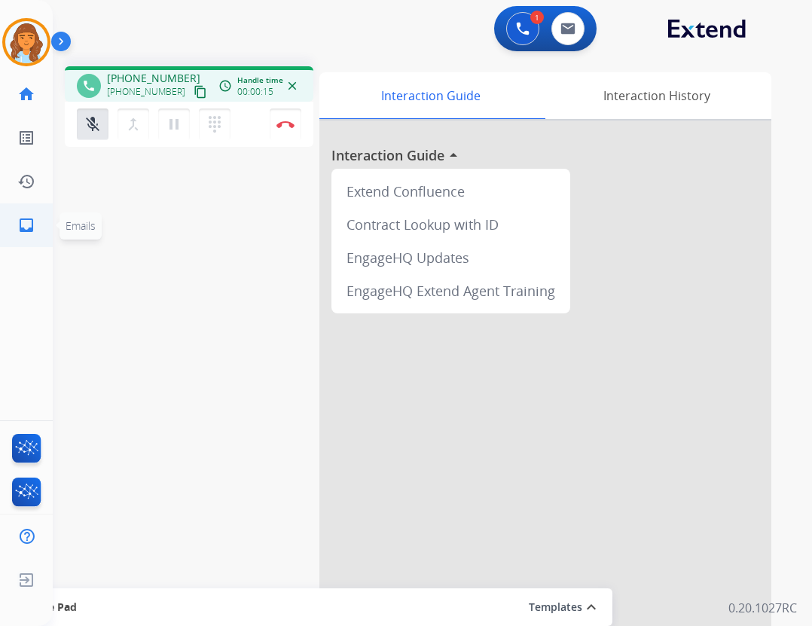
click at [14, 240] on link "inbox Emails" at bounding box center [26, 225] width 42 height 42
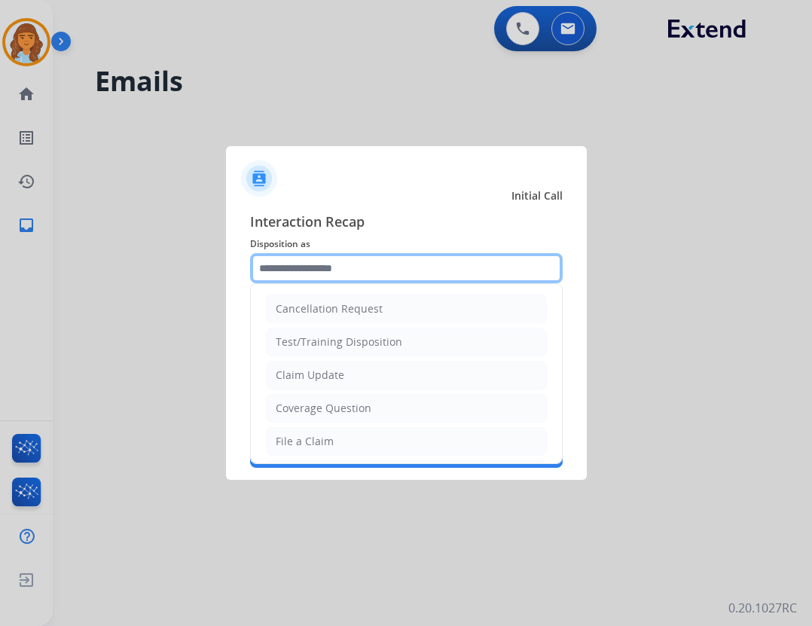
click at [429, 268] on input "text" at bounding box center [406, 268] width 313 height 30
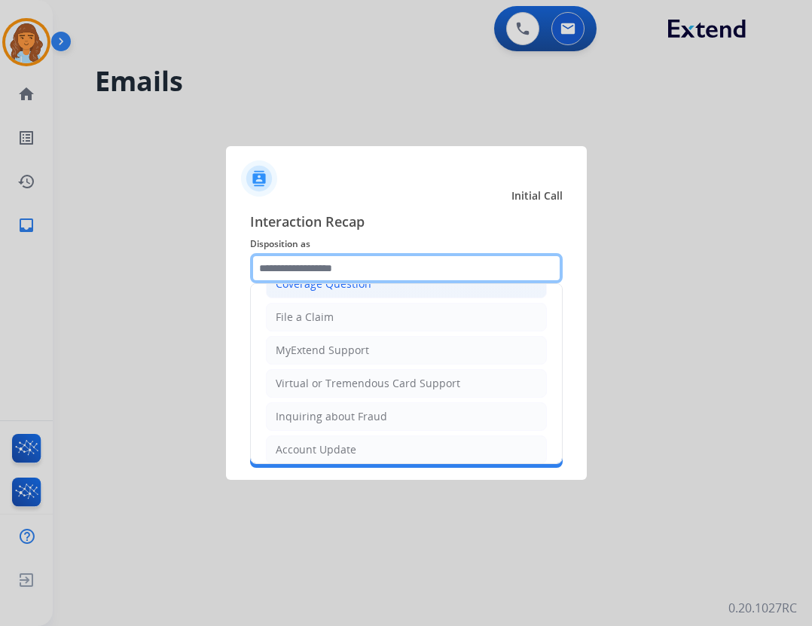
scroll to position [235, 0]
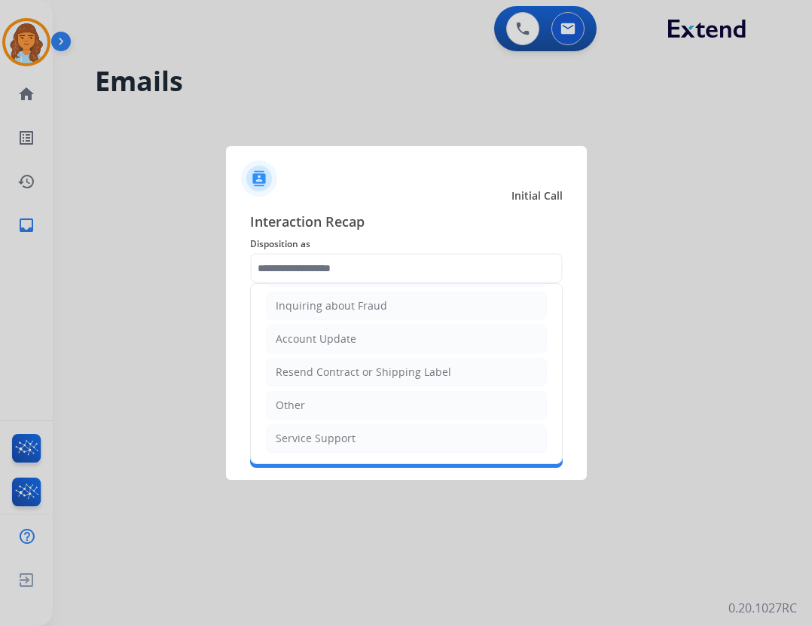
click at [405, 423] on ul "Cancellation Request Test/Training Disposition Claim Update Coverage Question F…" at bounding box center [406, 256] width 311 height 414
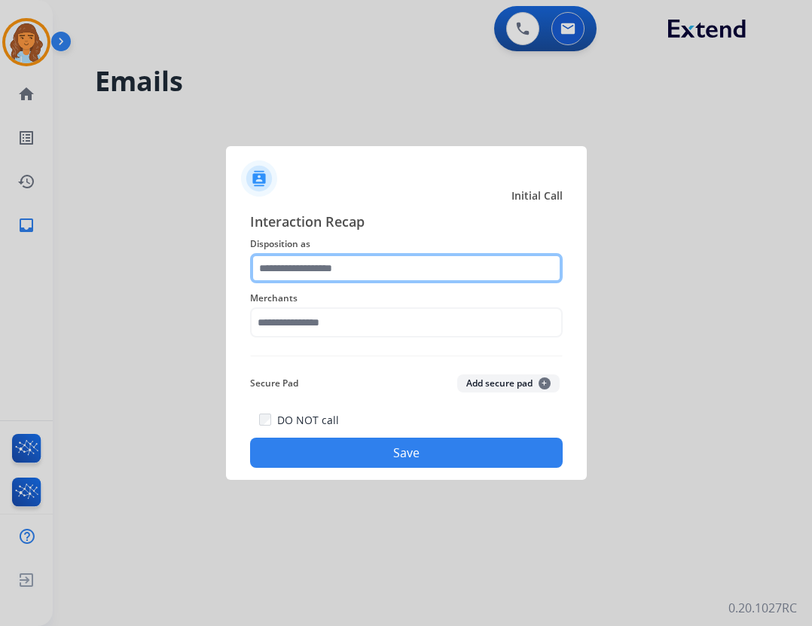
click at [340, 277] on input "text" at bounding box center [406, 268] width 313 height 30
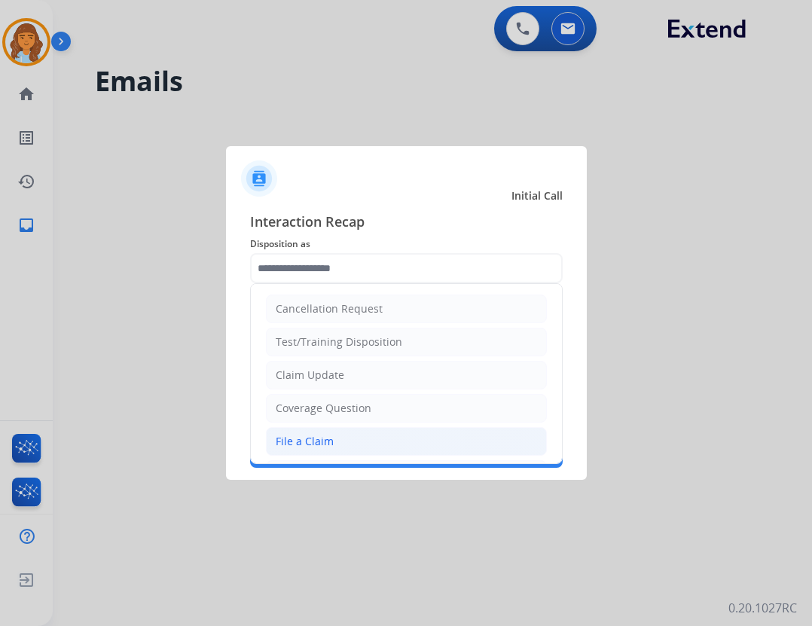
click at [376, 436] on li "File a Claim" at bounding box center [406, 441] width 281 height 29
type input "**********"
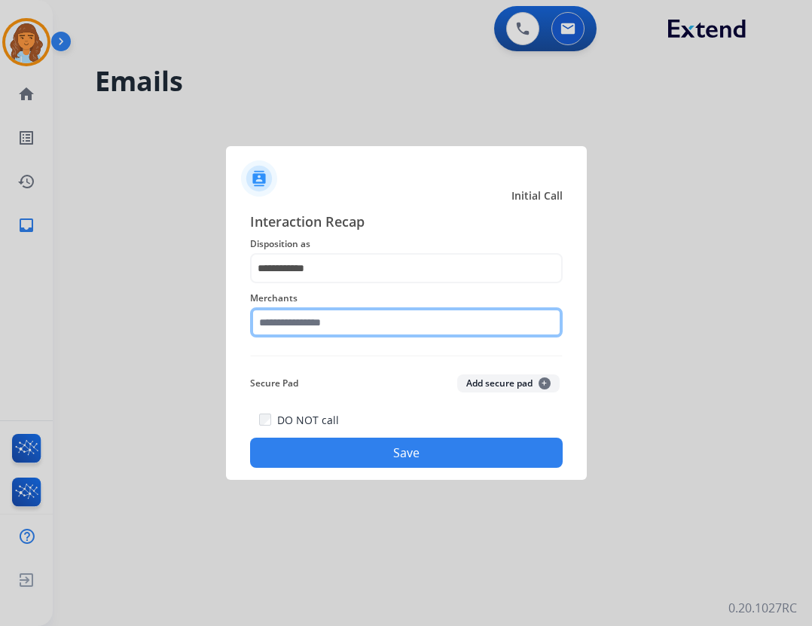
click at [399, 336] on input "text" at bounding box center [406, 322] width 313 height 30
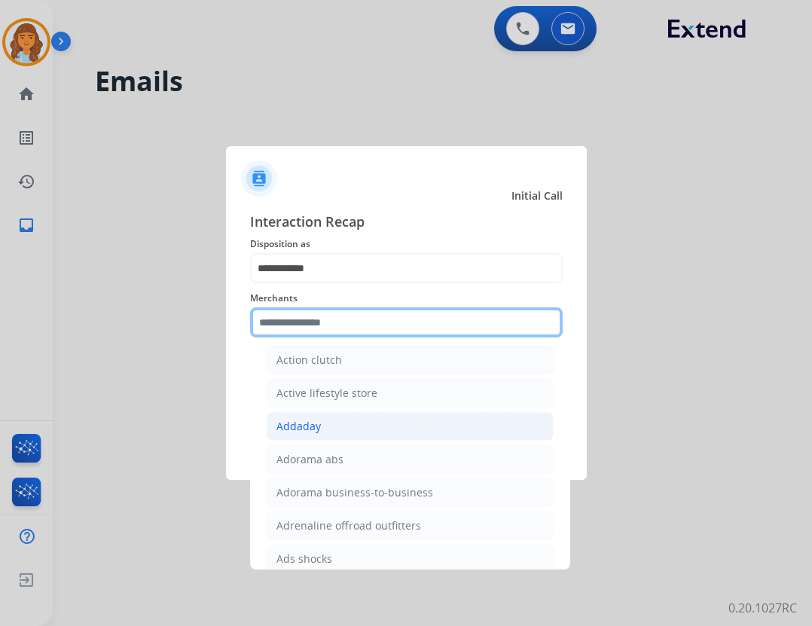
scroll to position [377, 0]
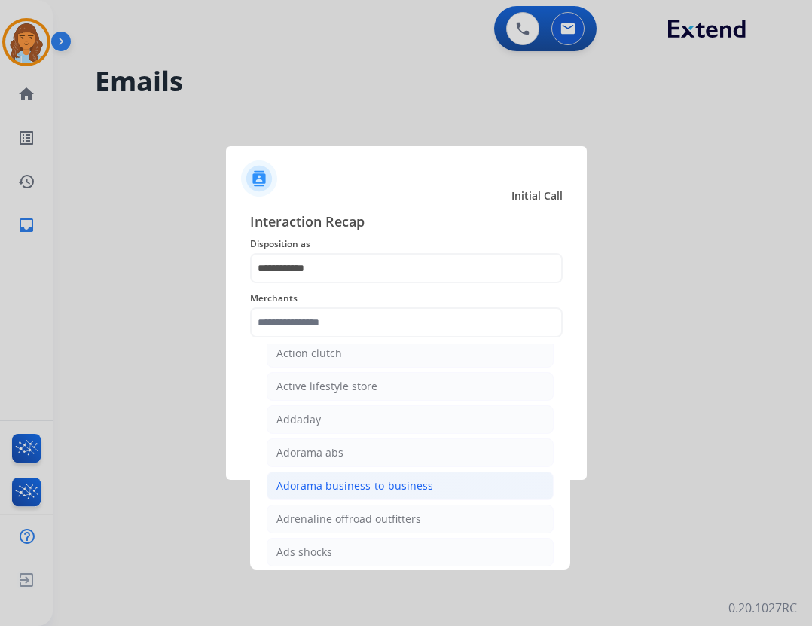
click at [369, 482] on div "Adorama business-to-business" at bounding box center [355, 485] width 157 height 15
type input "**********"
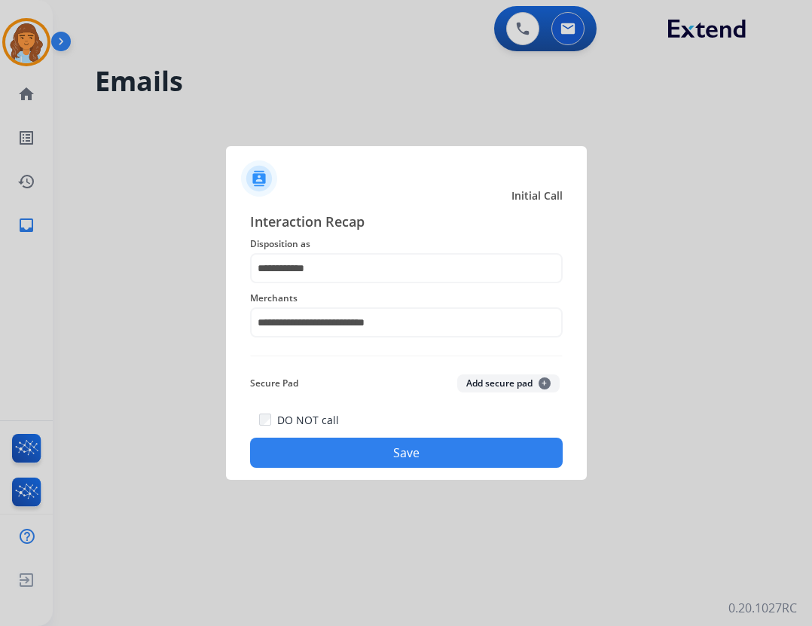
click at [403, 442] on button "Save" at bounding box center [406, 453] width 313 height 30
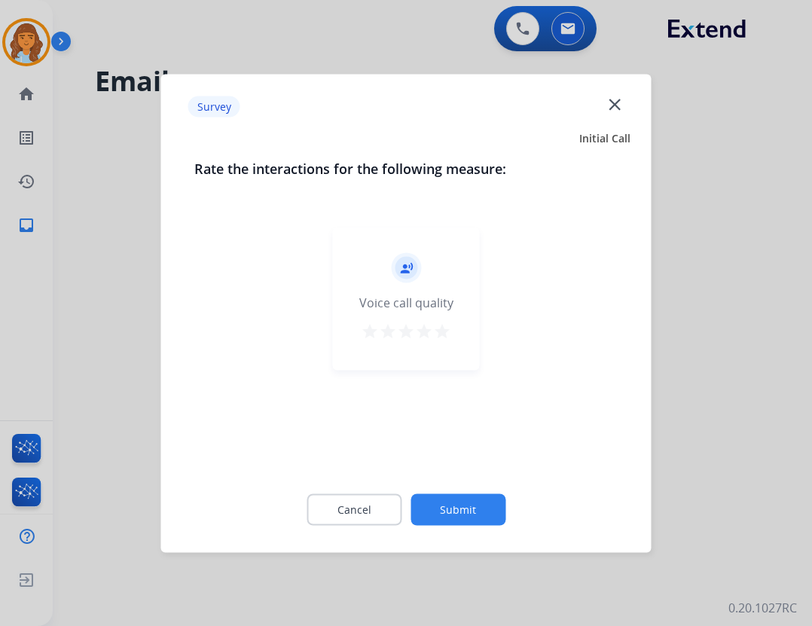
click at [486, 509] on button "Submit" at bounding box center [458, 510] width 95 height 32
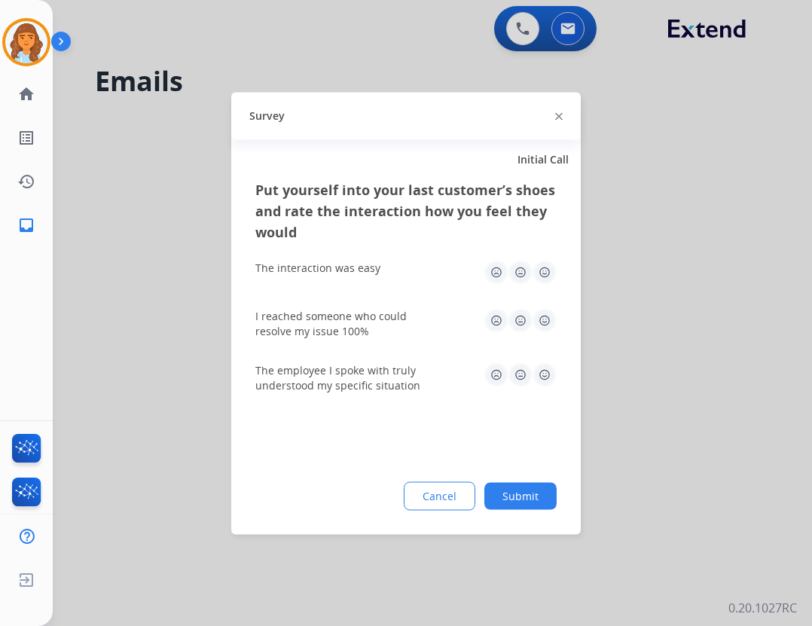
click at [517, 487] on button "Submit" at bounding box center [521, 495] width 72 height 27
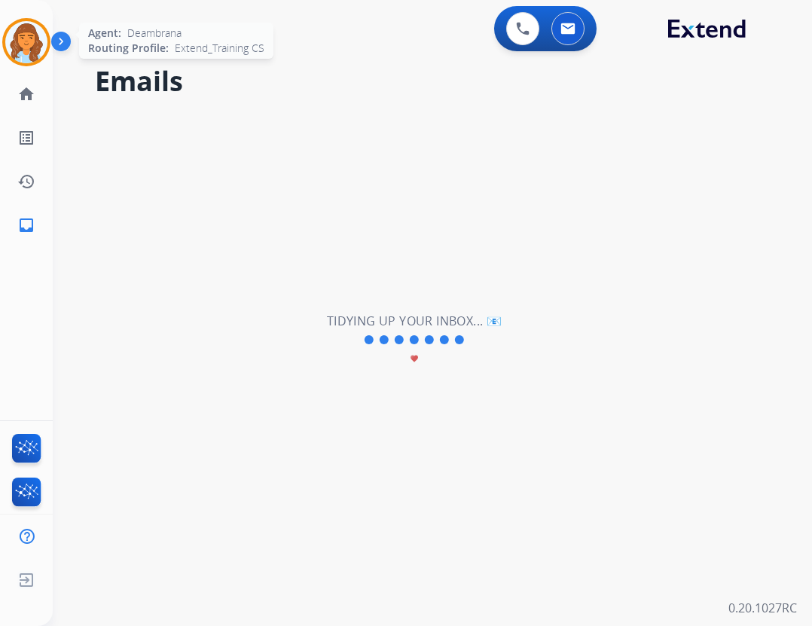
click at [43, 31] on img at bounding box center [26, 42] width 42 height 42
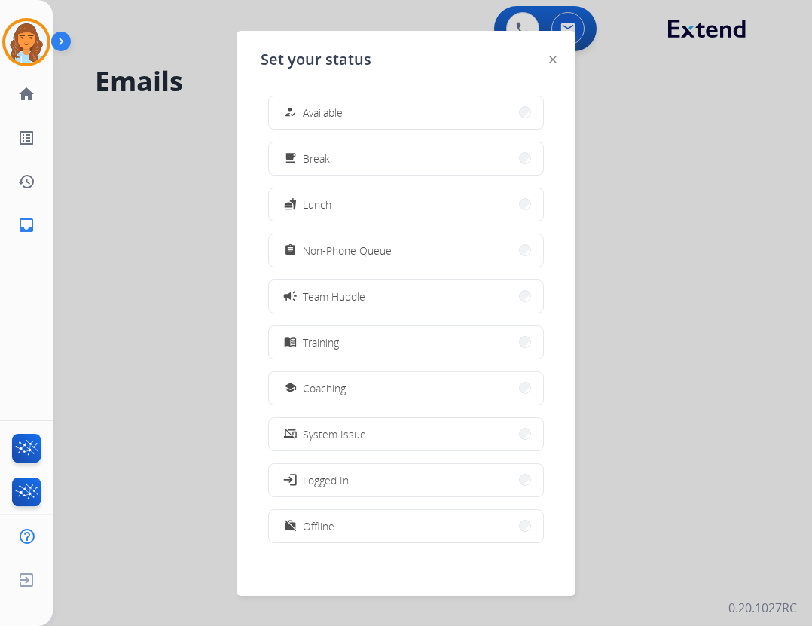
click at [333, 105] on span "Available" at bounding box center [323, 113] width 40 height 16
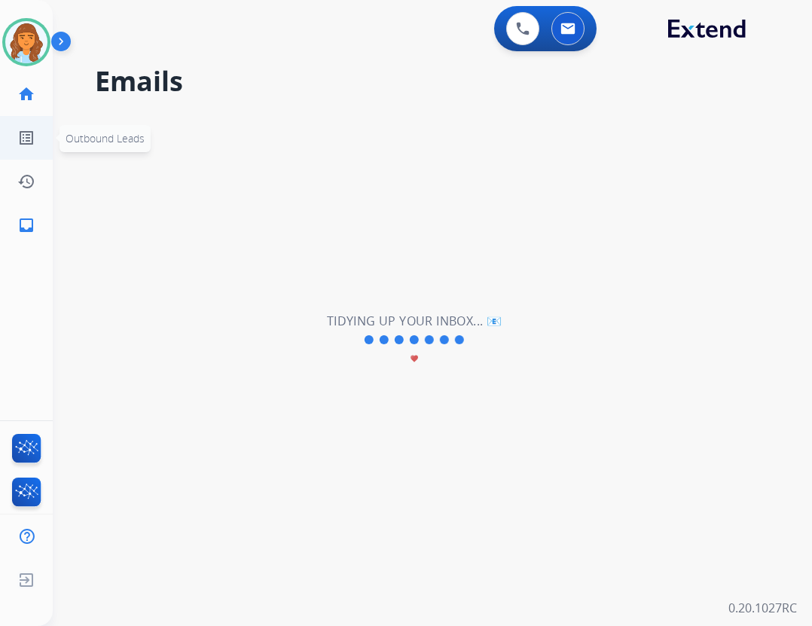
drag, startPoint x: 2, startPoint y: 93, endPoint x: 66, endPoint y: 130, distance: 74.3
click at [2, 94] on ul "home Home Home" at bounding box center [26, 94] width 53 height 44
click at [25, 84] on link "home Home" at bounding box center [26, 94] width 42 height 42
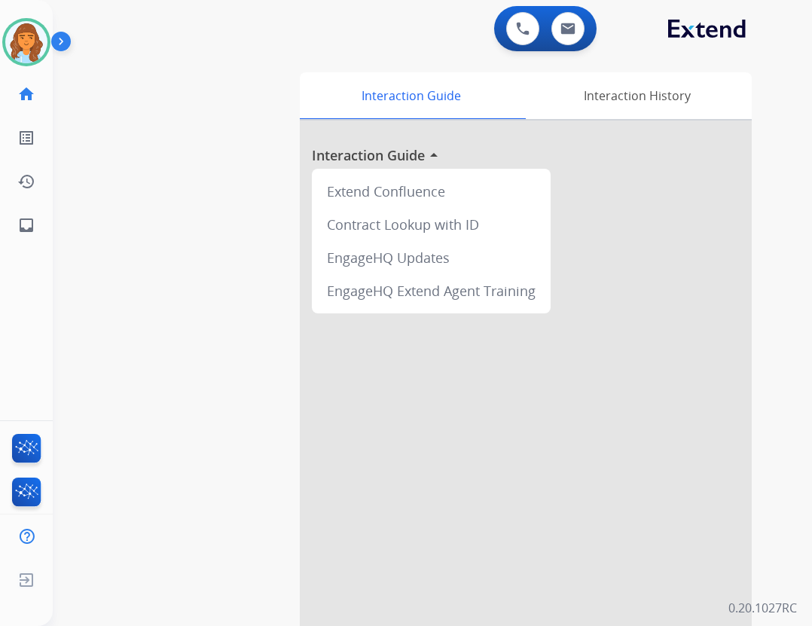
click at [25, 84] on link "home Home" at bounding box center [26, 94] width 42 height 42
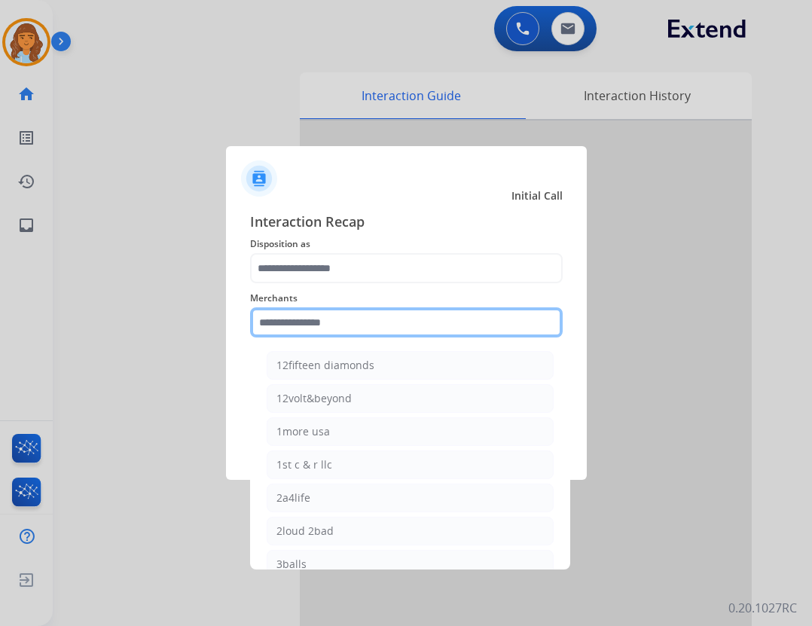
click at [349, 336] on input "text" at bounding box center [406, 322] width 313 height 30
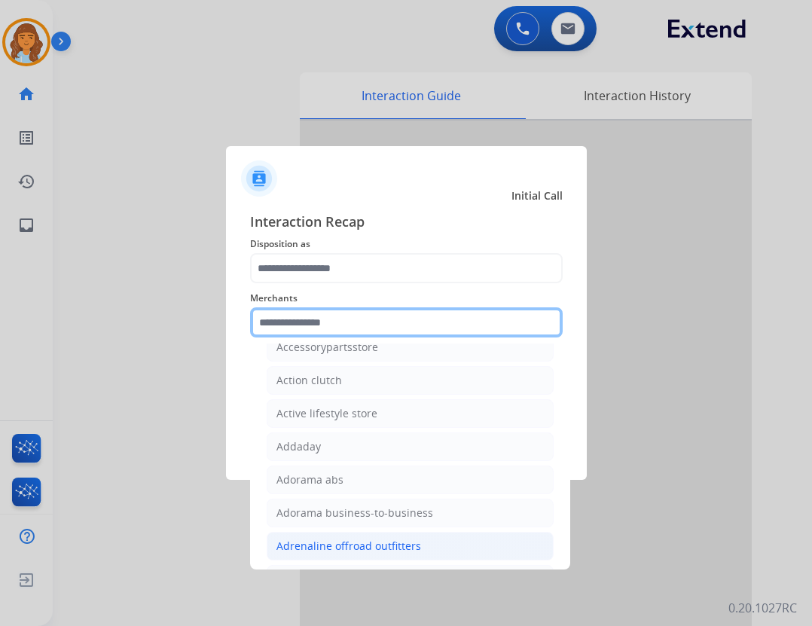
scroll to position [377, 0]
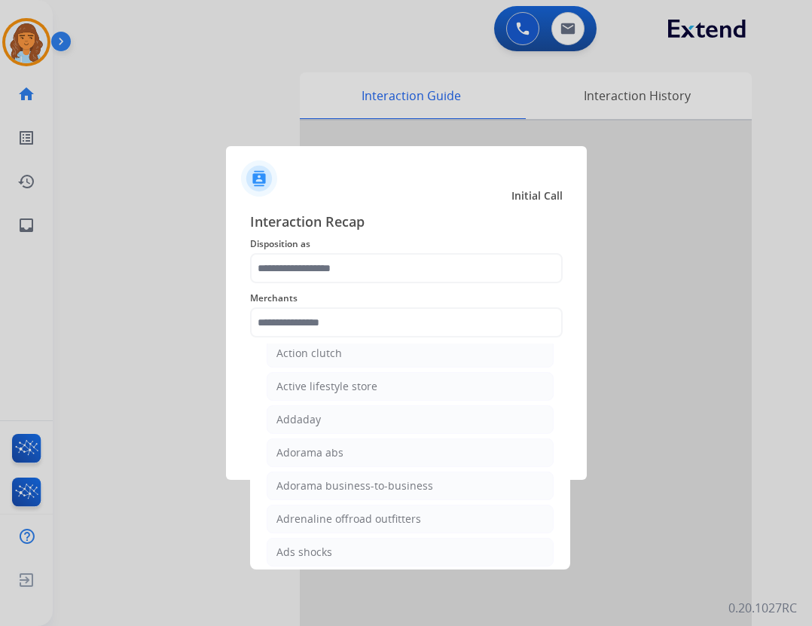
click at [336, 548] on li "Ads shocks" at bounding box center [410, 552] width 287 height 29
type input "**********"
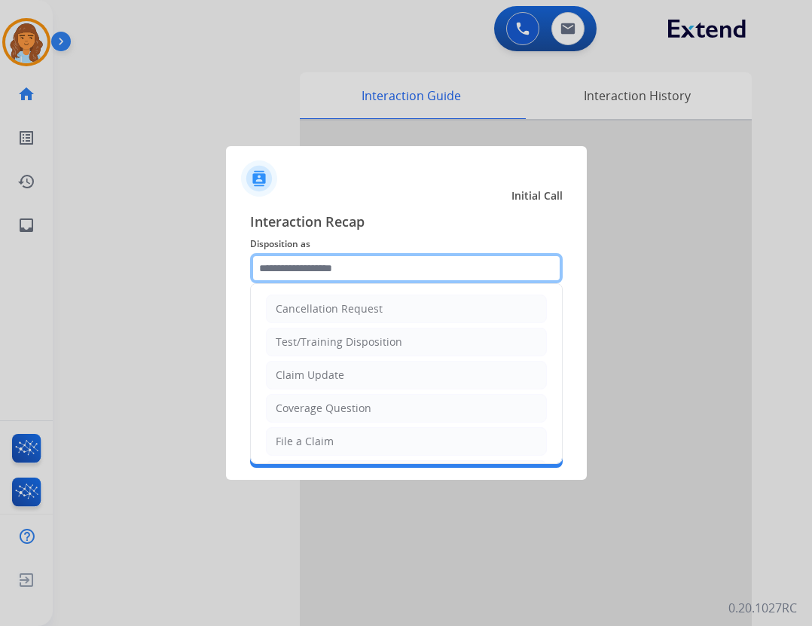
click at [368, 282] on input "text" at bounding box center [406, 268] width 313 height 30
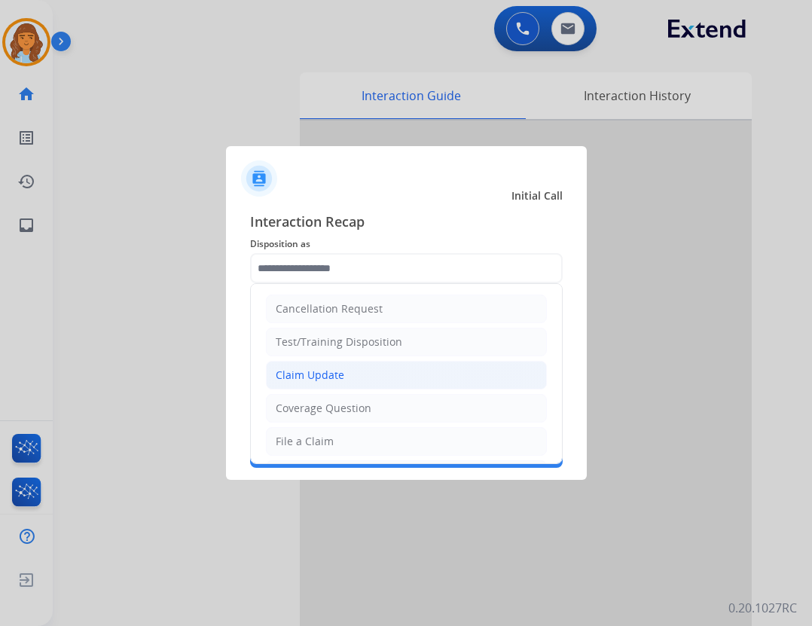
click at [345, 376] on li "Claim Update" at bounding box center [406, 375] width 281 height 29
type input "**********"
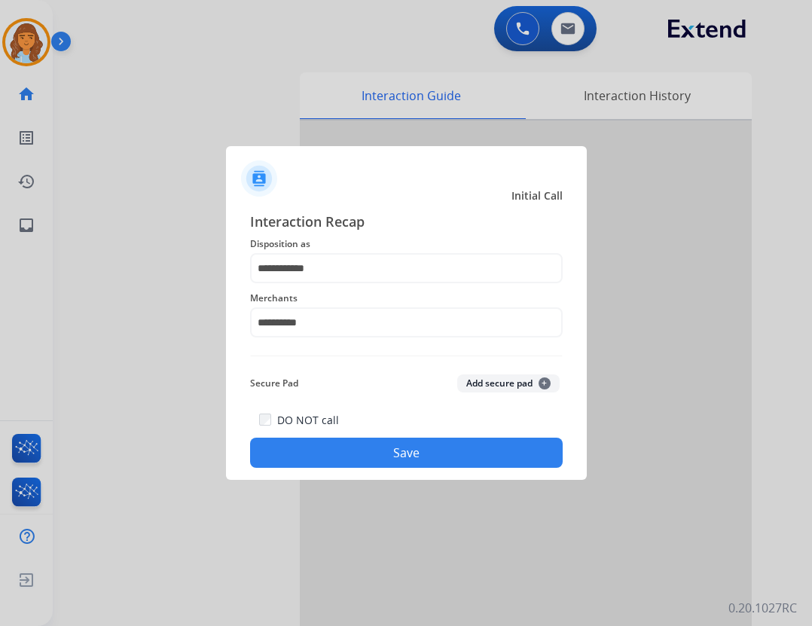
click at [345, 439] on button "Save" at bounding box center [406, 453] width 313 height 30
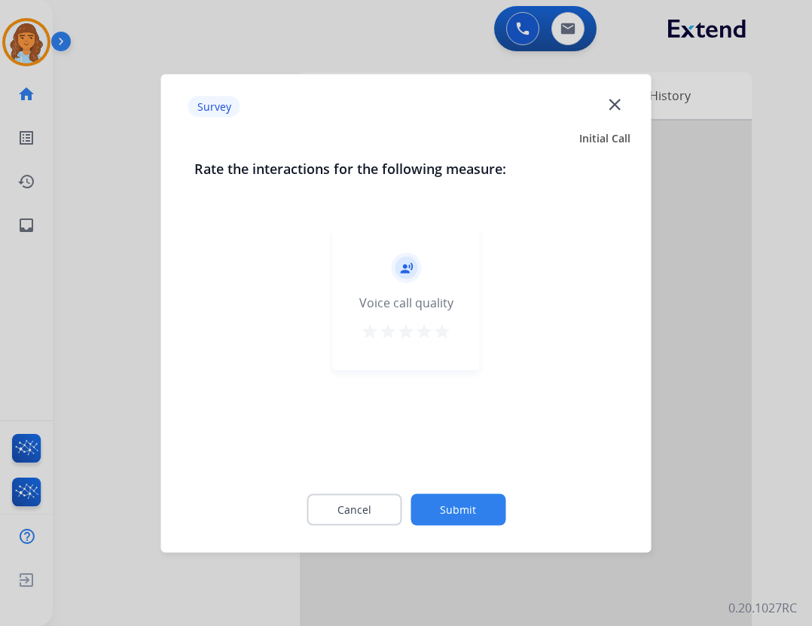
click at [440, 507] on button "Submit" at bounding box center [458, 510] width 95 height 32
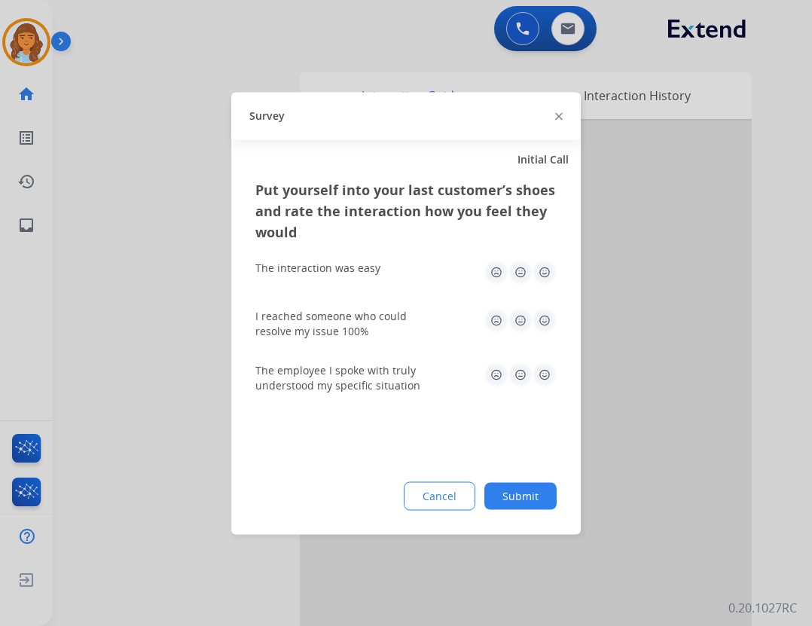
click at [506, 502] on button "Submit" at bounding box center [521, 495] width 72 height 27
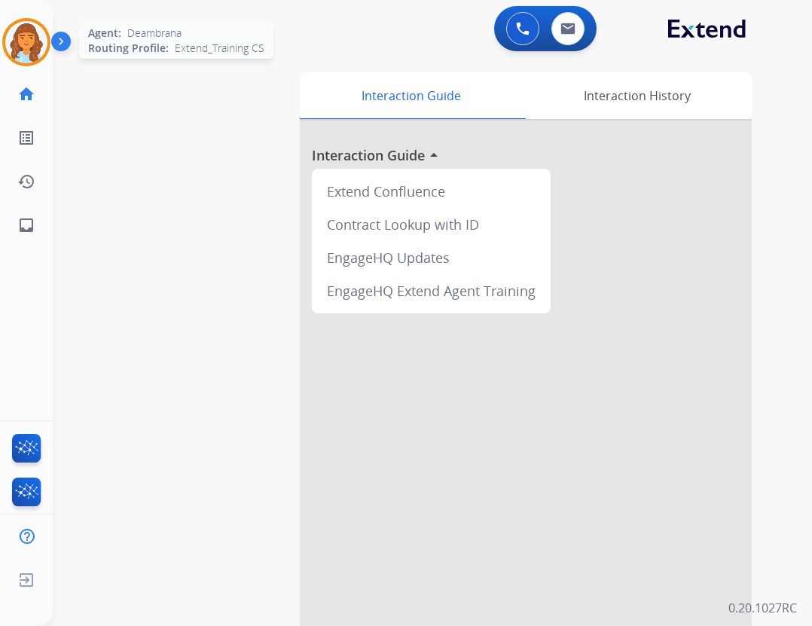
click at [44, 65] on div "Agent: Deambrana Routing Profile: Extend_Training CS" at bounding box center [26, 42] width 48 height 48
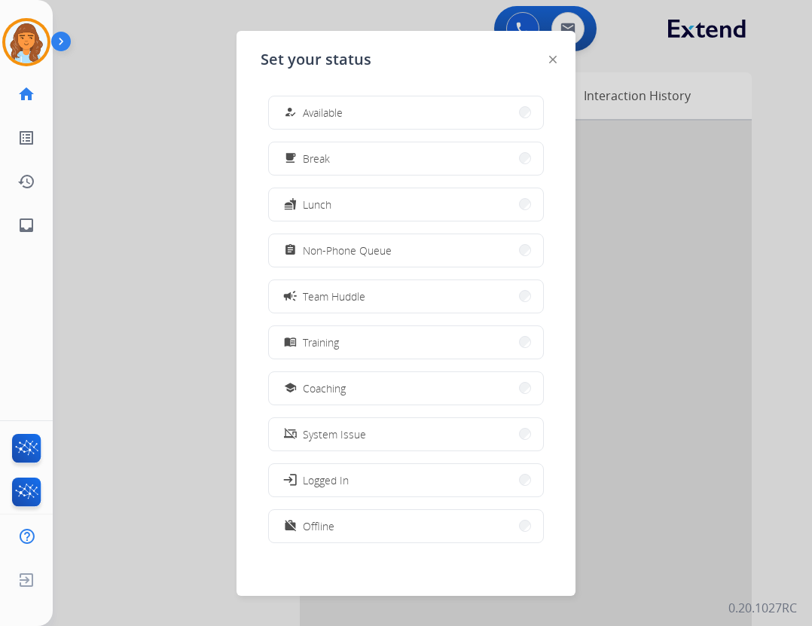
click at [265, 115] on div "how_to_reg Available free_breakfast Break fastfood Lunch assignment Non-Phone Q…" at bounding box center [406, 321] width 291 height 475
click at [304, 114] on div "how_to_reg Available" at bounding box center [312, 112] width 62 height 18
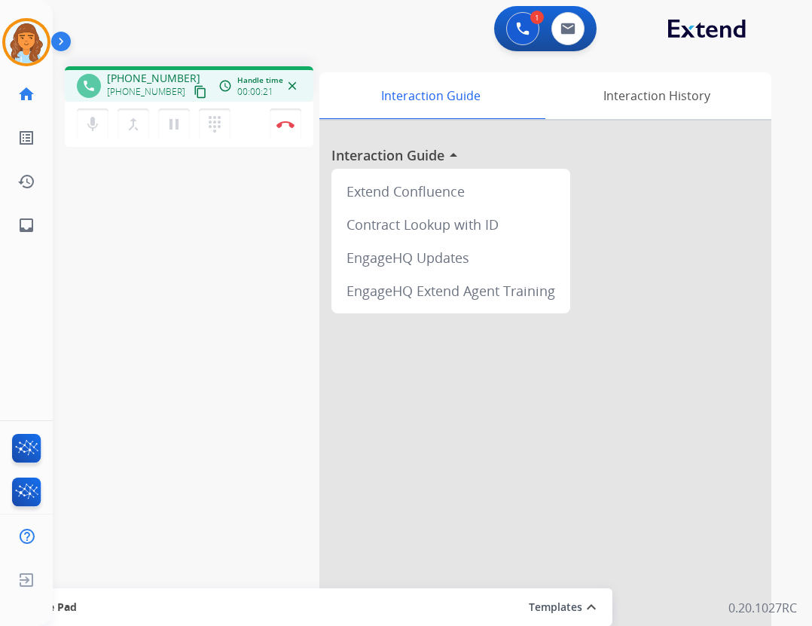
click at [194, 94] on mat-icon "content_copy" at bounding box center [201, 92] width 14 height 14
click at [173, 87] on div "+19512062593 content_copy" at bounding box center [158, 92] width 102 height 18
click at [194, 90] on mat-icon "content_copy" at bounding box center [201, 92] width 14 height 14
click at [163, 117] on button "pause Hold" at bounding box center [174, 125] width 32 height 32
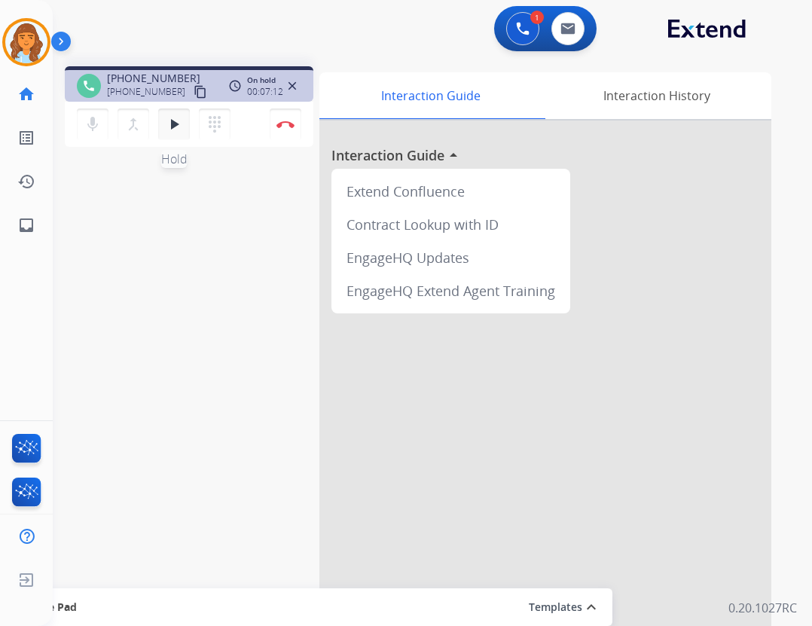
click at [181, 127] on mat-icon "play_arrow" at bounding box center [174, 124] width 18 height 18
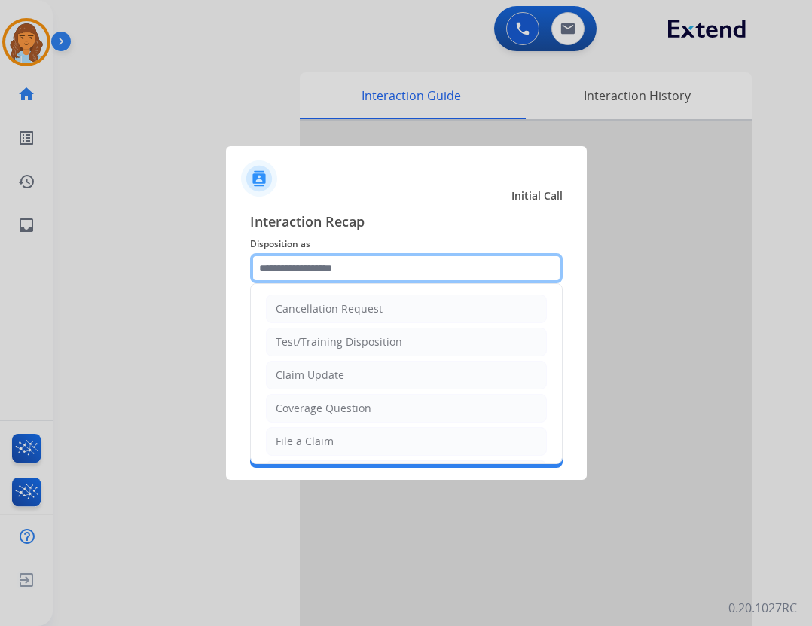
drag, startPoint x: 279, startPoint y: 243, endPoint x: 283, endPoint y: 278, distance: 35.7
click at [283, 278] on input "text" at bounding box center [406, 268] width 313 height 30
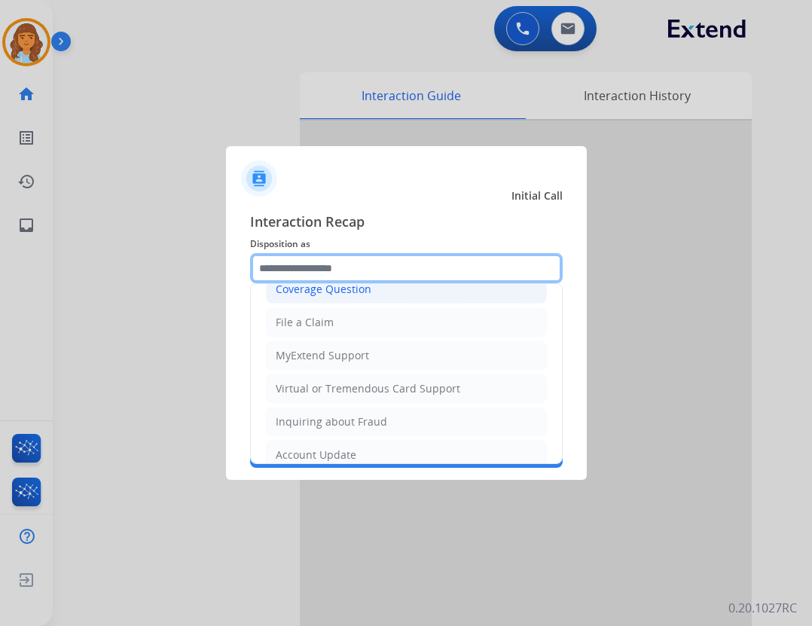
scroll to position [235, 0]
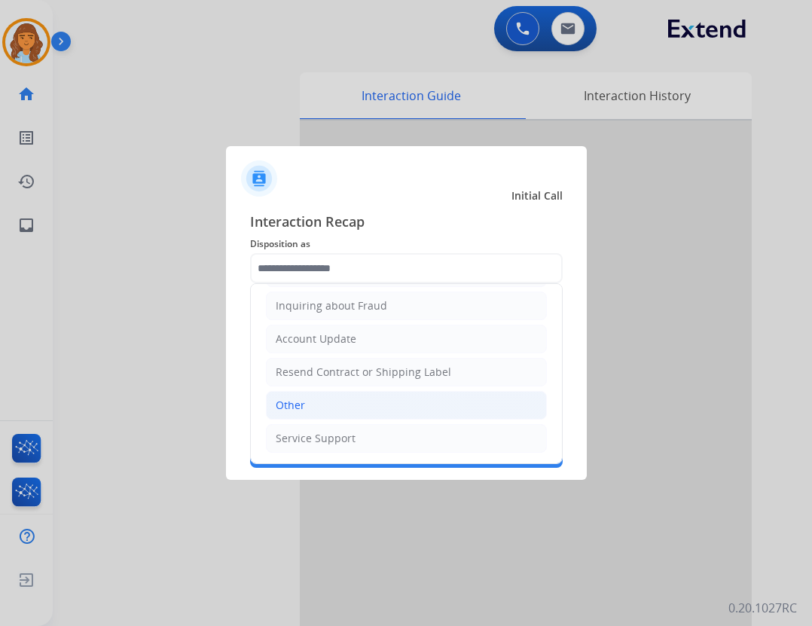
click at [321, 412] on li "Other" at bounding box center [406, 405] width 281 height 29
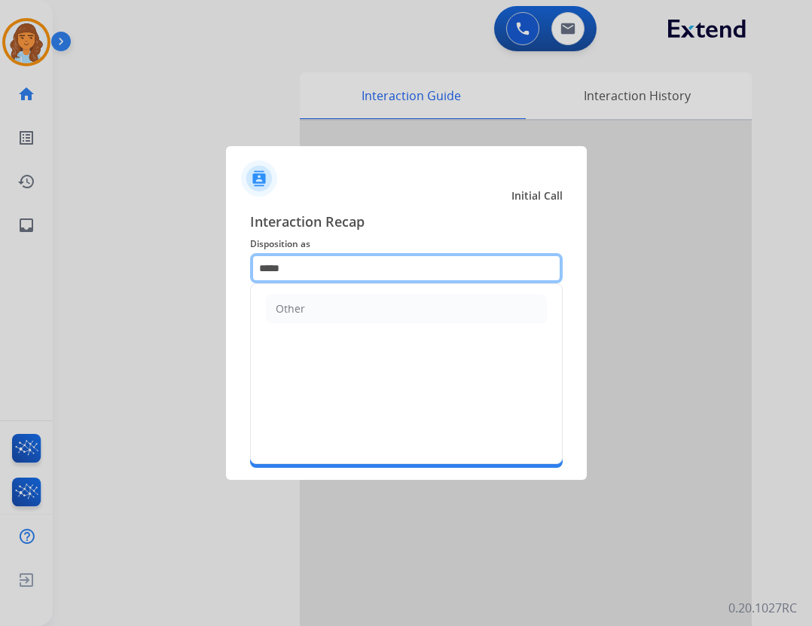
click at [341, 268] on input "*****" at bounding box center [406, 268] width 313 height 30
type input "*"
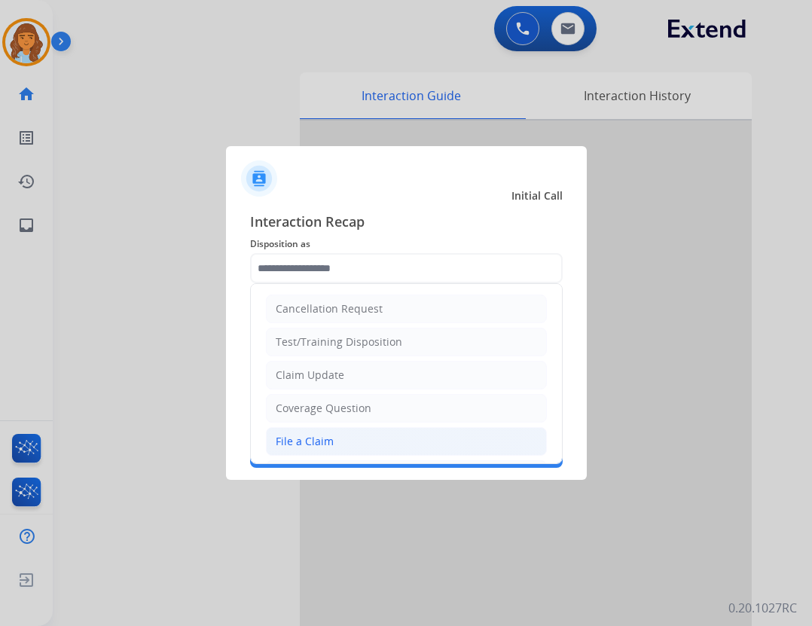
drag, startPoint x: 364, startPoint y: 449, endPoint x: 363, endPoint y: 439, distance: 9.8
click at [364, 448] on li "File a Claim" at bounding box center [406, 441] width 281 height 29
type input "**********"
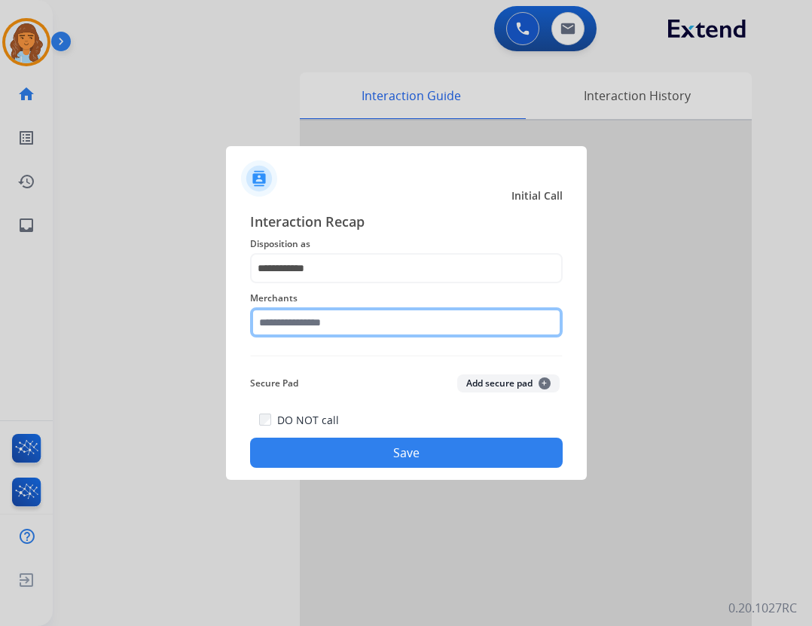
click at [371, 310] on input "text" at bounding box center [406, 322] width 313 height 30
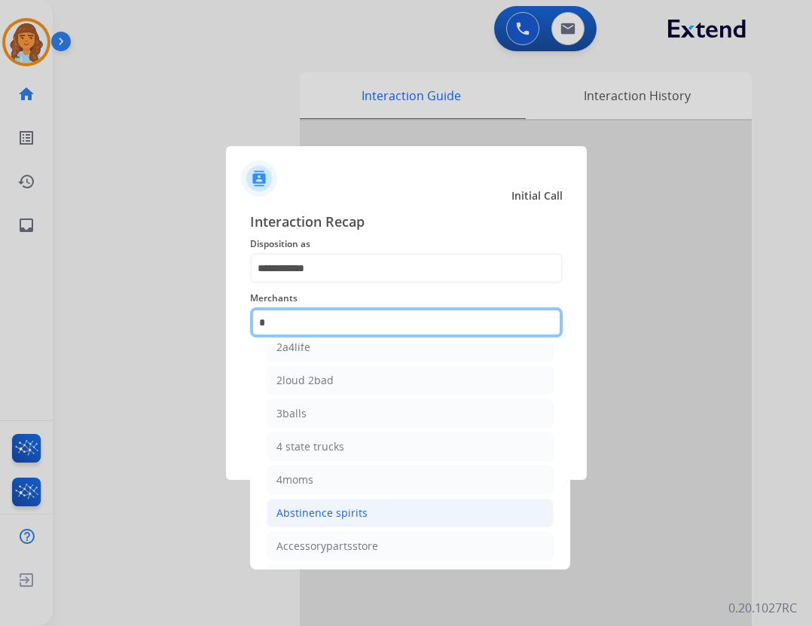
scroll to position [0, 0]
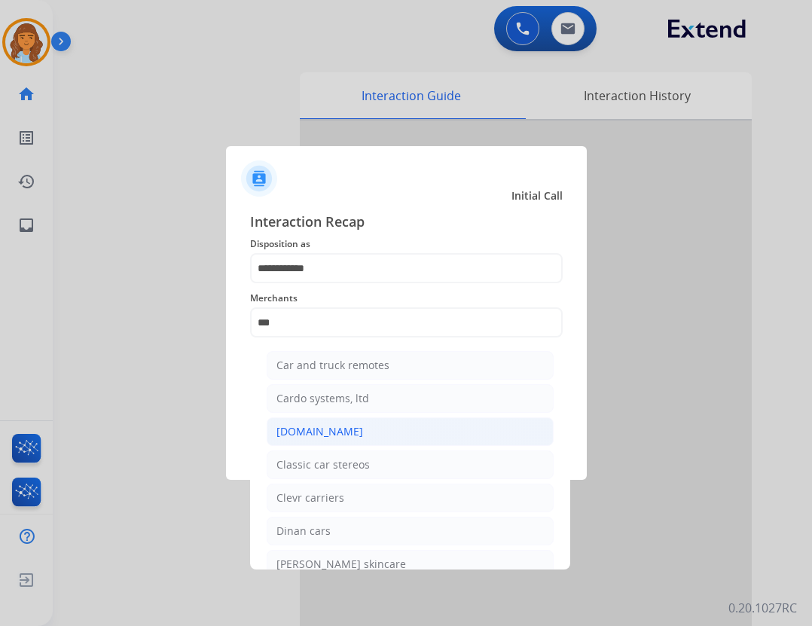
click at [368, 438] on li "[DOMAIN_NAME]" at bounding box center [410, 431] width 287 height 29
type input "**********"
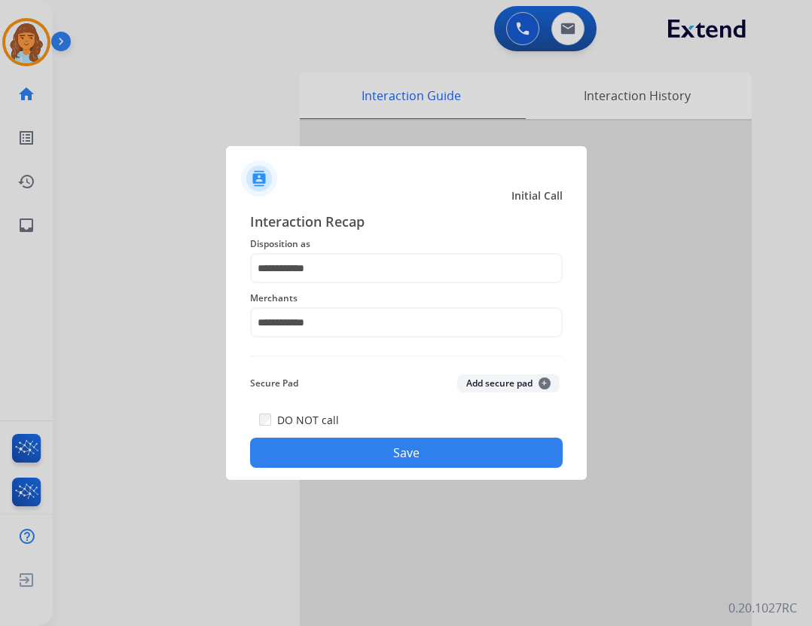
click at [431, 457] on button "Save" at bounding box center [406, 453] width 313 height 30
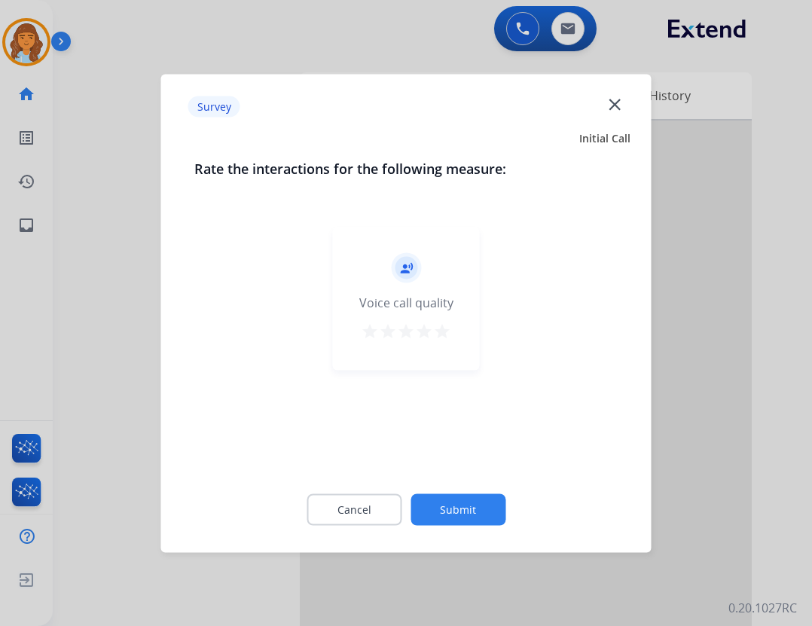
click at [439, 515] on button "Submit" at bounding box center [458, 510] width 95 height 32
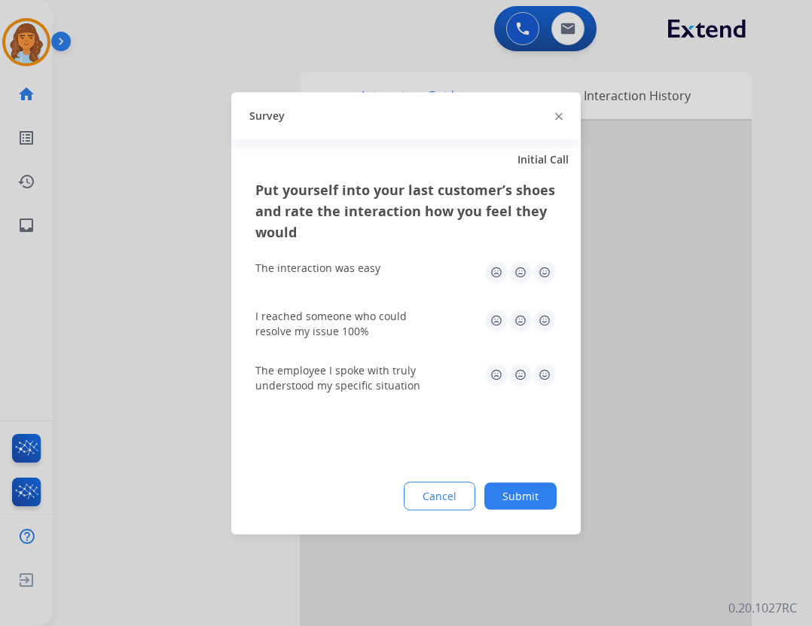
click at [549, 506] on button "Submit" at bounding box center [521, 495] width 72 height 27
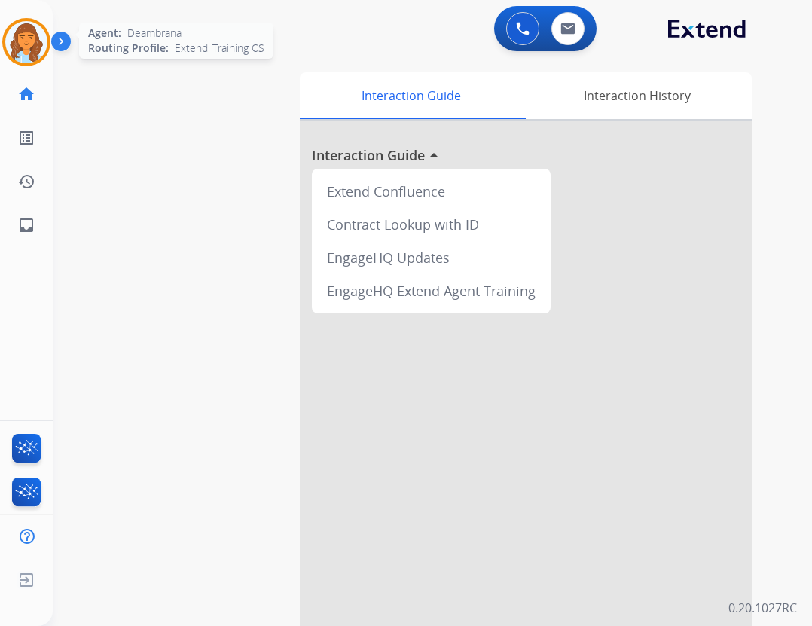
click at [38, 30] on img at bounding box center [26, 42] width 42 height 42
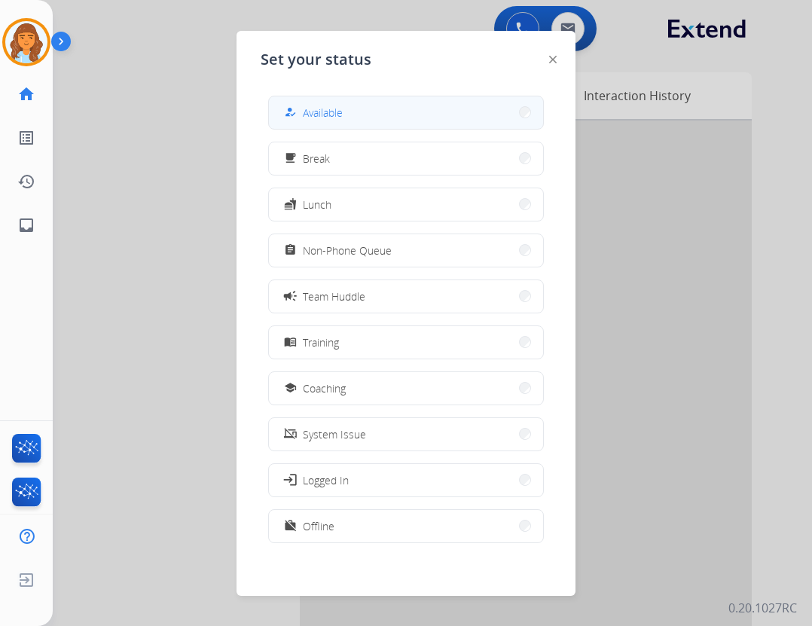
click at [289, 102] on button "how_to_reg Available" at bounding box center [406, 112] width 274 height 32
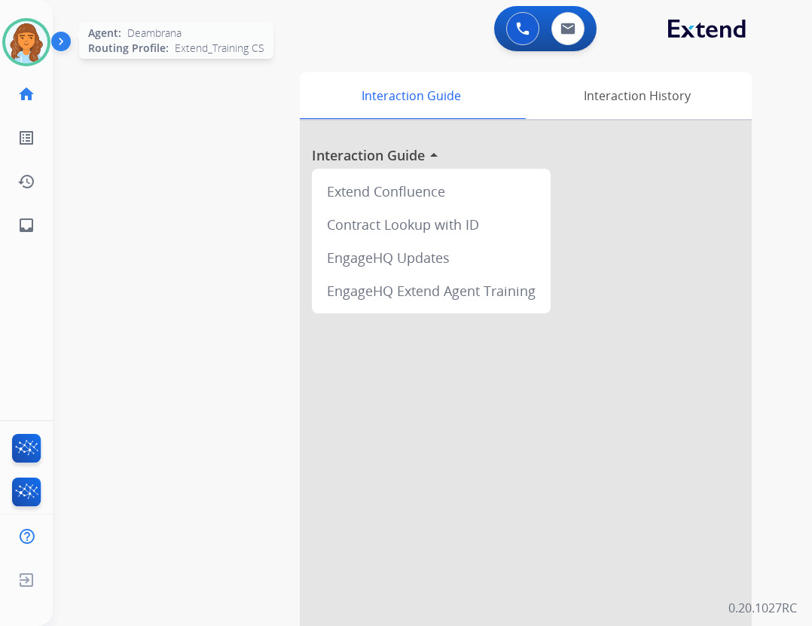
click at [41, 50] on img at bounding box center [26, 42] width 42 height 42
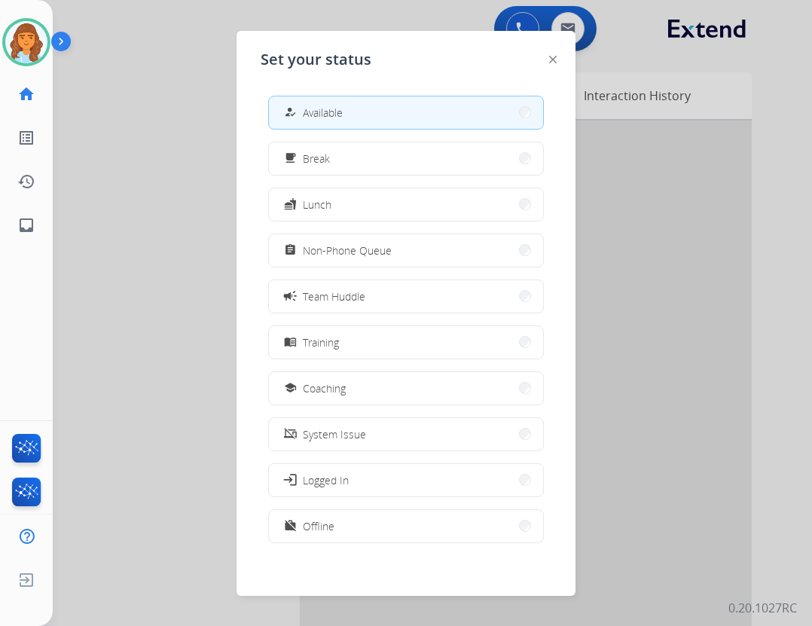
click at [374, 519] on button "work_off Offline" at bounding box center [406, 526] width 274 height 32
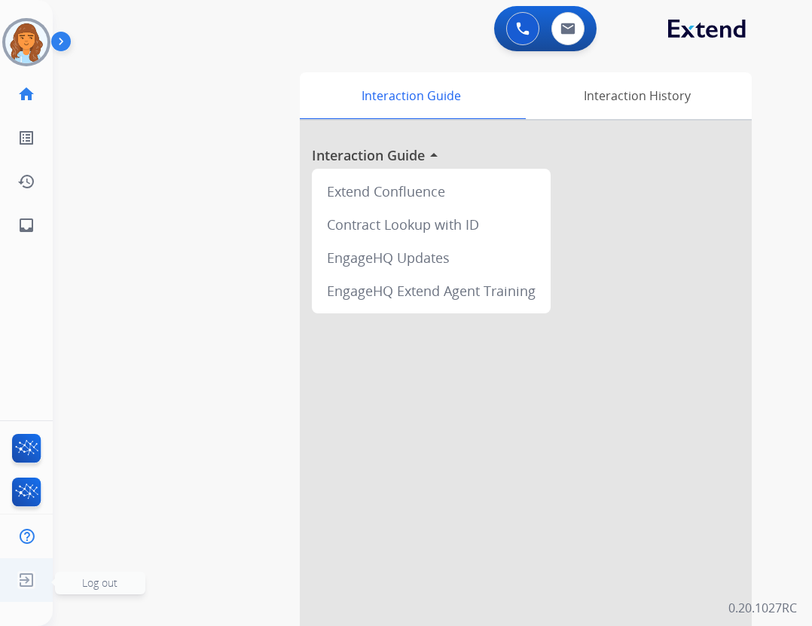
click at [6, 570] on ul "Log out Log out" at bounding box center [26, 580] width 53 height 44
click at [68, 583] on span "Log out" at bounding box center [100, 583] width 90 height 23
